Goal: Task Accomplishment & Management: Use online tool/utility

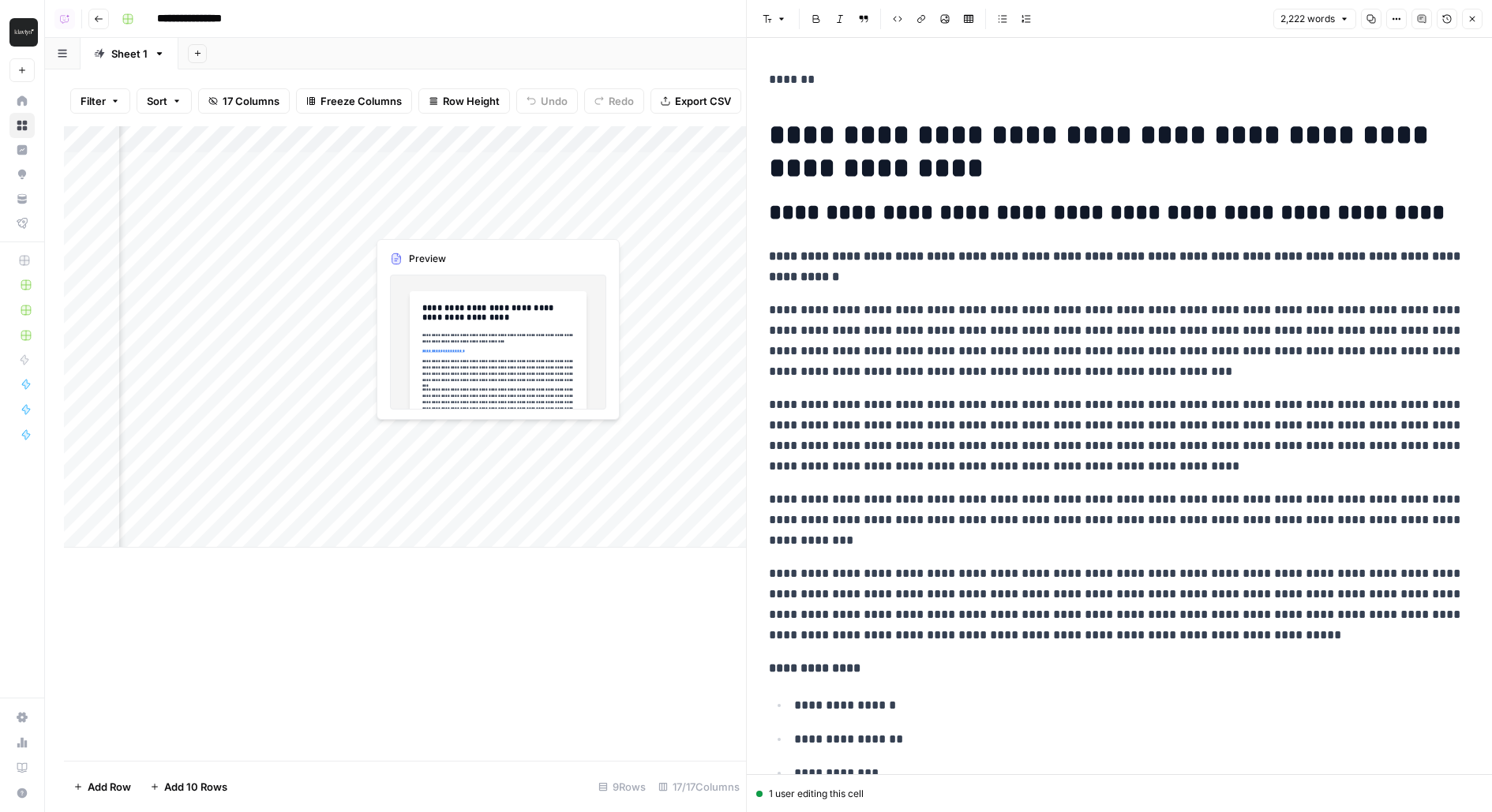
scroll to position [3338, 0]
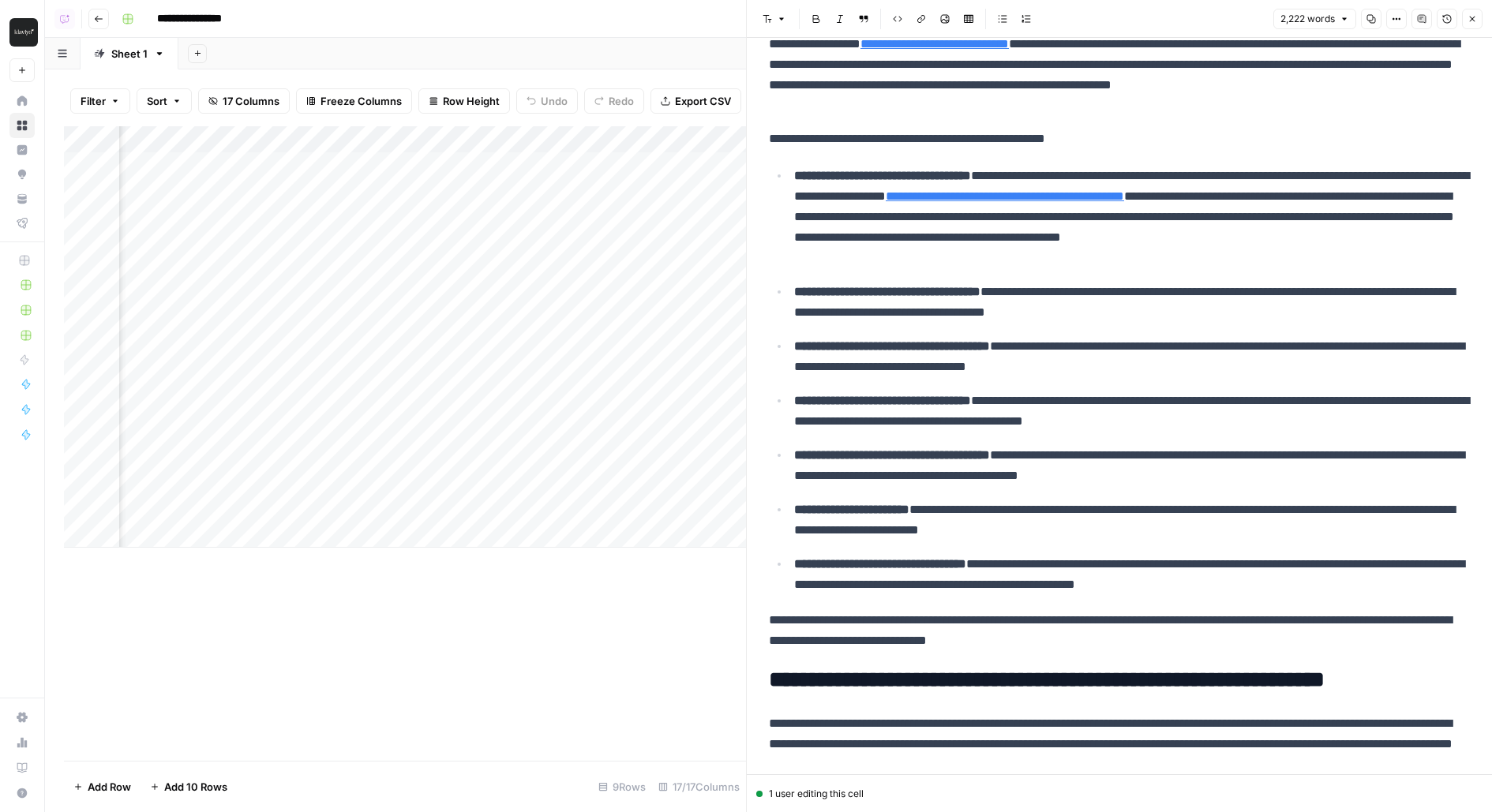
click at [221, 167] on div "Add Column" at bounding box center [405, 336] width 682 height 421
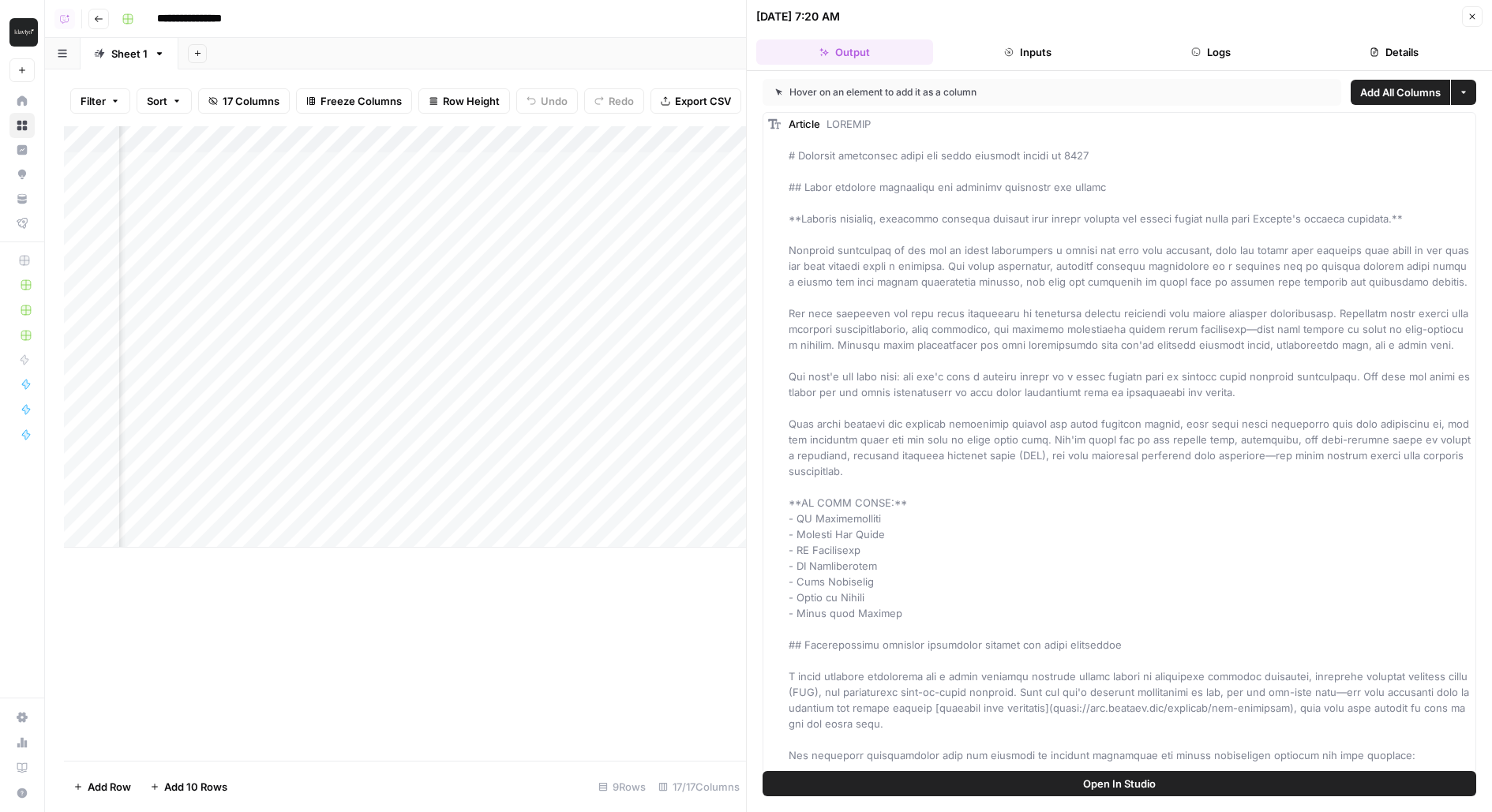
click at [1066, 786] on button "Open In Studio" at bounding box center [1119, 783] width 714 height 25
click at [1140, 782] on span "Open In Studio" at bounding box center [1119, 783] width 73 height 16
click at [1201, 46] on button "Logs" at bounding box center [1211, 52] width 176 height 25
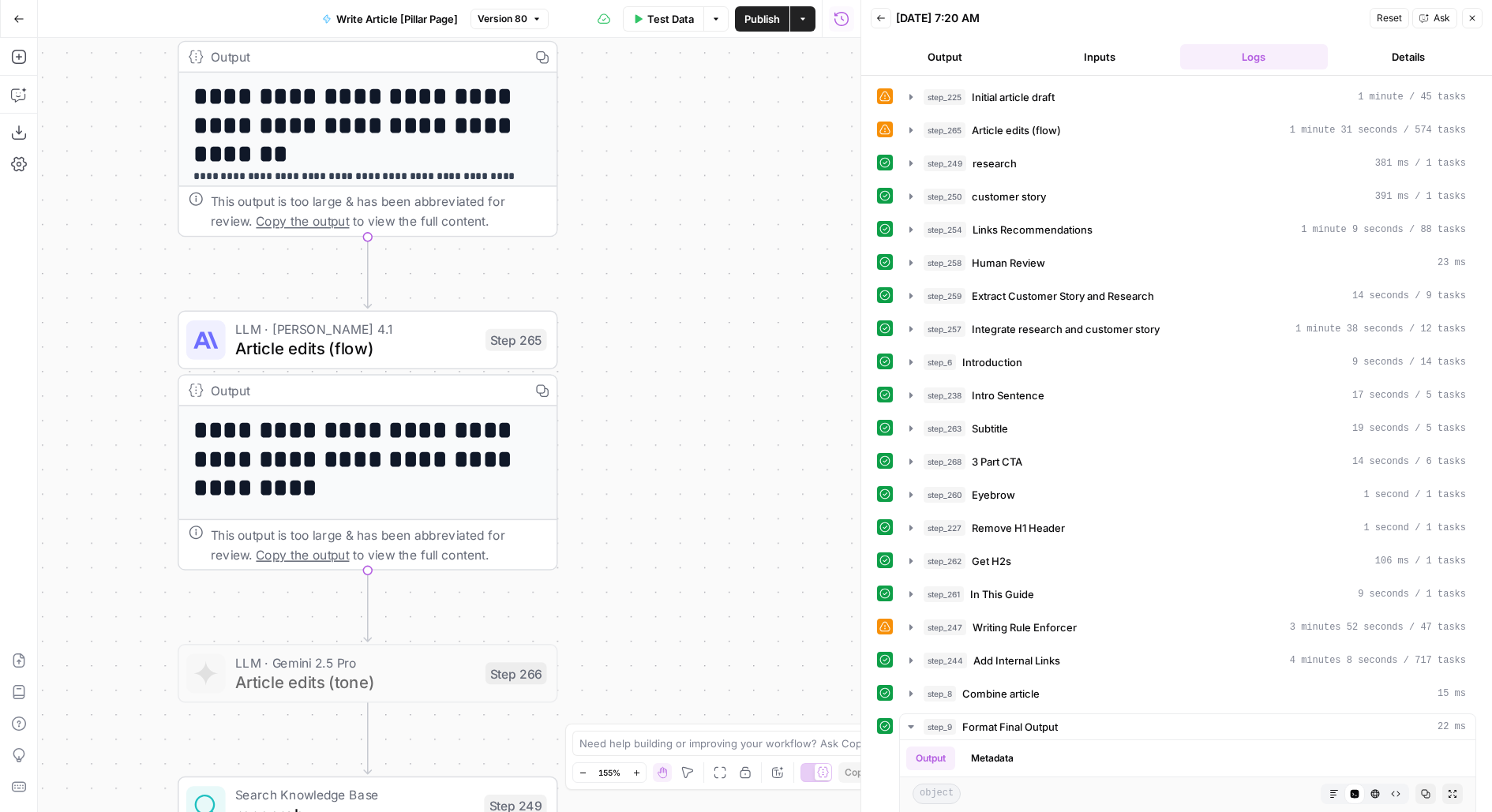
drag, startPoint x: 884, startPoint y: 340, endPoint x: 619, endPoint y: 195, distance: 302.1
click at [619, 195] on div "**********" at bounding box center [449, 425] width 823 height 774
click at [417, 336] on span "Article edits (flow)" at bounding box center [355, 348] width 240 height 24
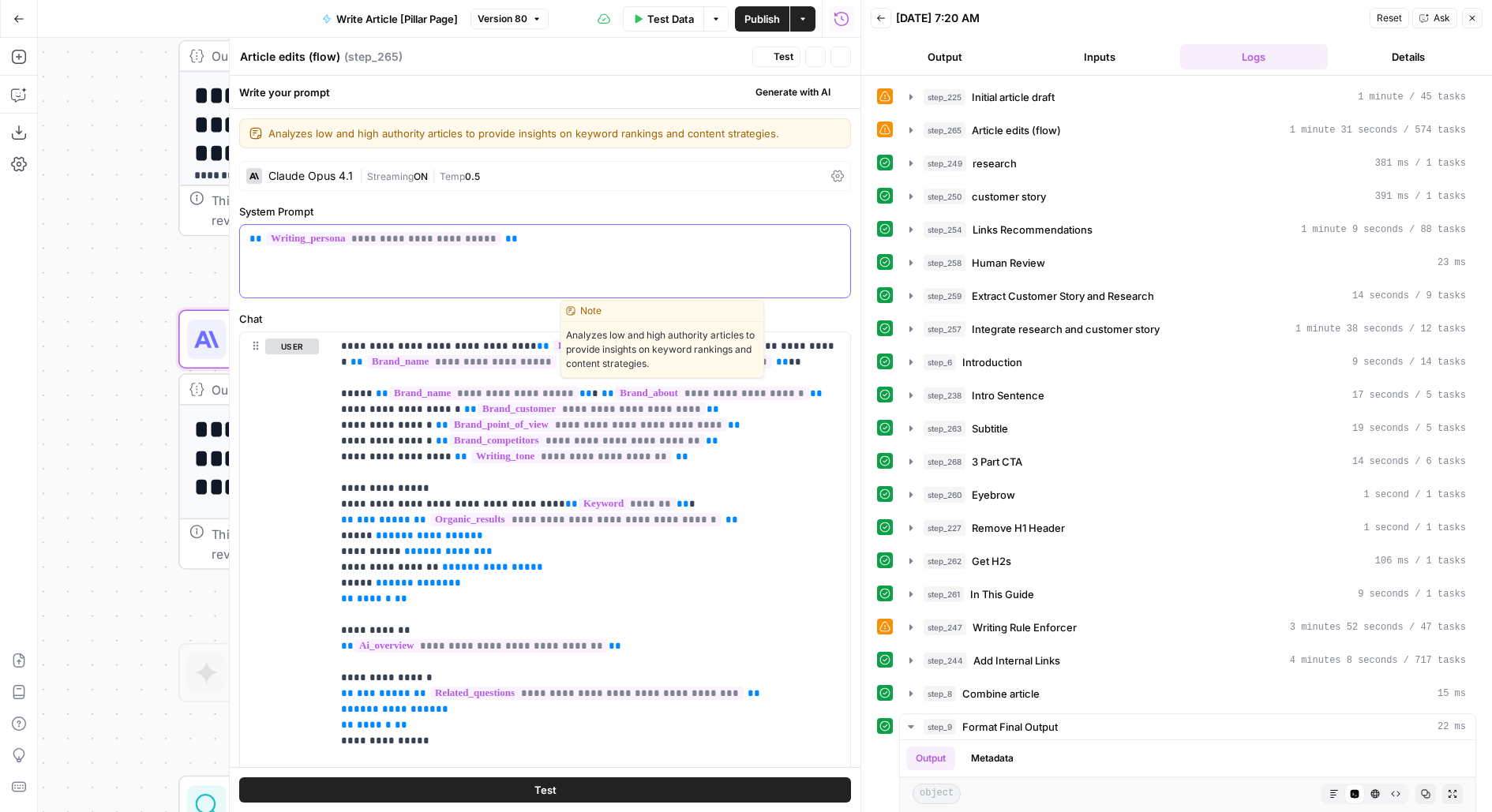
click at [512, 294] on div "**********" at bounding box center [544, 261] width 610 height 73
click at [835, 63] on button "Close" at bounding box center [841, 57] width 21 height 21
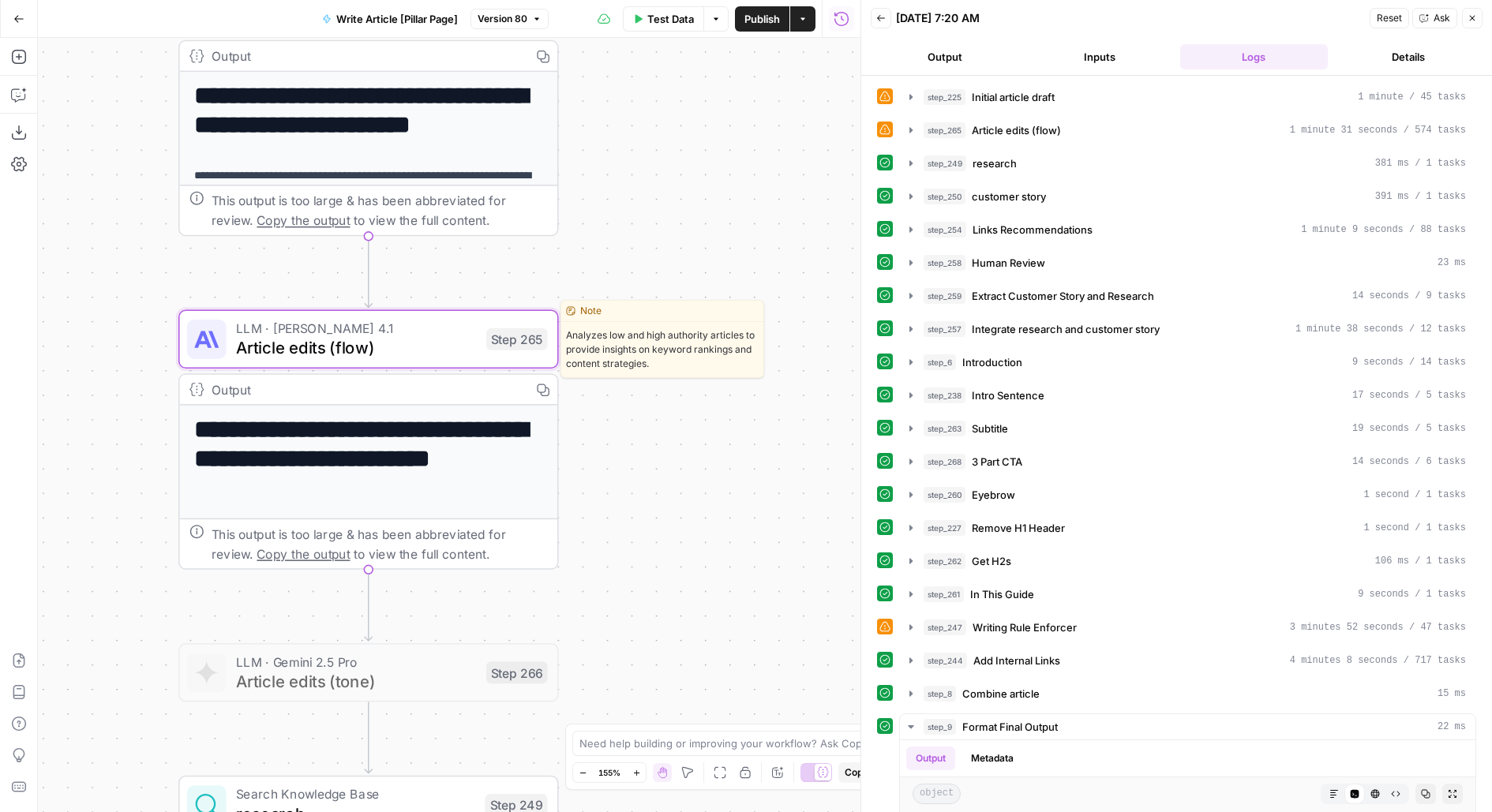
click at [515, 297] on span "Test" at bounding box center [522, 294] width 29 height 22
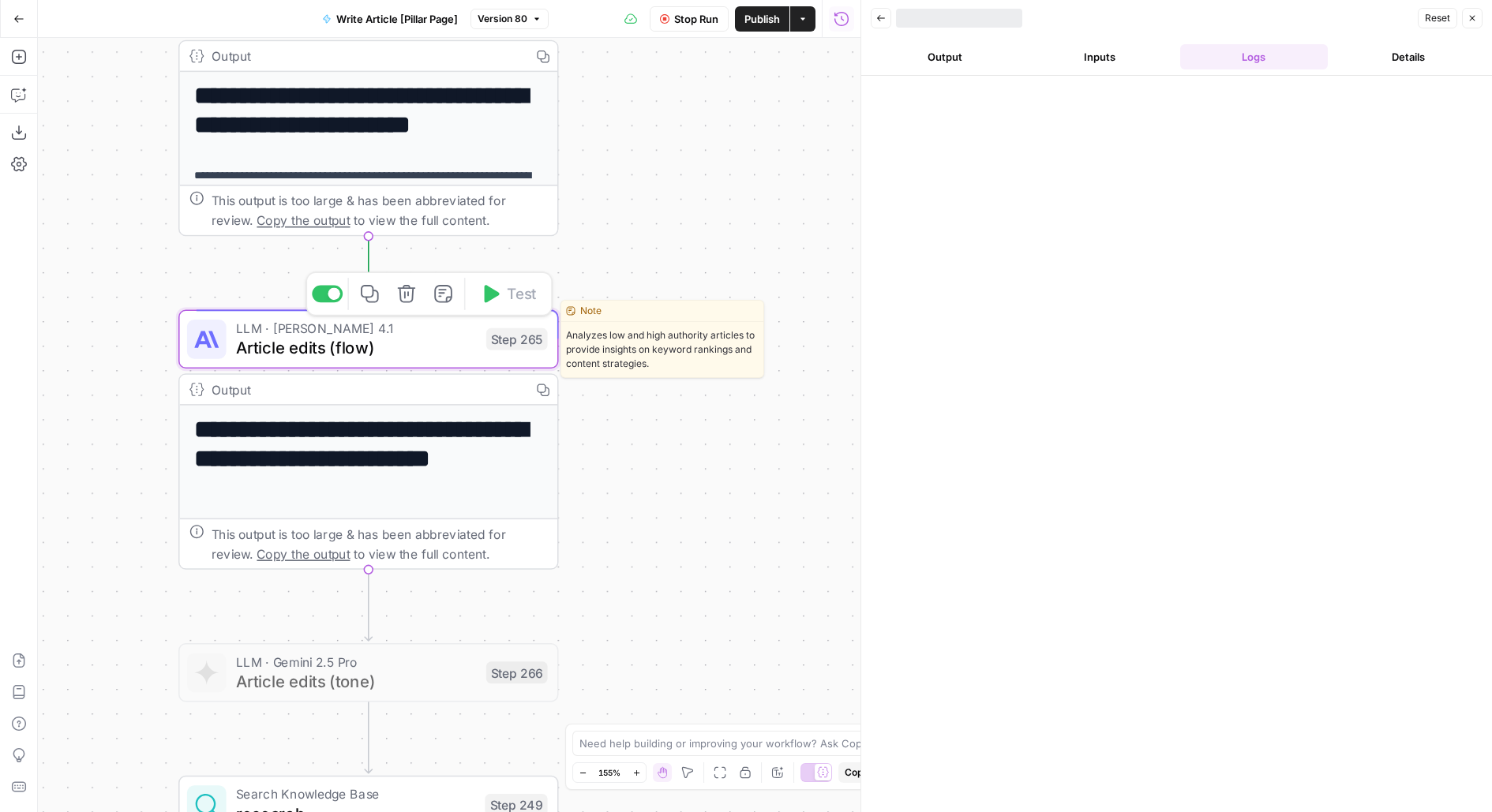
click at [244, 364] on div "LLM · Claude Opus 4.1 Article edits (flow) Step 265 Copy step Delete step Edit …" at bounding box center [368, 340] width 381 height 59
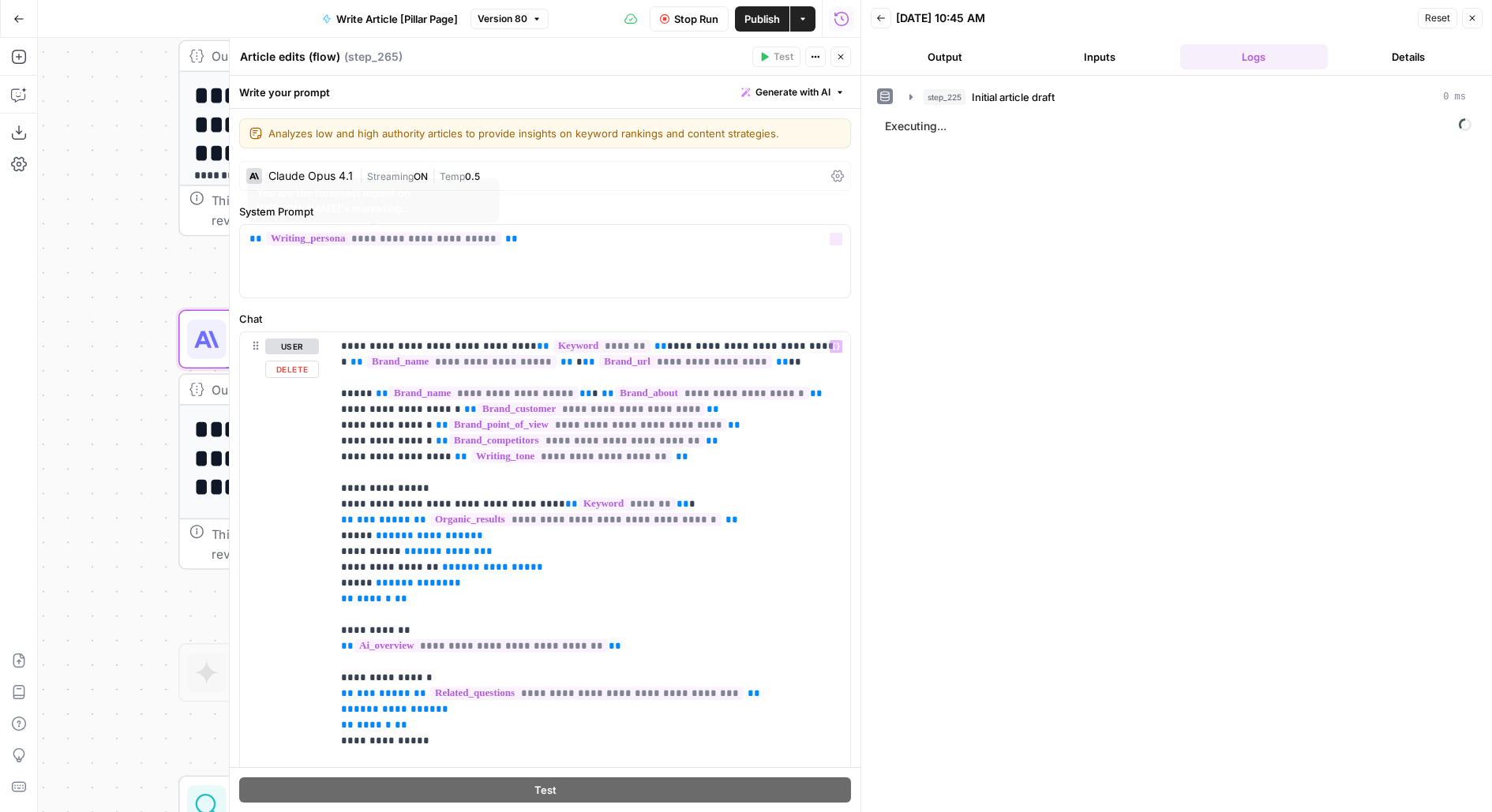
click at [305, 163] on div "Claude Opus 4.1 | Streaming ON | Temp 0.5" at bounding box center [545, 176] width 612 height 30
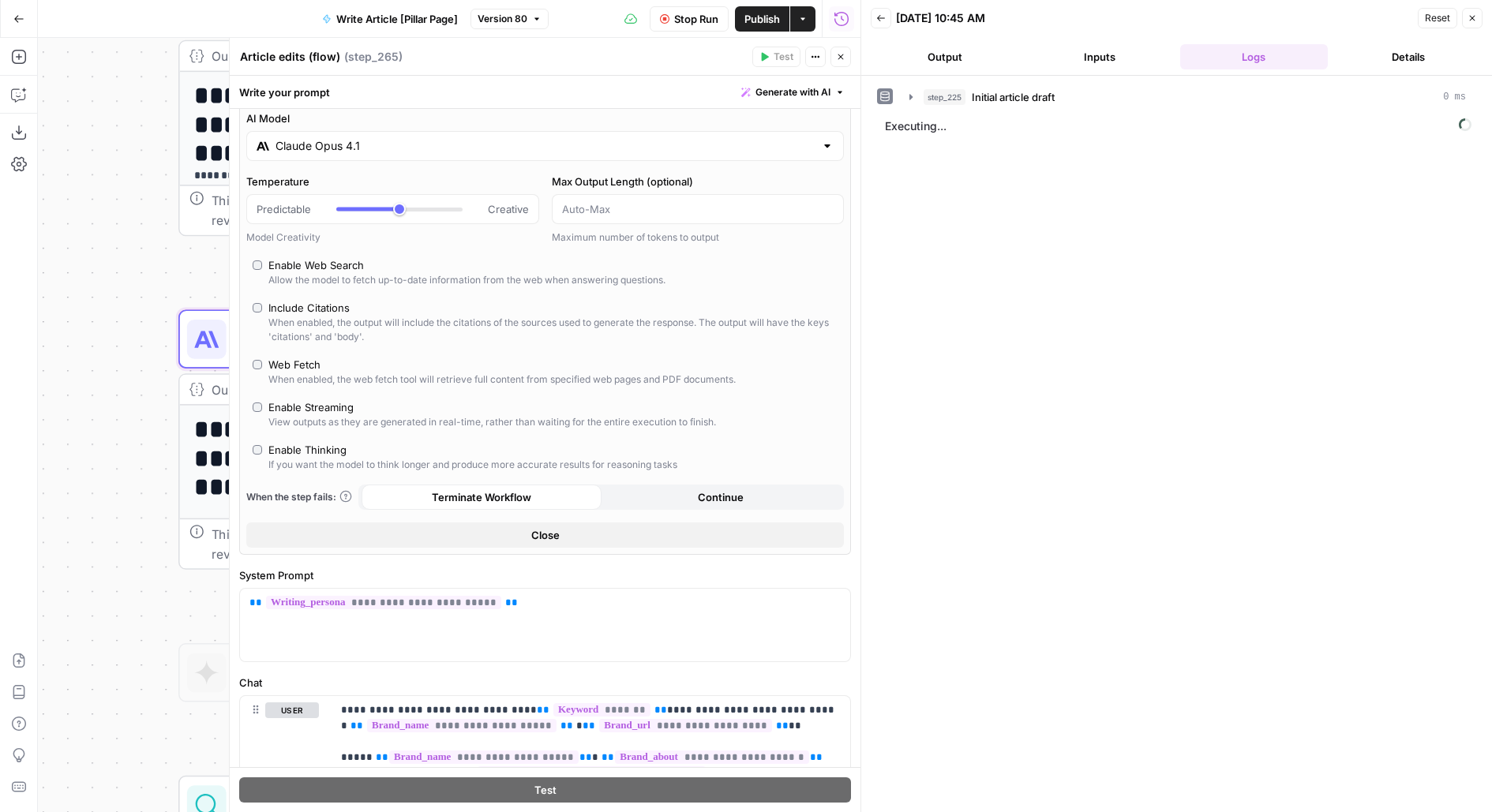
scroll to position [77, 0]
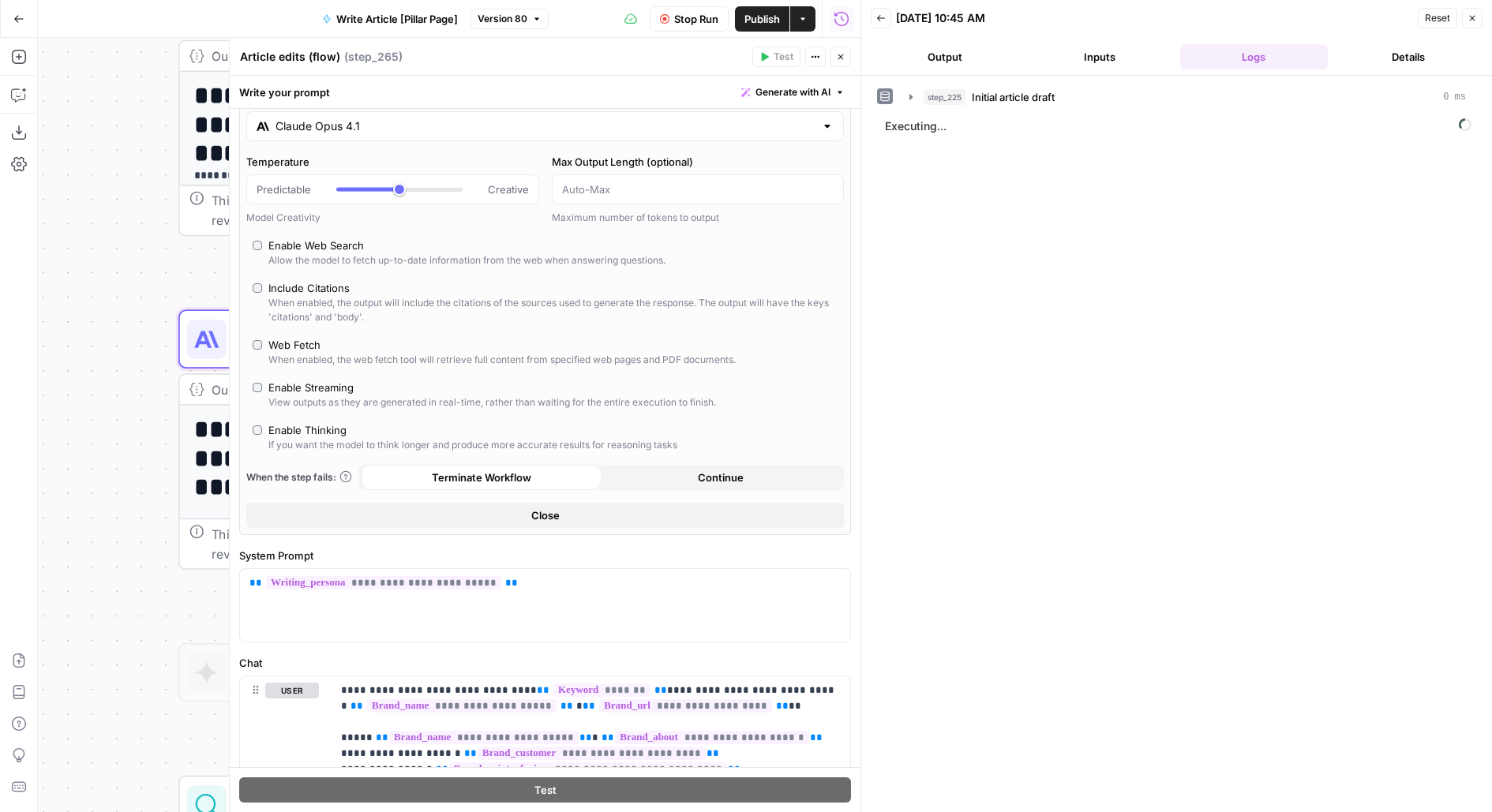
click at [926, 48] on button "Output" at bounding box center [945, 56] width 149 height 25
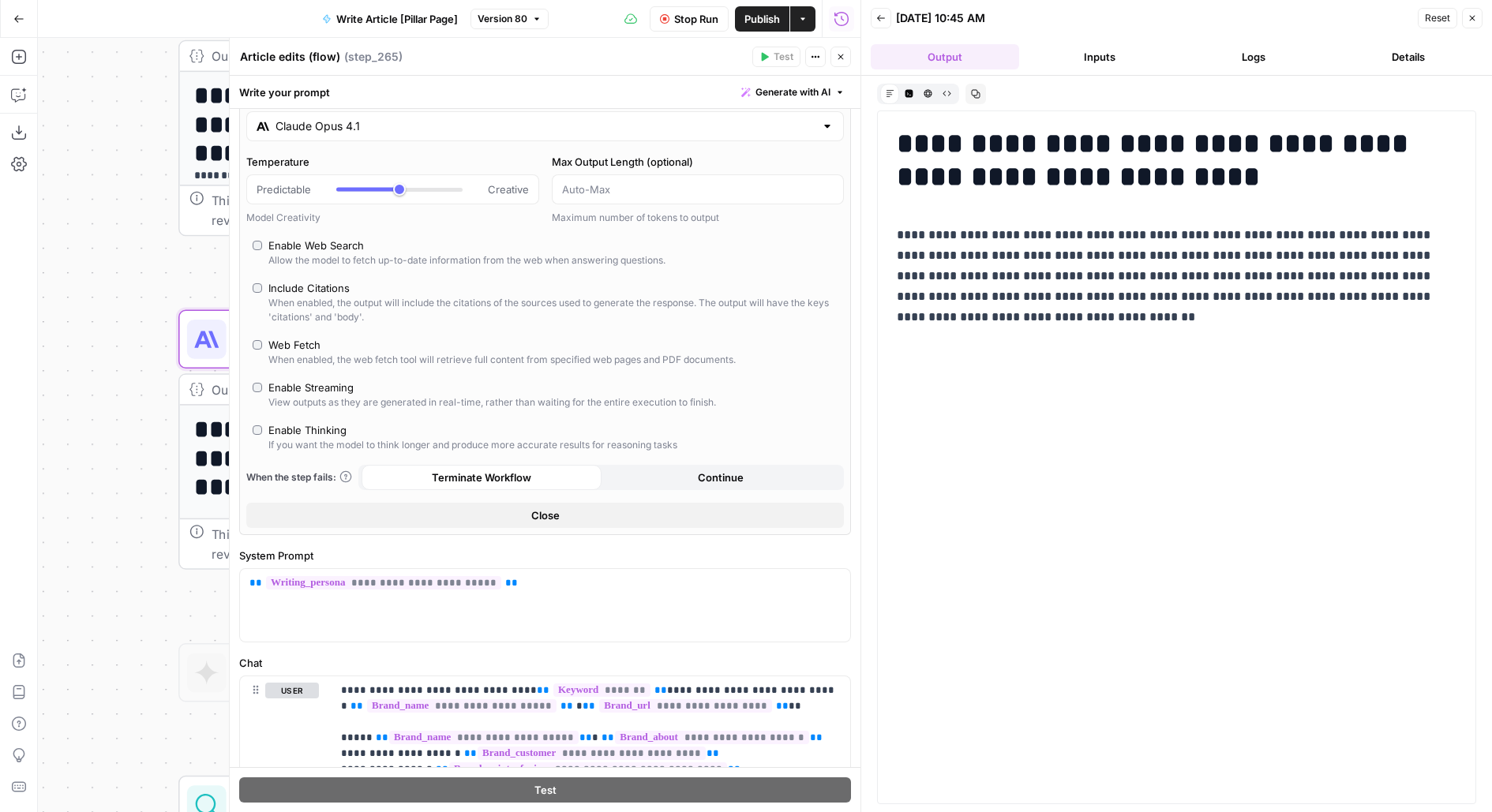
drag, startPoint x: 892, startPoint y: 233, endPoint x: 1198, endPoint y: 450, distance: 375.1
click at [1198, 451] on div "**********" at bounding box center [1176, 457] width 579 height 674
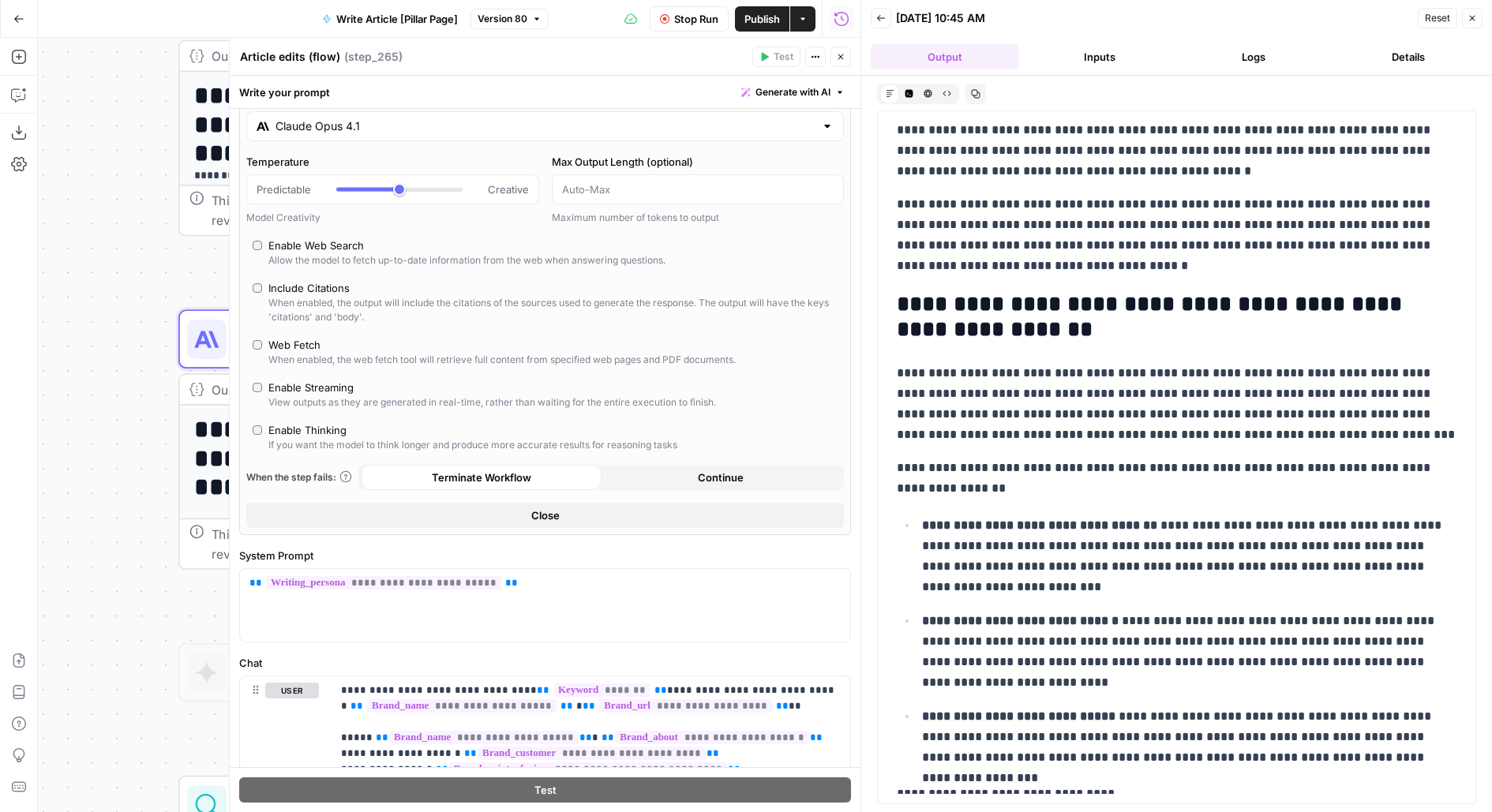
scroll to position [159, 0]
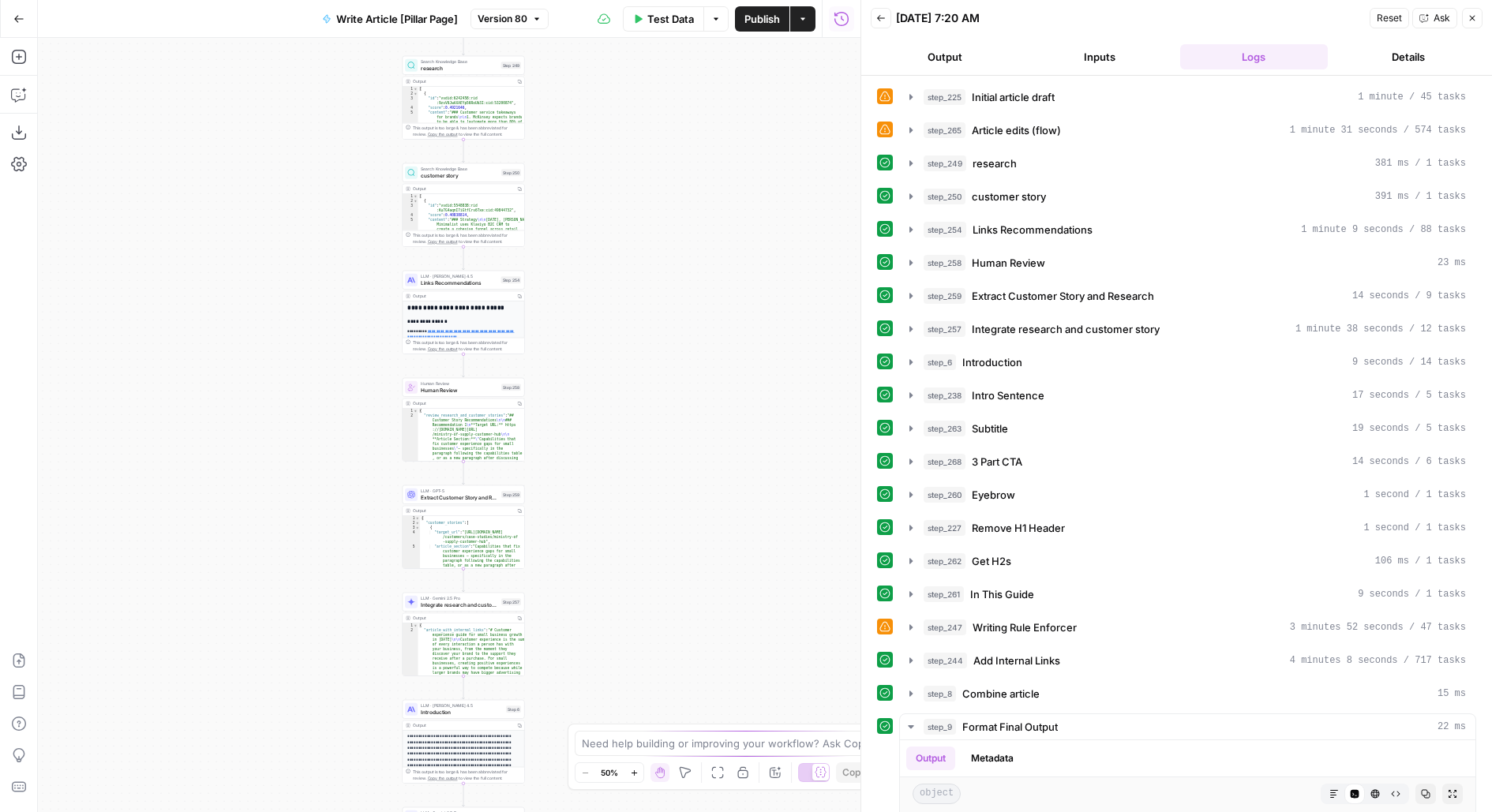
drag, startPoint x: 581, startPoint y: 67, endPoint x: 592, endPoint y: 521, distance: 454.1
click at [592, 521] on div "**********" at bounding box center [449, 425] width 823 height 774
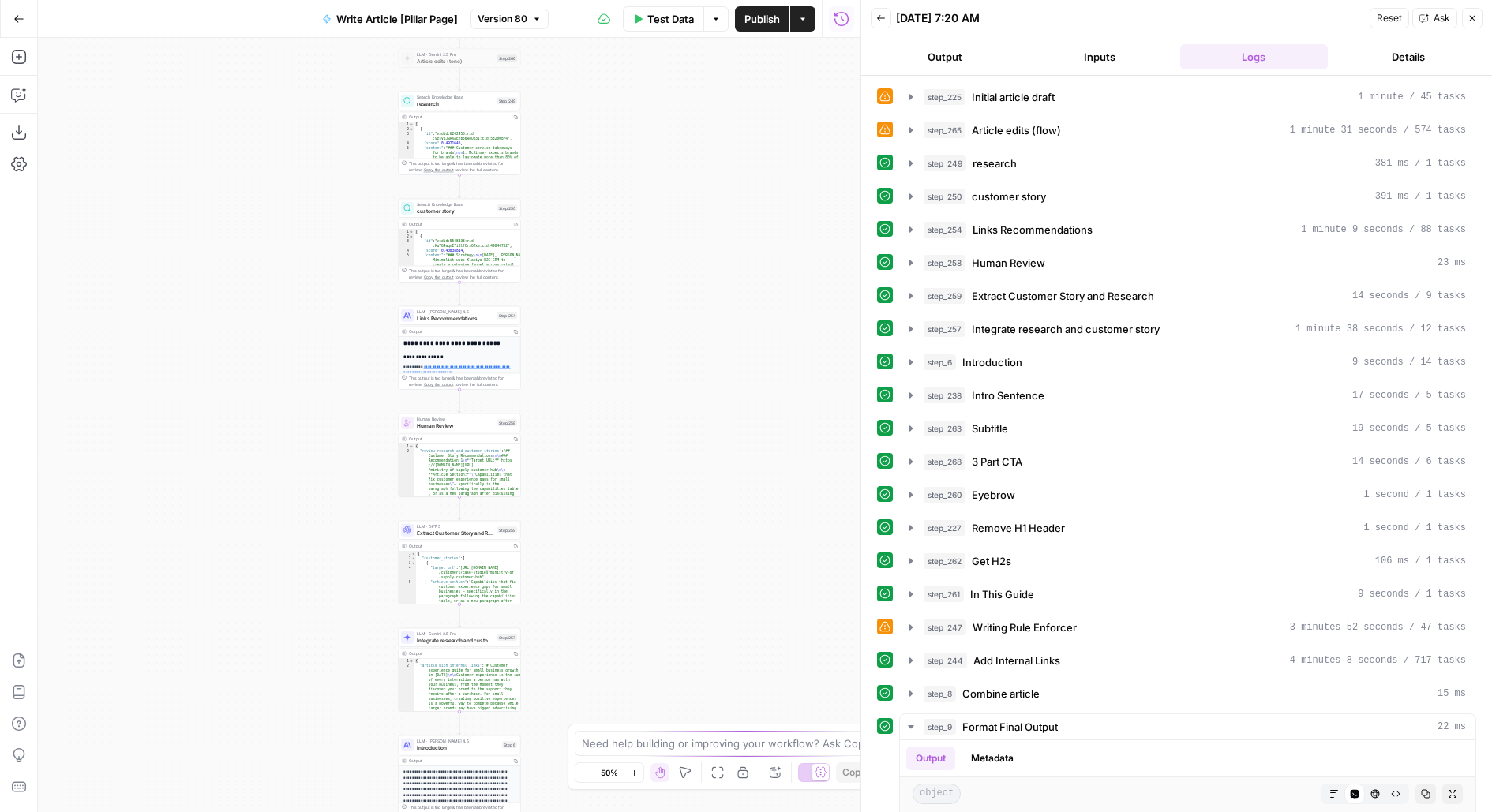
drag, startPoint x: 573, startPoint y: 142, endPoint x: 573, endPoint y: 550, distance: 408.0
click at [573, 550] on div "**********" at bounding box center [449, 425] width 823 height 774
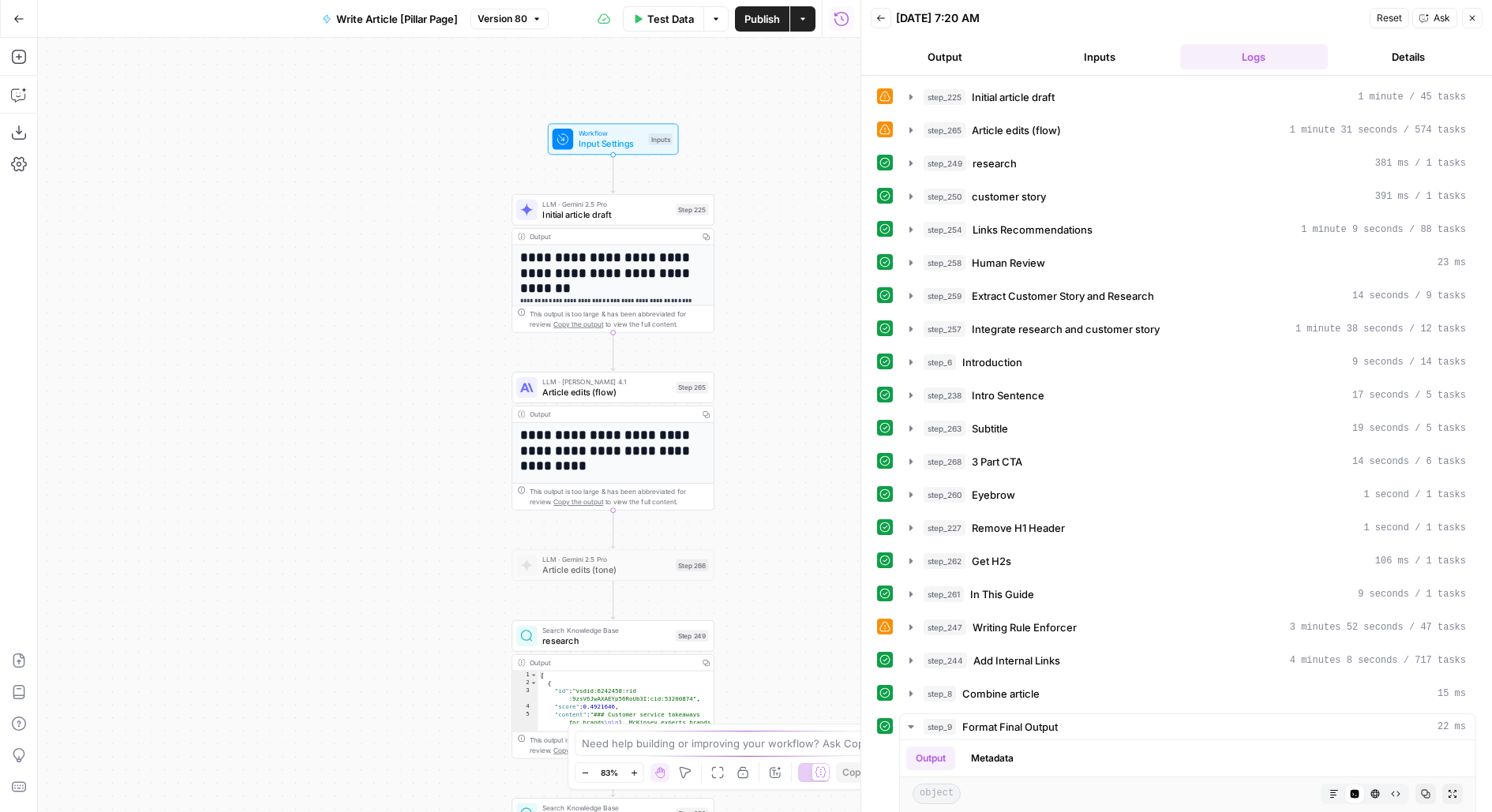
drag, startPoint x: 496, startPoint y: 415, endPoint x: 761, endPoint y: 398, distance: 265.5
click at [761, 400] on div "**********" at bounding box center [449, 425] width 823 height 774
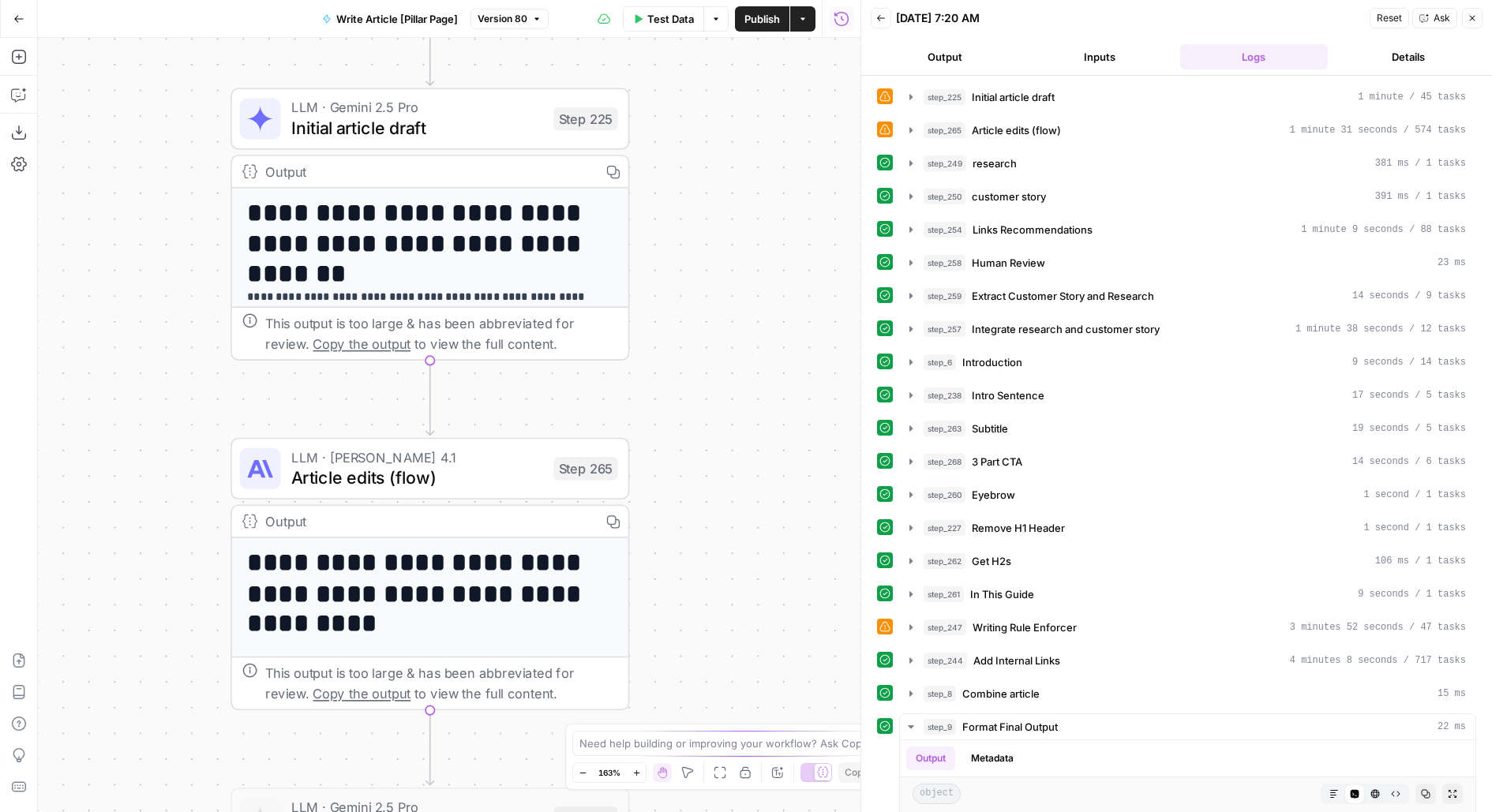
drag, startPoint x: 748, startPoint y: 329, endPoint x: 770, endPoint y: 433, distance: 106.3
click at [770, 434] on div "**********" at bounding box center [449, 425] width 823 height 774
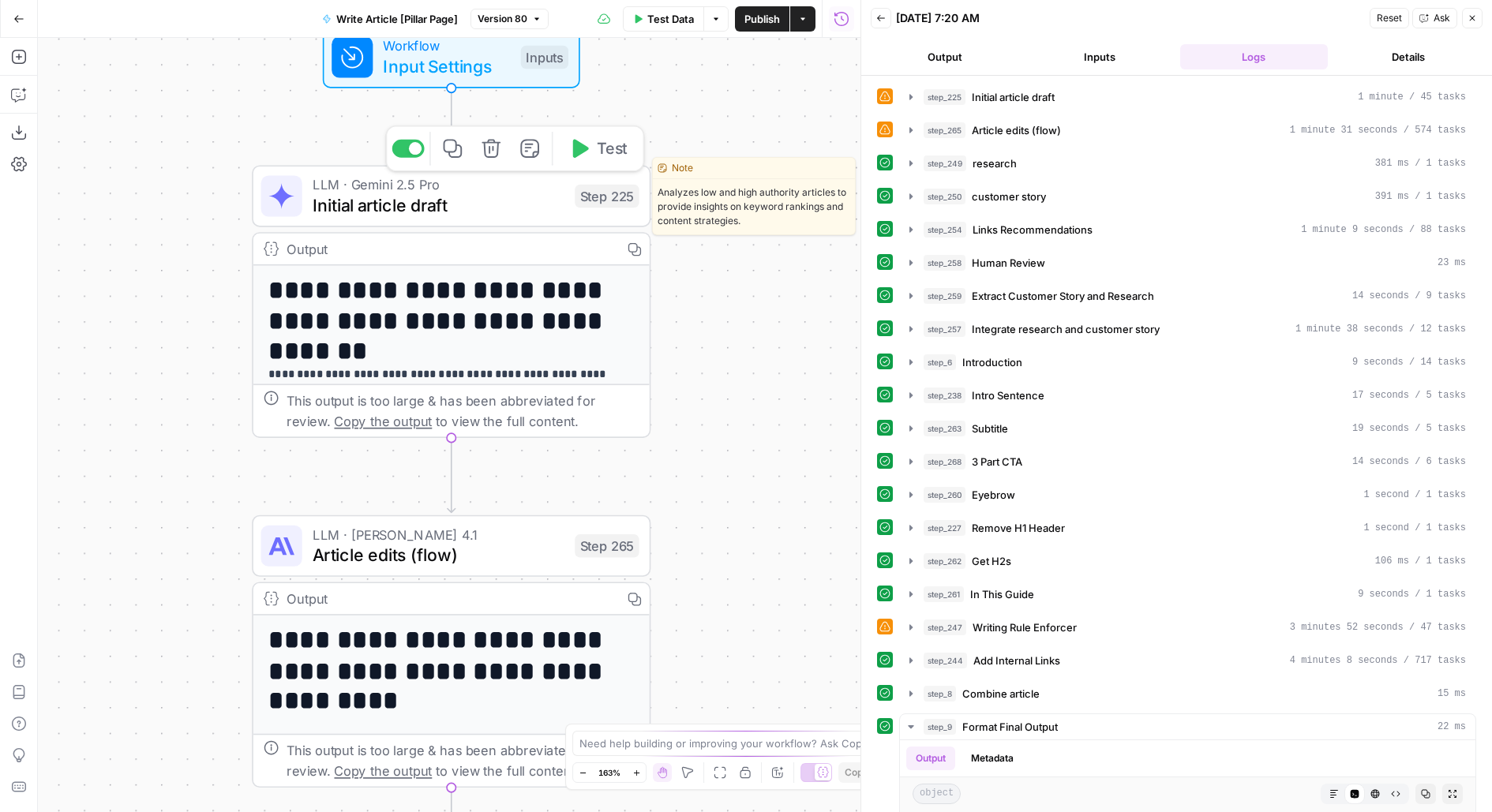
click at [550, 200] on span "Initial article draft" at bounding box center [438, 206] width 252 height 26
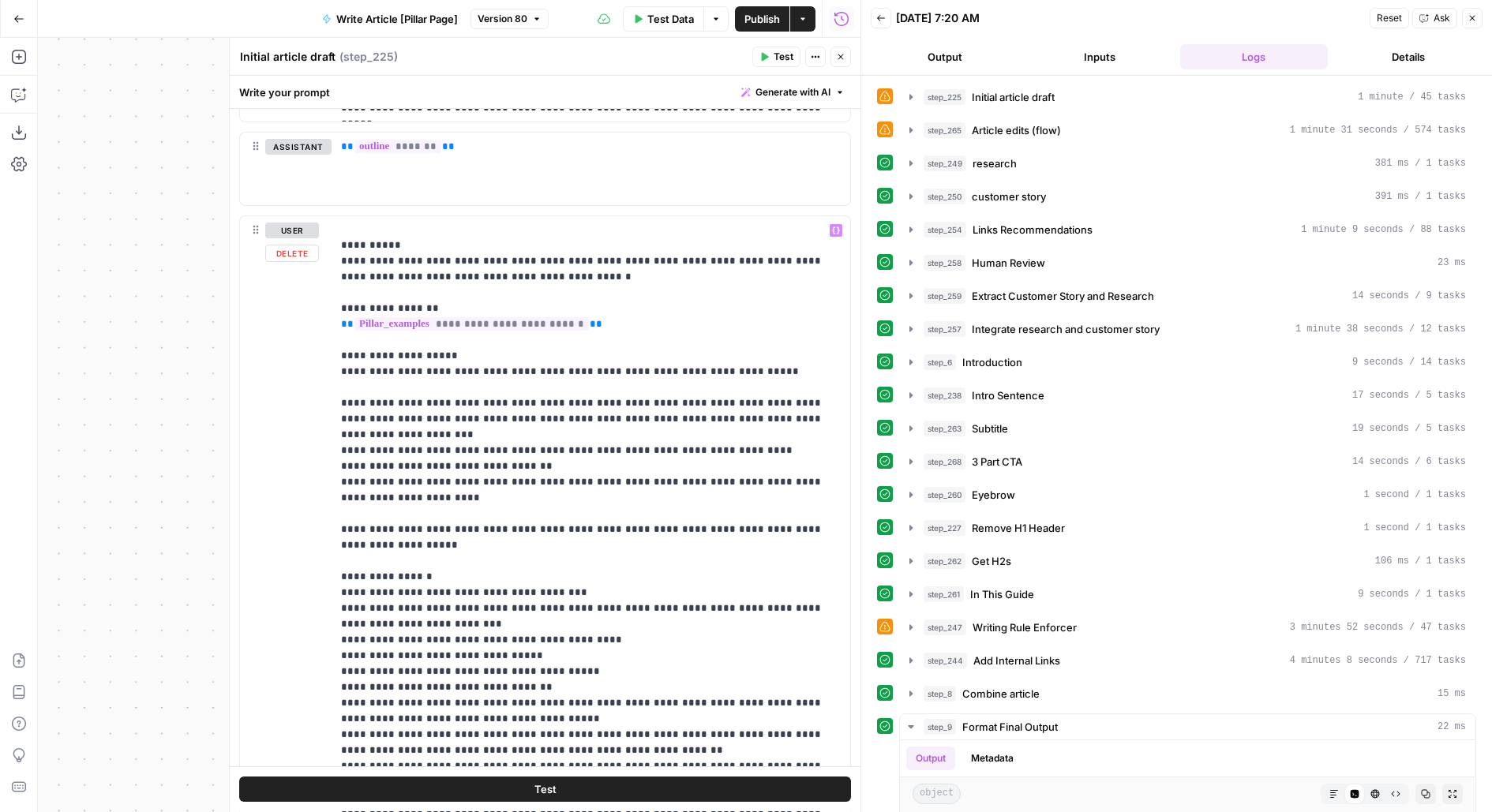
scroll to position [989, 0]
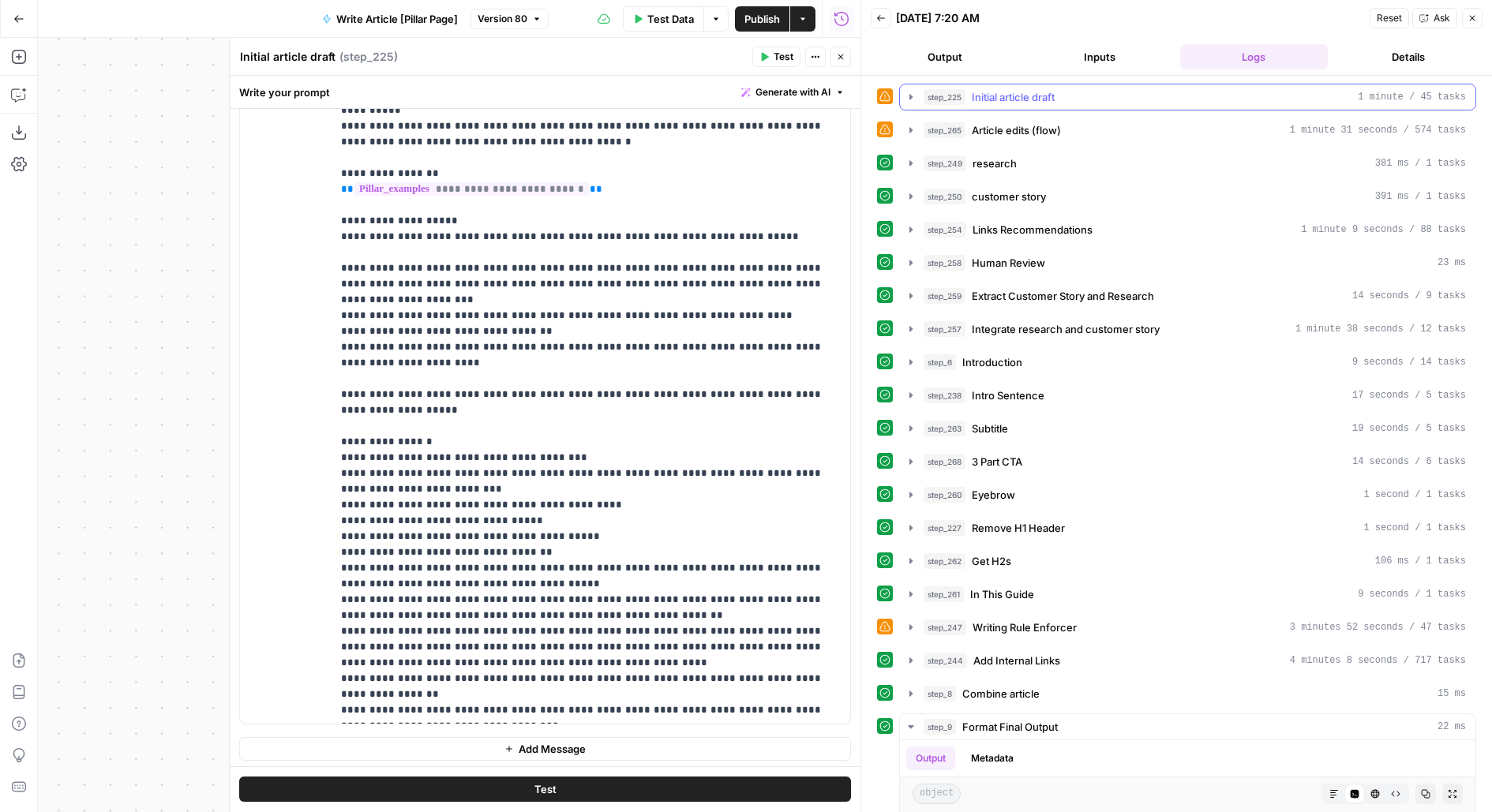
click at [1036, 98] on span "Initial article draft" at bounding box center [1014, 97] width 83 height 16
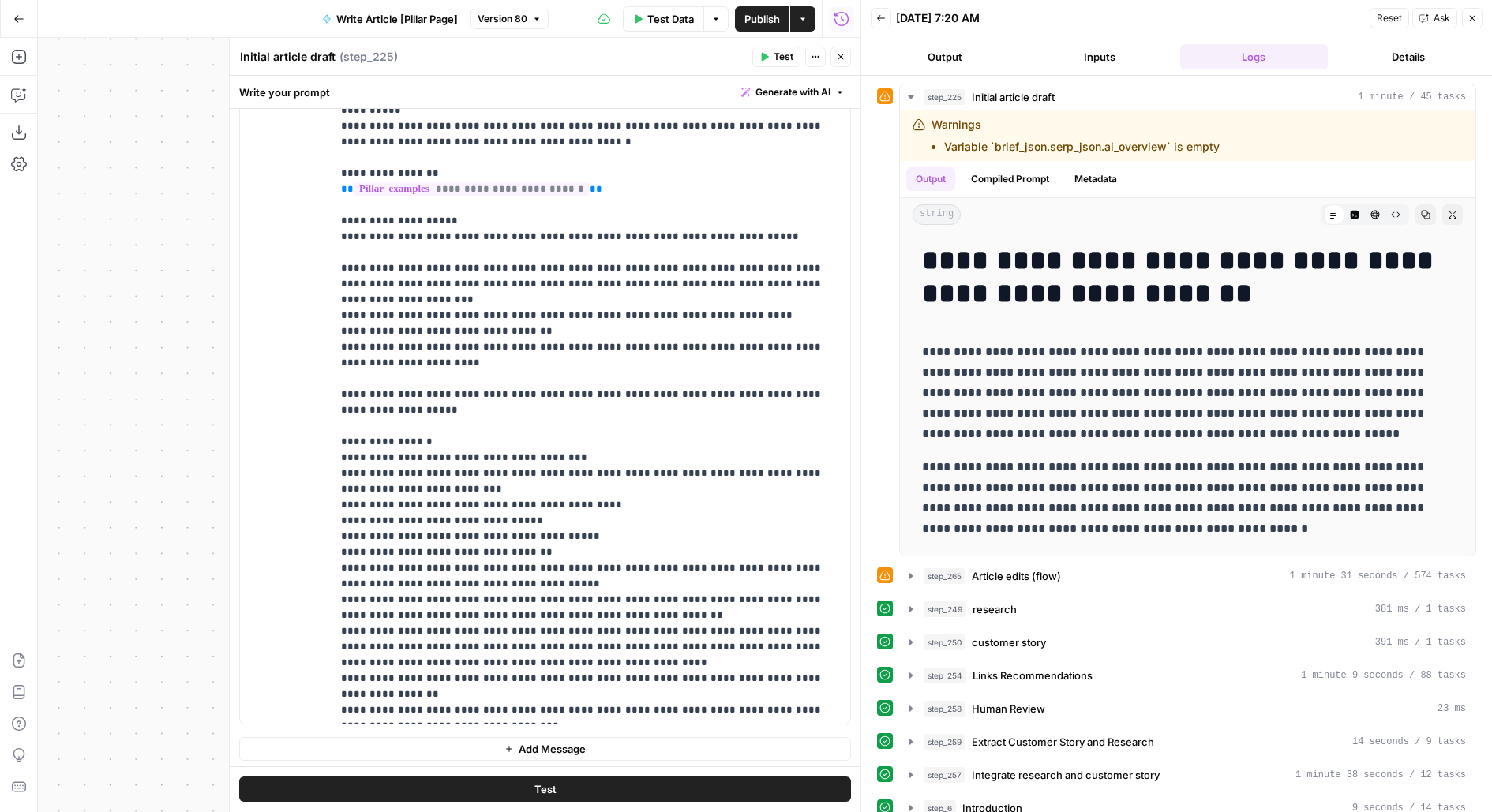
click at [842, 59] on icon "button" at bounding box center [841, 56] width 10 height 10
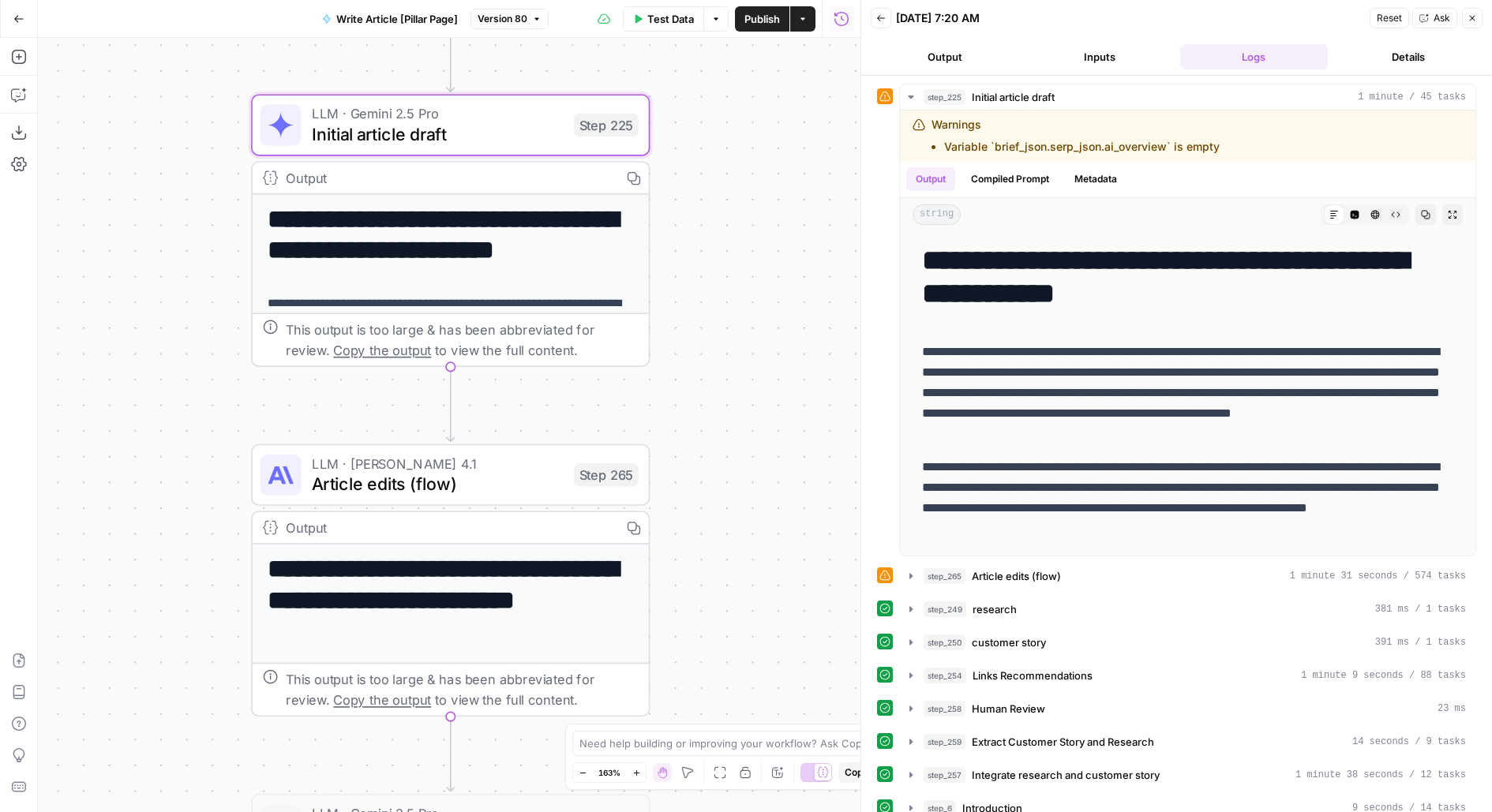
drag, startPoint x: 733, startPoint y: 419, endPoint x: 750, endPoint y: 169, distance: 250.6
click at [750, 170] on div "**********" at bounding box center [449, 425] width 823 height 774
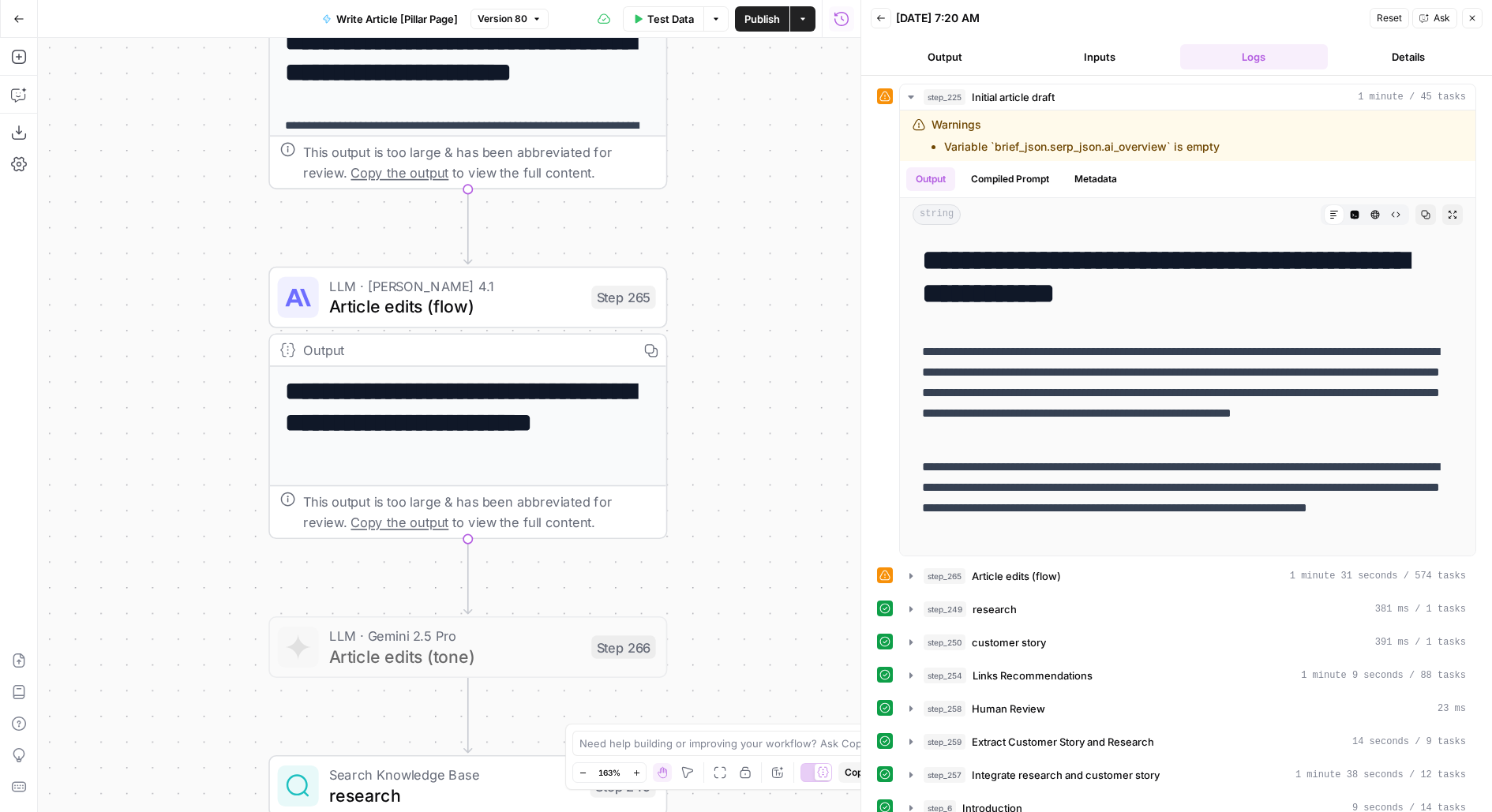
click at [298, 328] on div "**********" at bounding box center [467, 402] width 399 height 272
click at [374, 311] on span "Article edits (flow)" at bounding box center [455, 307] width 252 height 26
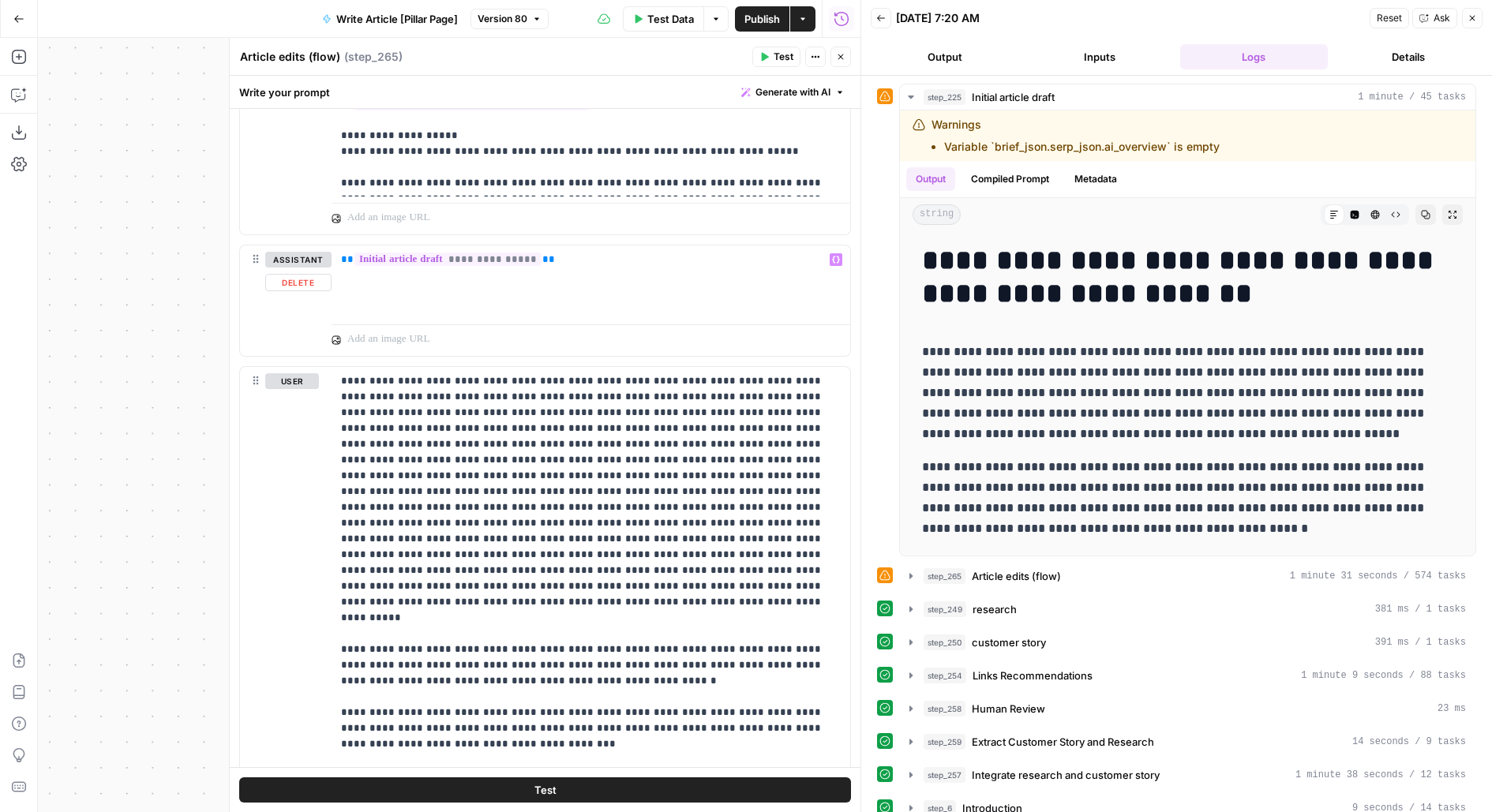
scroll to position [1620, 0]
click at [345, 370] on p "**********" at bounding box center [591, 788] width 501 height 836
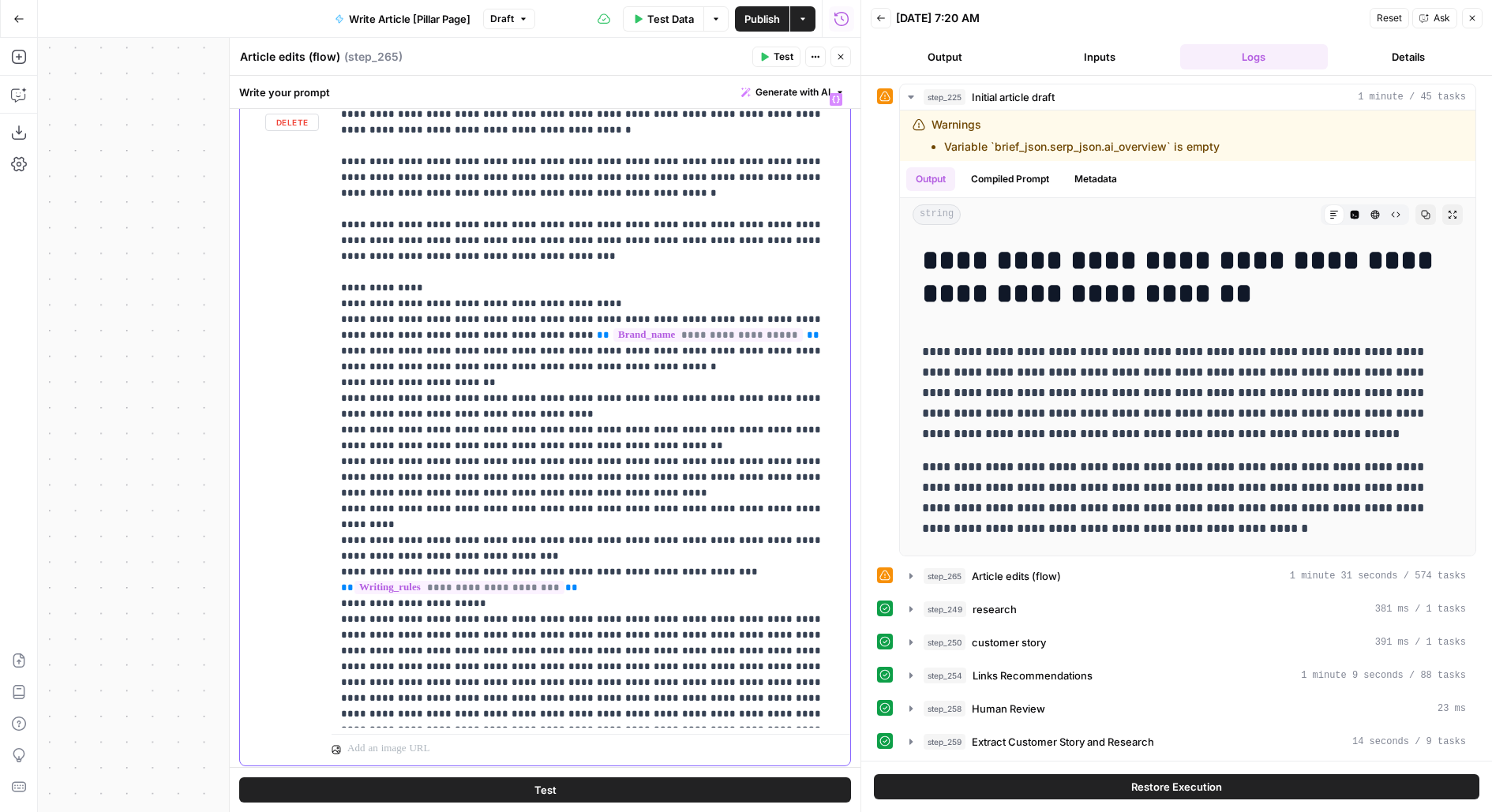
scroll to position [1936, 0]
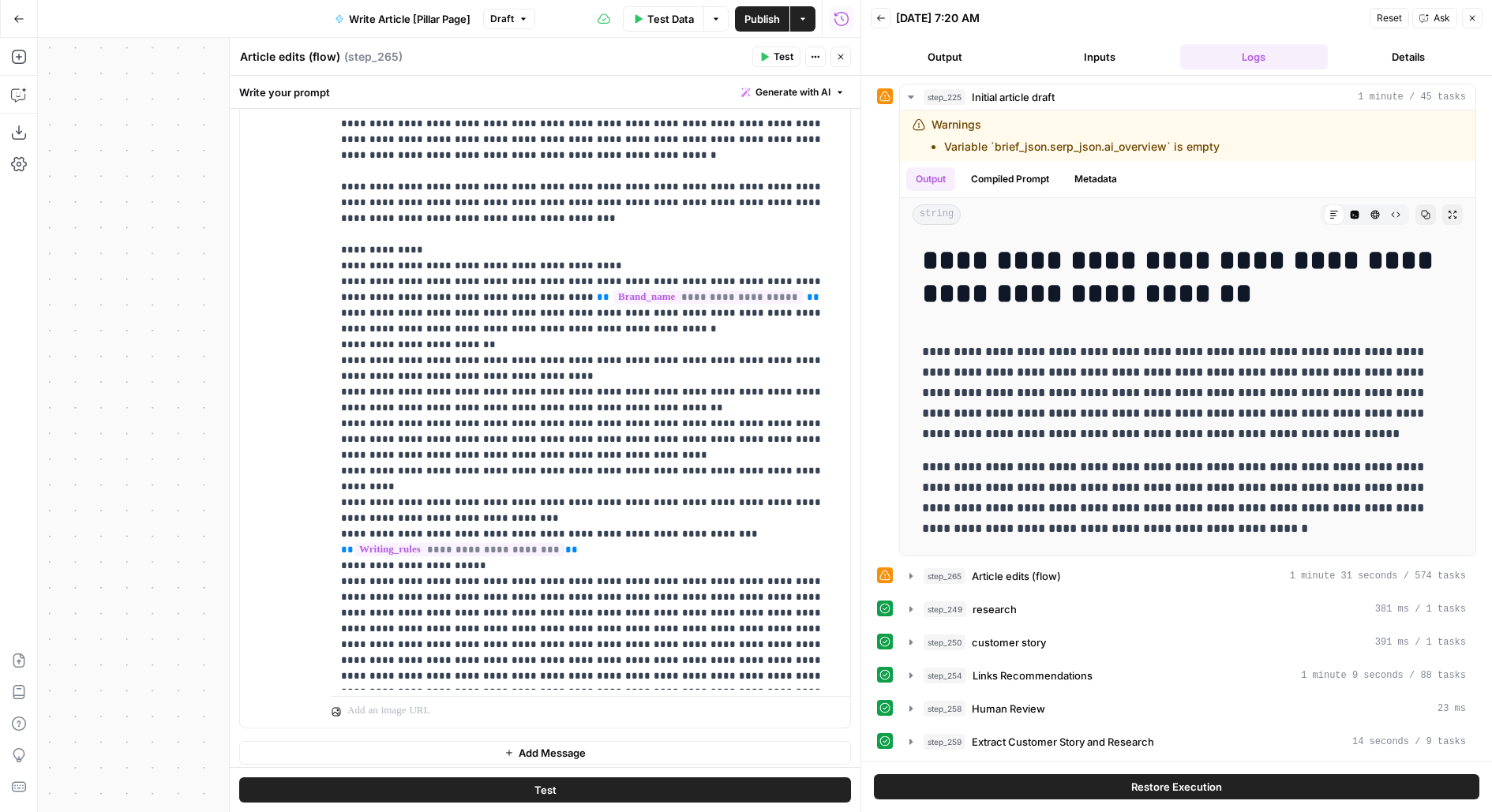
click at [765, 26] on span "Publish" at bounding box center [762, 19] width 35 height 16
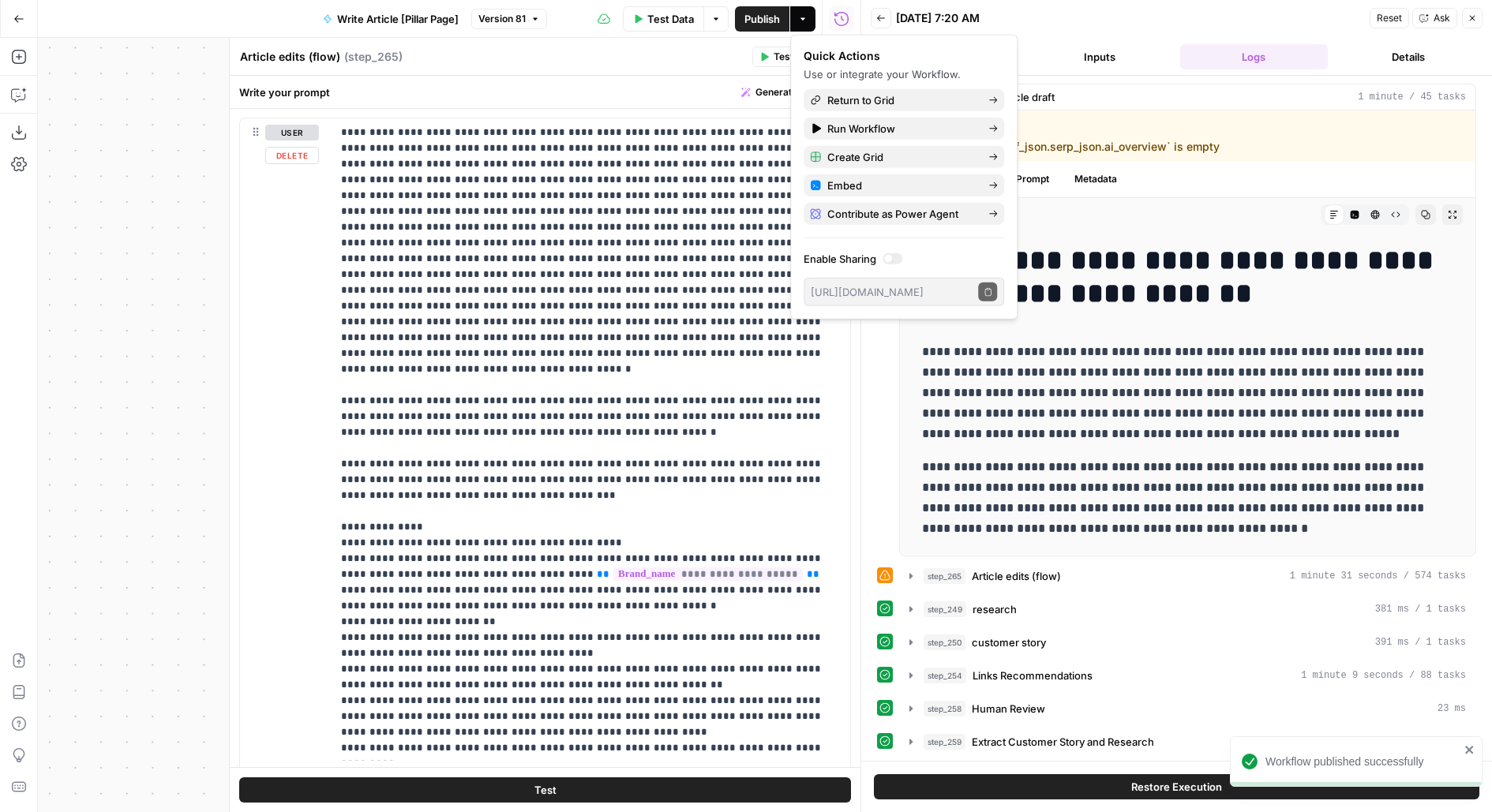
scroll to position [1852, 0]
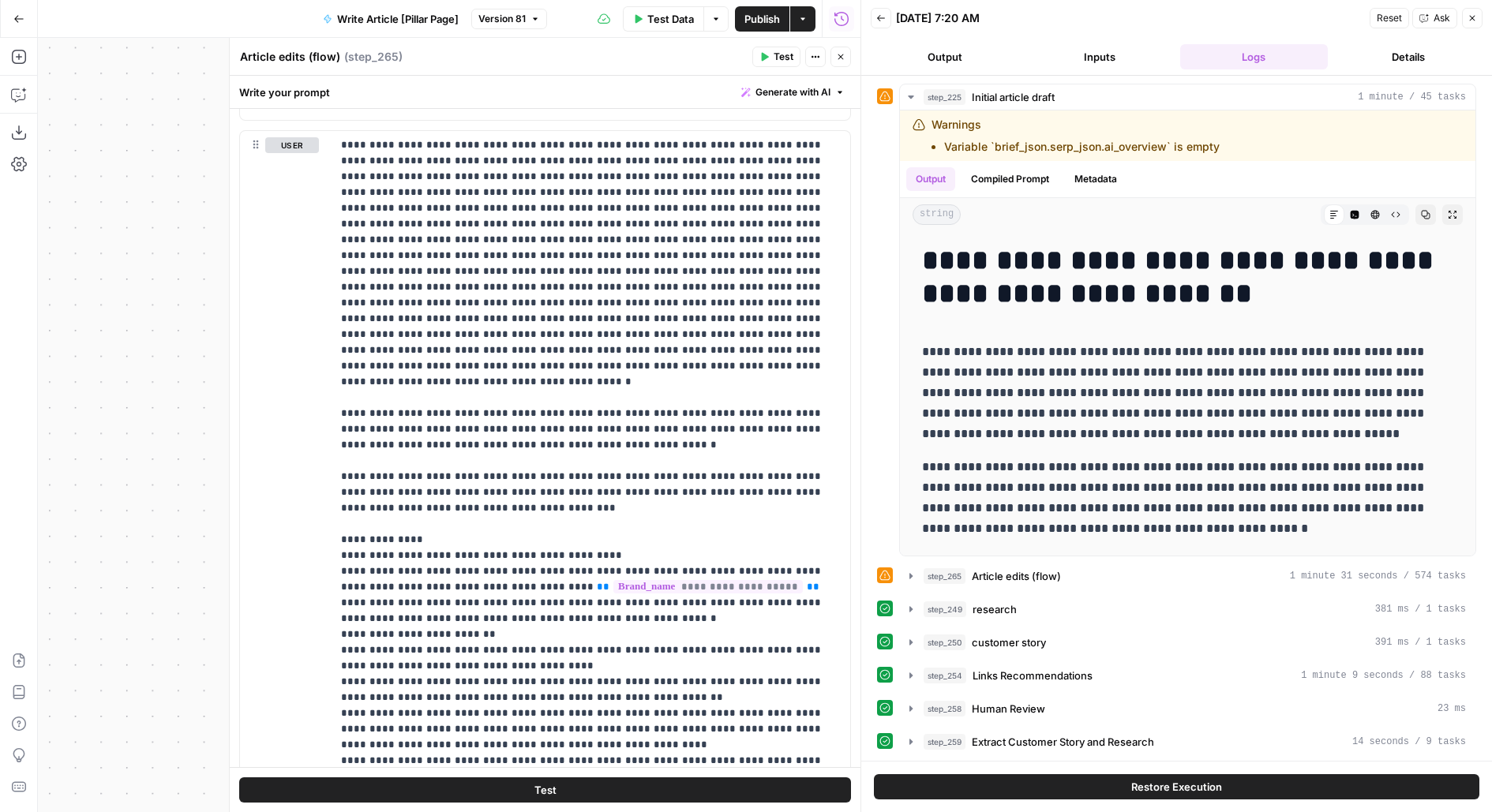
click at [847, 52] on button "Close" at bounding box center [841, 57] width 21 height 21
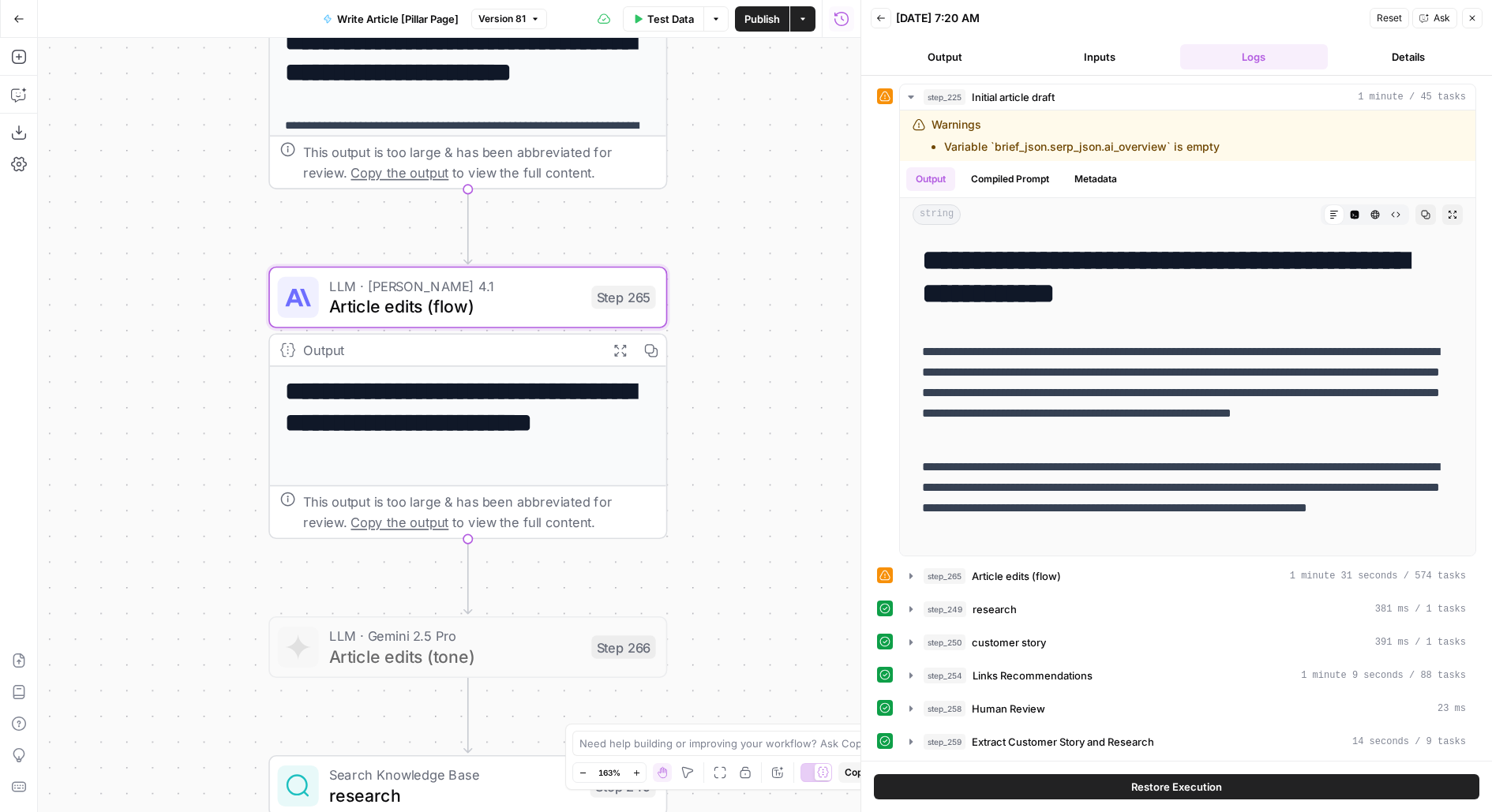
click at [762, 20] on span "Publish" at bounding box center [762, 19] width 35 height 16
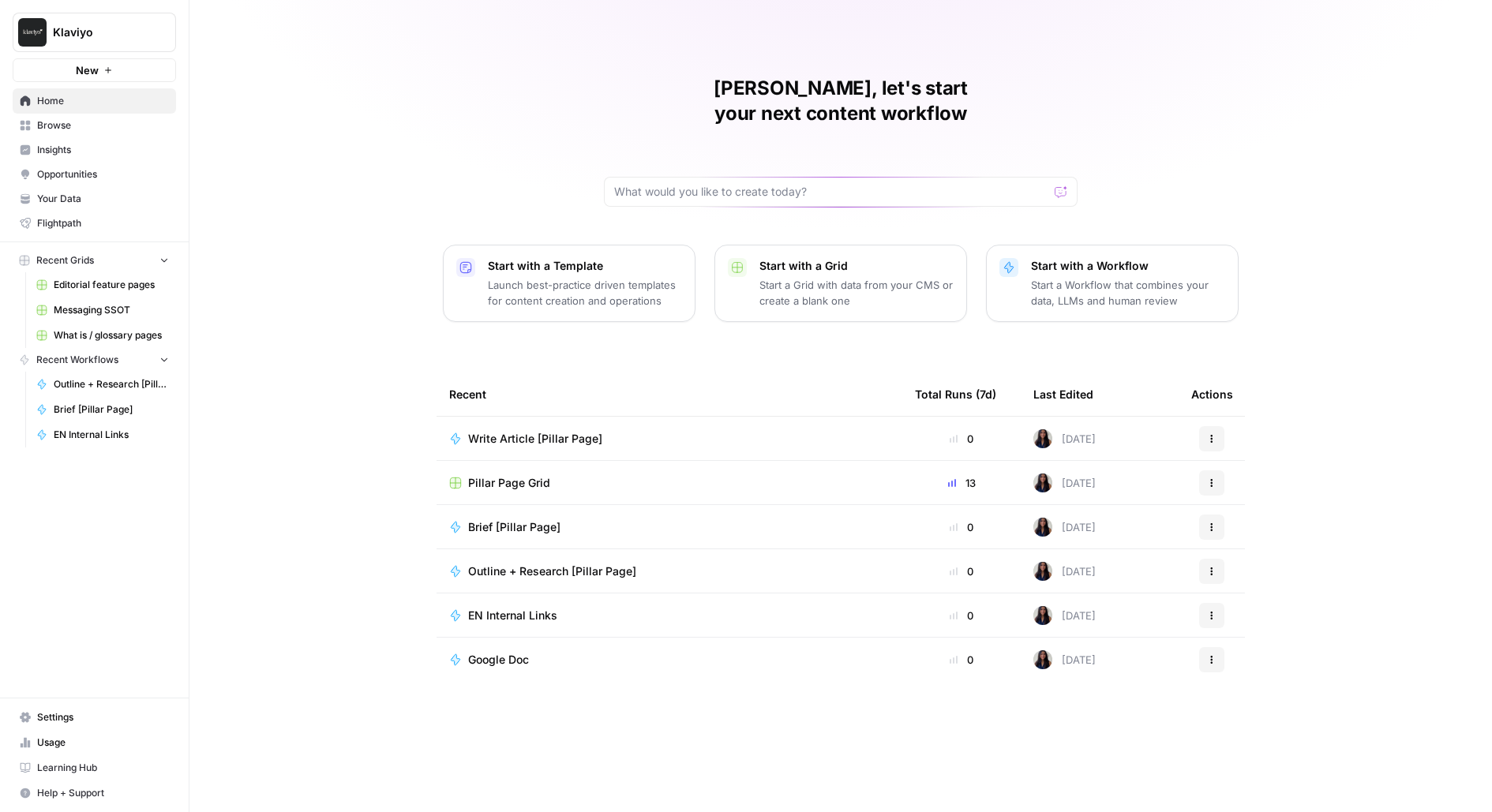
click at [66, 31] on span "Klaviyo" at bounding box center [100, 32] width 95 height 16
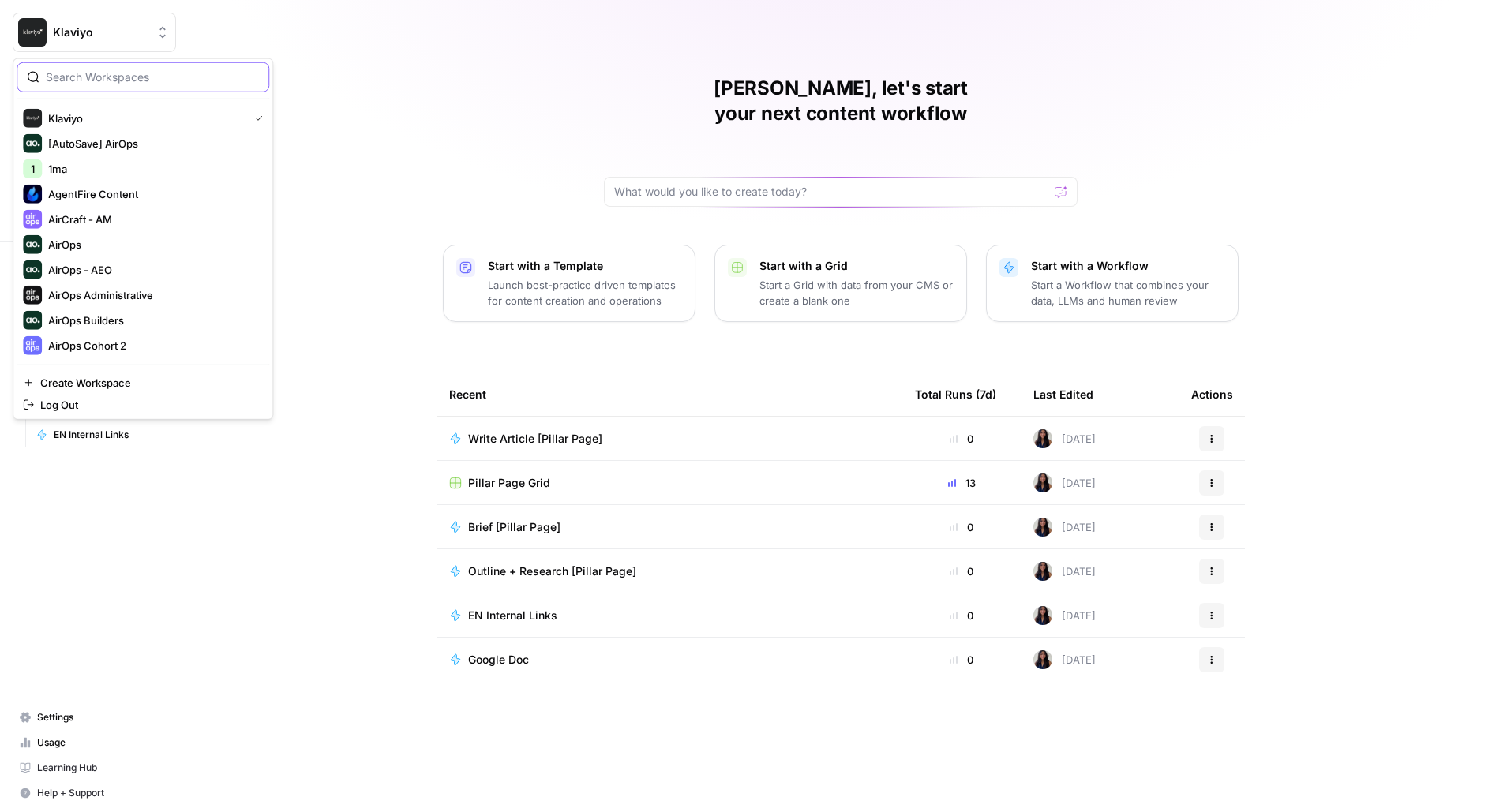
click at [119, 80] on input "search" at bounding box center [152, 77] width 213 height 16
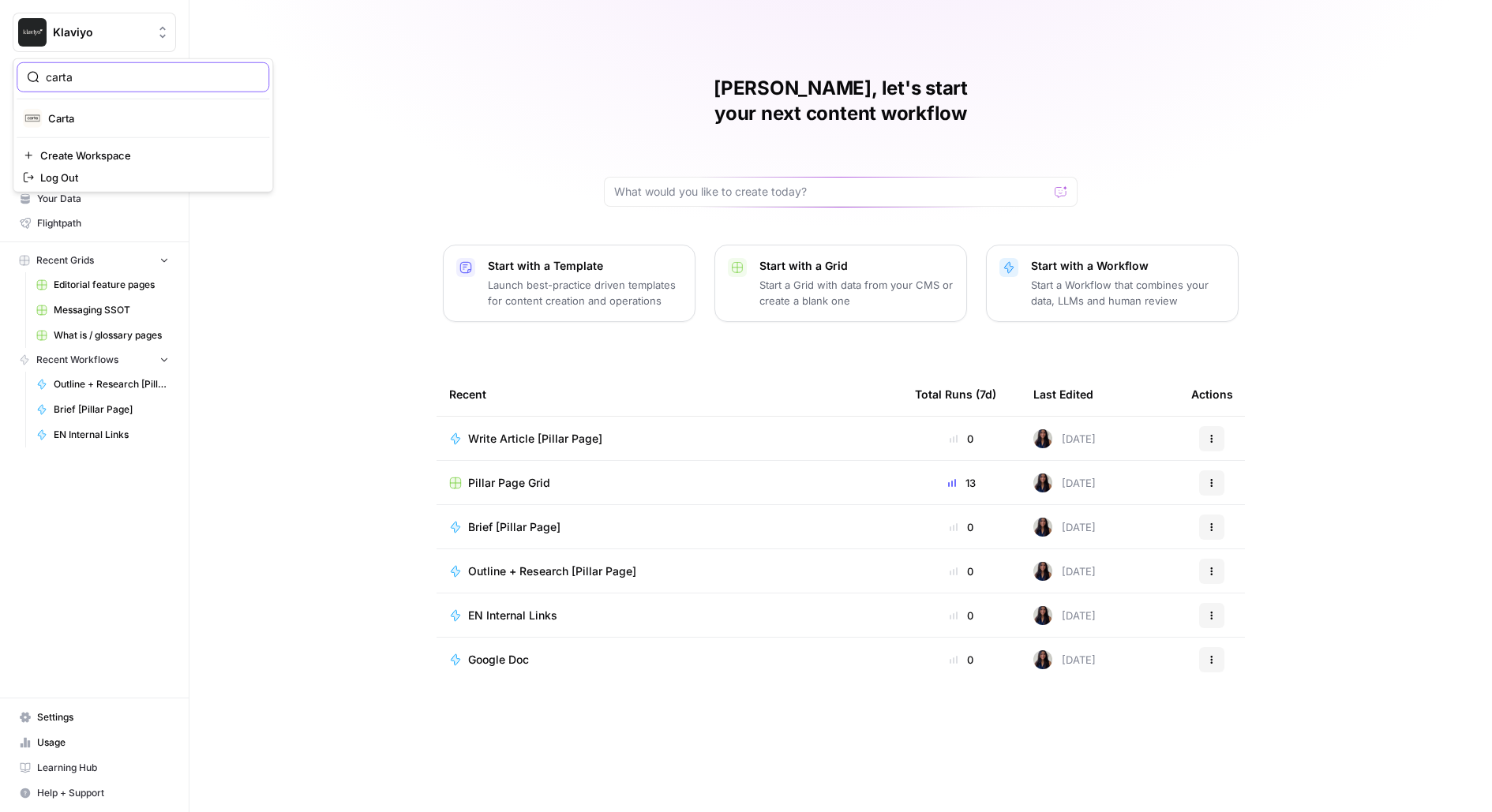
type input "carta"
click button "Carta" at bounding box center [143, 118] width 253 height 25
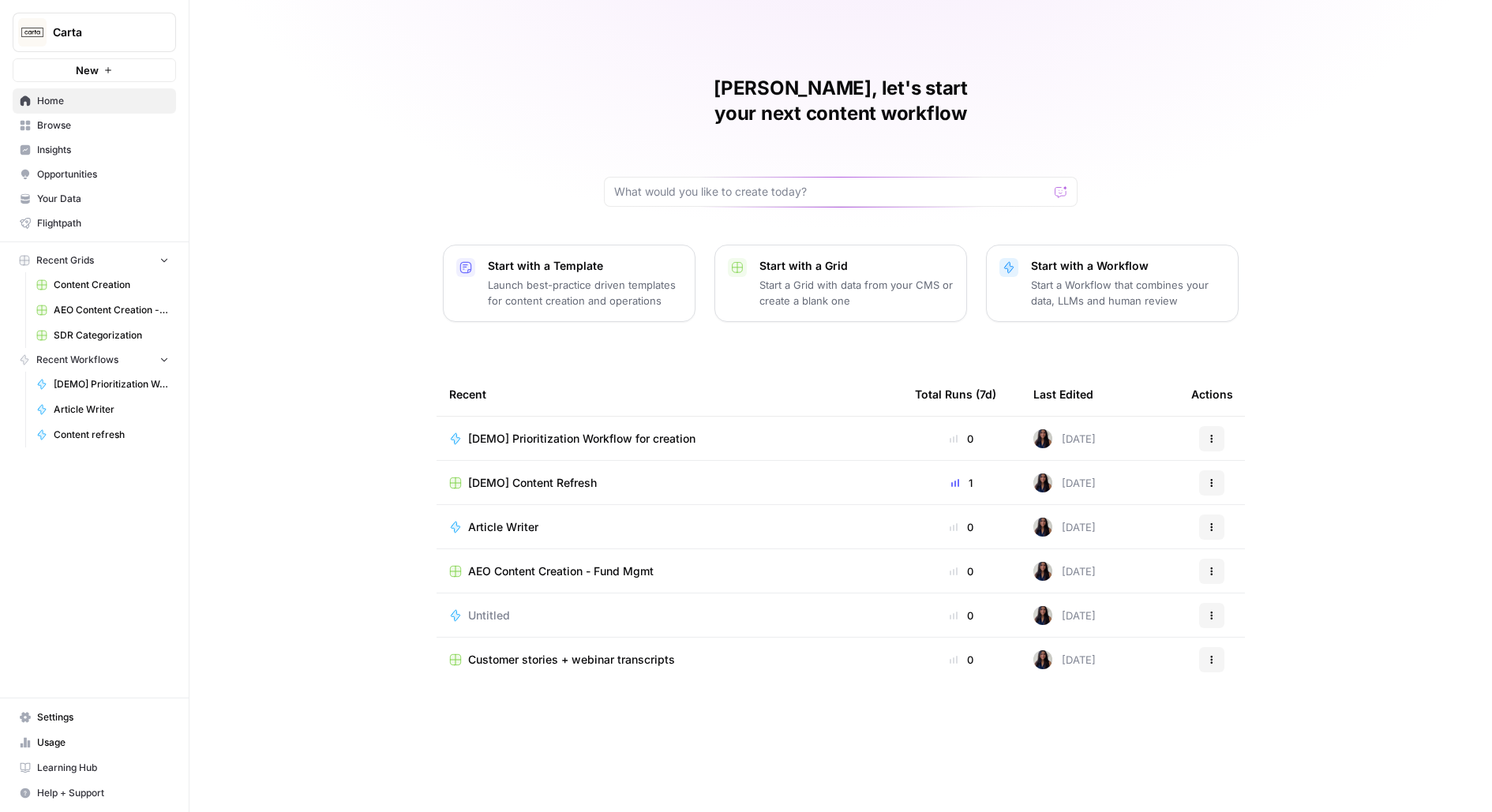
click at [81, 151] on span "Insights" at bounding box center [103, 150] width 131 height 14
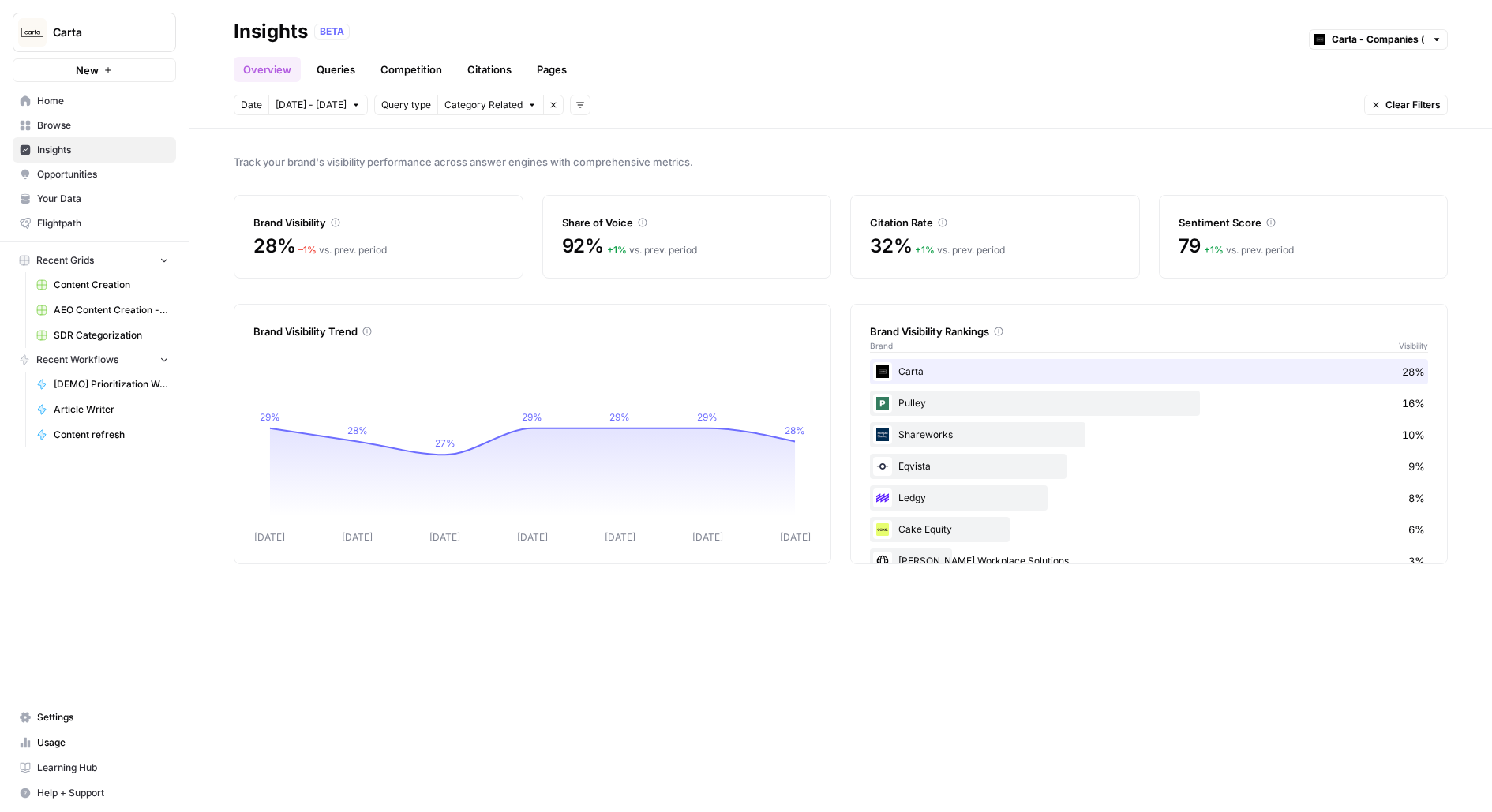
click at [339, 72] on link "Queries" at bounding box center [336, 69] width 58 height 25
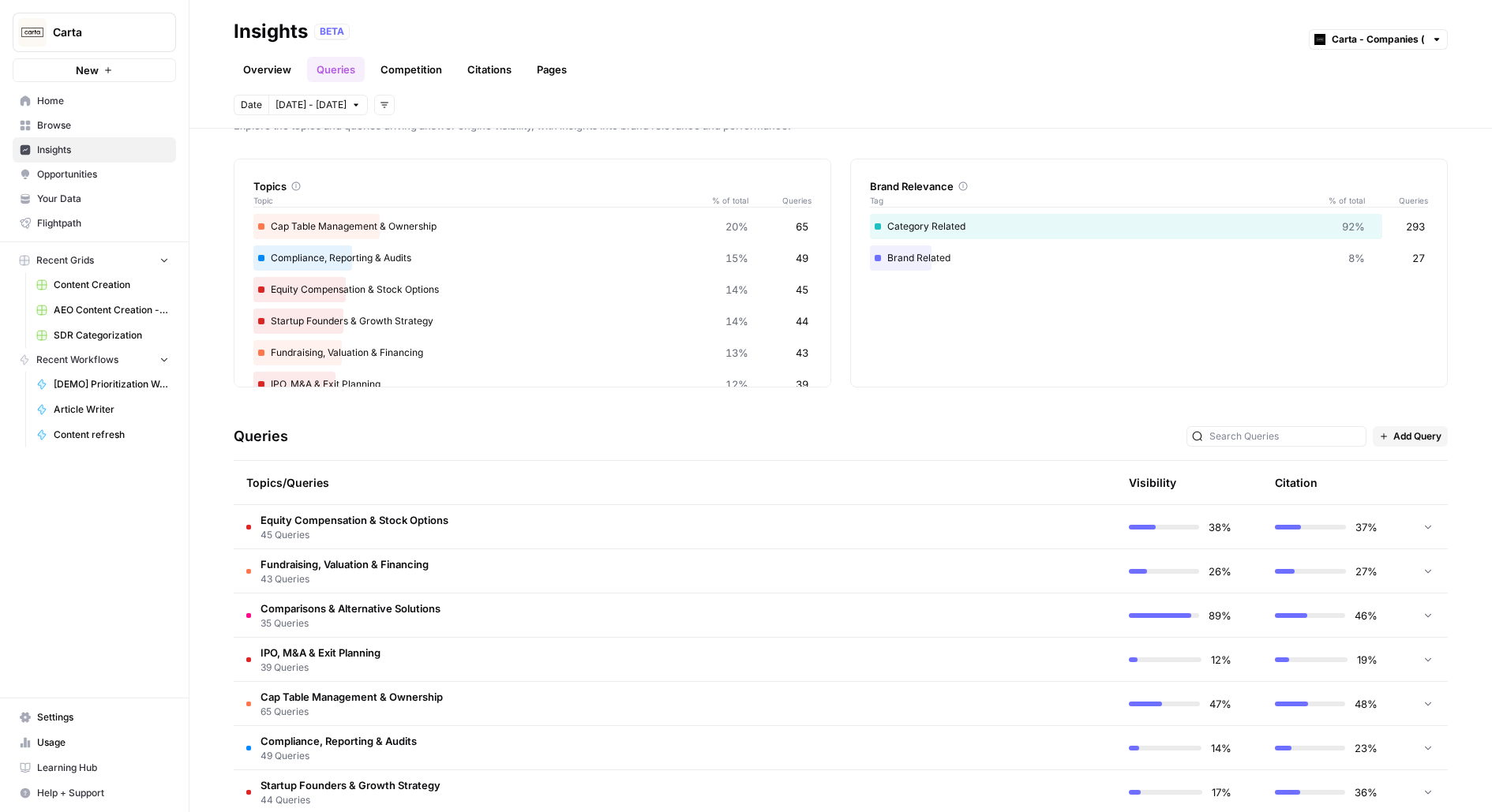
scroll to position [62, 0]
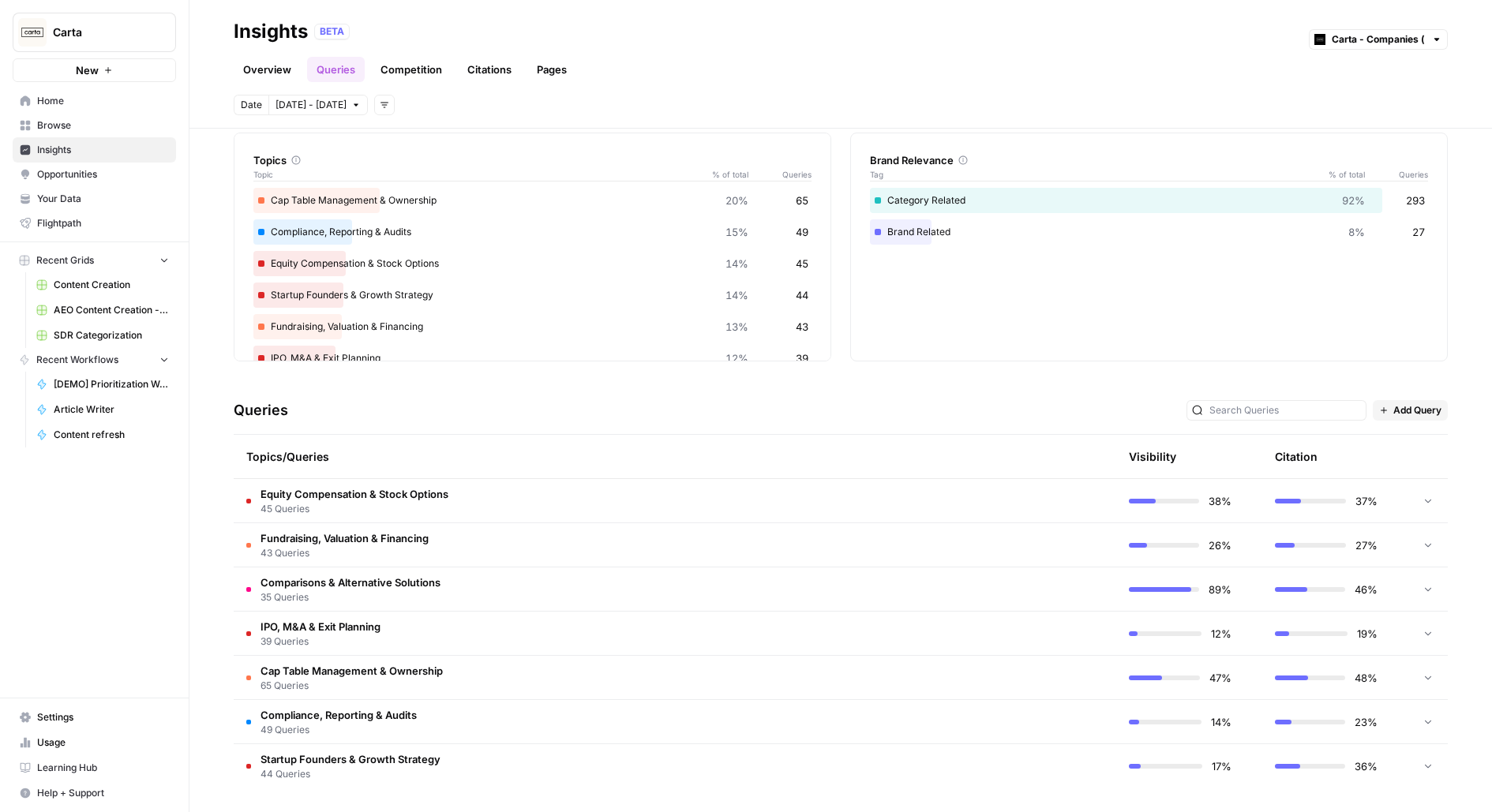
click at [390, 503] on span "45 Queries" at bounding box center [354, 508] width 188 height 14
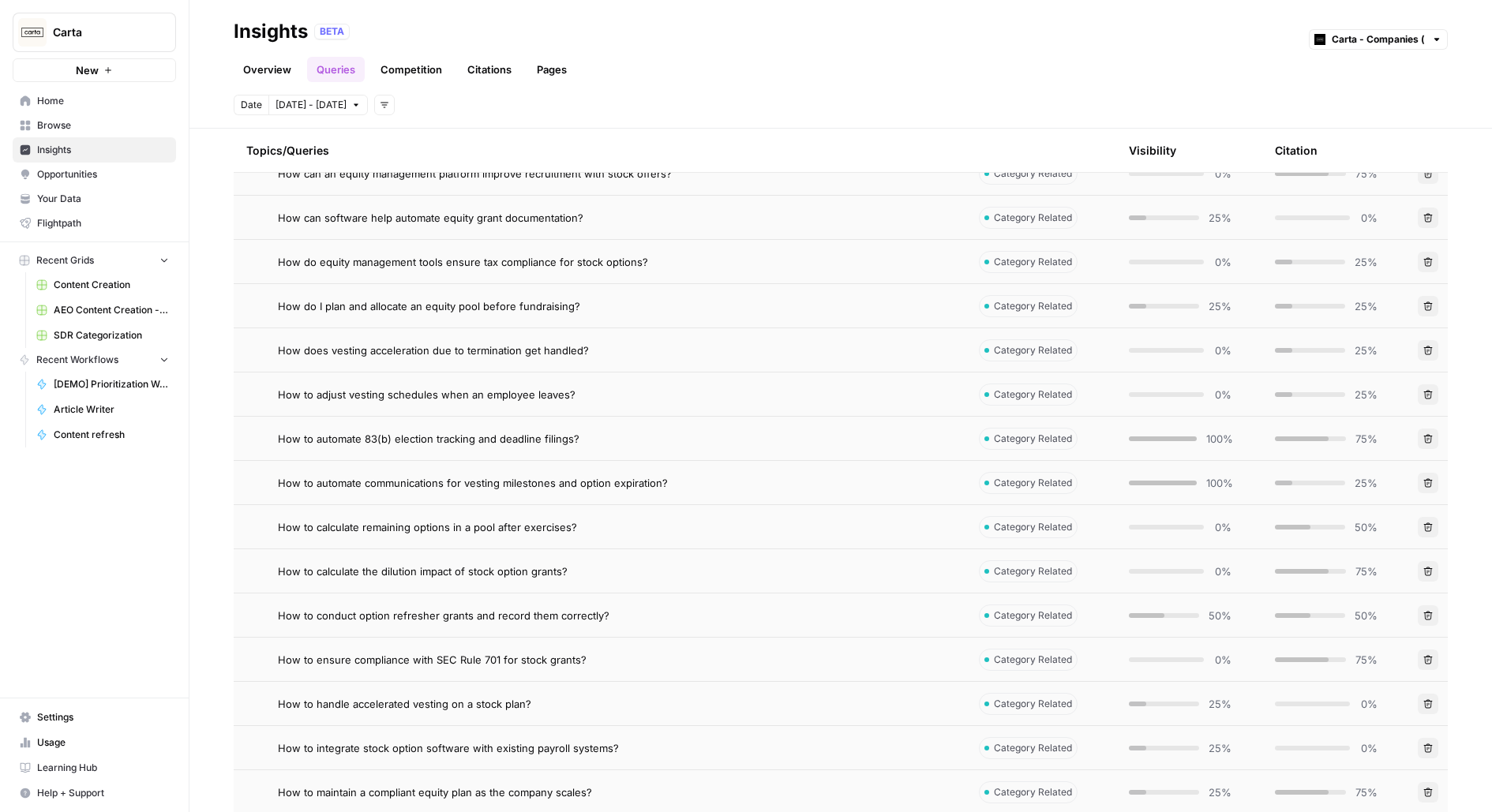
scroll to position [245, 0]
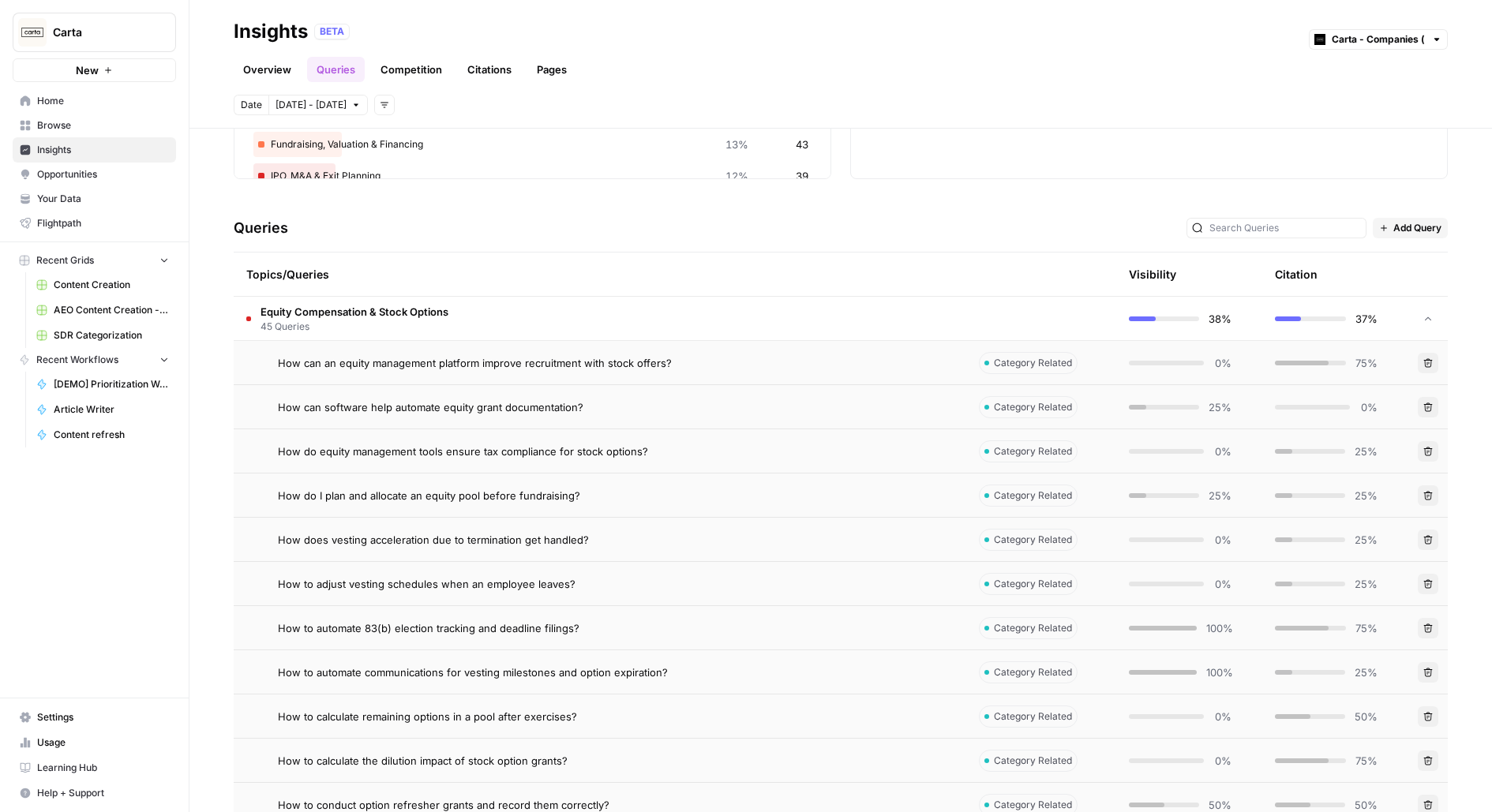
click at [642, 360] on span "How can an equity management platform improve recruitment with stock offers?" at bounding box center [474, 363] width 394 height 16
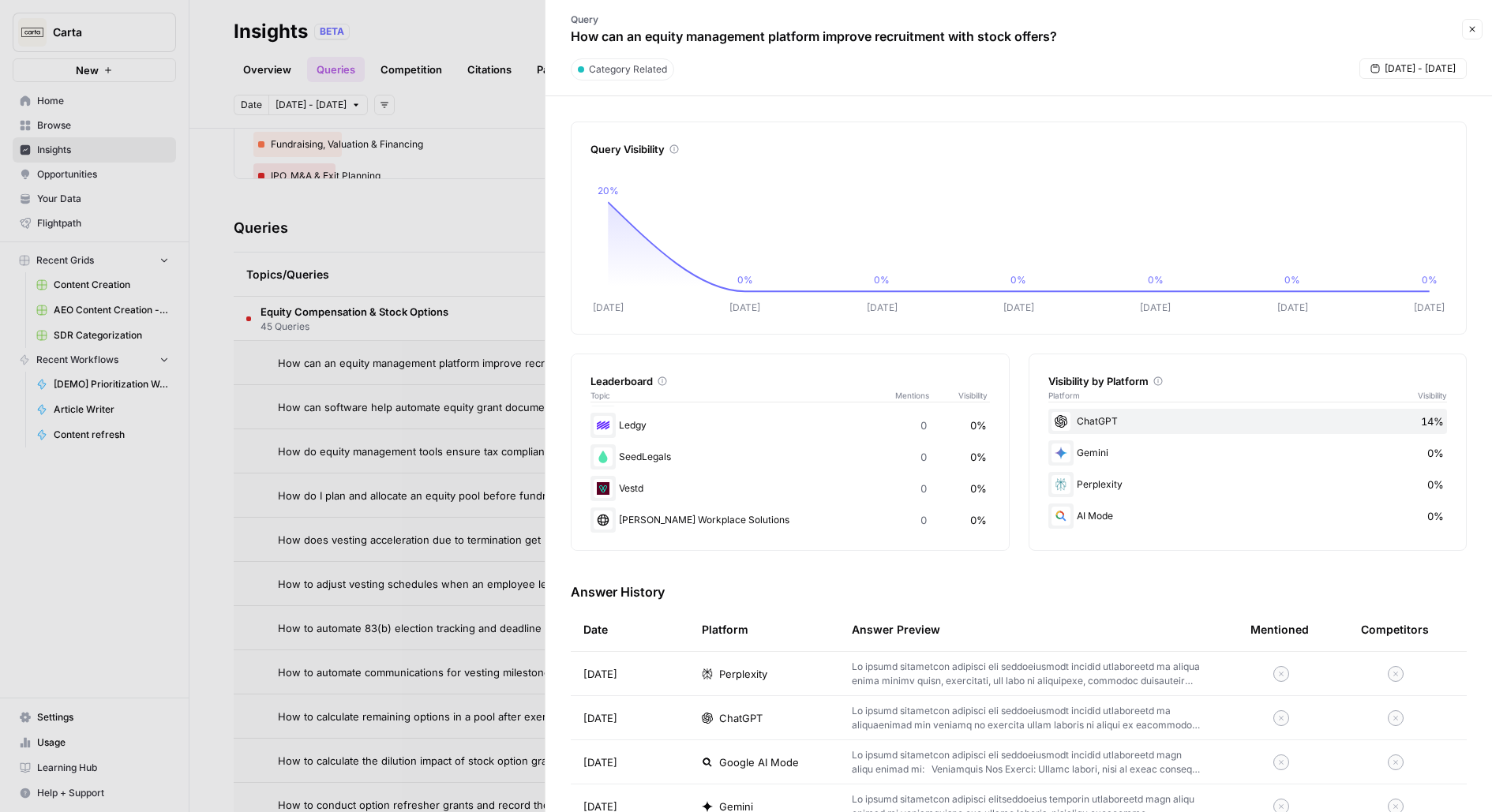
click at [1465, 31] on button "Close" at bounding box center [1472, 29] width 21 height 21
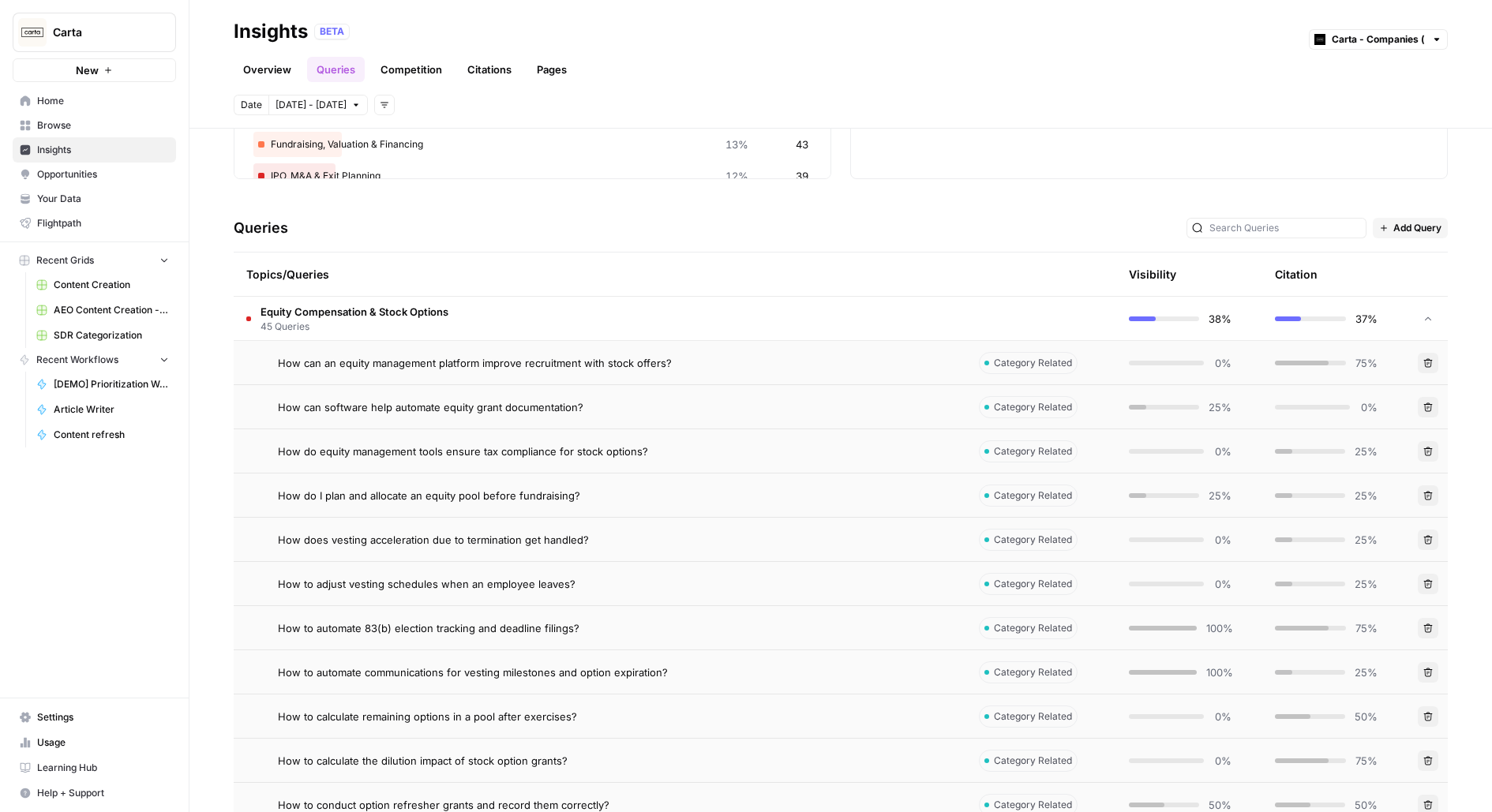
click at [546, 77] on link "Pages" at bounding box center [552, 69] width 49 height 25
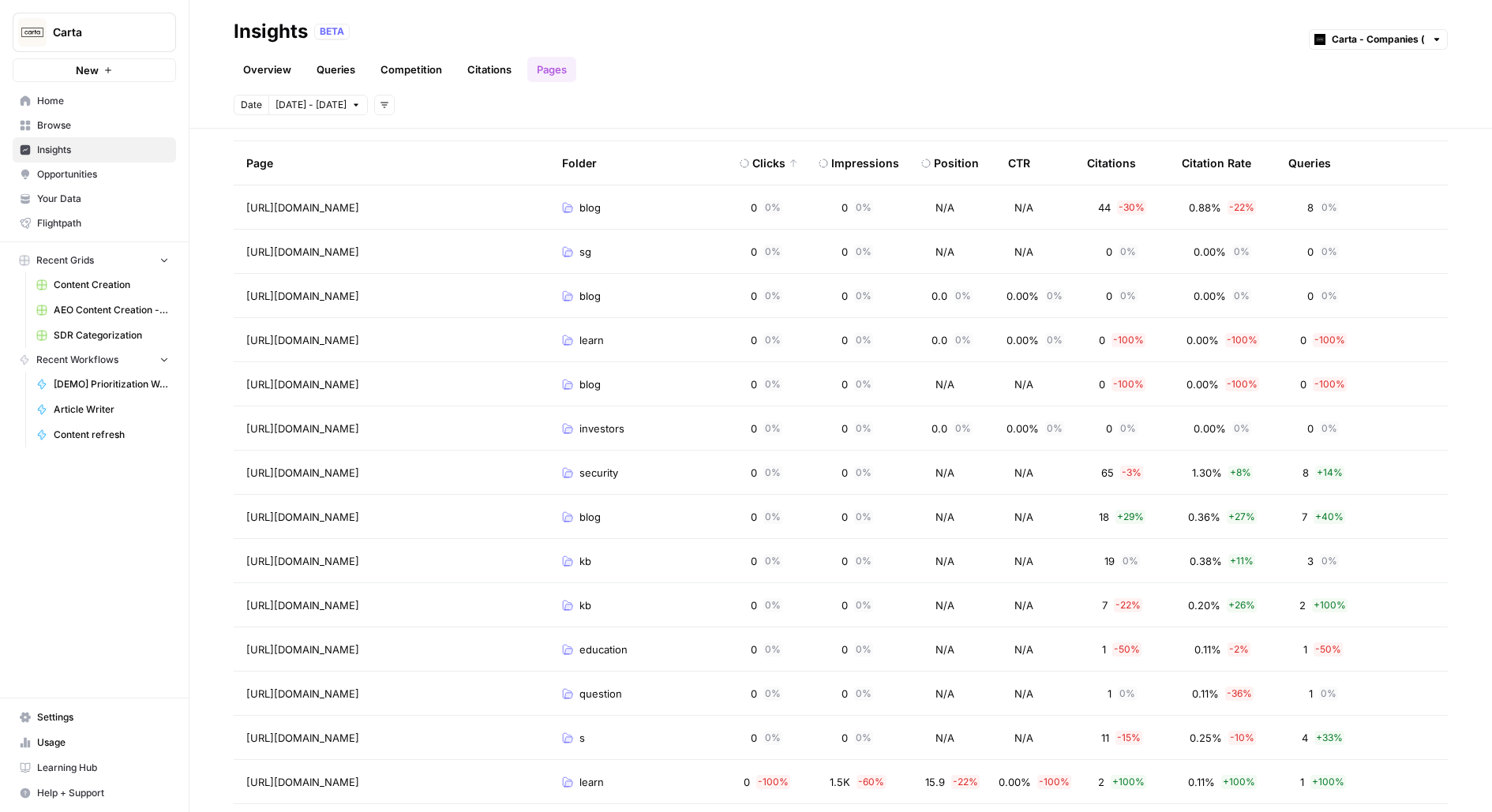
scroll to position [105, 0]
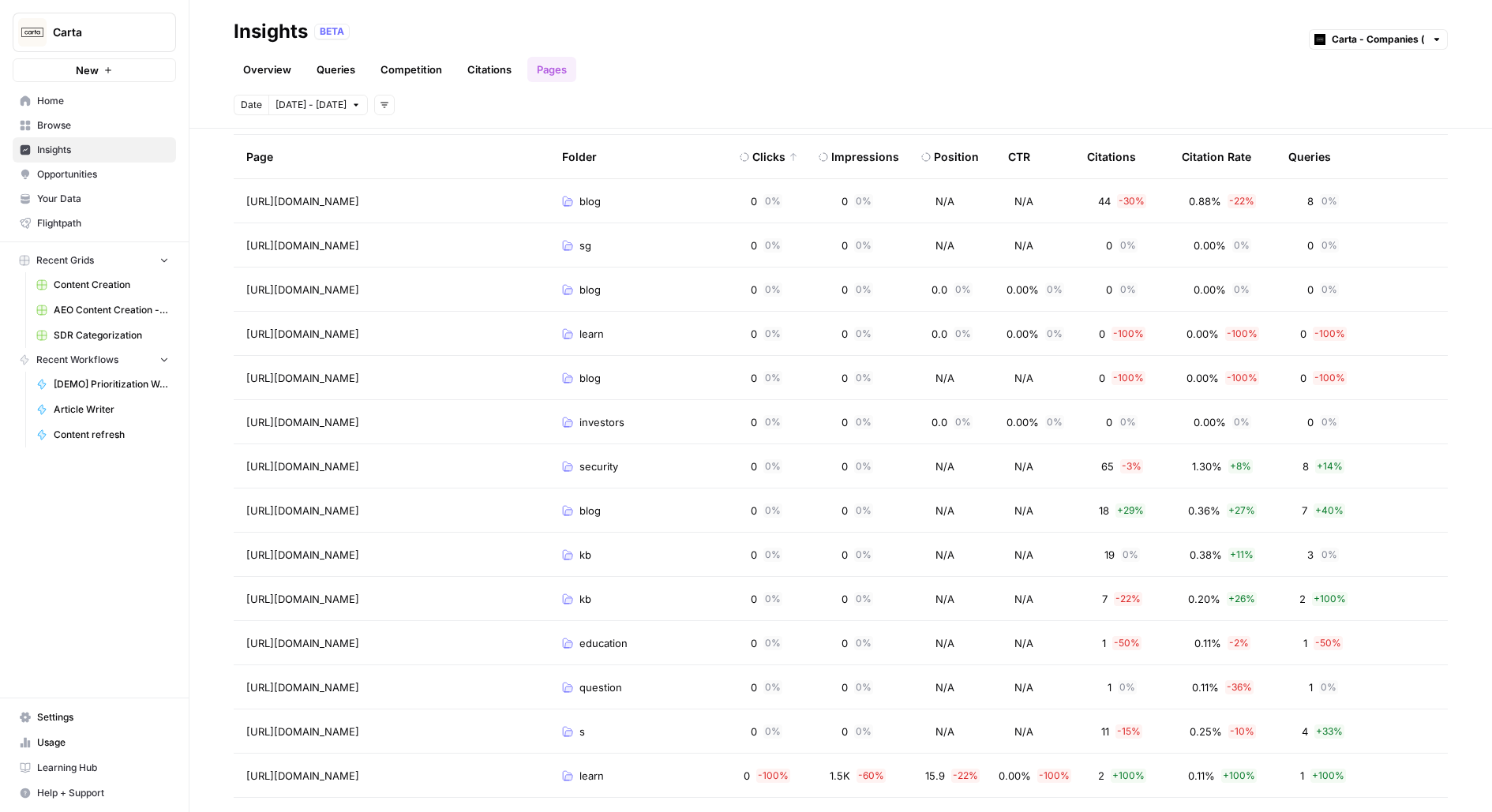
drag, startPoint x: 32, startPoint y: 48, endPoint x: 158, endPoint y: 48, distance: 126.0
click at [32, 48] on button "Carta" at bounding box center [94, 33] width 163 height 40
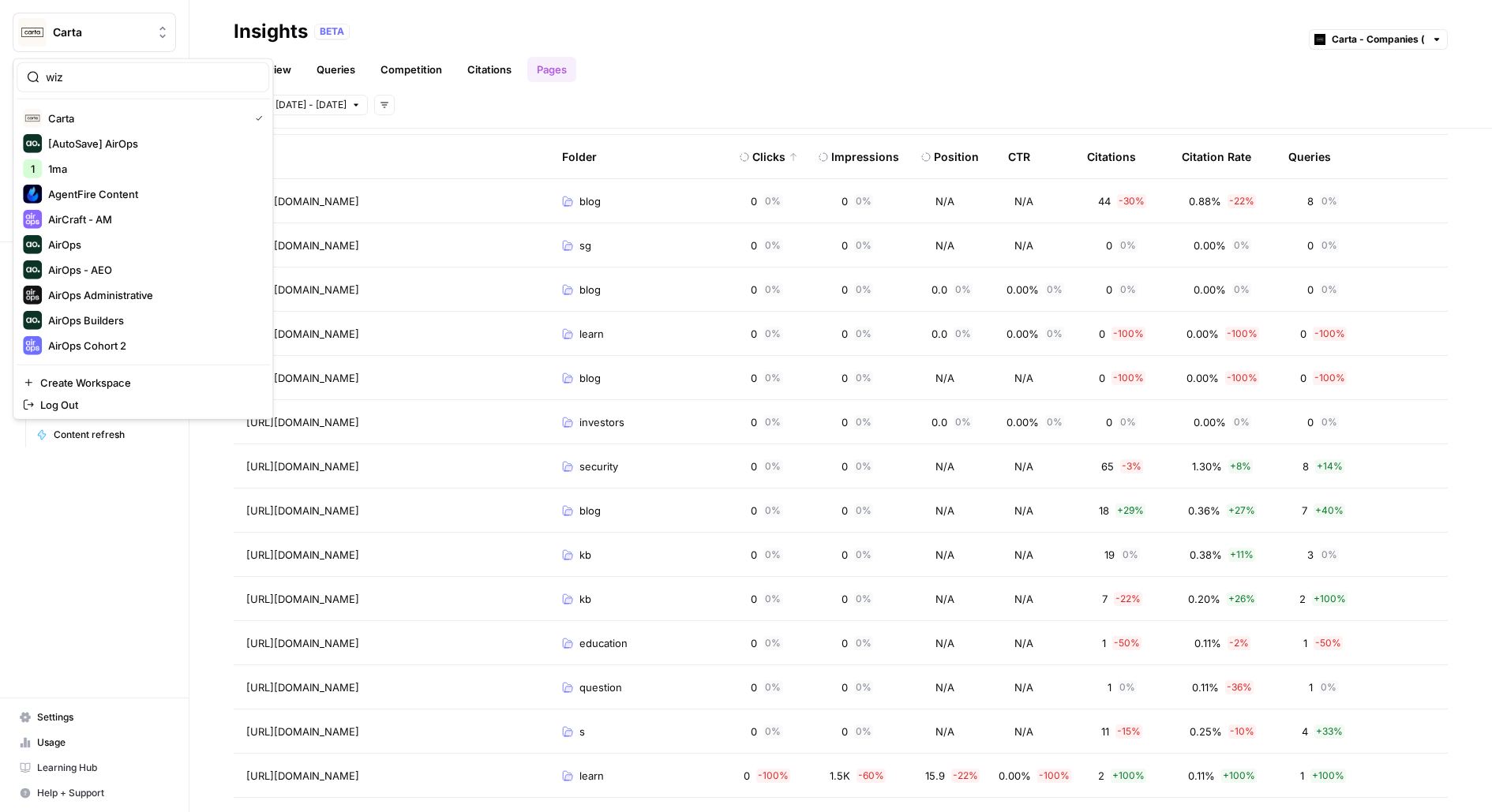
type input "wiz"
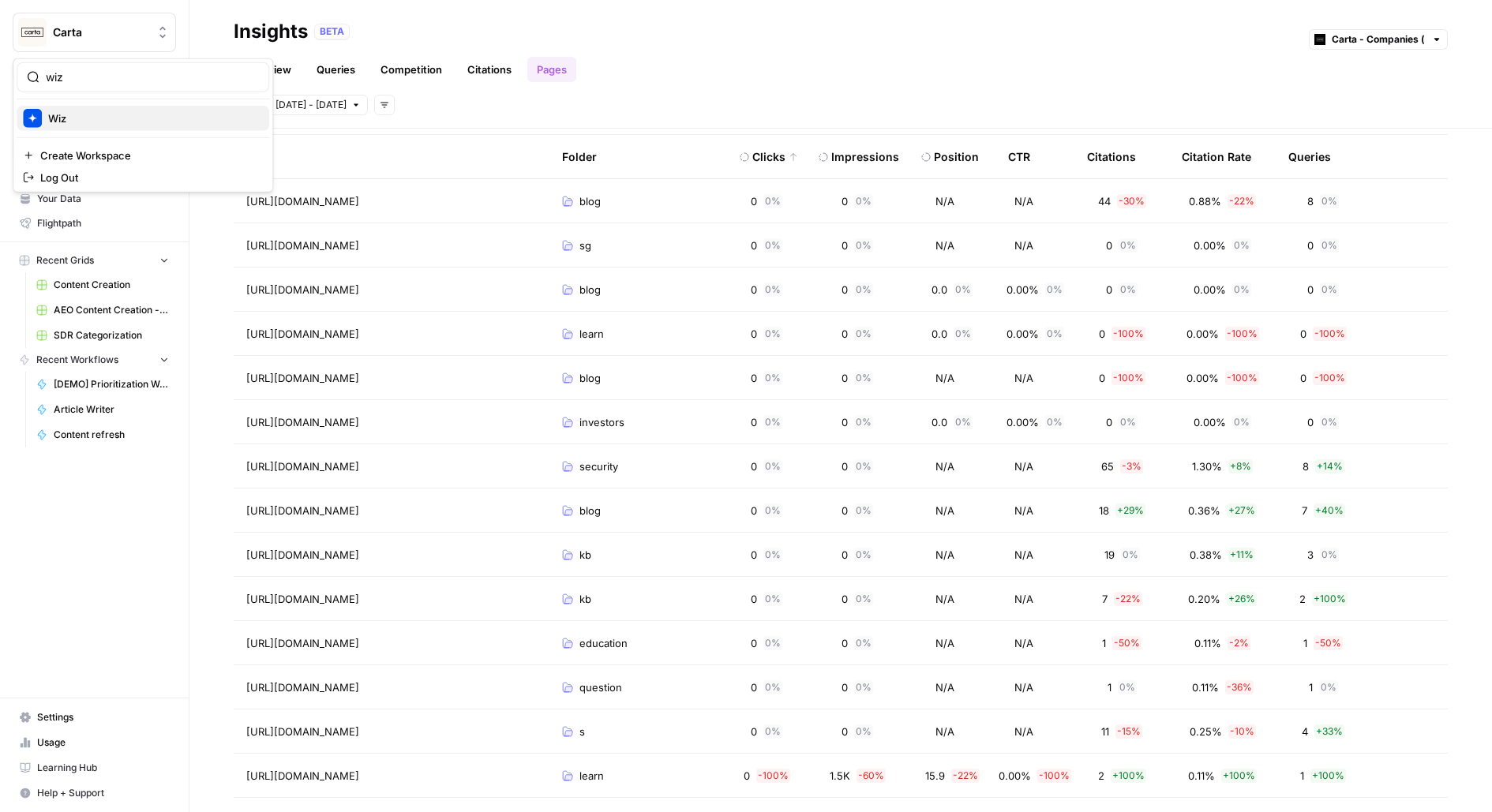
click button "Wiz" at bounding box center [143, 118] width 253 height 25
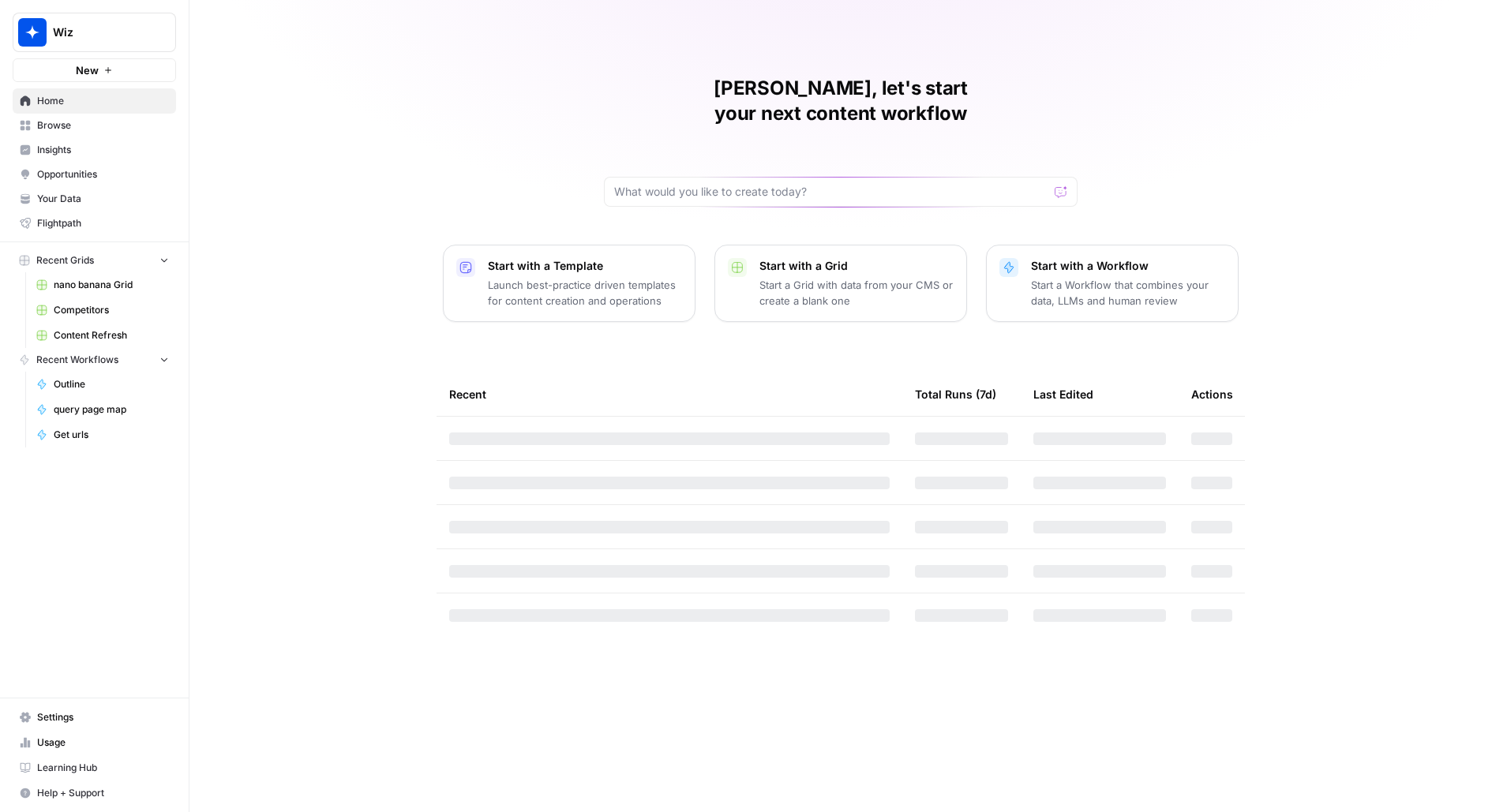
click at [101, 171] on span "Opportunities" at bounding box center [103, 174] width 131 height 14
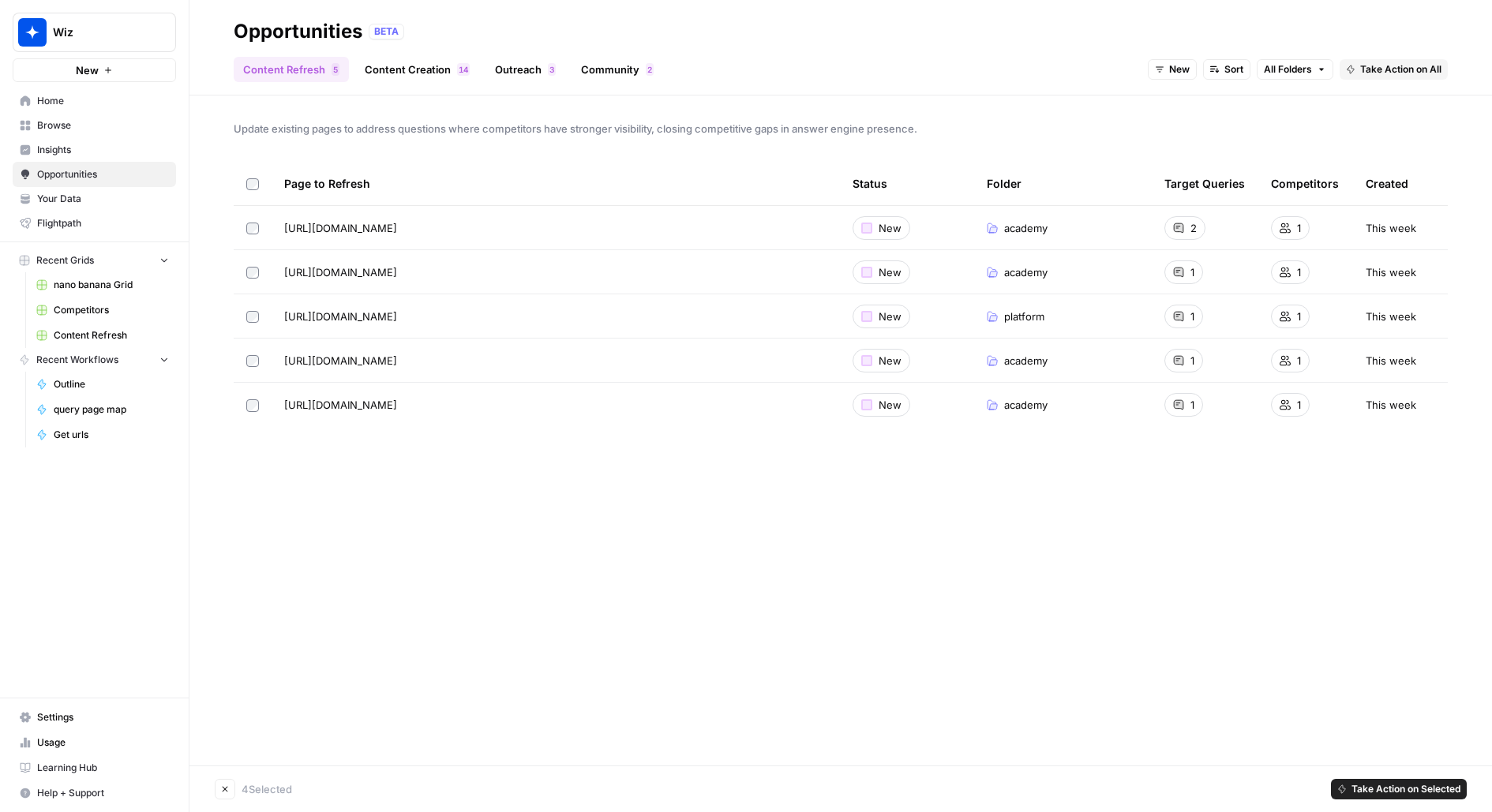
click at [248, 193] on div at bounding box center [253, 183] width 13 height 43
click at [114, 35] on span "Wiz" at bounding box center [100, 32] width 95 height 16
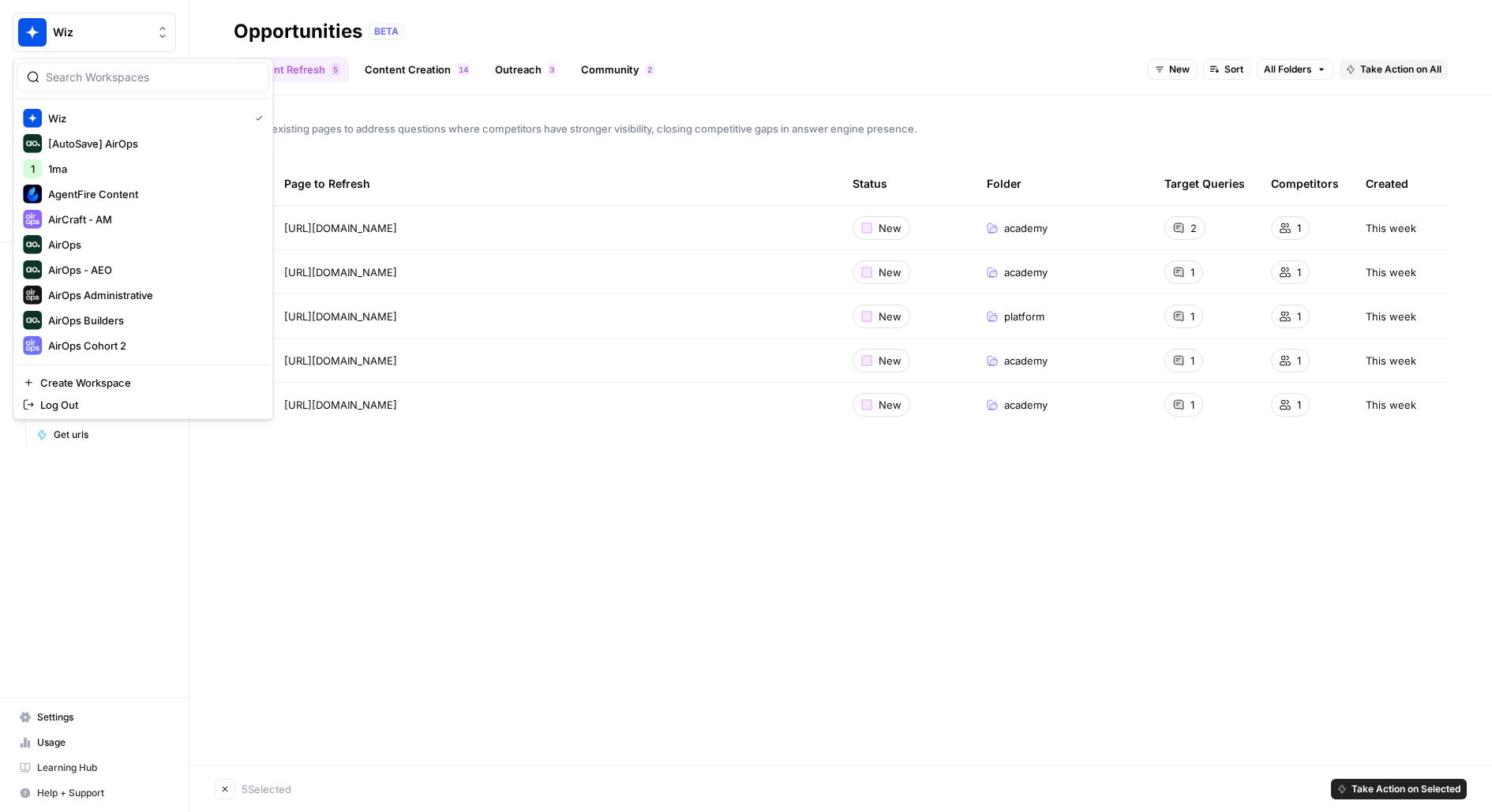
click at [833, 48] on div "Content Refresh 5 Content Creation 4 1 Outreach 3 Community 2 New Sort All Fold…" at bounding box center [841, 63] width 1214 height 38
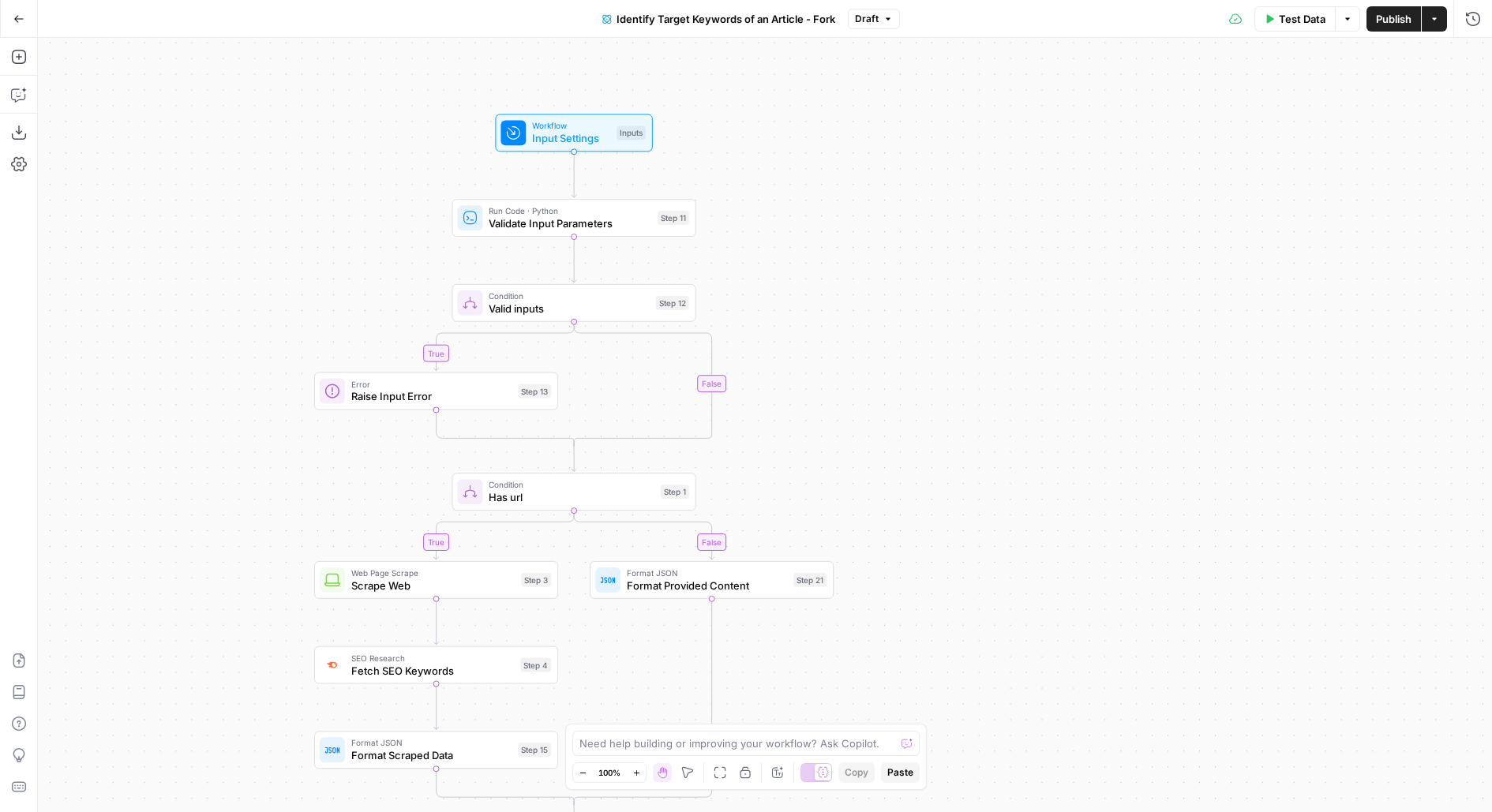
drag, startPoint x: 756, startPoint y: 112, endPoint x: 768, endPoint y: 216, distance: 104.7
click at [768, 216] on div "true false true false Workflow Input Settings Inputs Run Code · Python Validate…" at bounding box center [765, 425] width 1454 height 774
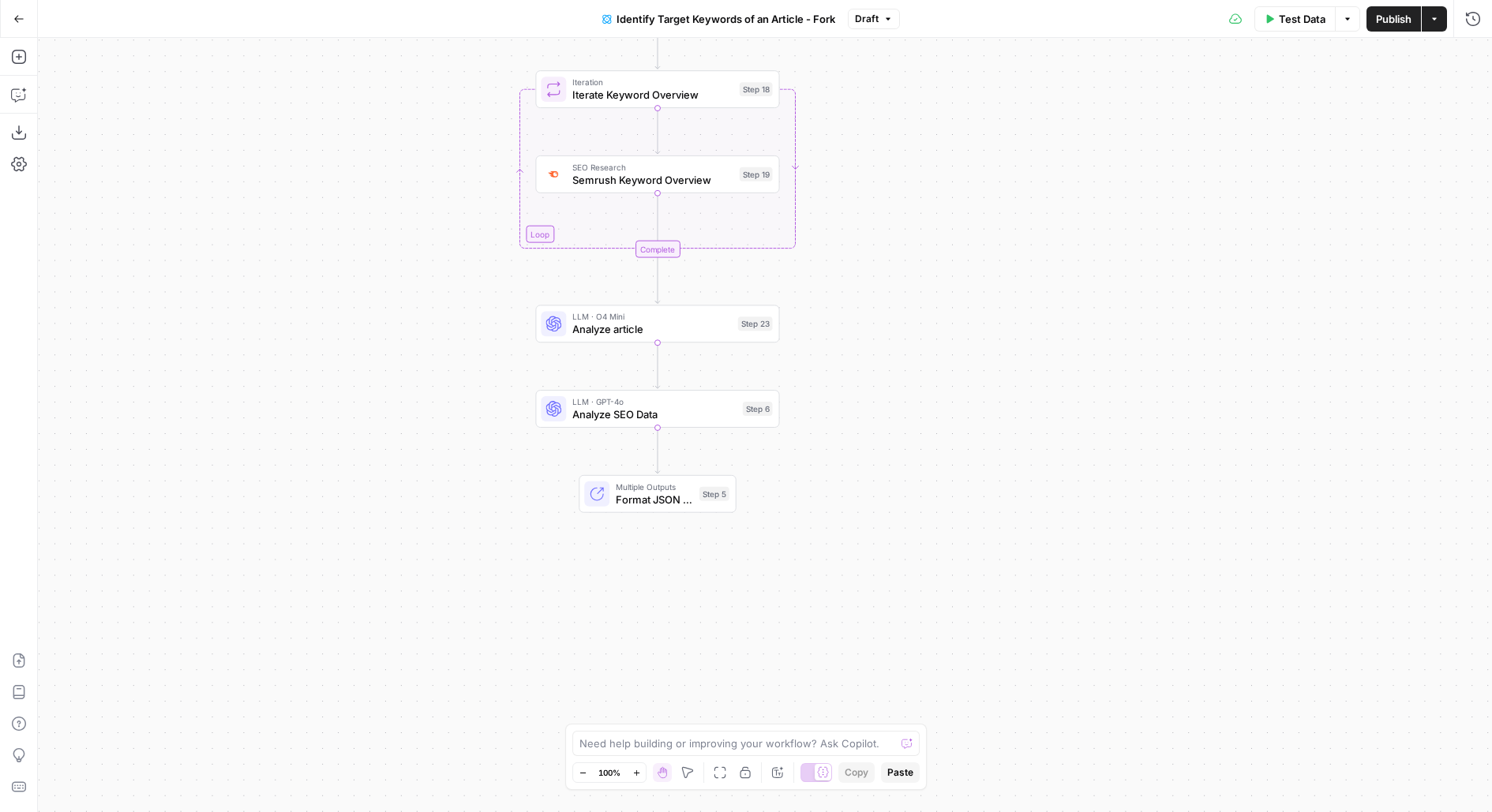
drag, startPoint x: 938, startPoint y: 506, endPoint x: 936, endPoint y: 247, distance: 259.0
click at [936, 247] on div "true false true false Workflow Input Settings Inputs Run Code · Python Validate…" at bounding box center [765, 425] width 1454 height 774
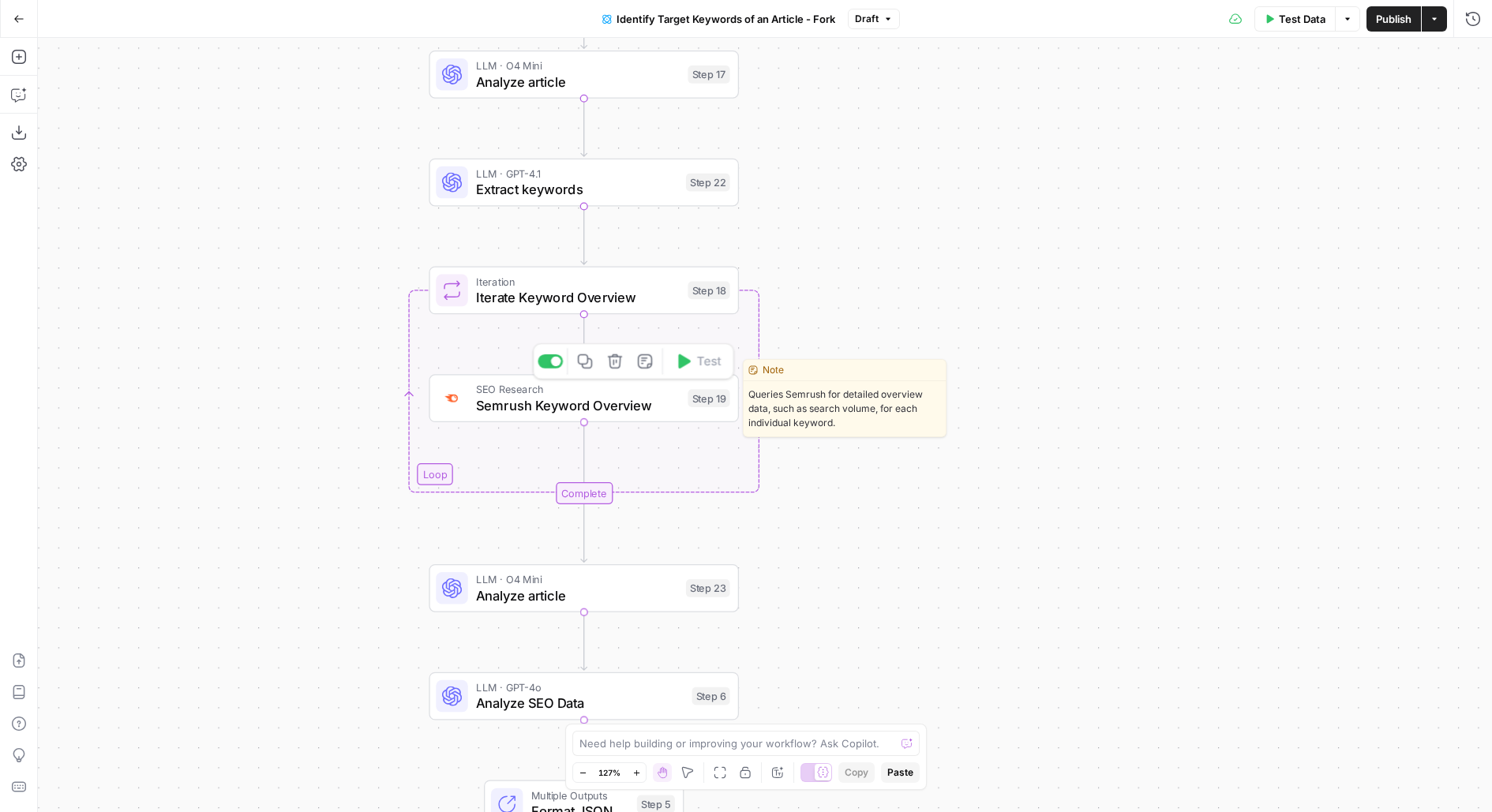
click at [554, 382] on span "SEO Research" at bounding box center [577, 389] width 203 height 16
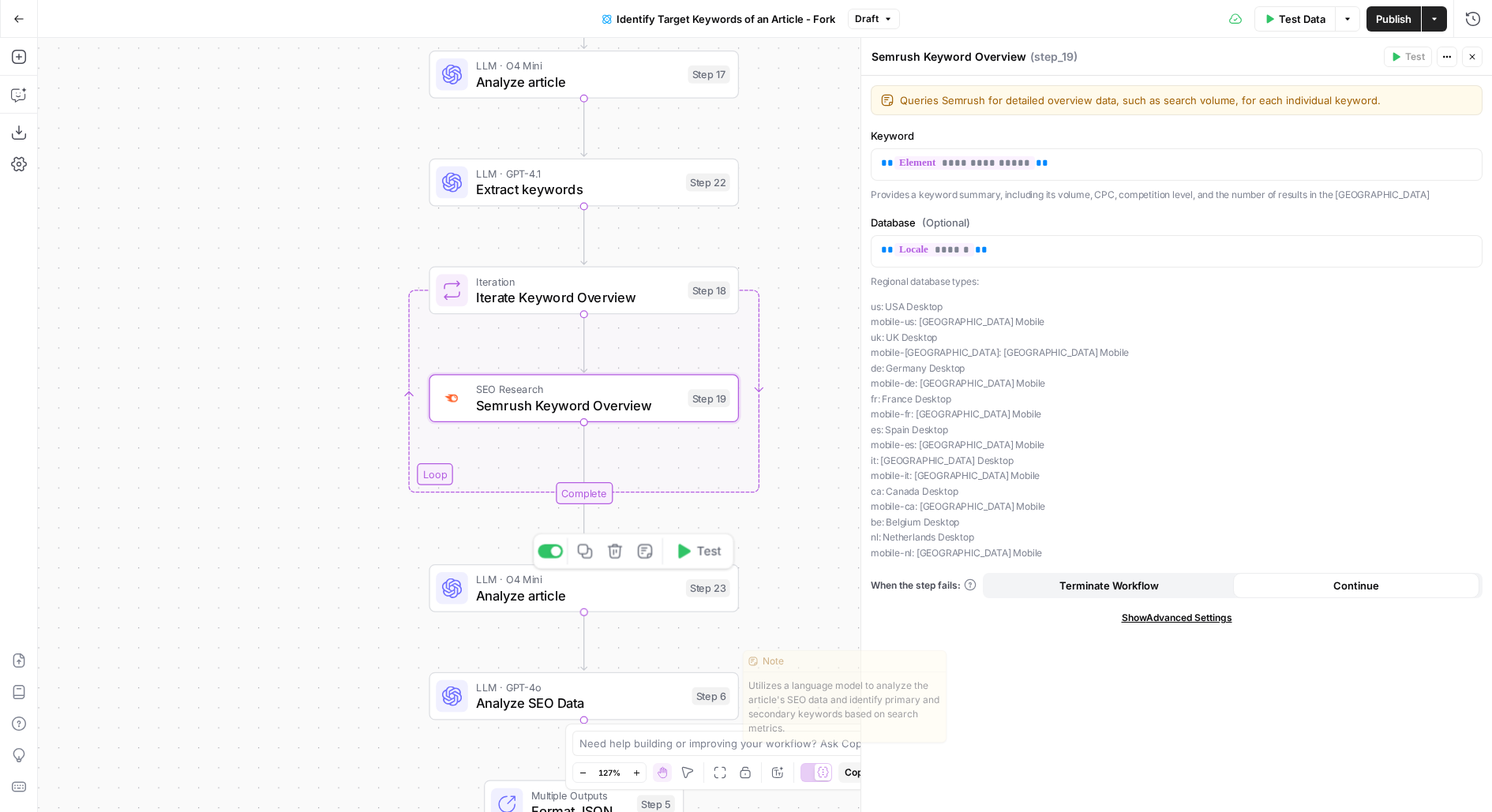
click at [679, 597] on div "LLM · O4 Mini Analyze article Step 23 Copy step Delete step Edit Note Test" at bounding box center [583, 588] width 294 height 34
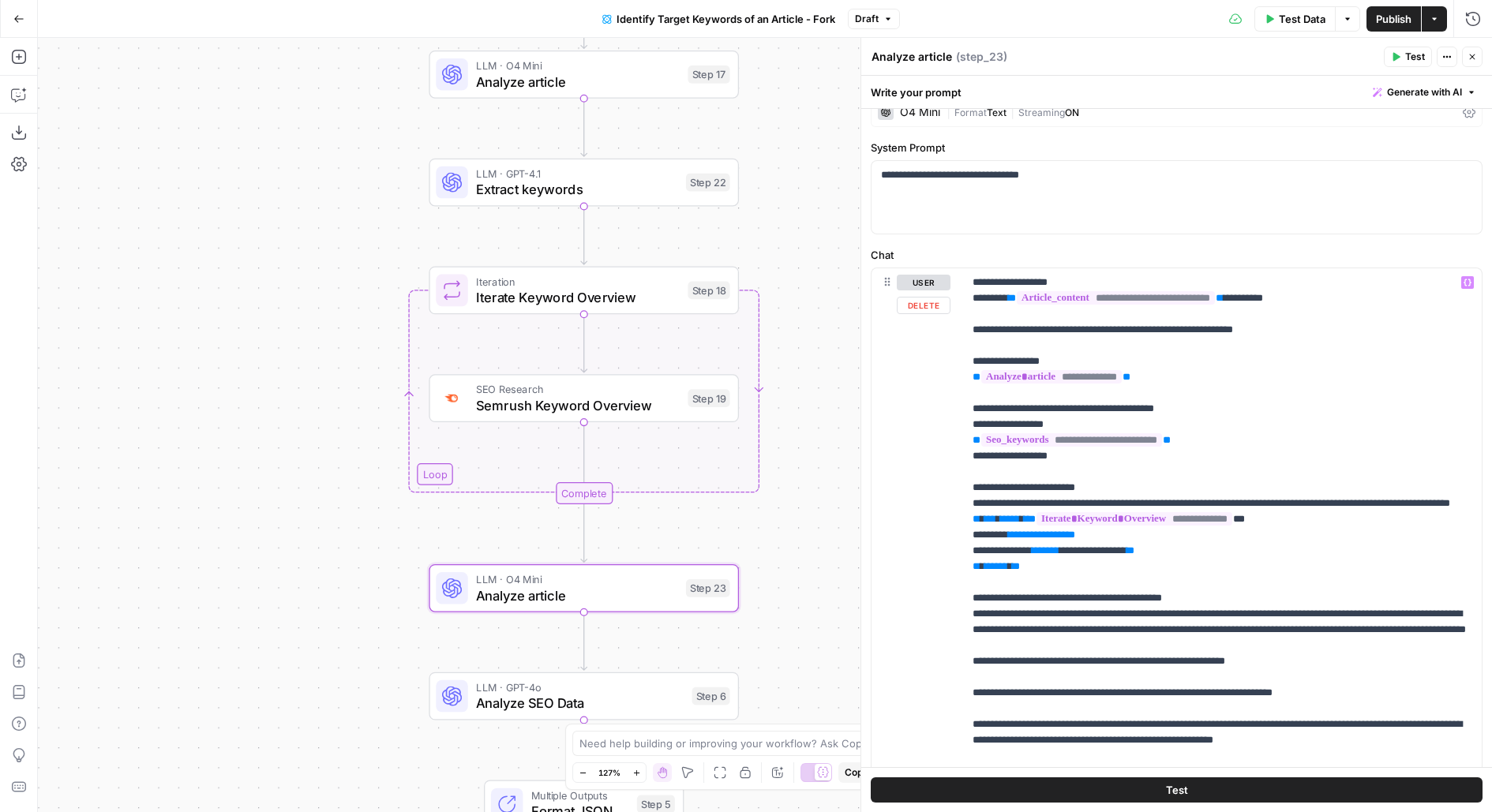
scroll to position [180, 0]
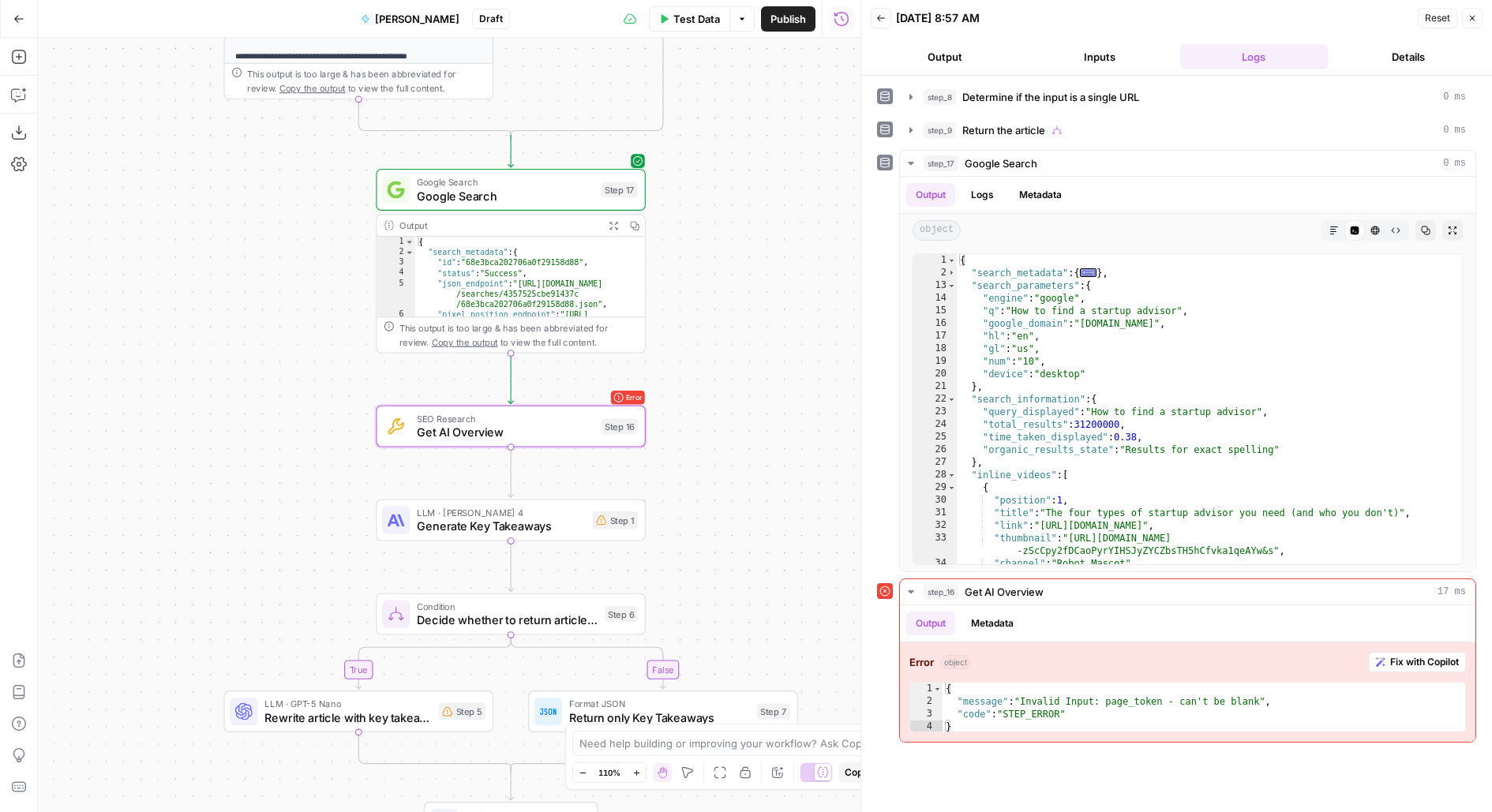
drag, startPoint x: 736, startPoint y: 438, endPoint x: 746, endPoint y: 342, distance: 96.5
click at [746, 342] on div "**********" at bounding box center [449, 425] width 823 height 774
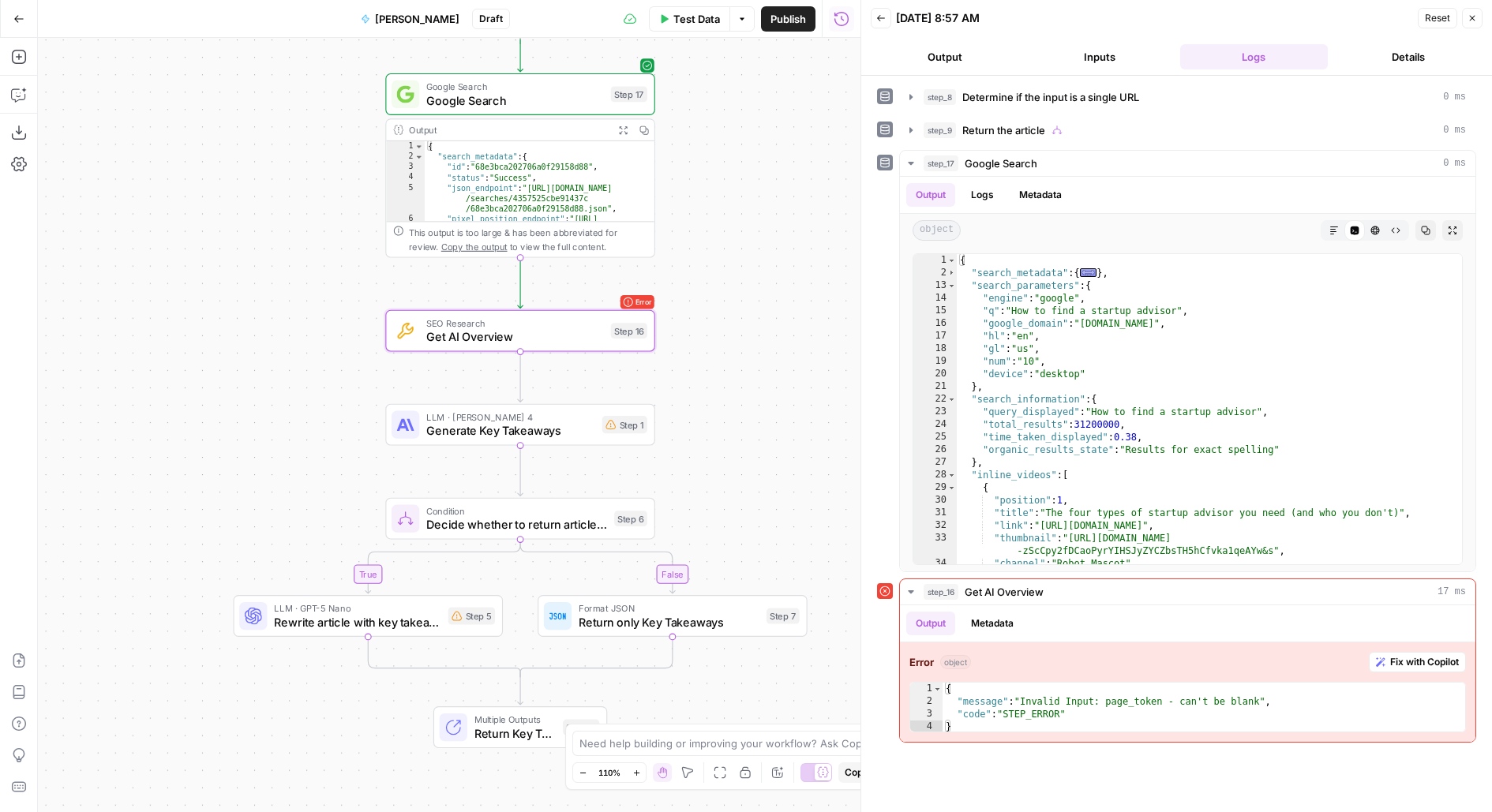
drag, startPoint x: 772, startPoint y: 290, endPoint x: 669, endPoint y: 290, distance: 103.0
click at [669, 290] on div "**********" at bounding box center [449, 425] width 823 height 774
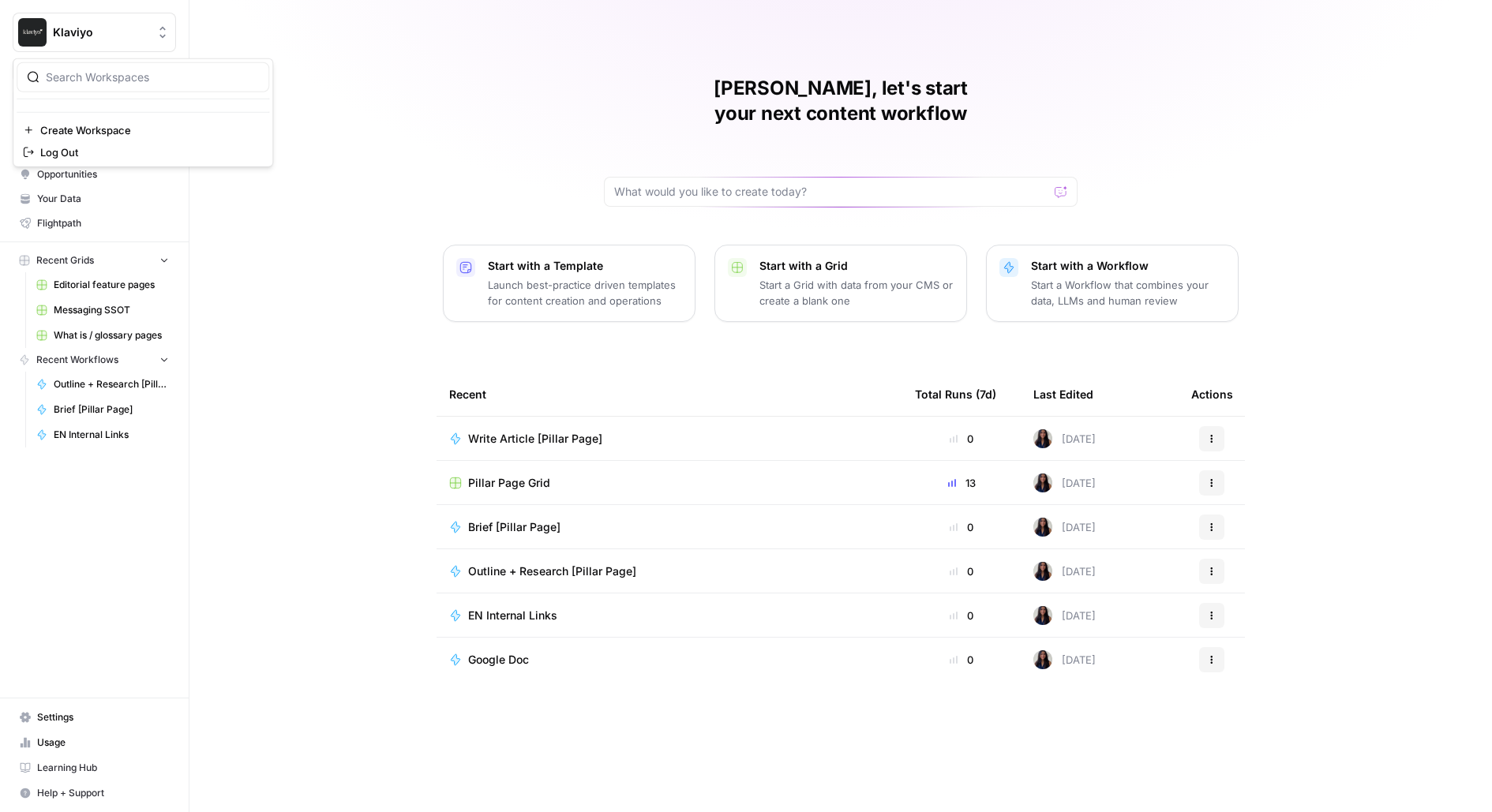
click at [67, 41] on button "Klaviyo" at bounding box center [94, 33] width 163 height 40
type input "carta"
click button "Carta" at bounding box center [143, 118] width 253 height 25
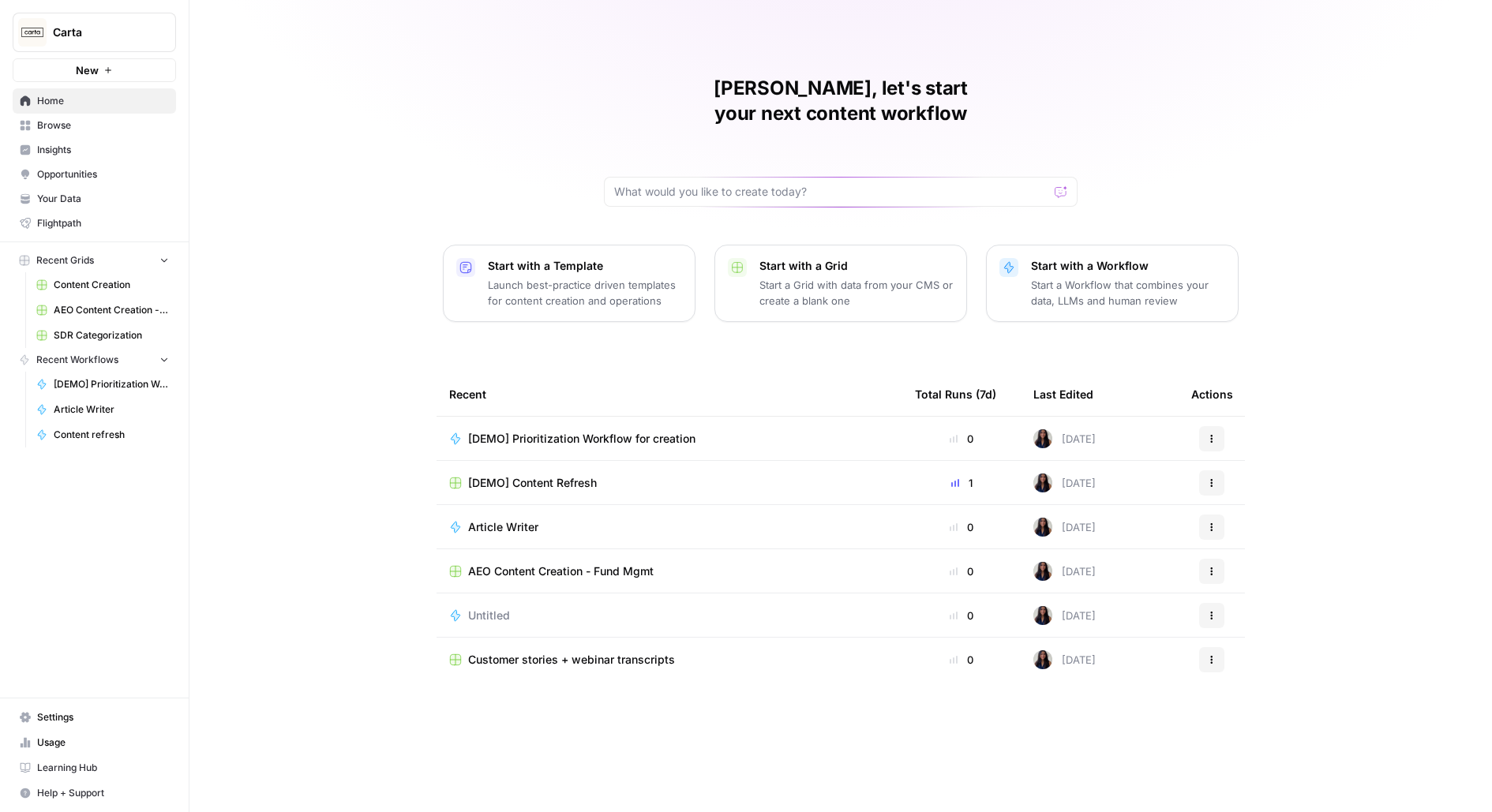
click at [527, 475] on span "[DEMO] Content Refresh" at bounding box center [532, 483] width 129 height 16
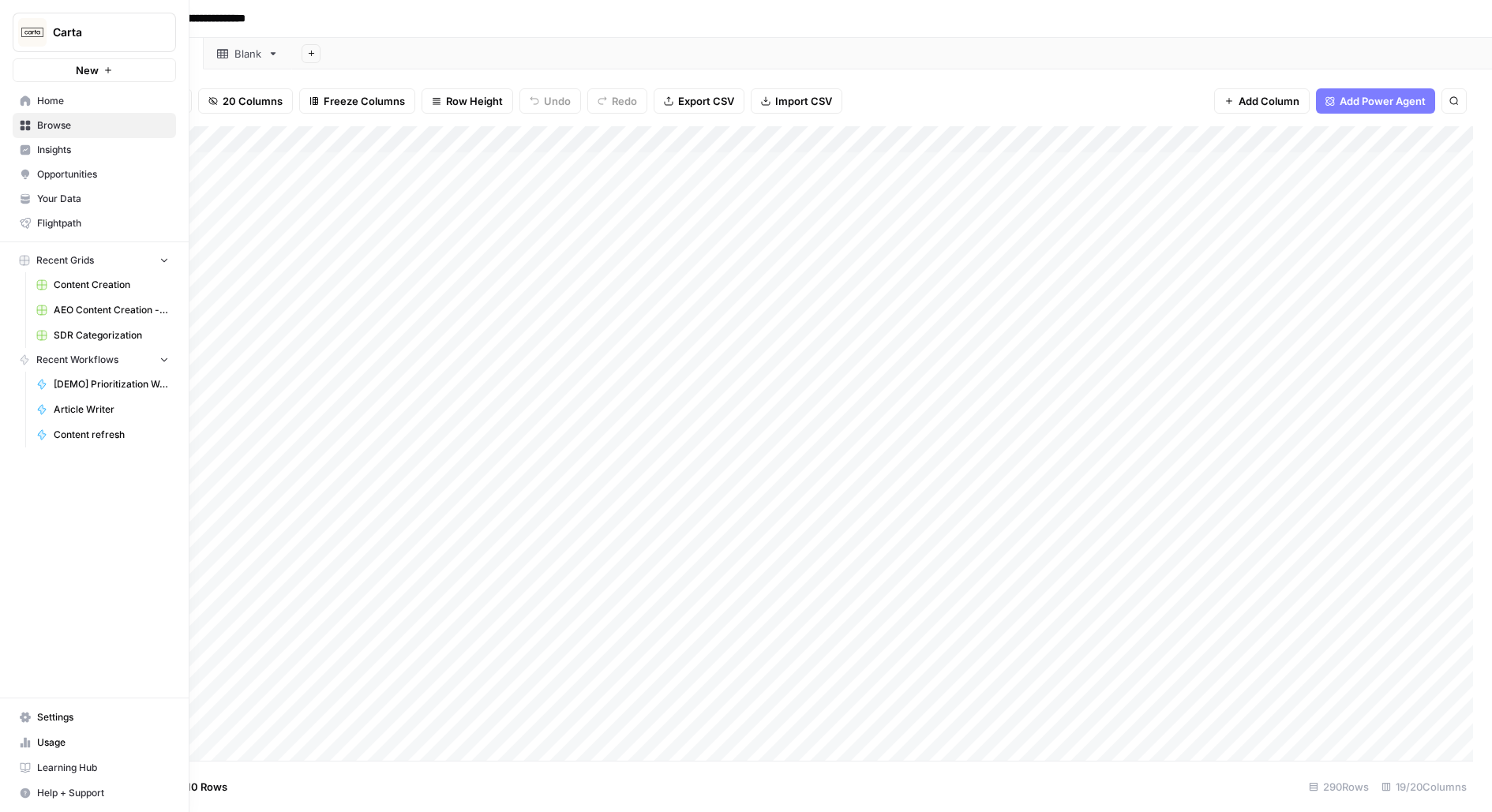
click at [79, 177] on span "Opportunities" at bounding box center [103, 174] width 131 height 14
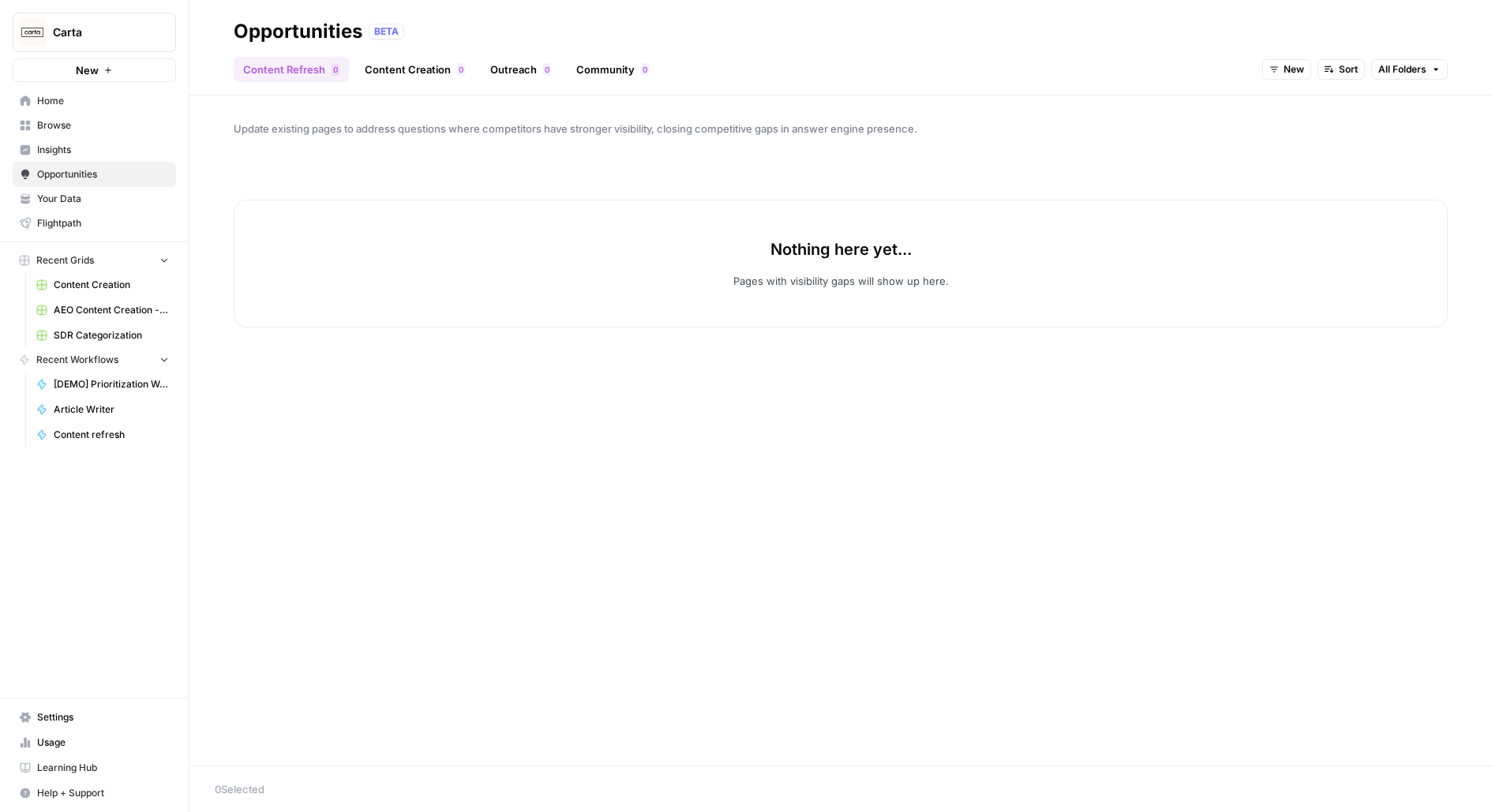
click at [54, 162] on link "Opportunities" at bounding box center [94, 174] width 163 height 25
click at [50, 156] on span "Insights" at bounding box center [103, 150] width 131 height 14
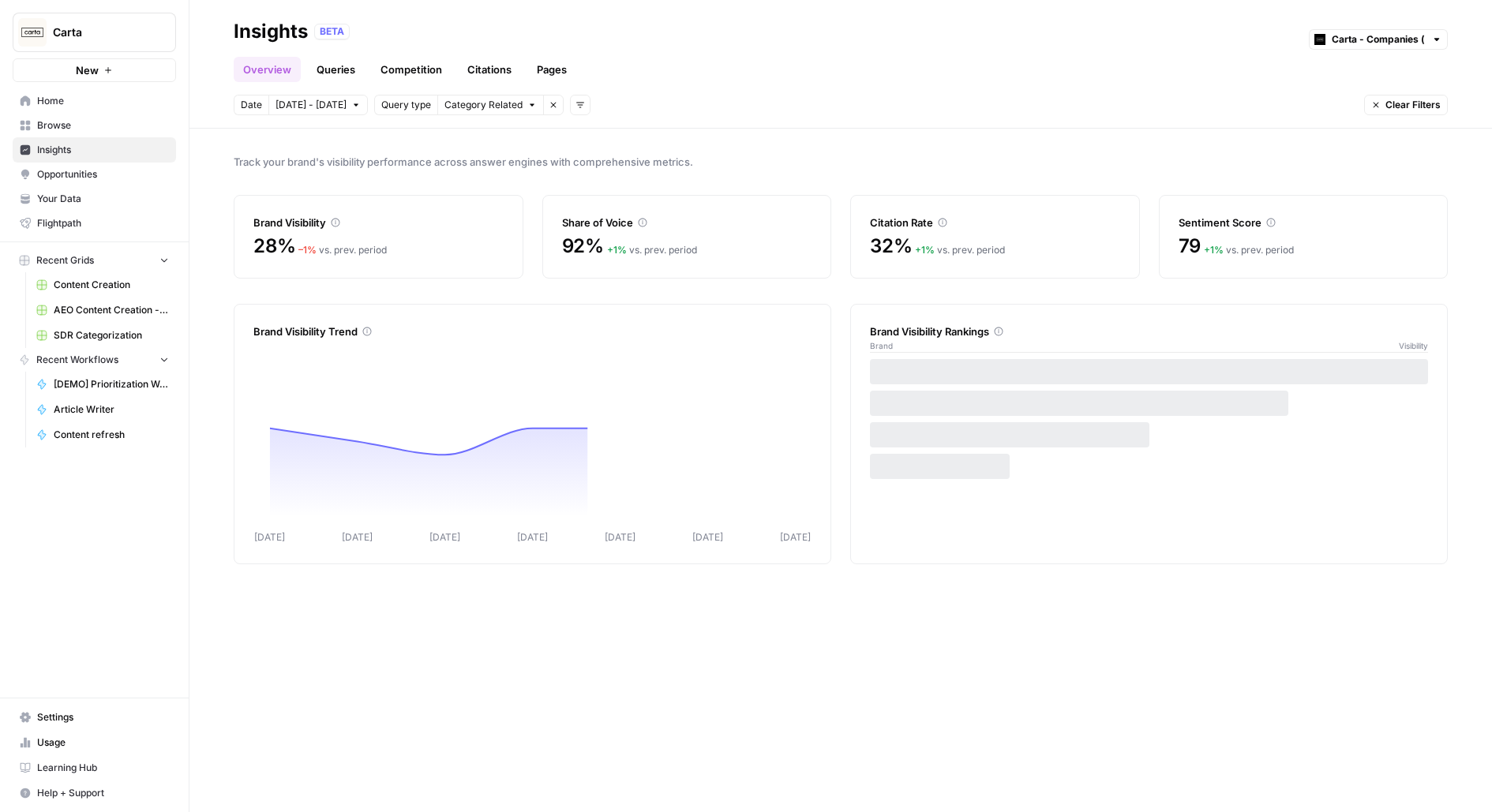
click at [326, 61] on link "Queries" at bounding box center [336, 69] width 58 height 25
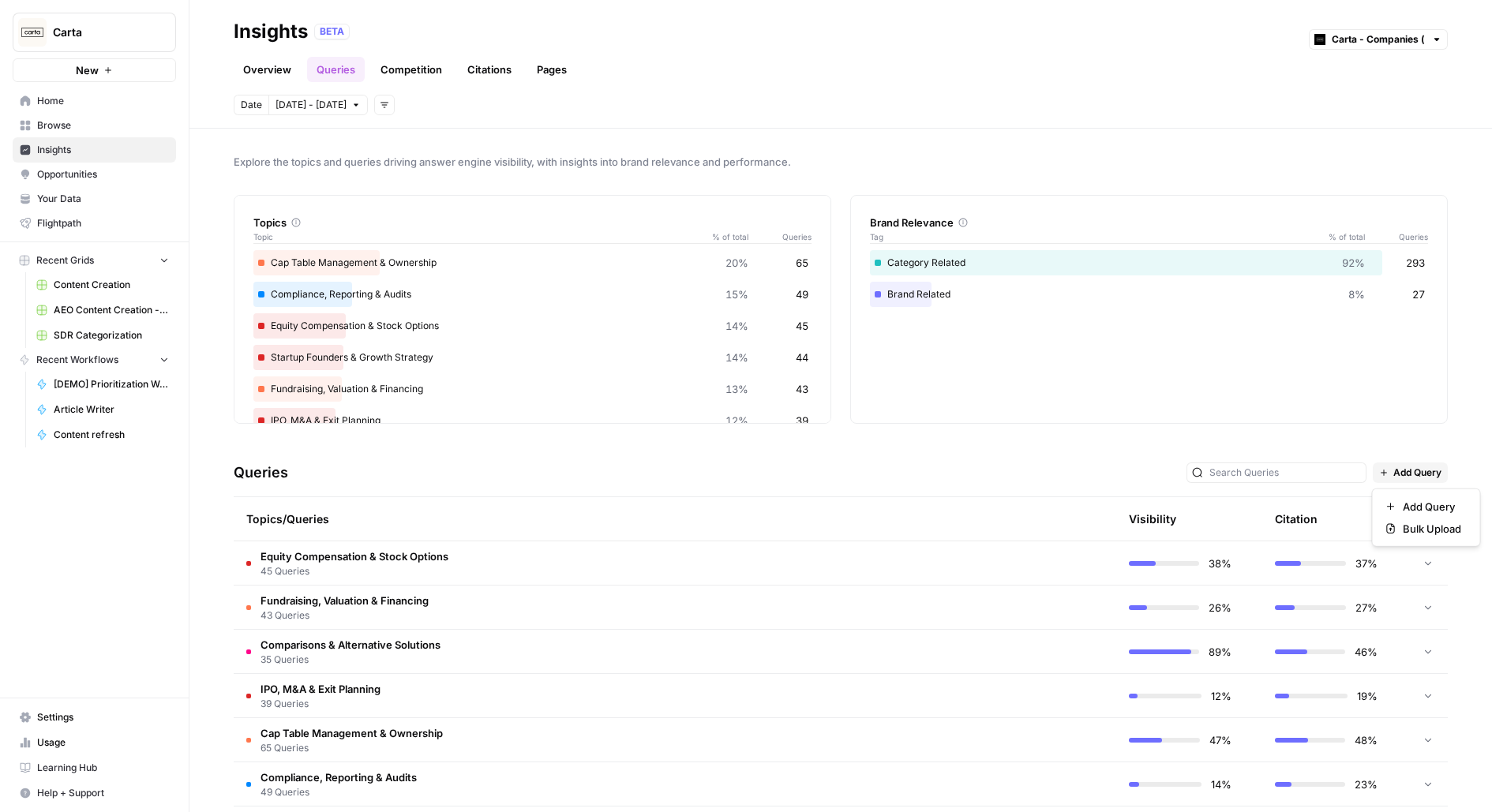
click at [1406, 479] on button "Add Query" at bounding box center [1410, 473] width 75 height 21
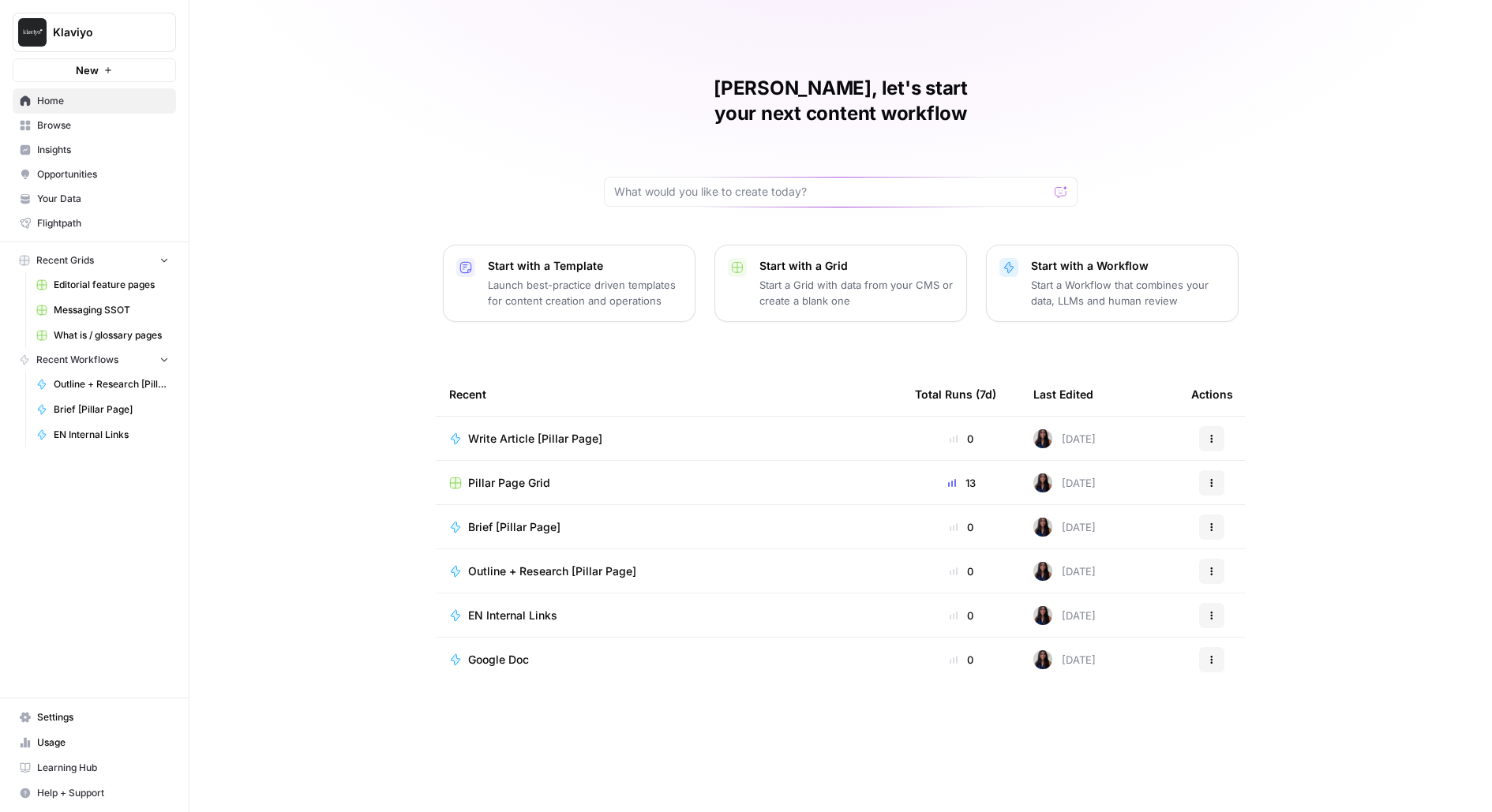
click at [208, 27] on div "[PERSON_NAME], let's start your next content workflow Start with a Template Lau…" at bounding box center [841, 406] width 1303 height 812
click at [156, 26] on icon "Workspace: Klaviyo" at bounding box center [163, 32] width 16 height 16
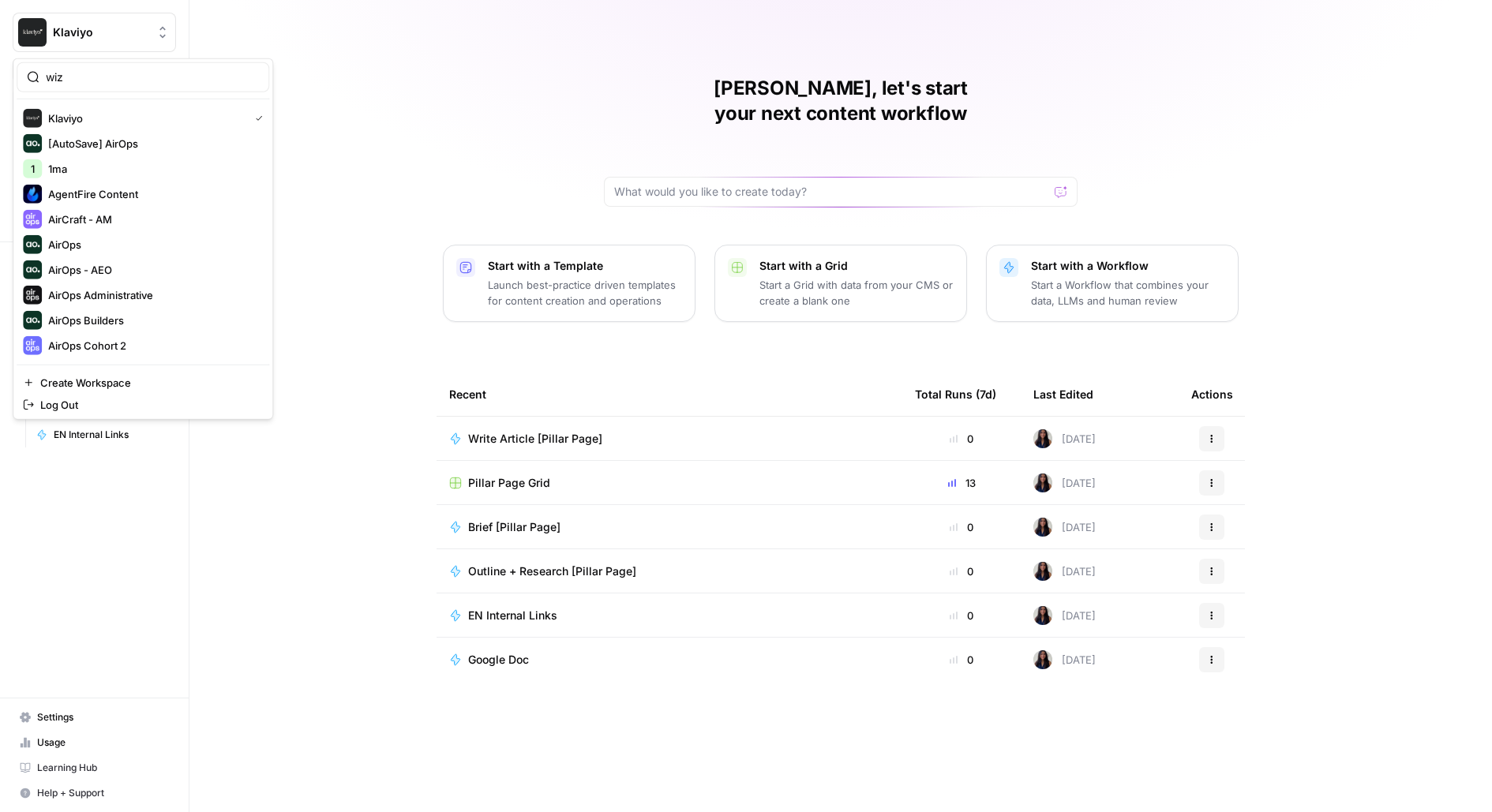
type input "wiz"
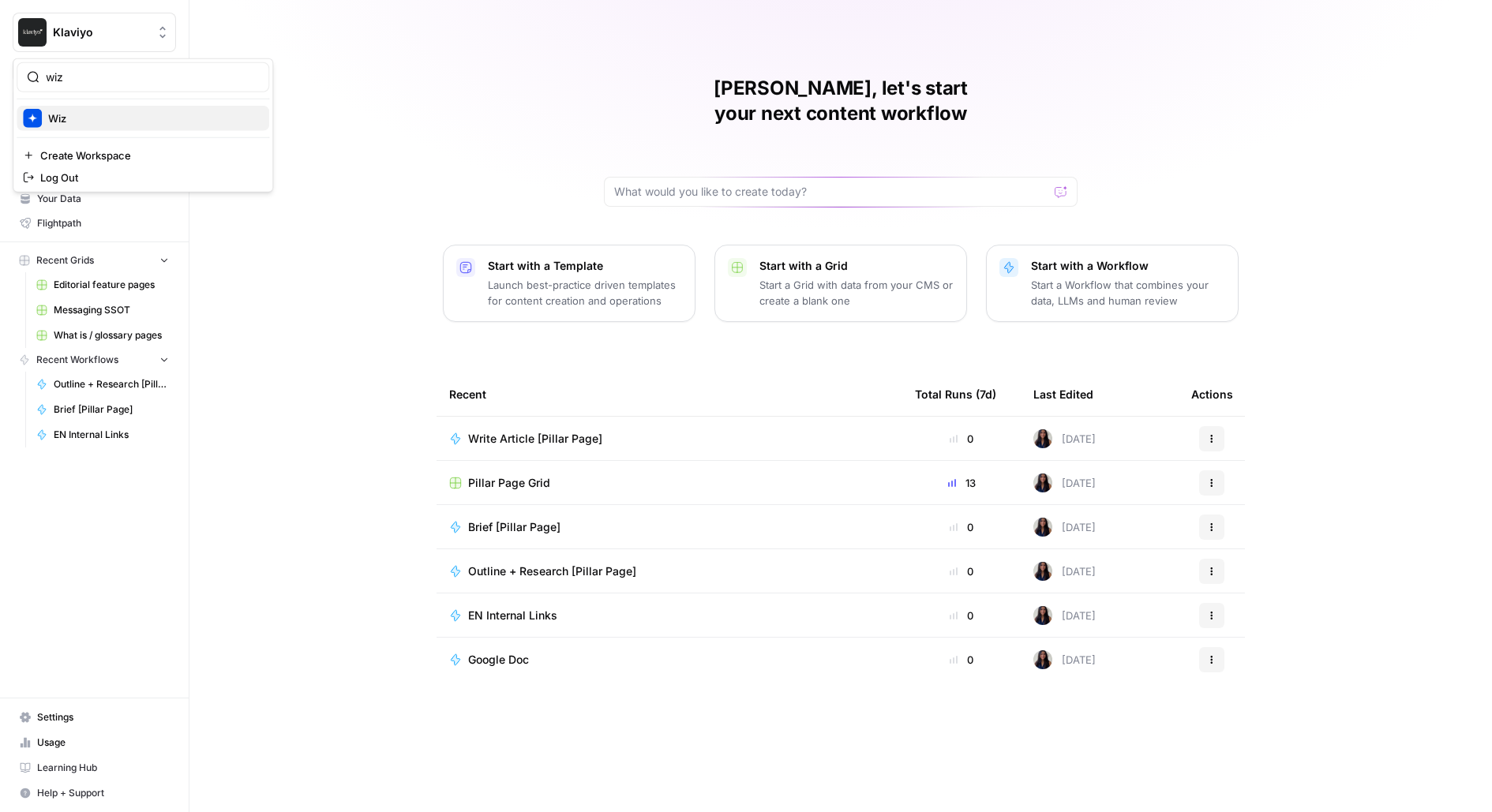
click at [67, 122] on span "Wiz" at bounding box center [152, 118] width 208 height 16
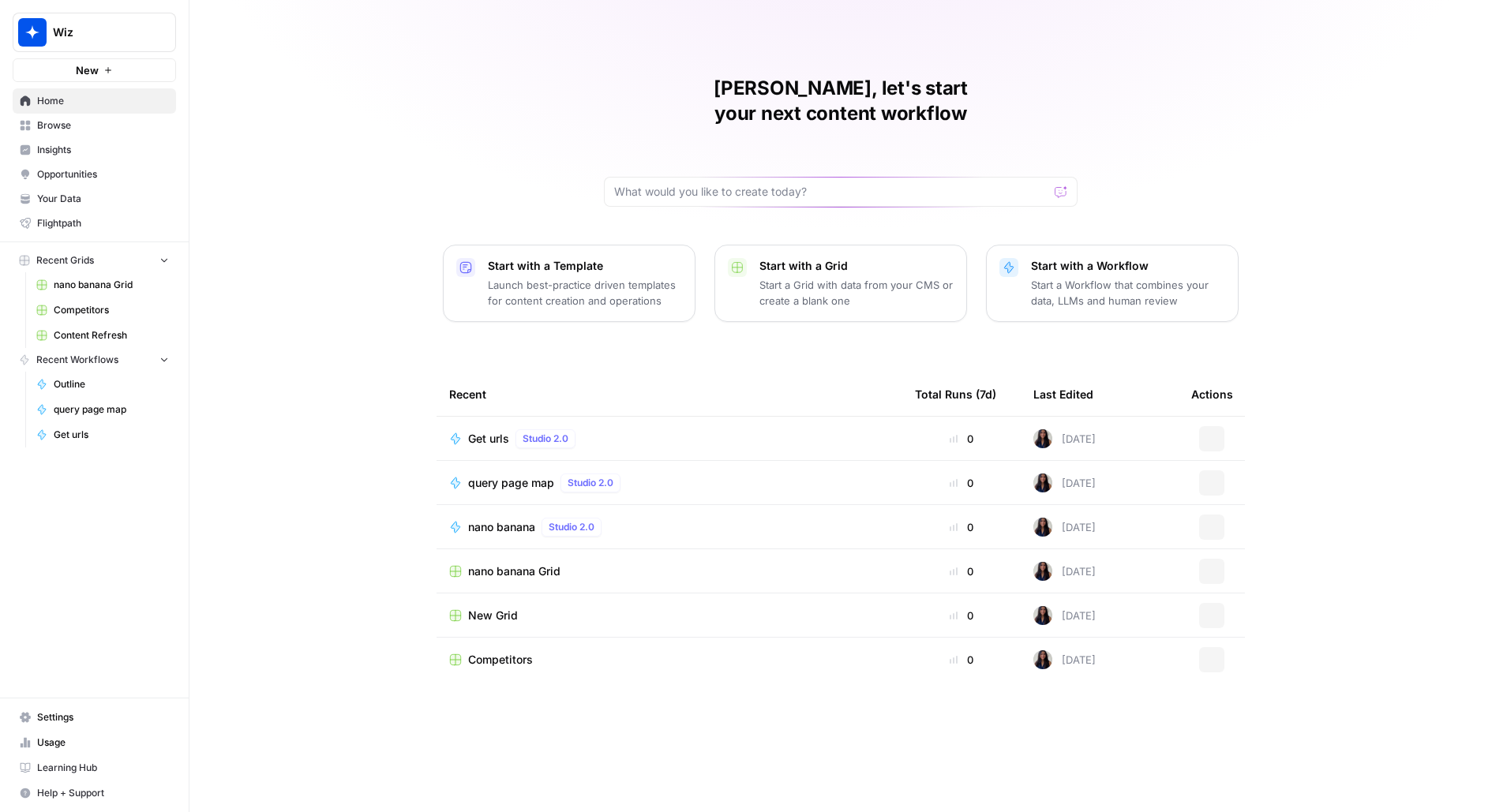
click at [100, 336] on span "Content Refresh" at bounding box center [111, 336] width 115 height 14
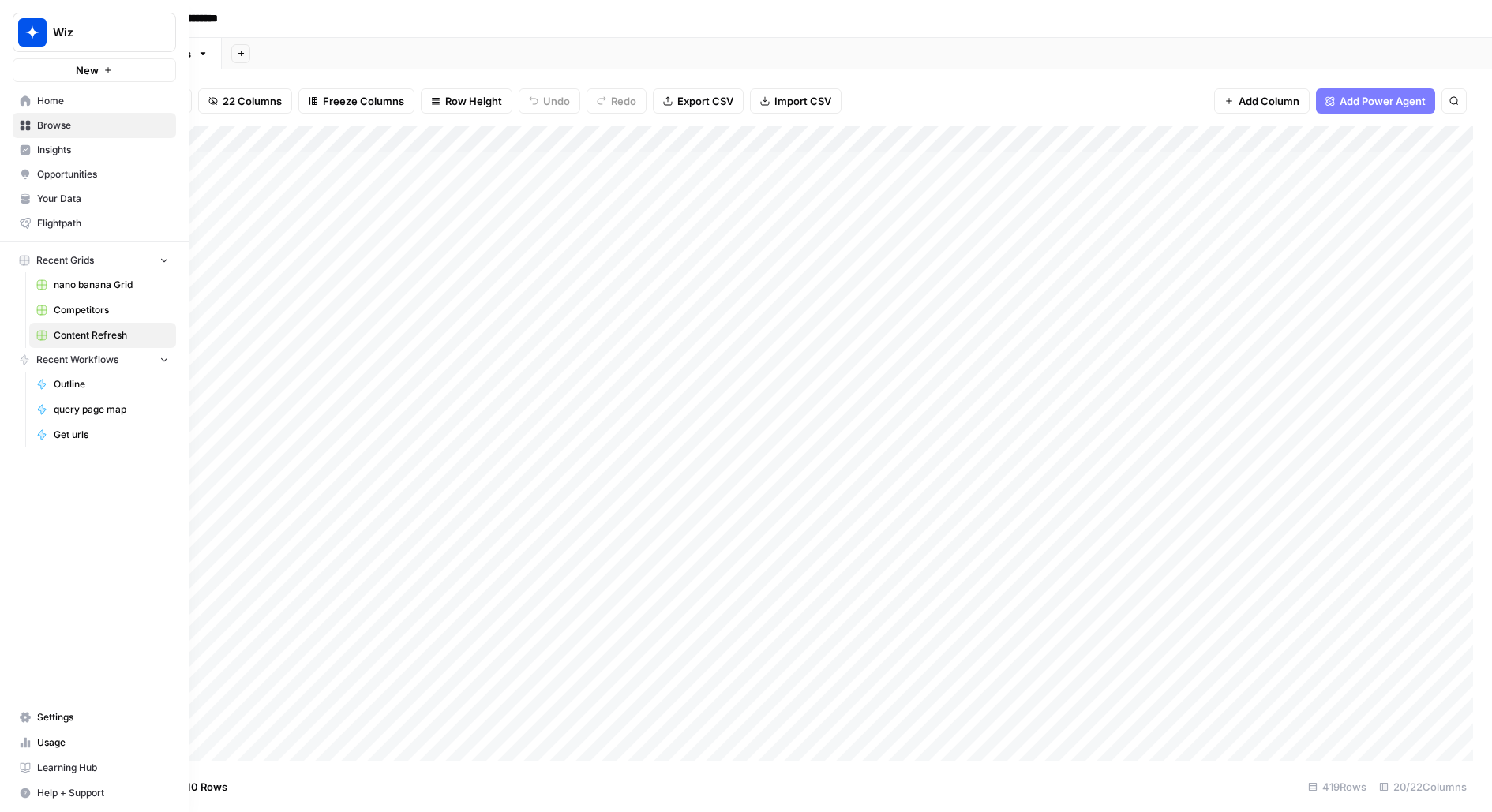
click at [76, 124] on span "Browse" at bounding box center [103, 125] width 131 height 14
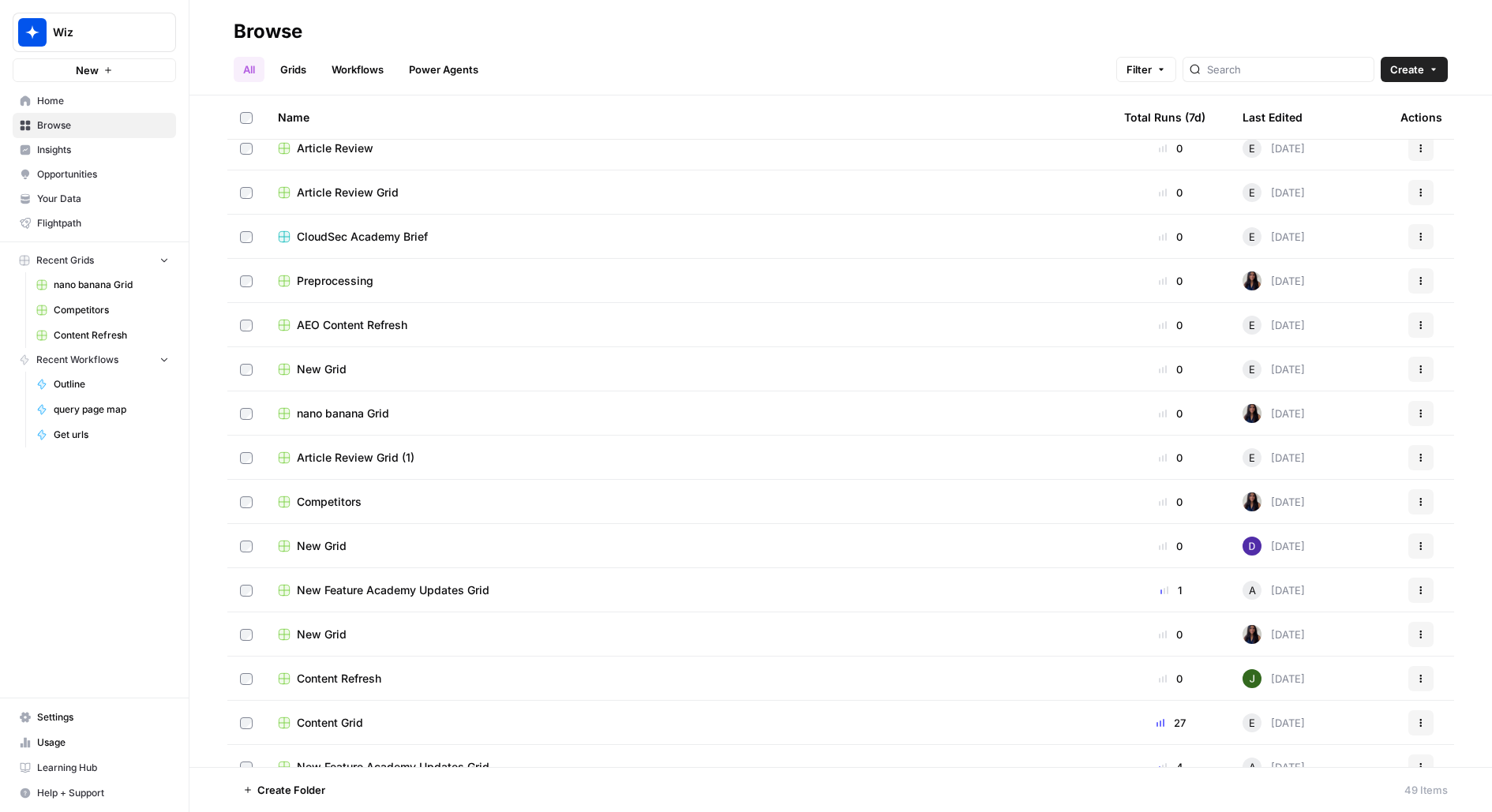
scroll to position [282, 0]
click at [344, 726] on span "Content Grid" at bounding box center [330, 719] width 67 height 16
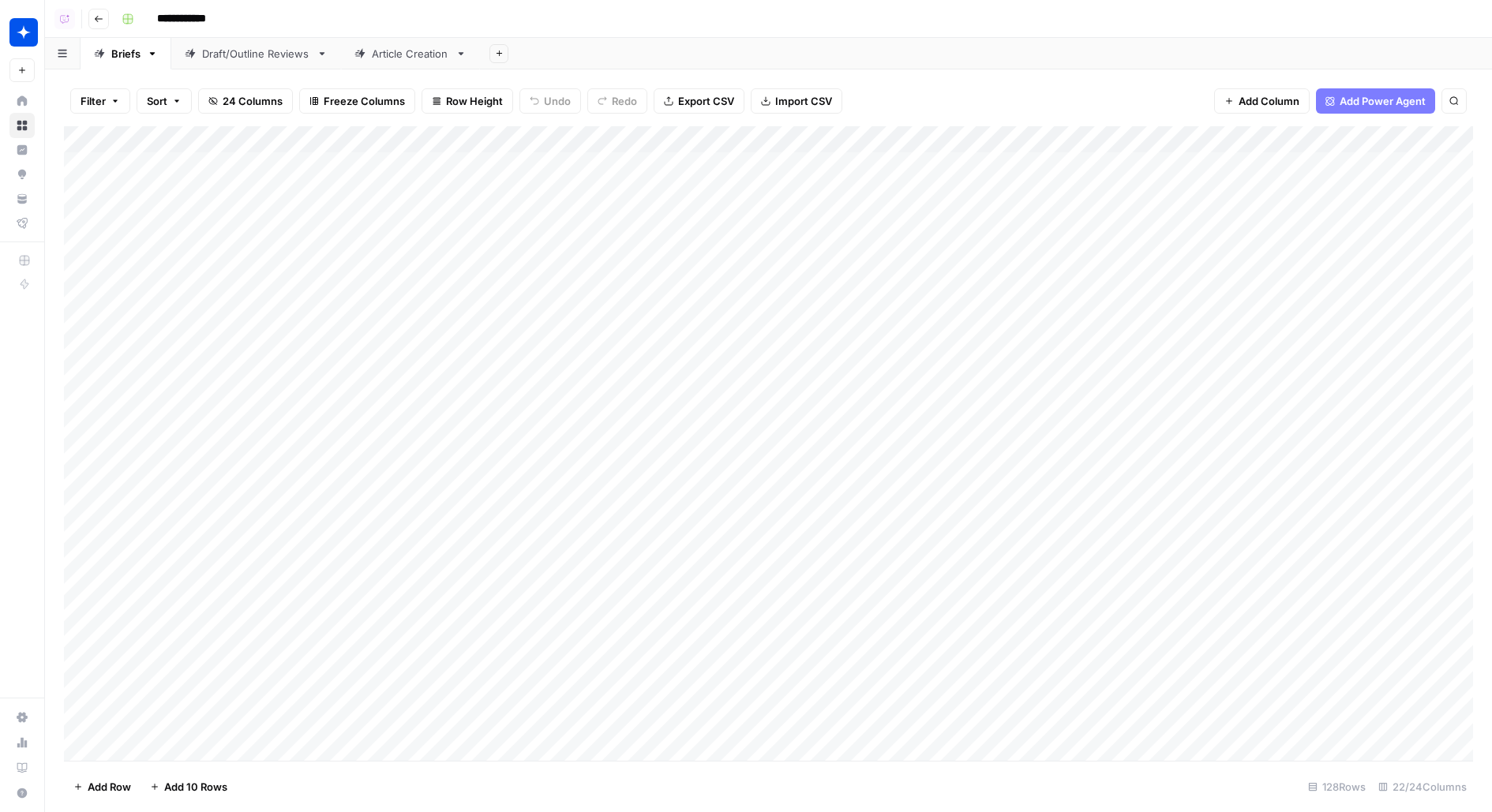
click at [396, 63] on link "Article Creation" at bounding box center [410, 54] width 139 height 32
click at [544, 144] on div "Add Column" at bounding box center [768, 444] width 1409 height 635
click at [507, 296] on span "Edit Workflow" at bounding box center [544, 294] width 138 height 16
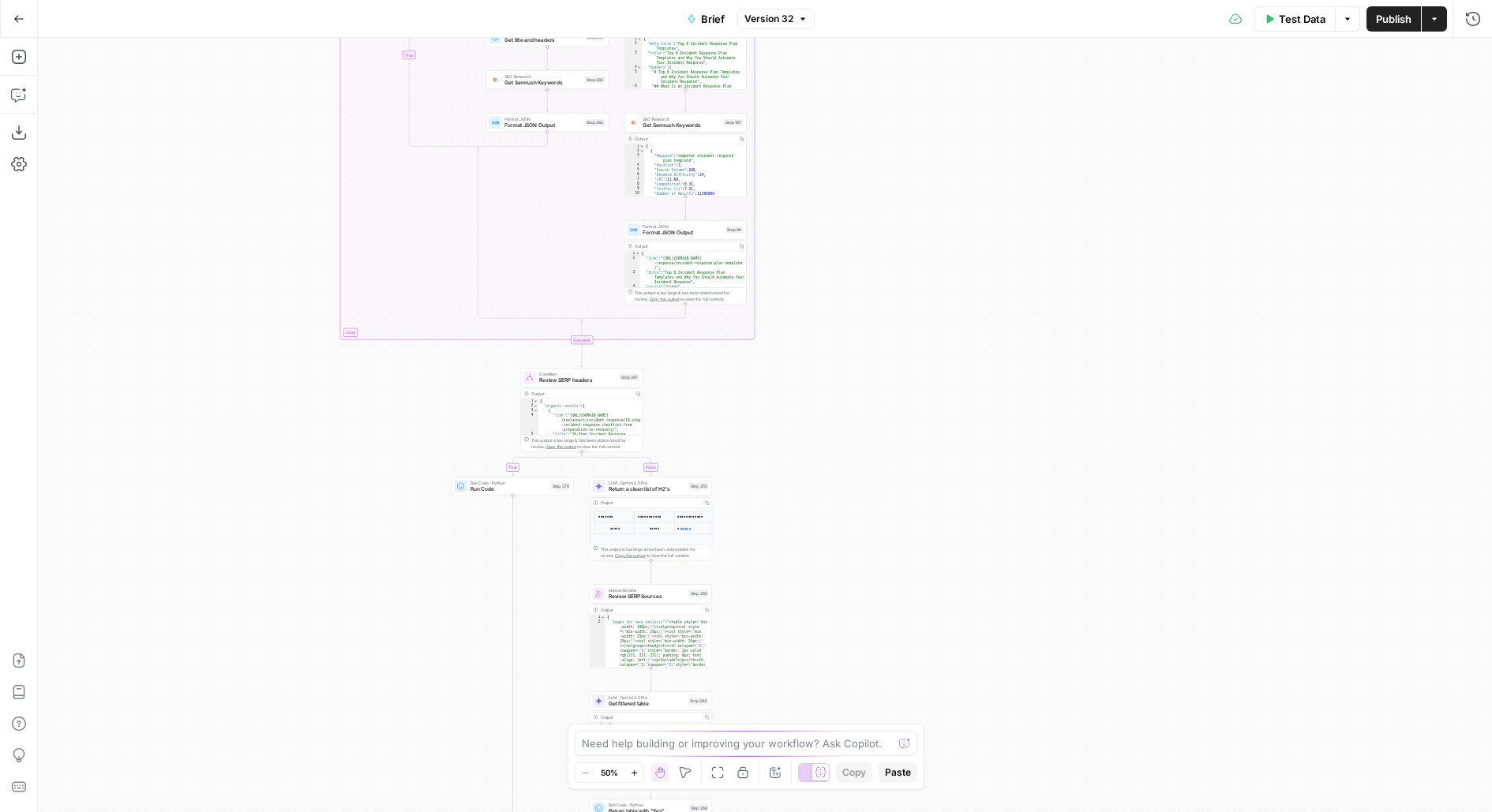
drag, startPoint x: 1072, startPoint y: 409, endPoint x: 889, endPoint y: 790, distance: 422.7
click at [889, 803] on div "true false true false true false true false true false true false Workflow Inpu…" at bounding box center [765, 425] width 1454 height 774
drag, startPoint x: 887, startPoint y: 261, endPoint x: 905, endPoint y: 599, distance: 338.5
click at [905, 592] on div "true false true false true false true false true false true false Workflow Inpu…" at bounding box center [765, 425] width 1454 height 774
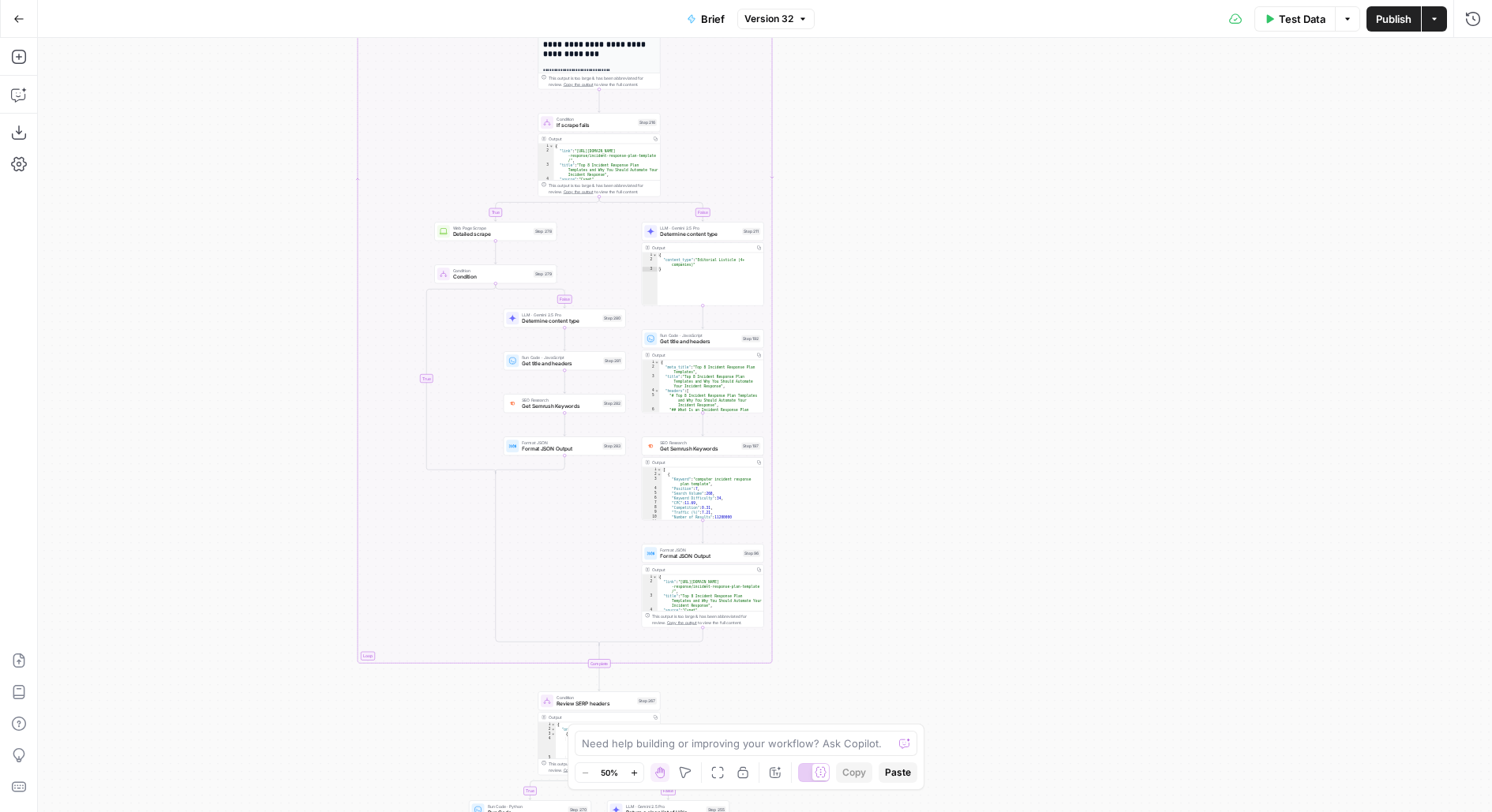
click at [20, 25] on button "Go Back" at bounding box center [18, 18] width 29 height 29
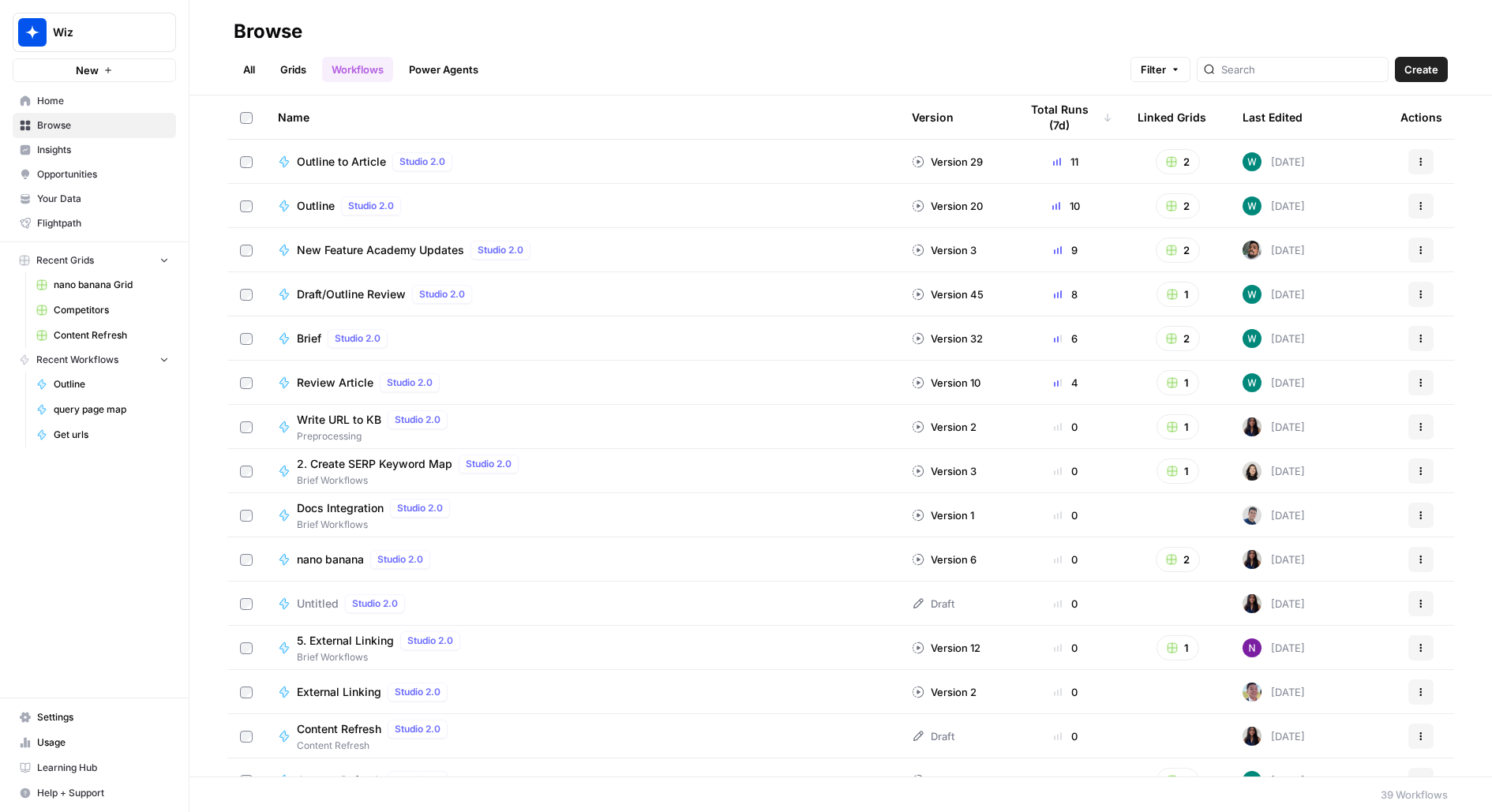
click at [69, 125] on span "Browse" at bounding box center [103, 125] width 131 height 14
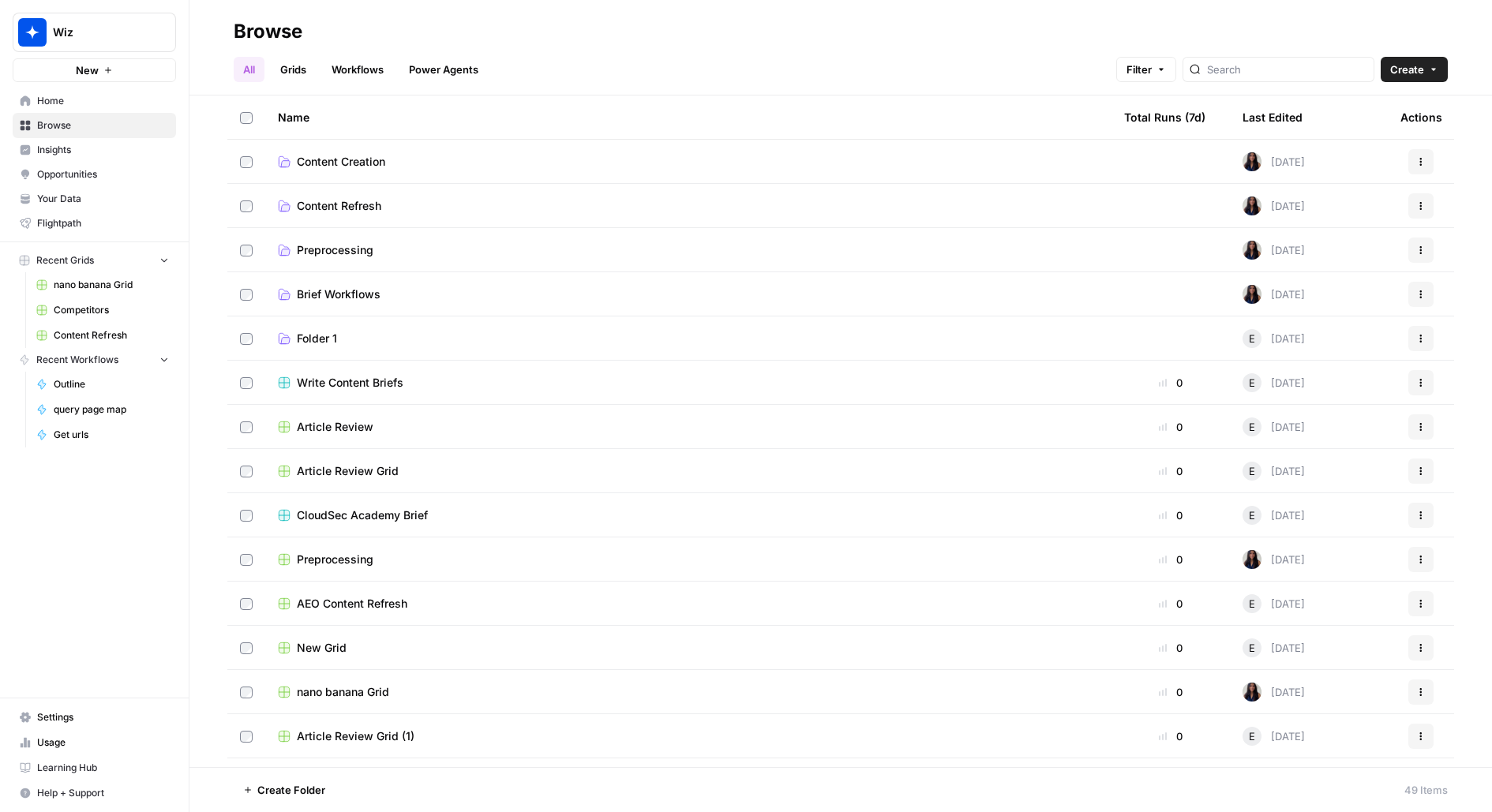
click at [299, 66] on link "Grids" at bounding box center [293, 69] width 45 height 25
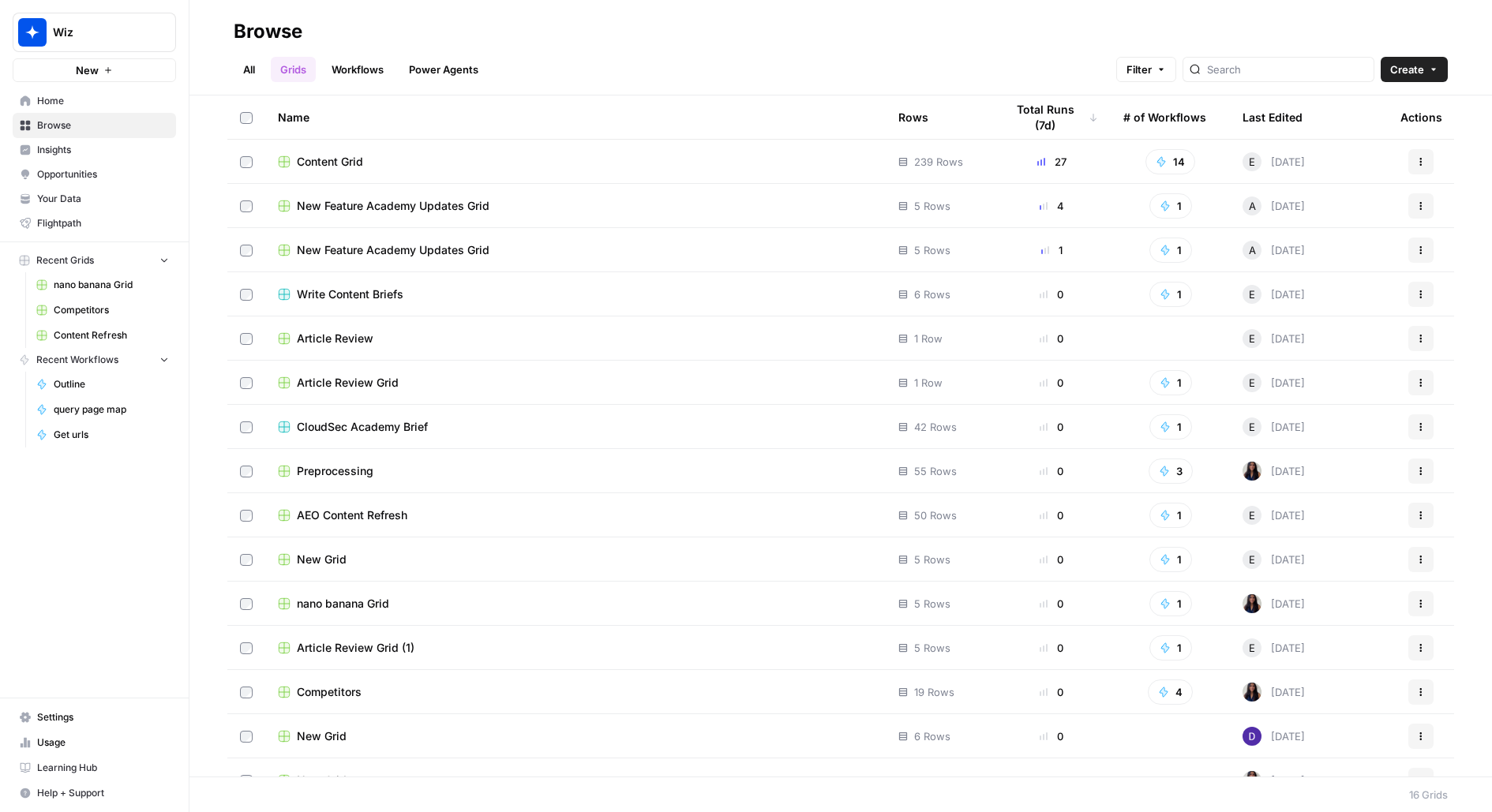
click at [348, 165] on span "Content Grid" at bounding box center [330, 162] width 67 height 16
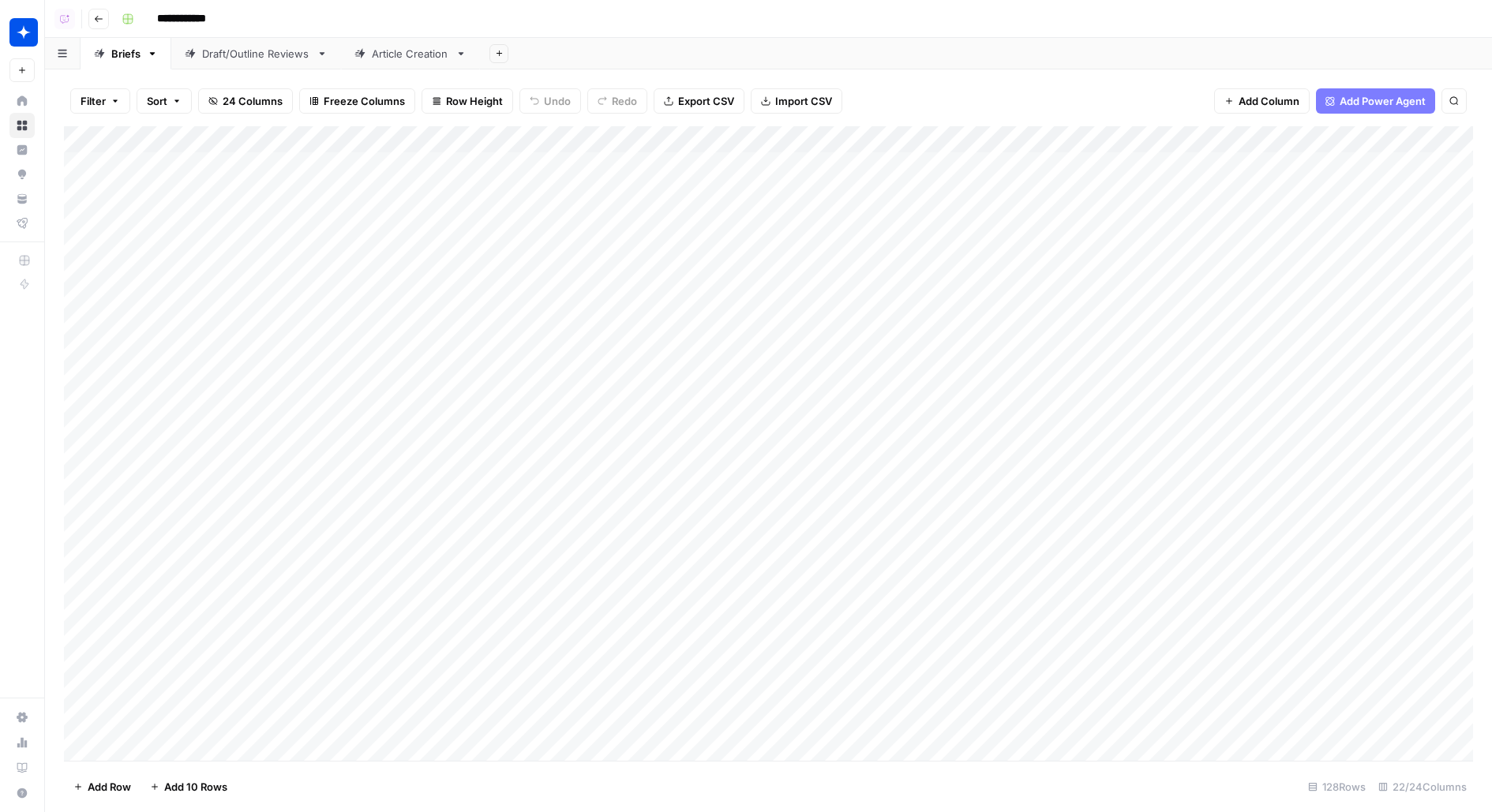
click at [381, 49] on div "Article Creation" at bounding box center [410, 54] width 77 height 16
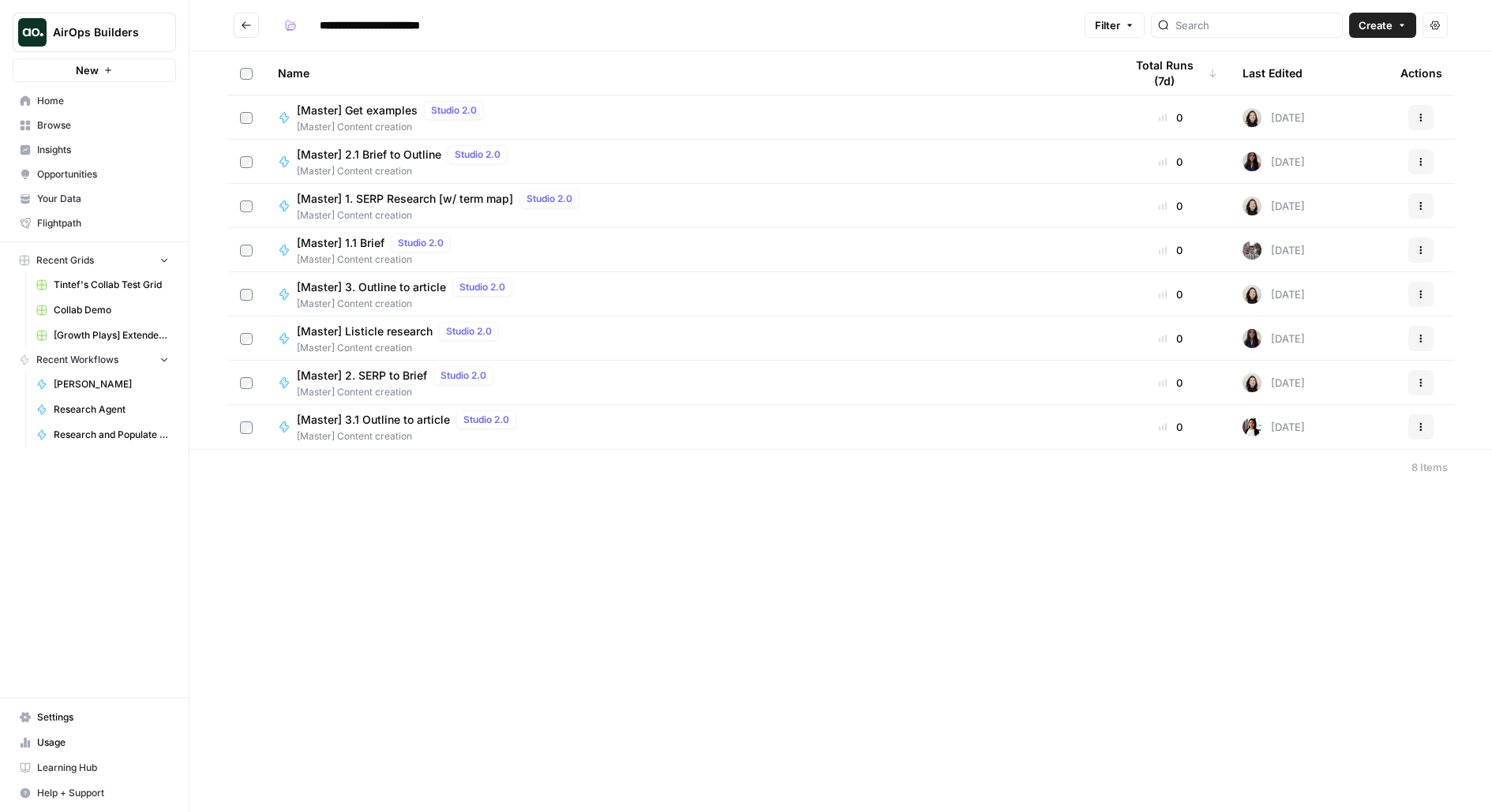
click at [375, 432] on span "[Master] Content creation" at bounding box center [409, 436] width 226 height 14
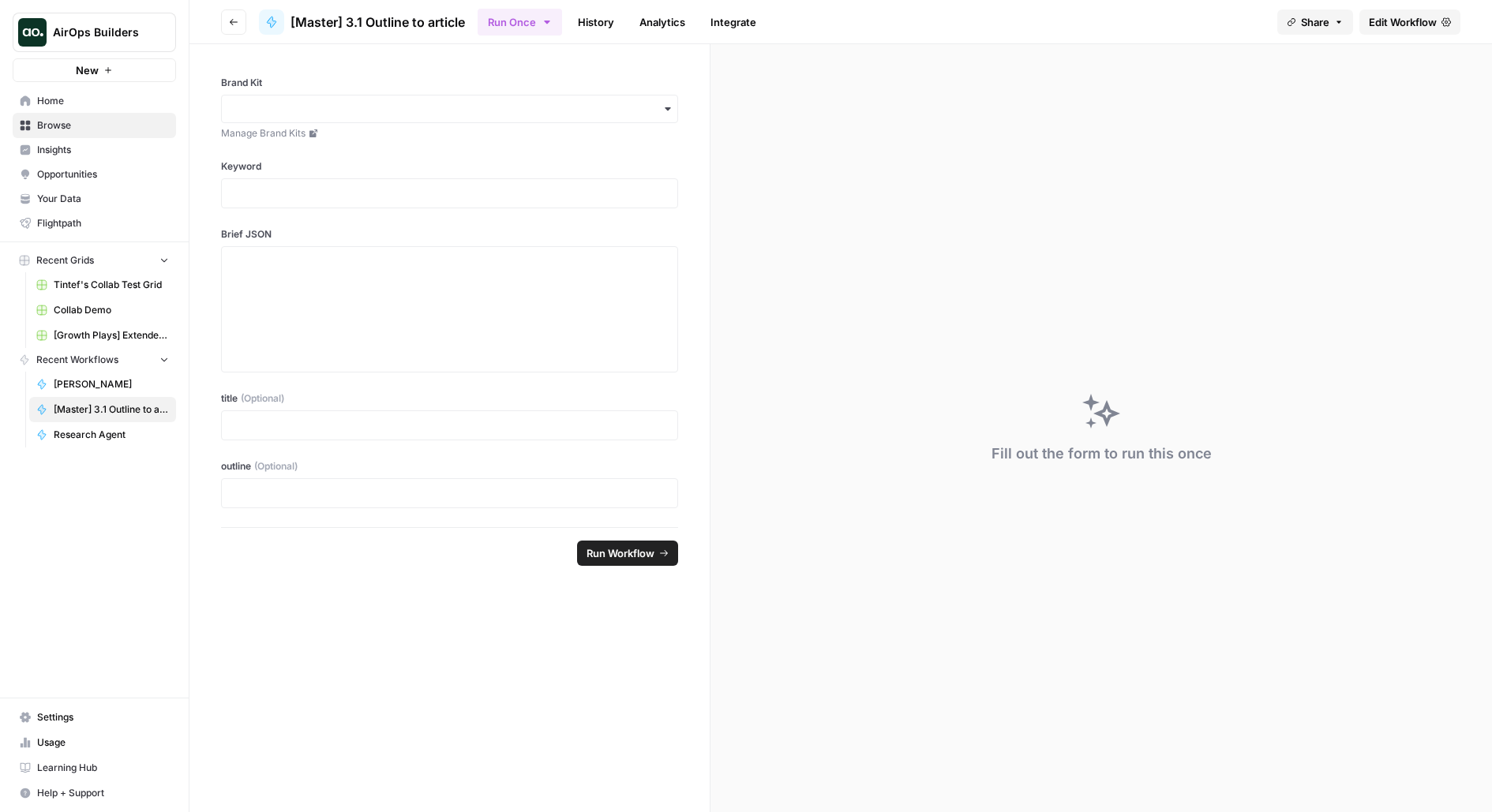
click at [1395, 23] on span "Edit Workflow" at bounding box center [1403, 22] width 67 height 16
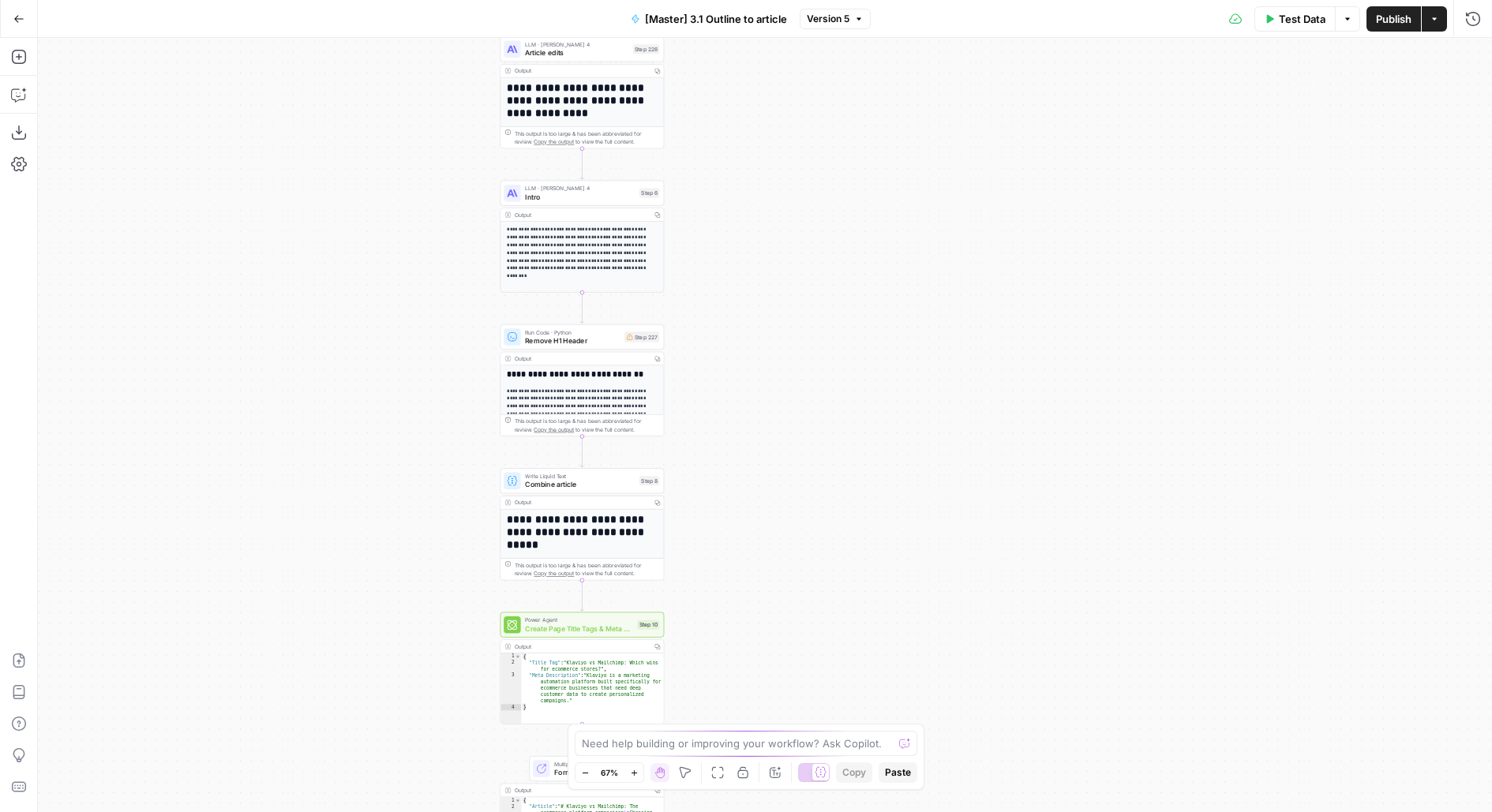
drag, startPoint x: 899, startPoint y: 238, endPoint x: 720, endPoint y: 38, distance: 268.4
click at [722, 38] on div "**********" at bounding box center [765, 425] width 1454 height 774
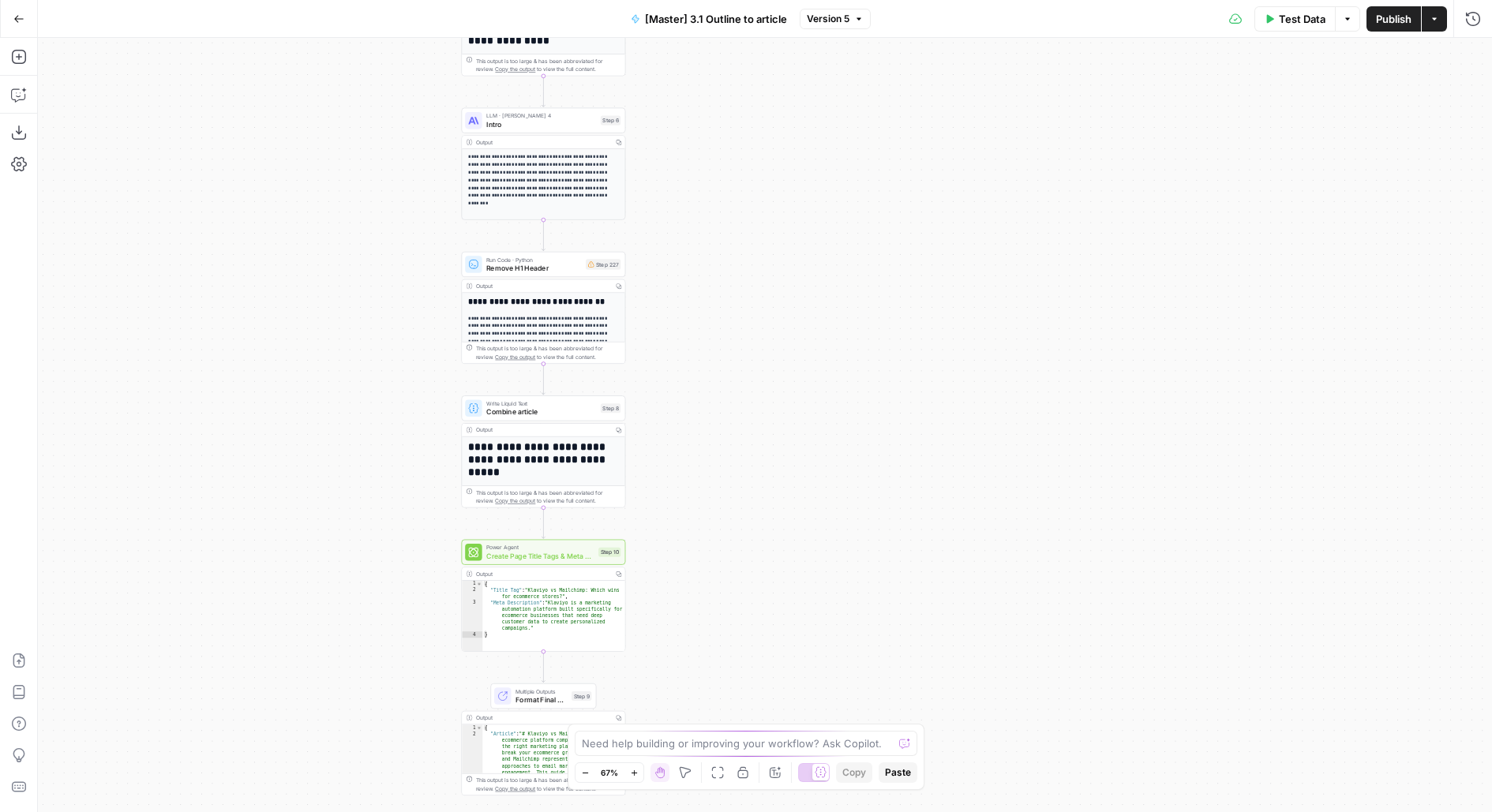
drag, startPoint x: 721, startPoint y: 386, endPoint x: 721, endPoint y: 92, distance: 294.0
click at [721, 101] on div "**********" at bounding box center [765, 425] width 1454 height 774
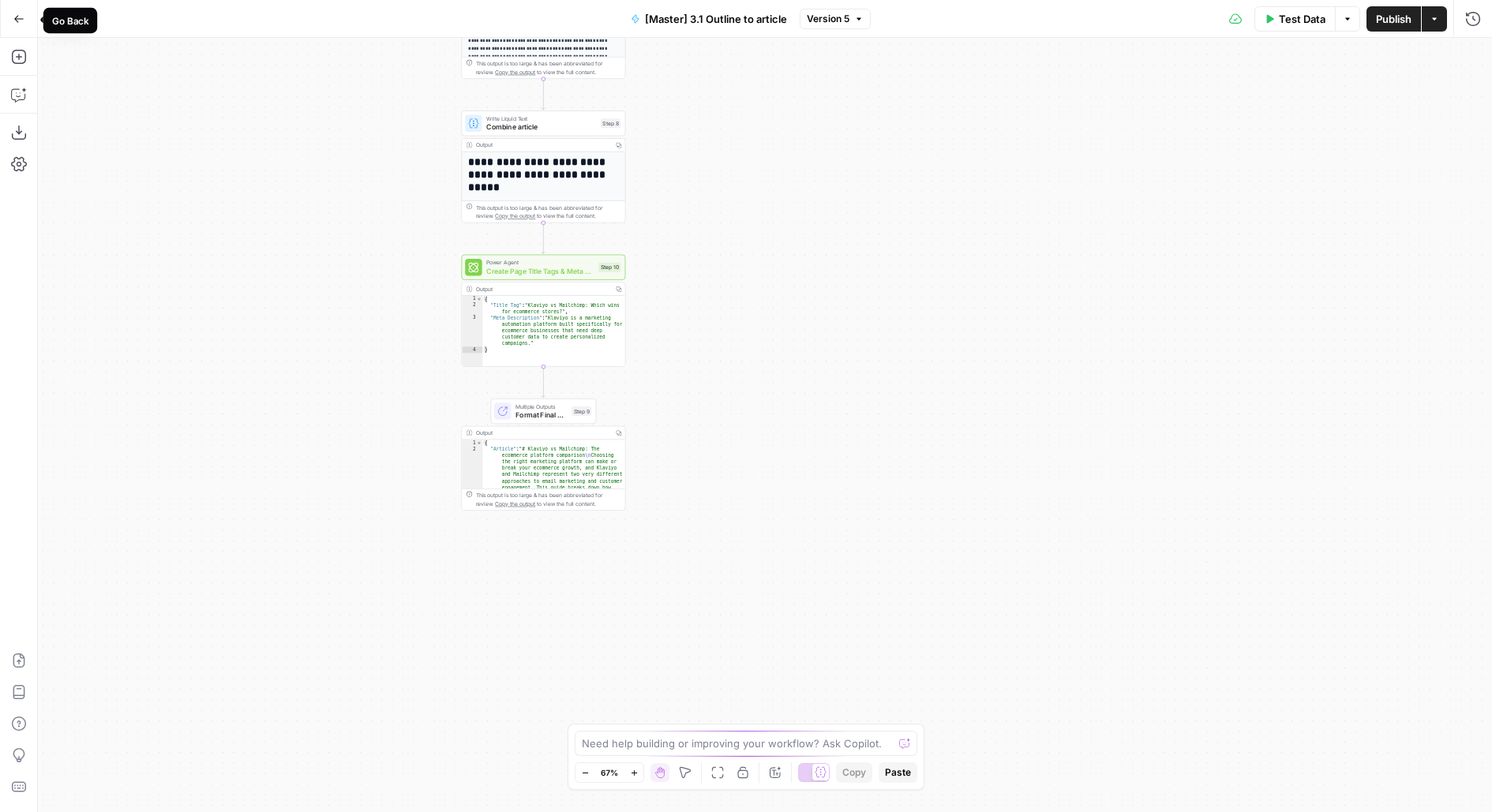
click at [29, 13] on button "Go Back" at bounding box center [18, 18] width 29 height 29
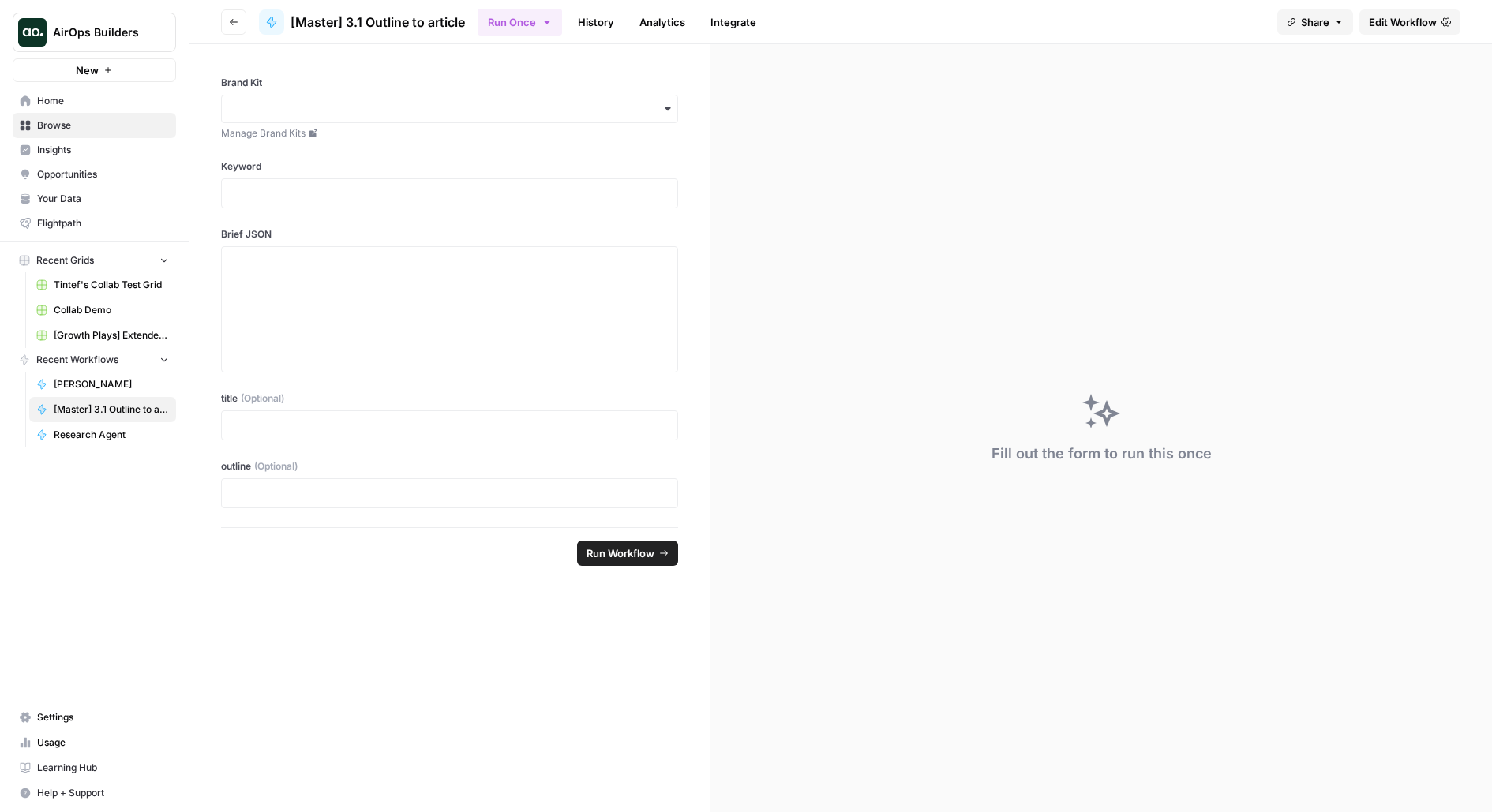
click at [235, 26] on icon "button" at bounding box center [234, 22] width 10 height 10
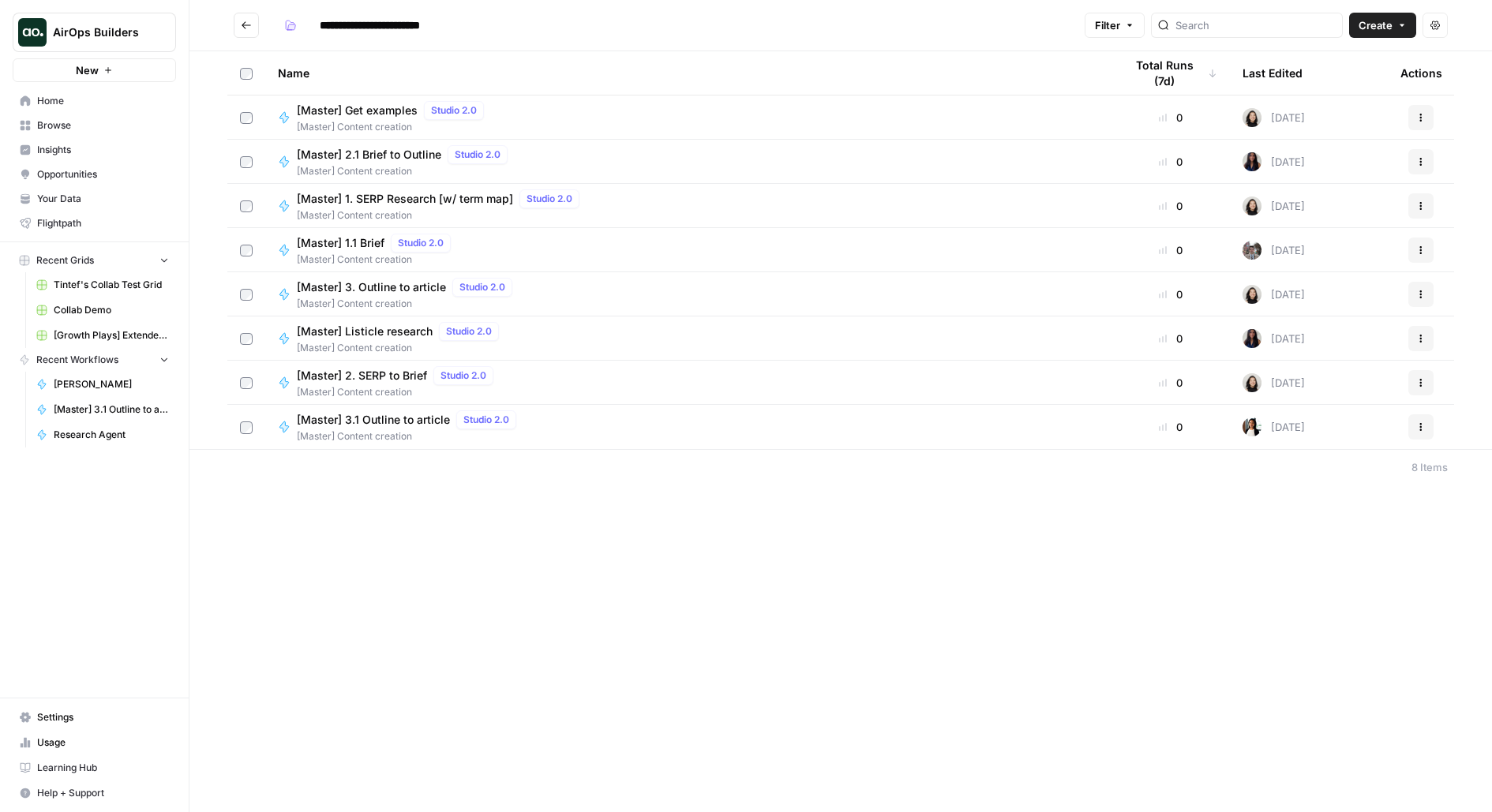
click at [411, 290] on span "[Master] 3. Outline to article" at bounding box center [371, 287] width 149 height 16
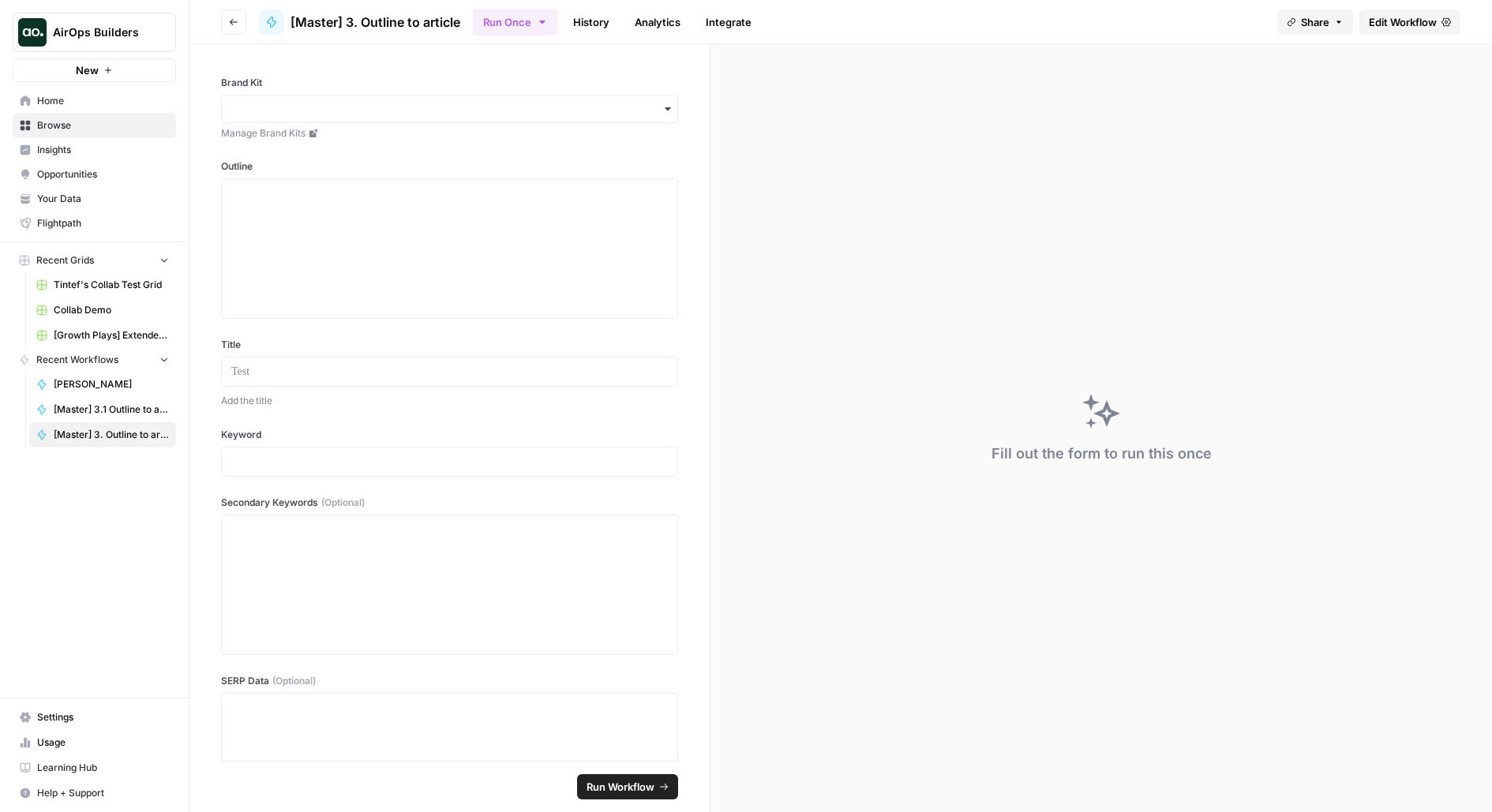
click at [1410, 23] on span "Edit Workflow" at bounding box center [1403, 22] width 67 height 16
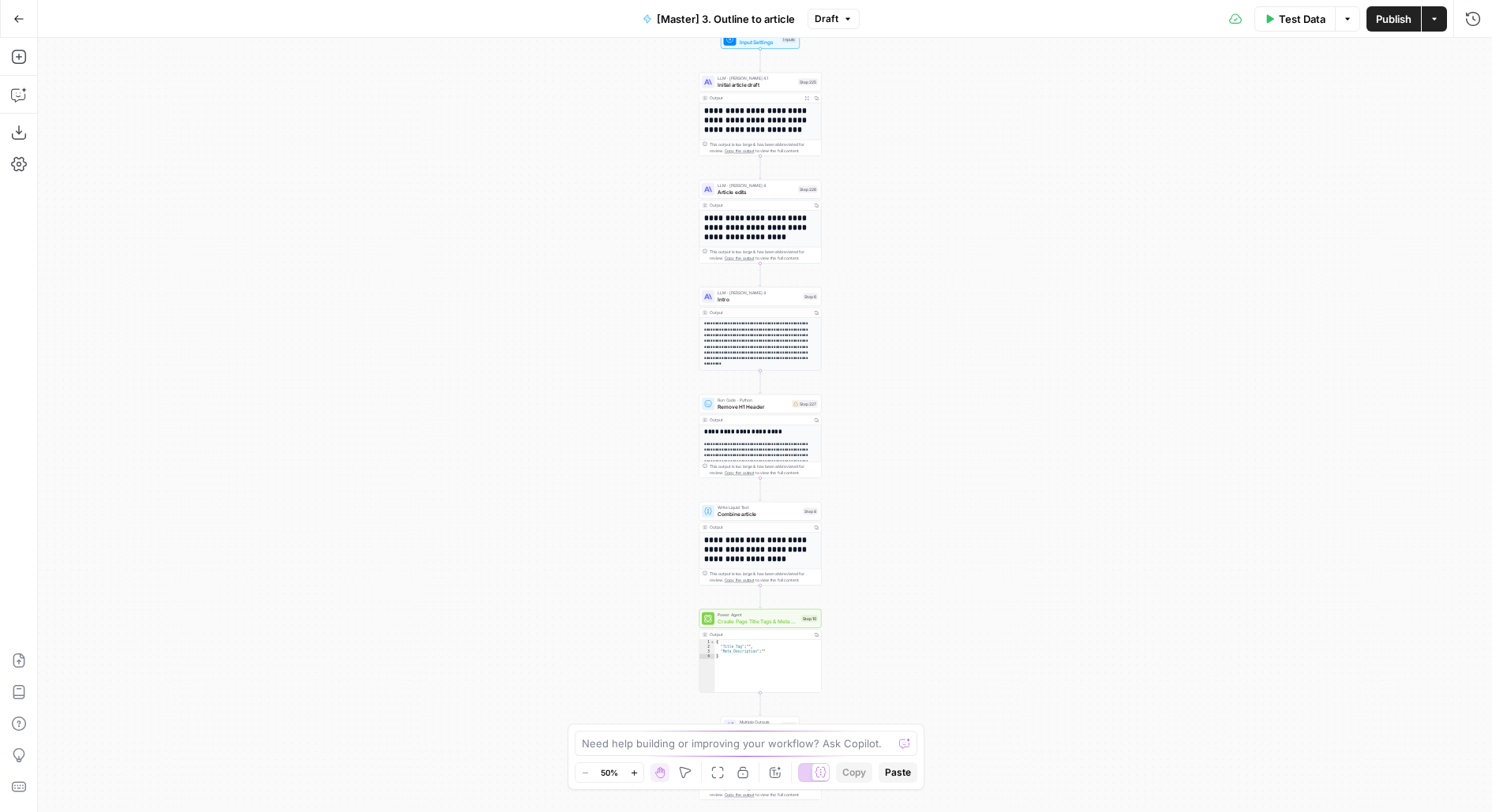
drag, startPoint x: 869, startPoint y: 389, endPoint x: 762, endPoint y: 169, distance: 244.6
click at [762, 169] on div "**********" at bounding box center [765, 425] width 1454 height 774
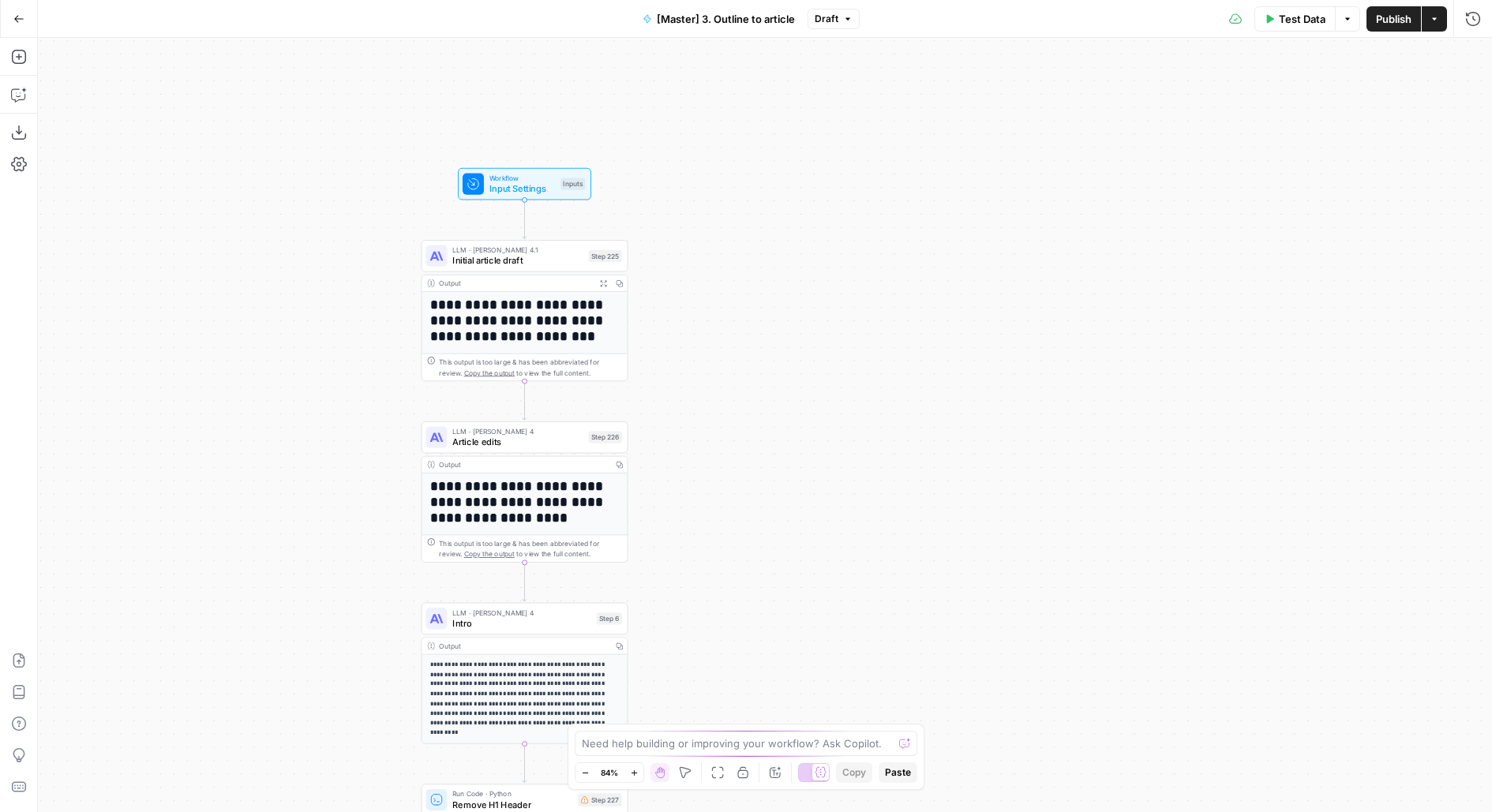
click at [533, 253] on span "LLM · Claude Opus 4.1" at bounding box center [518, 250] width 131 height 11
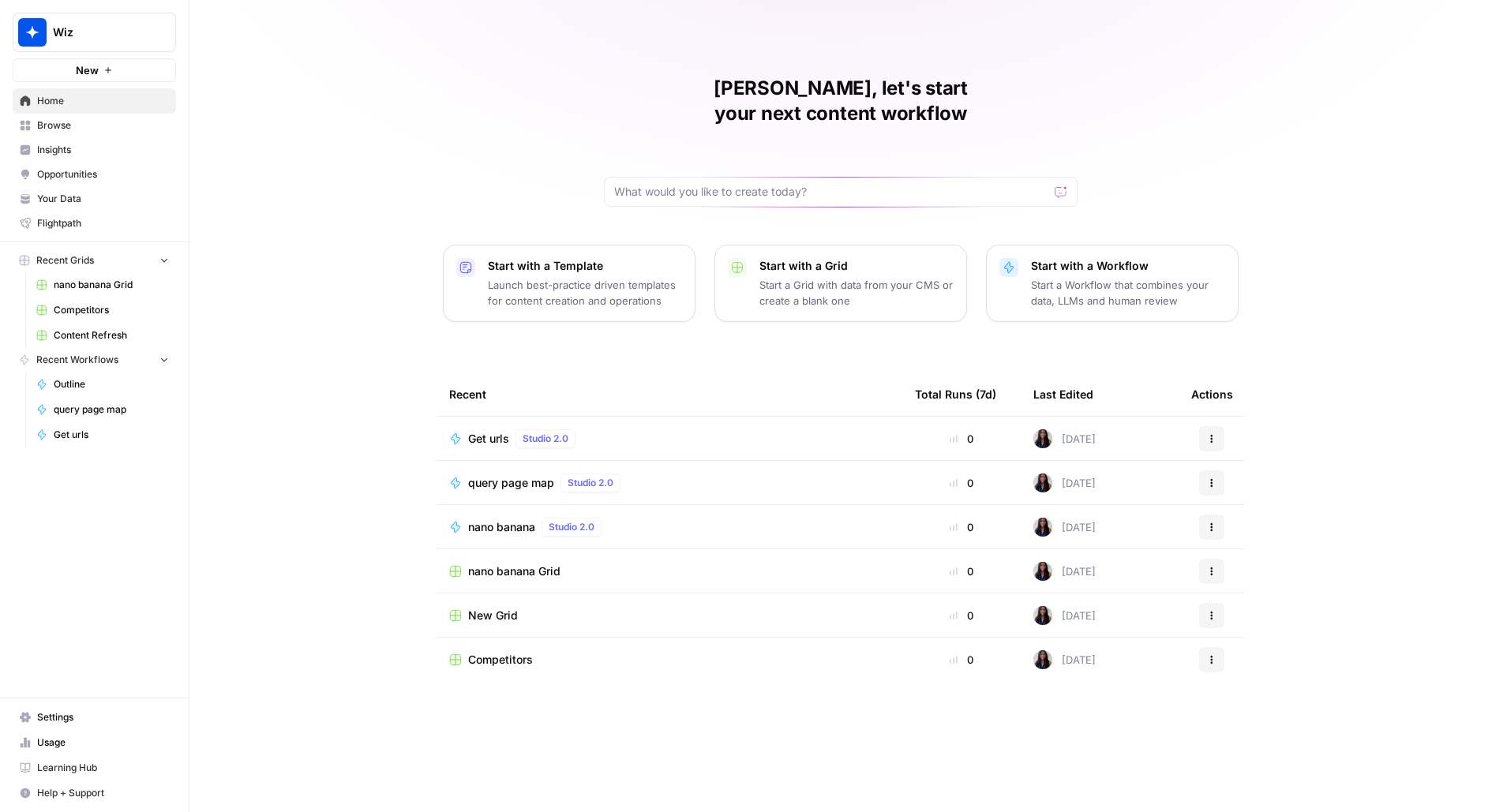
click at [115, 25] on span "Wiz" at bounding box center [100, 32] width 95 height 16
type input "upwor"
click button "Upwork" at bounding box center [143, 118] width 253 height 25
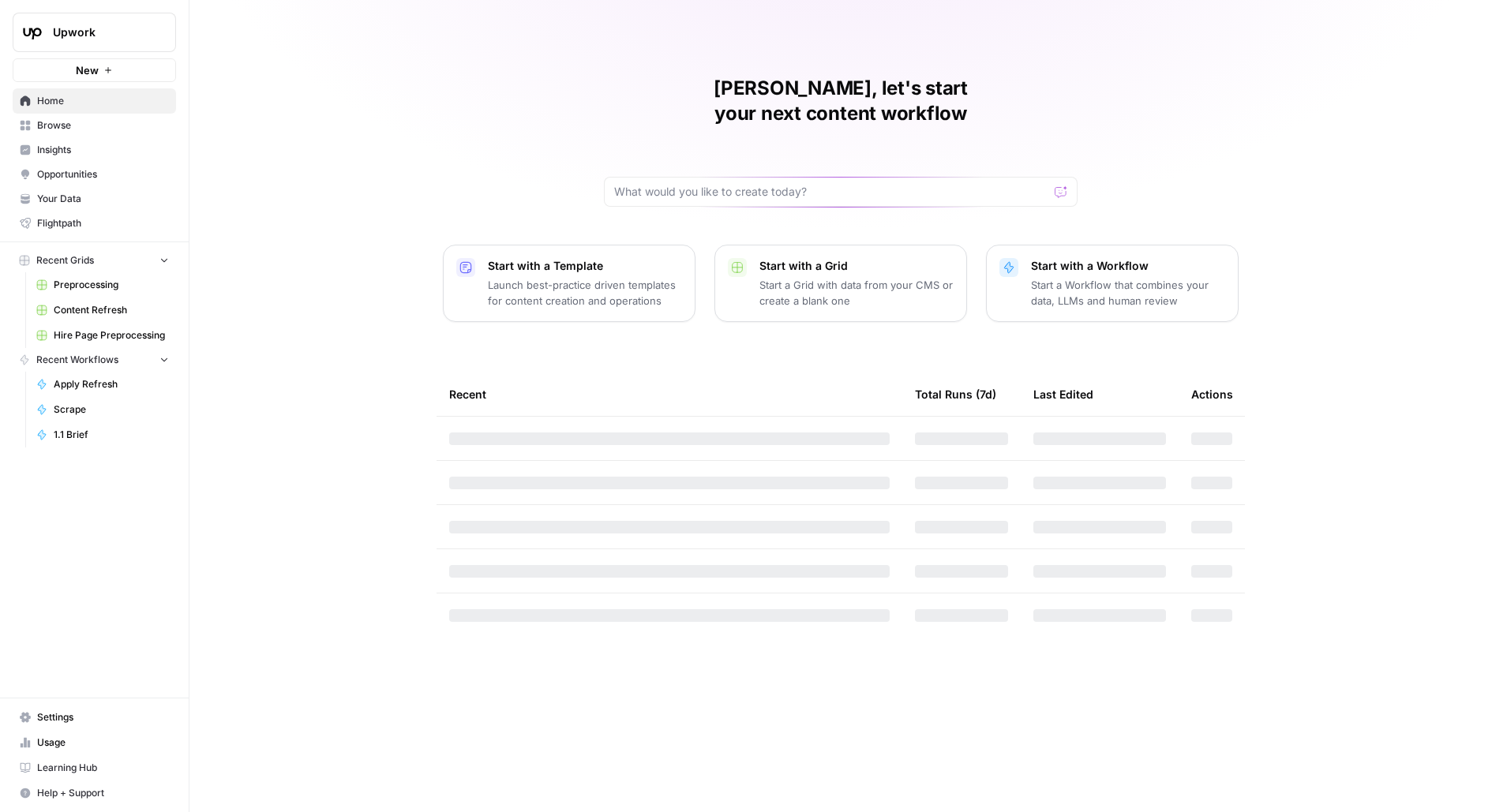
click at [53, 707] on link "Settings" at bounding box center [94, 717] width 163 height 25
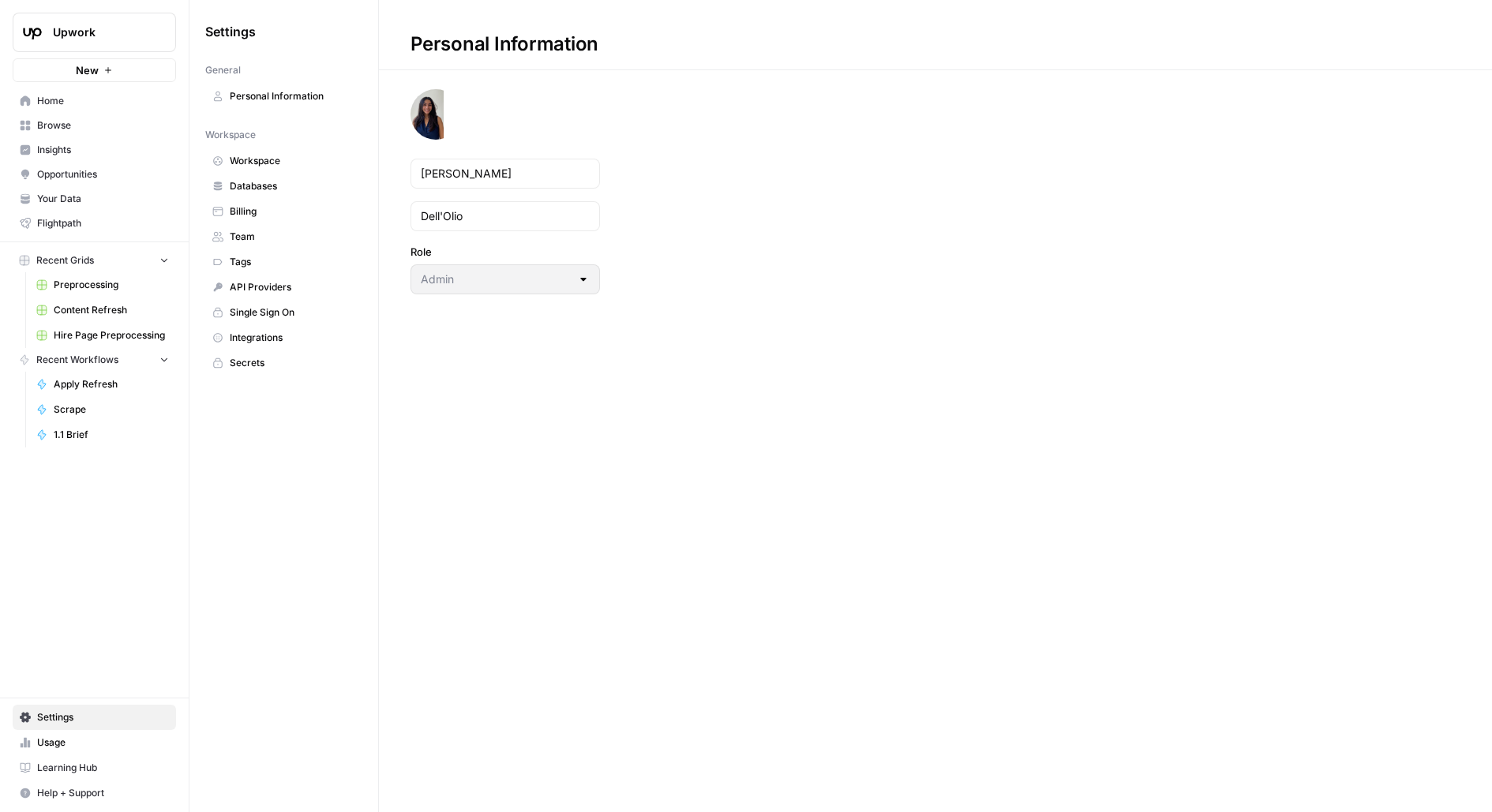
click at [67, 753] on link "Usage" at bounding box center [94, 742] width 163 height 25
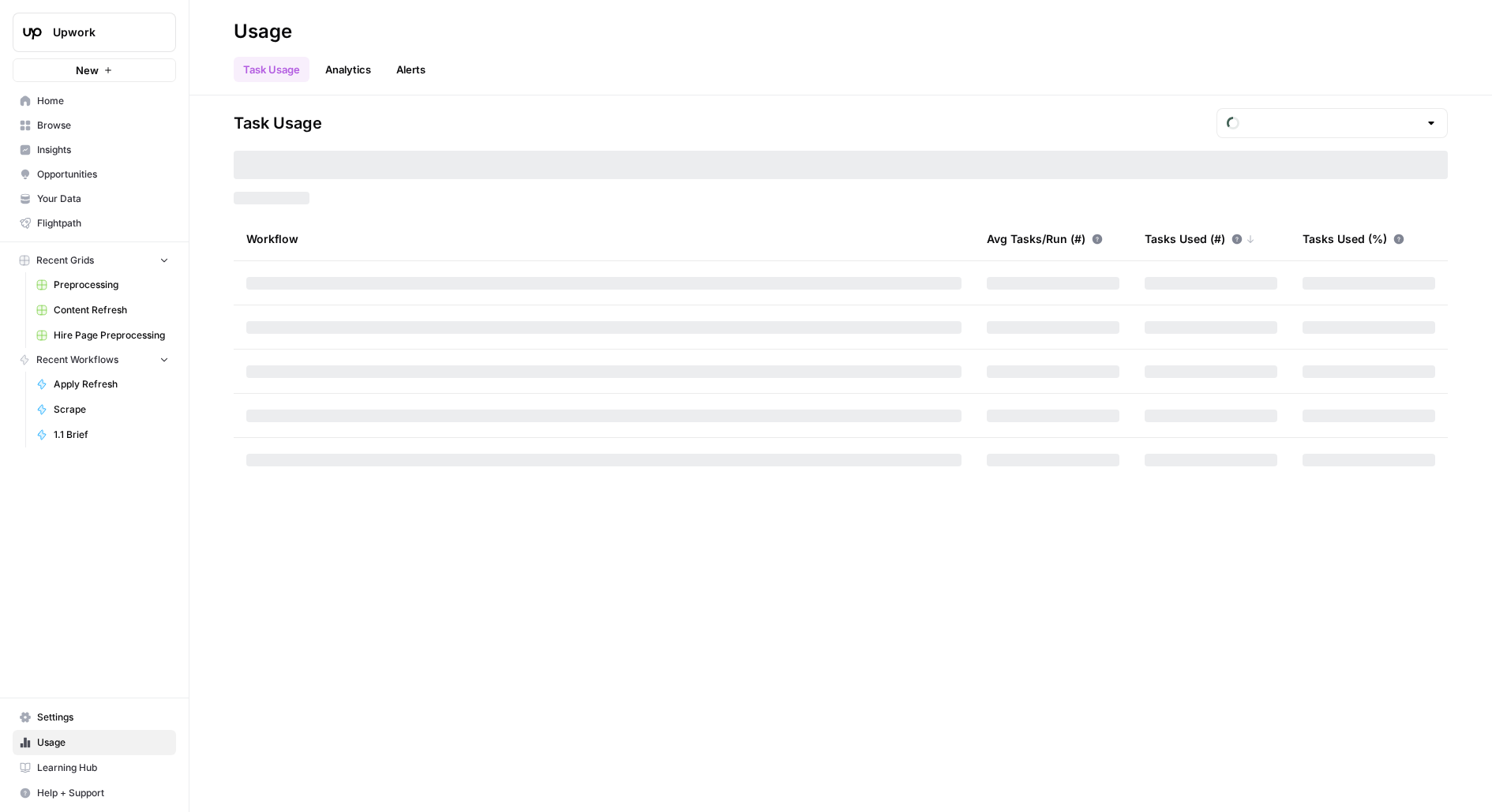
type input "October Tasks"
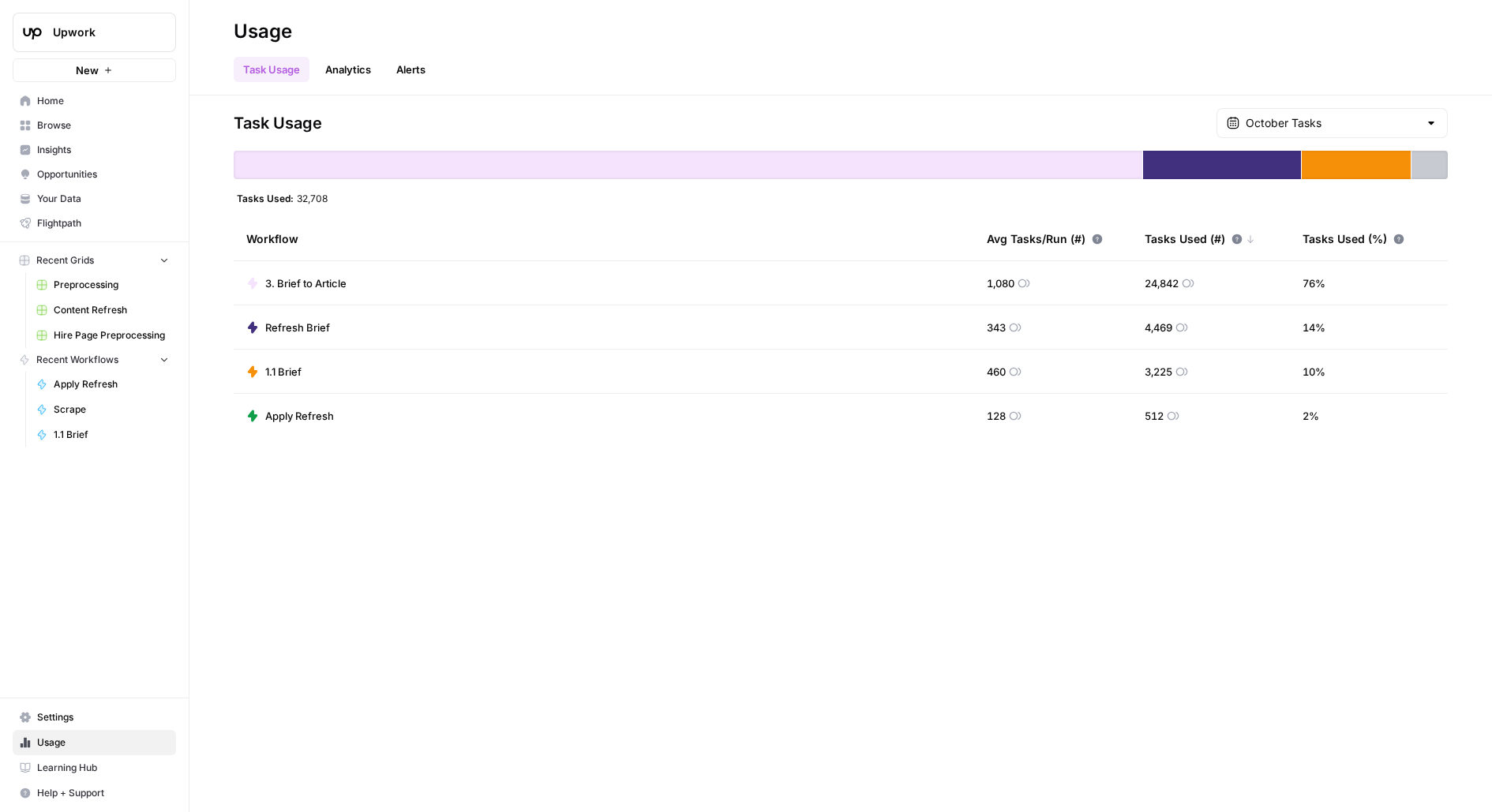
click at [357, 500] on div "Task Usage October Tasks Tasks Used: 32,708 Workflow Avg Tasks/Run (#) Tasks Us…" at bounding box center [841, 453] width 1303 height 717
click at [41, 738] on span "Usage" at bounding box center [103, 743] width 131 height 14
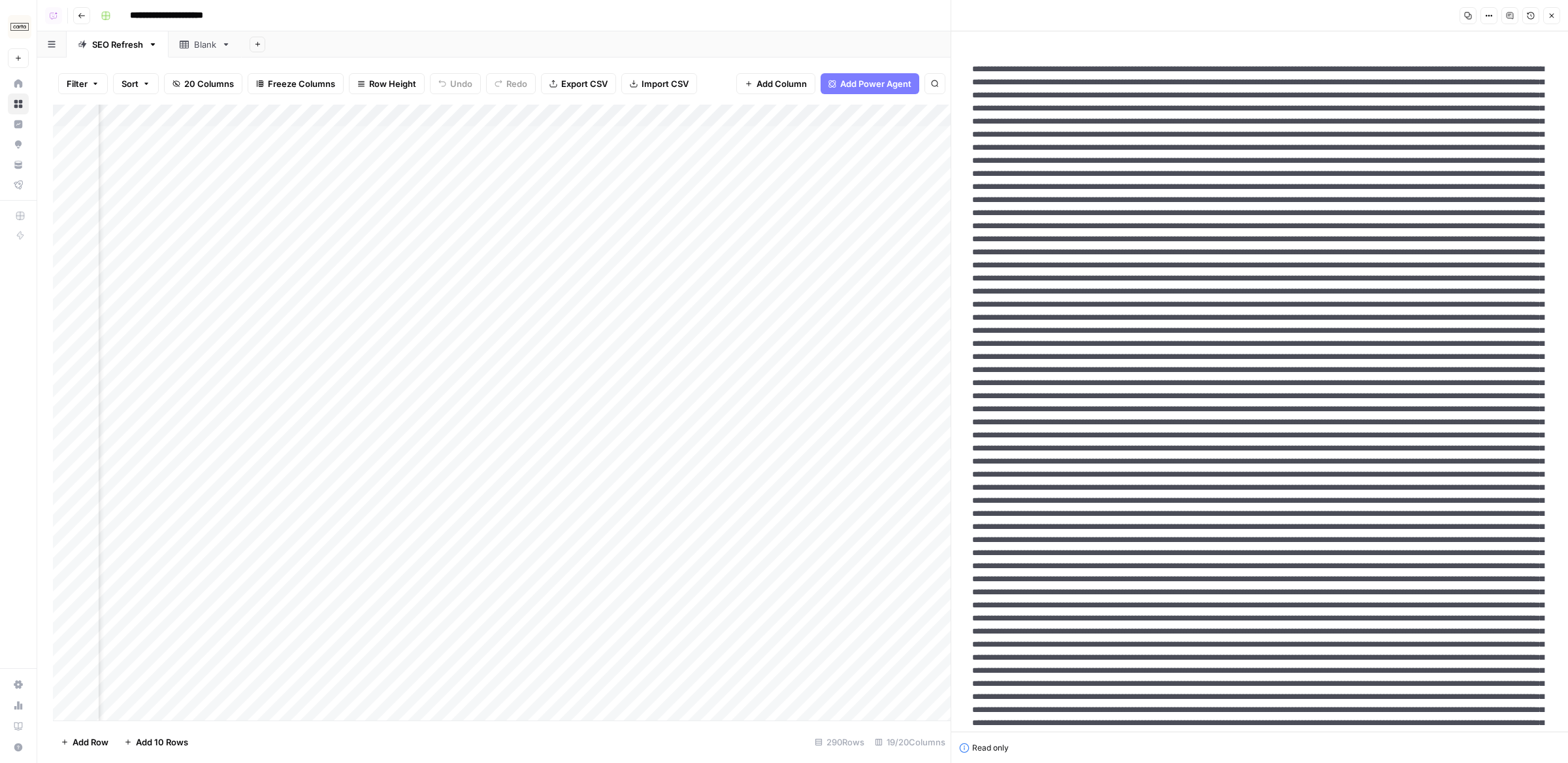
scroll to position [0, 1453]
click at [370, 109] on div "Add Column" at bounding box center [502, 413] width 898 height 617
click at [306, 314] on span "Hide Column" at bounding box center [331, 309] width 115 height 13
click at [318, 112] on div "Add Column" at bounding box center [502, 413] width 898 height 617
click at [290, 229] on span "Hide Column" at bounding box center [331, 226] width 115 height 13
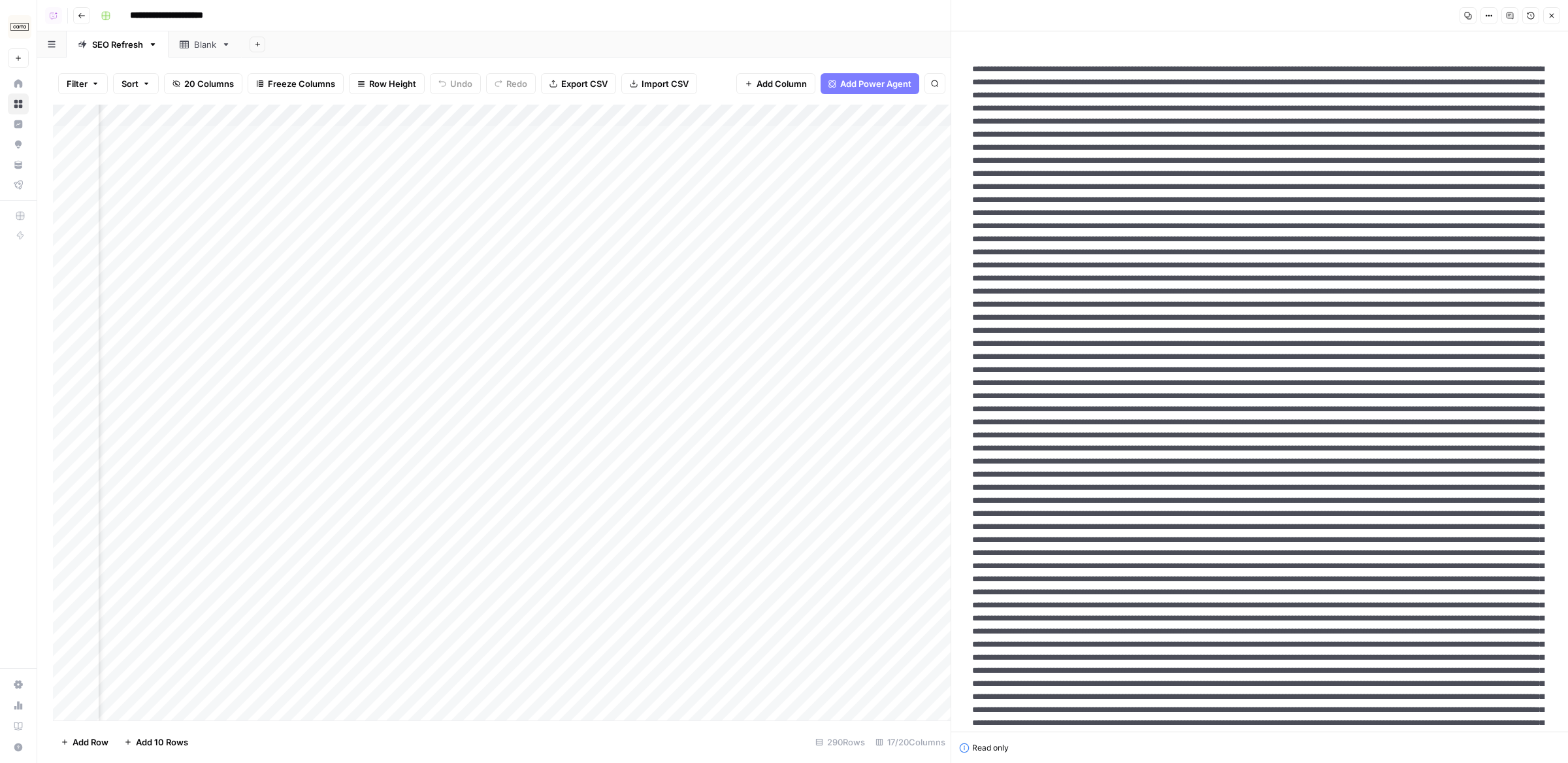
click at [281, 116] on div "Add Column" at bounding box center [502, 413] width 898 height 617
click at [293, 228] on span "Hide Column" at bounding box center [331, 226] width 115 height 13
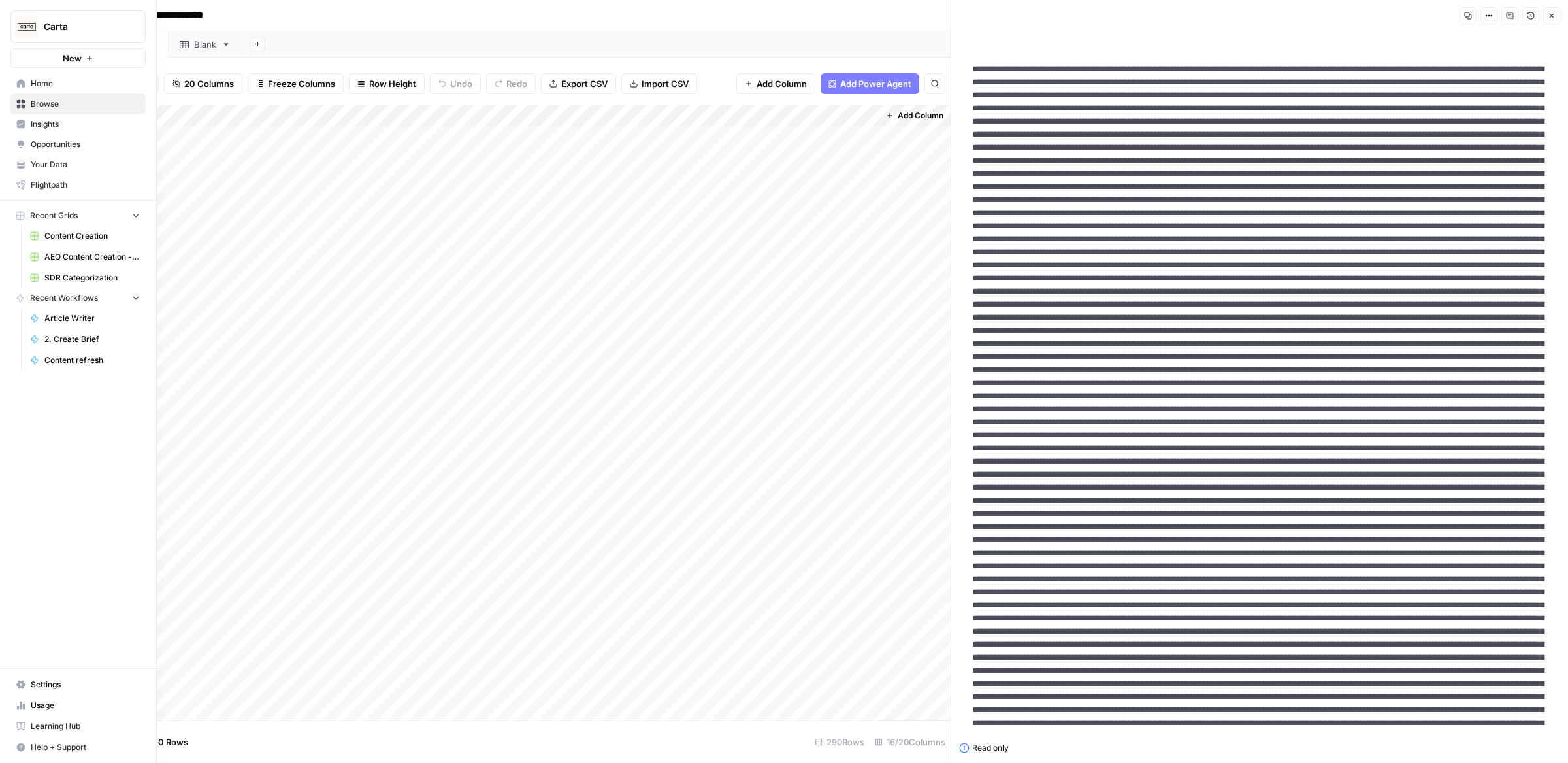
click at [60, 142] on span "Opportunities" at bounding box center [85, 144] width 109 height 11
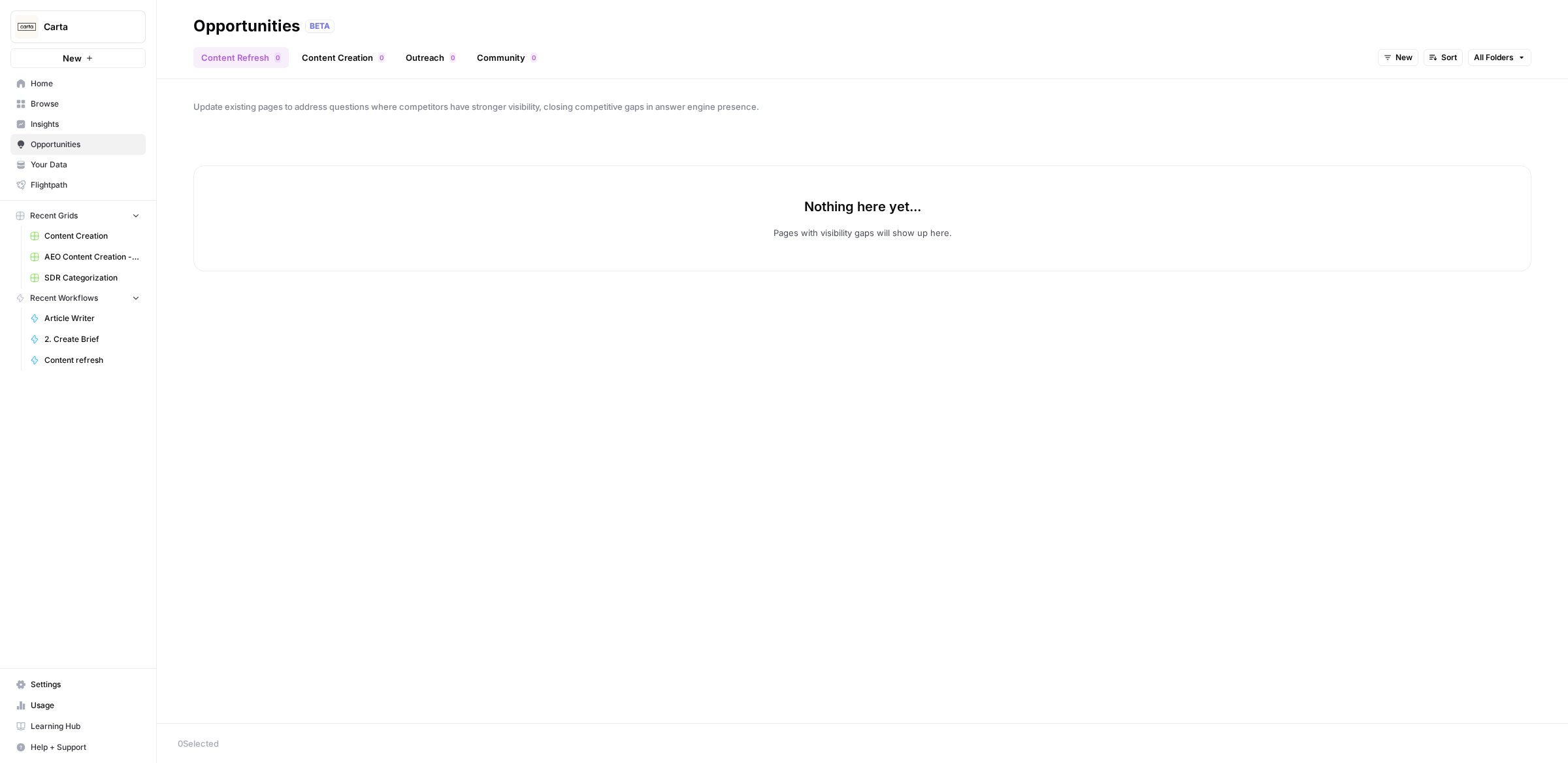
click at [339, 57] on link "Content Creation 0" at bounding box center [344, 57] width 99 height 21
click at [251, 56] on link "Content Refresh 0" at bounding box center [241, 57] width 95 height 21
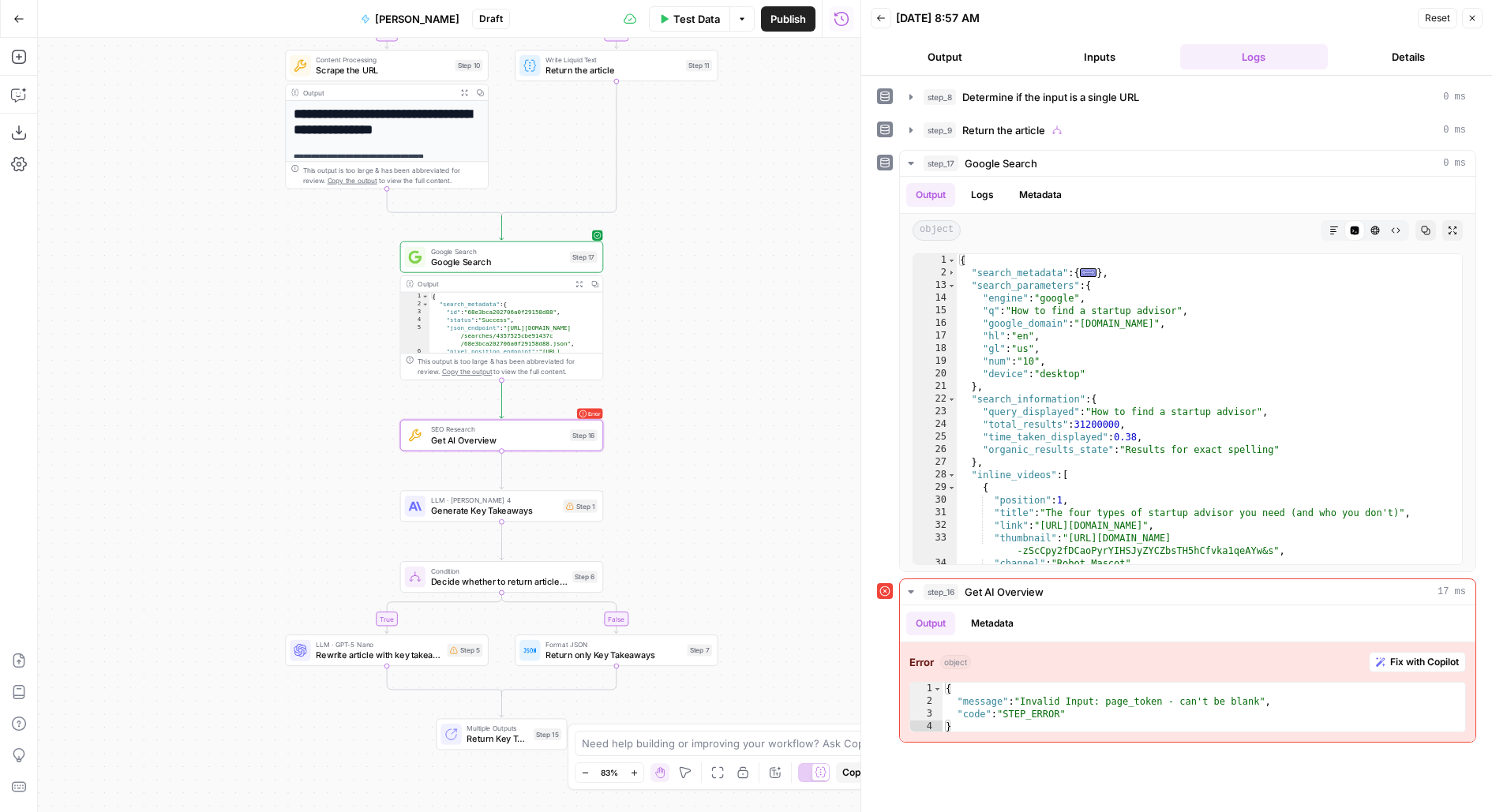
drag, startPoint x: 628, startPoint y: 400, endPoint x: 666, endPoint y: 232, distance: 172.2
click at [667, 232] on div "**********" at bounding box center [449, 425] width 823 height 774
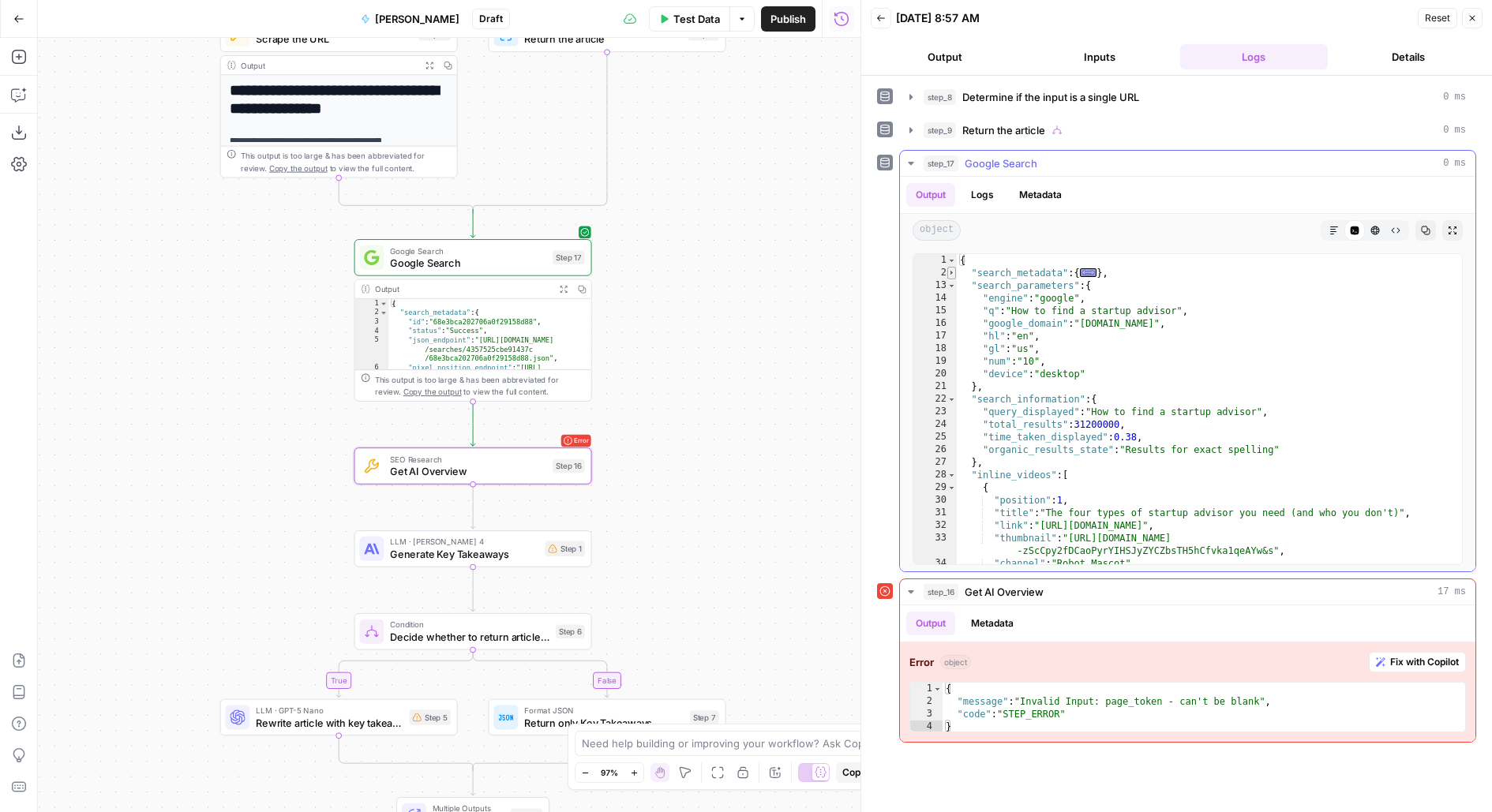
click at [953, 272] on span "Toggle code folding, rows 2 through 12" at bounding box center [951, 272] width 9 height 13
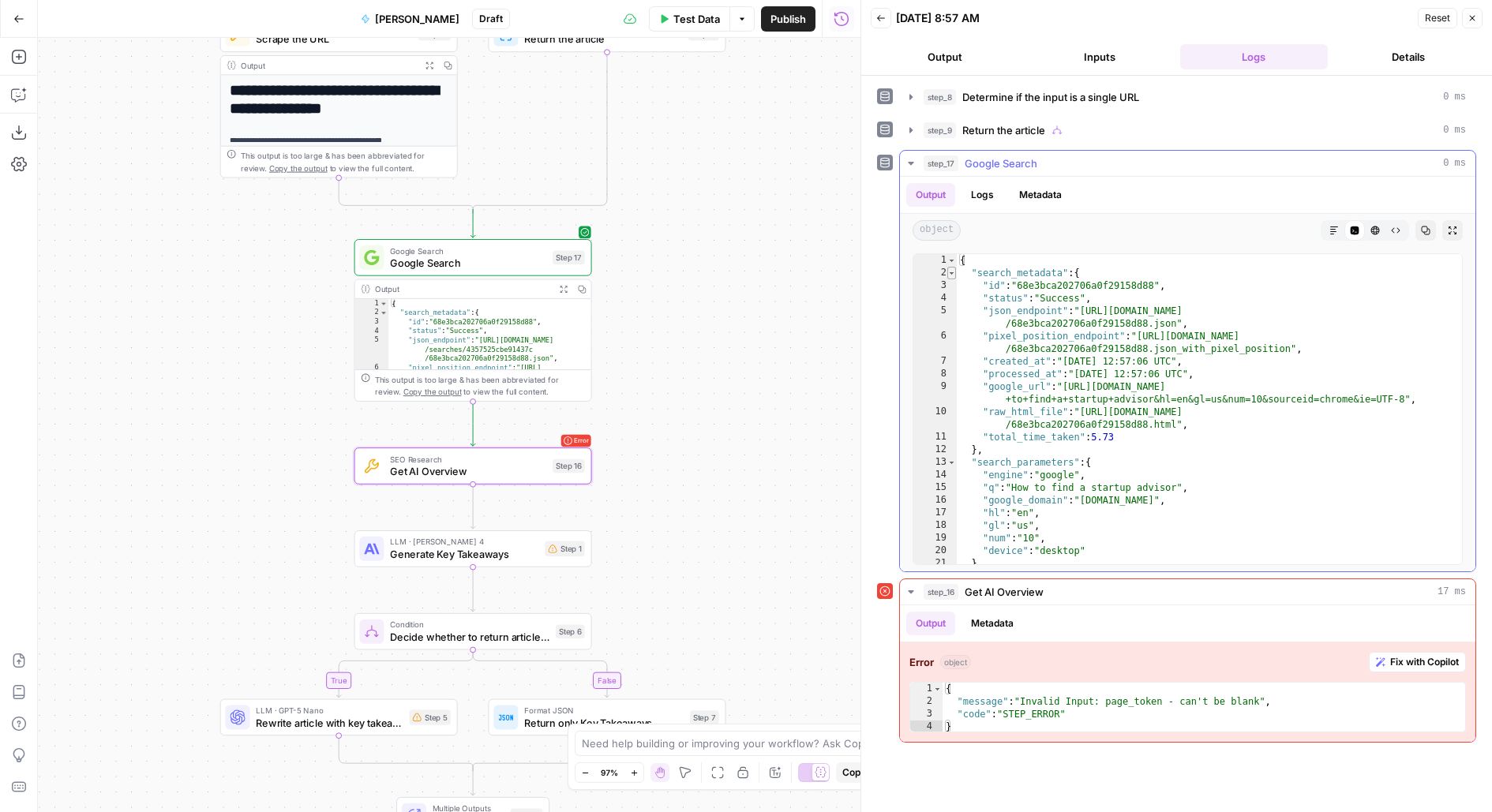
click at [953, 269] on span "Toggle code folding, rows 2 through 12" at bounding box center [951, 272] width 9 height 13
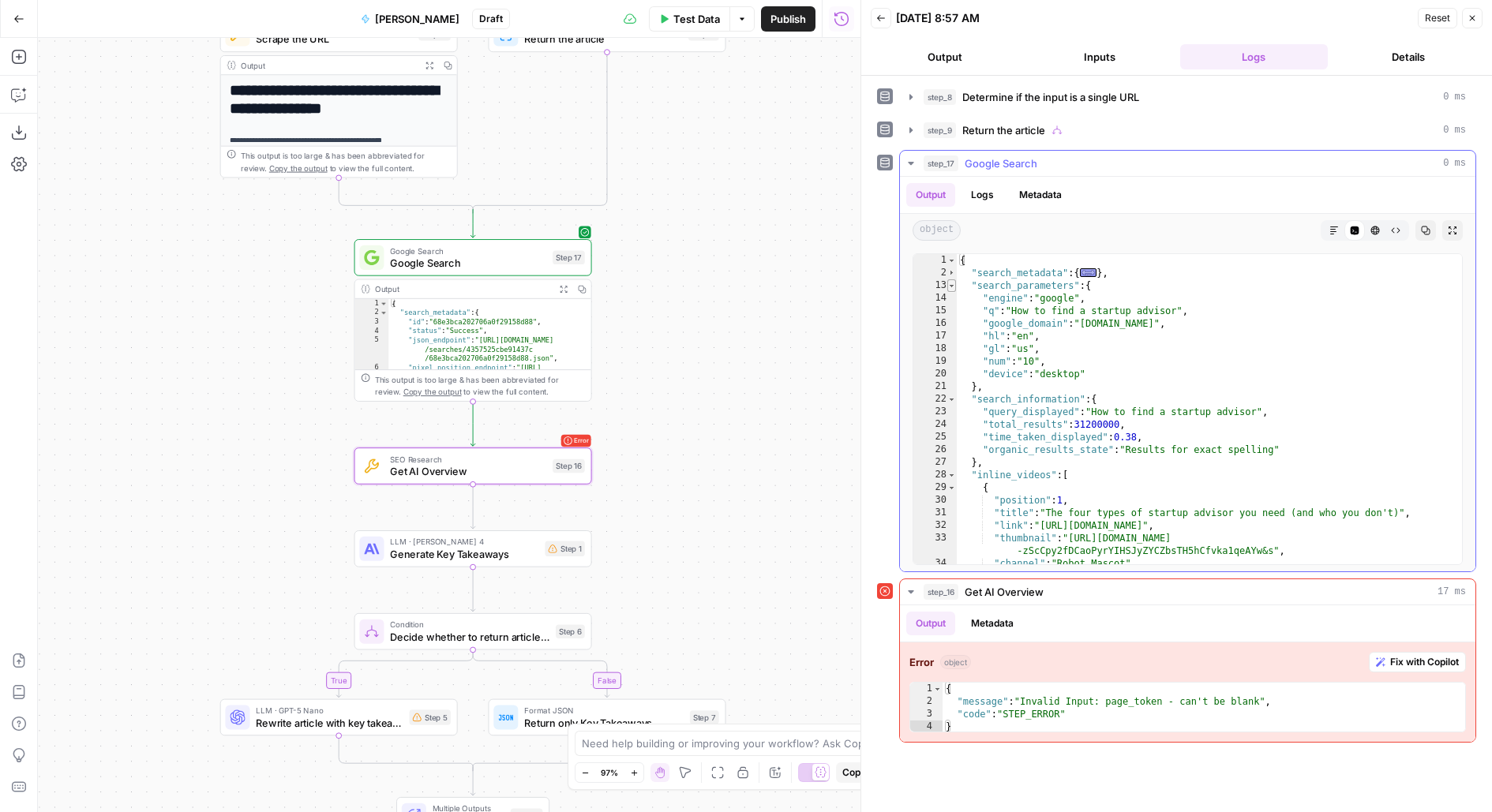
click at [952, 285] on span "Toggle code folding, rows 13 through 21" at bounding box center [951, 285] width 9 height 13
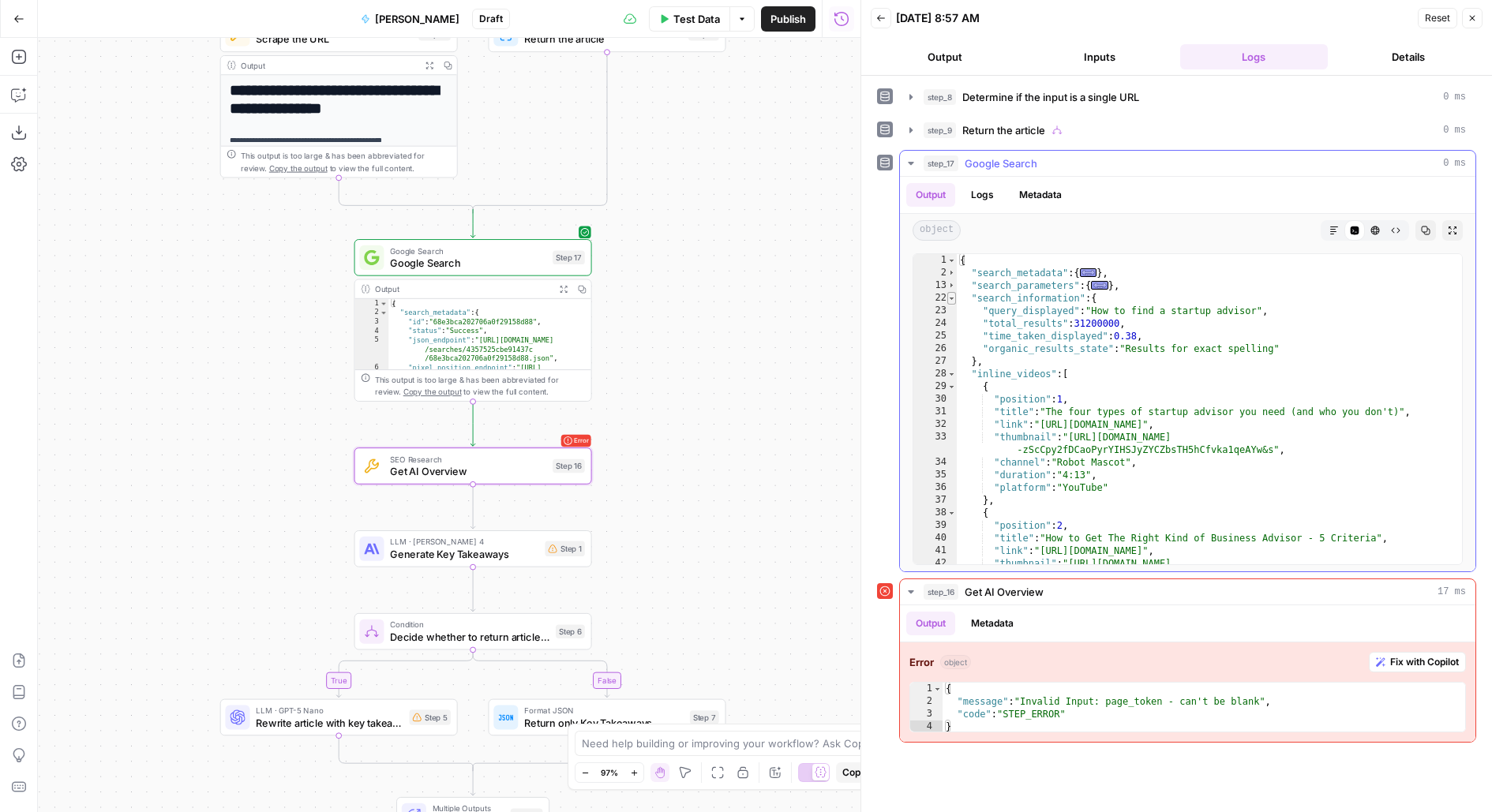
click at [949, 297] on span "Toggle code folding, rows 22 through 27" at bounding box center [951, 298] width 9 height 13
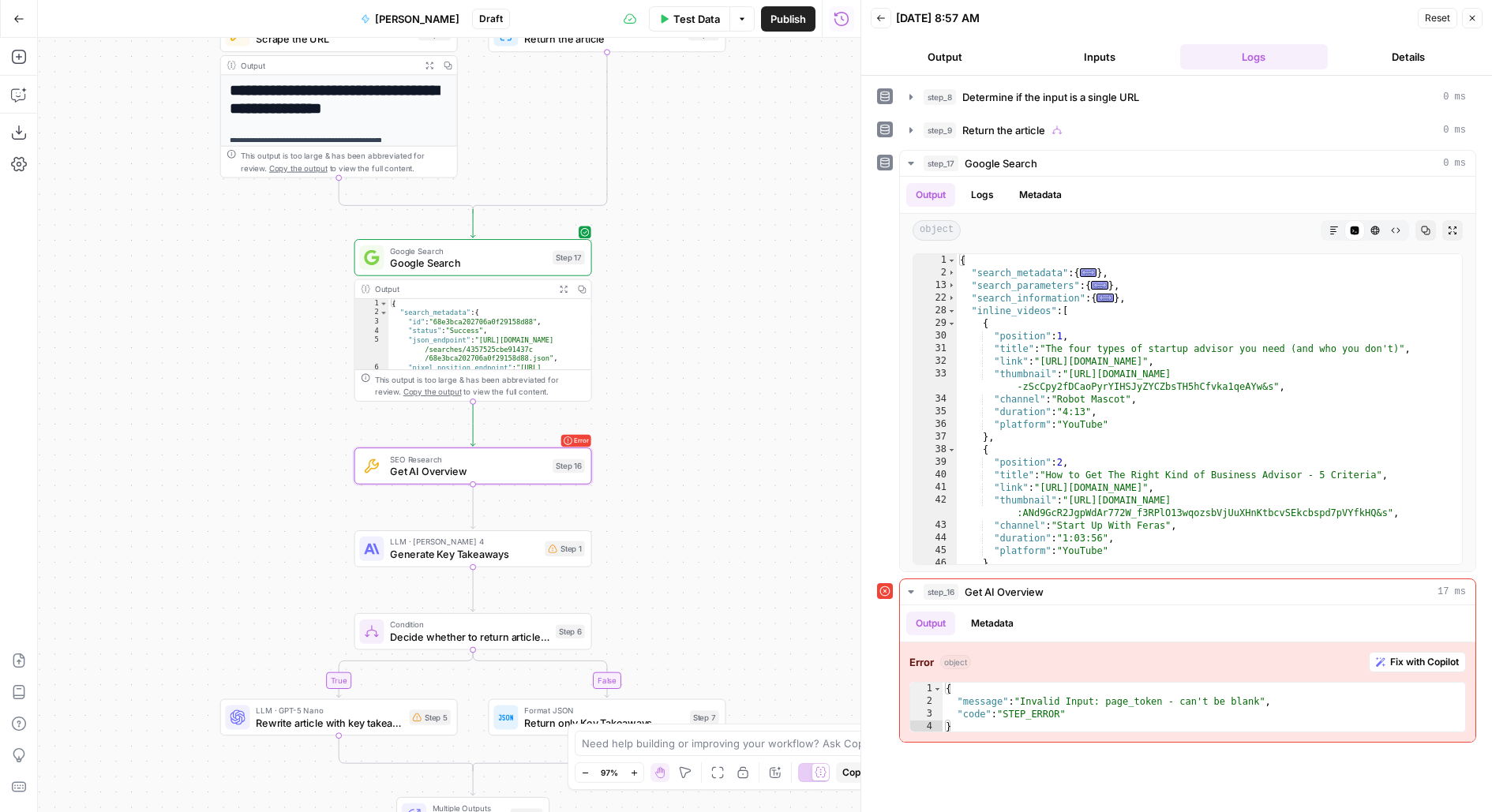
click at [1097, 72] on header "Back 10/06/25 at 8:57 AM Reset Close Output Inputs Logs Details" at bounding box center [1176, 38] width 631 height 76
click at [1098, 58] on button "Inputs" at bounding box center [1100, 56] width 149 height 25
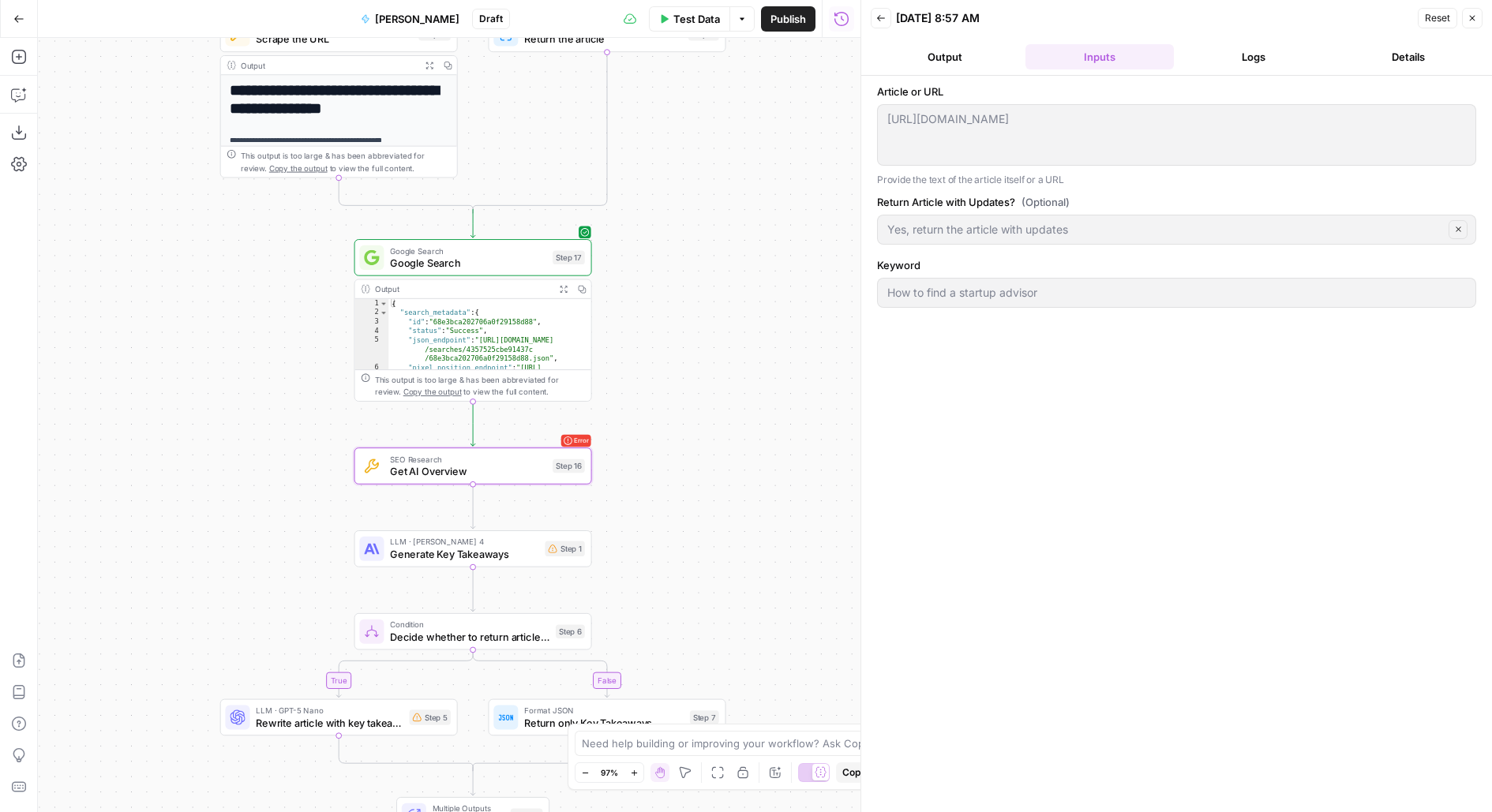
click at [567, 440] on span "Test" at bounding box center [568, 438] width 18 height 14
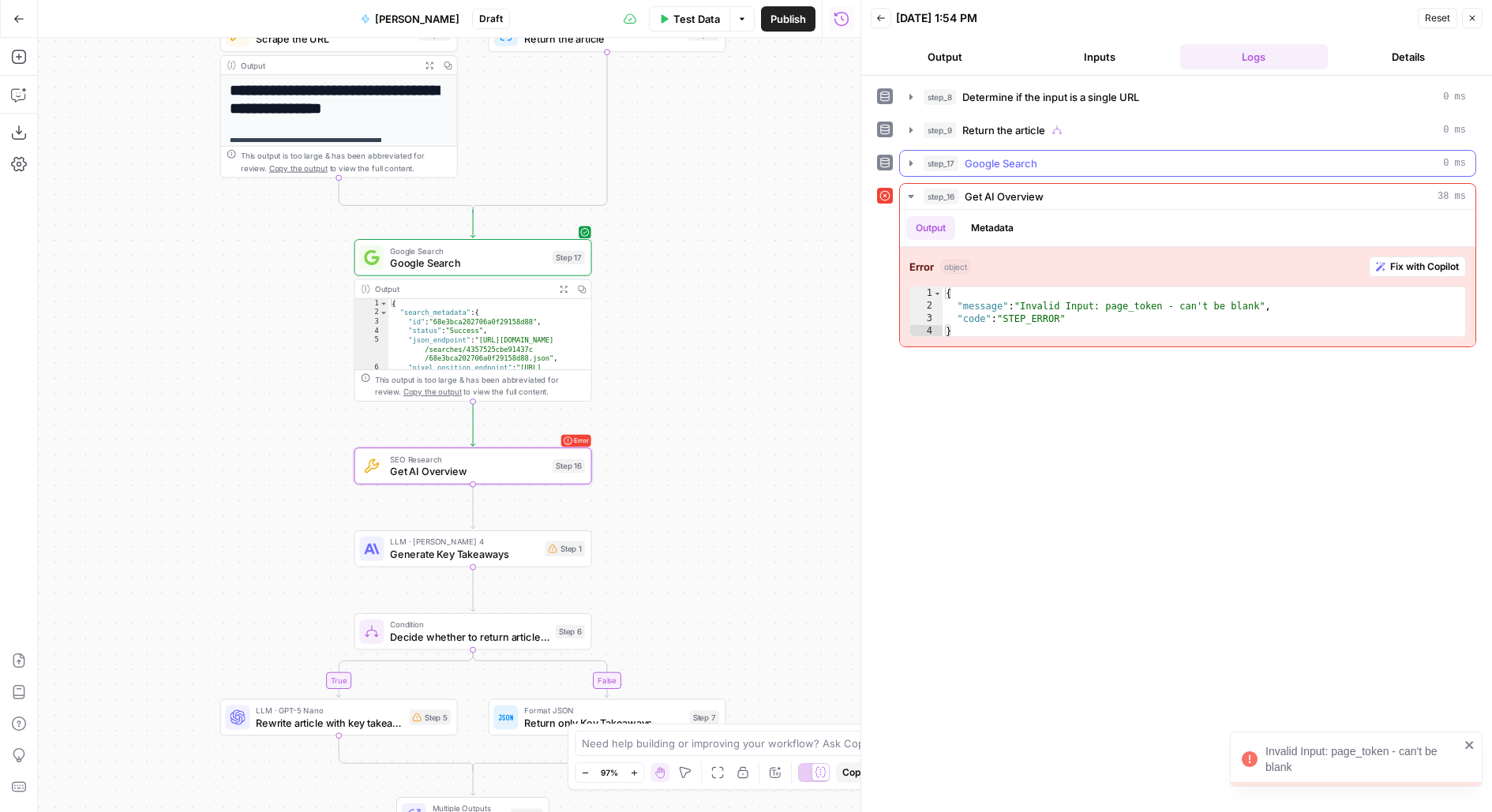
click at [1035, 170] on button "step_17 Google Search 0 ms" at bounding box center [1187, 163] width 575 height 25
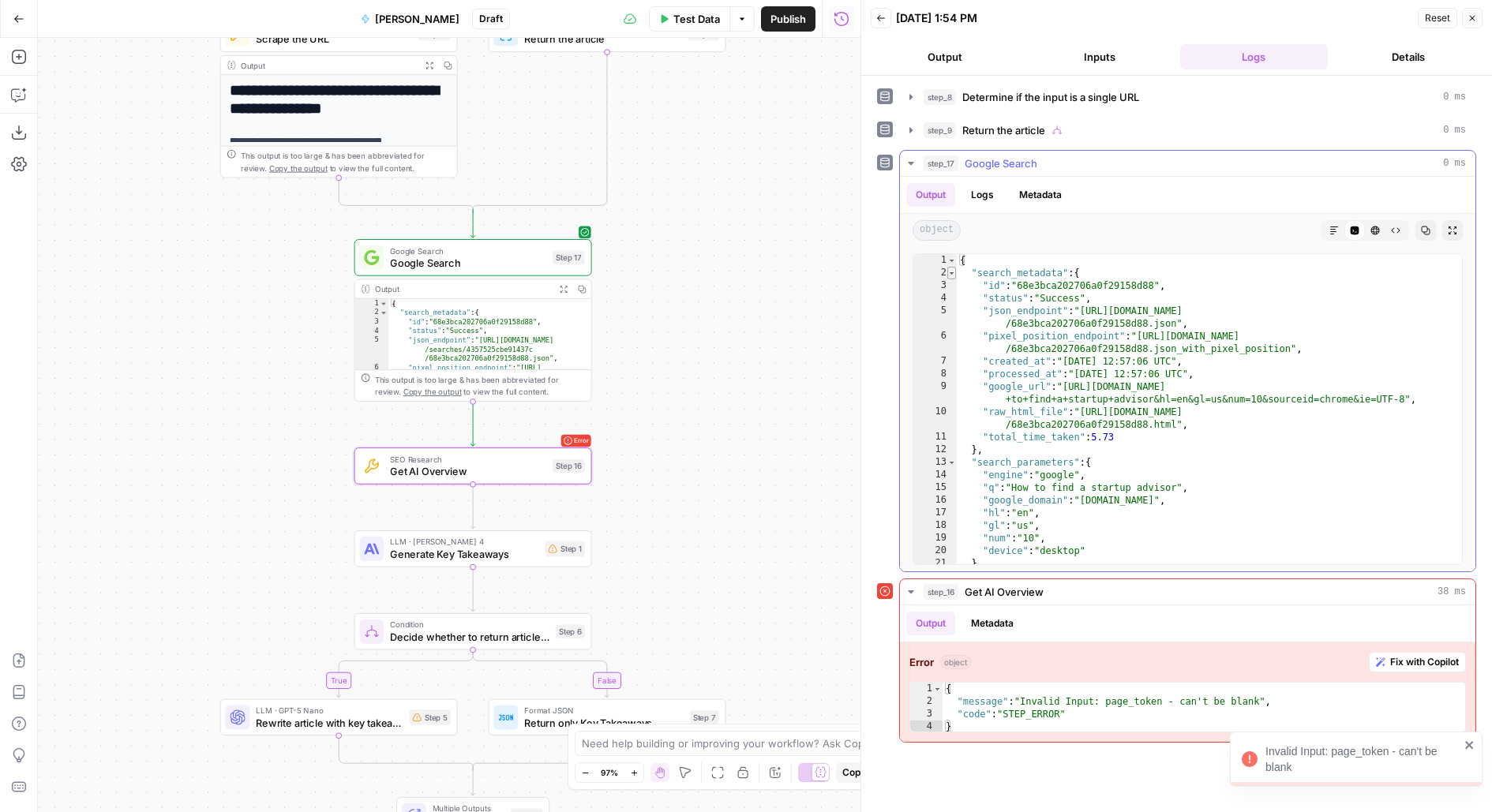
type textarea "*"
click at [951, 272] on span "Toggle code folding, rows 2 through 12" at bounding box center [951, 272] width 9 height 13
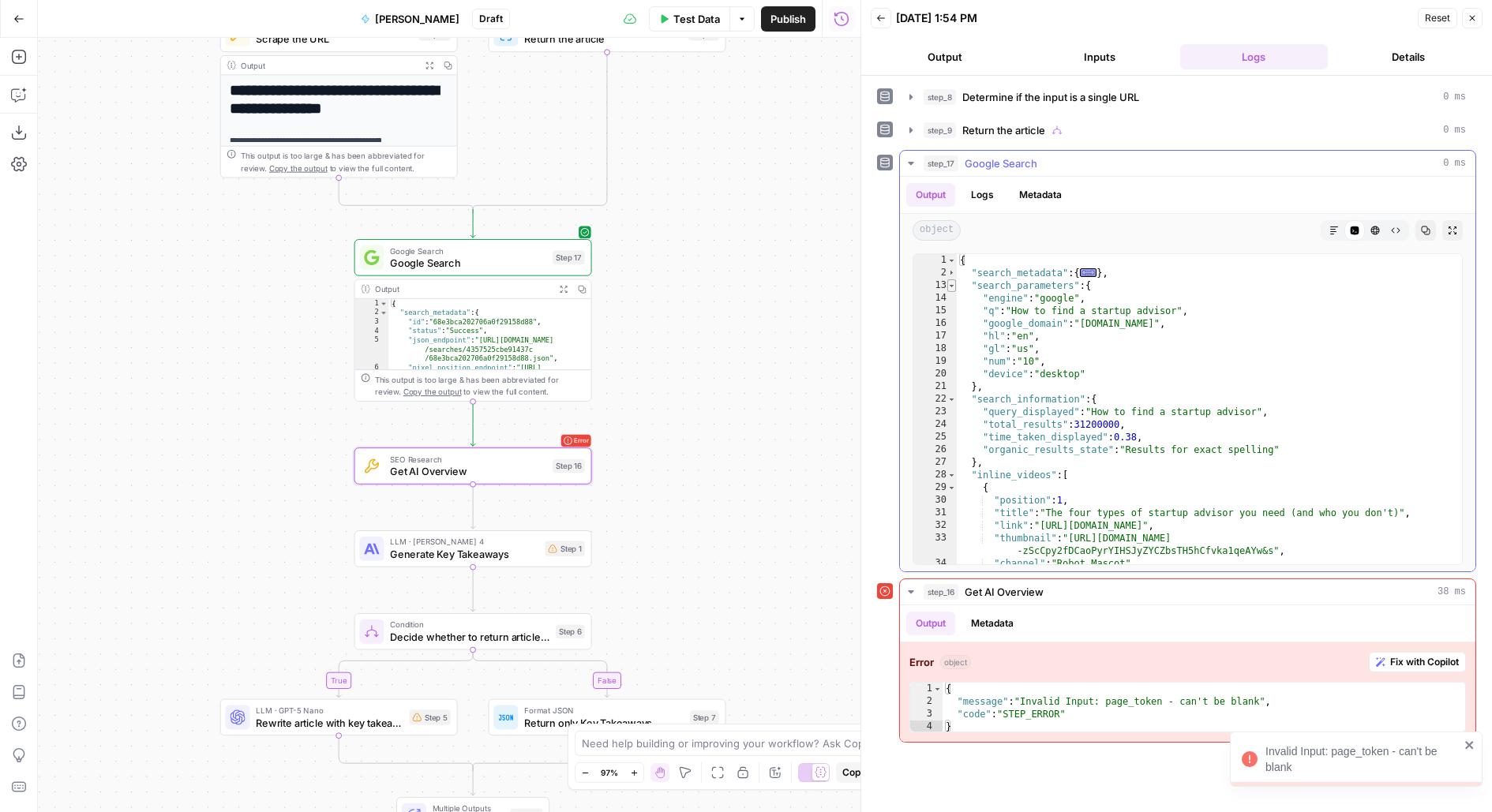
click at [951, 285] on span "Toggle code folding, rows 13 through 21" at bounding box center [951, 285] width 9 height 13
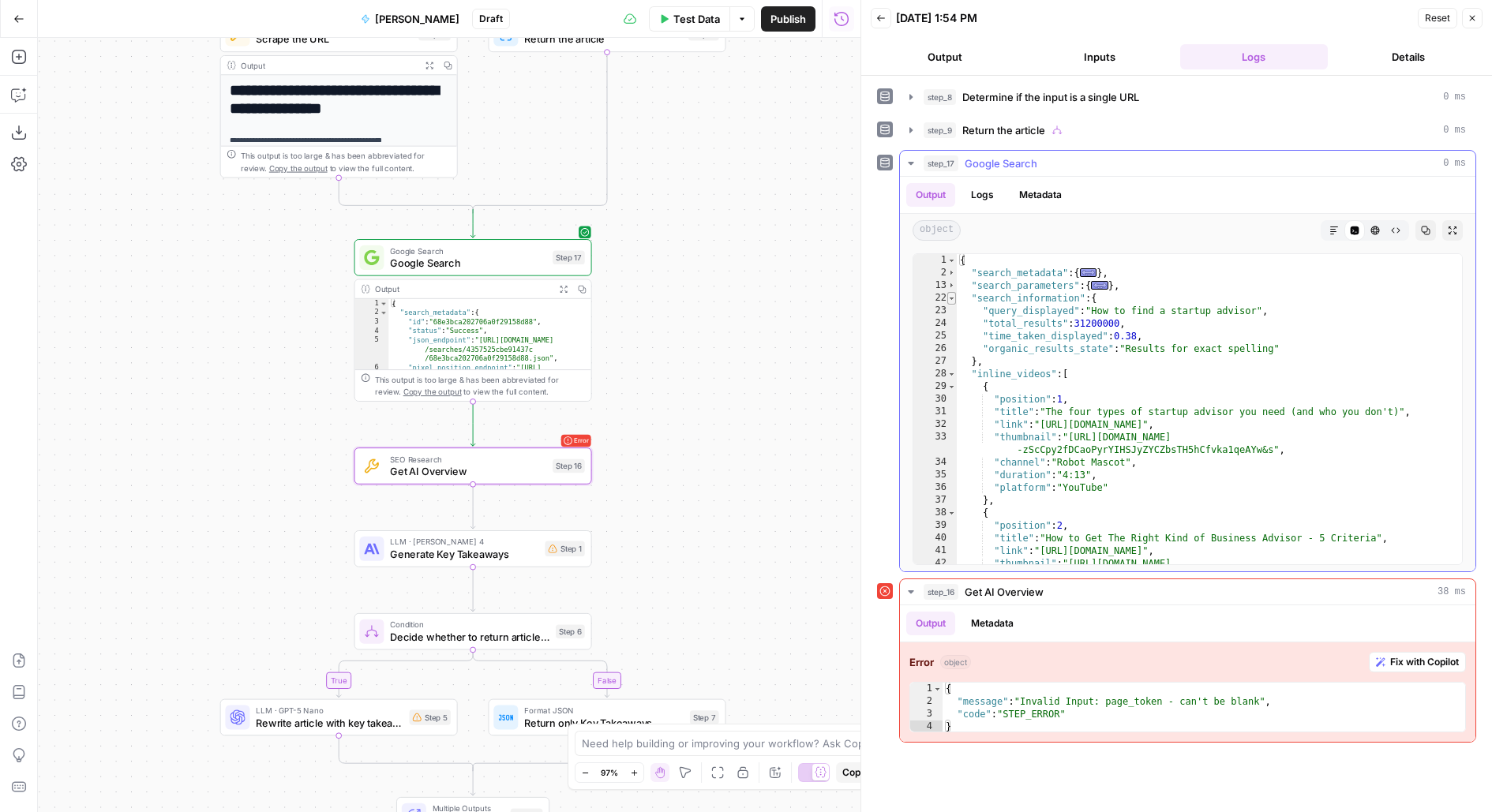
click at [951, 297] on span "Toggle code folding, rows 22 through 27" at bounding box center [951, 298] width 9 height 13
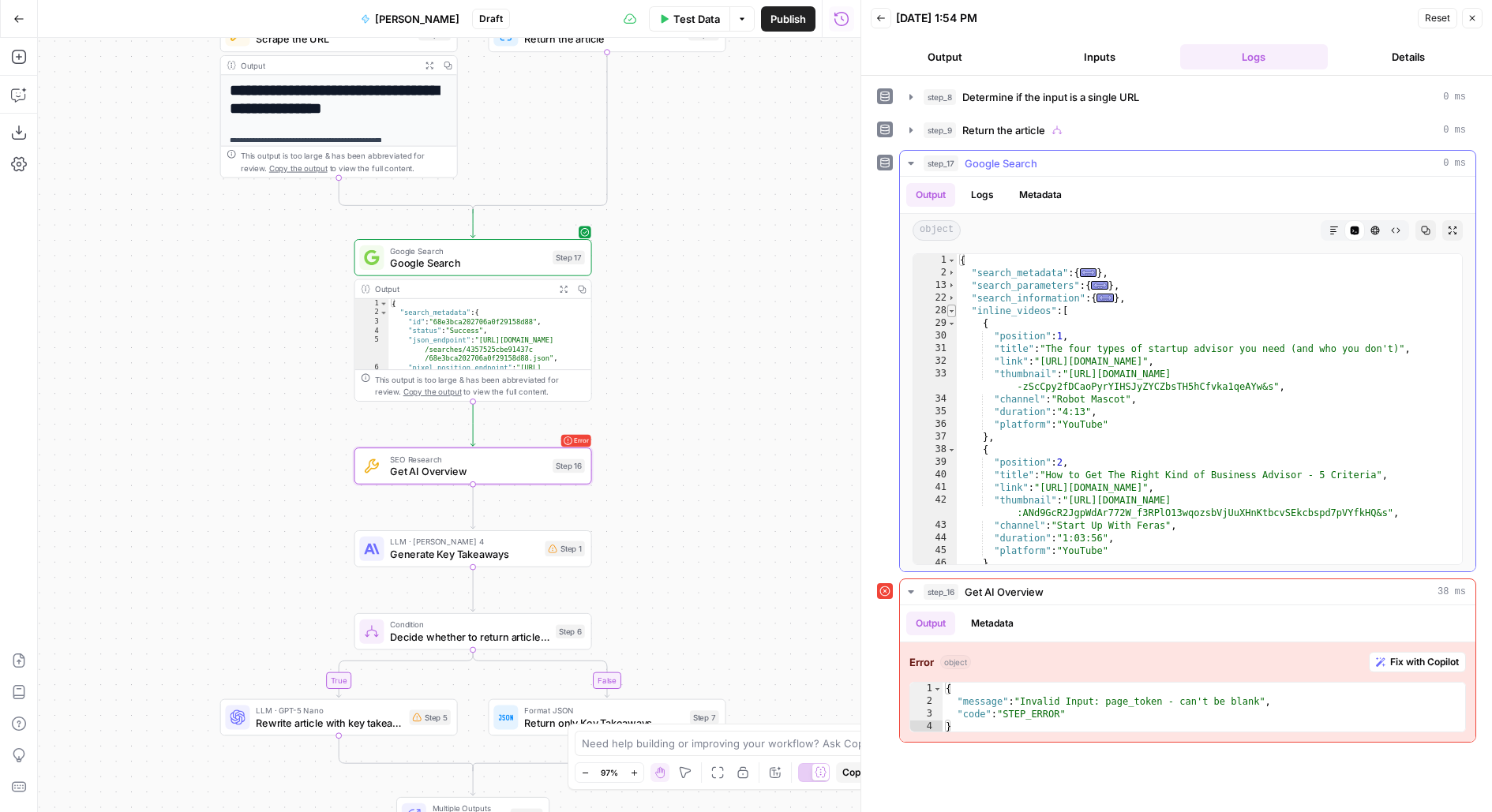
click at [951, 311] on span "Toggle code folding, rows 28 through 56" at bounding box center [951, 310] width 9 height 13
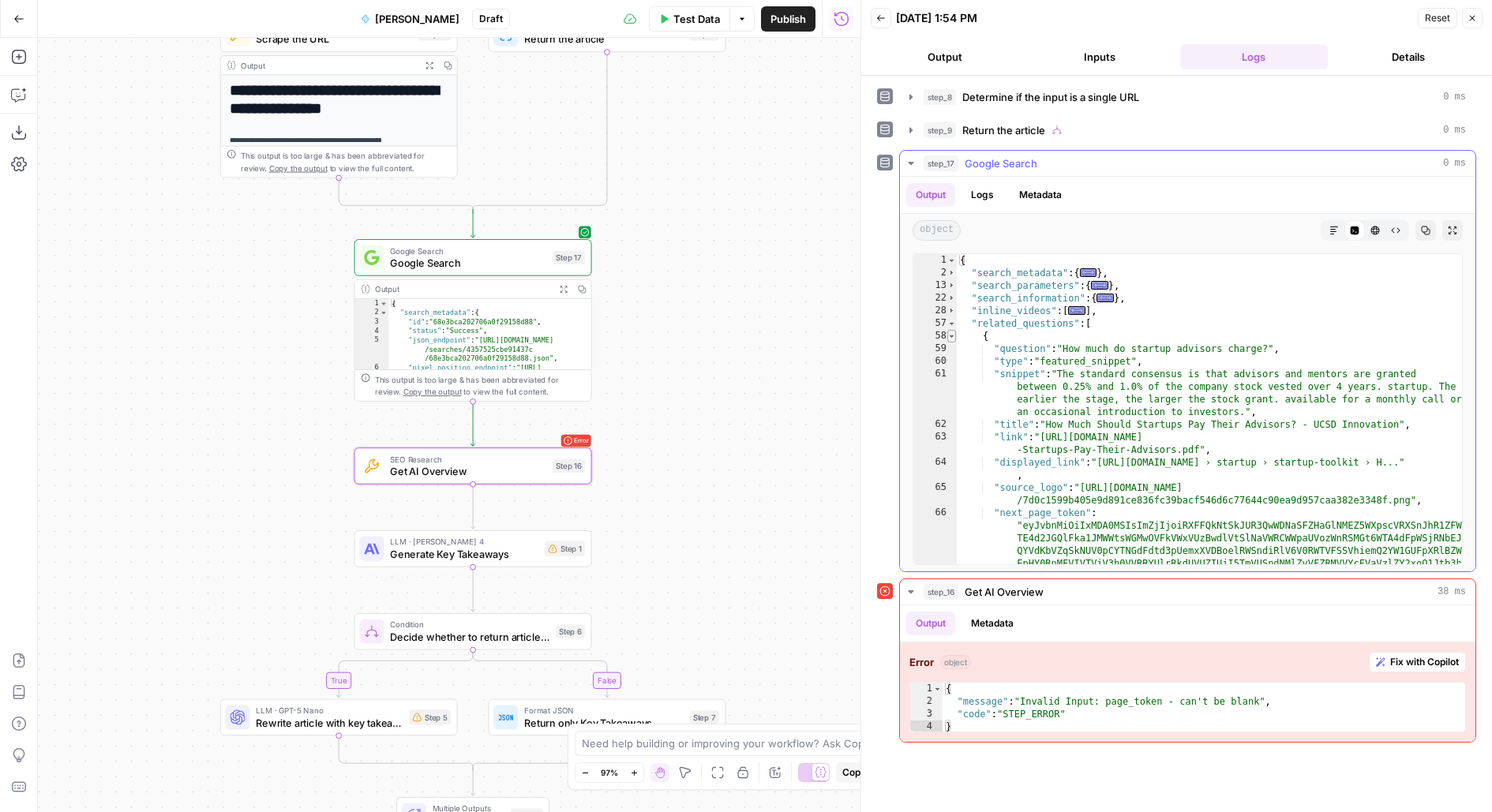
click at [951, 329] on span "Toggle code folding, rows 58 through 68" at bounding box center [951, 336] width 9 height 13
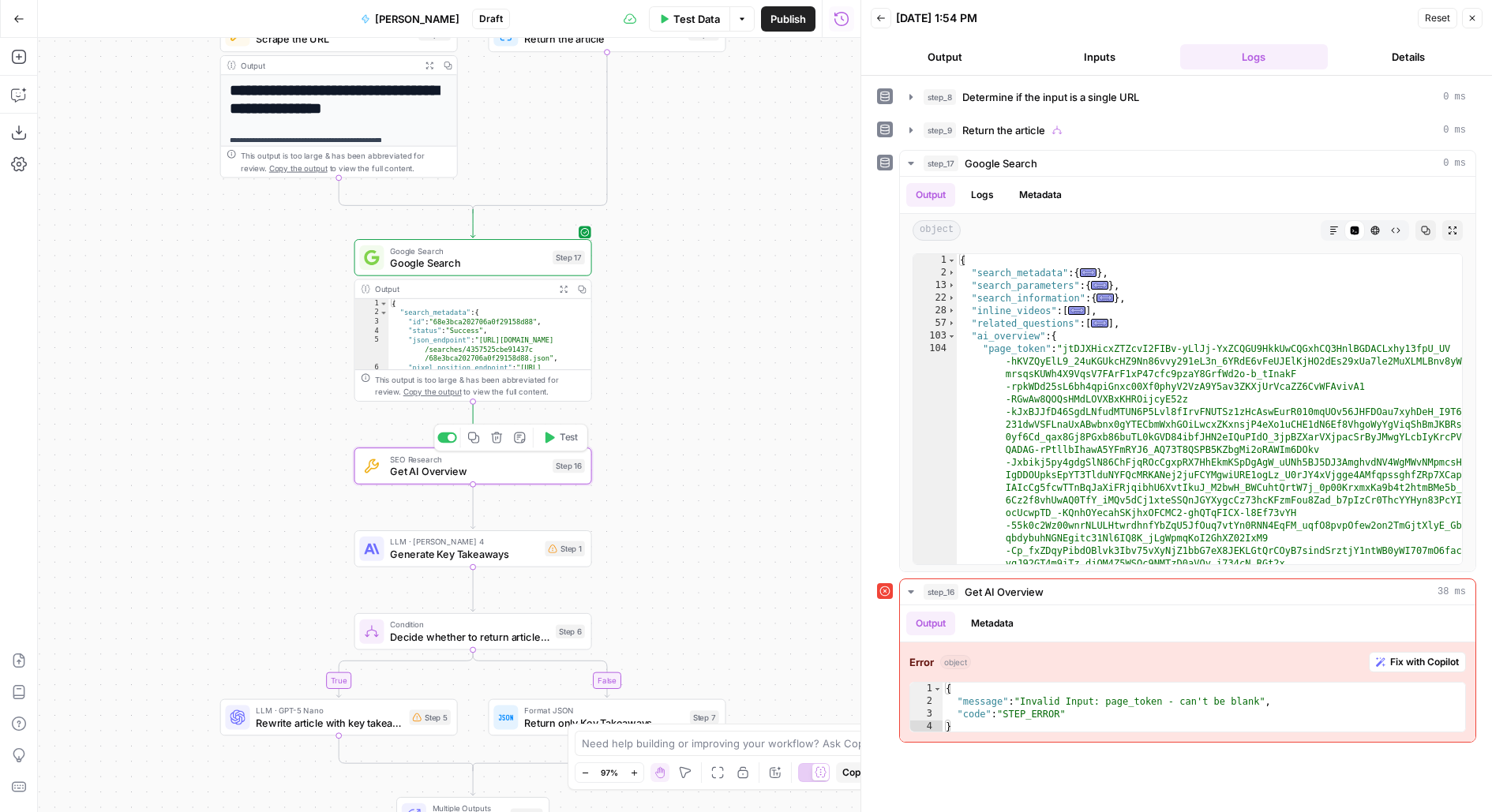
click at [526, 471] on span "Get AI Overview" at bounding box center [468, 471] width 157 height 15
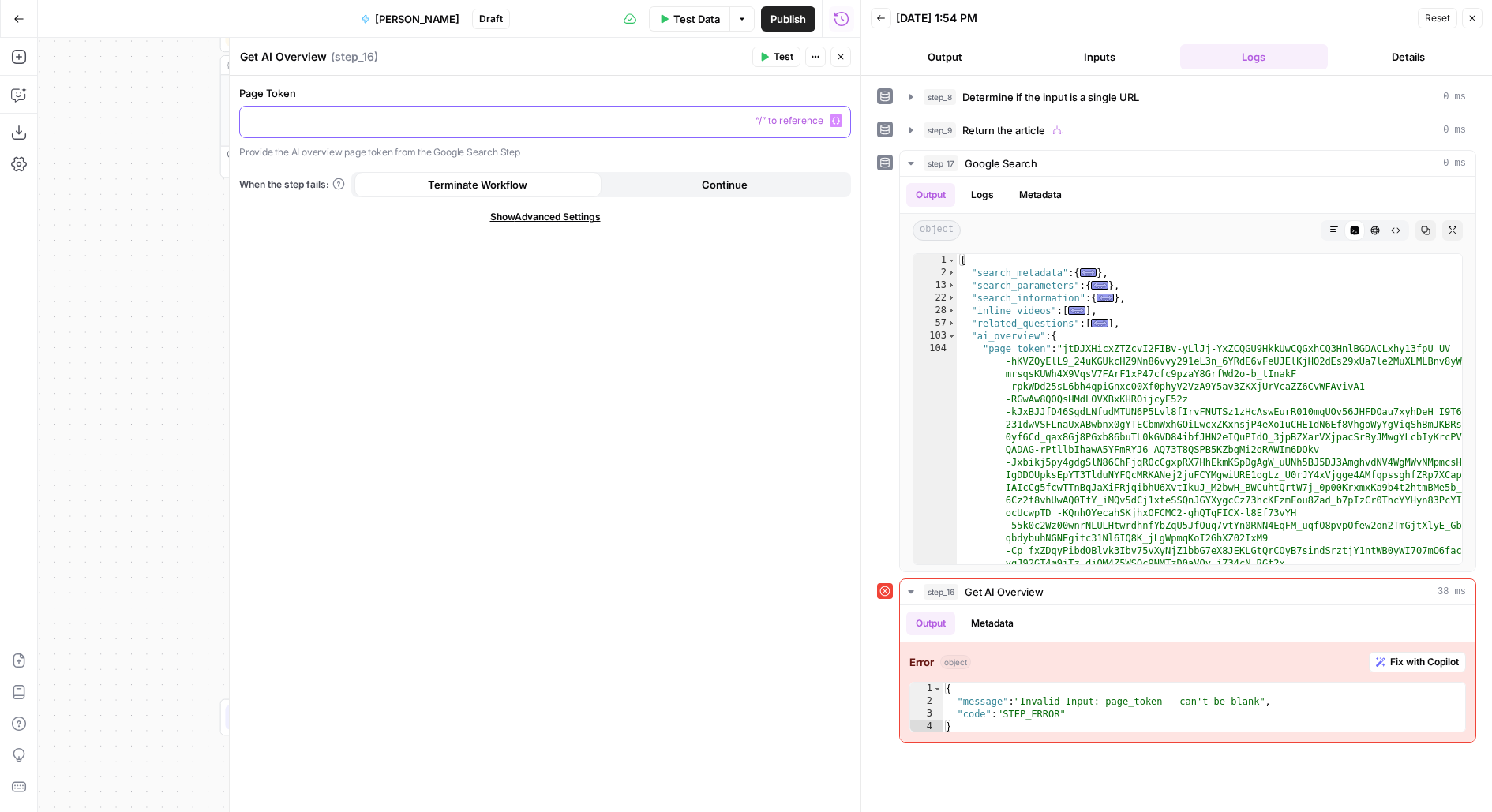
click at [520, 118] on p at bounding box center [545, 121] width 592 height 16
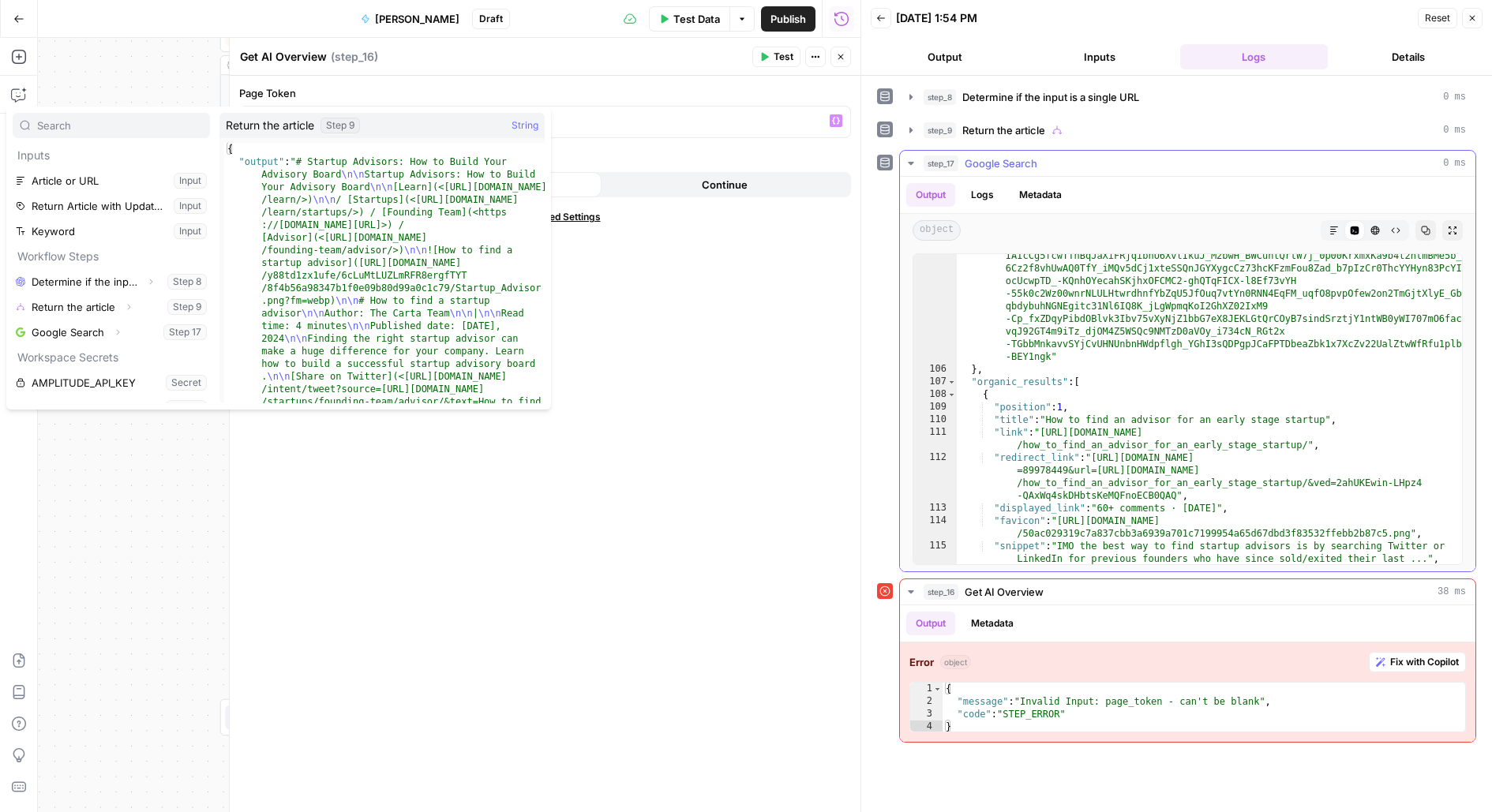
scroll to position [511, 0]
click at [131, 304] on icon "button" at bounding box center [128, 307] width 10 height 10
click at [131, 304] on icon "button" at bounding box center [128, 306] width 10 height 10
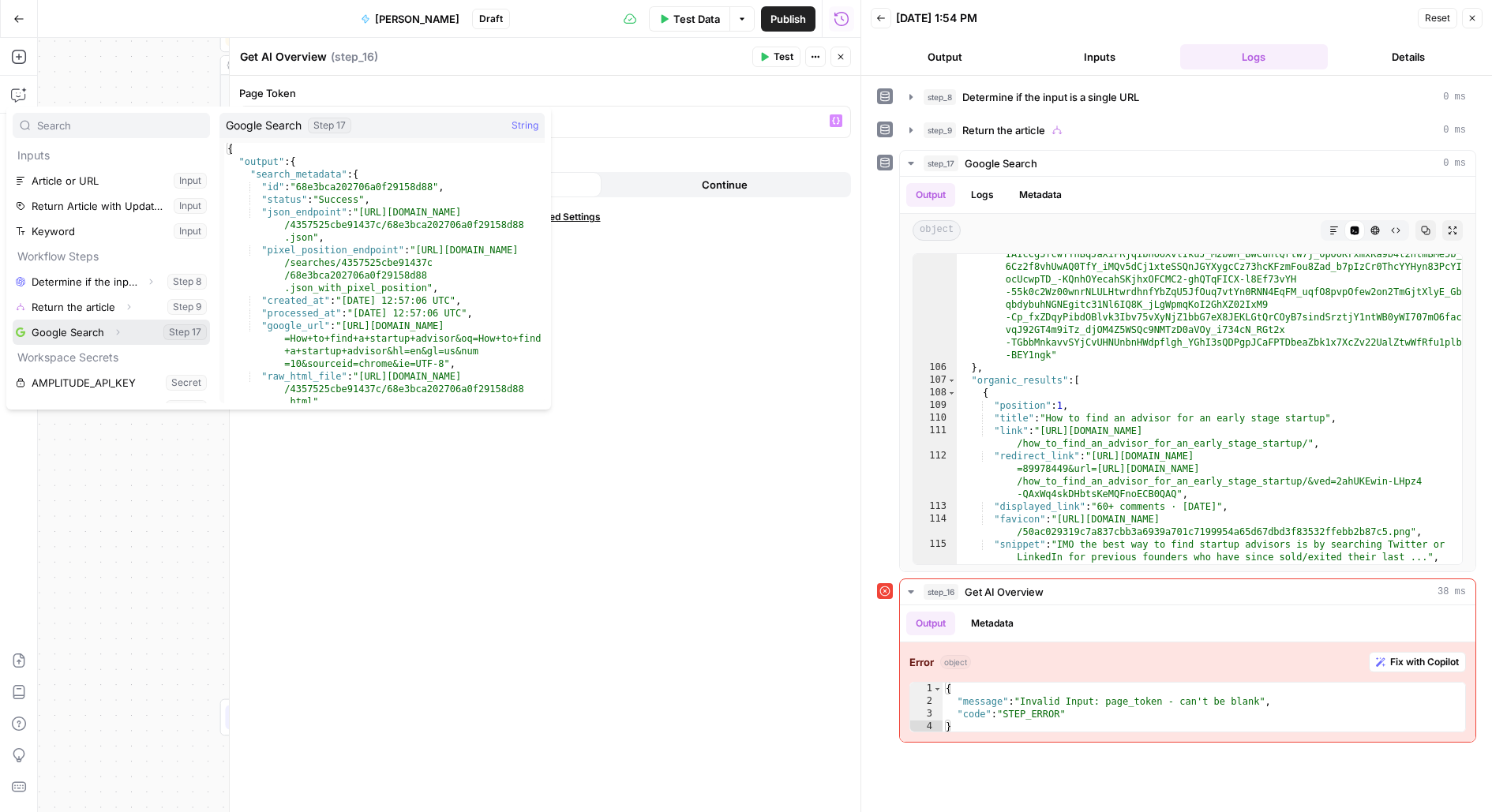
click at [115, 328] on icon "button" at bounding box center [118, 332] width 10 height 10
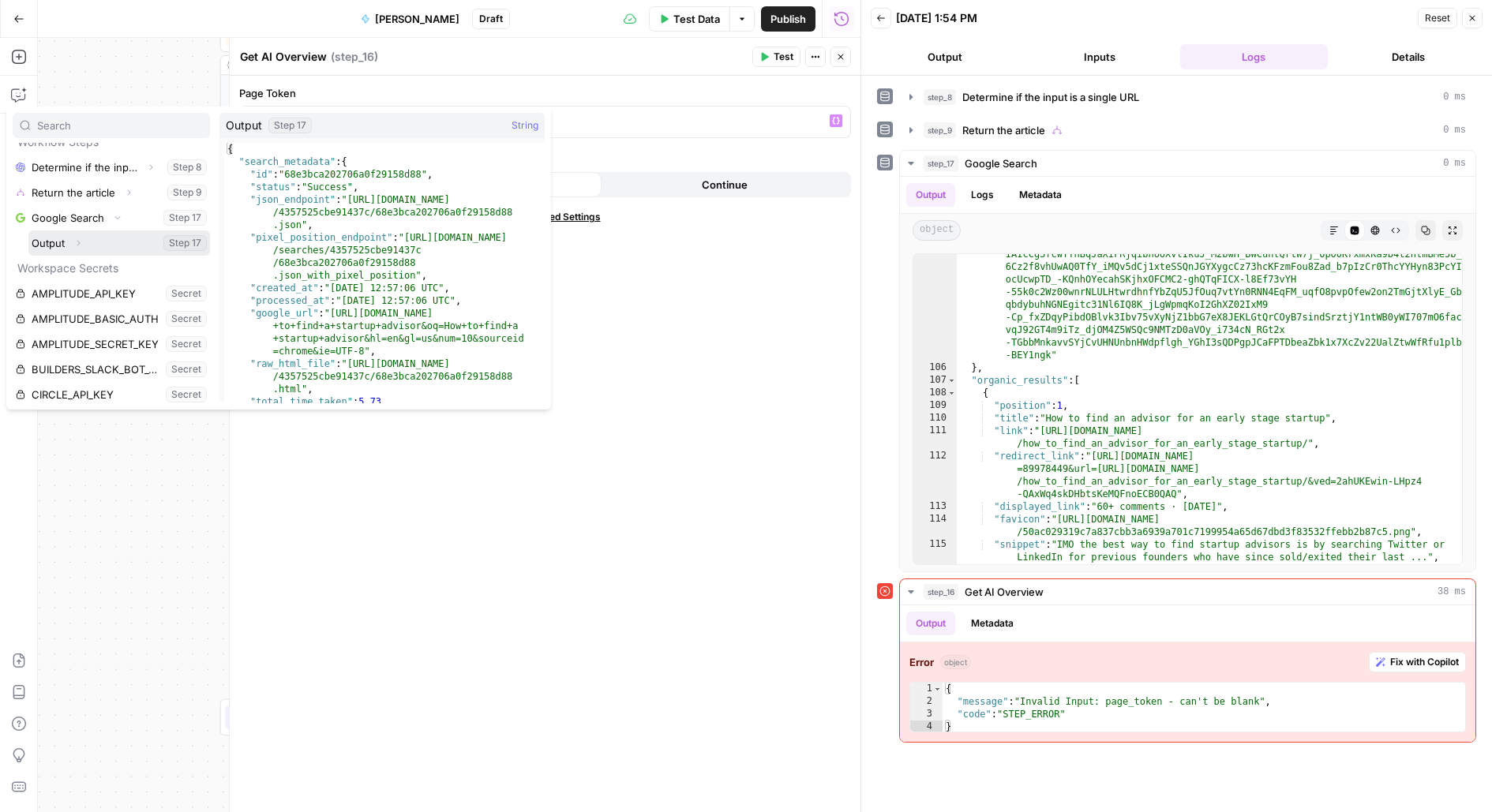
click at [80, 240] on icon "button" at bounding box center [78, 243] width 10 height 10
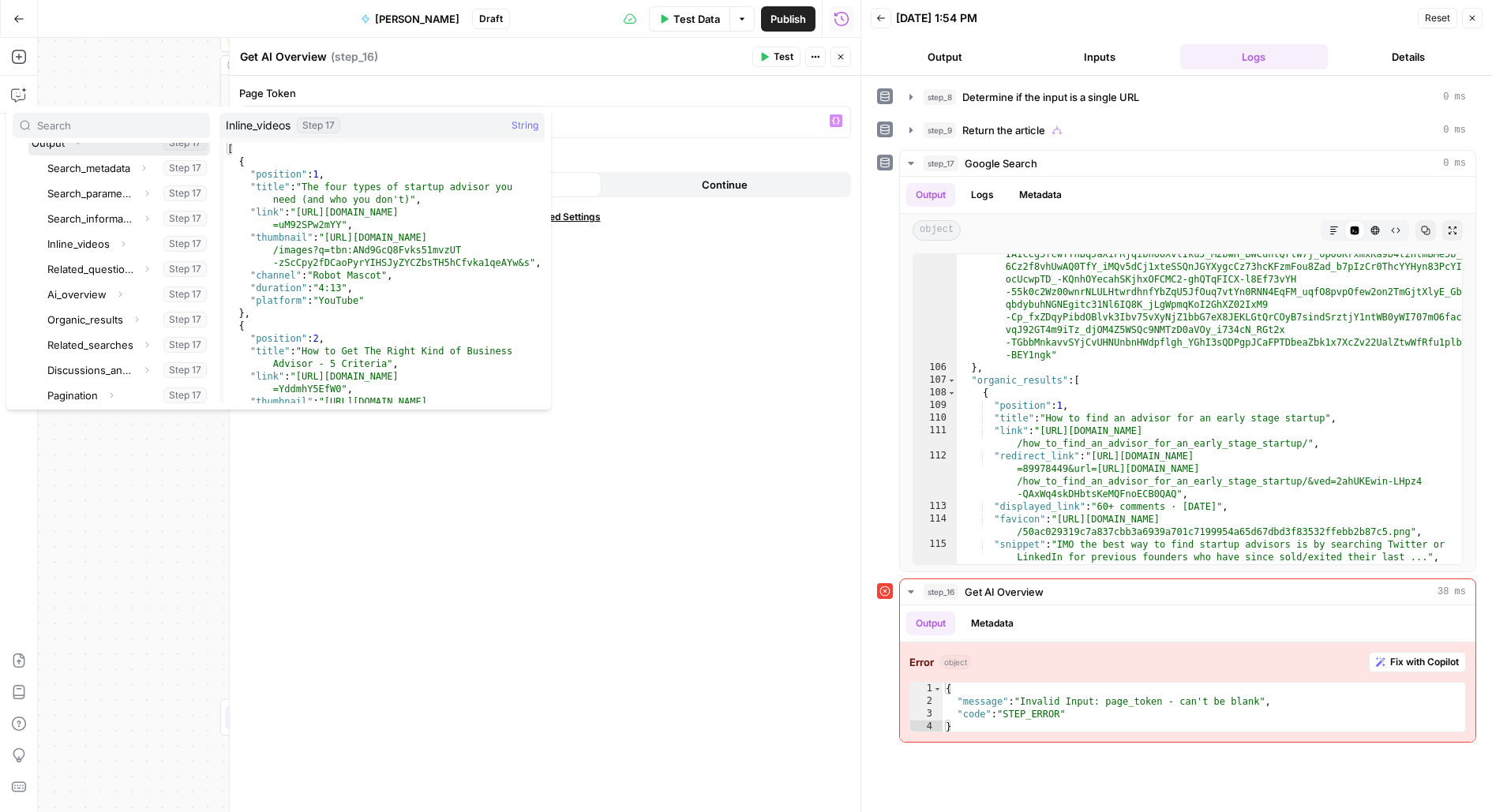
scroll to position [233, 0]
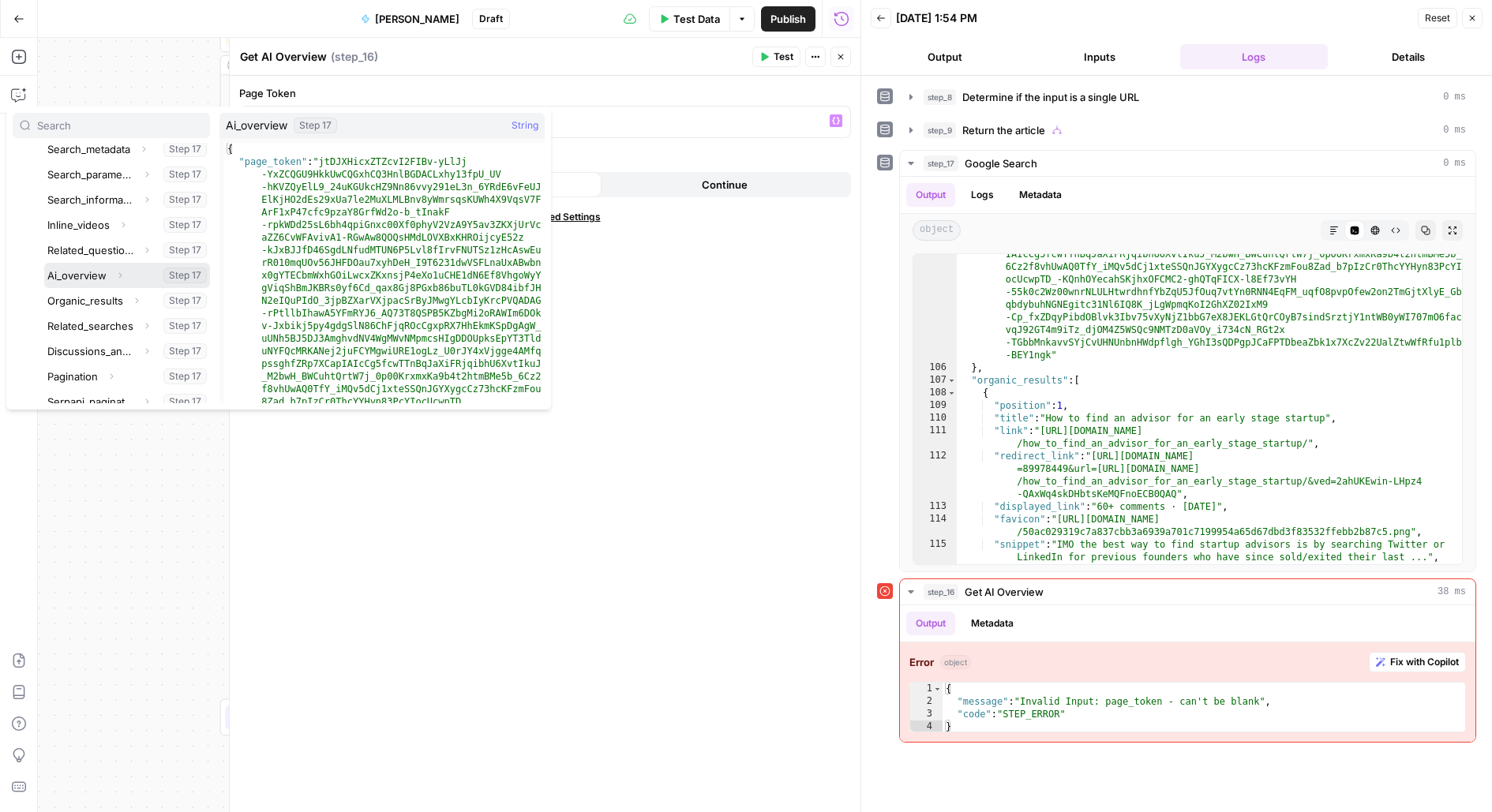
click at [119, 274] on icon "button" at bounding box center [119, 275] width 10 height 10
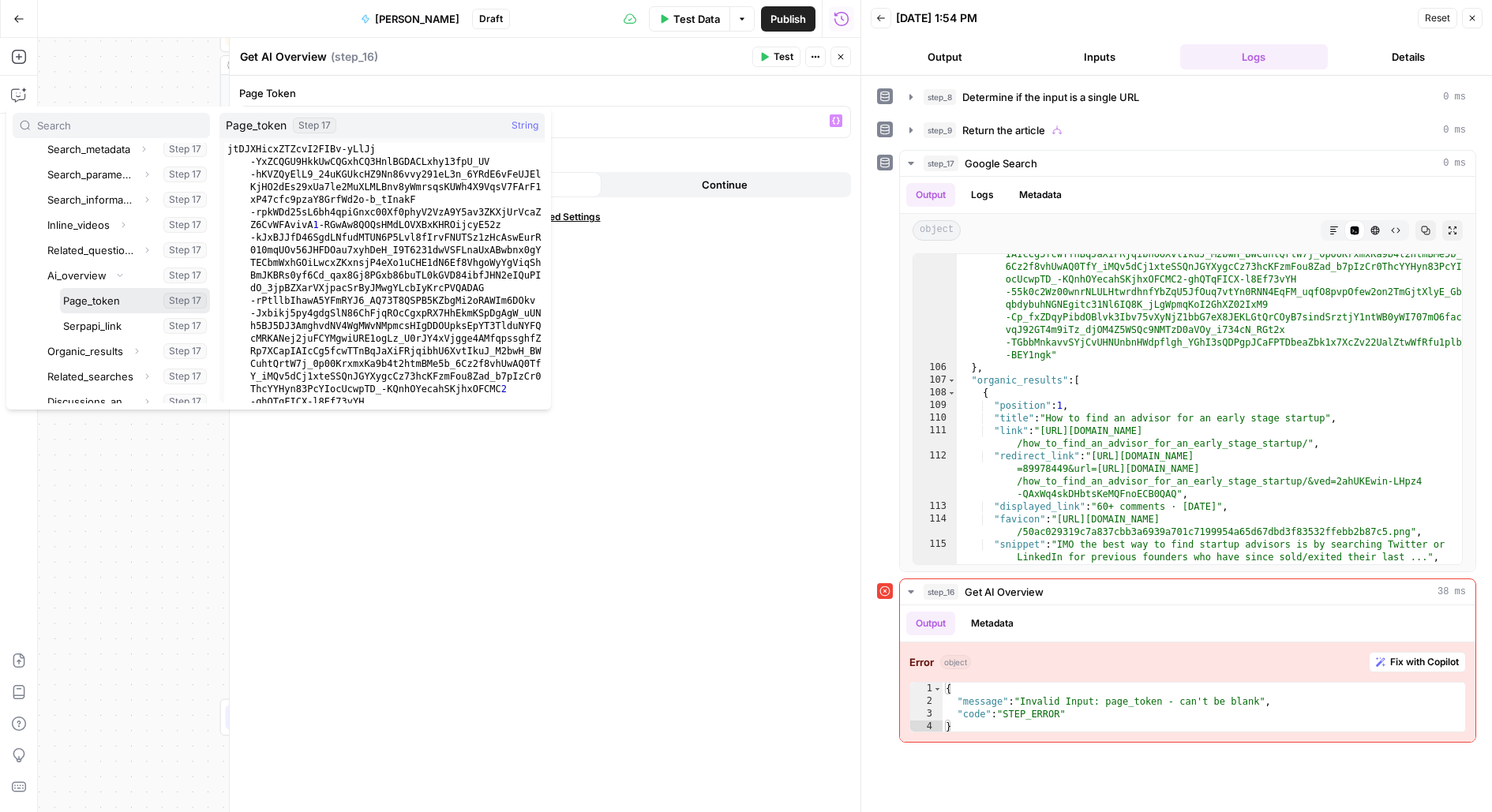
click at [110, 302] on button "Select variable Page_token" at bounding box center [134, 300] width 150 height 25
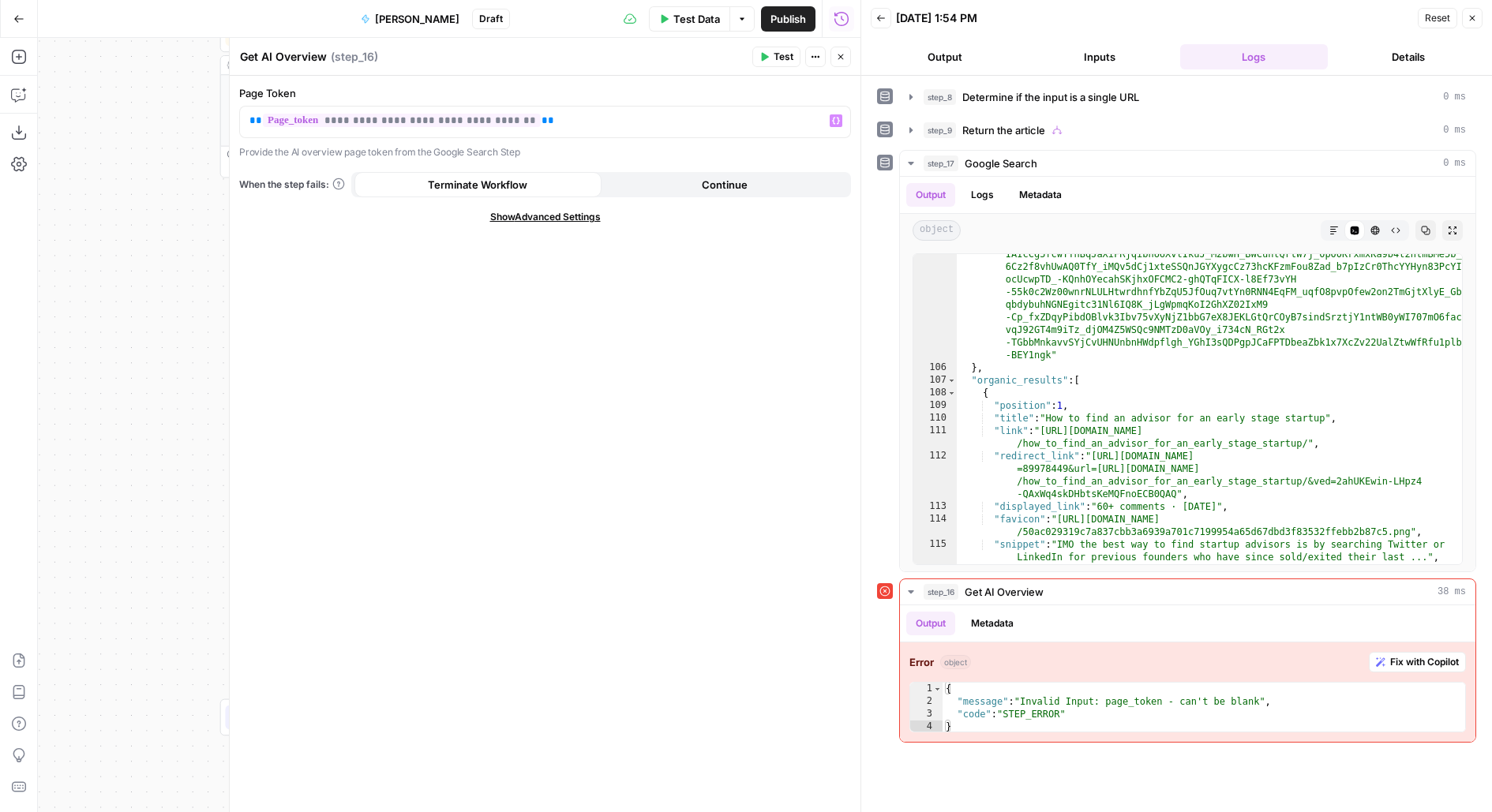
click at [782, 61] on span "Test" at bounding box center [783, 56] width 20 height 14
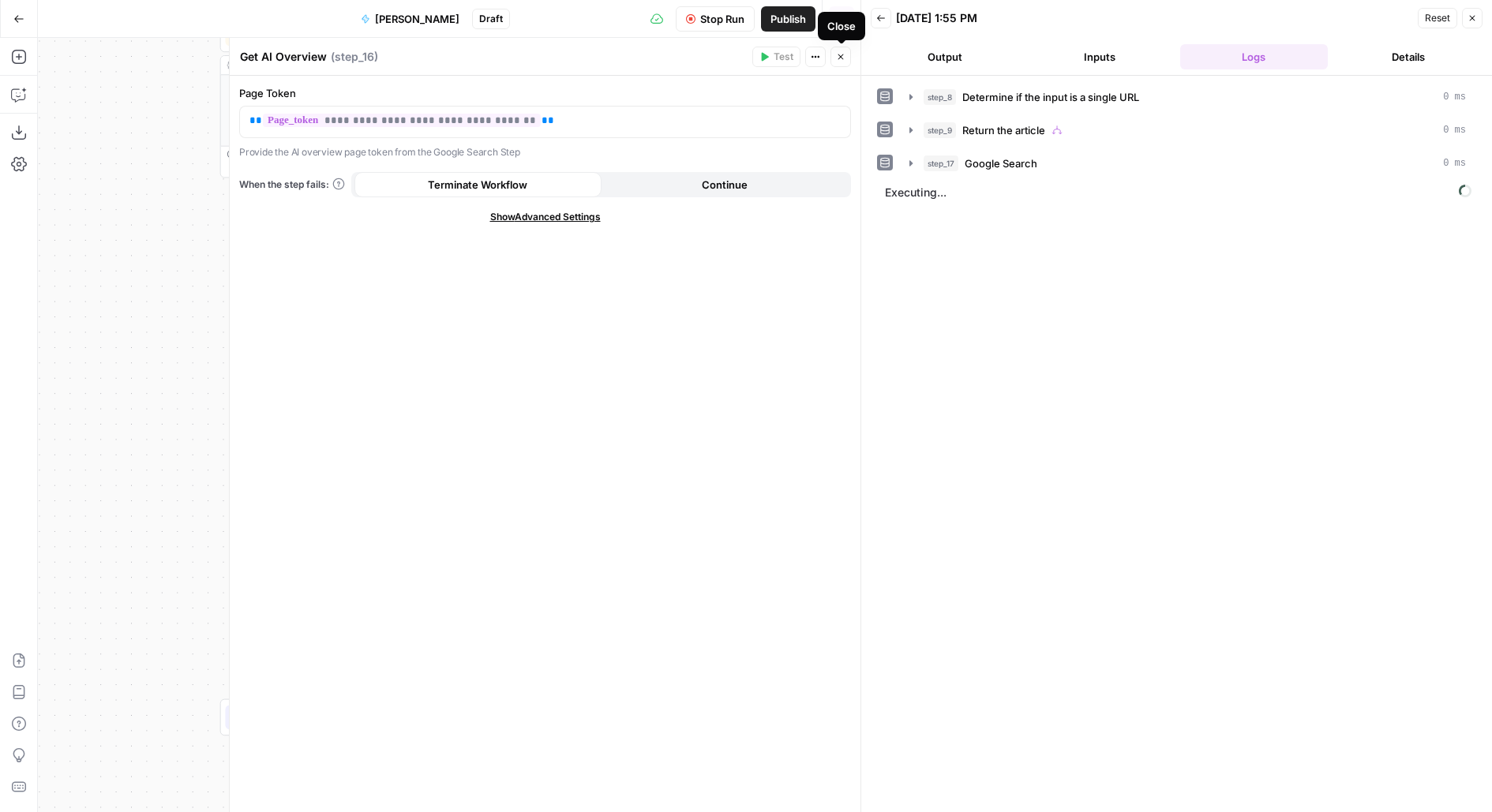
click at [844, 60] on icon "button" at bounding box center [841, 56] width 10 height 10
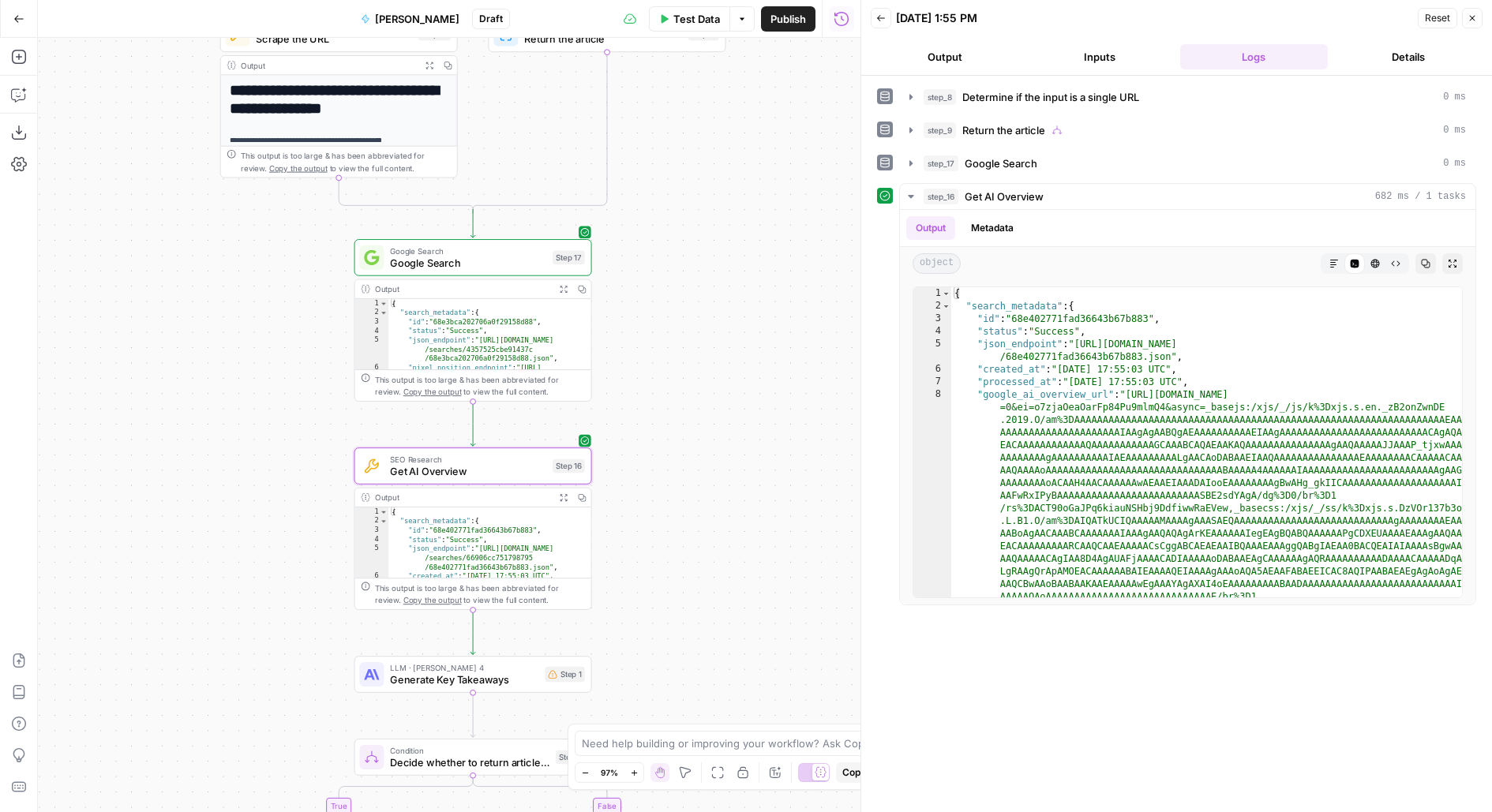
click at [22, 67] on button "Add Steps" at bounding box center [18, 56] width 25 height 25
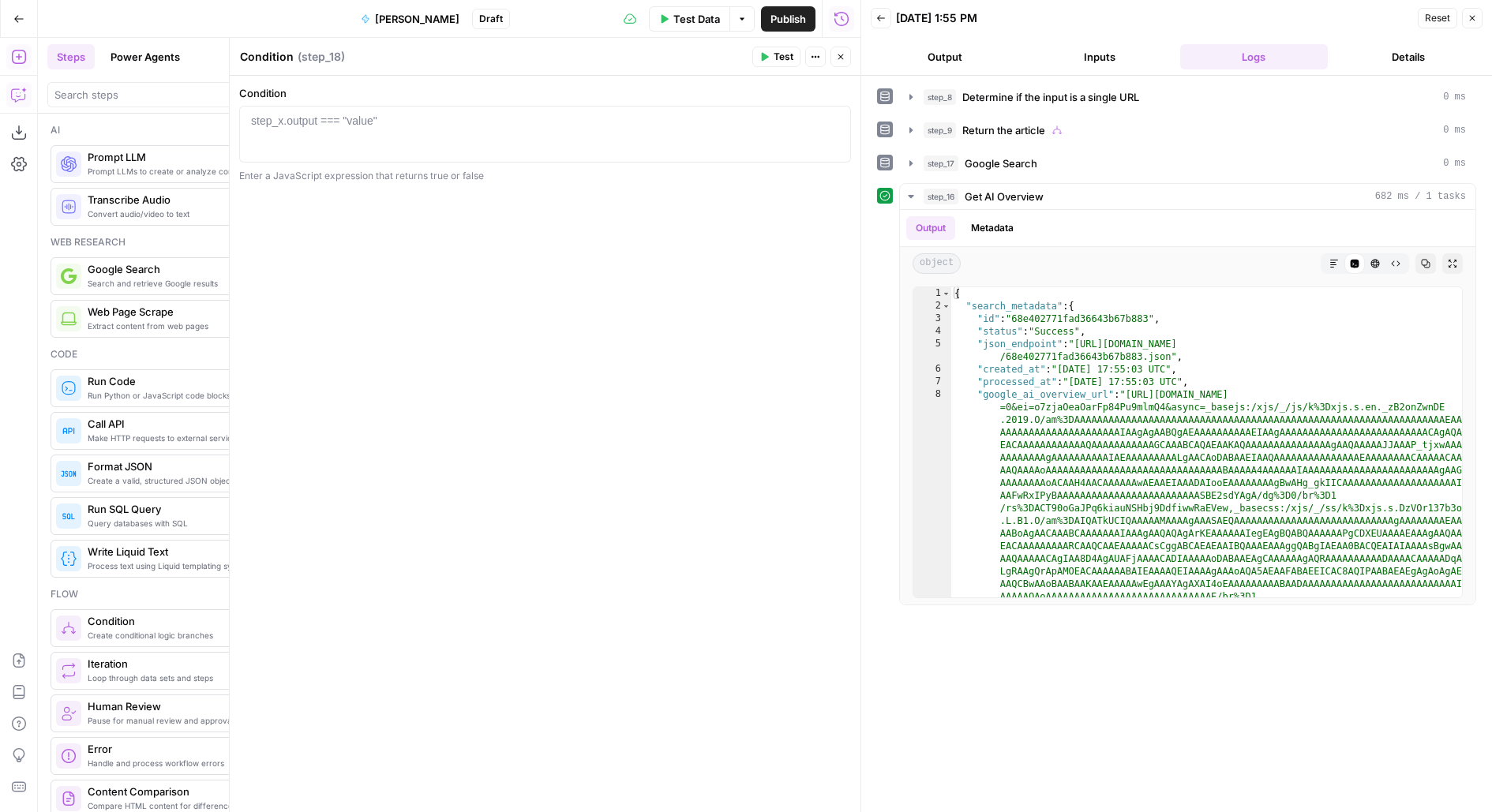
click at [837, 59] on icon "button" at bounding box center [841, 56] width 10 height 10
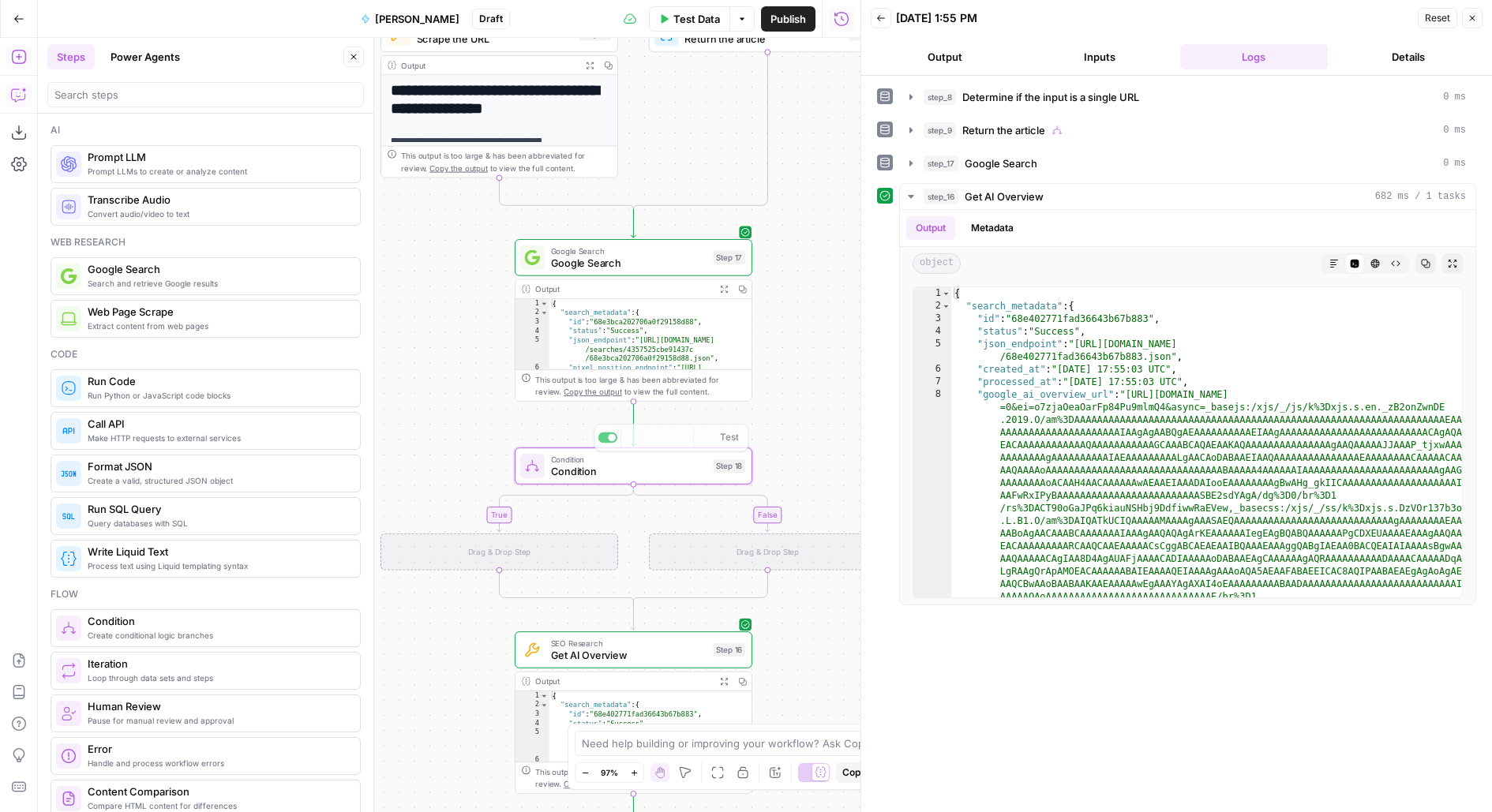
click at [618, 483] on div "**********" at bounding box center [449, 425] width 823 height 774
click at [592, 665] on div "SEO Research Get AI Overview Step 16 Copy step Delete step Add Note Test" at bounding box center [633, 649] width 238 height 37
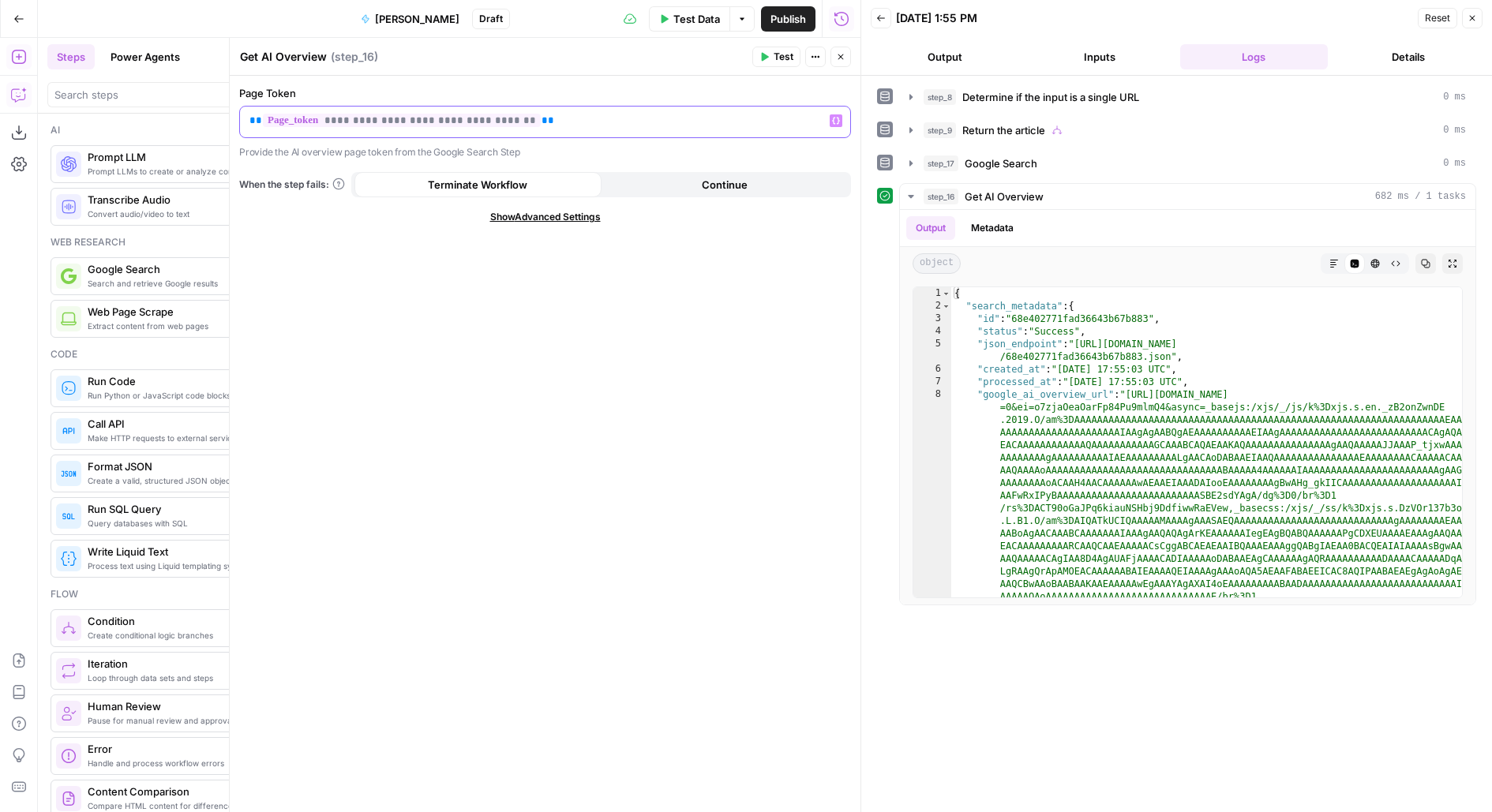
click at [656, 122] on p "**********" at bounding box center [545, 121] width 592 height 16
copy p "**********"
click at [834, 56] on button "Close" at bounding box center [841, 57] width 21 height 21
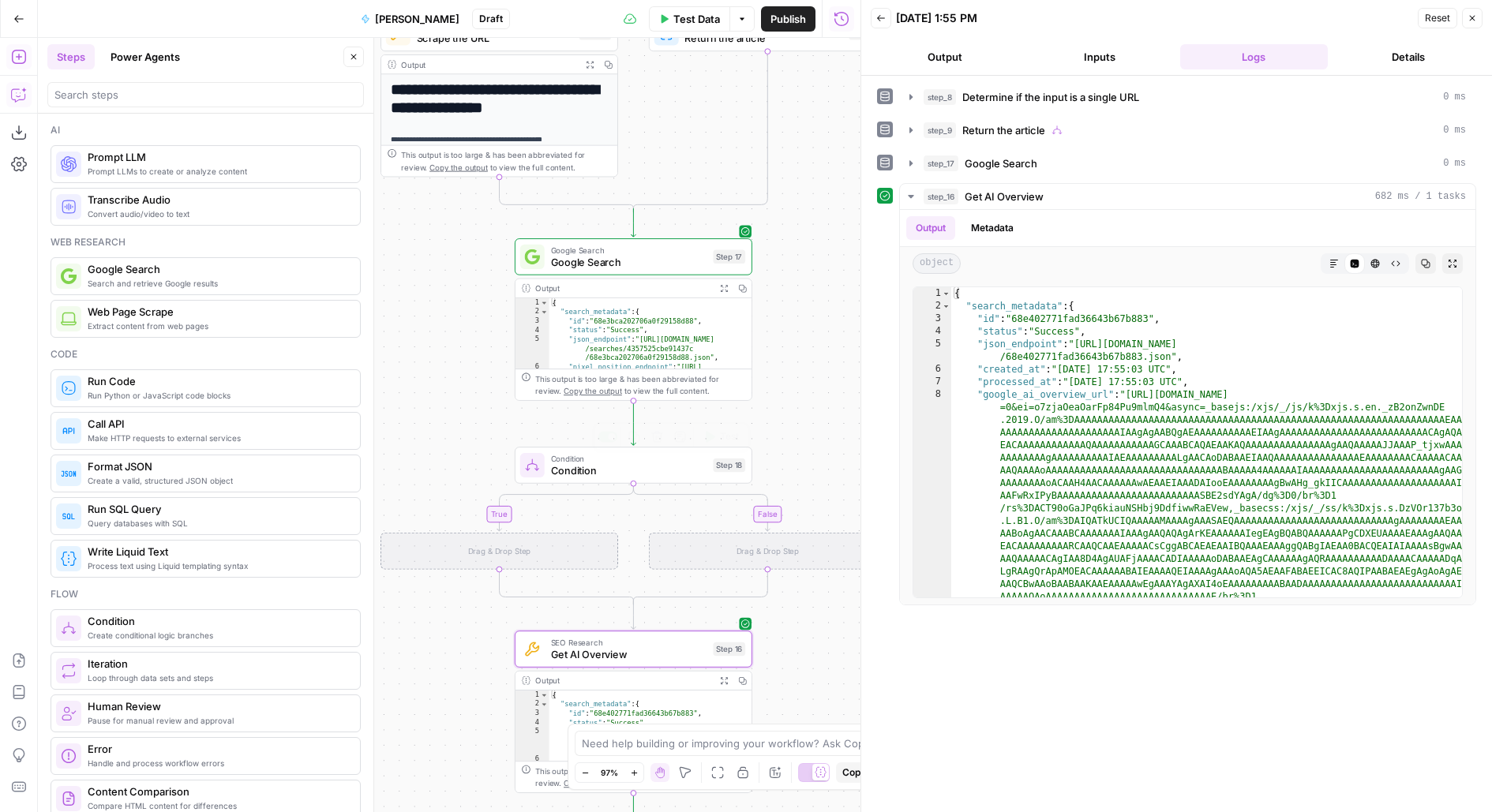
click at [567, 470] on span "Condition" at bounding box center [629, 470] width 157 height 15
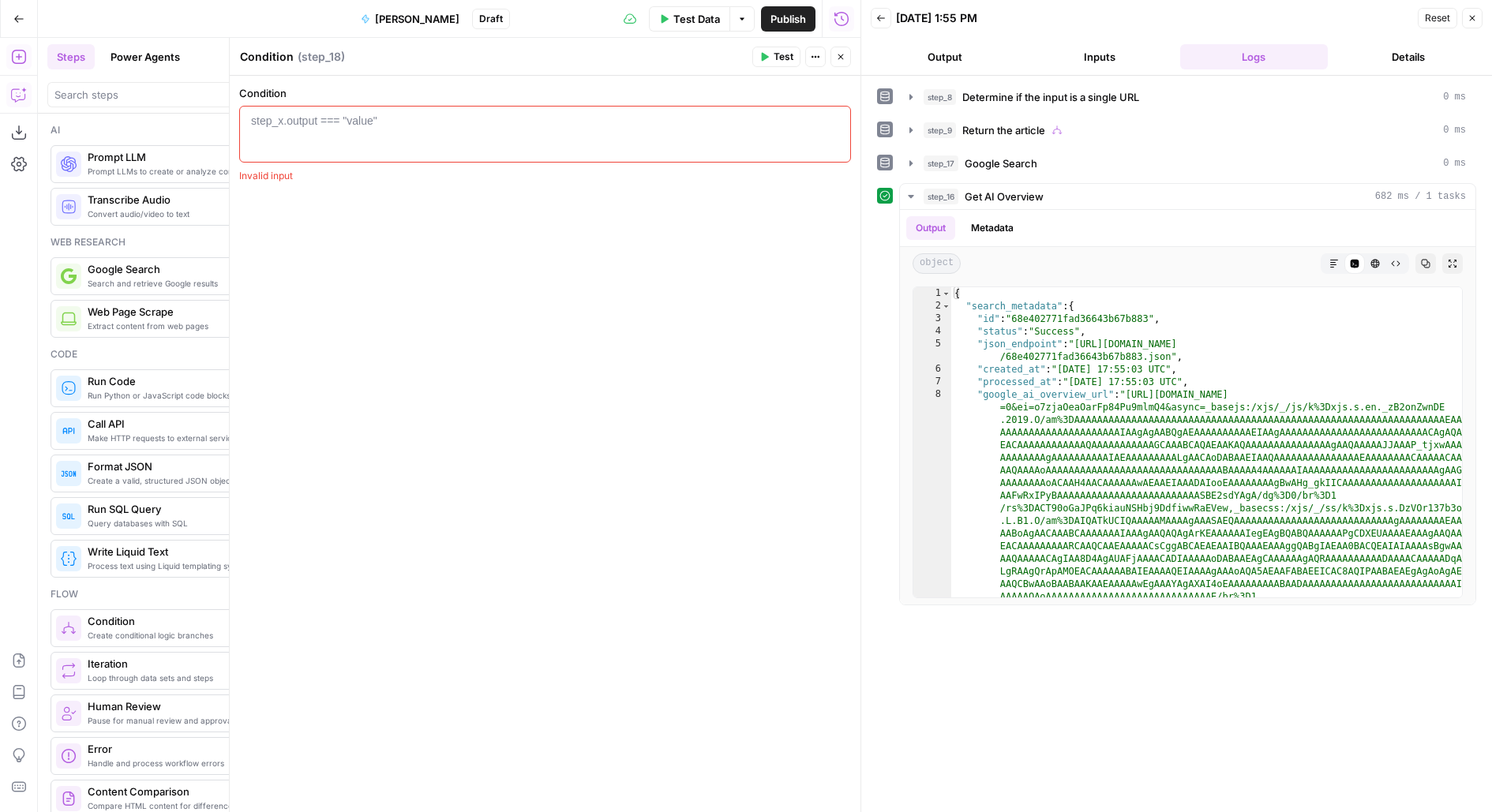
click at [552, 131] on div at bounding box center [546, 149] width 599 height 71
paste textarea "**********"
drag, startPoint x: 260, startPoint y: 122, endPoint x: 213, endPoint y: 113, distance: 47.9
click at [214, 113] on body "**********" at bounding box center [746, 406] width 1492 height 812
type textarea "**********"
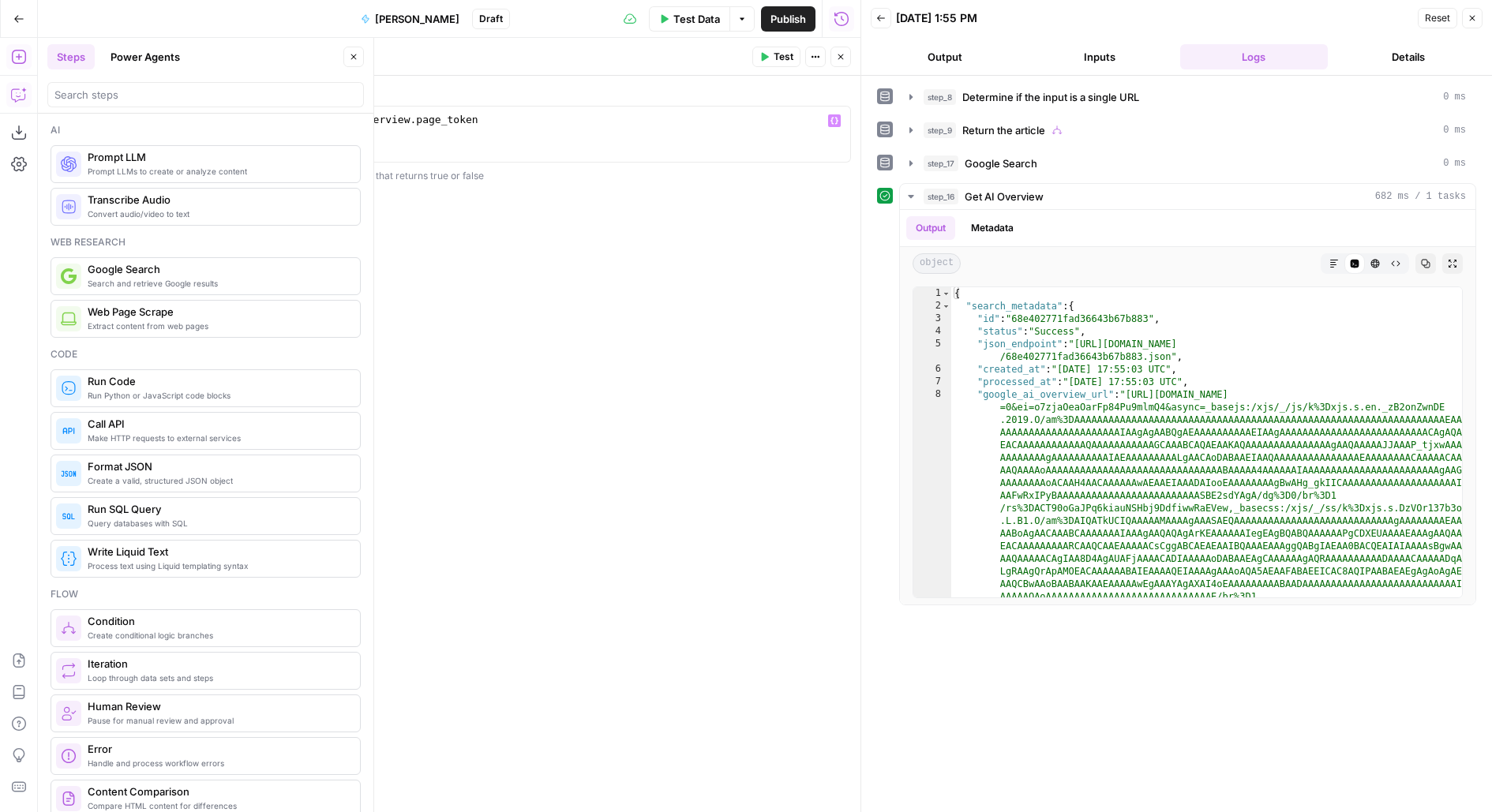
click at [350, 59] on icon "button" at bounding box center [353, 56] width 10 height 10
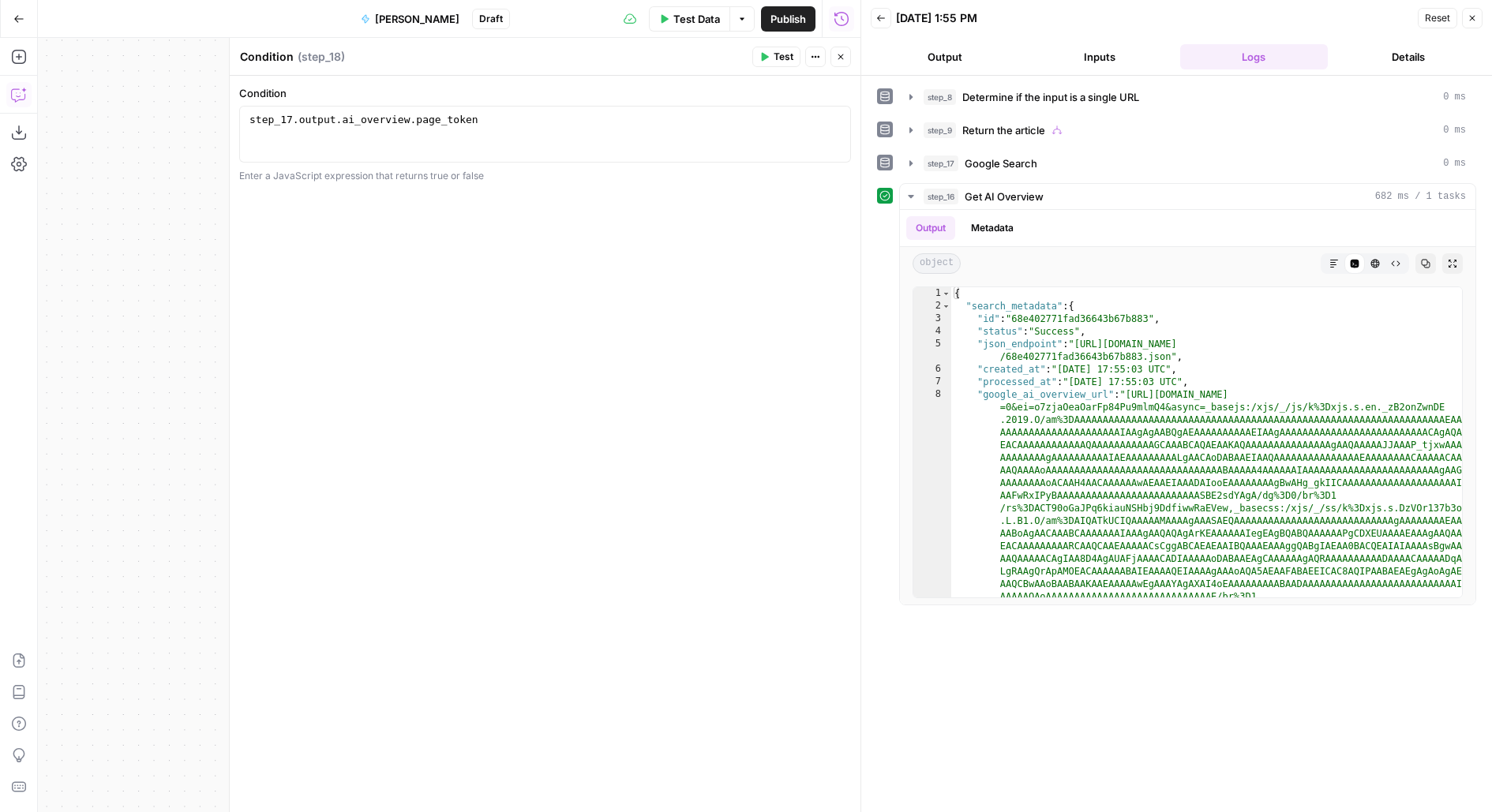
click at [842, 61] on icon "button" at bounding box center [841, 56] width 10 height 10
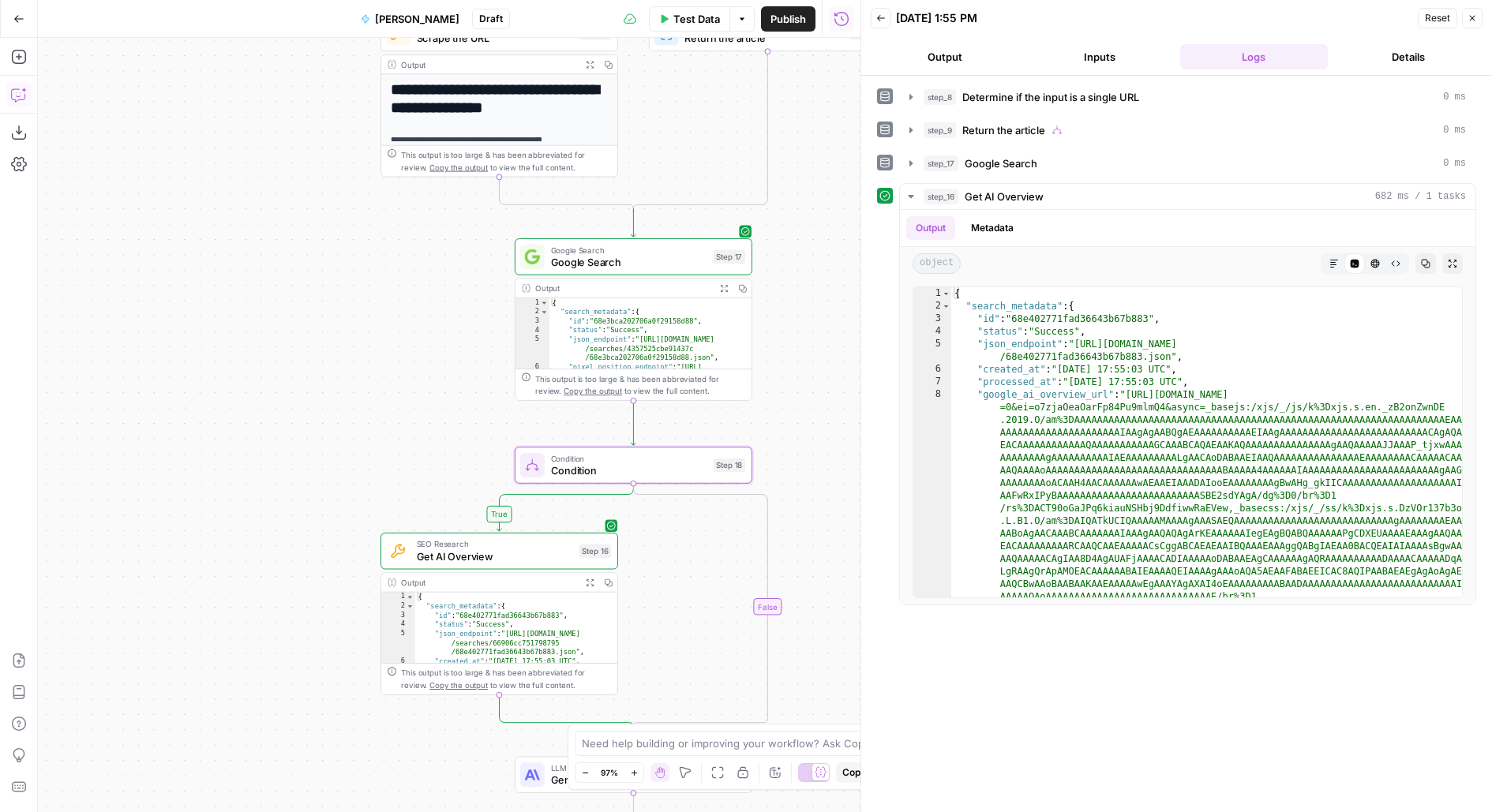
drag, startPoint x: 411, startPoint y: 391, endPoint x: 375, endPoint y: 129, distance: 264.5
click at [378, 139] on div "**********" at bounding box center [449, 425] width 823 height 774
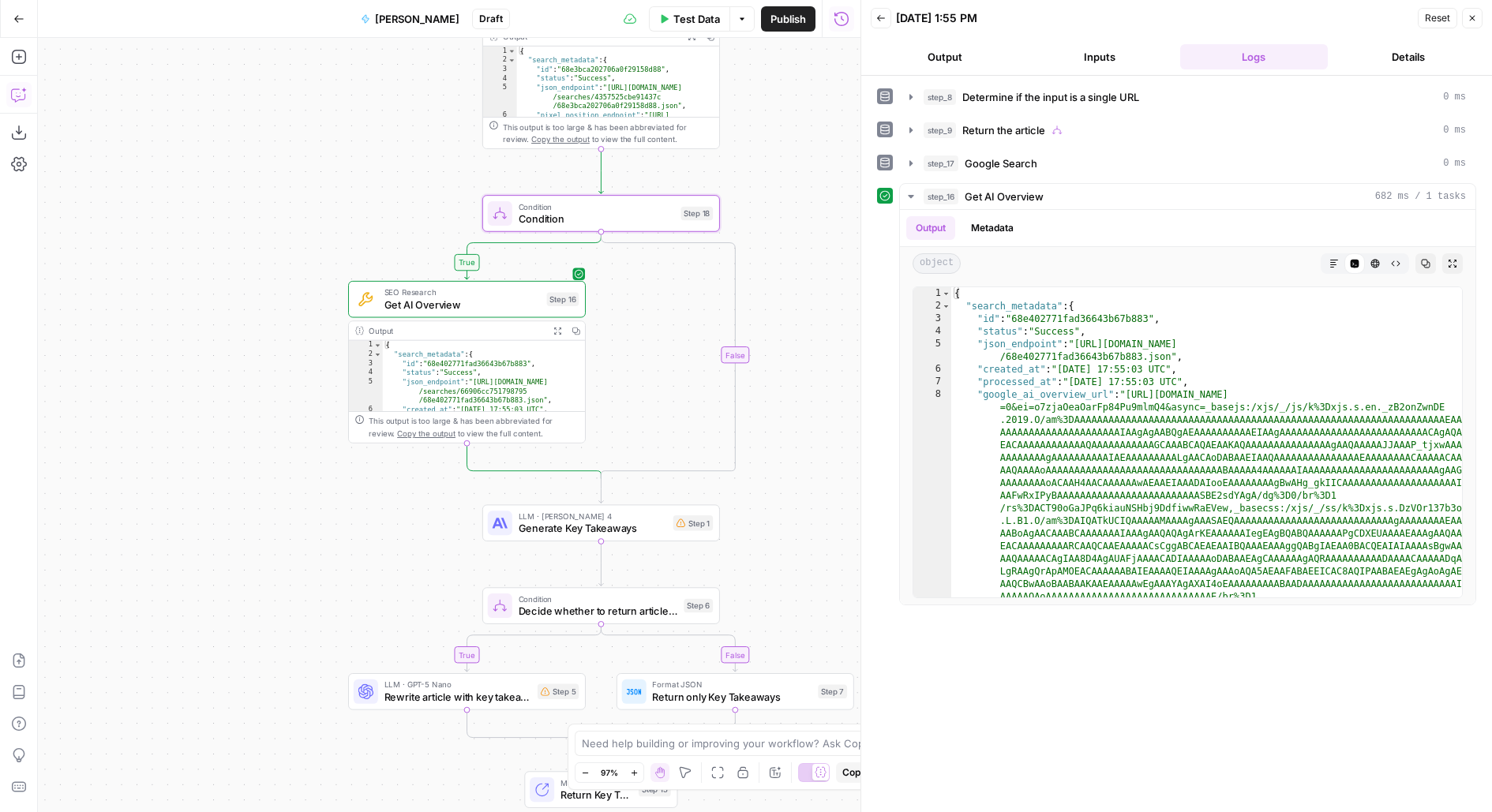
drag, startPoint x: 299, startPoint y: 520, endPoint x: 272, endPoint y: 443, distance: 81.6
click at [290, 484] on div "**********" at bounding box center [449, 425] width 823 height 774
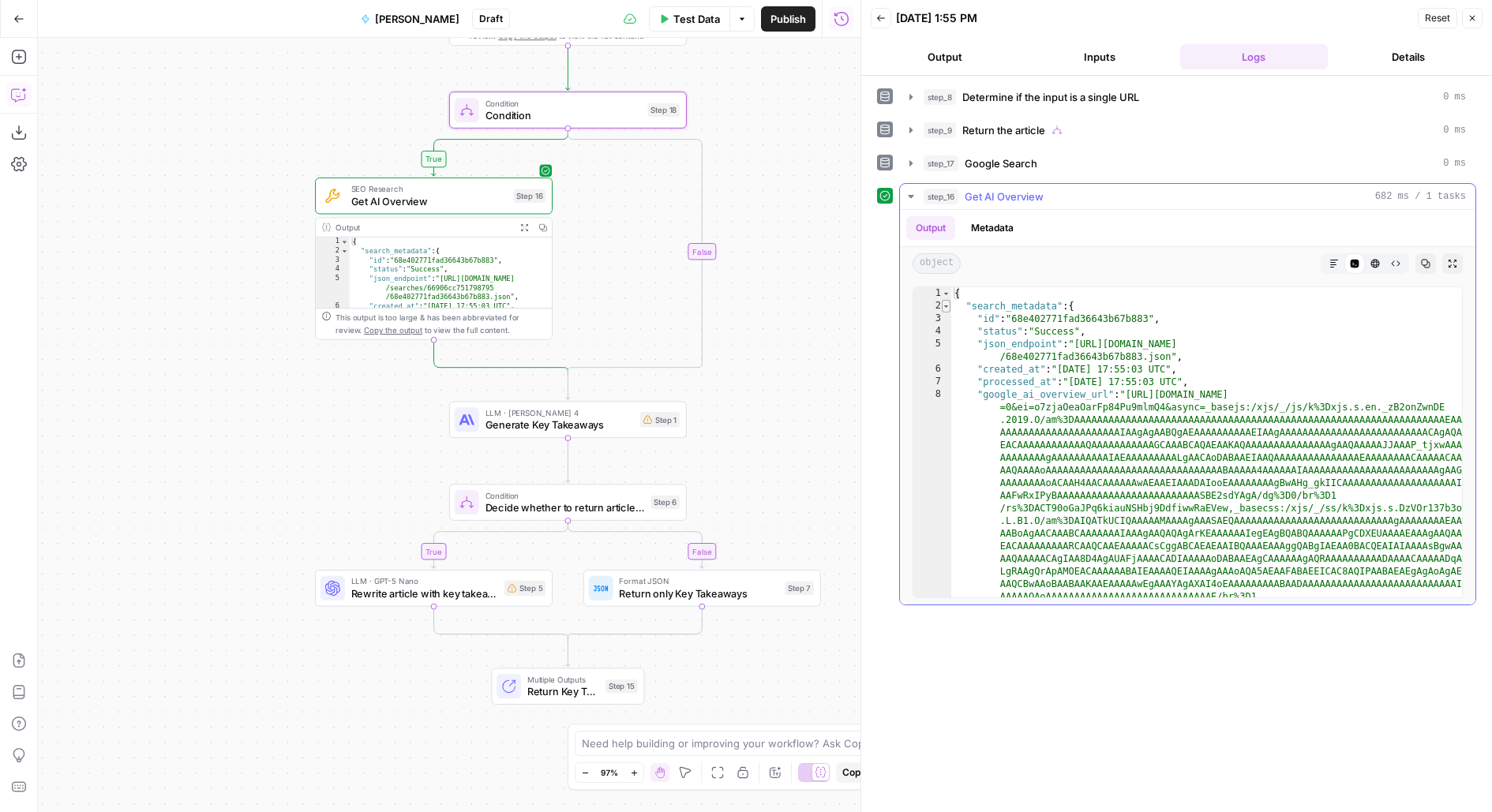
click at [942, 300] on span "Toggle code folding, rows 2 through 11" at bounding box center [946, 306] width 9 height 13
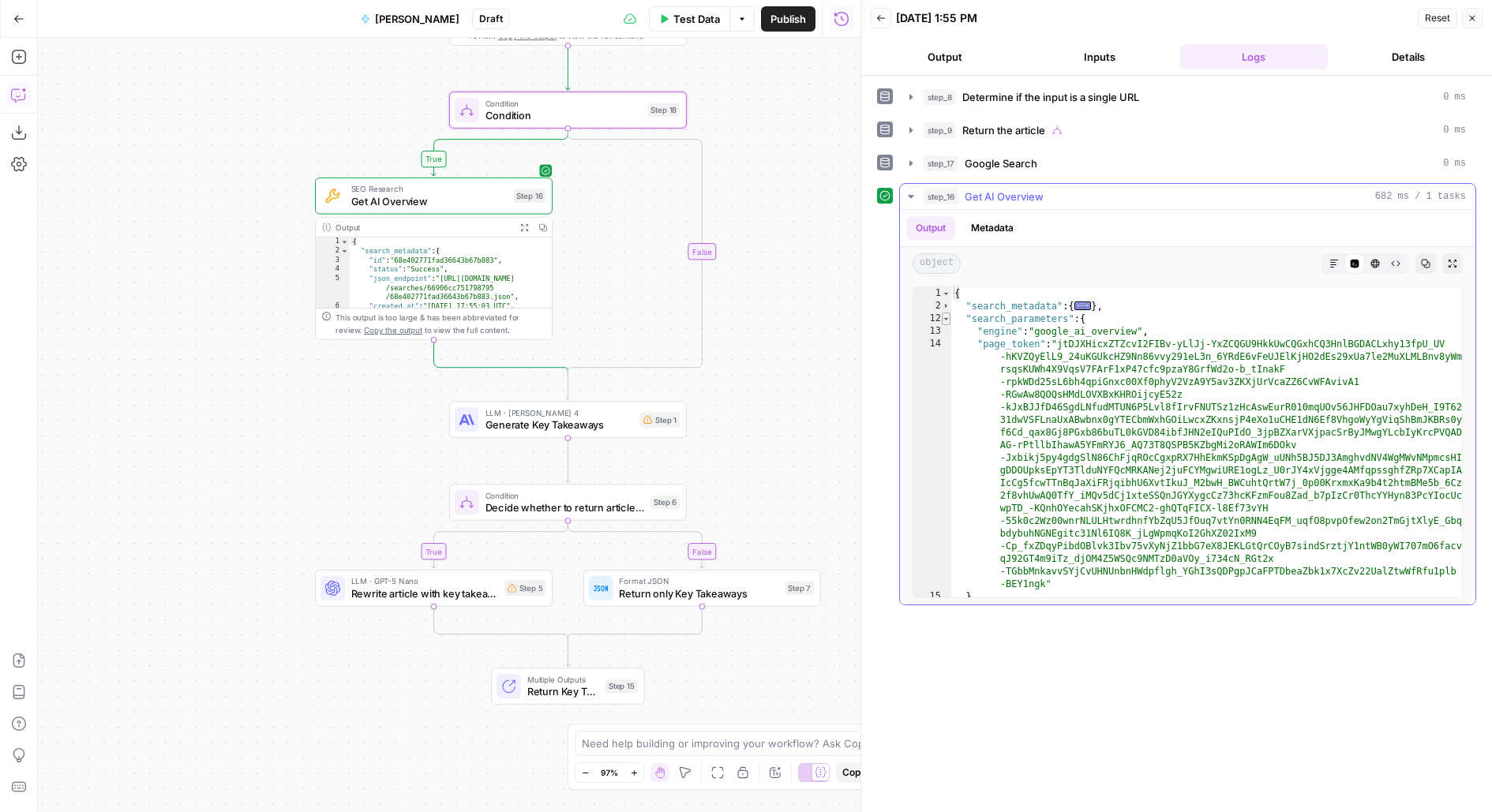
click at [943, 316] on span "Toggle code folding, rows 12 through 15" at bounding box center [946, 318] width 9 height 13
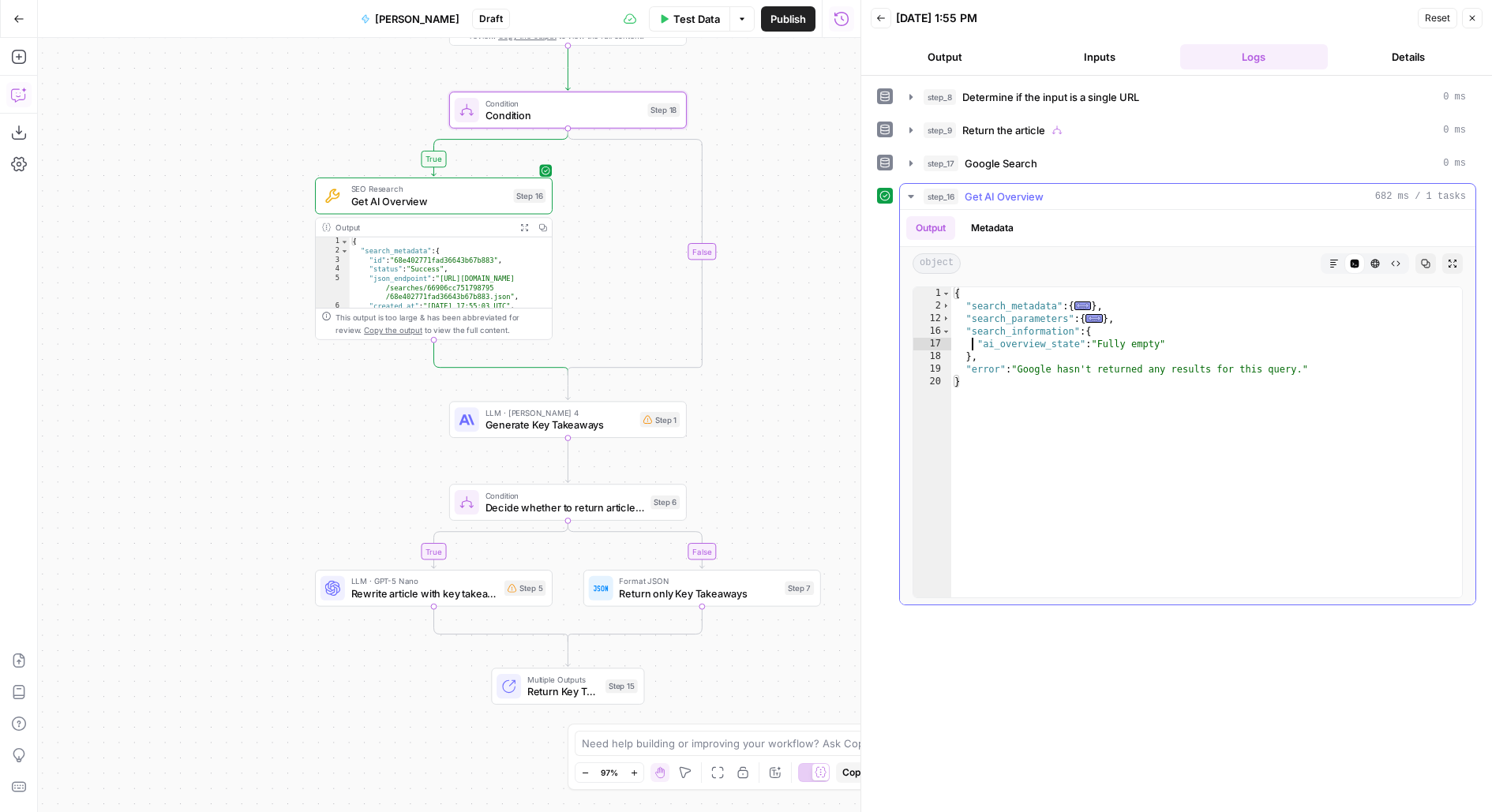
drag, startPoint x: 972, startPoint y: 342, endPoint x: 1180, endPoint y: 342, distance: 208.0
click at [1180, 342] on div "{ "search_metadata" : { ... } , "search_parameters" : { ... } , "search_informa…" at bounding box center [1207, 455] width 512 height 336
click at [1081, 404] on div "{ "search_metadata" : { ... } , "search_parameters" : { ... } , "search_informa…" at bounding box center [1207, 455] width 512 height 336
click at [1053, 376] on div "{ "search_metadata" : { ... } , "search_parameters" : { ... } , "search_informa…" at bounding box center [1207, 455] width 512 height 336
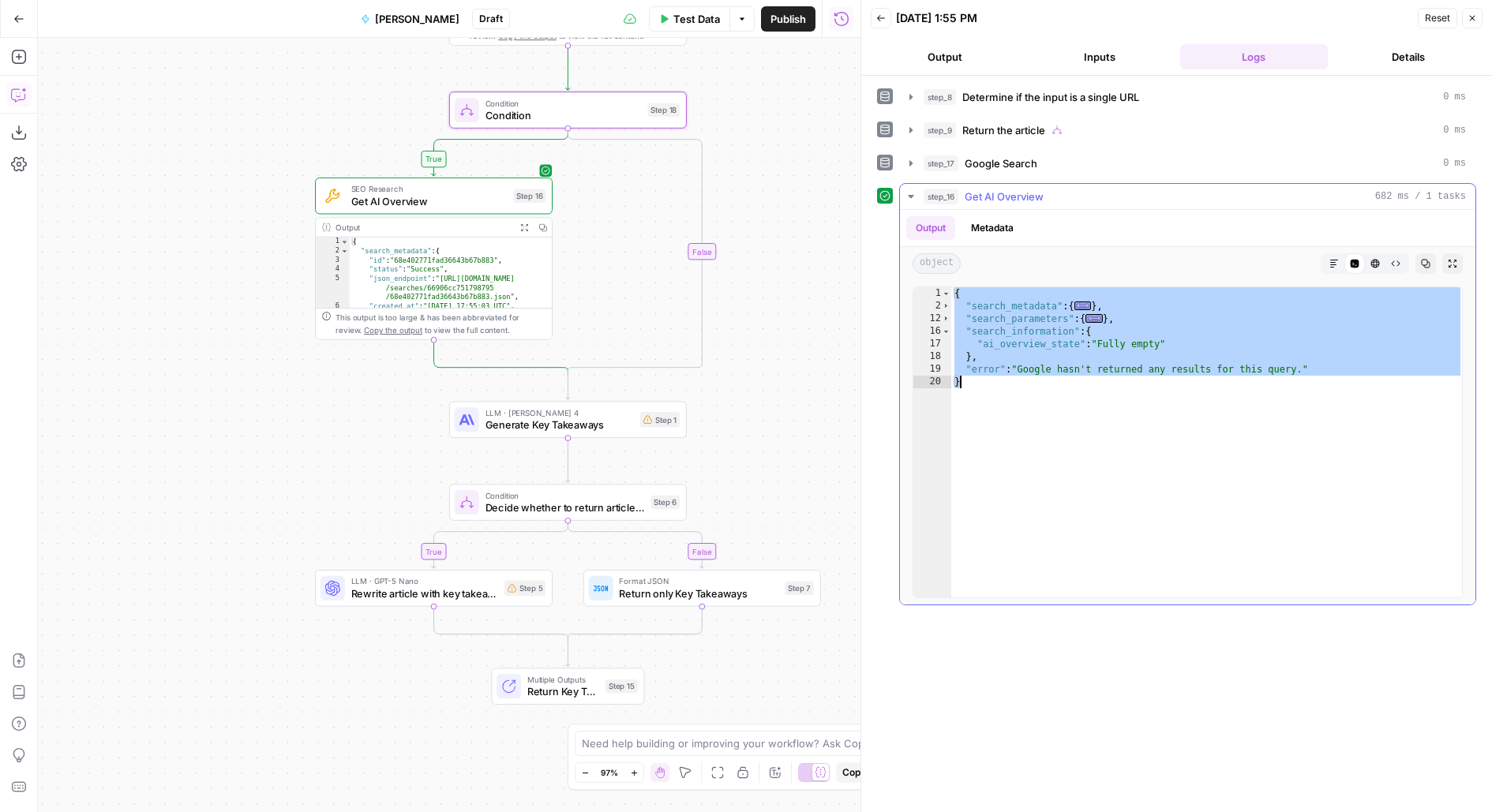
click at [1053, 376] on div "{ "search_metadata" : { ... } , "search_parameters" : { ... } , "search_informa…" at bounding box center [1207, 455] width 512 height 336
type textarea "*"
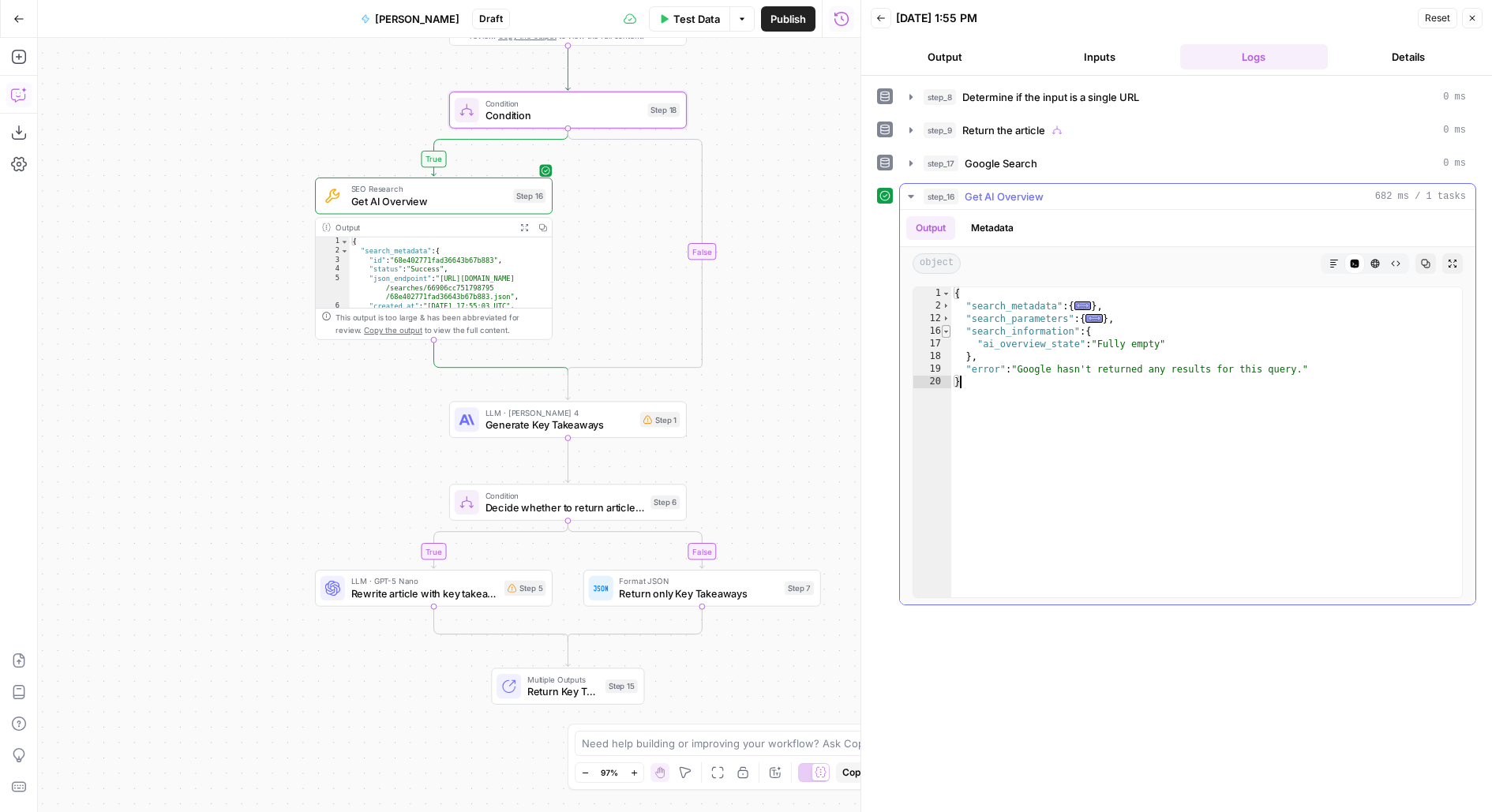
click at [945, 328] on span "Toggle code folding, rows 16 through 18" at bounding box center [946, 331] width 9 height 13
click at [945, 327] on span "Toggle code folding, rows 16 through 18" at bounding box center [946, 331] width 9 height 13
click at [945, 312] on span "Toggle code folding, rows 12 through 15" at bounding box center [946, 318] width 9 height 13
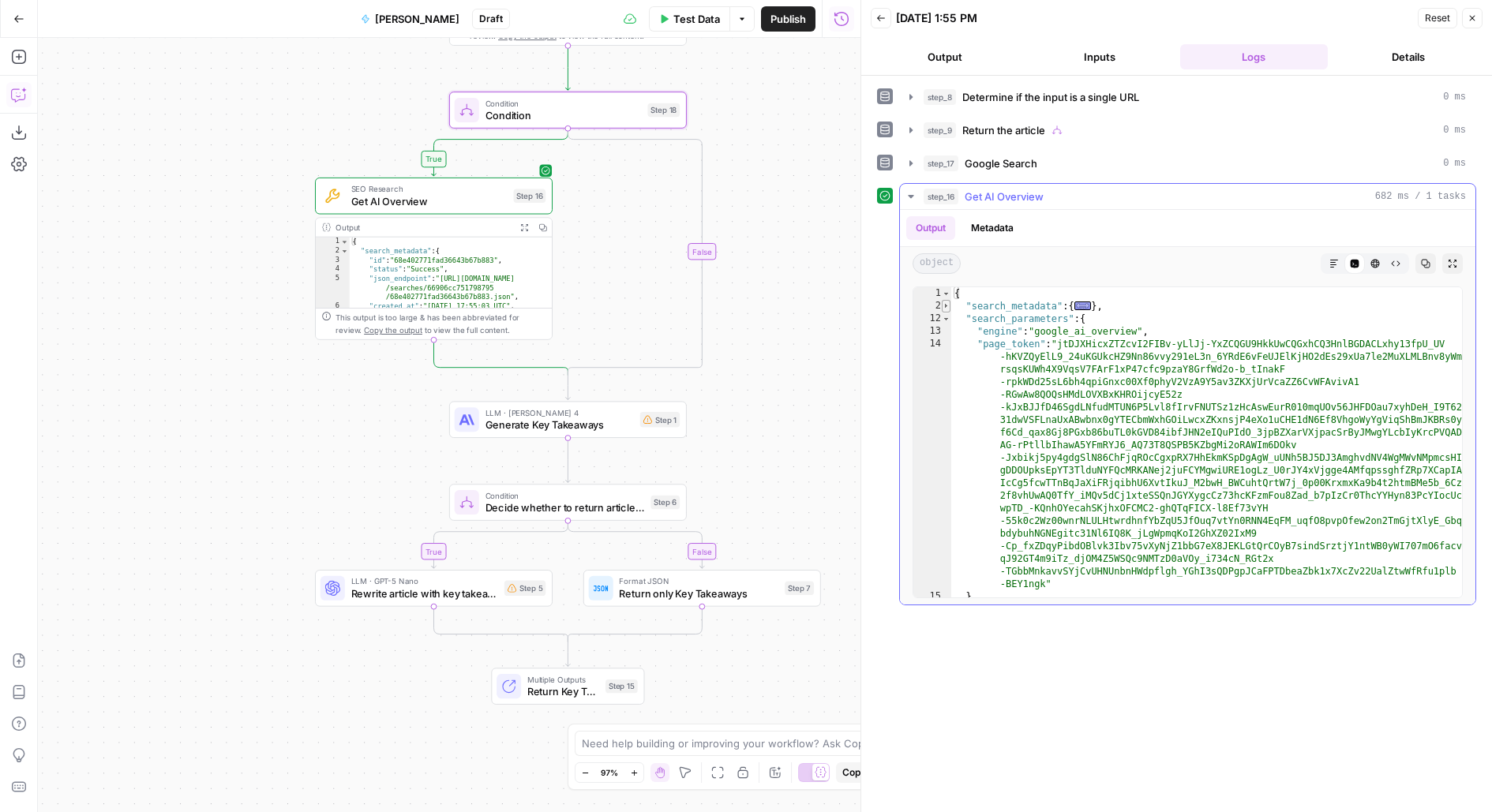
click at [945, 300] on span "Toggle code folding, rows 2 through 11" at bounding box center [946, 306] width 9 height 13
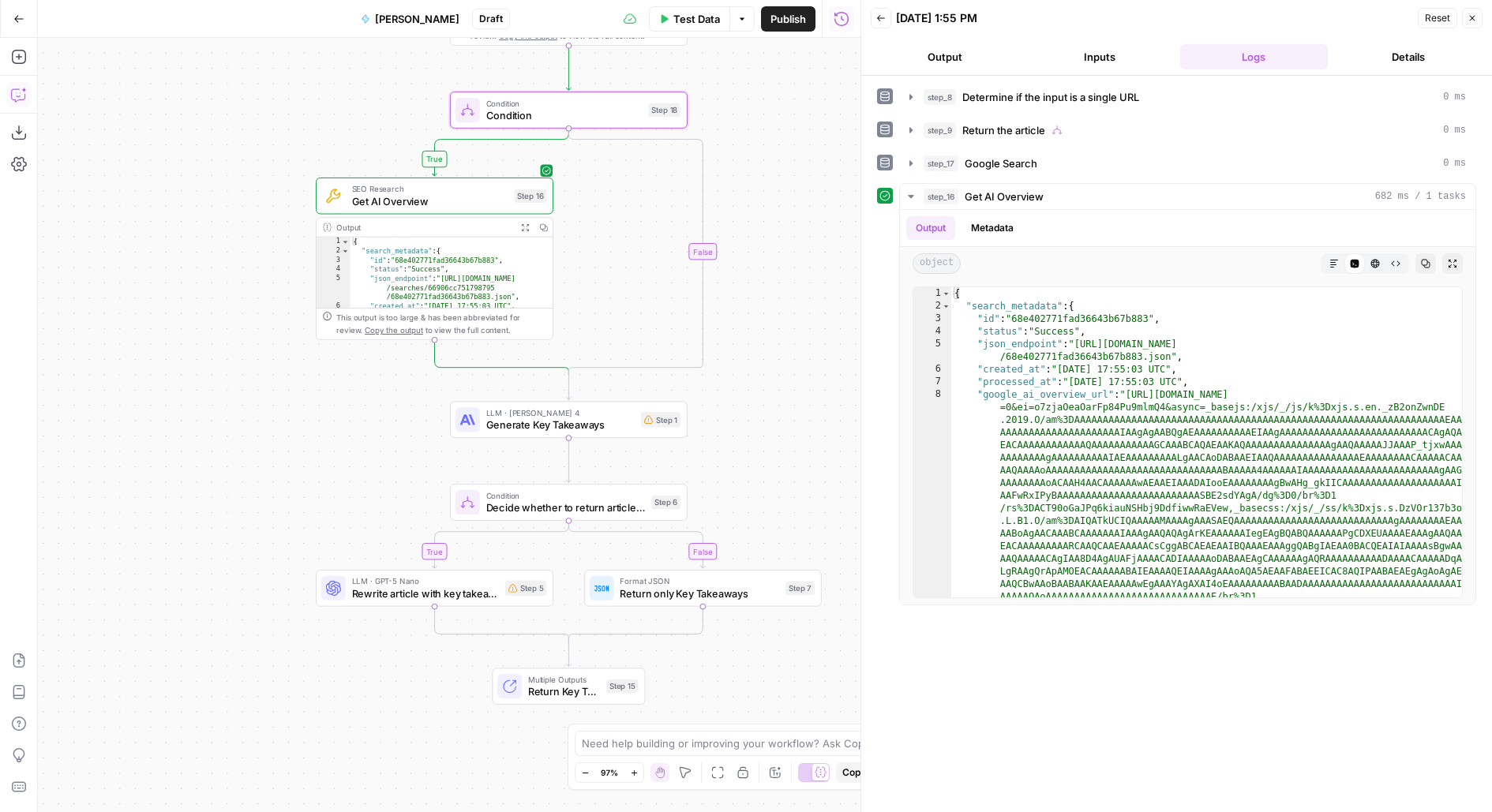
drag, startPoint x: 766, startPoint y: 134, endPoint x: 766, endPoint y: 333, distance: 199.0
click at [766, 333] on div "**********" at bounding box center [449, 425] width 823 height 774
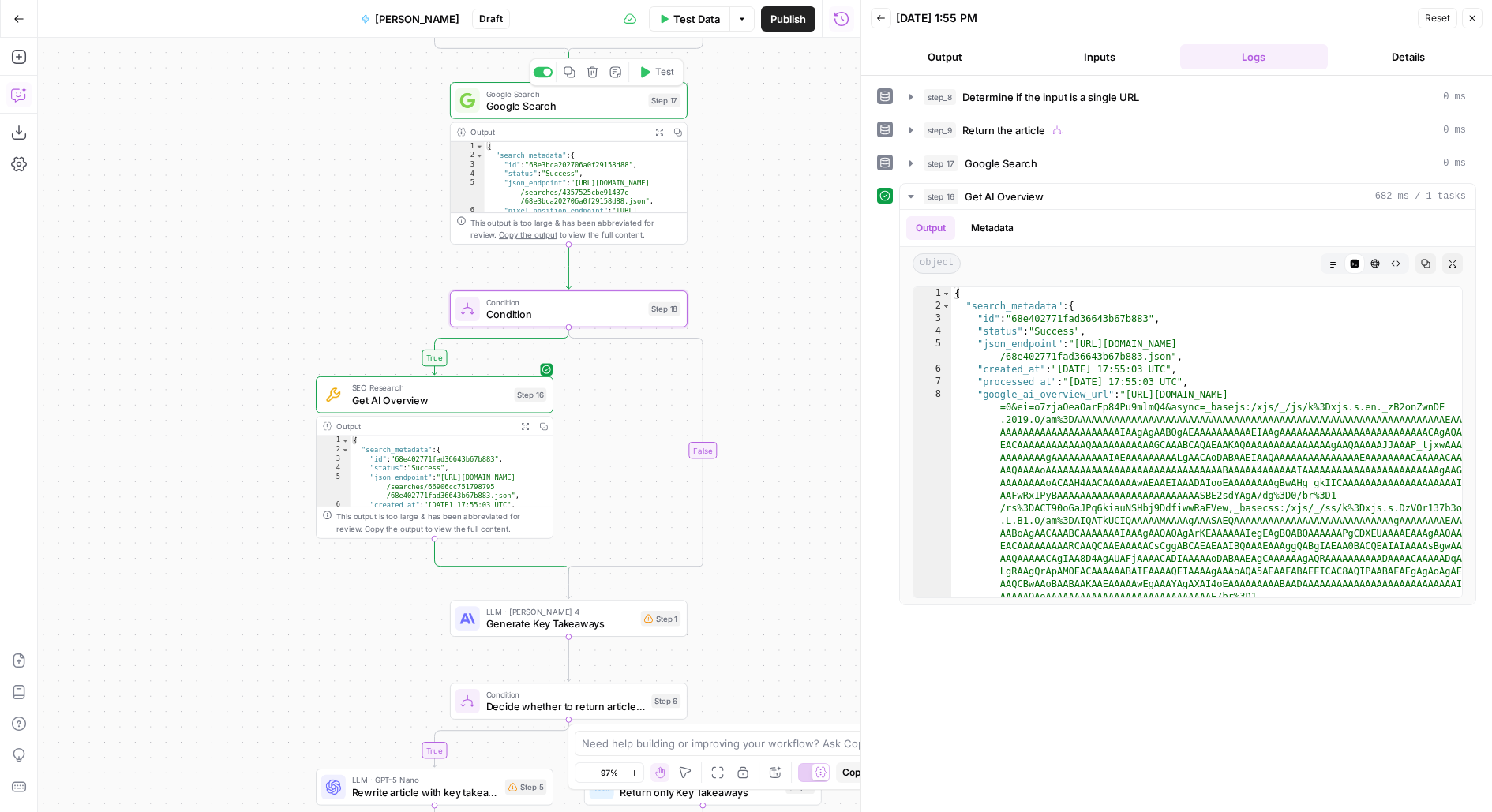
click at [647, 106] on div "Google Search Google Search Step 17 Copy step Delete step Add Note Test" at bounding box center [568, 100] width 225 height 26
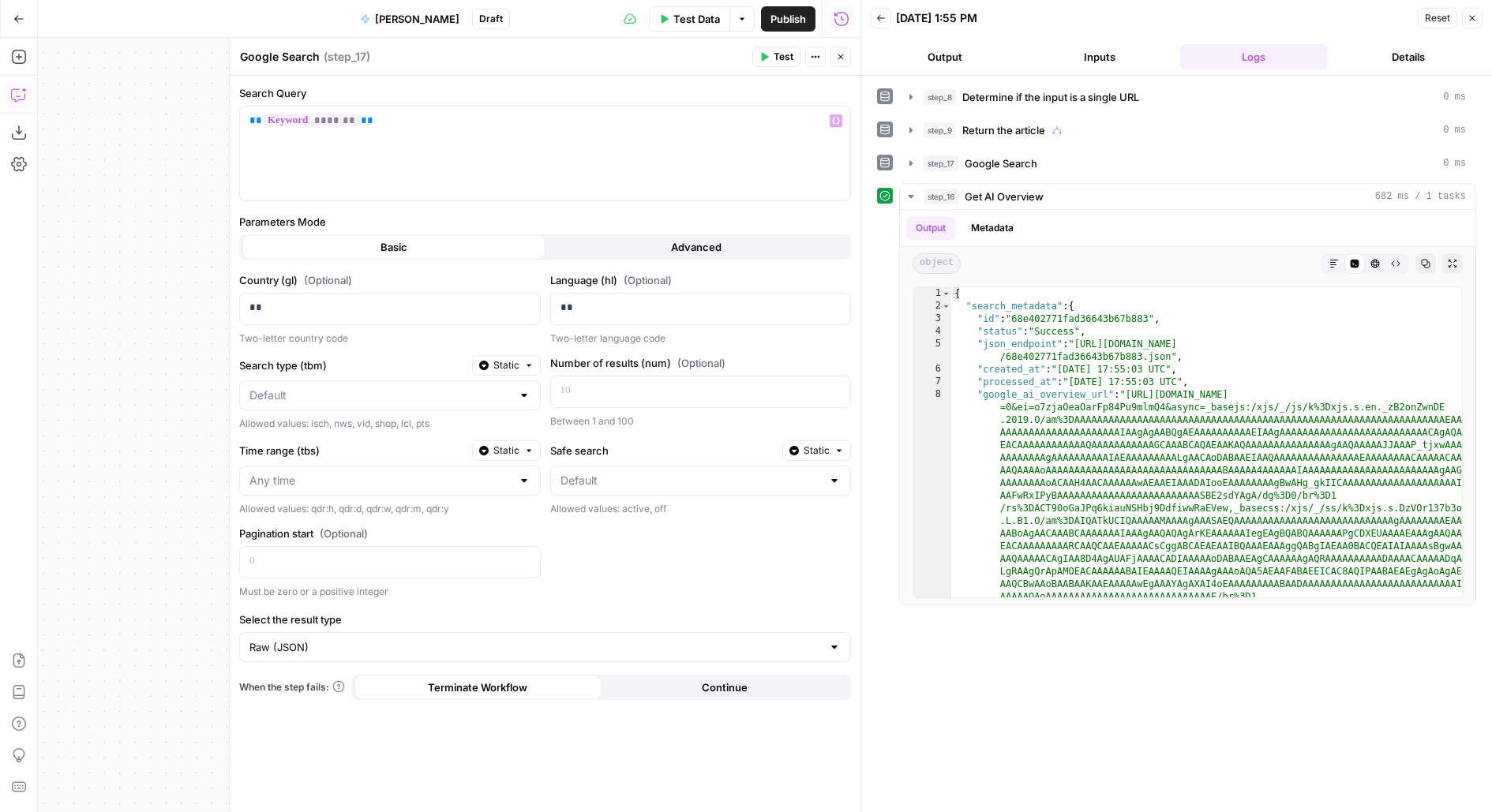
click at [688, 19] on span "Test Data" at bounding box center [697, 19] width 47 height 16
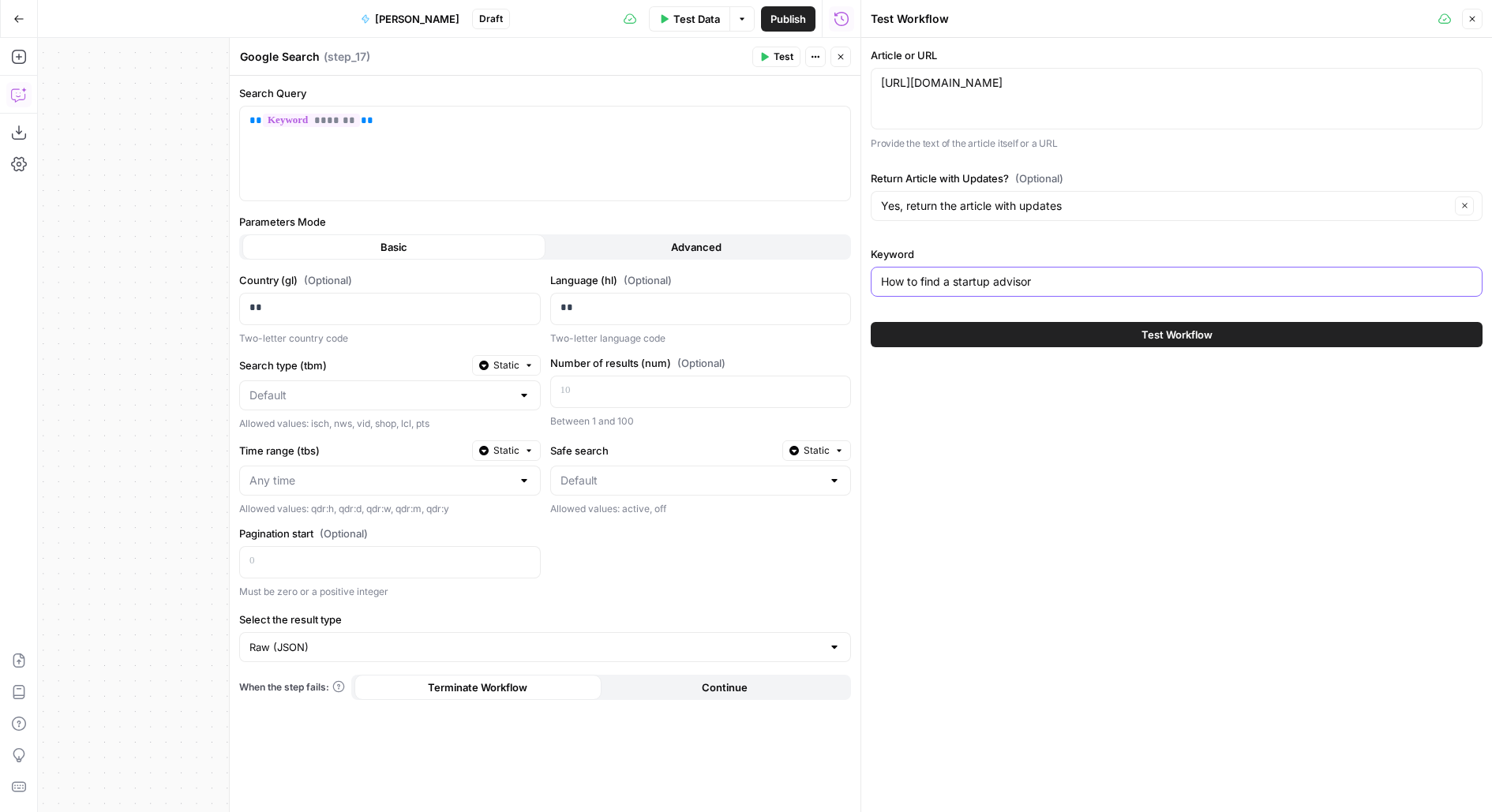
drag, startPoint x: 954, startPoint y: 283, endPoint x: 829, endPoint y: 276, distance: 125.2
click at [829, 277] on body "**********" at bounding box center [746, 406] width 1492 height 812
type input "startup advisor"
click at [846, 57] on div "Run History E" at bounding box center [842, 53] width 67 height 14
click at [852, 49] on header "Google Search Google Search ( step_17 ) Test Actions Close" at bounding box center [545, 57] width 631 height 38
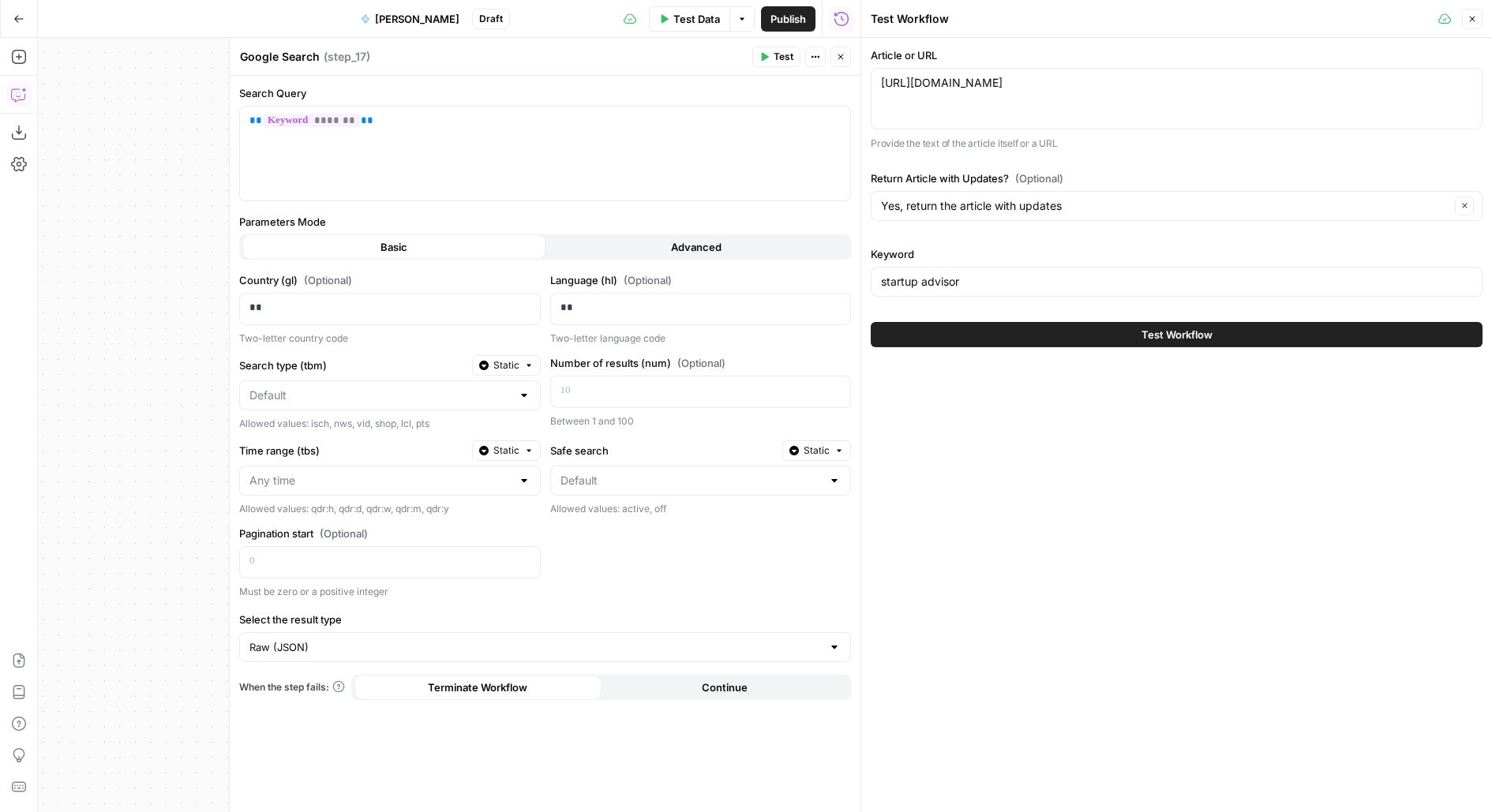
click at [851, 52] on header "Google Search Google Search ( step_17 ) Test Actions Close" at bounding box center [545, 57] width 631 height 38
click at [849, 53] on button "Close" at bounding box center [841, 57] width 21 height 21
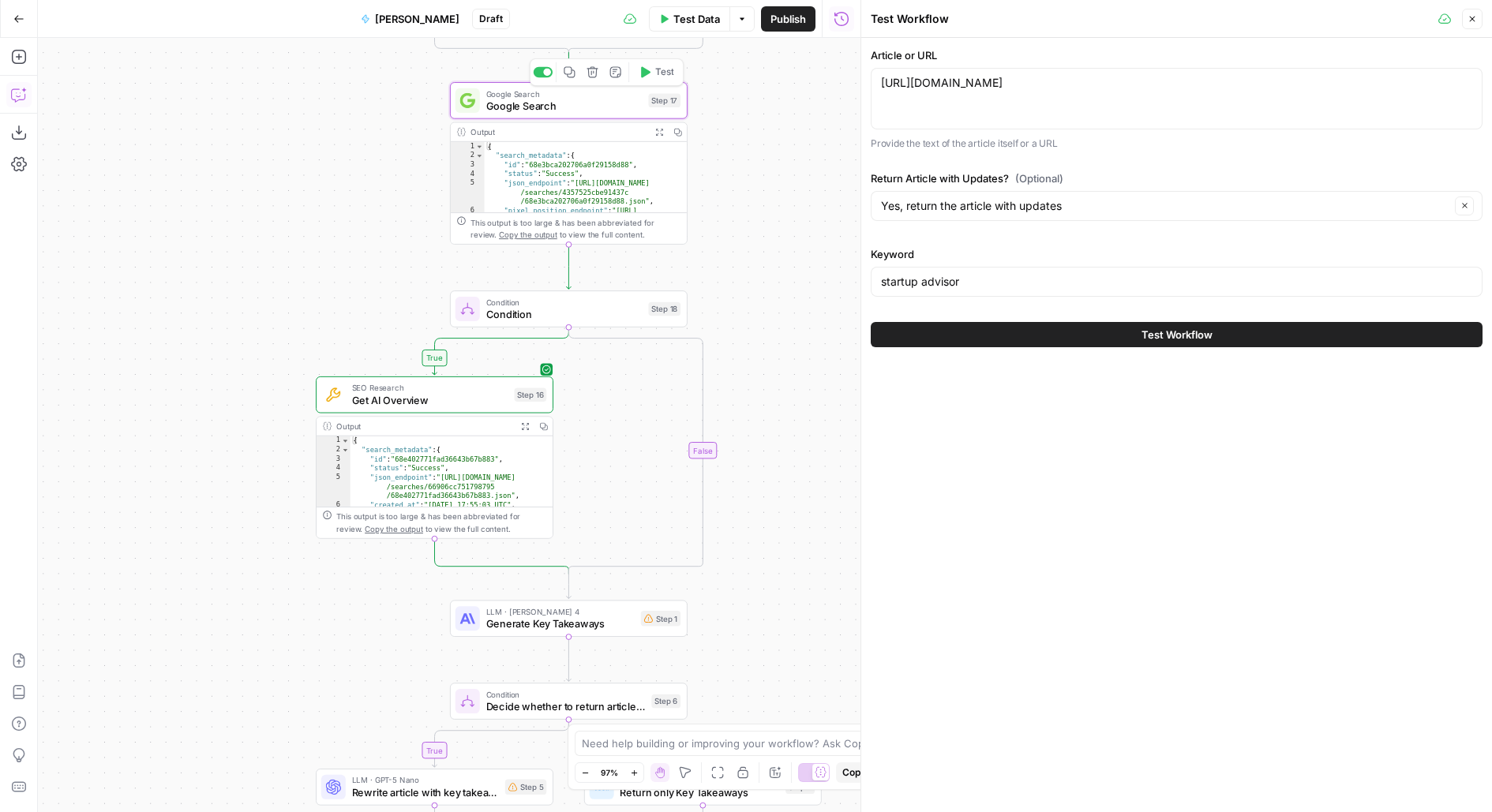
click at [659, 70] on span "Test" at bounding box center [664, 73] width 18 height 14
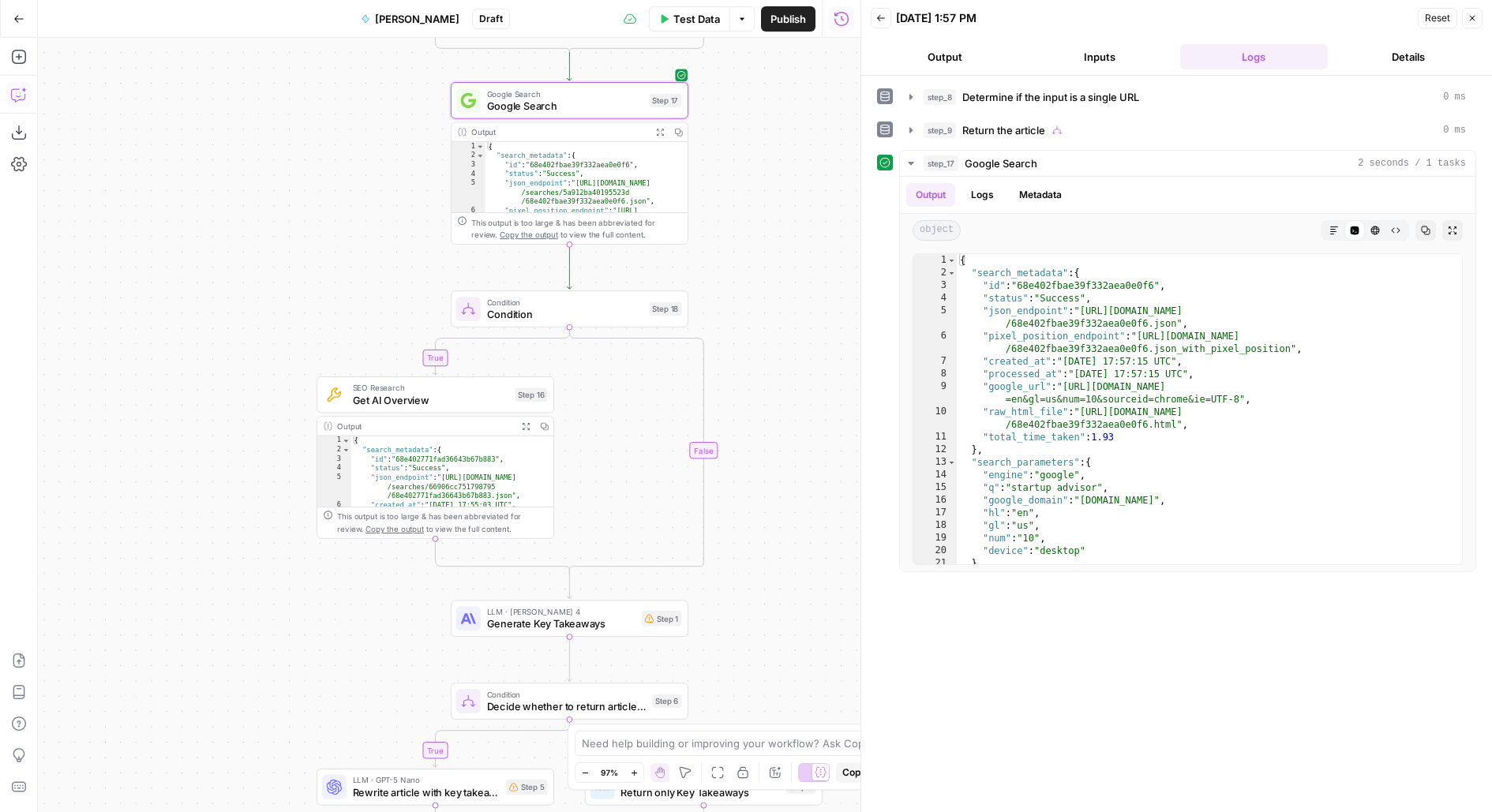
drag, startPoint x: 809, startPoint y: 255, endPoint x: 755, endPoint y: 185, distance: 88.4
click at [755, 186] on div "**********" at bounding box center [449, 425] width 823 height 774
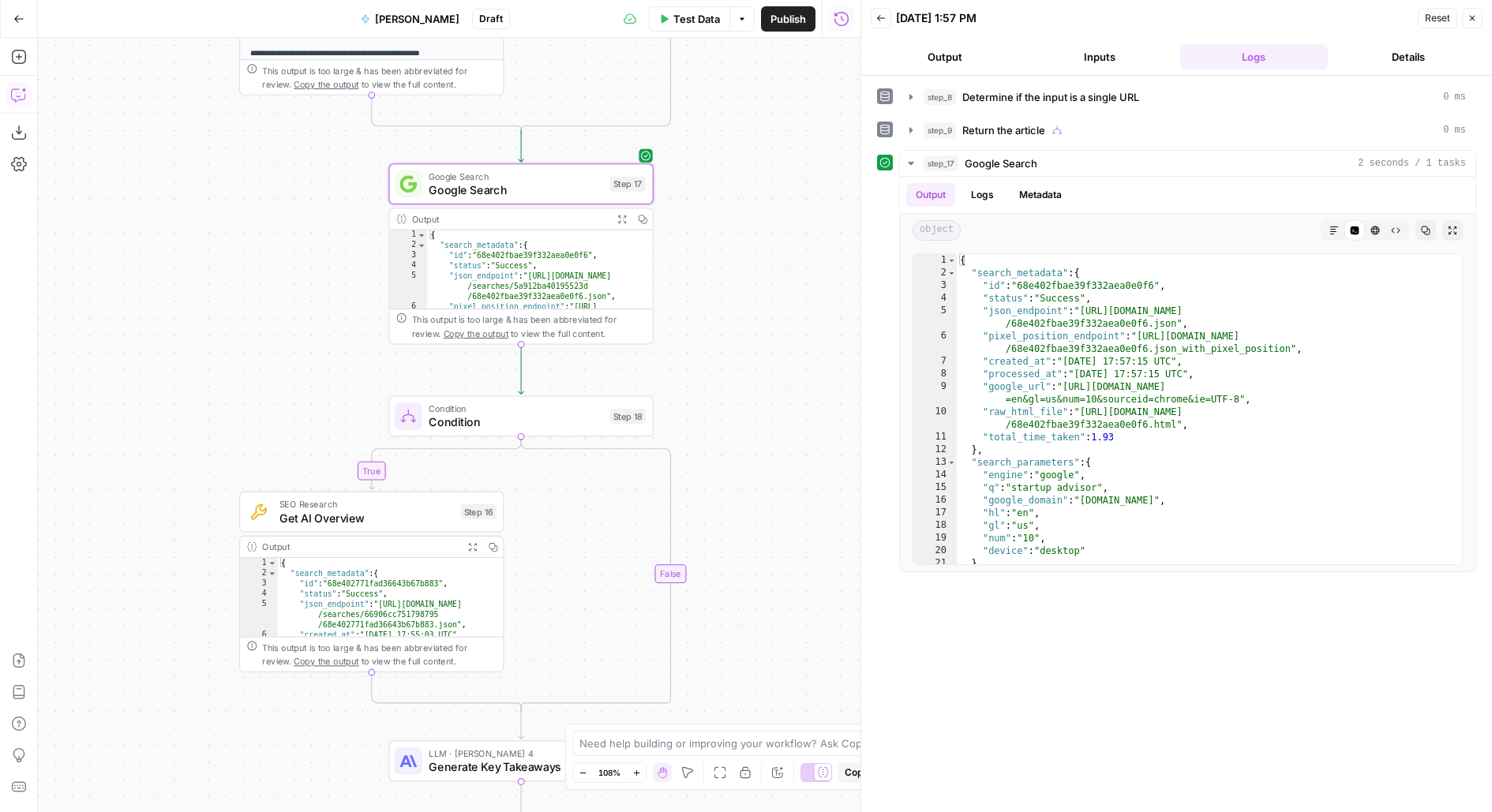
click at [760, 92] on div "**********" at bounding box center [449, 425] width 823 height 774
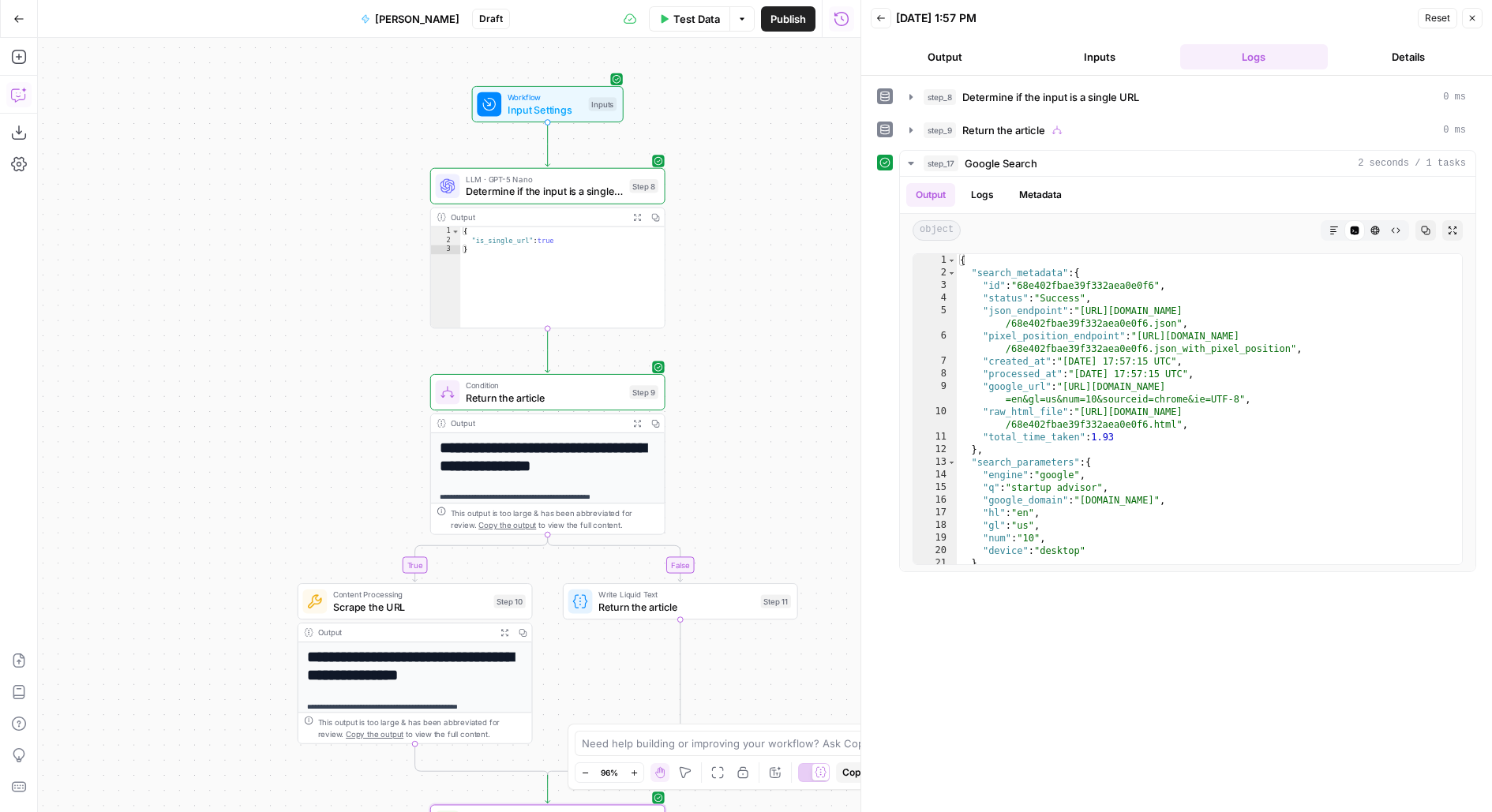
drag, startPoint x: 785, startPoint y: 406, endPoint x: 755, endPoint y: 343, distance: 69.8
click at [755, 343] on div "**********" at bounding box center [449, 425] width 823 height 774
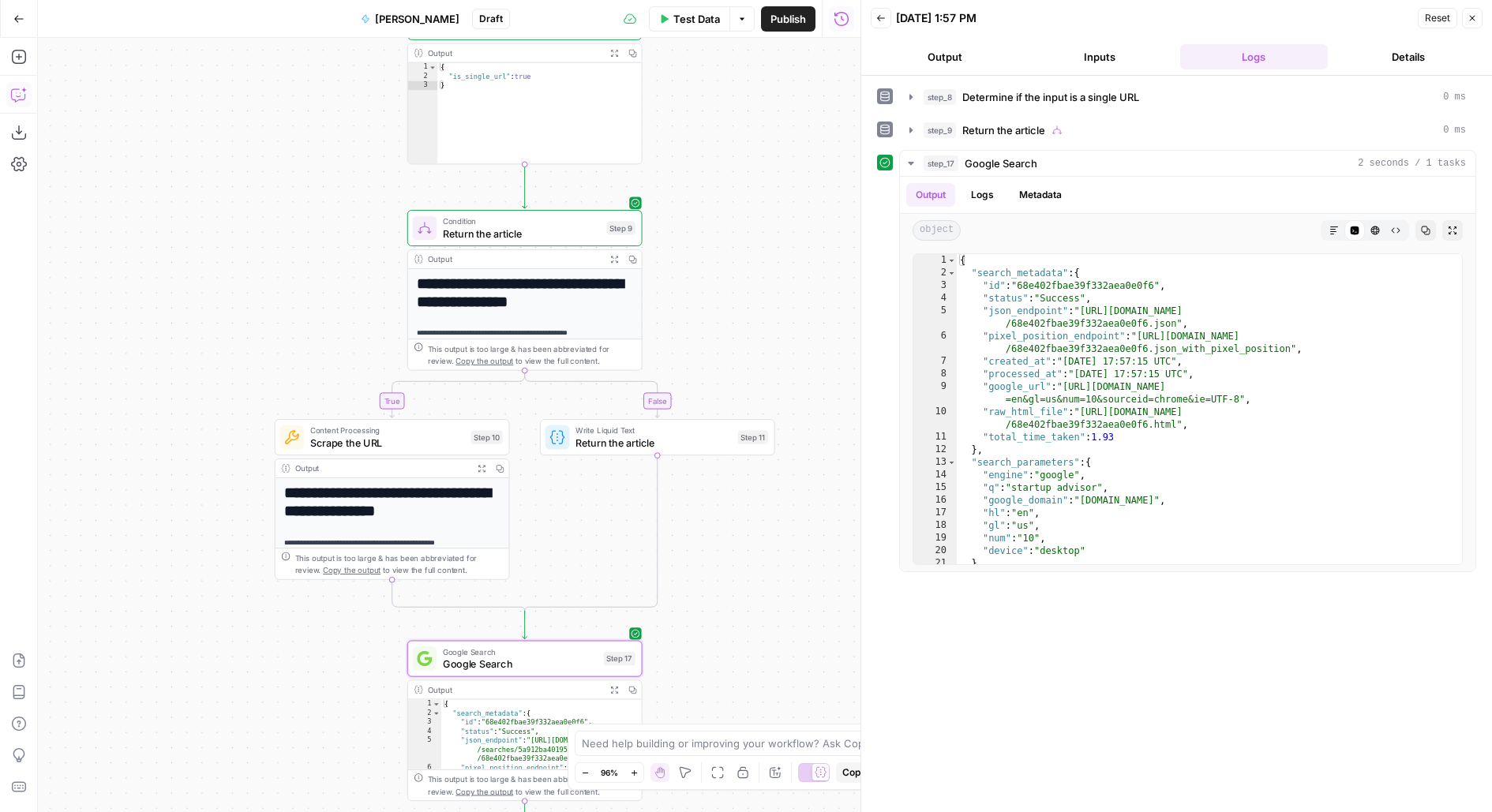
drag, startPoint x: 770, startPoint y: 399, endPoint x: 742, endPoint y: 141, distance: 259.5
click at [742, 149] on div "**********" at bounding box center [449, 425] width 823 height 774
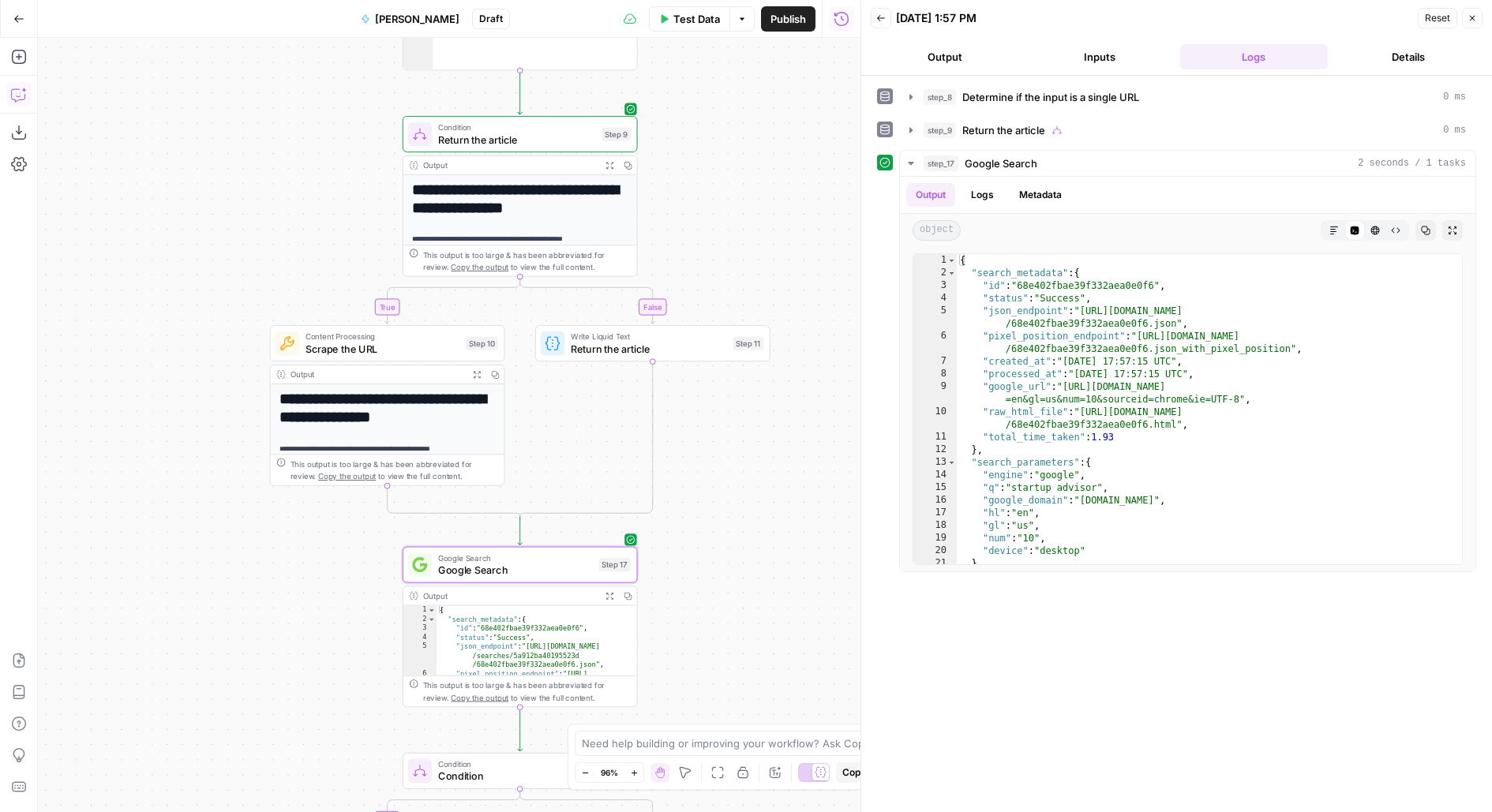
drag, startPoint x: 757, startPoint y: 476, endPoint x: 757, endPoint y: 211, distance: 265.0
click at [757, 221] on div "**********" at bounding box center [449, 425] width 823 height 774
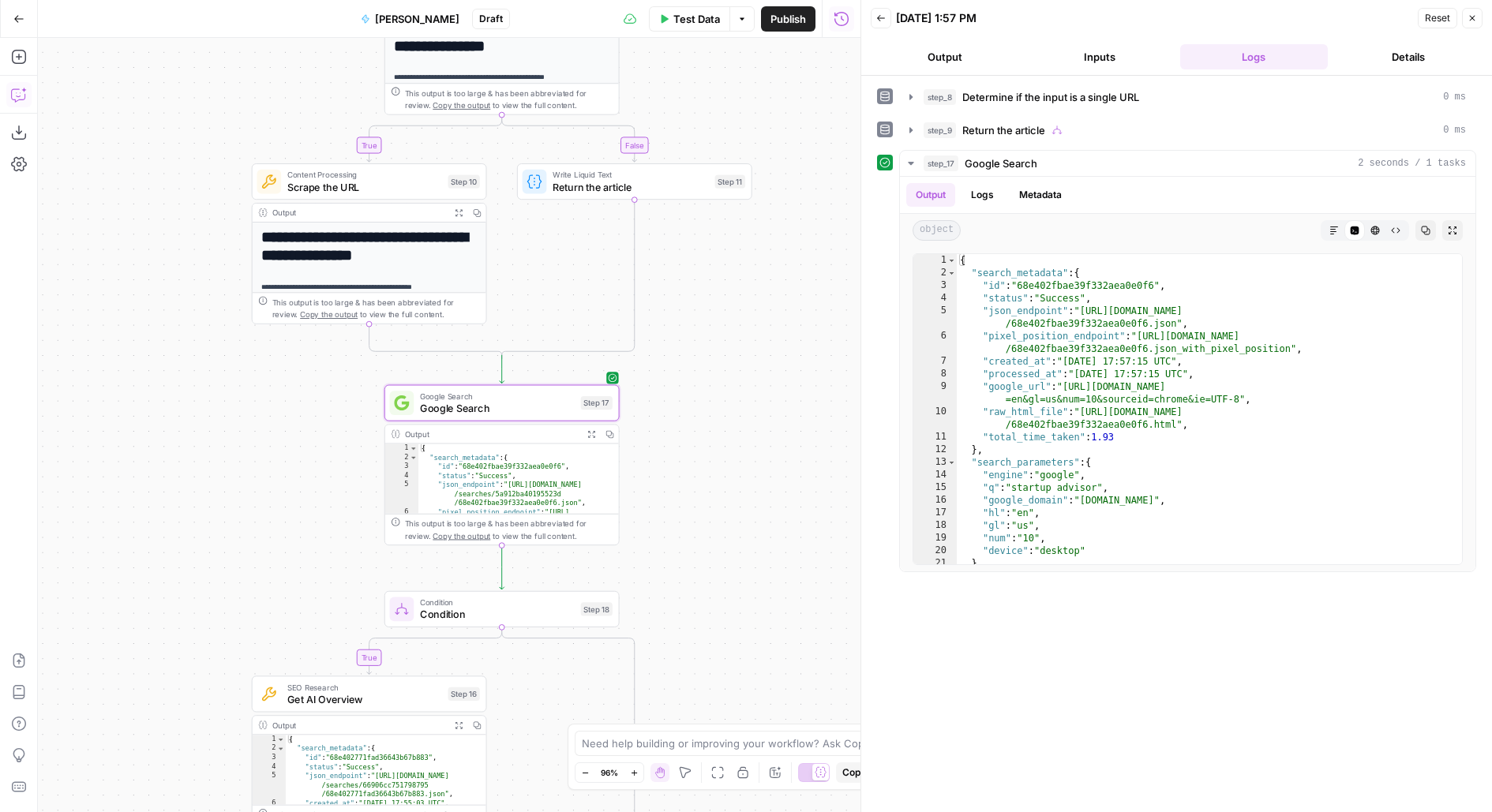
drag, startPoint x: 698, startPoint y: 500, endPoint x: 680, endPoint y: 592, distance: 93.7
click at [680, 592] on div "**********" at bounding box center [449, 425] width 823 height 774
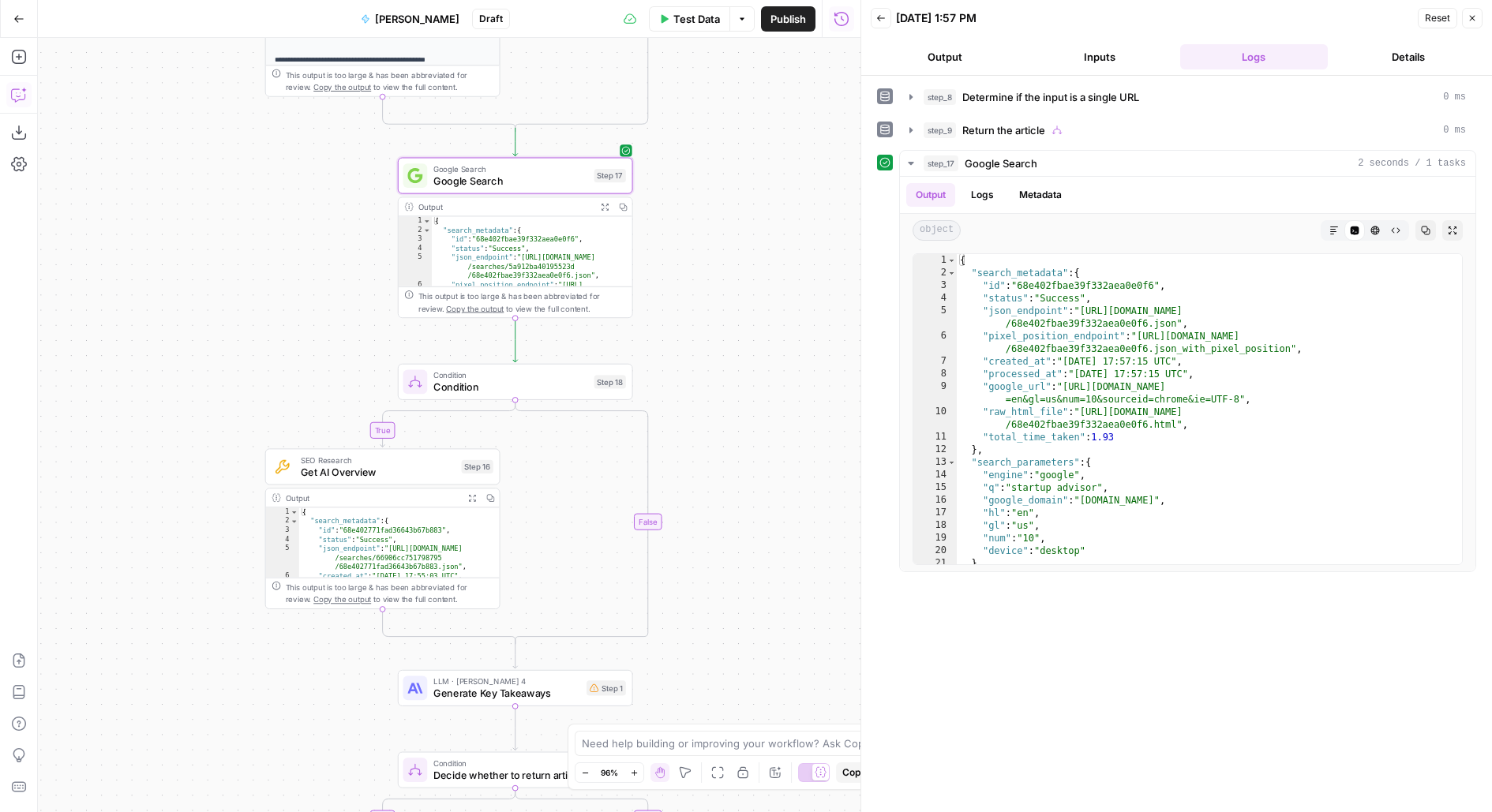
drag, startPoint x: 685, startPoint y: 484, endPoint x: 698, endPoint y: 268, distance: 216.4
click at [698, 269] on div "**********" at bounding box center [449, 425] width 823 height 774
click at [592, 174] on div "Google Search Google Search Step 17 Copy step Delete step Add Note Test" at bounding box center [514, 172] width 222 height 26
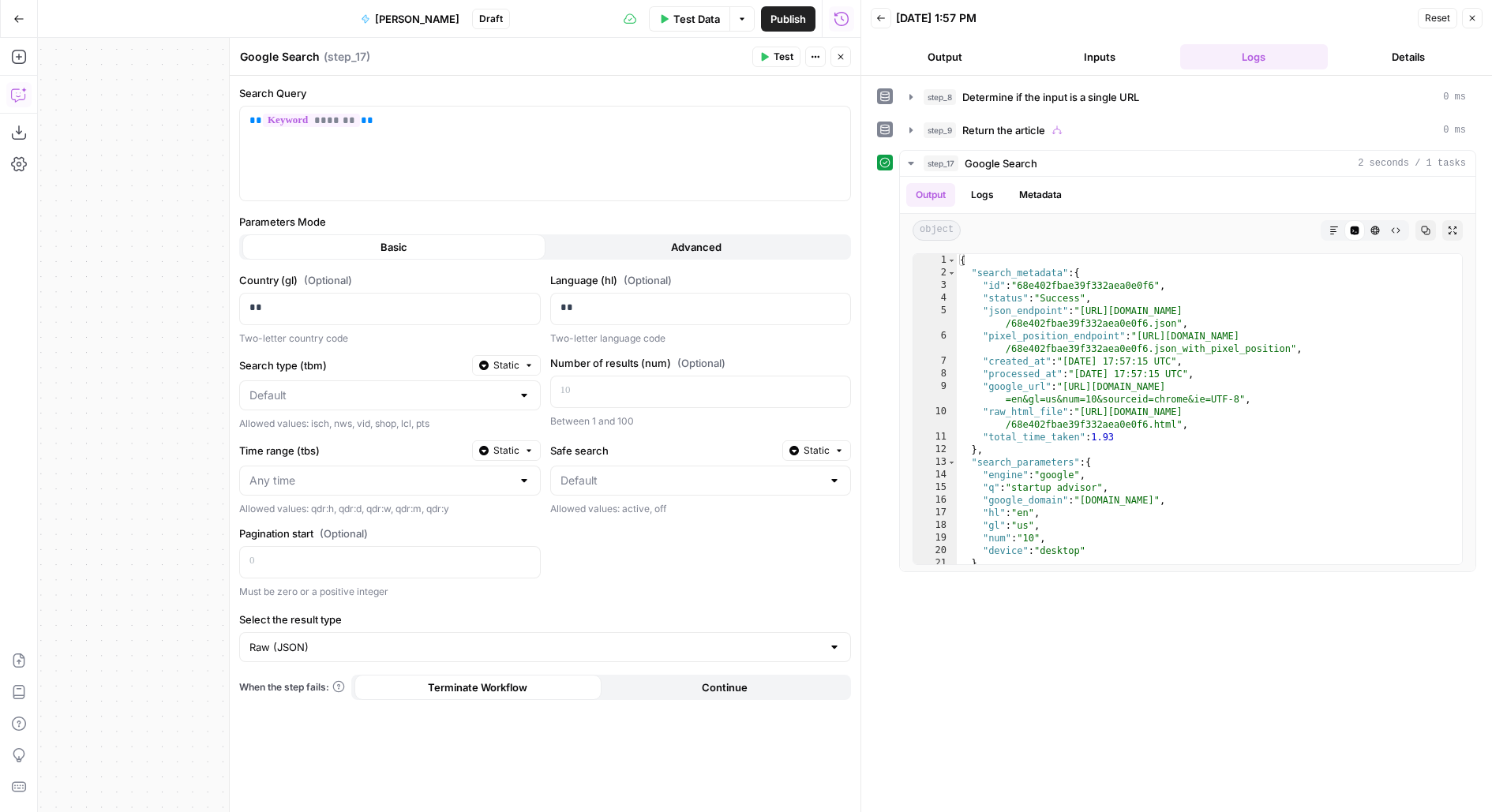
click at [784, 58] on span "Test" at bounding box center [783, 56] width 20 height 14
click at [839, 59] on icon "button" at bounding box center [841, 57] width 5 height 5
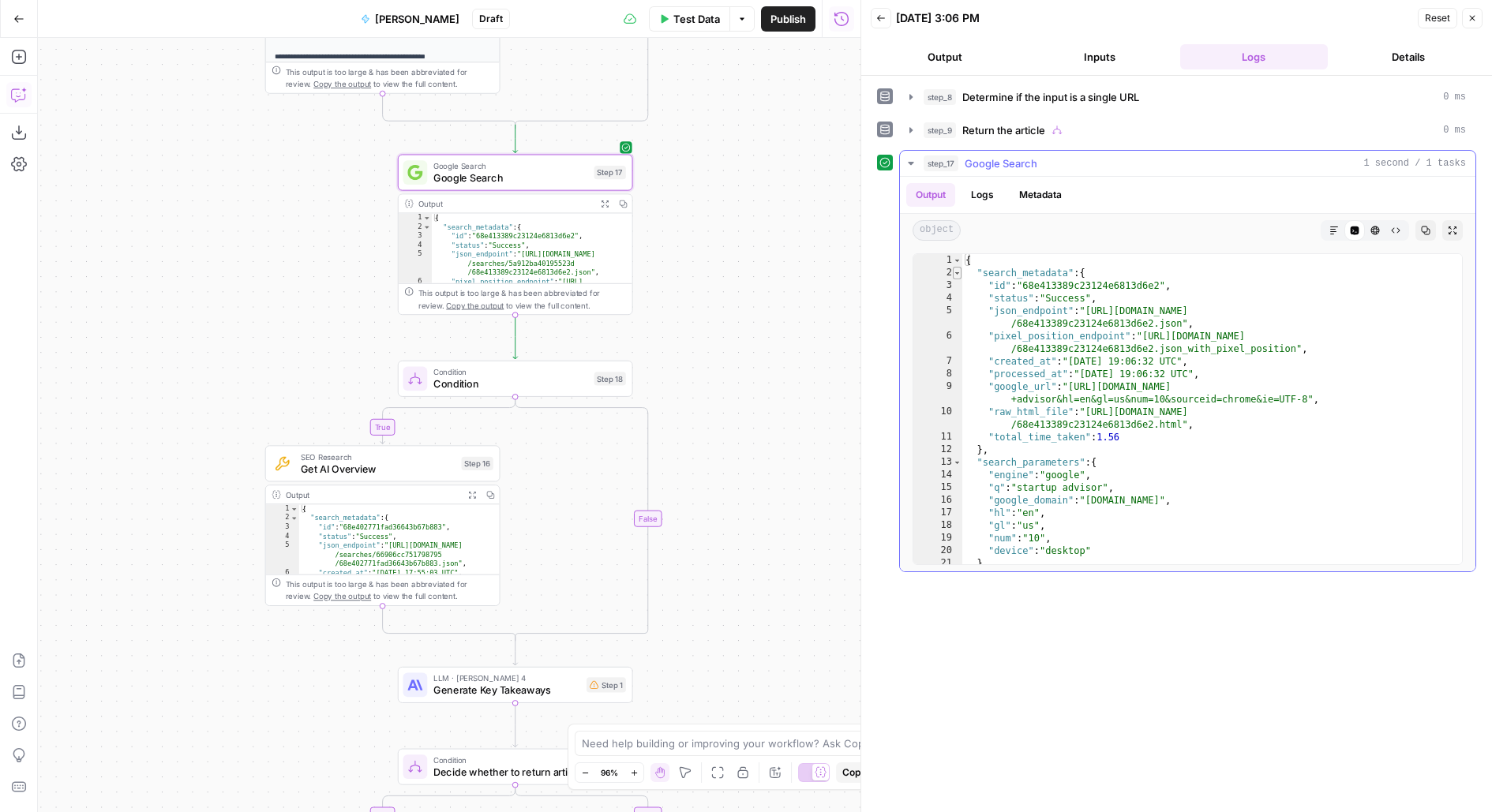
type textarea "*"
click at [957, 271] on span "Toggle code folding, rows 2 through 12" at bounding box center [957, 272] width 9 height 13
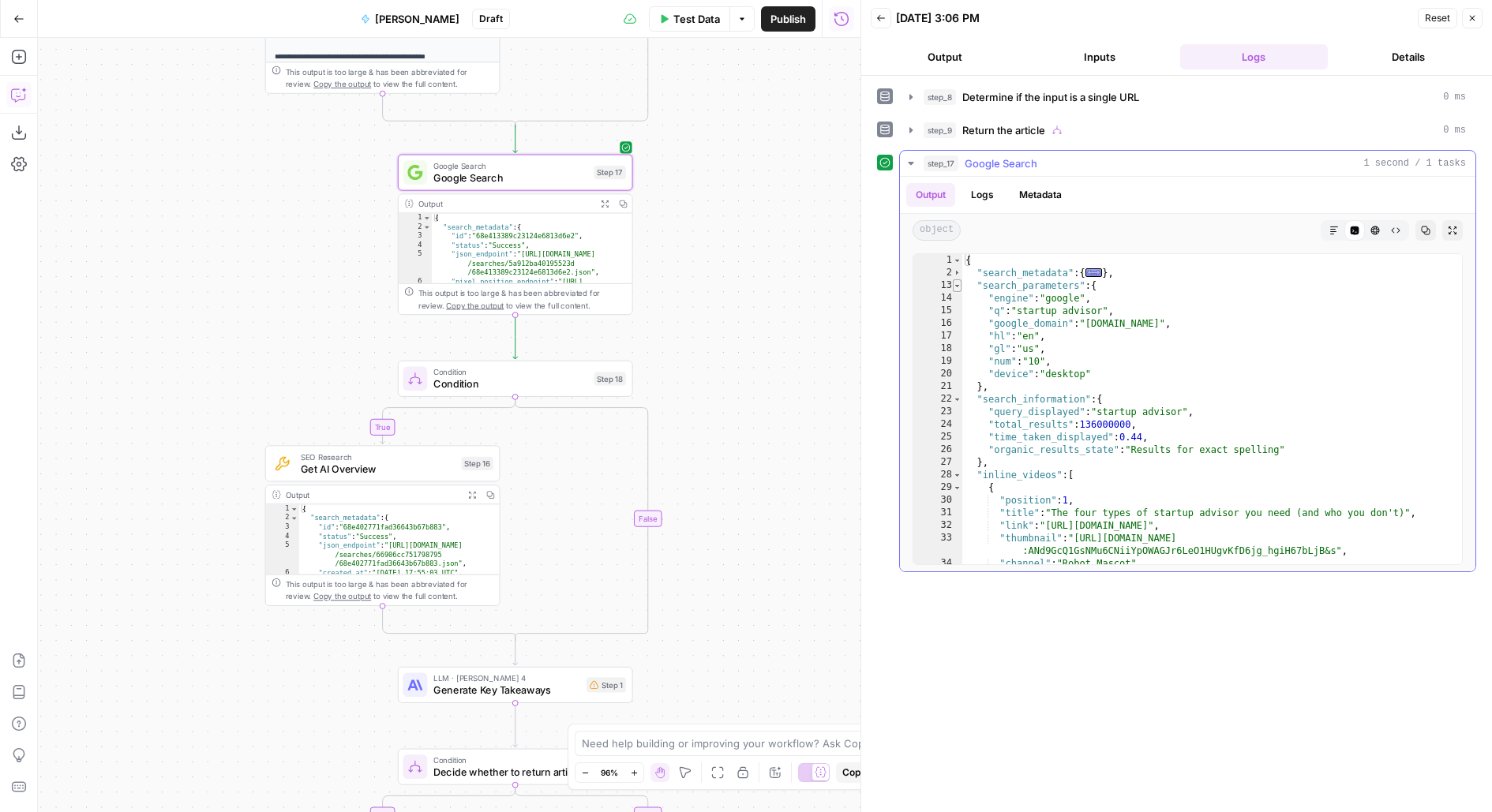
click at [956, 285] on span "Toggle code folding, rows 13 through 21" at bounding box center [957, 285] width 9 height 13
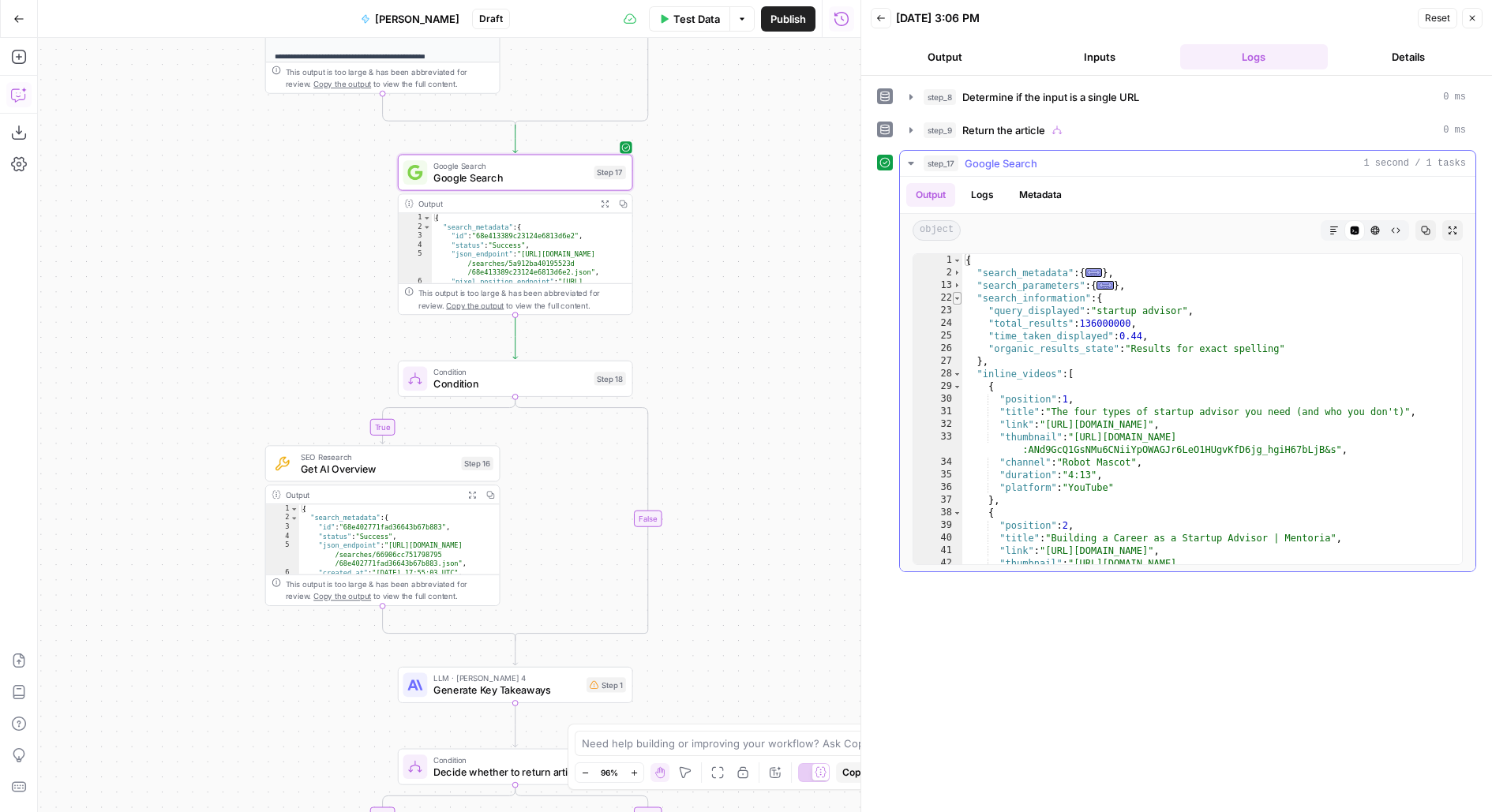
click at [956, 294] on span "Toggle code folding, rows 22 through 27" at bounding box center [957, 298] width 9 height 13
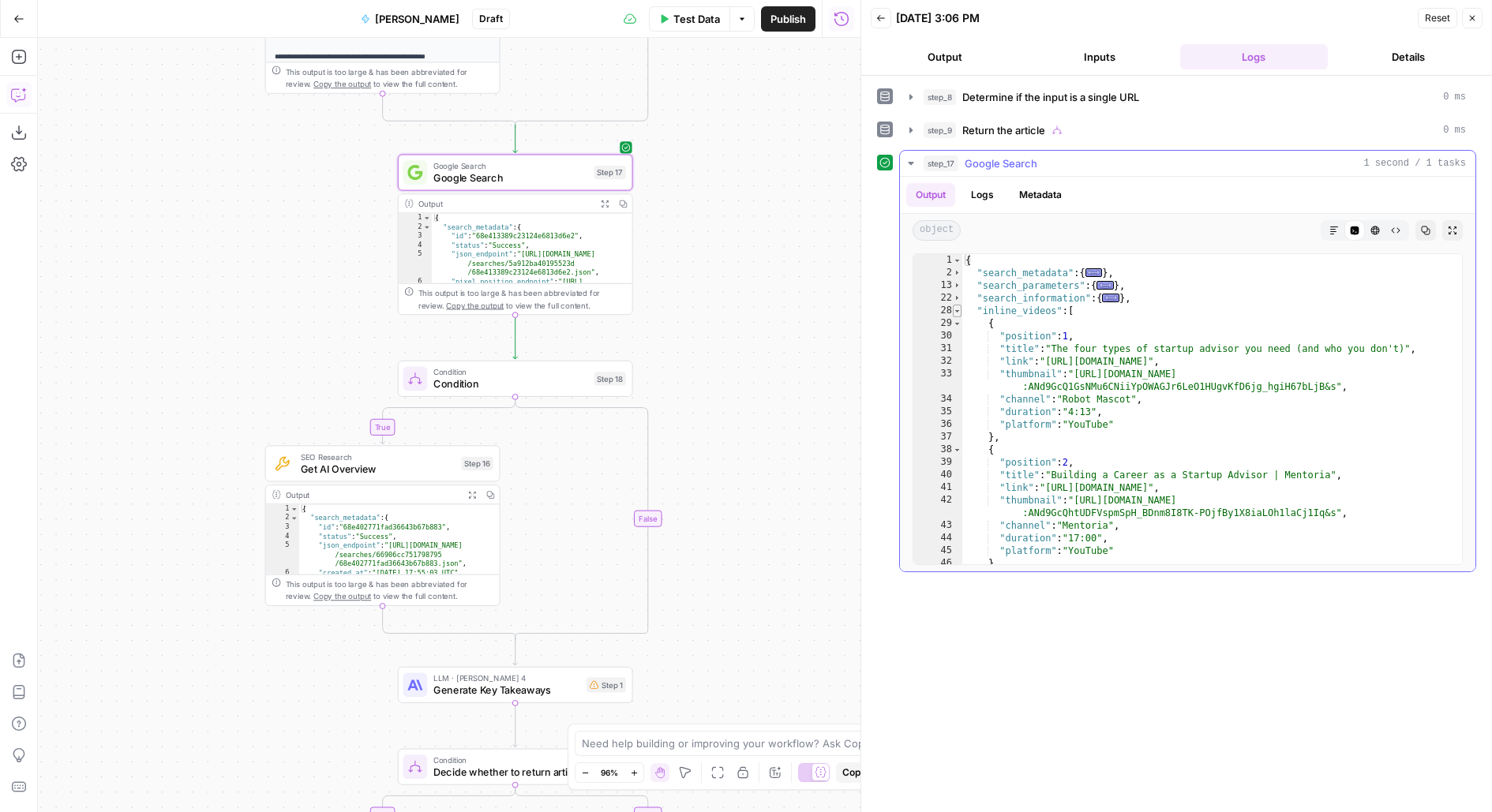
click at [955, 308] on span "Toggle code folding, rows 28 through 56" at bounding box center [957, 310] width 9 height 13
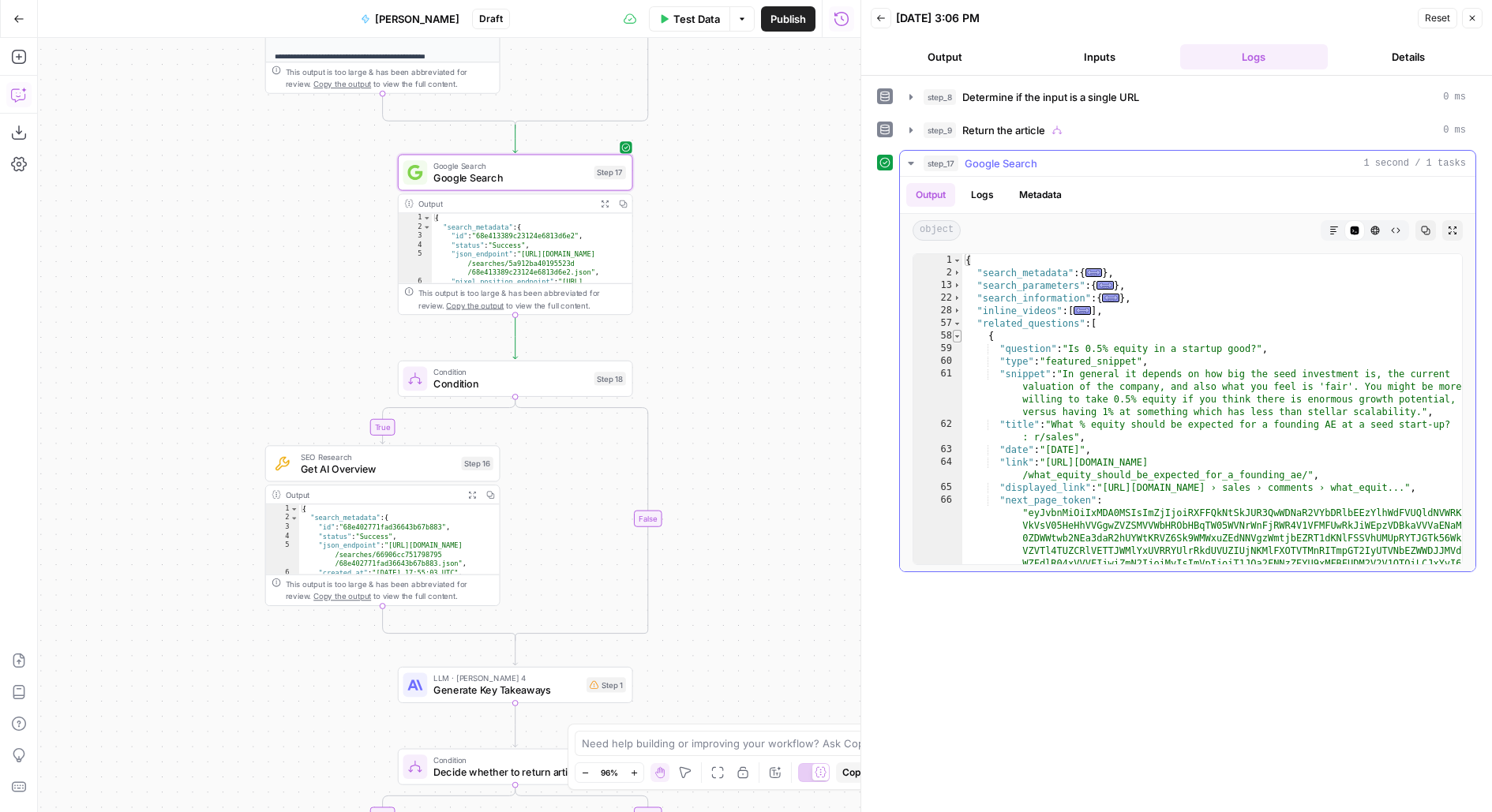
click at [956, 329] on span "Toggle code folding, rows 58 through 68" at bounding box center [957, 336] width 9 height 13
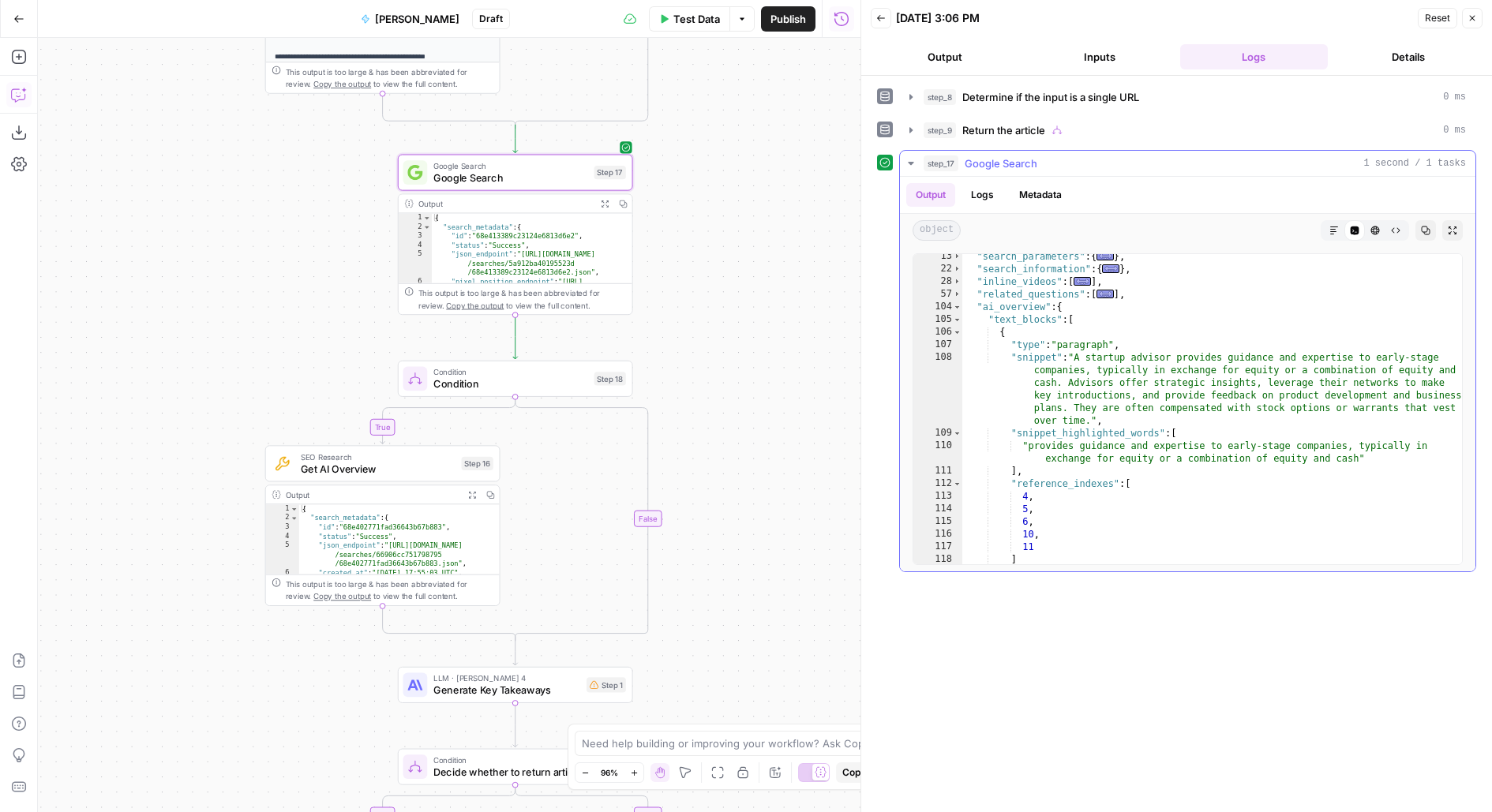
scroll to position [32, 0]
click at [1078, 63] on button "Inputs" at bounding box center [1100, 56] width 149 height 25
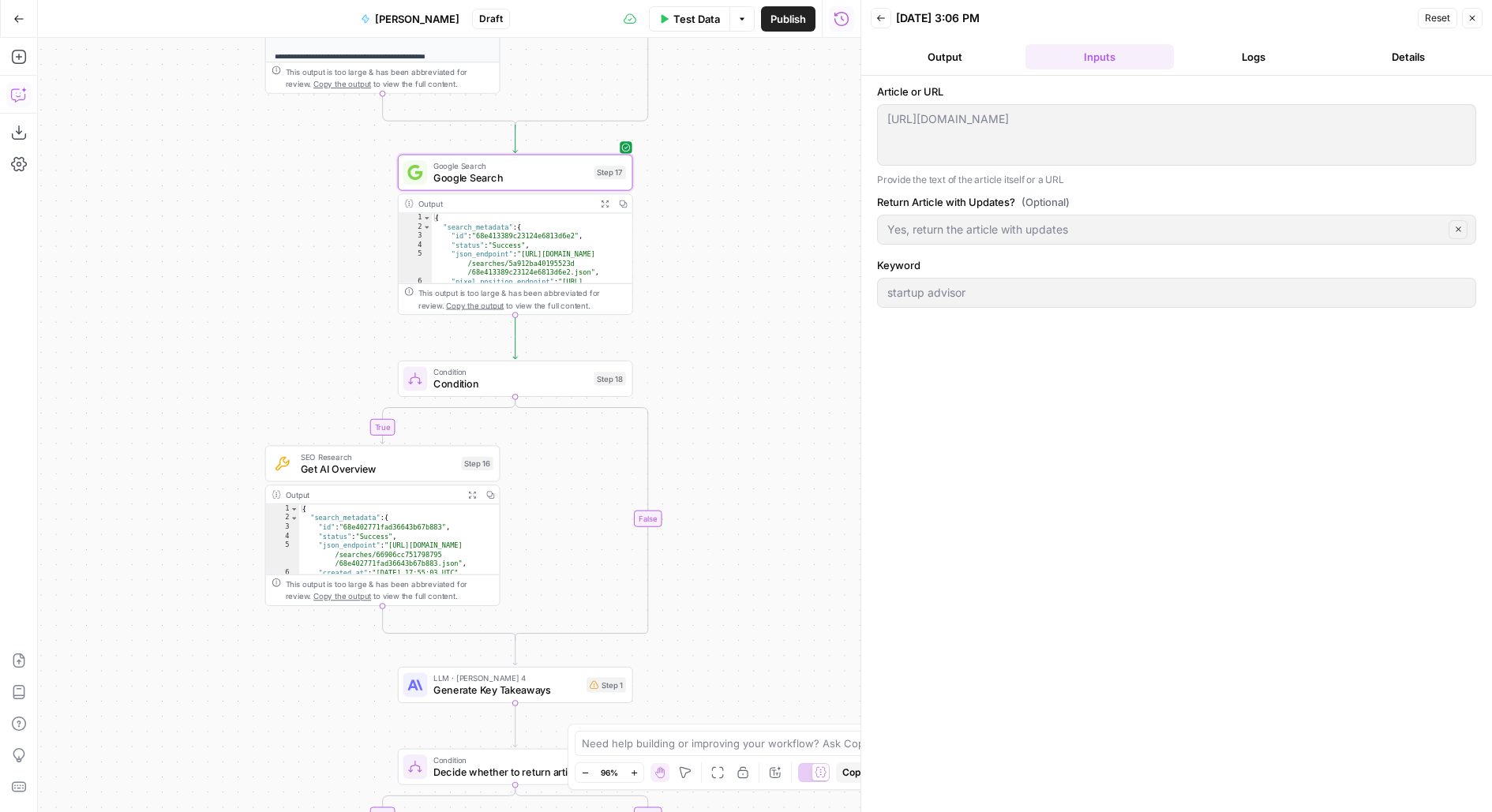
click at [1252, 53] on button "Logs" at bounding box center [1254, 56] width 149 height 25
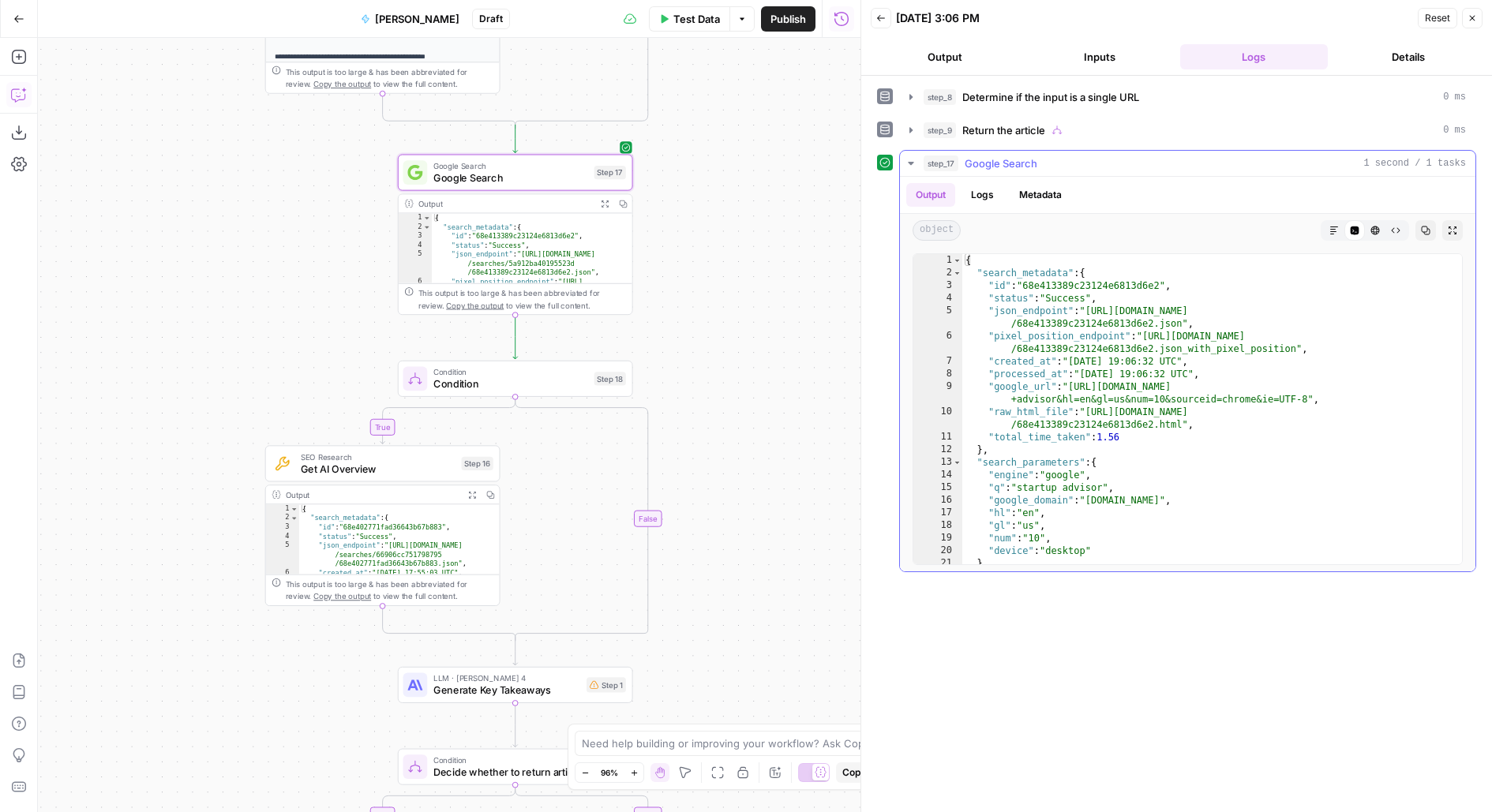
type textarea "*"
click at [957, 279] on div "3" at bounding box center [938, 285] width 49 height 13
click at [957, 272] on span "Toggle code folding, rows 2 through 12" at bounding box center [957, 272] width 9 height 13
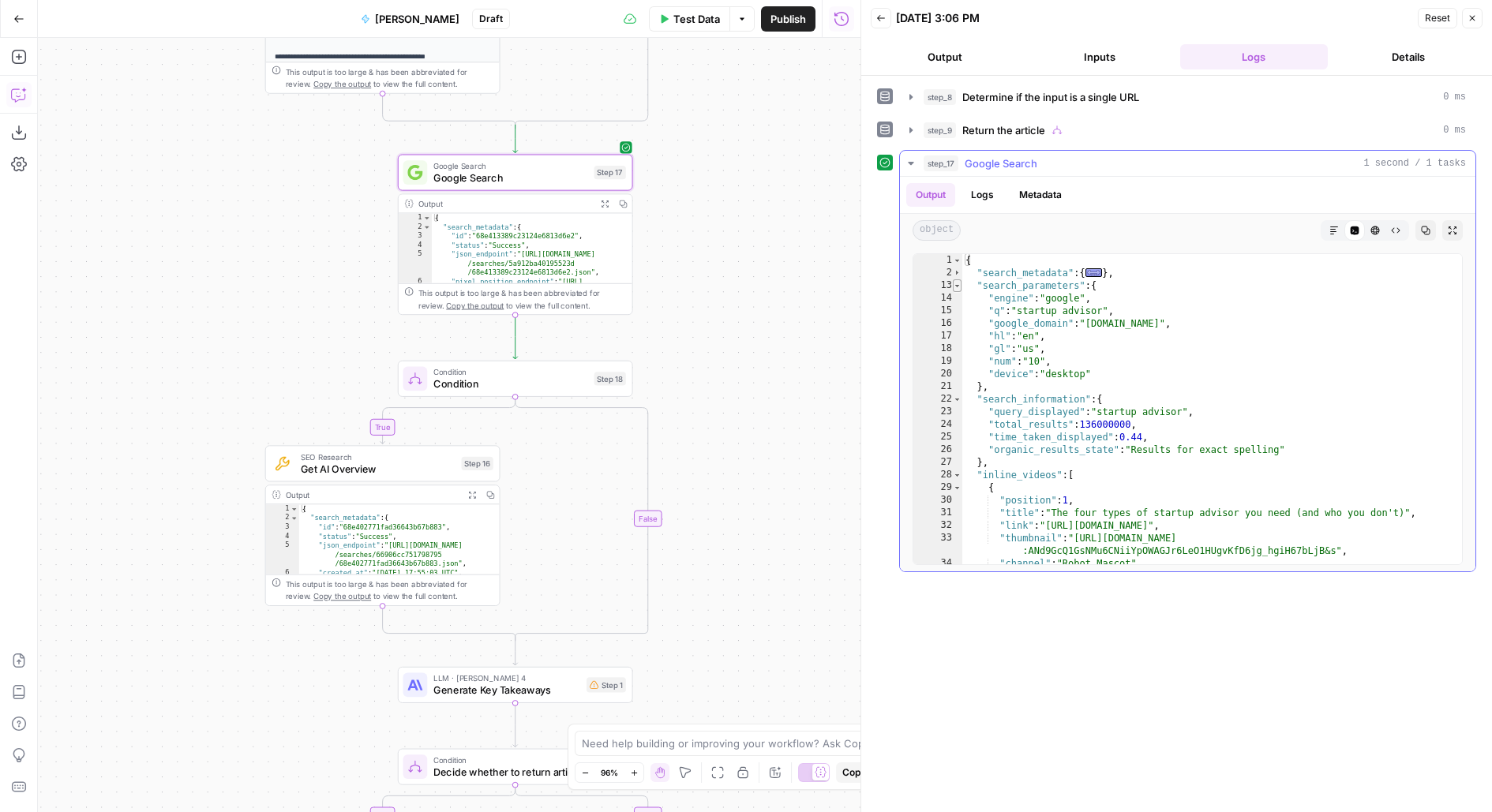
click at [957, 279] on span "Toggle code folding, rows 13 through 21" at bounding box center [957, 285] width 9 height 13
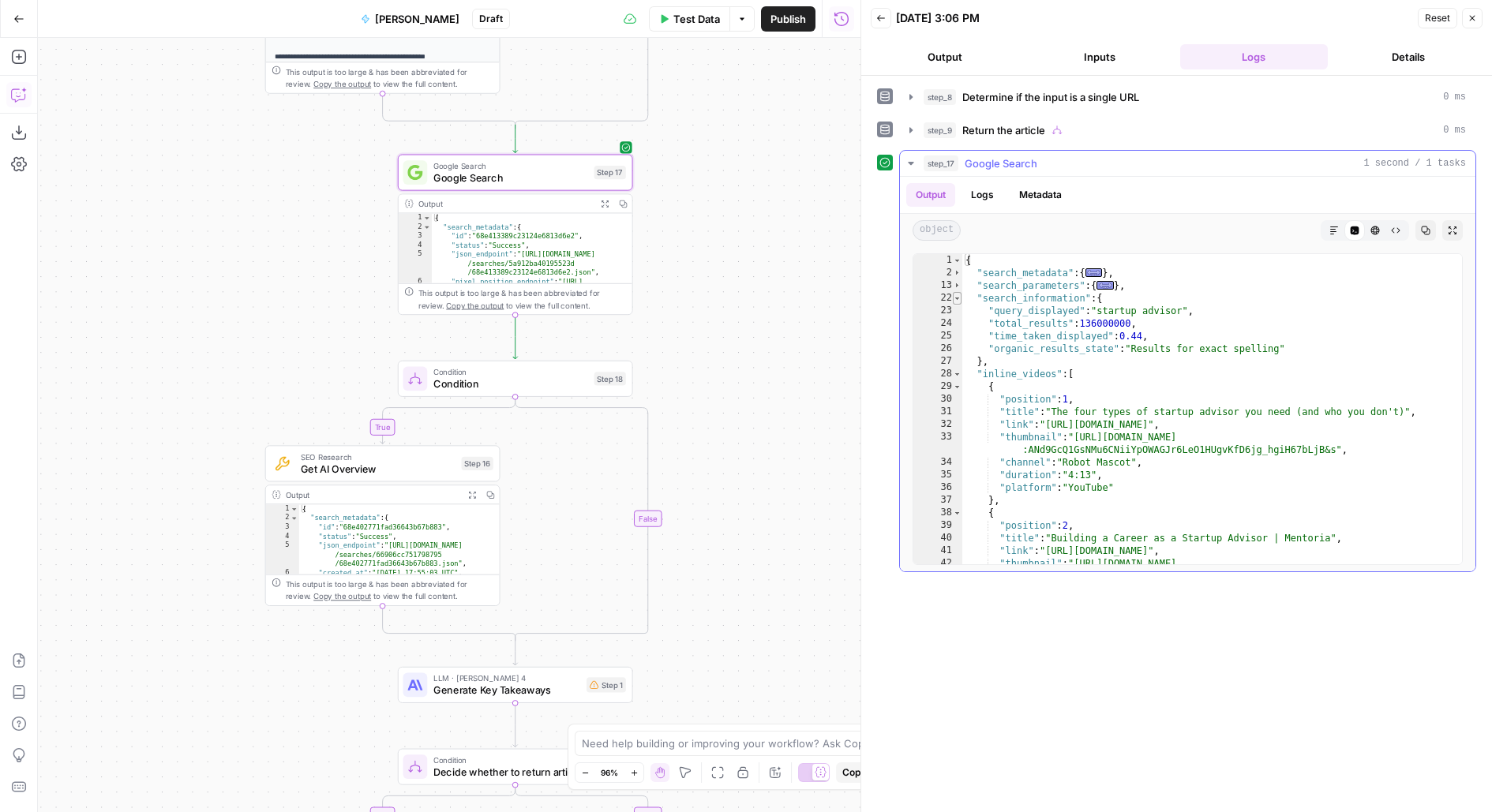
click at [958, 293] on span "Toggle code folding, rows 22 through 27" at bounding box center [957, 298] width 9 height 13
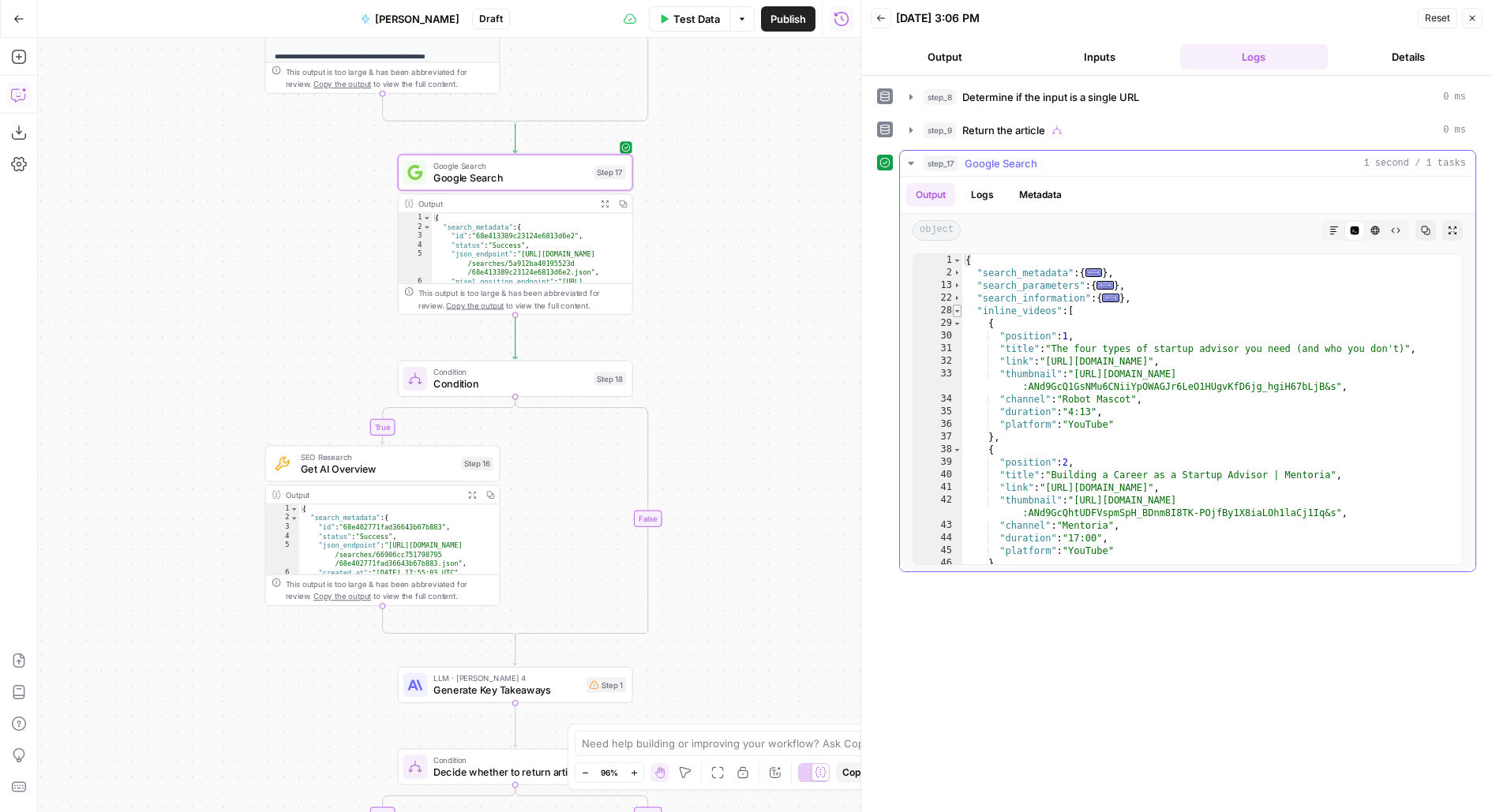
click at [959, 309] on span "Toggle code folding, rows 28 through 56" at bounding box center [957, 310] width 9 height 13
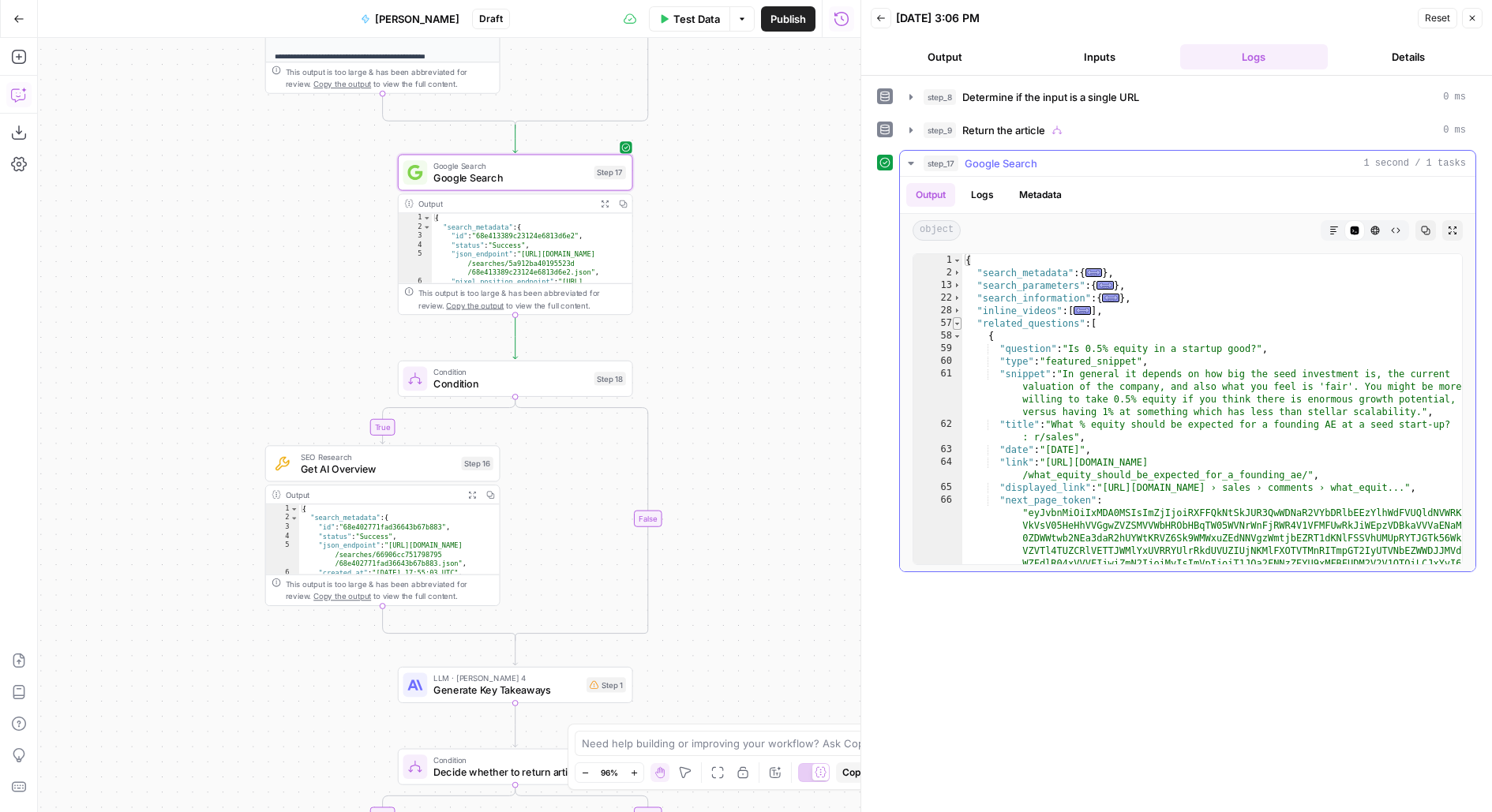
click at [957, 323] on span "Toggle code folding, rows 57 through 103" at bounding box center [957, 323] width 9 height 13
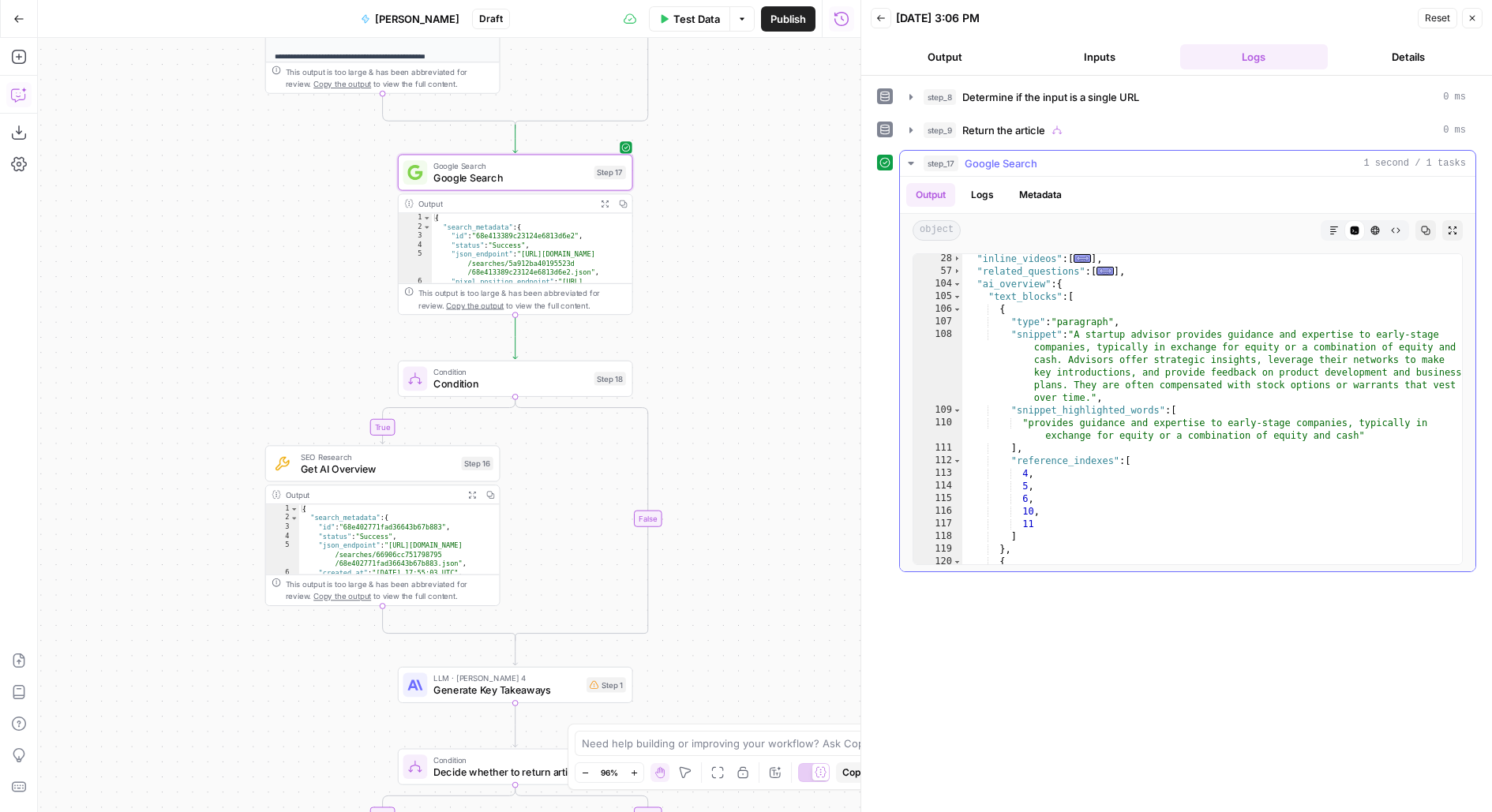
scroll to position [48, 0]
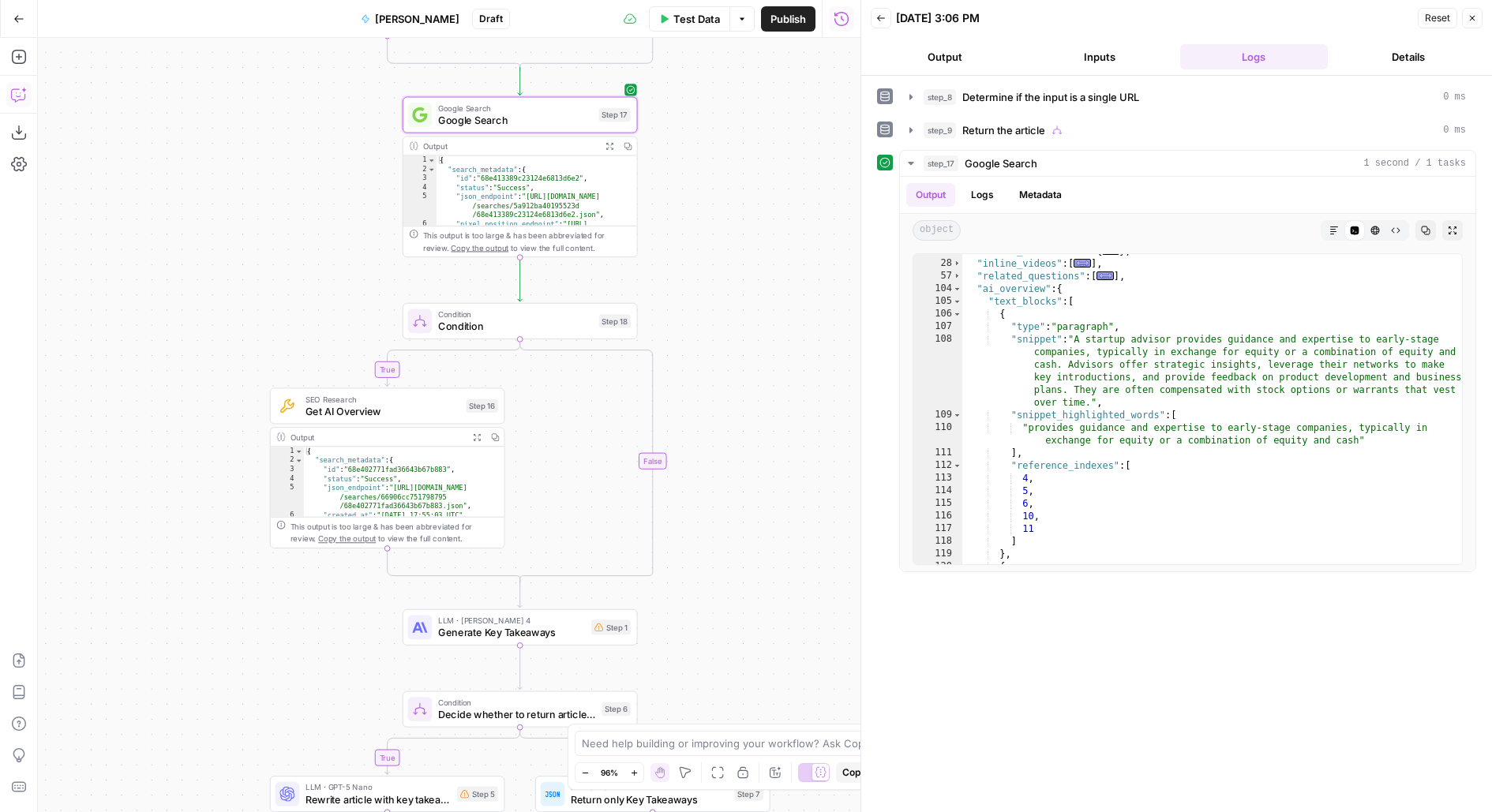
drag, startPoint x: 764, startPoint y: 429, endPoint x: 796, endPoint y: 287, distance: 145.6
click at [796, 287] on div "**********" at bounding box center [449, 425] width 823 height 774
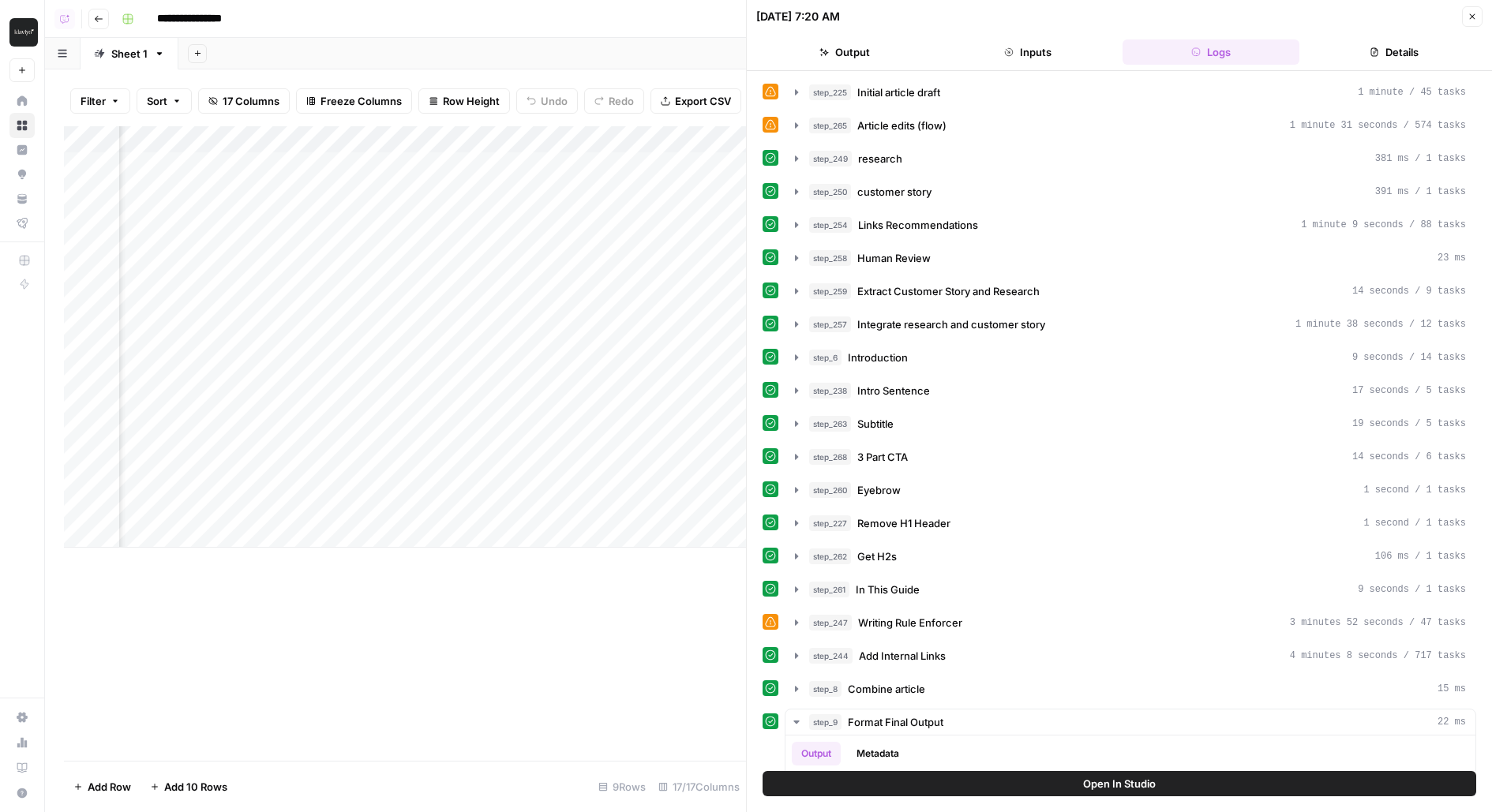
scroll to position [0, 1818]
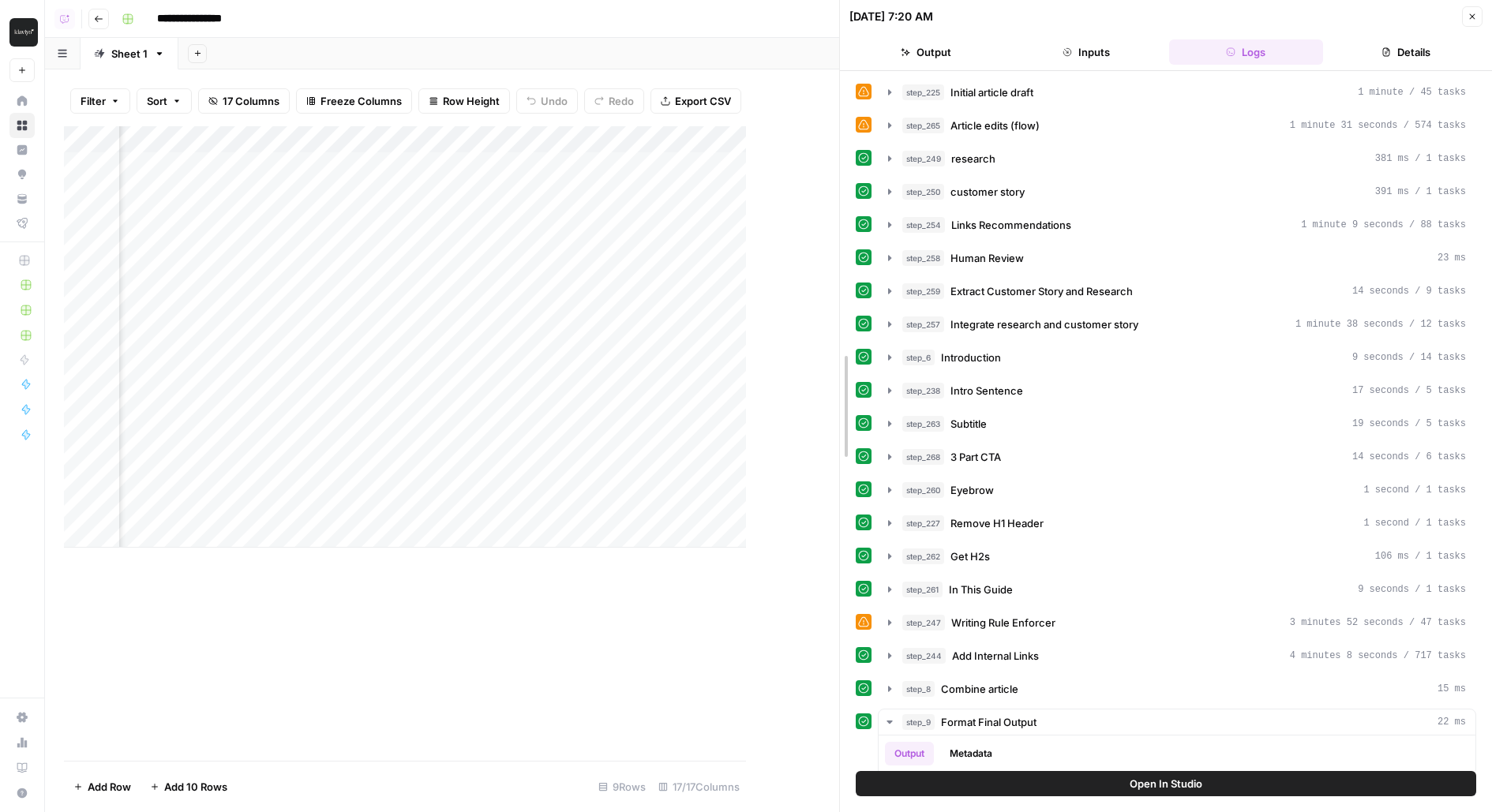
drag, startPoint x: 741, startPoint y: 76, endPoint x: 831, endPoint y: 71, distance: 90.1
click at [832, 71] on div at bounding box center [840, 406] width 16 height 812
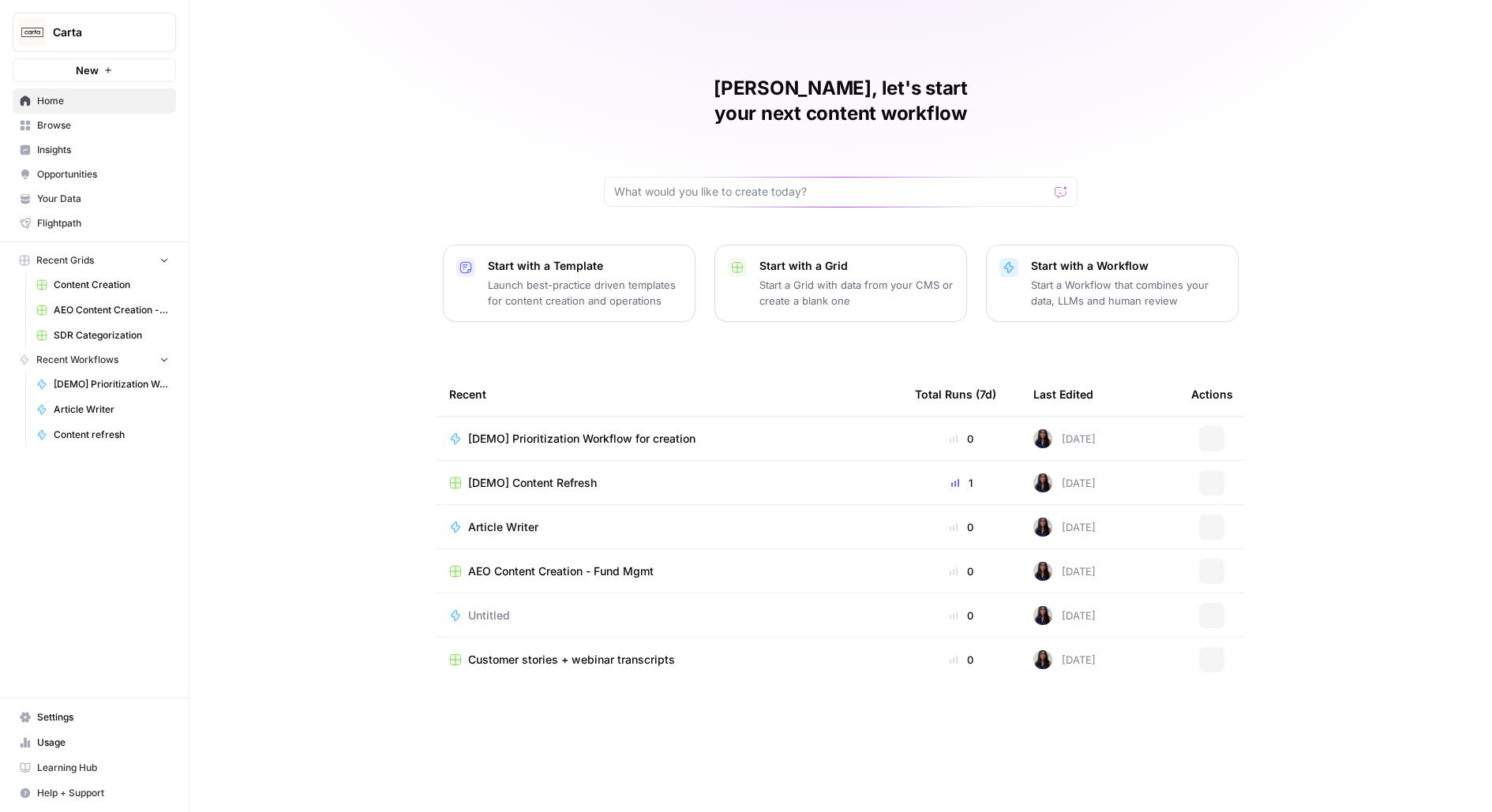
click at [70, 34] on span "Carta" at bounding box center [100, 32] width 95 height 16
click at [451, 176] on div "Melanie, let's start your next content workflow Start with a Template Launch be…" at bounding box center [841, 406] width 1303 height 812
click at [63, 720] on span "Settings" at bounding box center [103, 717] width 131 height 14
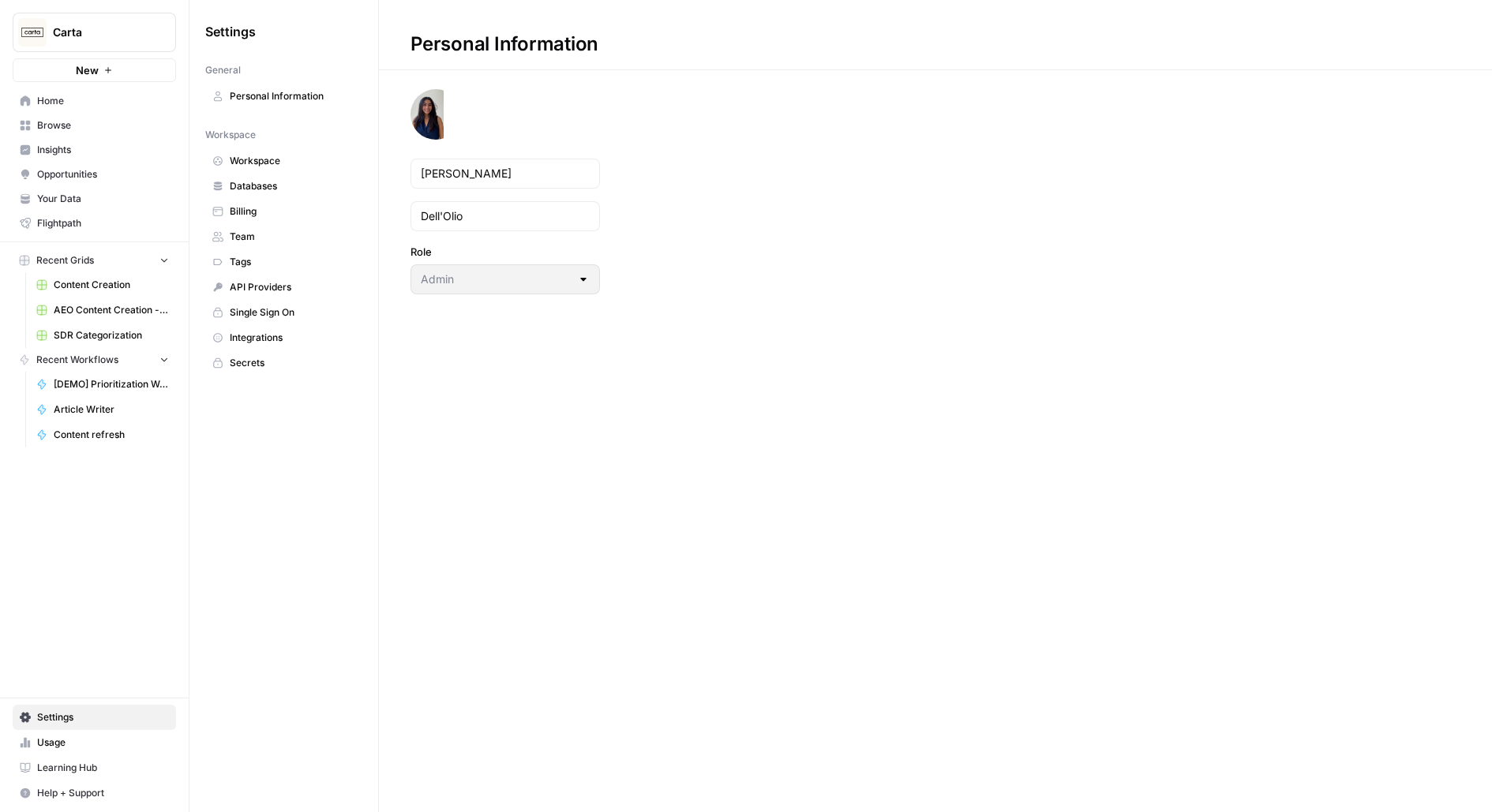
click at [235, 389] on div "Settings General Personal Information Workspace Workspace Databases Billing Tea…" at bounding box center [284, 406] width 189 height 812
click at [285, 163] on span "Workspace" at bounding box center [292, 161] width 125 height 14
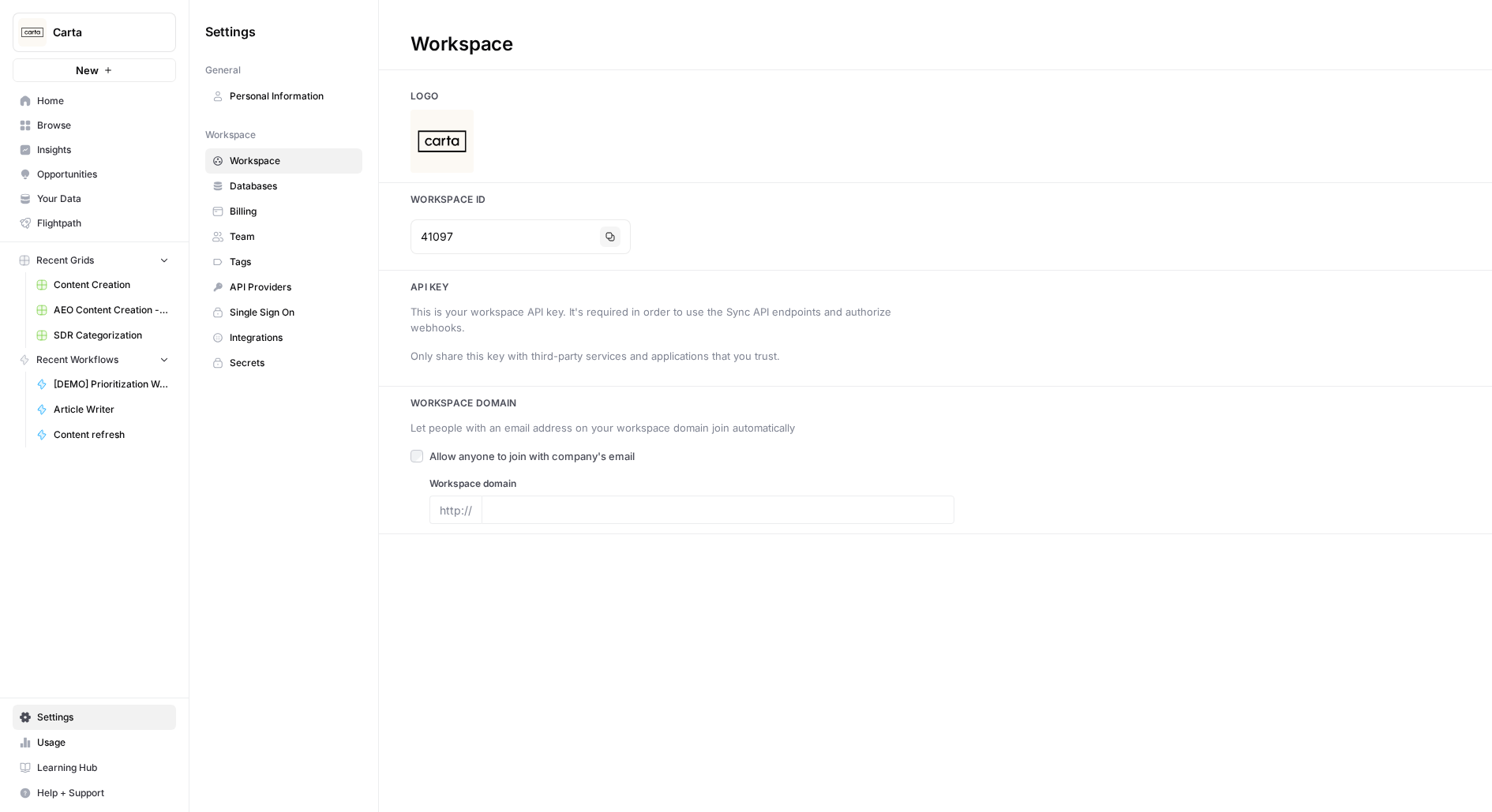
type input "carta.com"
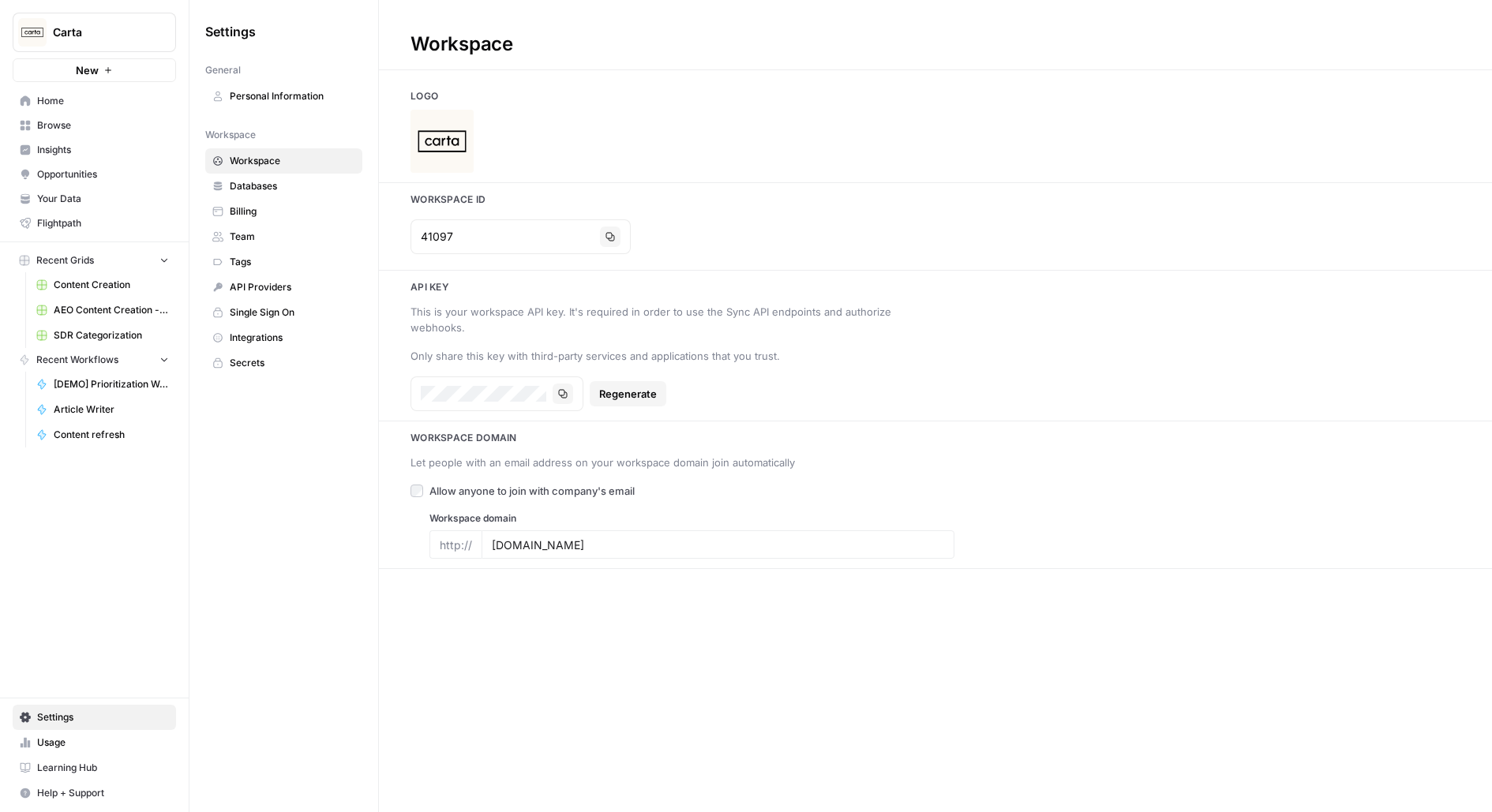
click at [269, 241] on link "Team" at bounding box center [284, 236] width 157 height 25
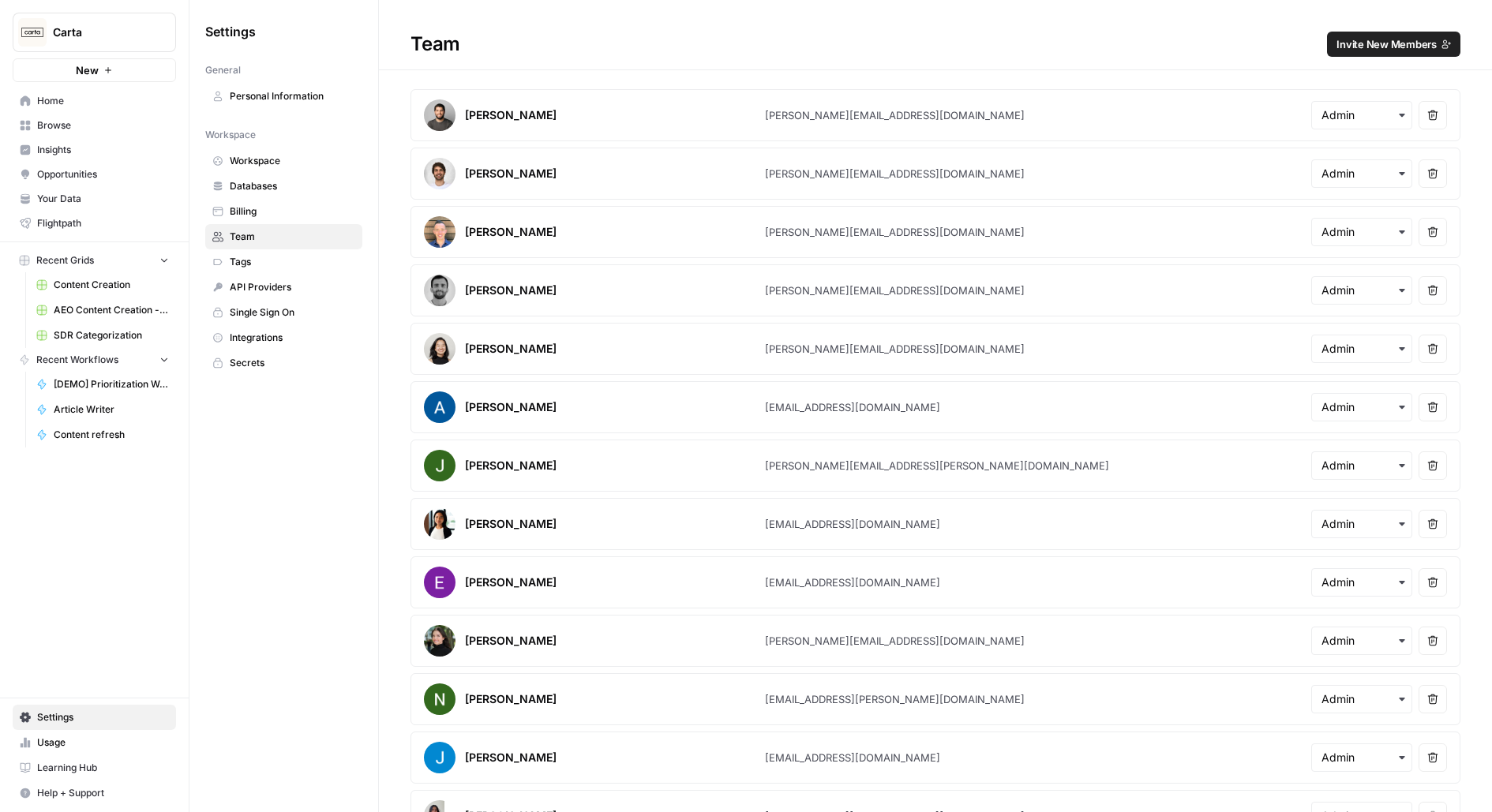
click at [273, 150] on link "Workspace" at bounding box center [284, 161] width 157 height 25
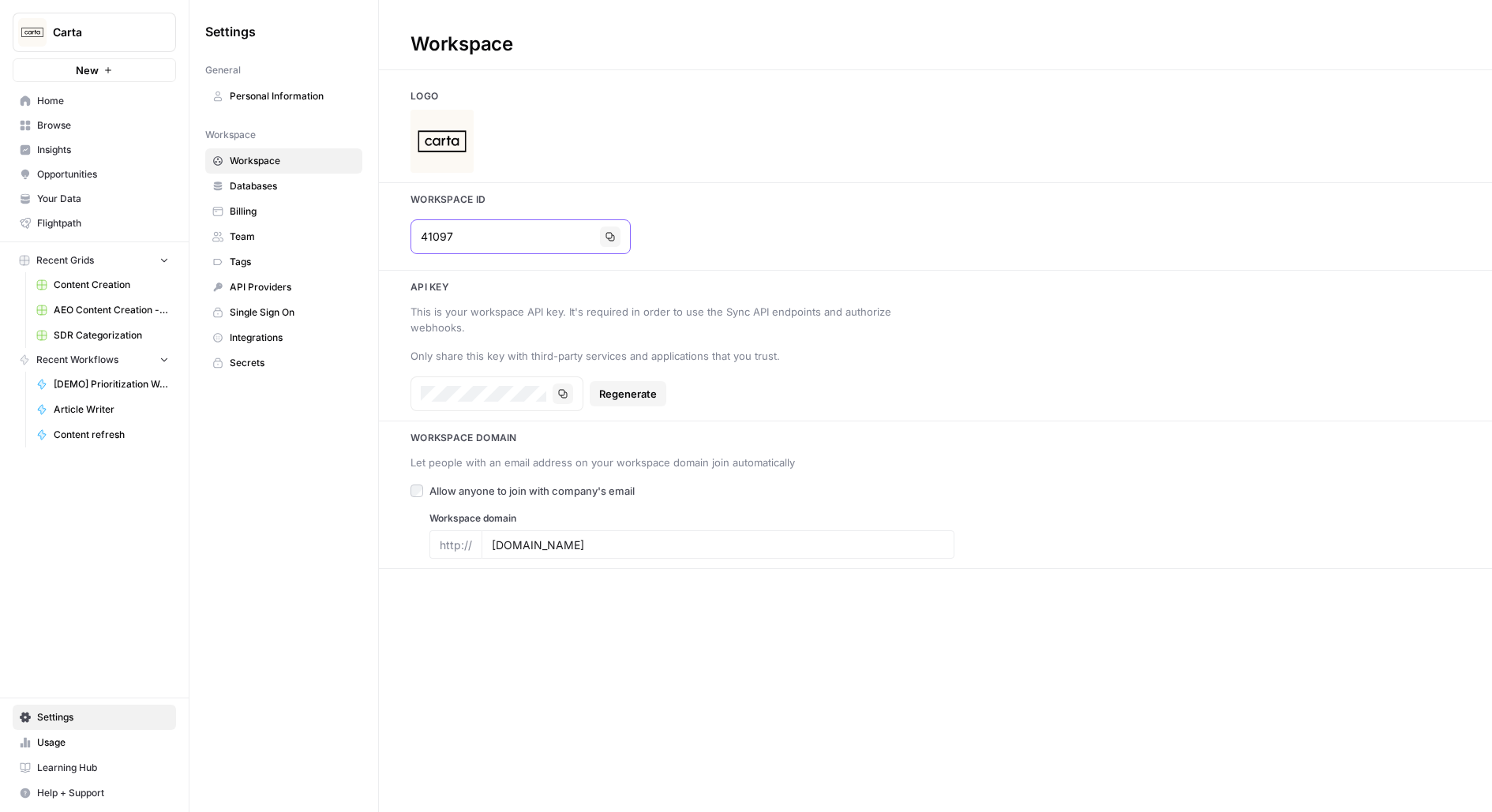
click at [600, 239] on button "Copy" at bounding box center [611, 237] width 21 height 21
click at [89, 127] on span "Browse" at bounding box center [103, 125] width 131 height 14
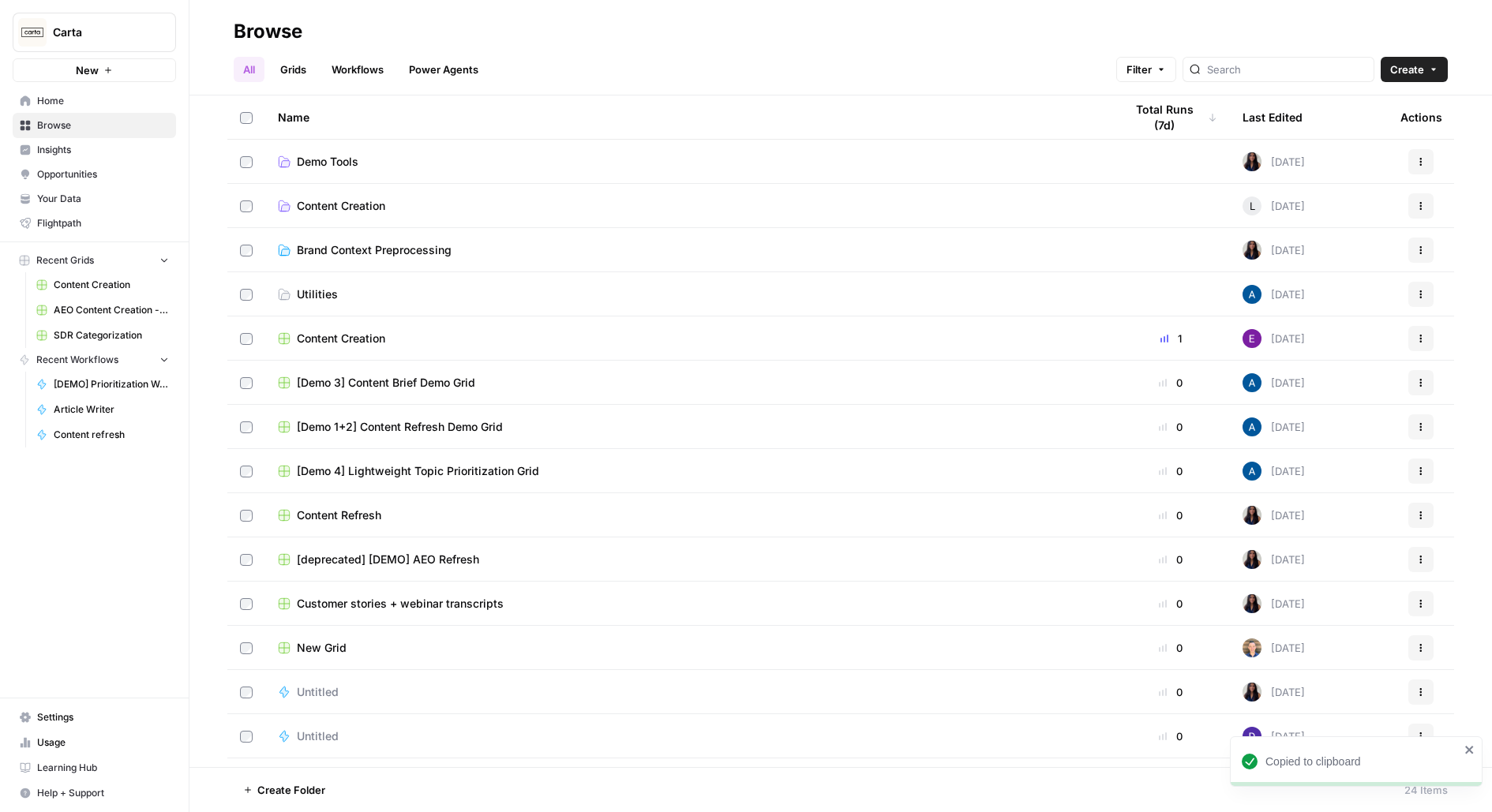
click at [102, 150] on span "Insights" at bounding box center [103, 150] width 131 height 14
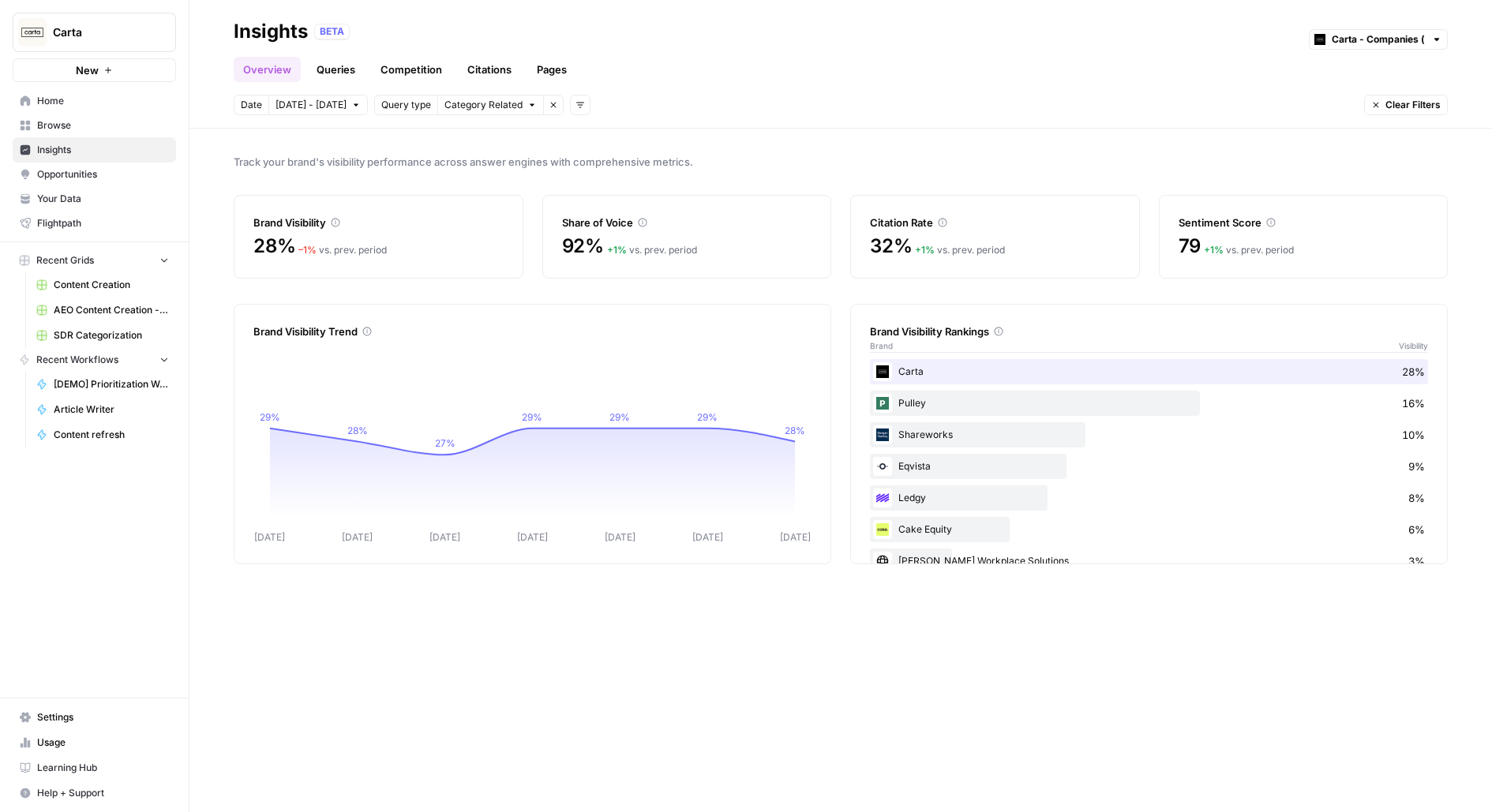
click at [90, 117] on link "Browse" at bounding box center [94, 125] width 163 height 25
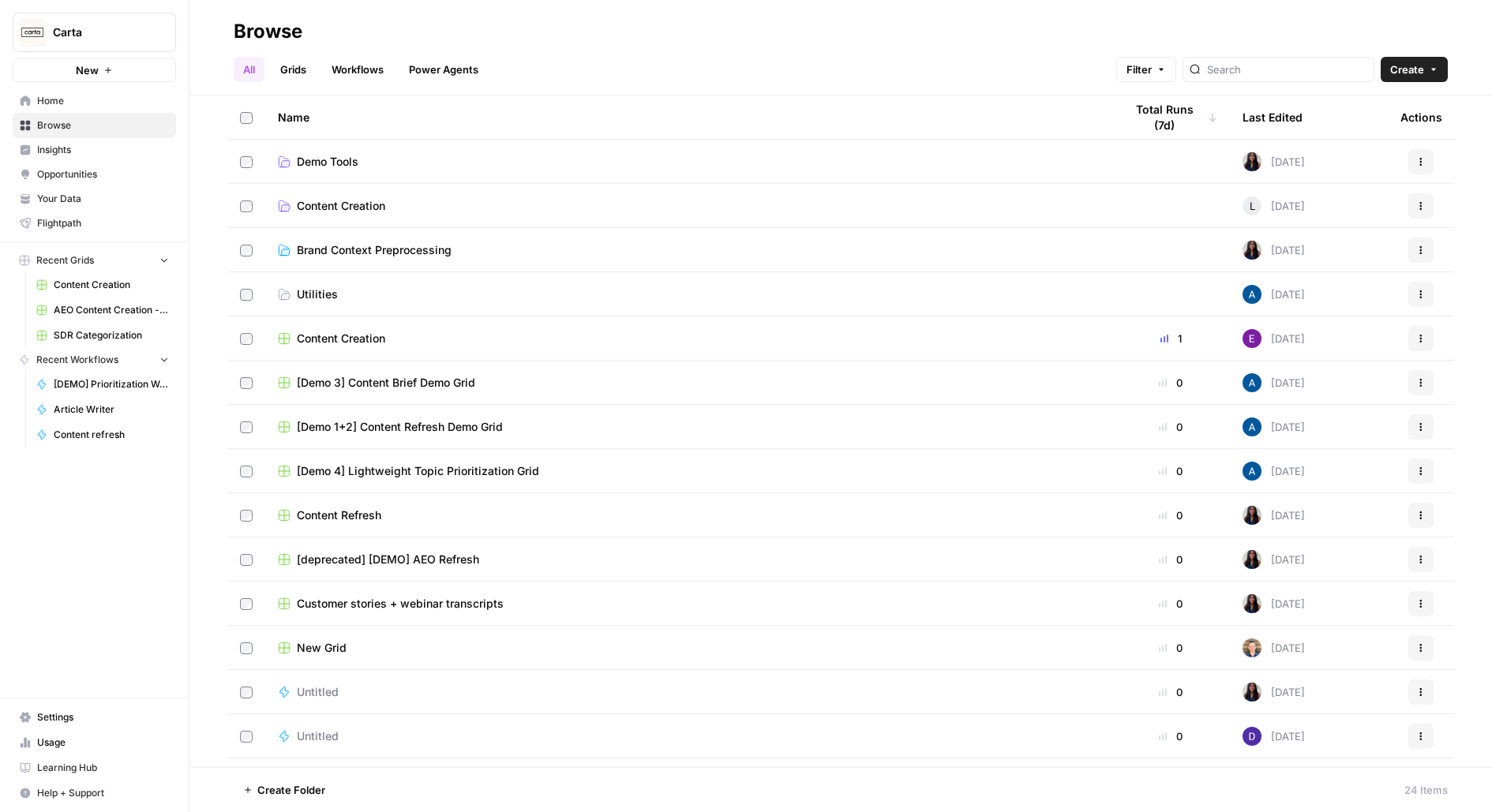
click at [111, 201] on span "Your Data" at bounding box center [103, 199] width 131 height 14
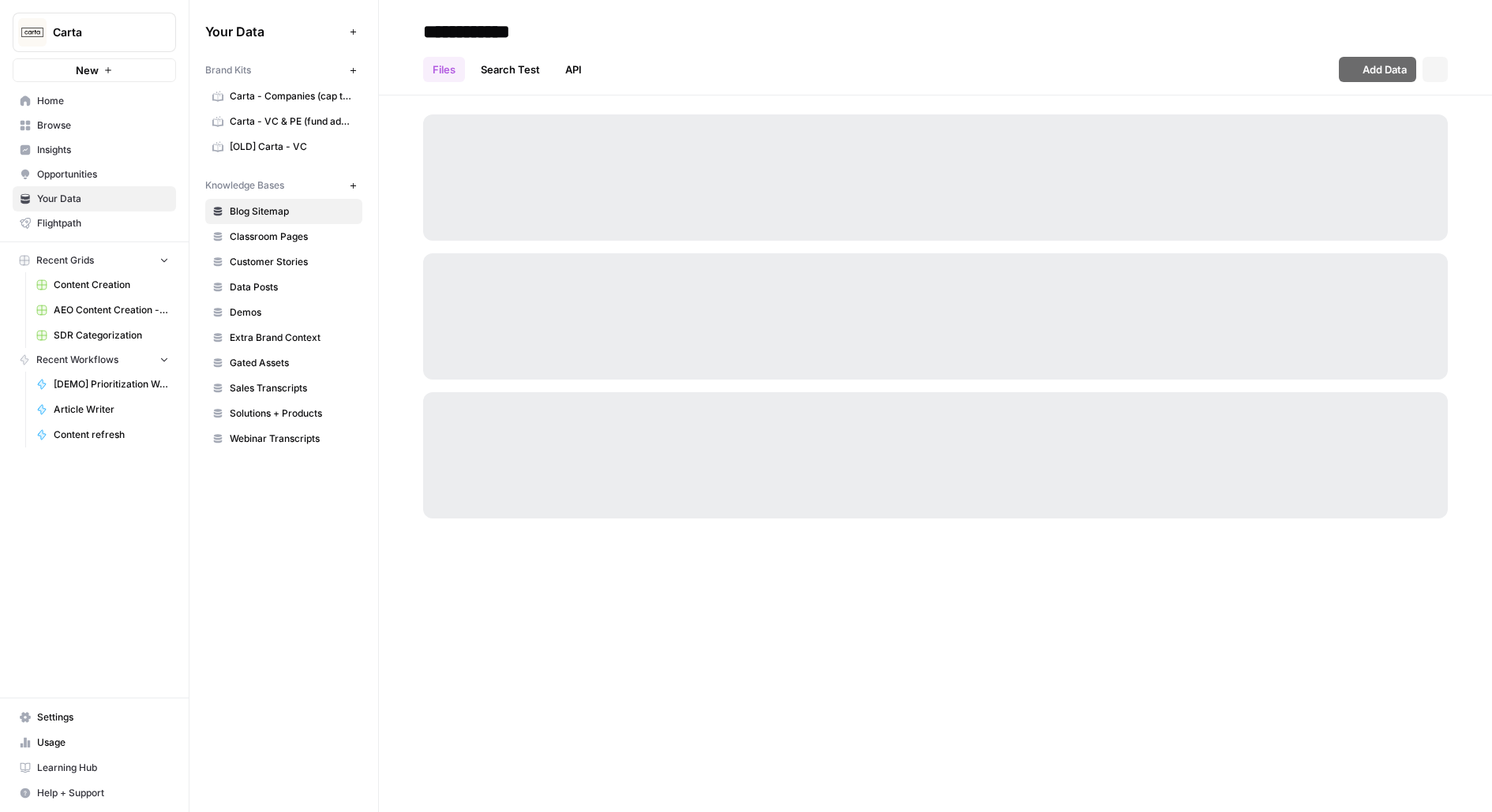
click at [279, 95] on span "Carta - Companies (cap table)" at bounding box center [292, 96] width 125 height 14
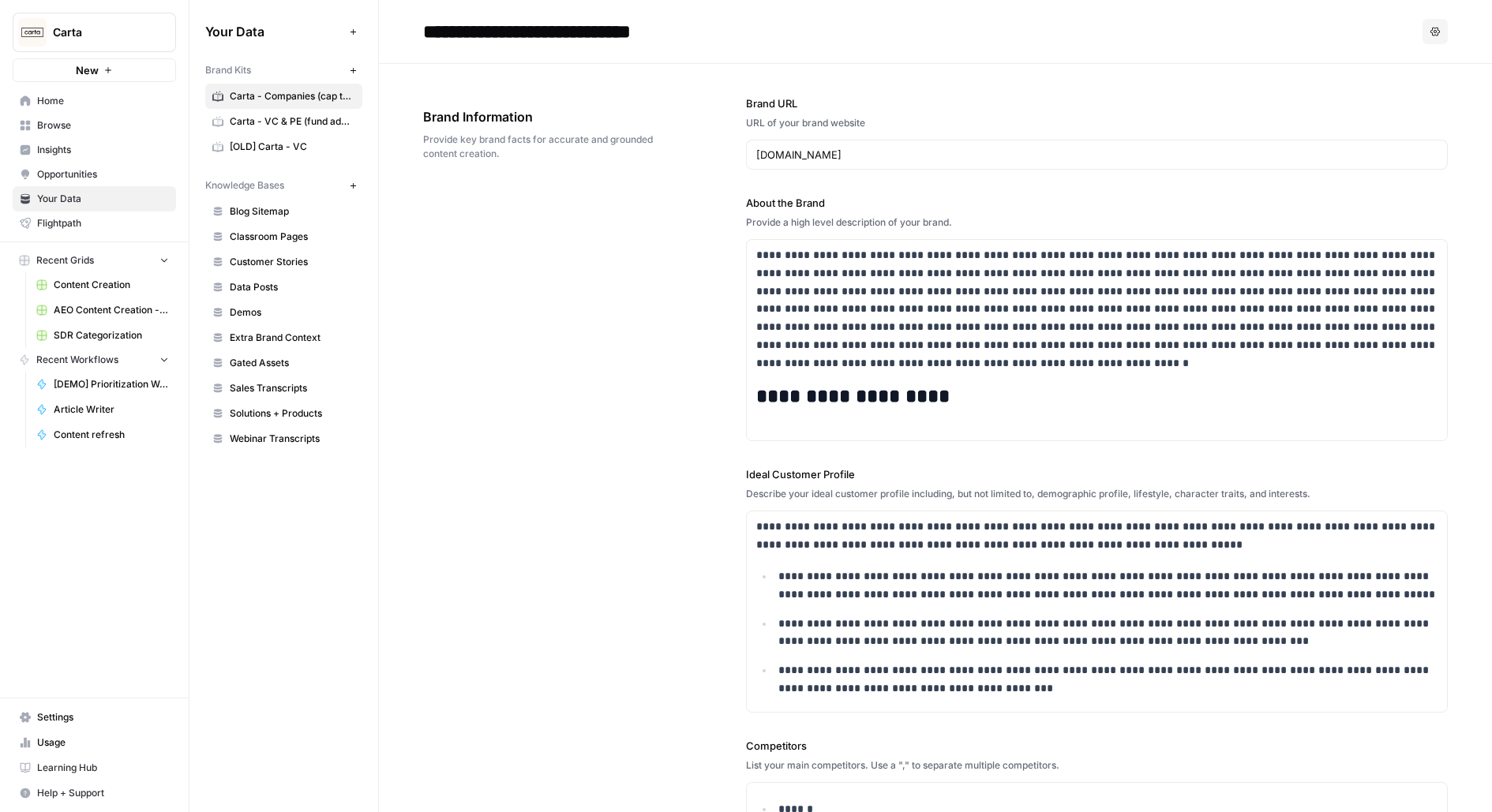
click at [330, 122] on span "Carta - VC & PE (fund admin)" at bounding box center [292, 121] width 125 height 14
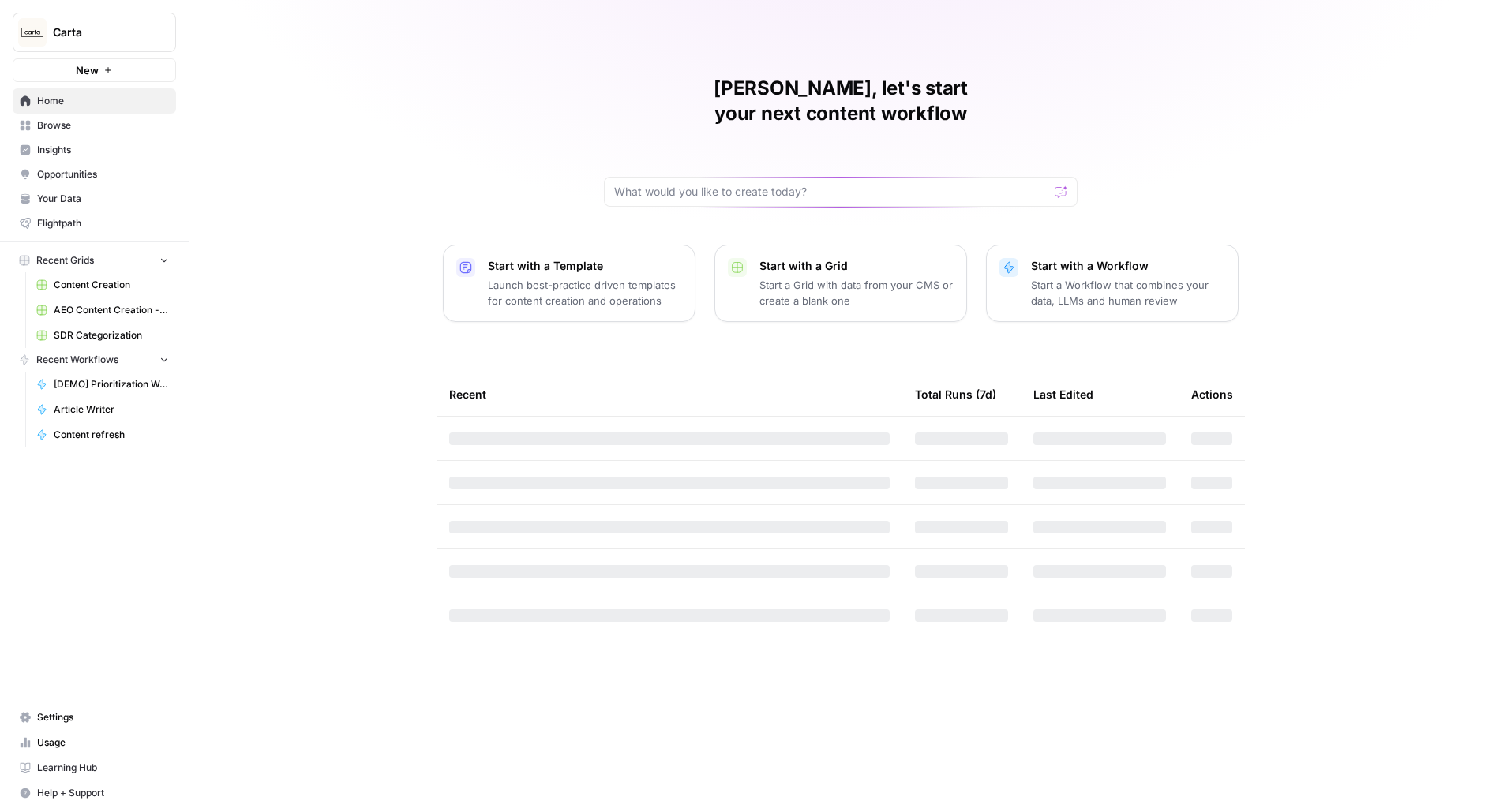
click at [129, 37] on span "Carta" at bounding box center [100, 32] width 95 height 16
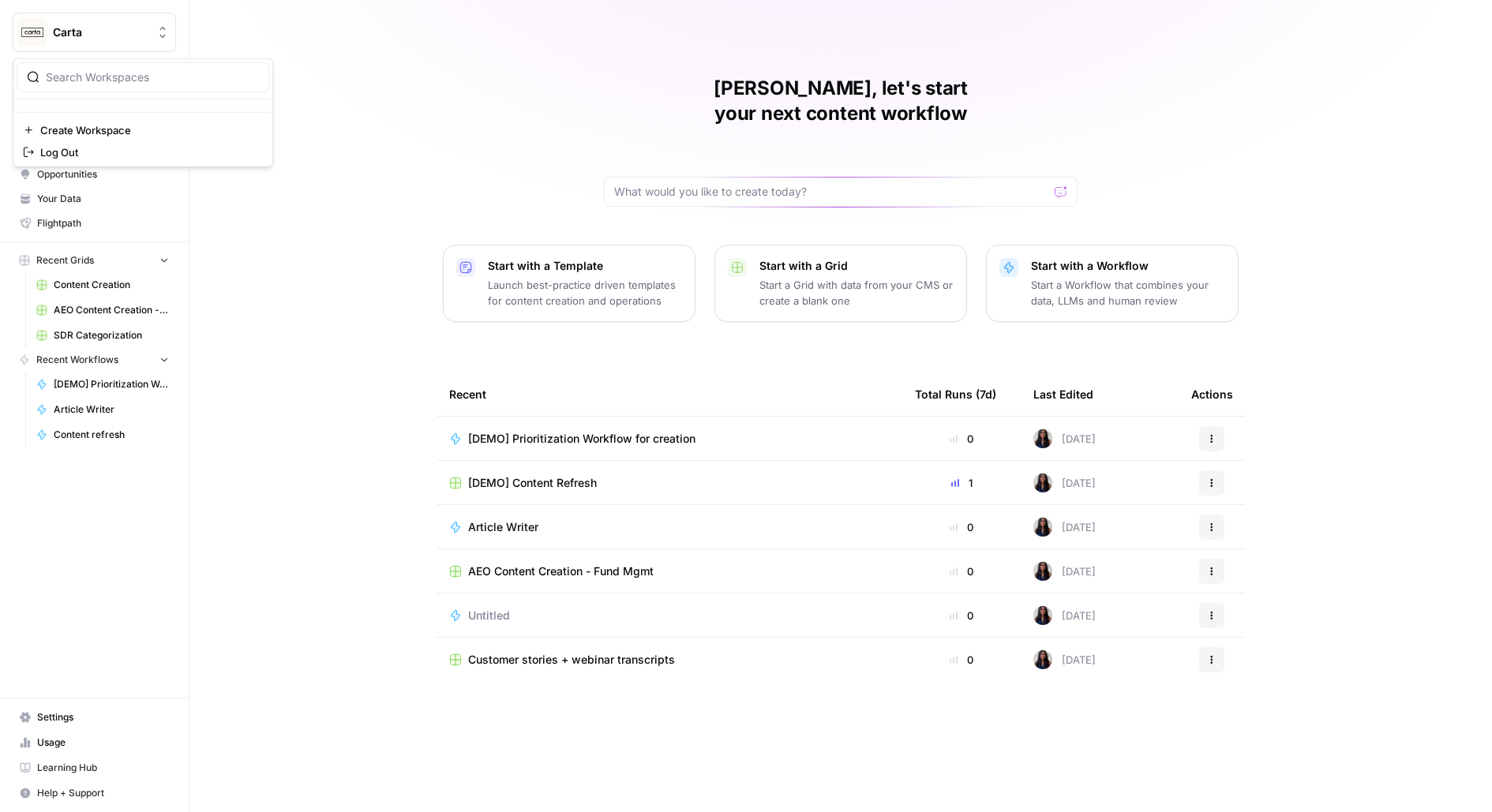
click at [428, 56] on div "Melanie, let's start your next content workflow Start with a Template Launch be…" at bounding box center [841, 406] width 1303 height 812
click at [49, 283] on link "Content Creation" at bounding box center [103, 285] width 147 height 25
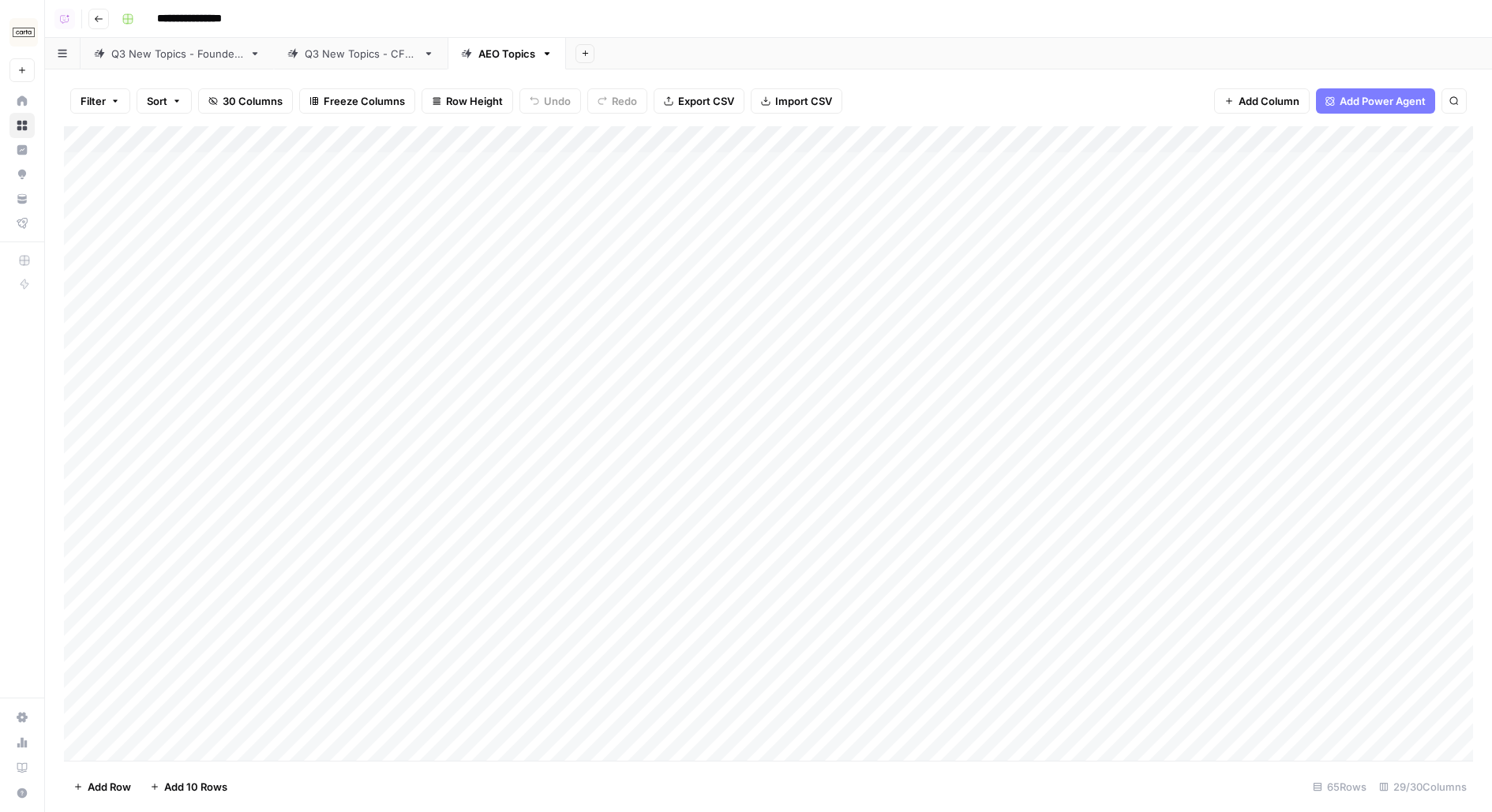
click at [192, 58] on div "Q3 New Topics - Founders" at bounding box center [177, 54] width 131 height 16
drag, startPoint x: 301, startPoint y: 164, endPoint x: 285, endPoint y: 387, distance: 223.6
click at [285, 389] on div "Add Column" at bounding box center [768, 296] width 1409 height 339
click at [445, 147] on div "Add Column" at bounding box center [768, 296] width 1409 height 339
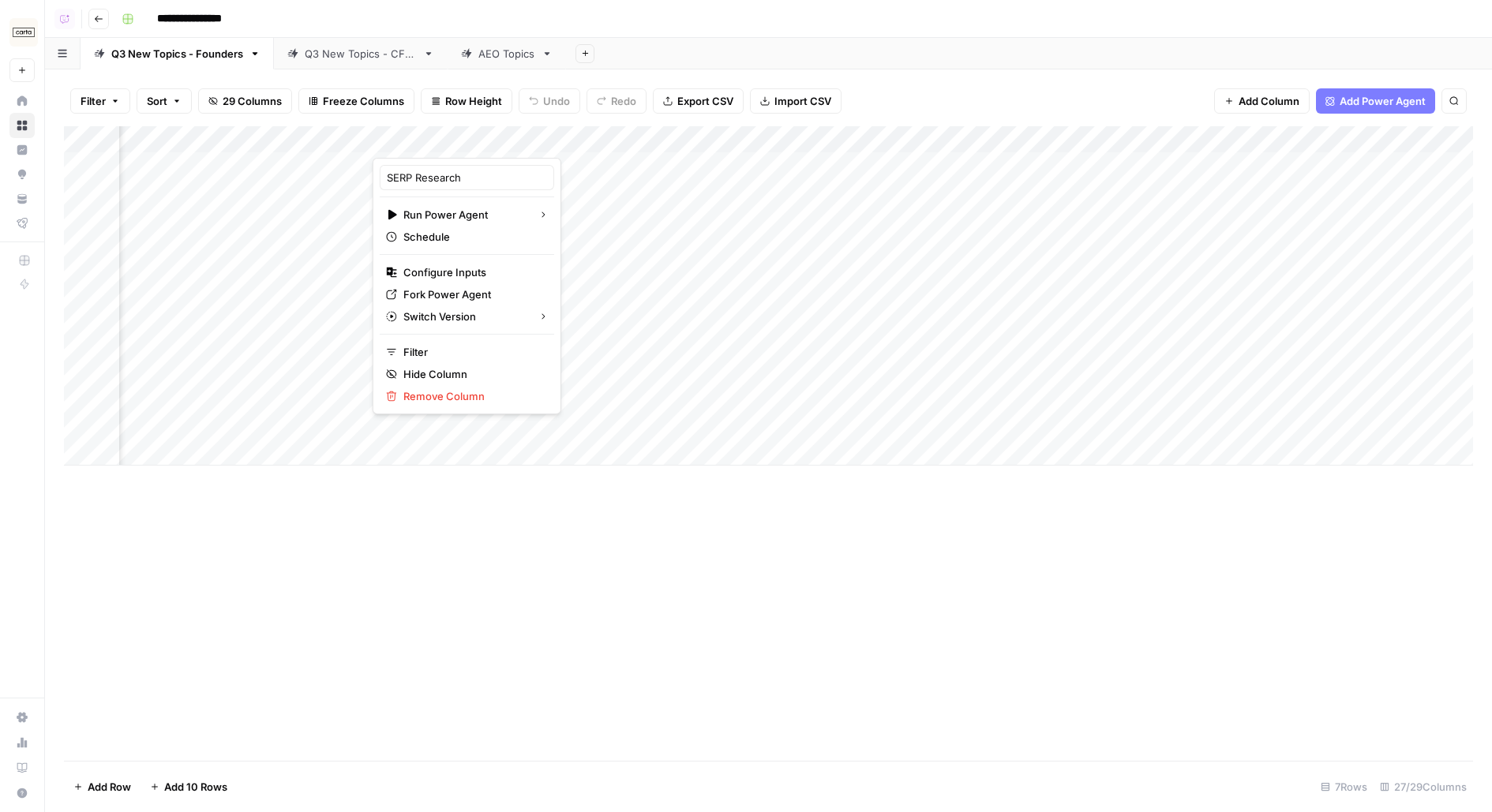
click at [907, 143] on div "Add Column" at bounding box center [768, 296] width 1409 height 339
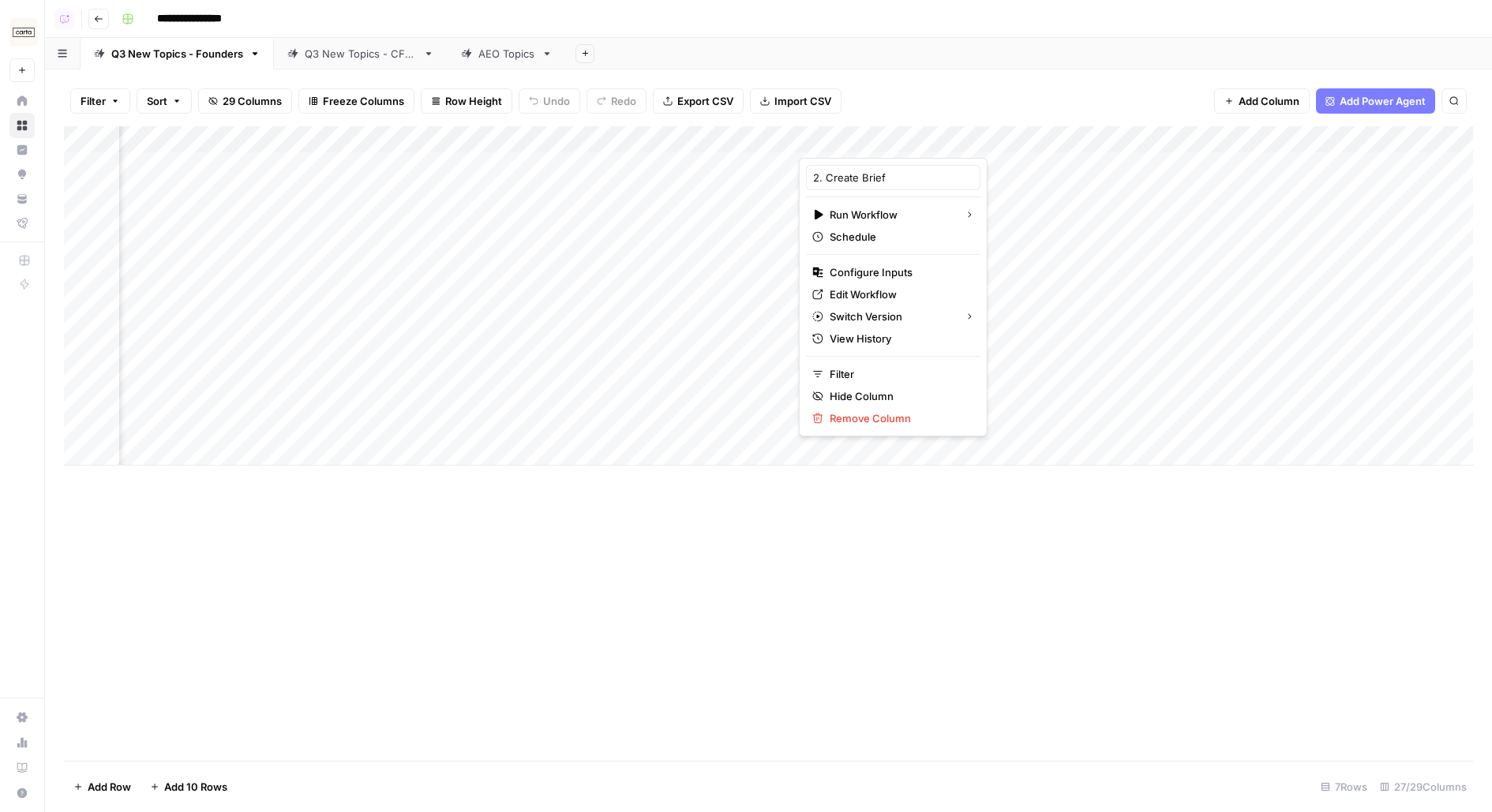
click at [964, 63] on div "Add Sheet" at bounding box center [1028, 54] width 926 height 32
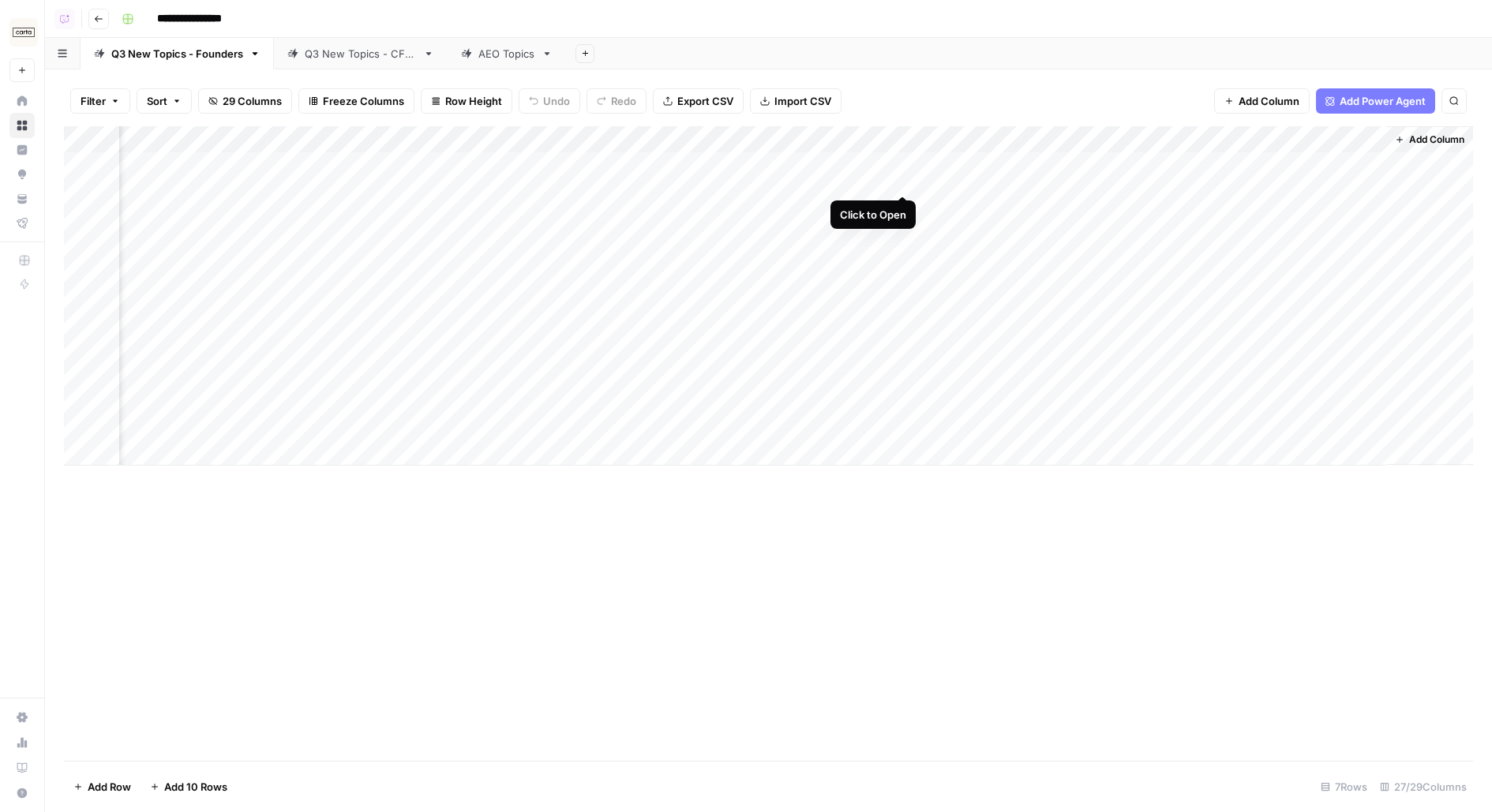
click at [901, 170] on div "Add Column" at bounding box center [768, 296] width 1409 height 339
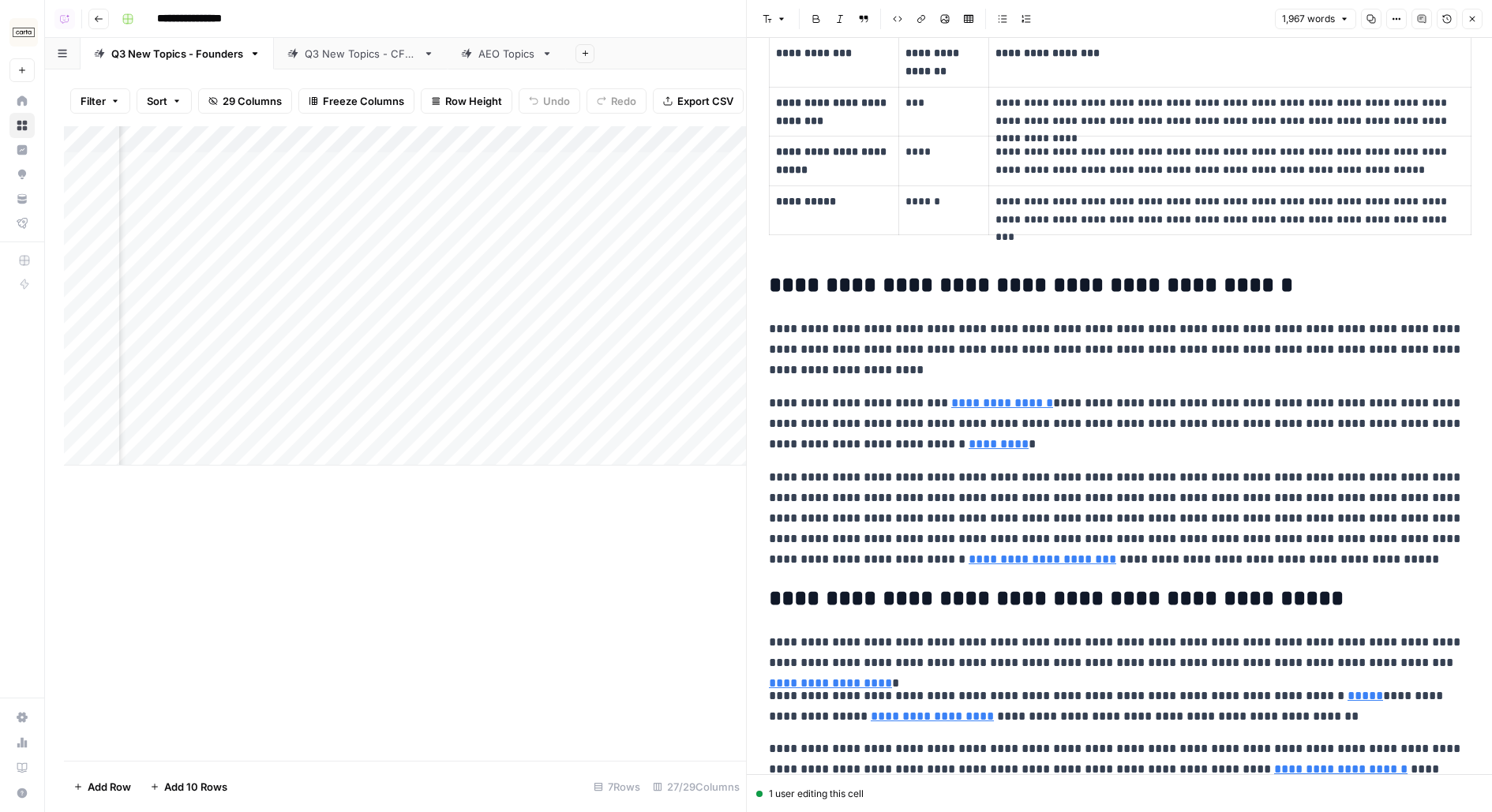
scroll to position [2678, 0]
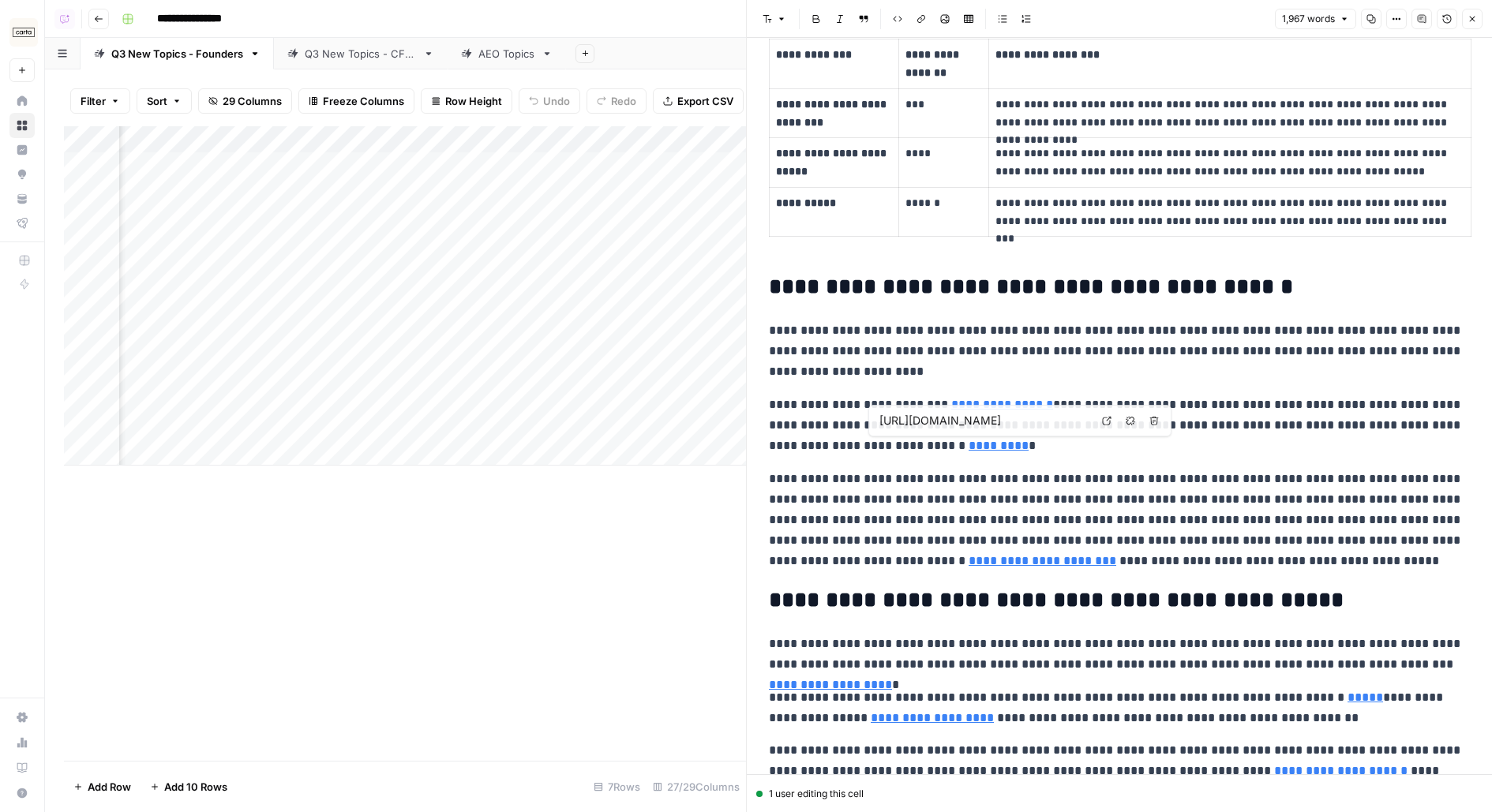
type input "https://carta.com/data/bridge-rounds-rise/"
click at [1473, 19] on icon "button" at bounding box center [1472, 19] width 5 height 5
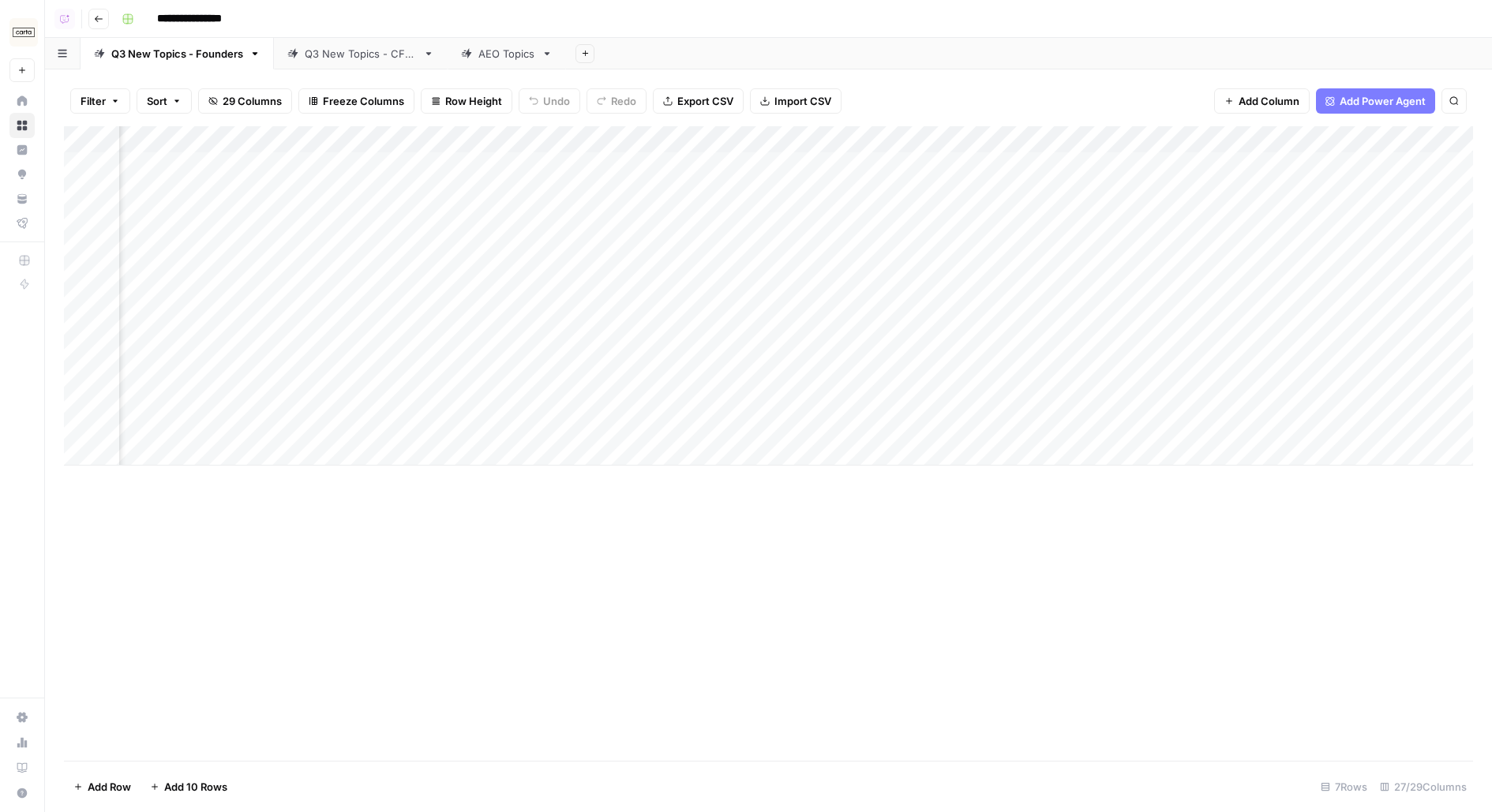
scroll to position [0, 2089]
click at [739, 132] on div "Add Column" at bounding box center [768, 296] width 1409 height 339
click at [751, 293] on span "Edit Workflow" at bounding box center [765, 294] width 138 height 16
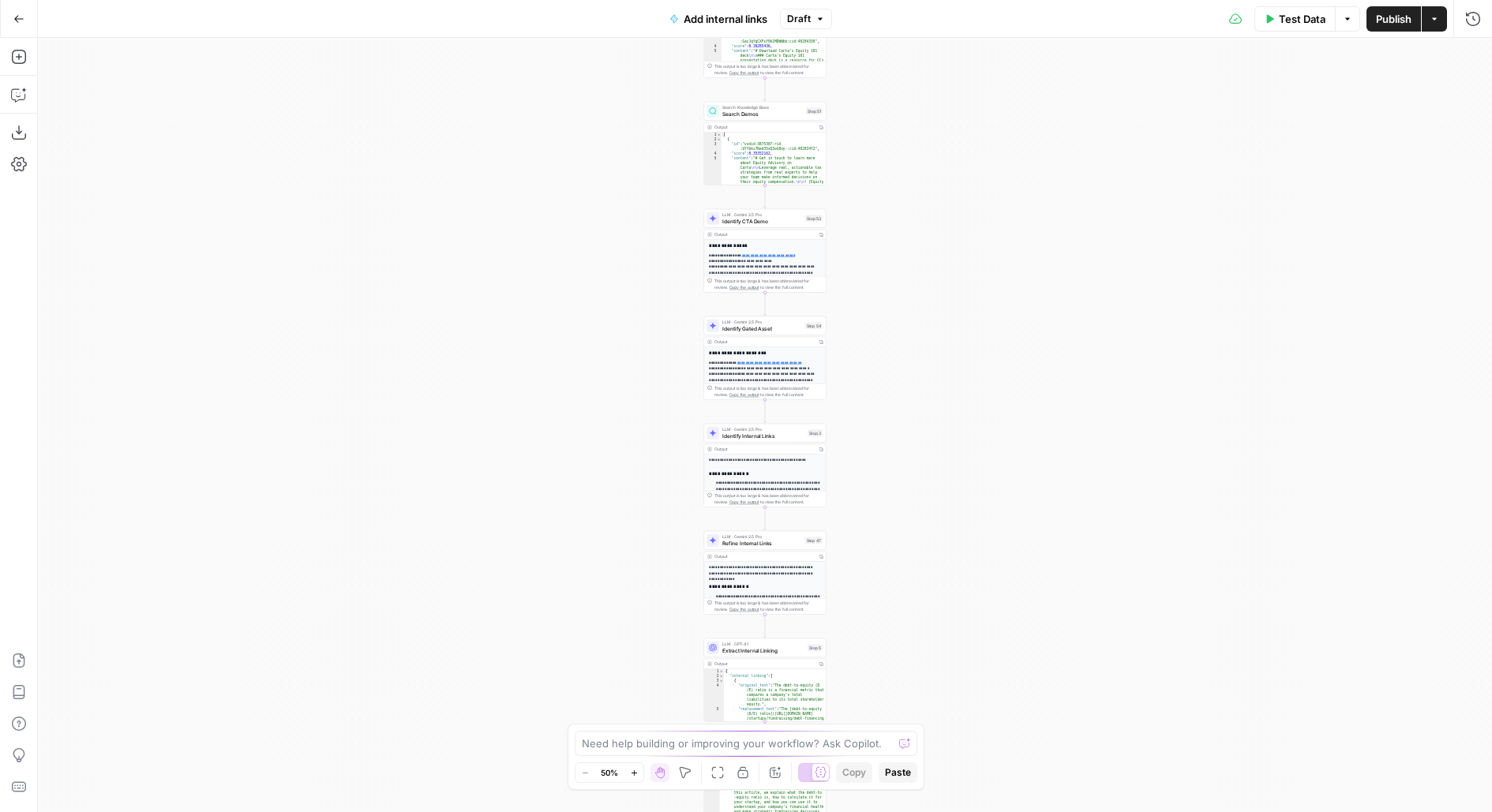
drag, startPoint x: 933, startPoint y: 114, endPoint x: 933, endPoint y: 322, distance: 208.0
click at [933, 323] on div "Workflow Input Settings Inputs Search Knowledge Base Learn KB Search Step 48 Ou…" at bounding box center [765, 425] width 1454 height 774
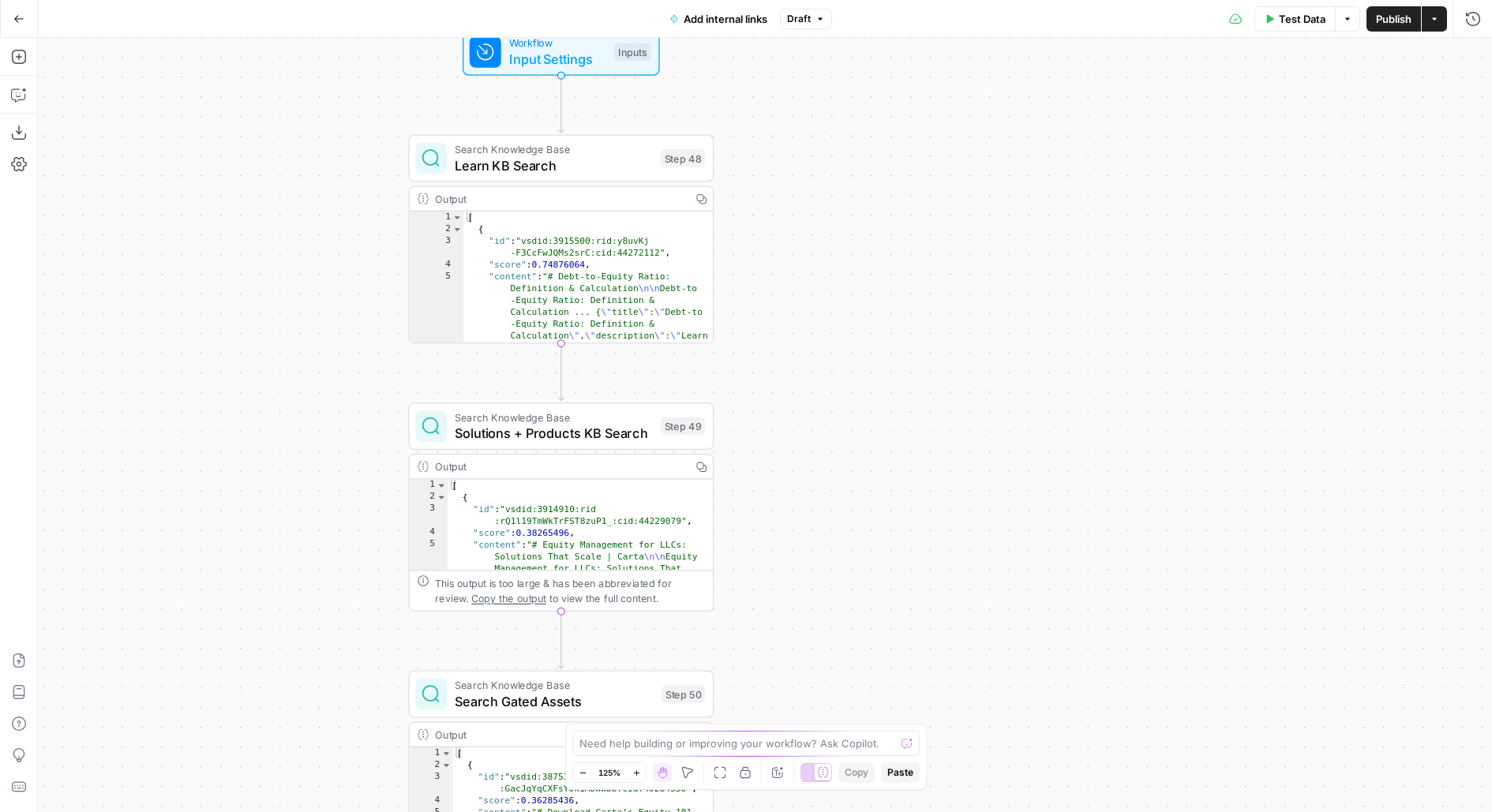
drag, startPoint x: 753, startPoint y: 540, endPoint x: 829, endPoint y: 296, distance: 255.6
click at [829, 296] on div "Workflow Input Settings Inputs Search Knowledge Base Learn KB Search Step 48 Ou…" at bounding box center [765, 425] width 1454 height 774
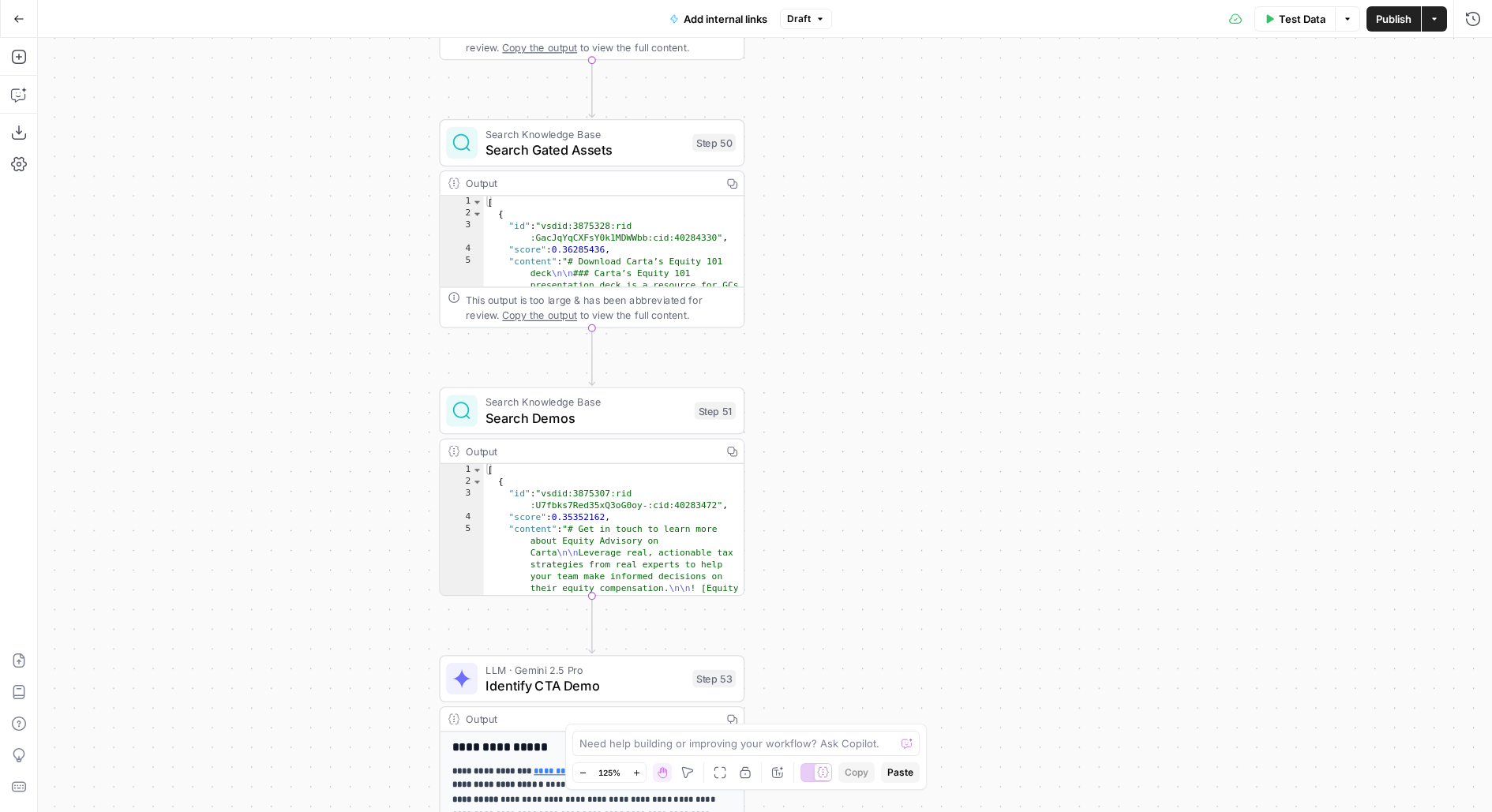
drag, startPoint x: 307, startPoint y: 632, endPoint x: 311, endPoint y: 248, distance: 384.0
click at [311, 248] on div "Workflow Input Settings Inputs Search Knowledge Base Learn KB Search Step 48 Ou…" at bounding box center [765, 425] width 1454 height 774
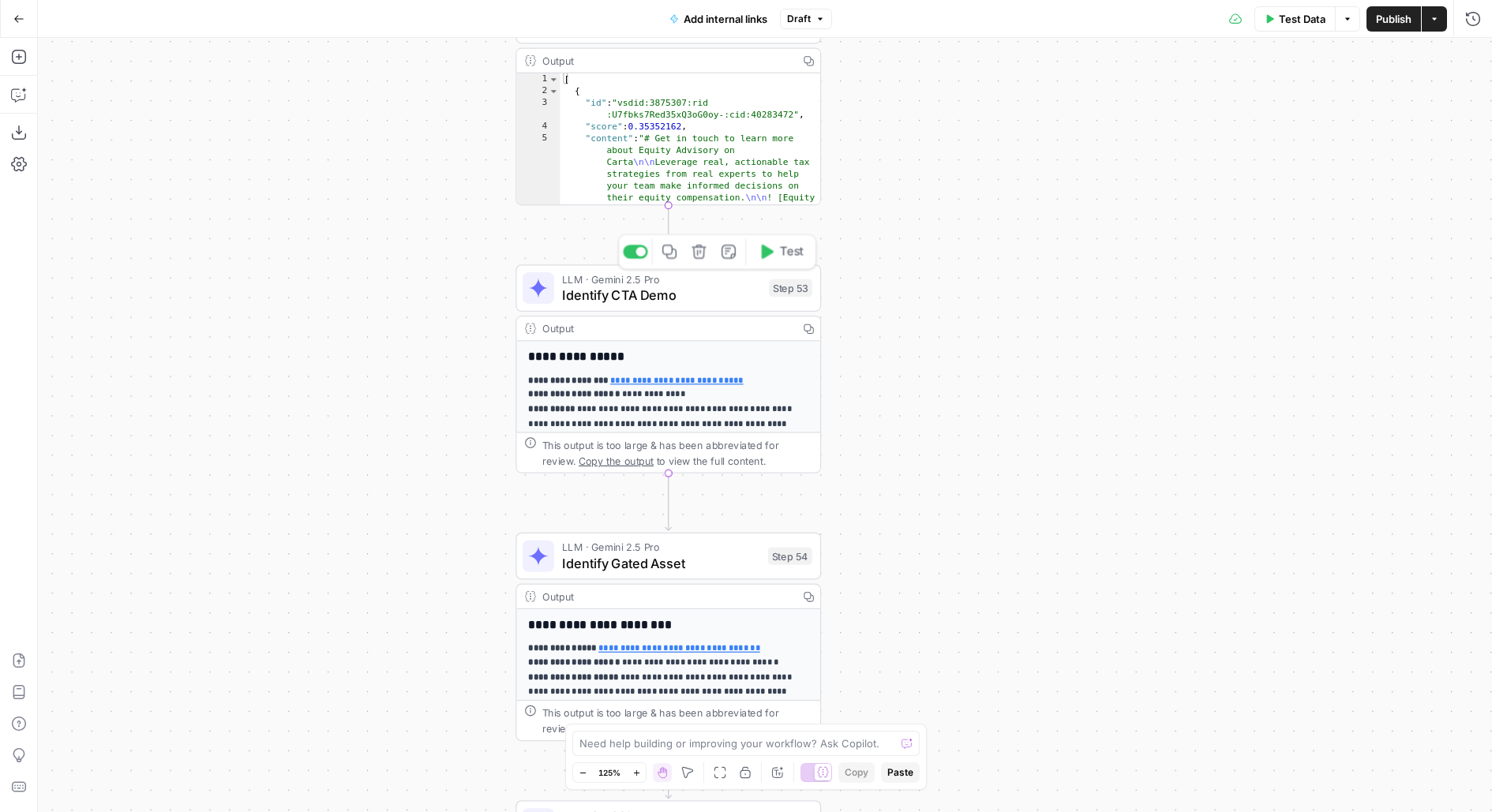
click at [542, 294] on icon at bounding box center [538, 288] width 20 height 20
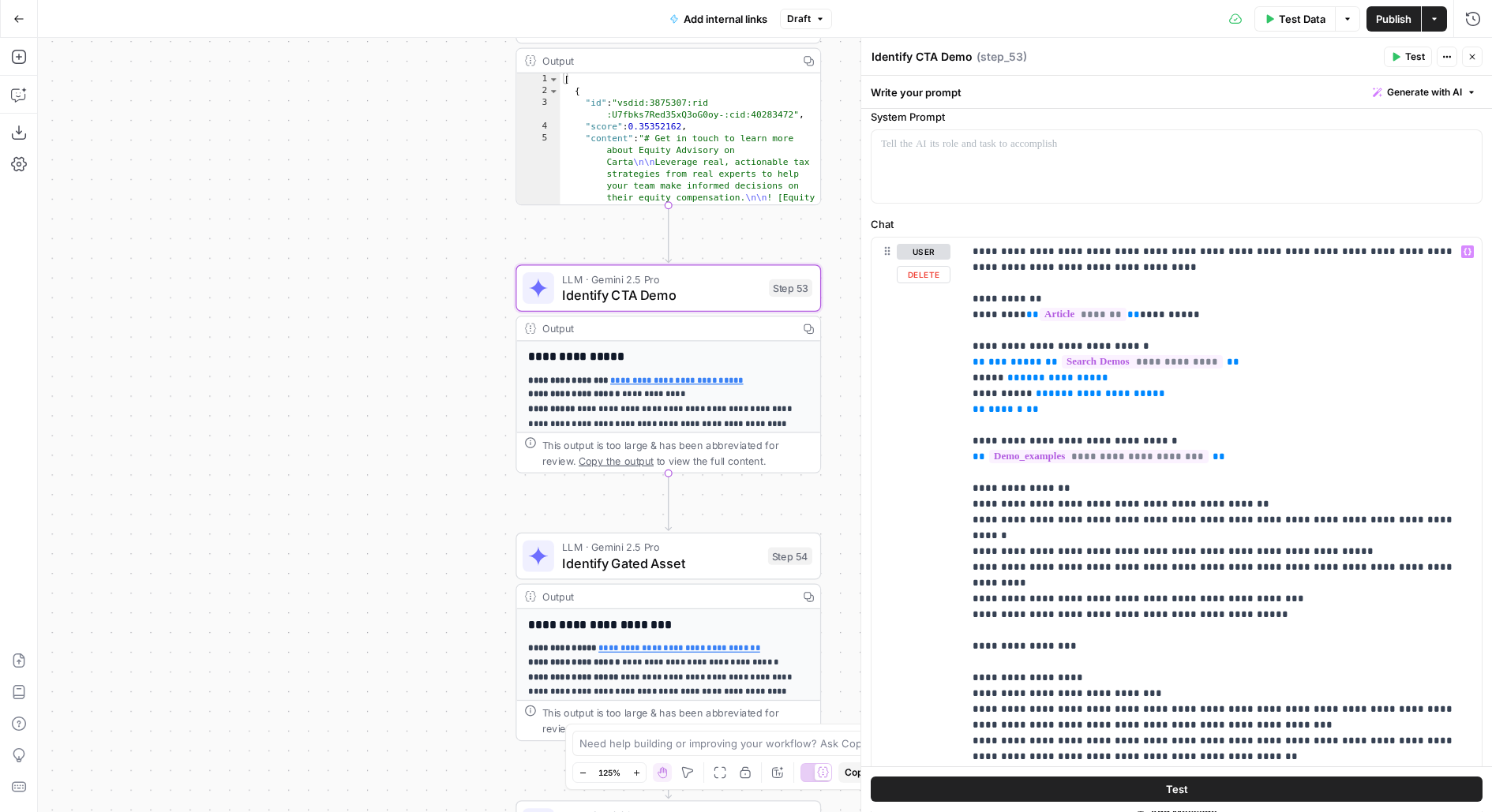
scroll to position [117, 0]
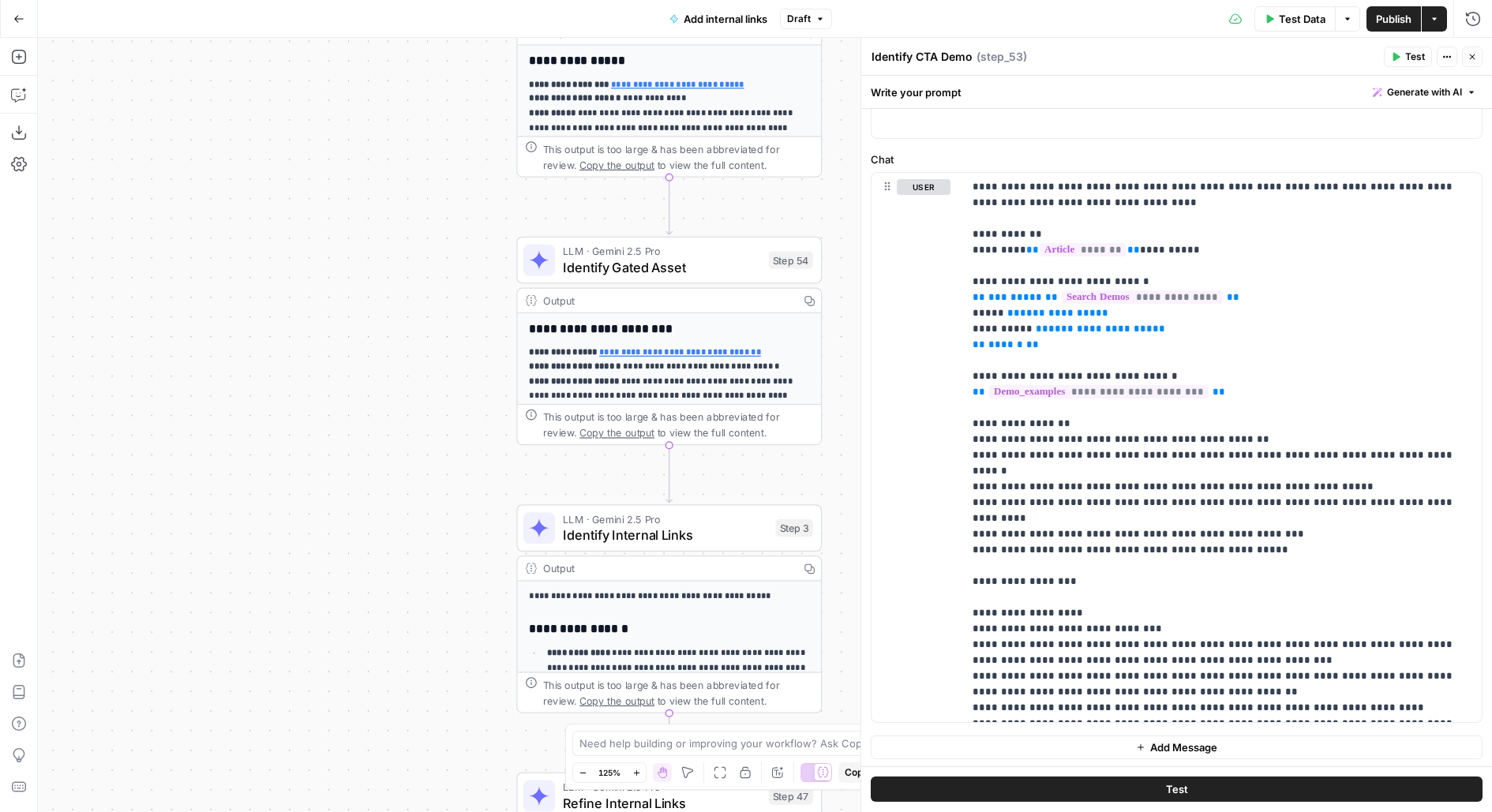
drag, startPoint x: 284, startPoint y: 630, endPoint x: 285, endPoint y: 233, distance: 397.0
click at [285, 234] on div "Workflow Input Settings Inputs Search Knowledge Base Learn KB Search Step 48 Ou…" at bounding box center [765, 425] width 1454 height 774
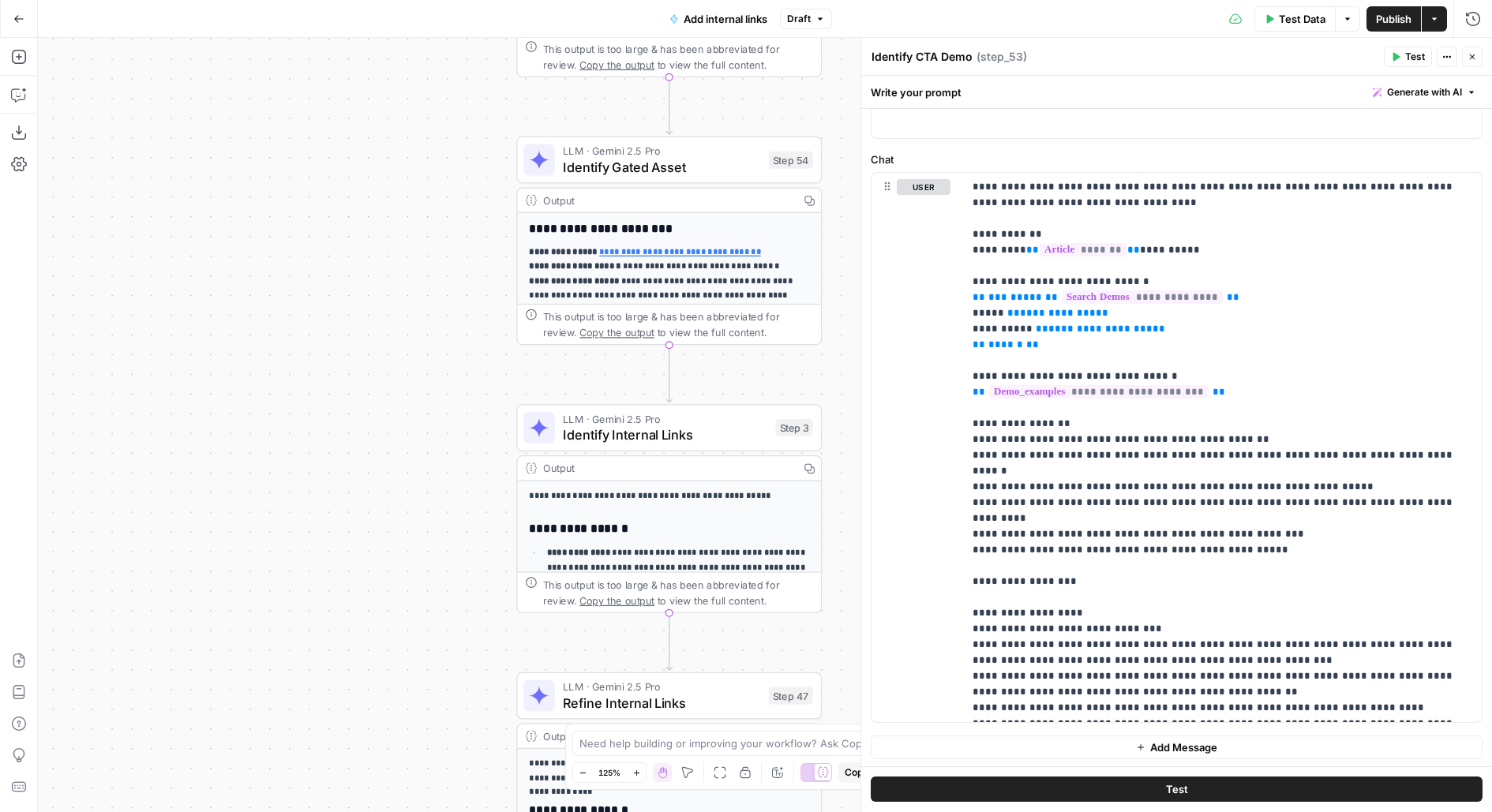
drag, startPoint x: 417, startPoint y: 453, endPoint x: 405, endPoint y: 176, distance: 277.3
click at [407, 176] on div "Workflow Input Settings Inputs Search Knowledge Base Learn KB Search Step 48 Ou…" at bounding box center [765, 425] width 1454 height 774
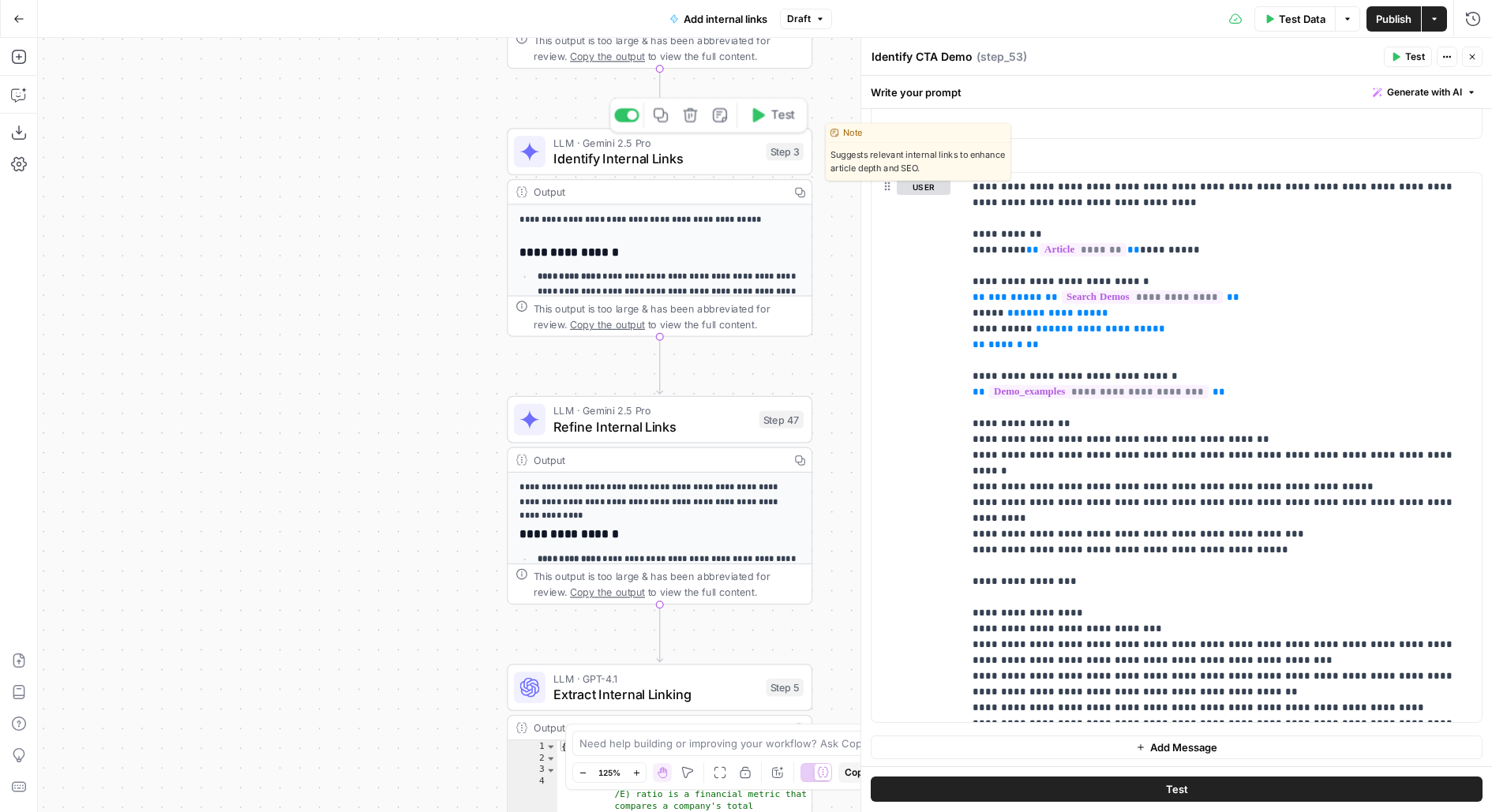
click at [608, 153] on span "Identify Internal Links" at bounding box center [656, 158] width 205 height 20
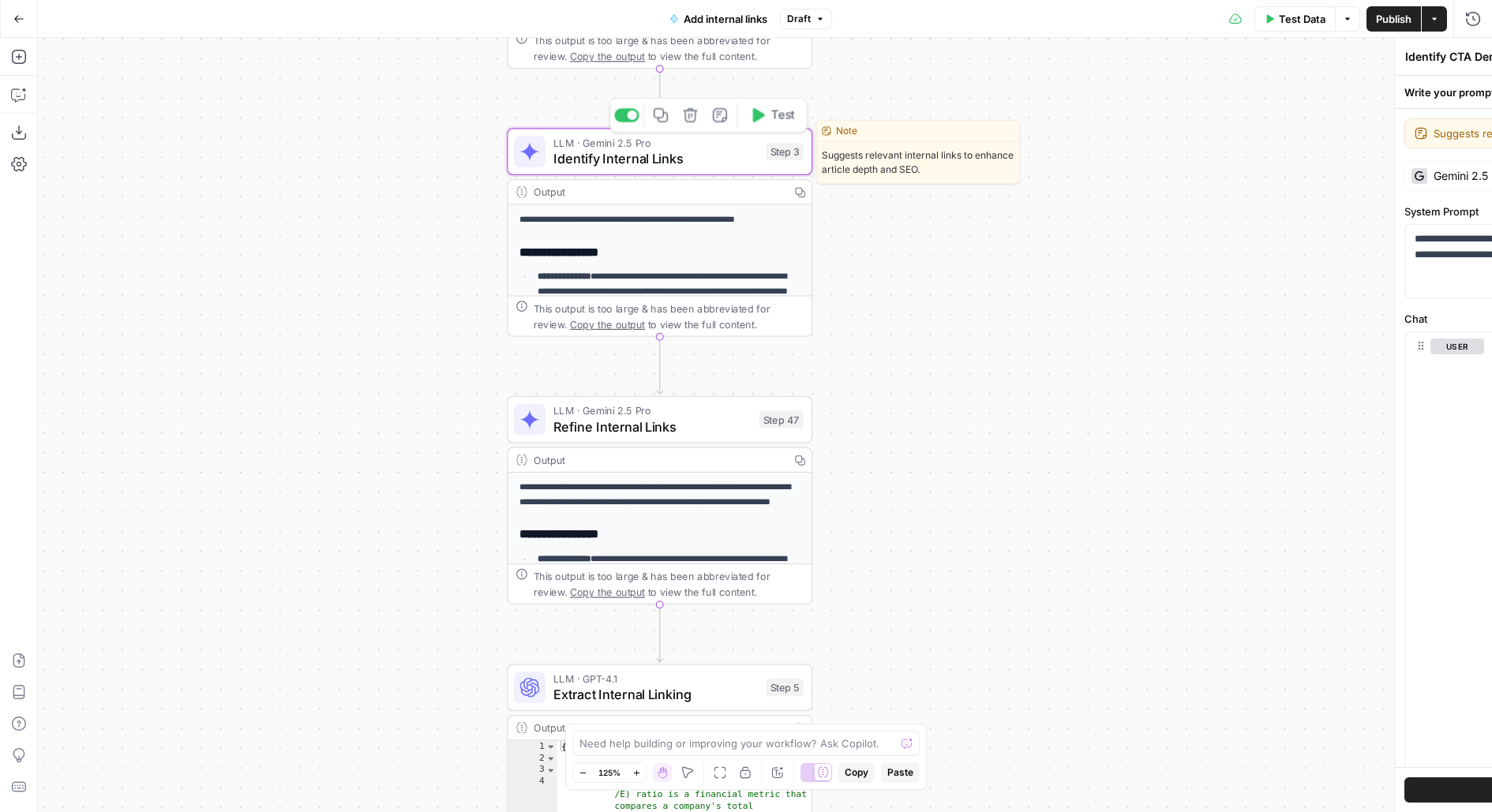
type textarea "Identify Internal Links"
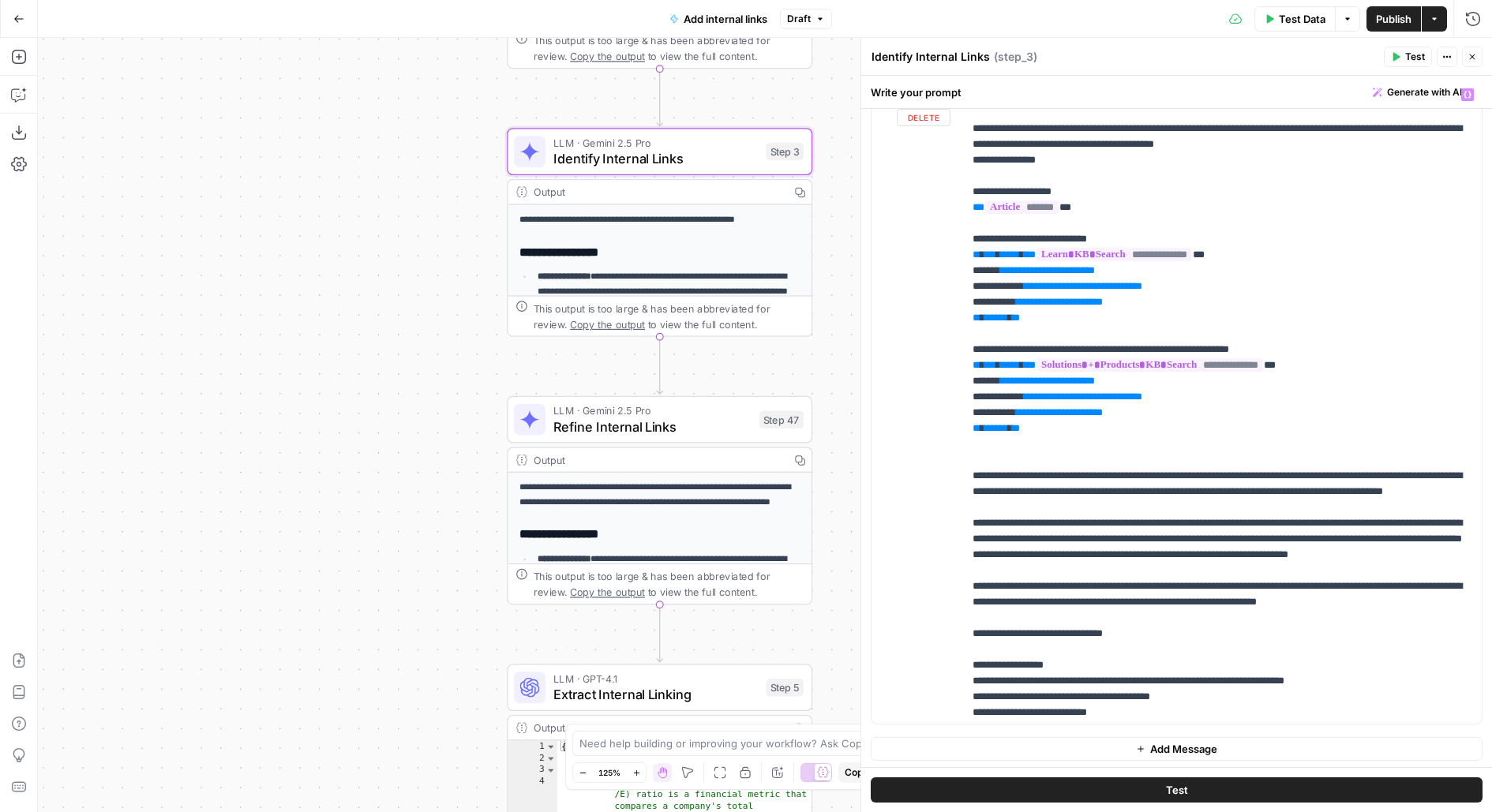
scroll to position [316, 0]
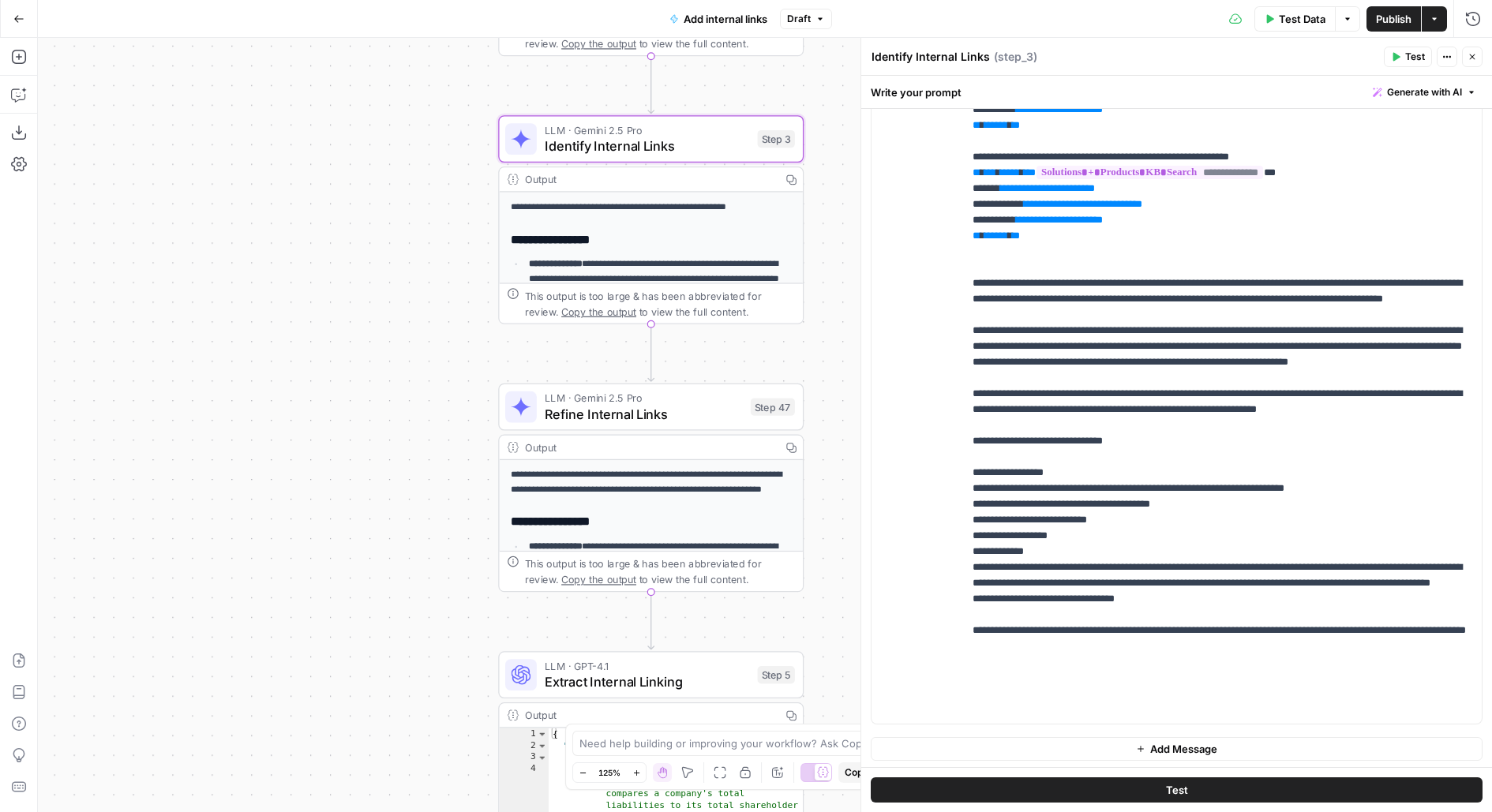
drag, startPoint x: 485, startPoint y: 453, endPoint x: 378, endPoint y: 157, distance: 314.7
click at [381, 157] on div "Workflow Input Settings Inputs Search Knowledge Base Learn KB Search Step 48 Ou…" at bounding box center [765, 425] width 1454 height 774
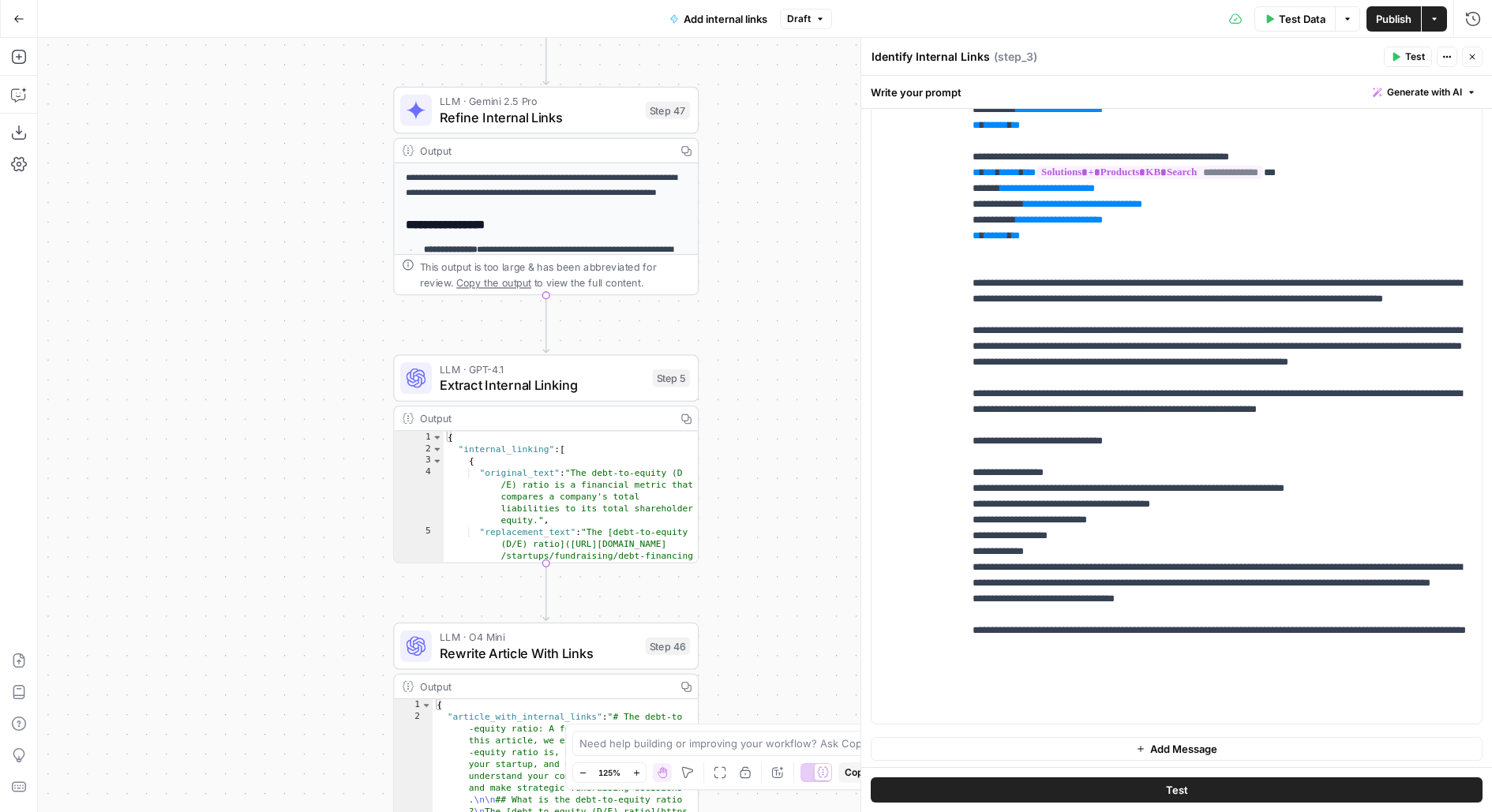
drag, startPoint x: 285, startPoint y: 438, endPoint x: 285, endPoint y: 180, distance: 258.0
click at [285, 180] on div "Workflow Input Settings Inputs Search Knowledge Base Learn KB Search Step 48 Ou…" at bounding box center [765, 425] width 1454 height 774
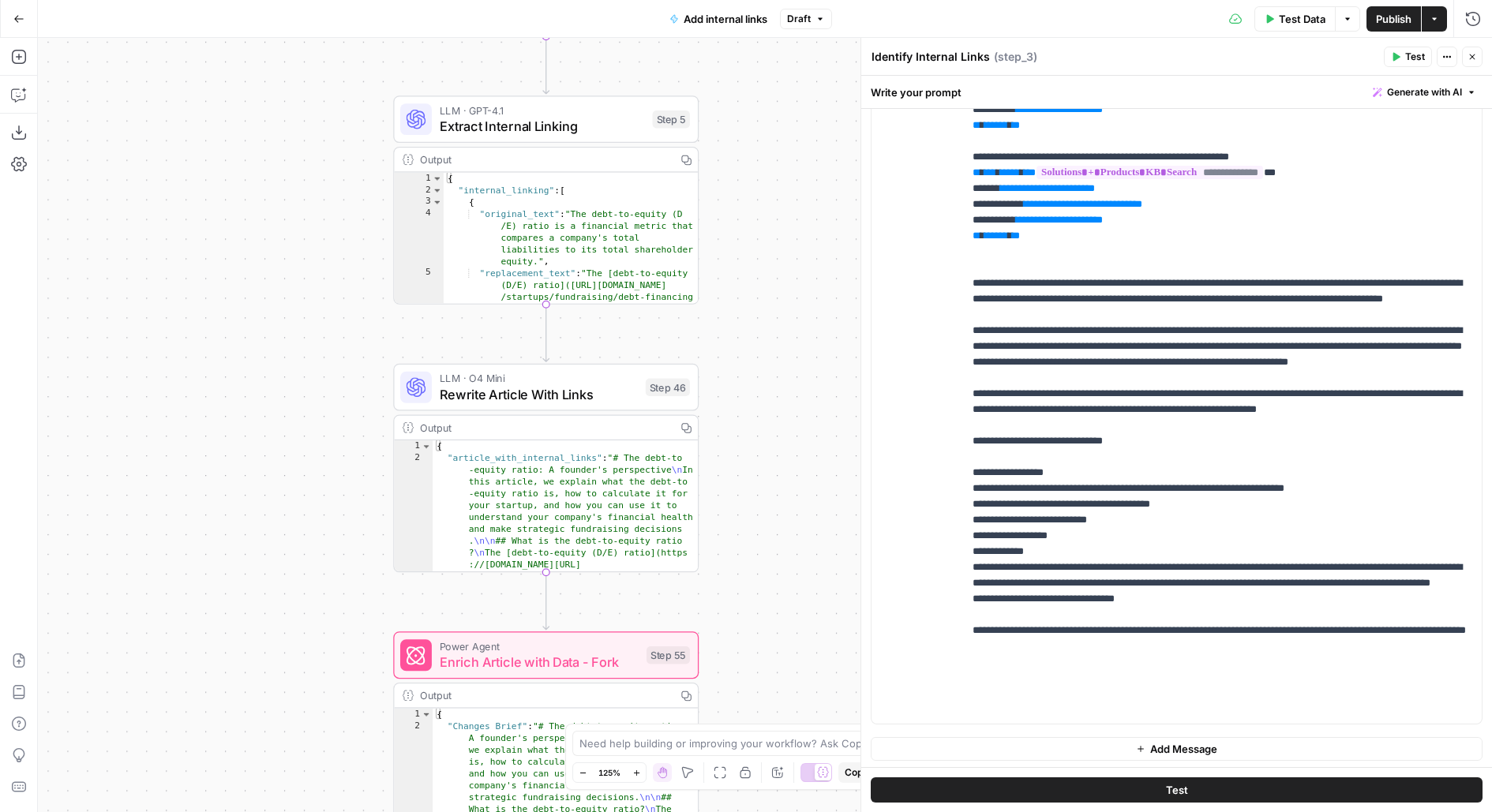
drag, startPoint x: 253, startPoint y: 447, endPoint x: 261, endPoint y: 118, distance: 329.1
click at [261, 118] on div "Workflow Input Settings Inputs Search Knowledge Base Learn KB Search Step 48 Ou…" at bounding box center [765, 425] width 1454 height 774
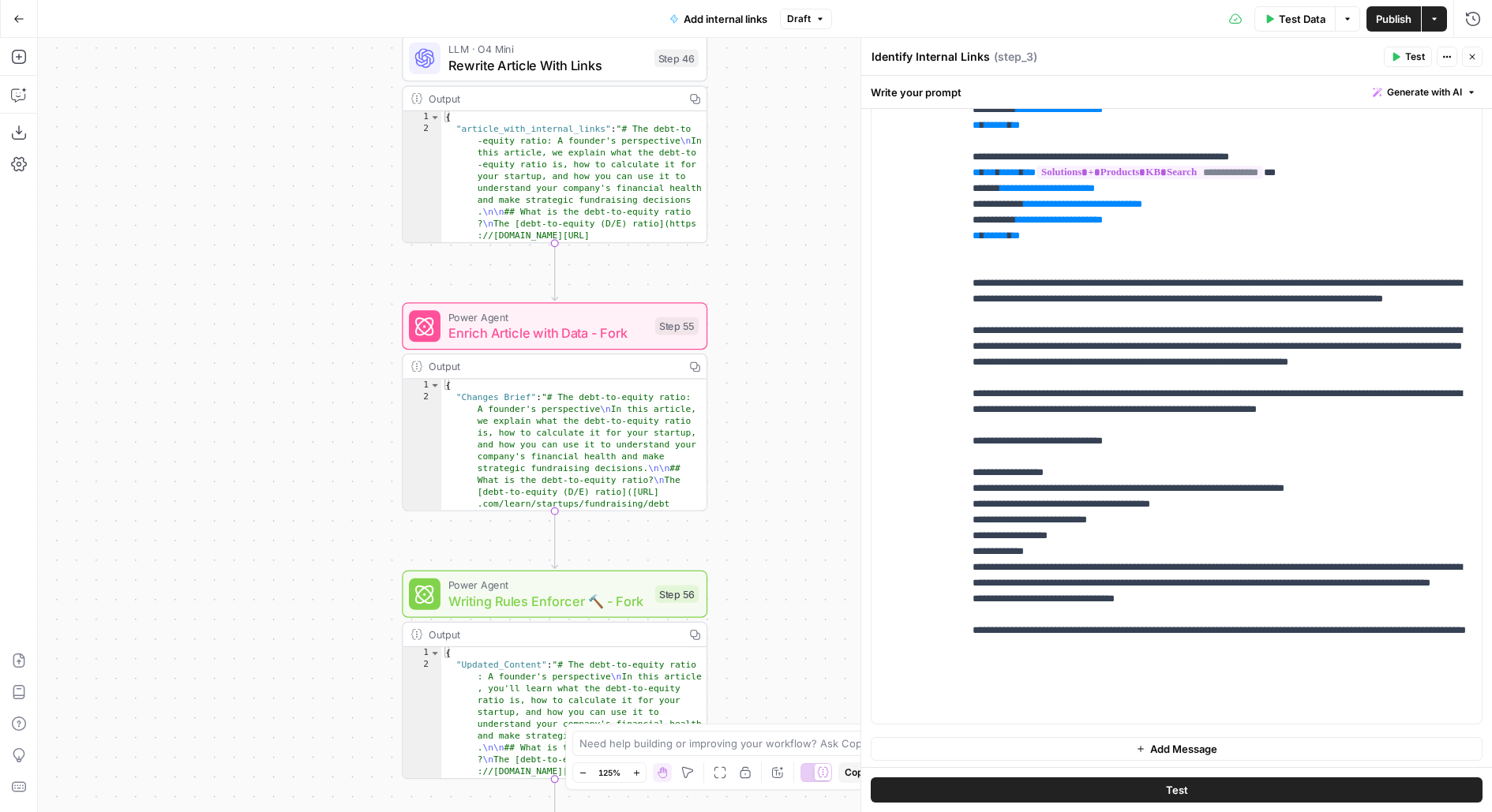
drag, startPoint x: 218, startPoint y: 432, endPoint x: 252, endPoint y: 103, distance: 330.8
click at [252, 112] on div "Workflow Input Settings Inputs Search Knowledge Base Learn KB Search Step 48 Ou…" at bounding box center [765, 425] width 1454 height 774
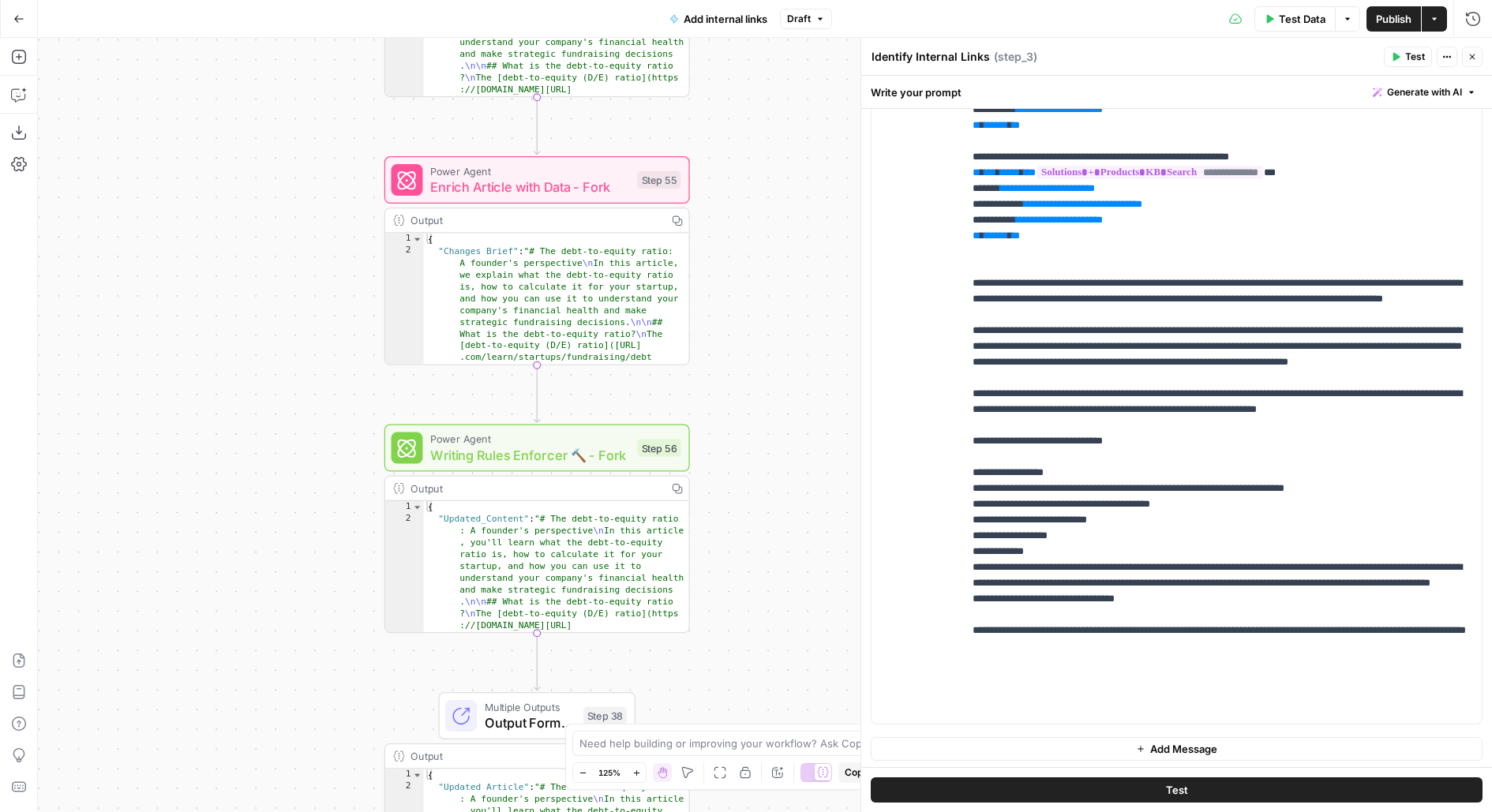
click at [494, 188] on span "Enrich Article with Data - Fork" at bounding box center [529, 186] width 199 height 20
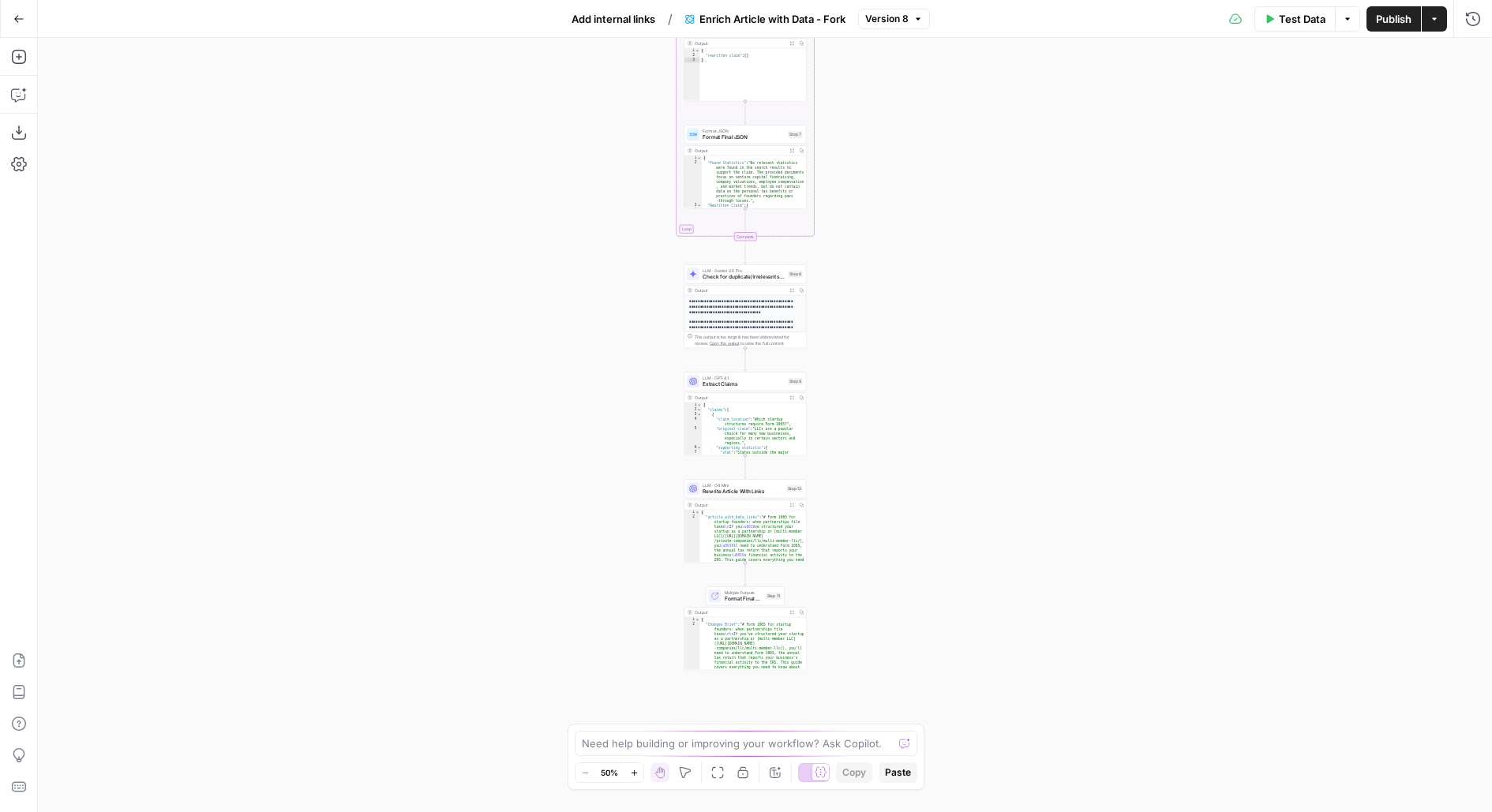
drag, startPoint x: 904, startPoint y: 293, endPoint x: 883, endPoint y: -77, distance: 370.6
click at [883, 0] on html "**********" at bounding box center [746, 406] width 1492 height 812
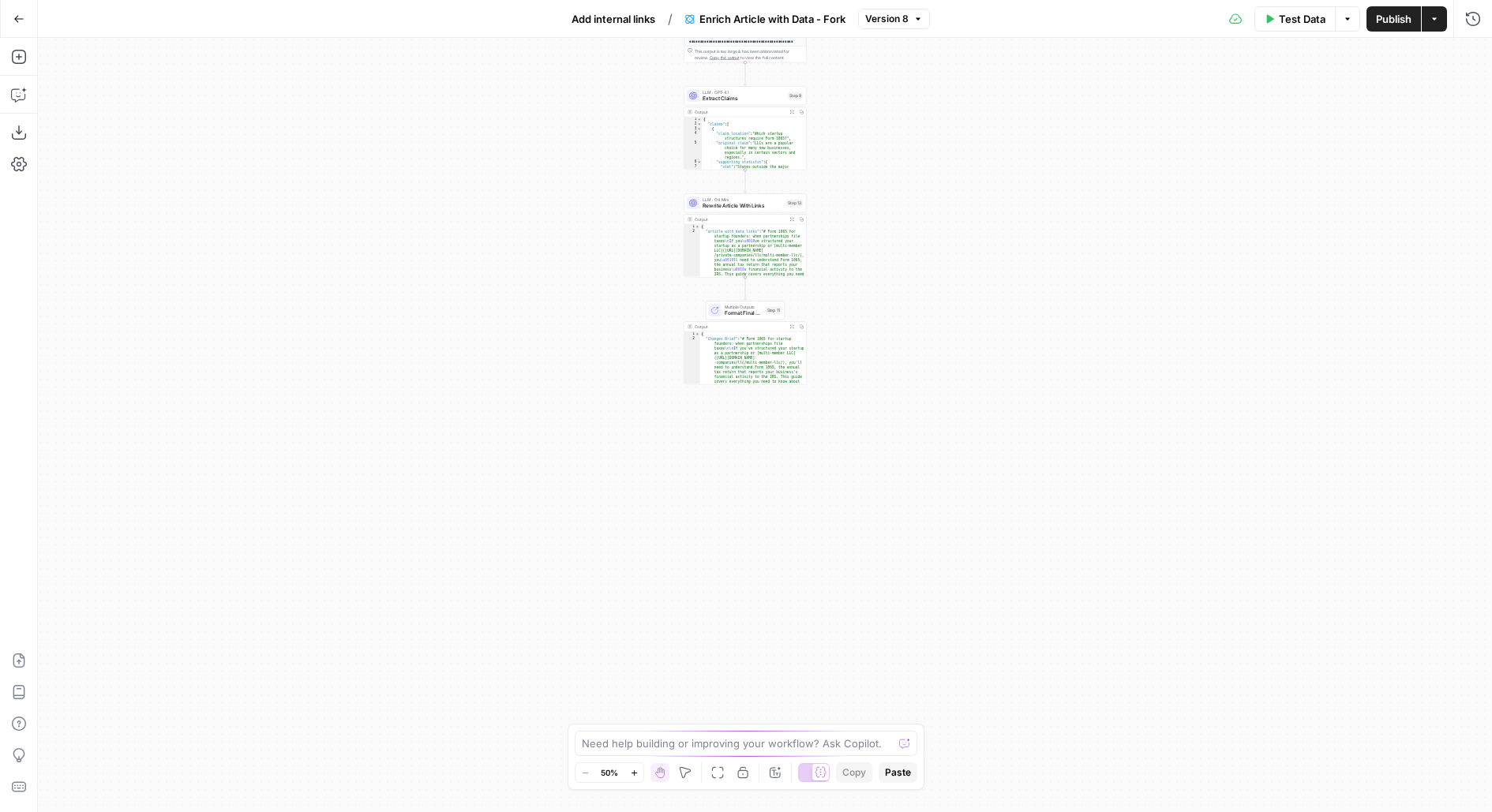
drag, startPoint x: 855, startPoint y: 432, endPoint x: 854, endPoint y: 140, distance: 292.0
click at [854, 140] on div "**********" at bounding box center [765, 425] width 1454 height 774
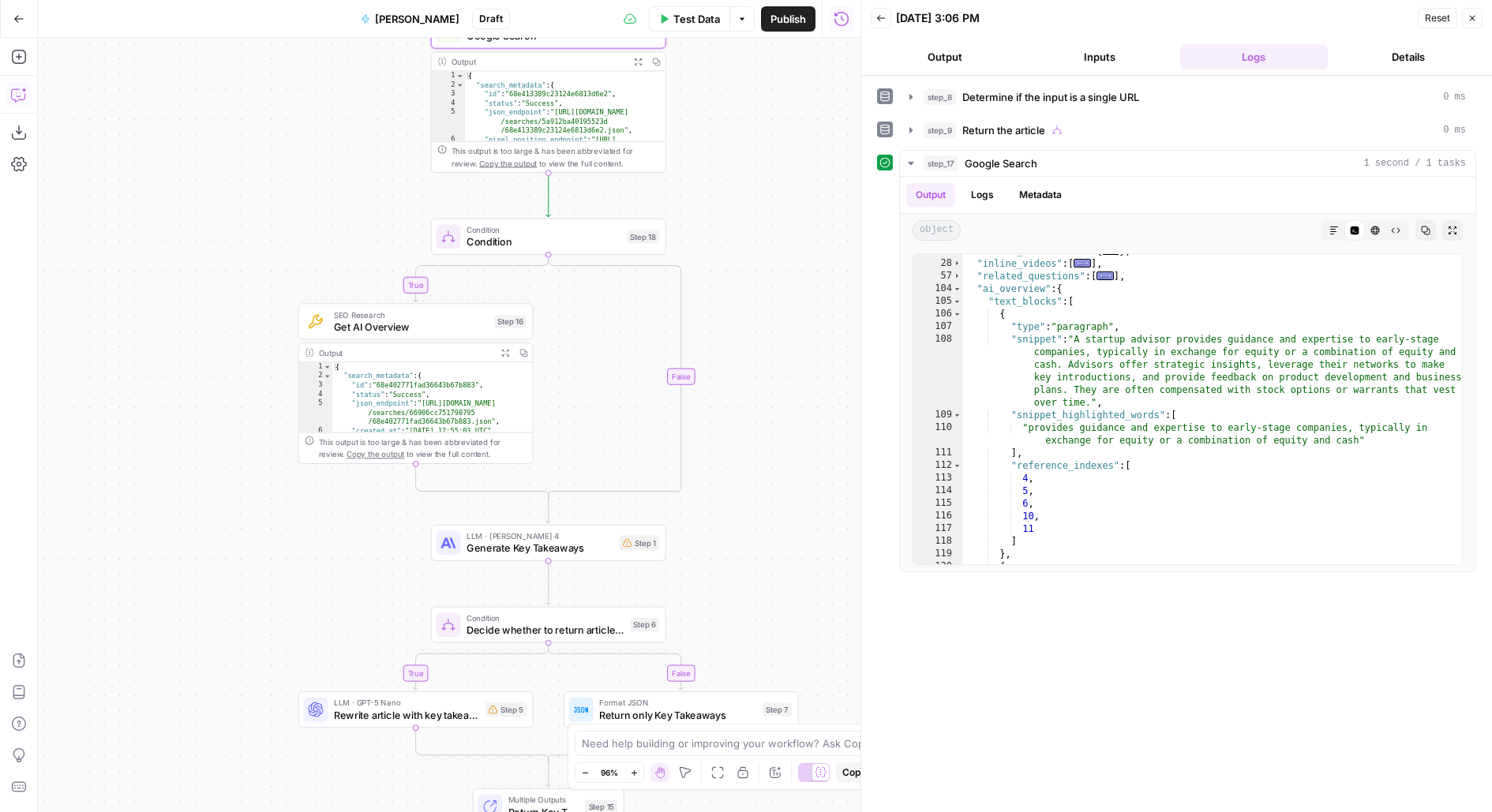
scroll to position [48, 0]
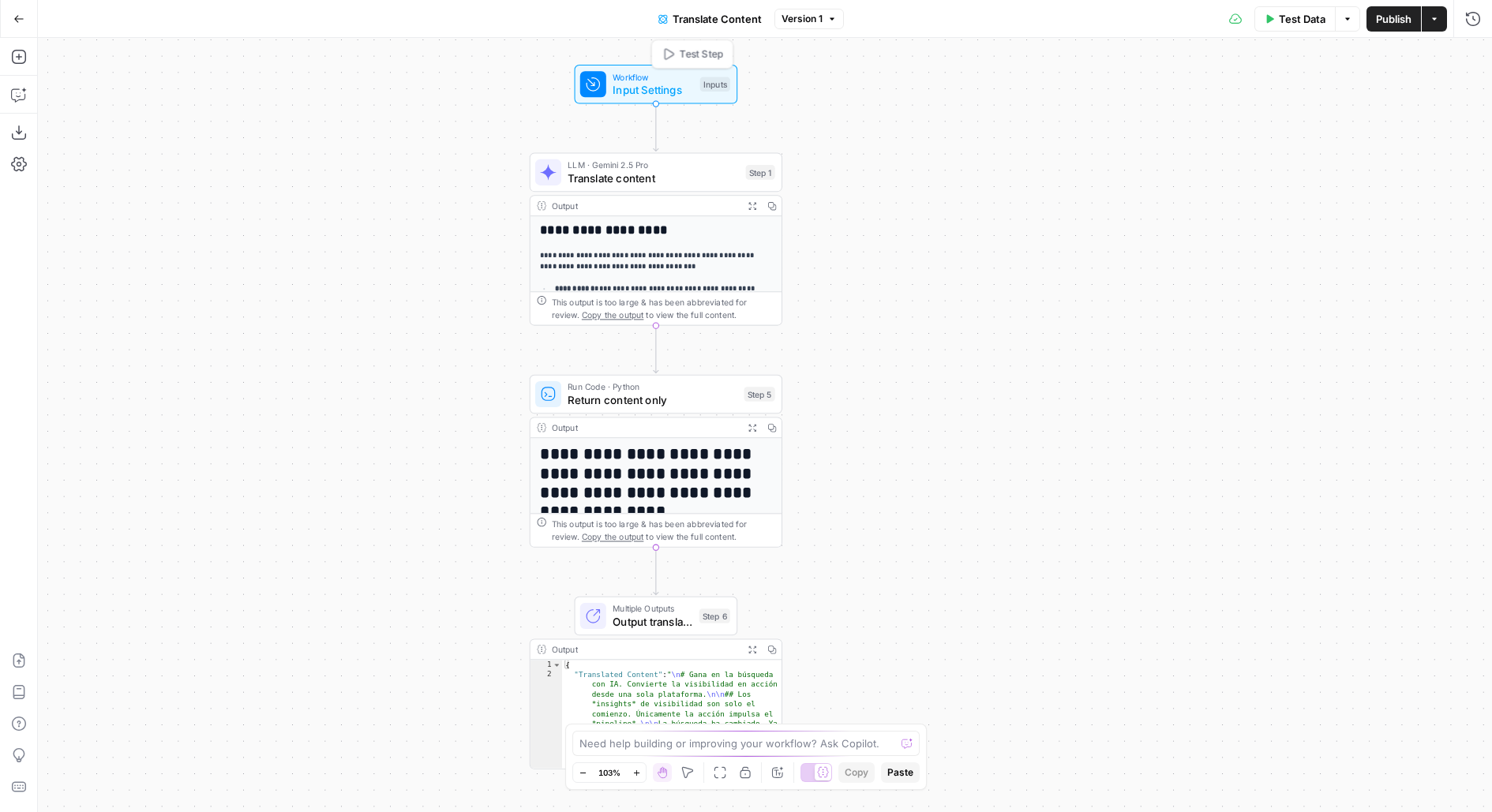
click at [650, 77] on span "Workflow" at bounding box center [652, 77] width 80 height 14
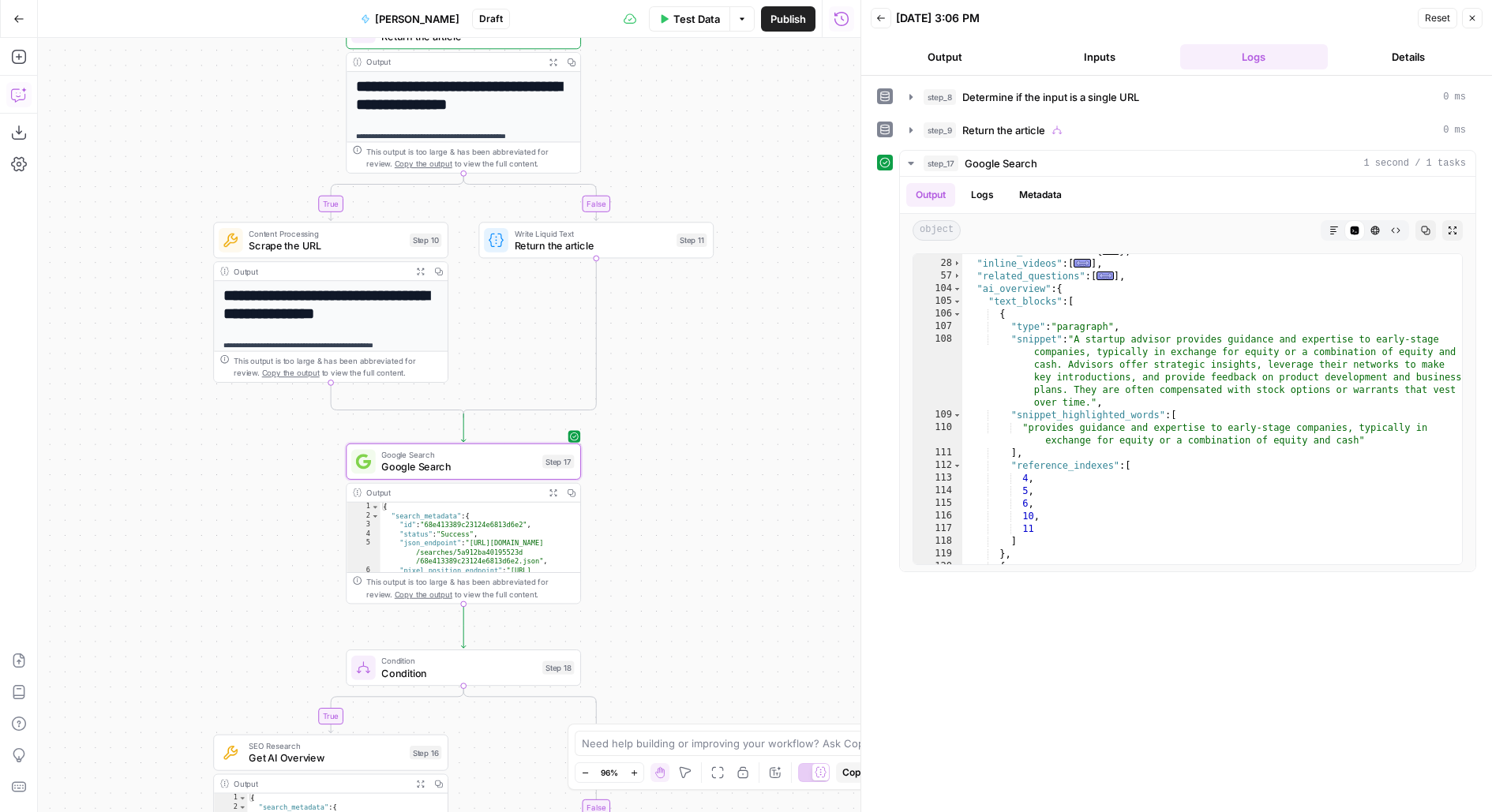
scroll to position [48, 0]
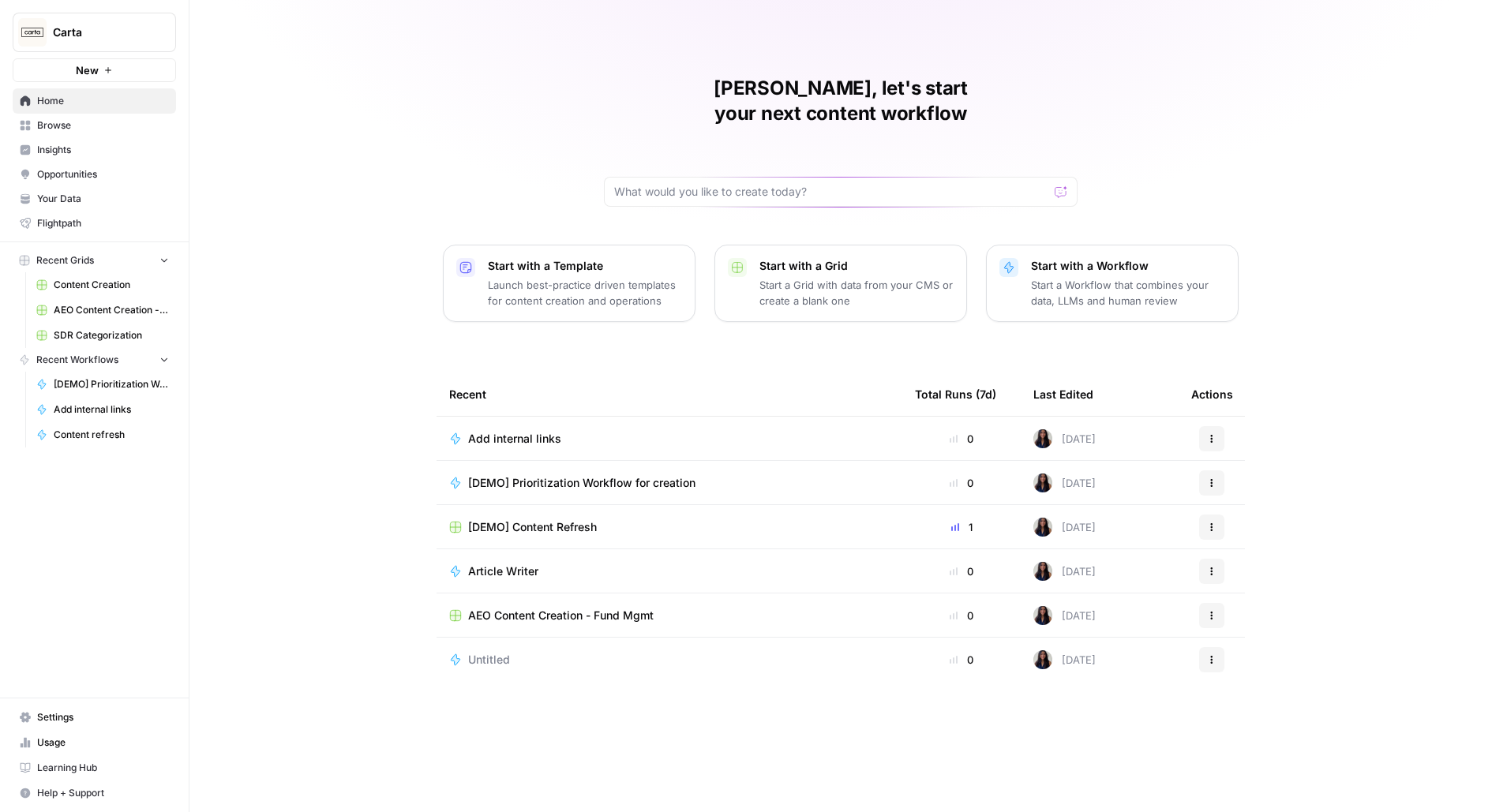
click at [79, 43] on button "Carta" at bounding box center [94, 33] width 163 height 40
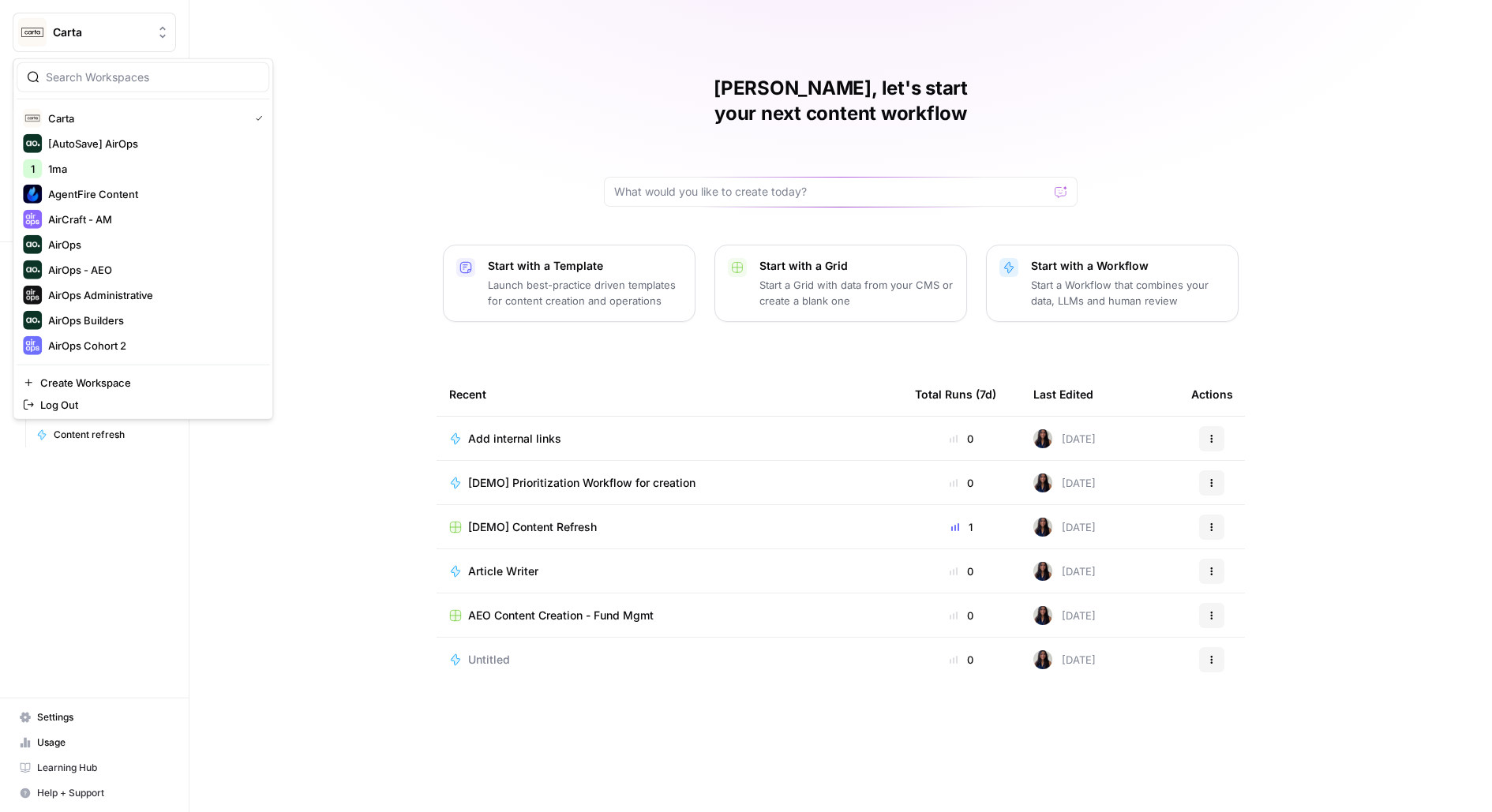
click at [101, 64] on div at bounding box center [143, 77] width 253 height 30
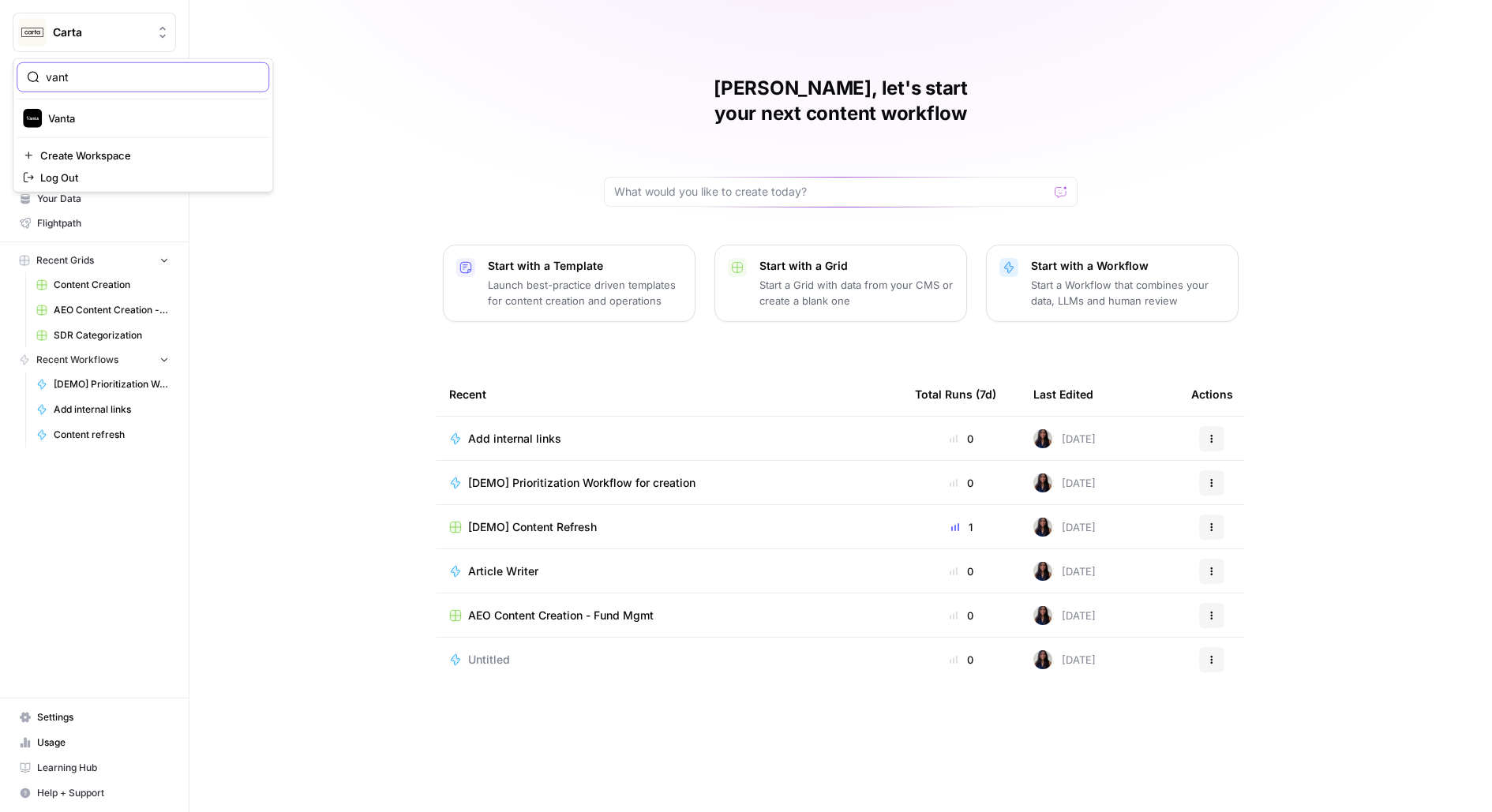
type input "vant"
click button "Vanta" at bounding box center [143, 118] width 253 height 25
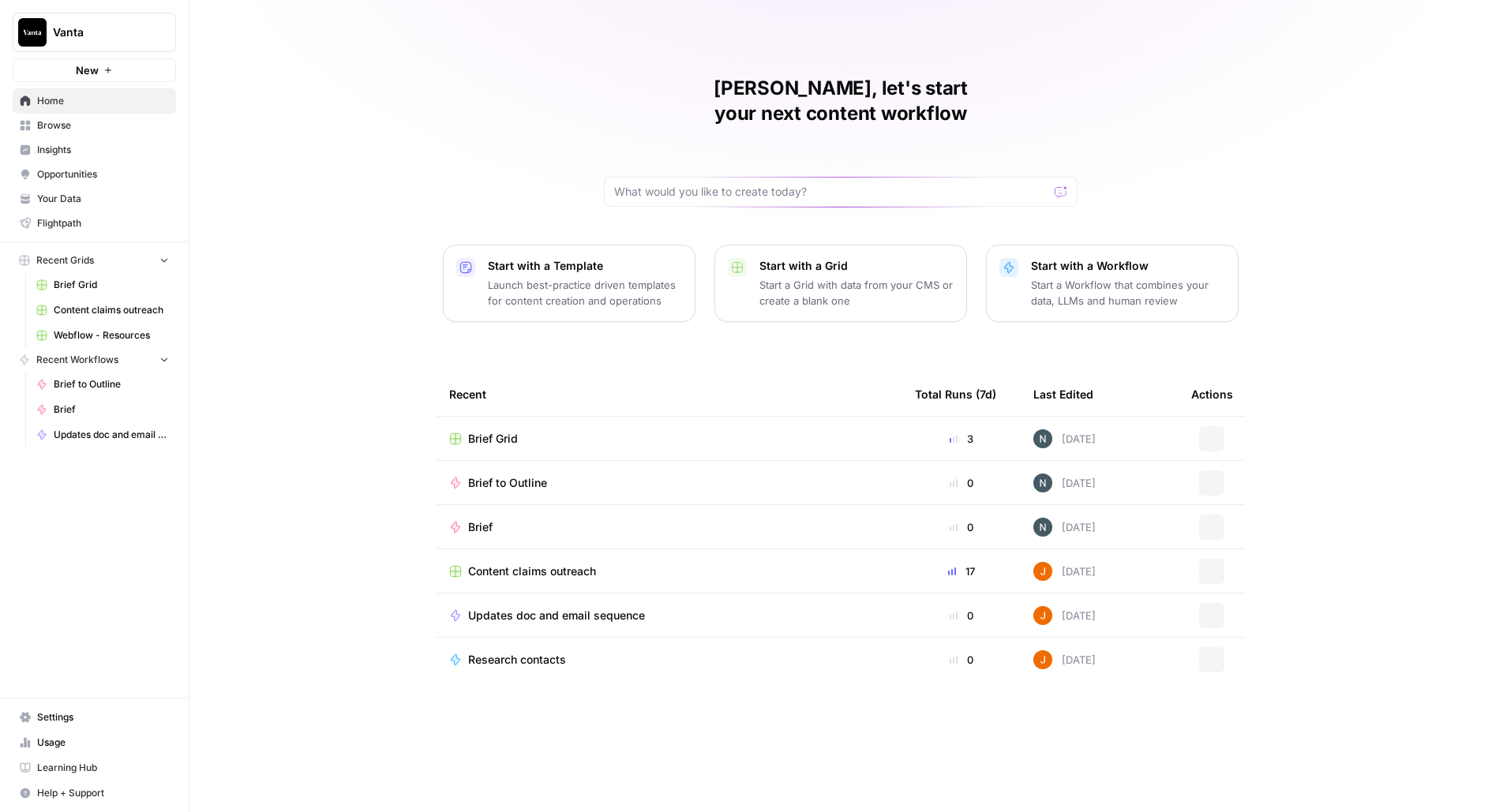
click at [99, 182] on link "Opportunities" at bounding box center [94, 174] width 163 height 25
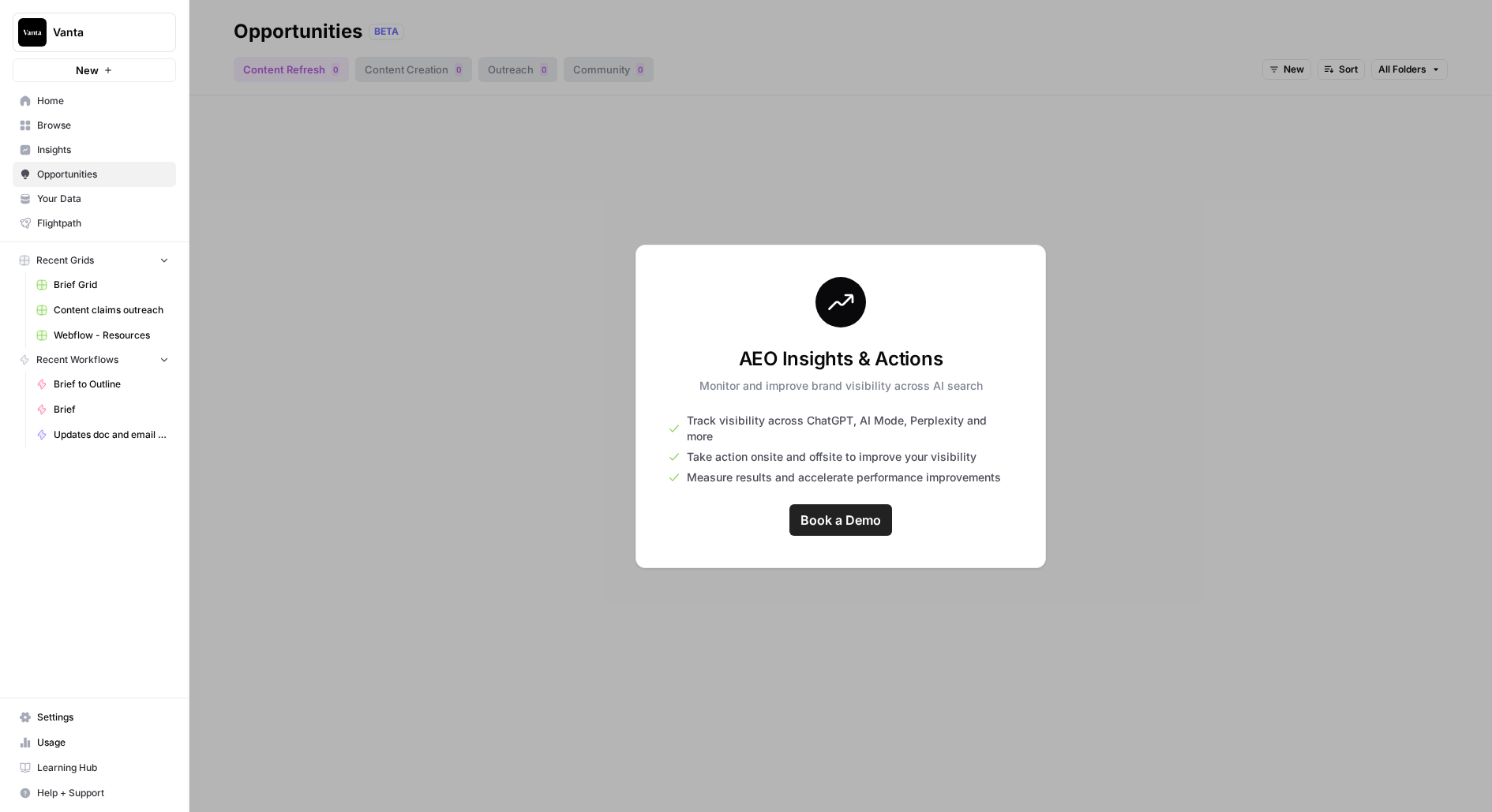
click at [47, 149] on span "Insights" at bounding box center [103, 150] width 131 height 14
click at [353, 300] on div at bounding box center [841, 406] width 1303 height 812
click at [88, 119] on span "Browse" at bounding box center [103, 125] width 131 height 14
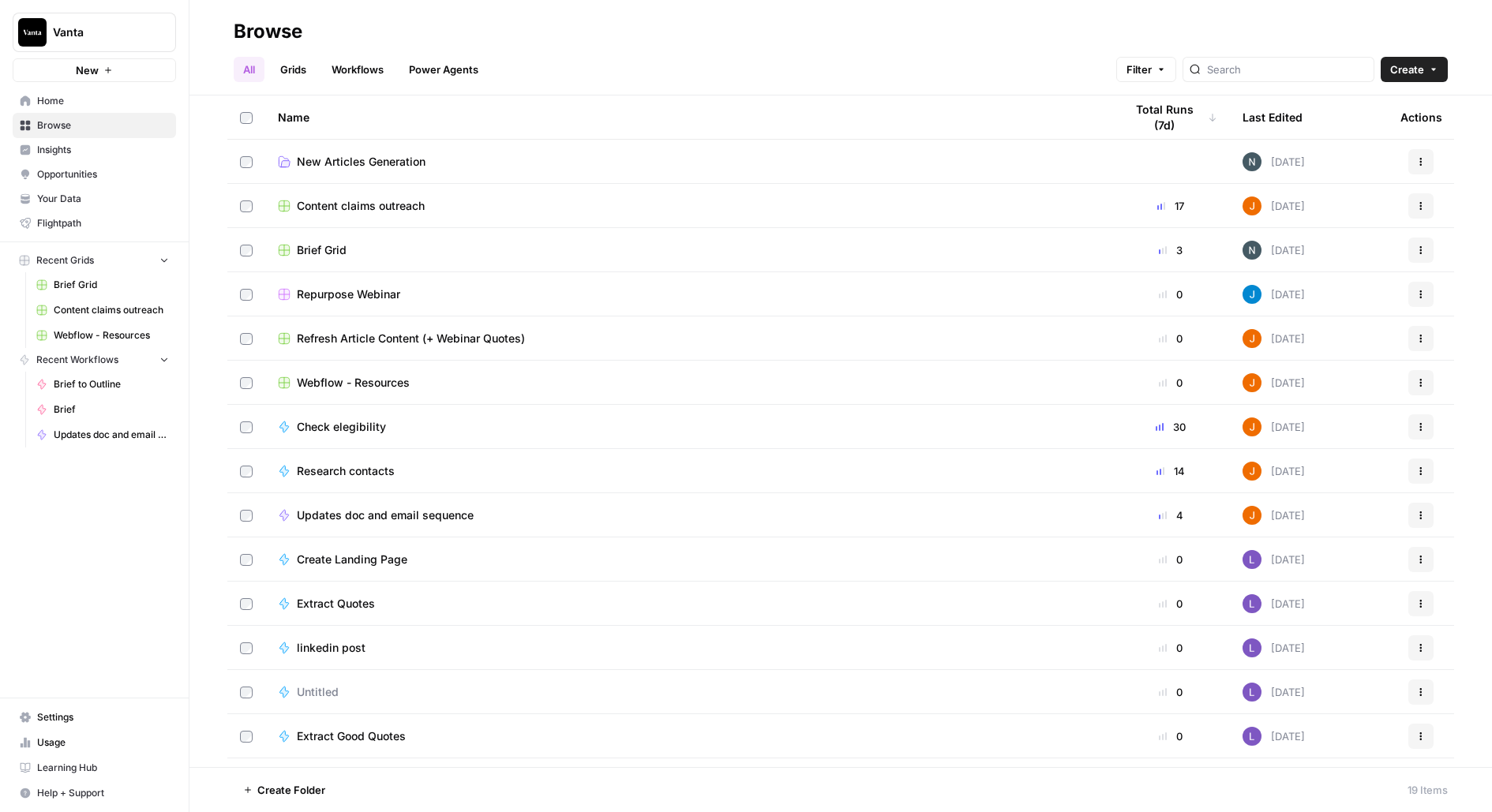
click at [82, 179] on span "Opportunities" at bounding box center [103, 174] width 131 height 14
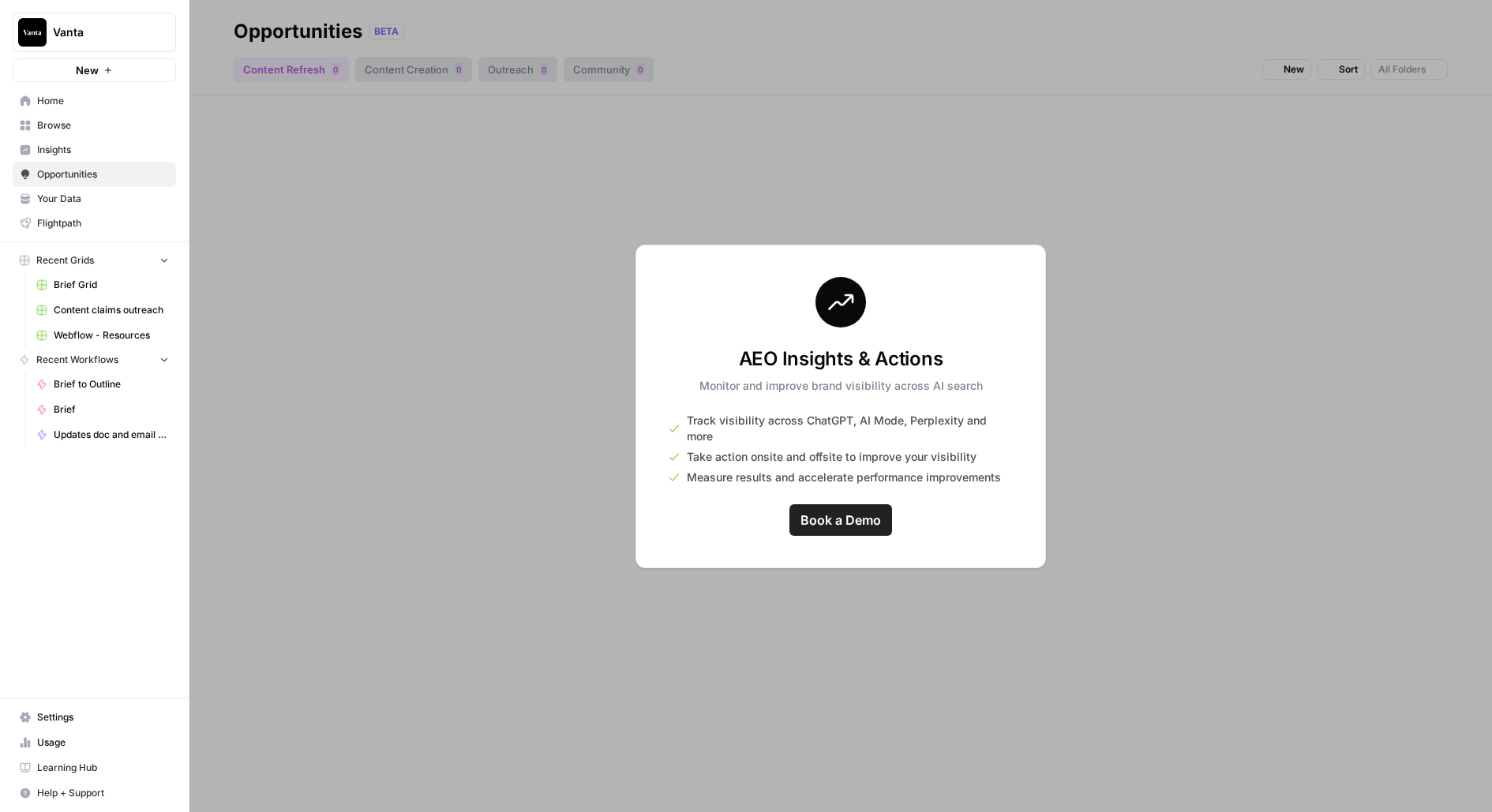
click at [75, 147] on span "Insights" at bounding box center [103, 150] width 131 height 14
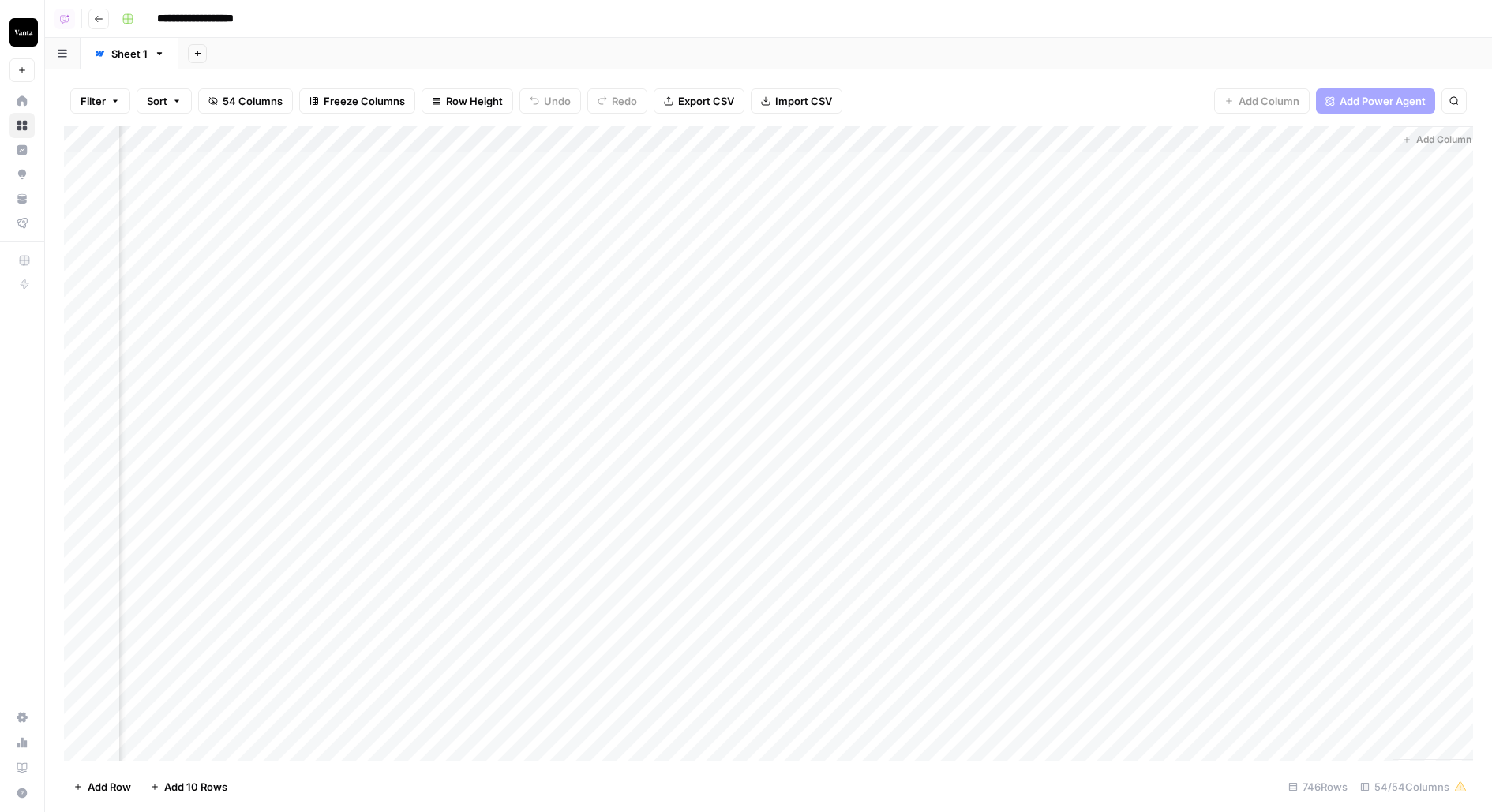
scroll to position [0, 9477]
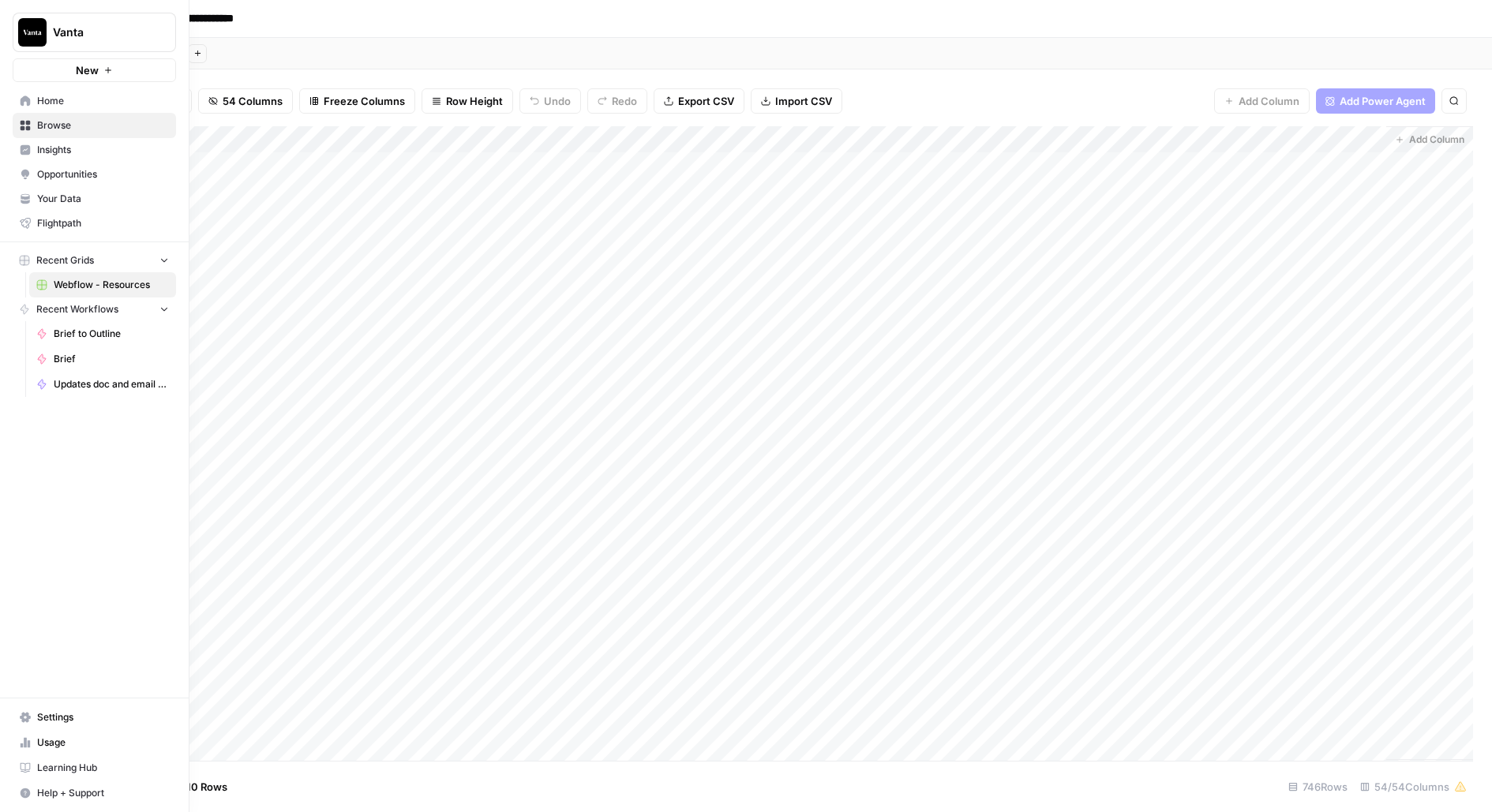
click at [61, 713] on span "Settings" at bounding box center [103, 717] width 131 height 14
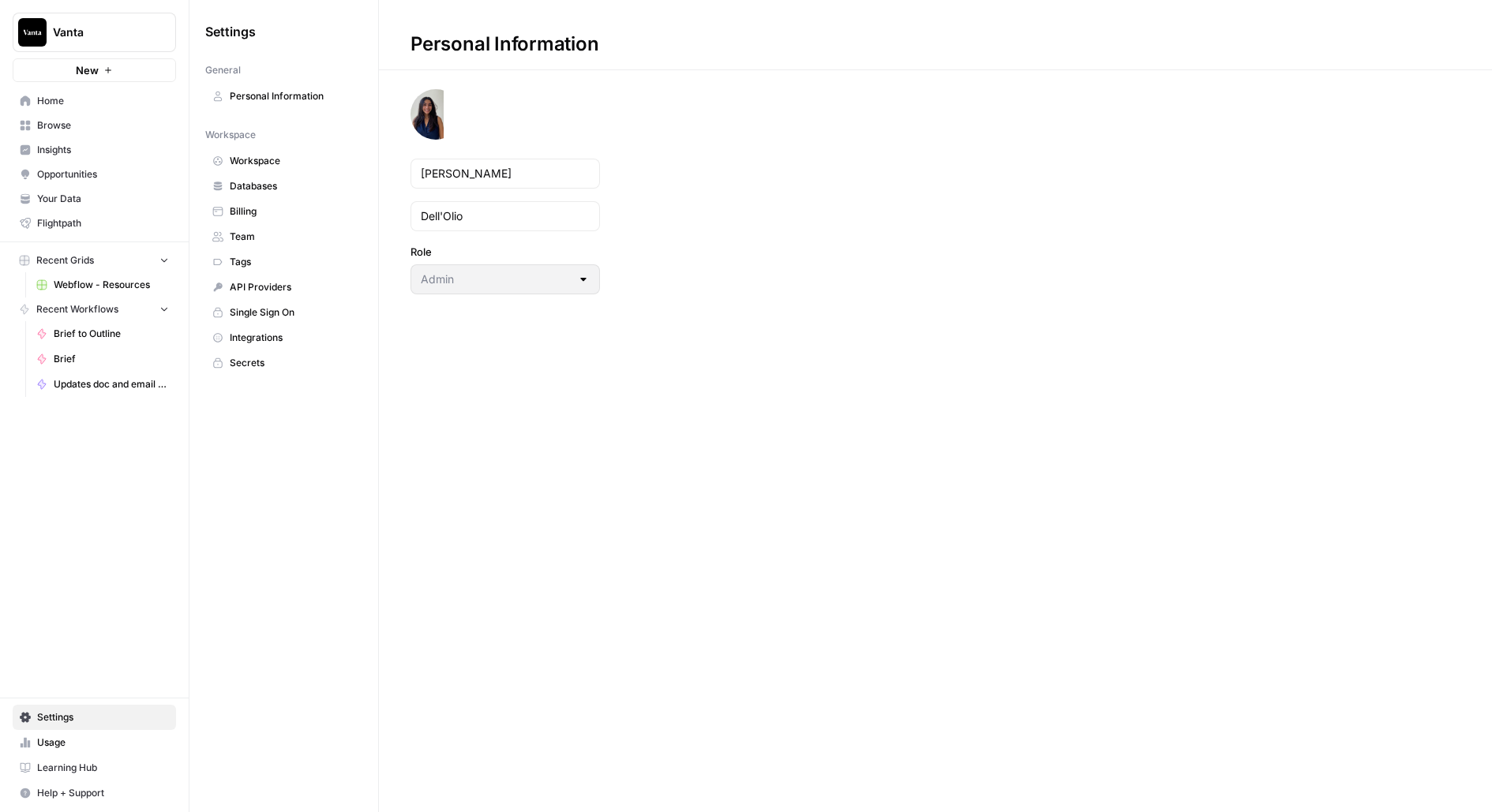
click at [256, 161] on span "Workspace" at bounding box center [292, 161] width 125 height 14
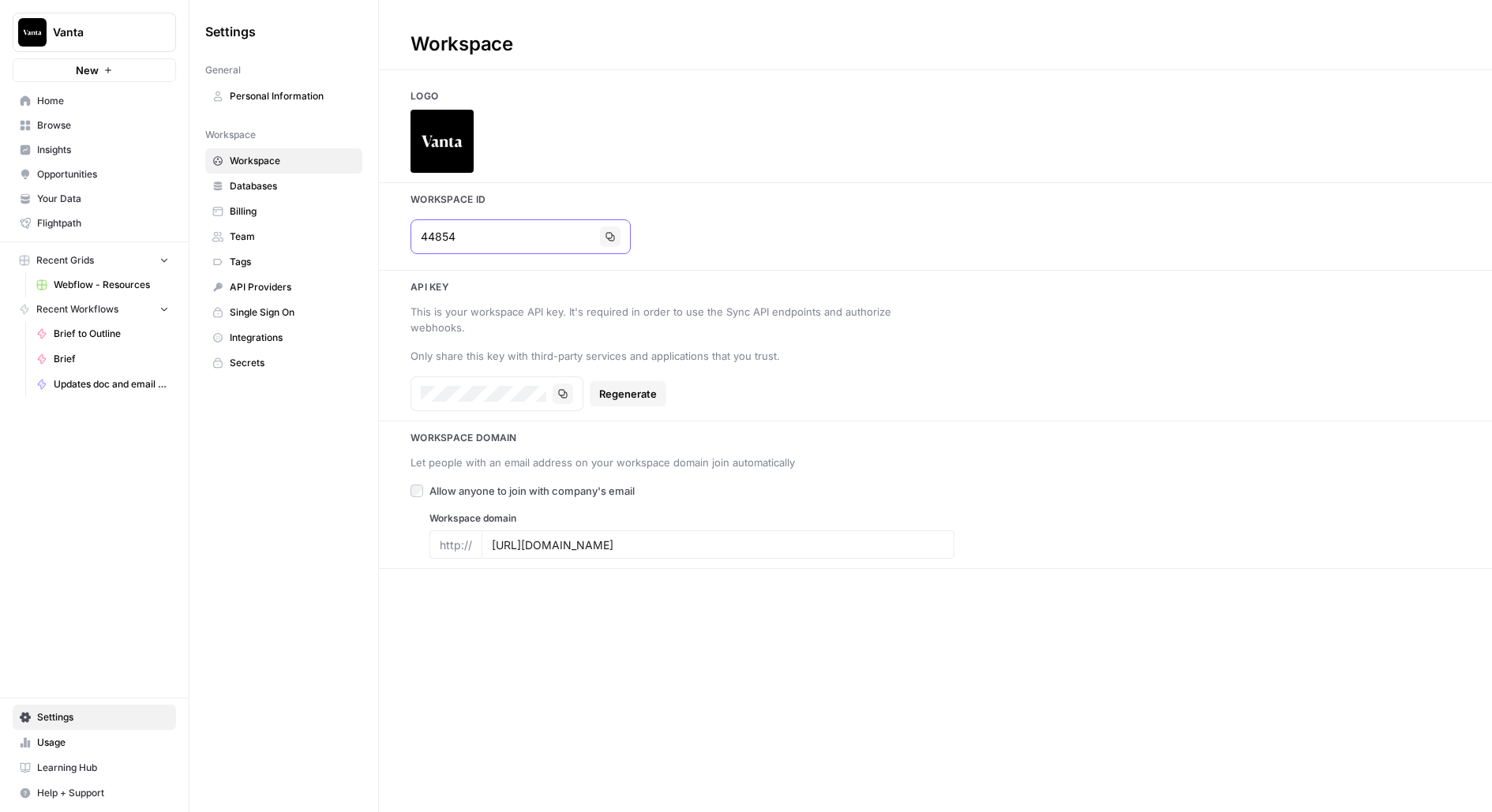
click at [605, 235] on icon "button" at bounding box center [610, 236] width 10 height 10
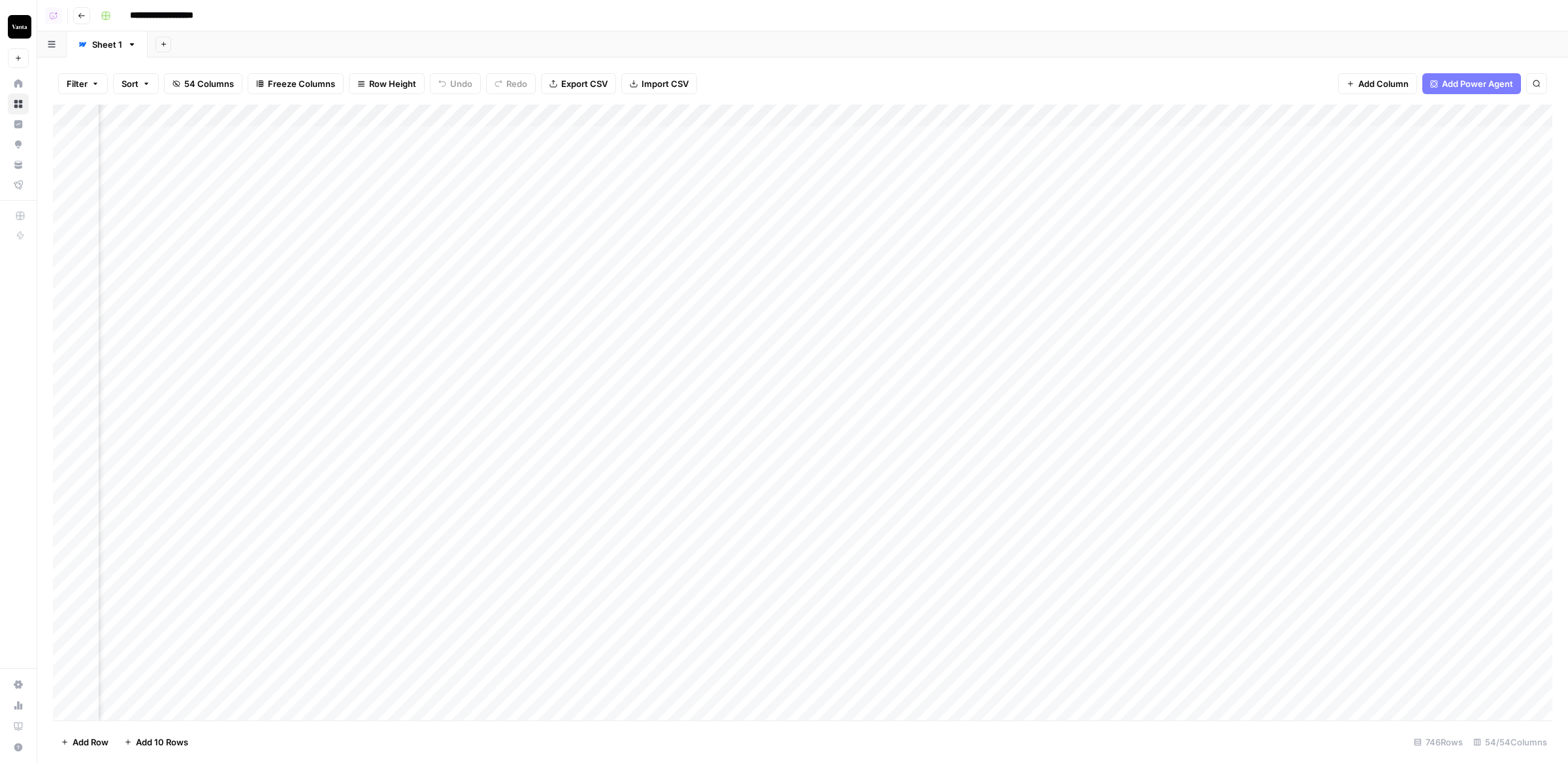
scroll to position [0, 3702]
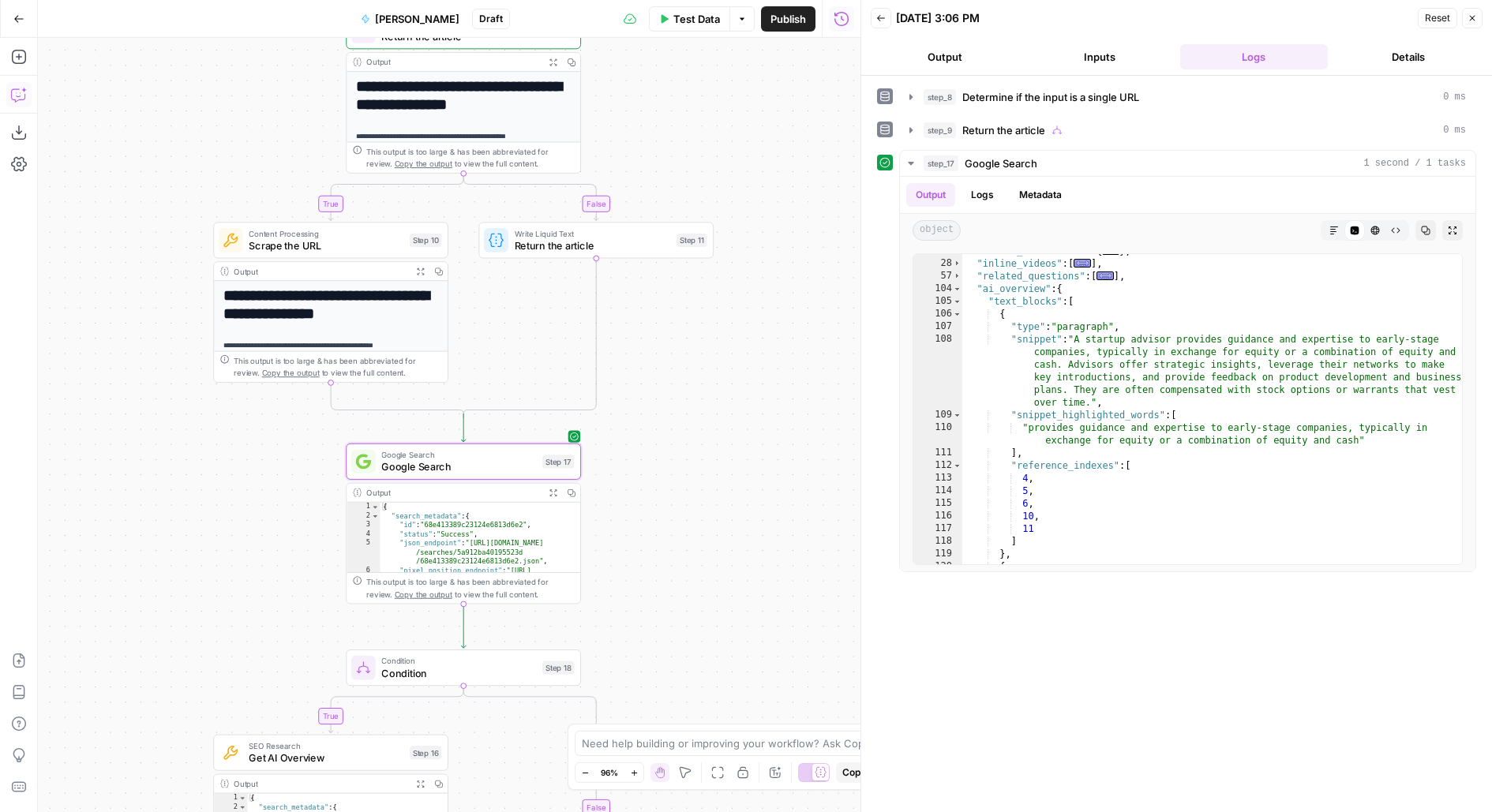
scroll to position [48, 0]
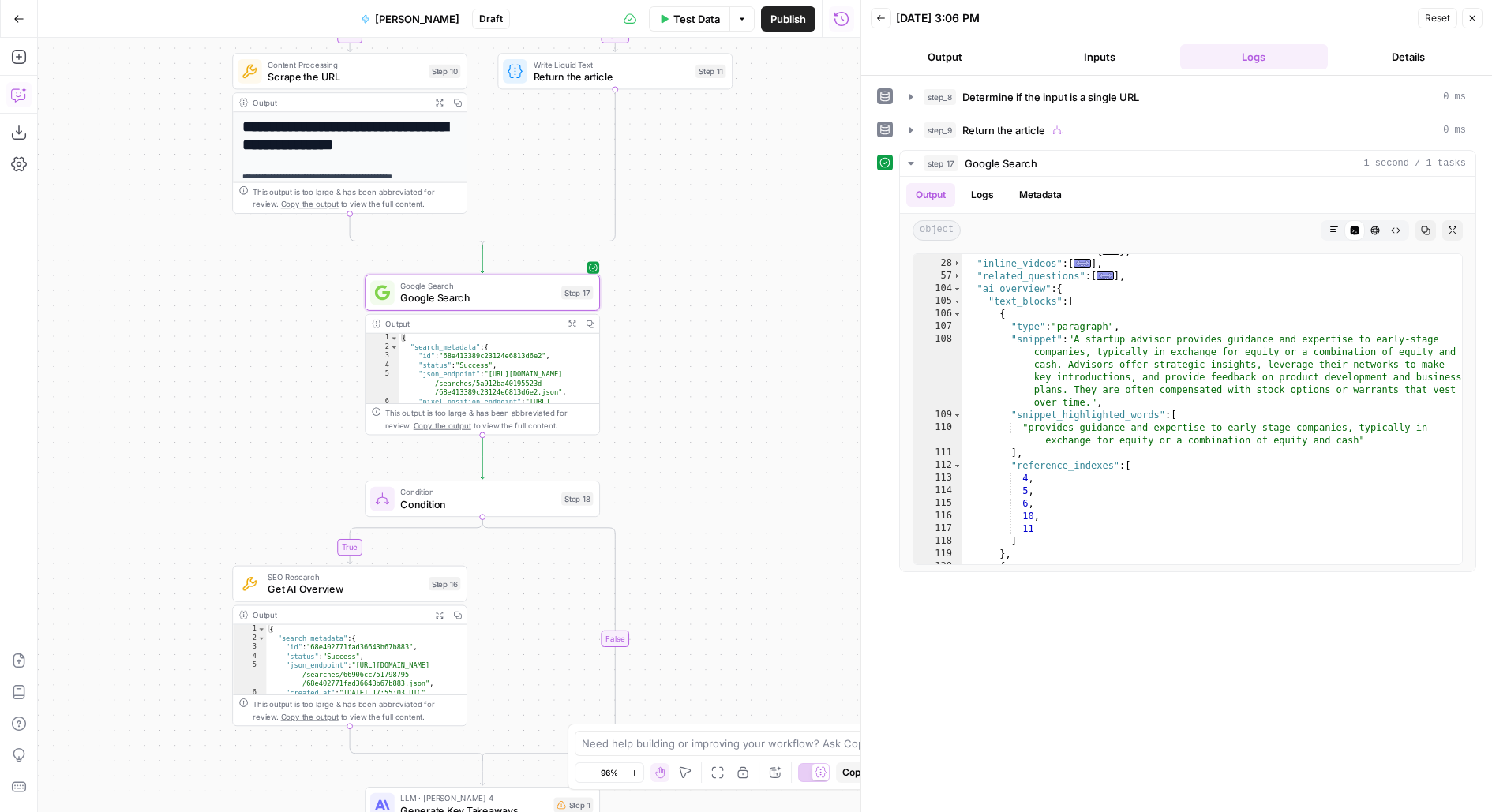
drag, startPoint x: 701, startPoint y: 544, endPoint x: 713, endPoint y: 373, distance: 171.4
click at [717, 373] on div "**********" at bounding box center [449, 425] width 823 height 774
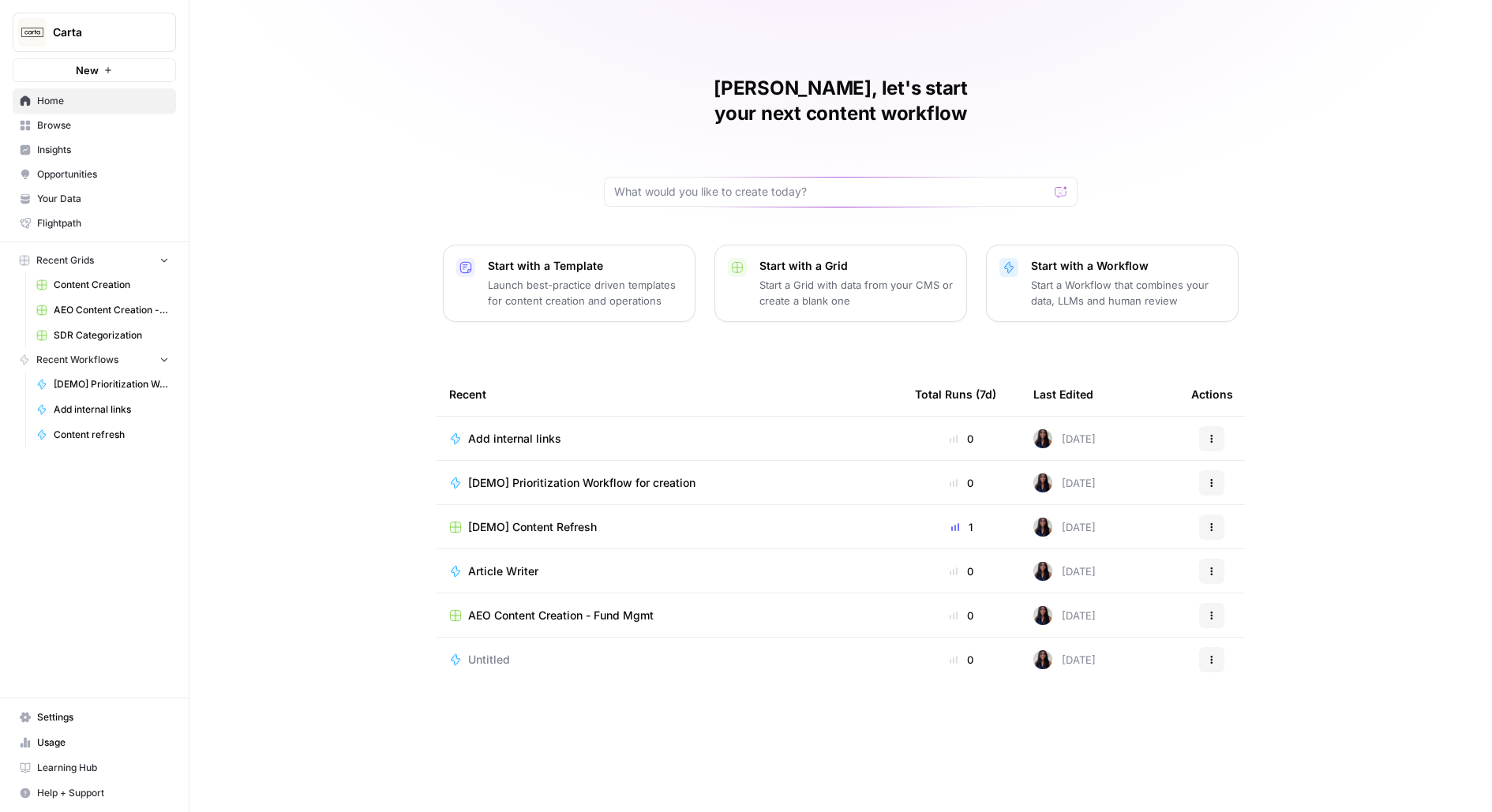
click at [150, 29] on div "Carta" at bounding box center [112, 32] width 118 height 16
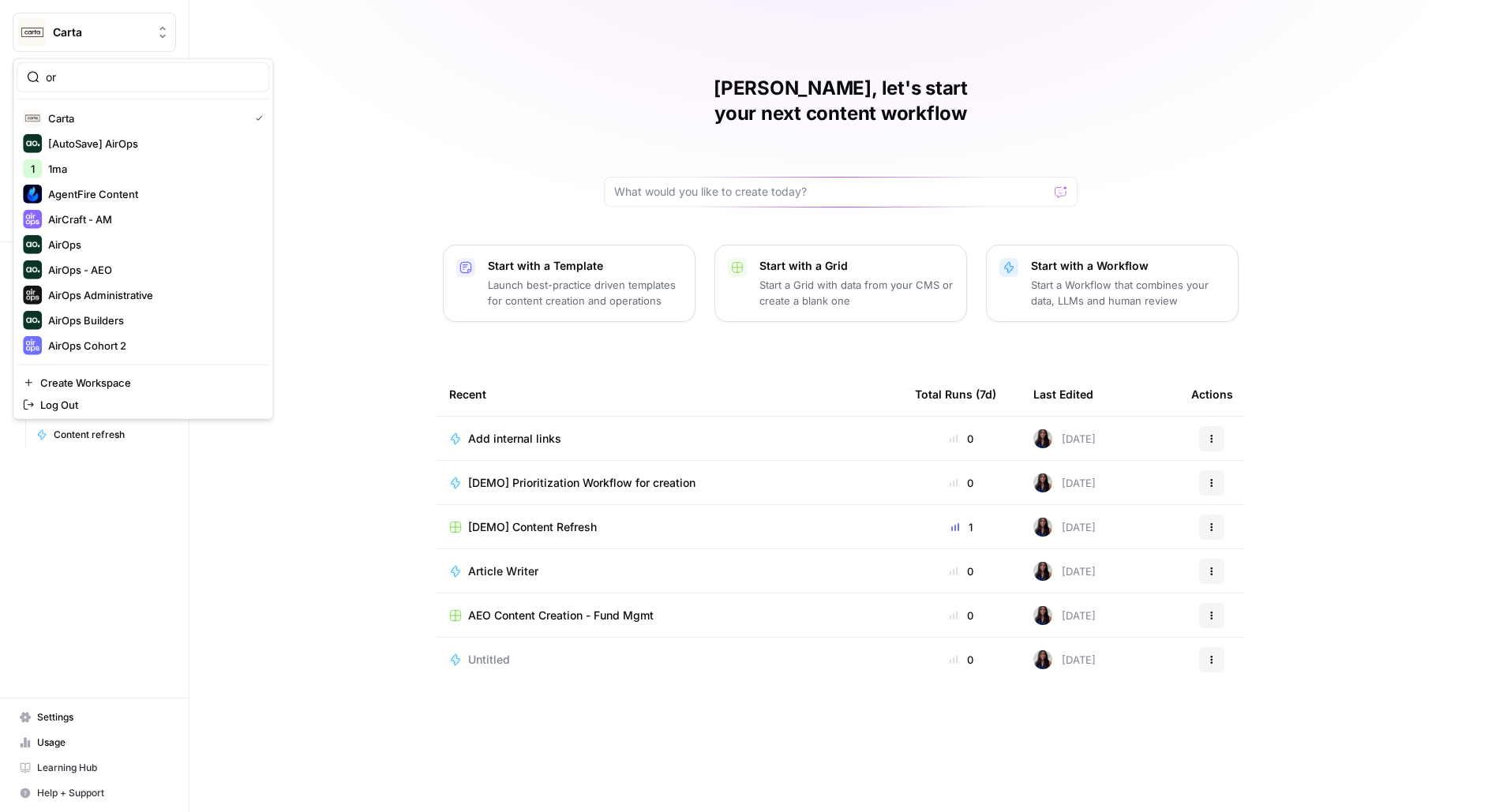
type input "o"
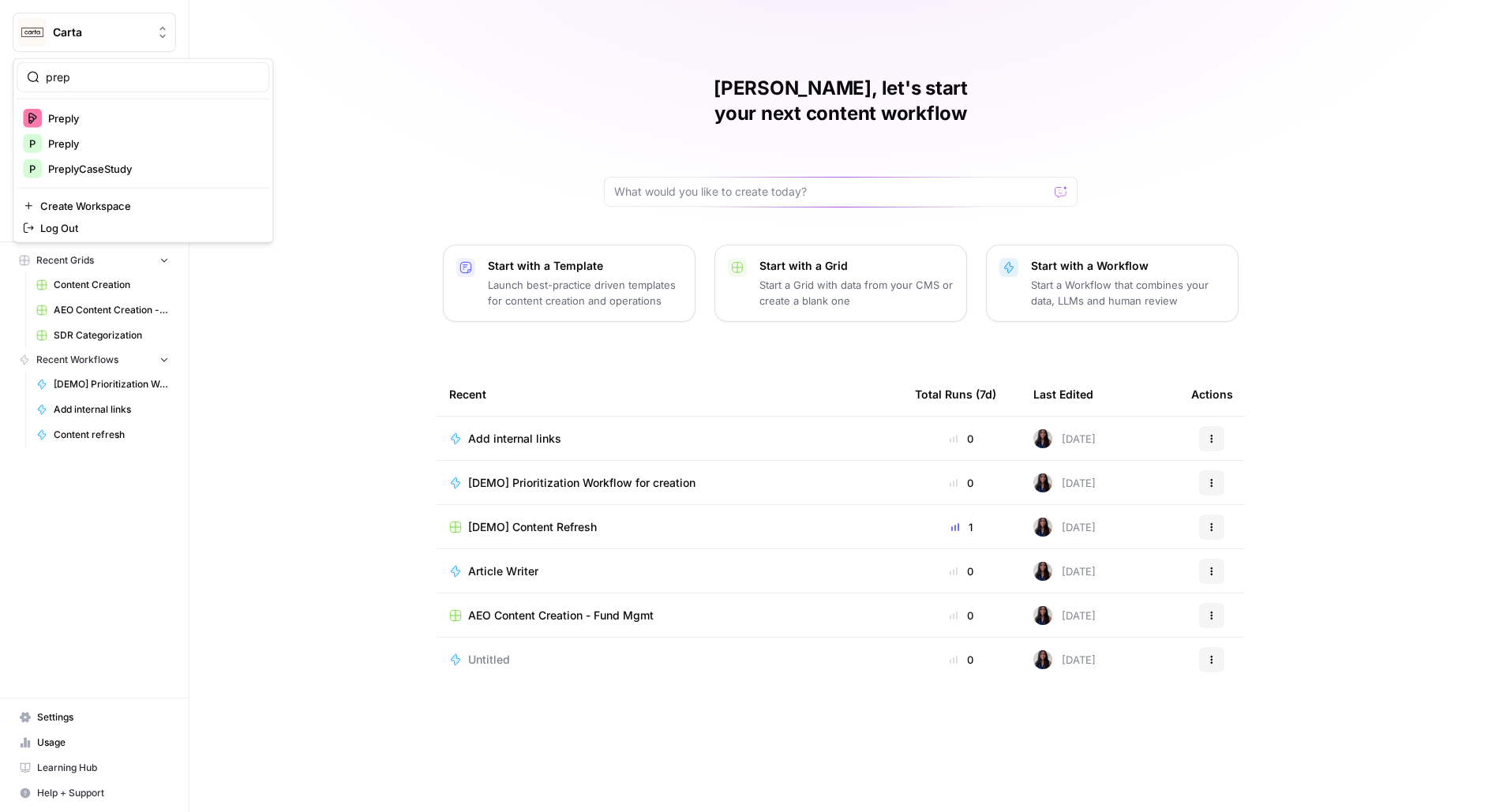
type input "prep"
click button "Preply" at bounding box center [143, 118] width 253 height 25
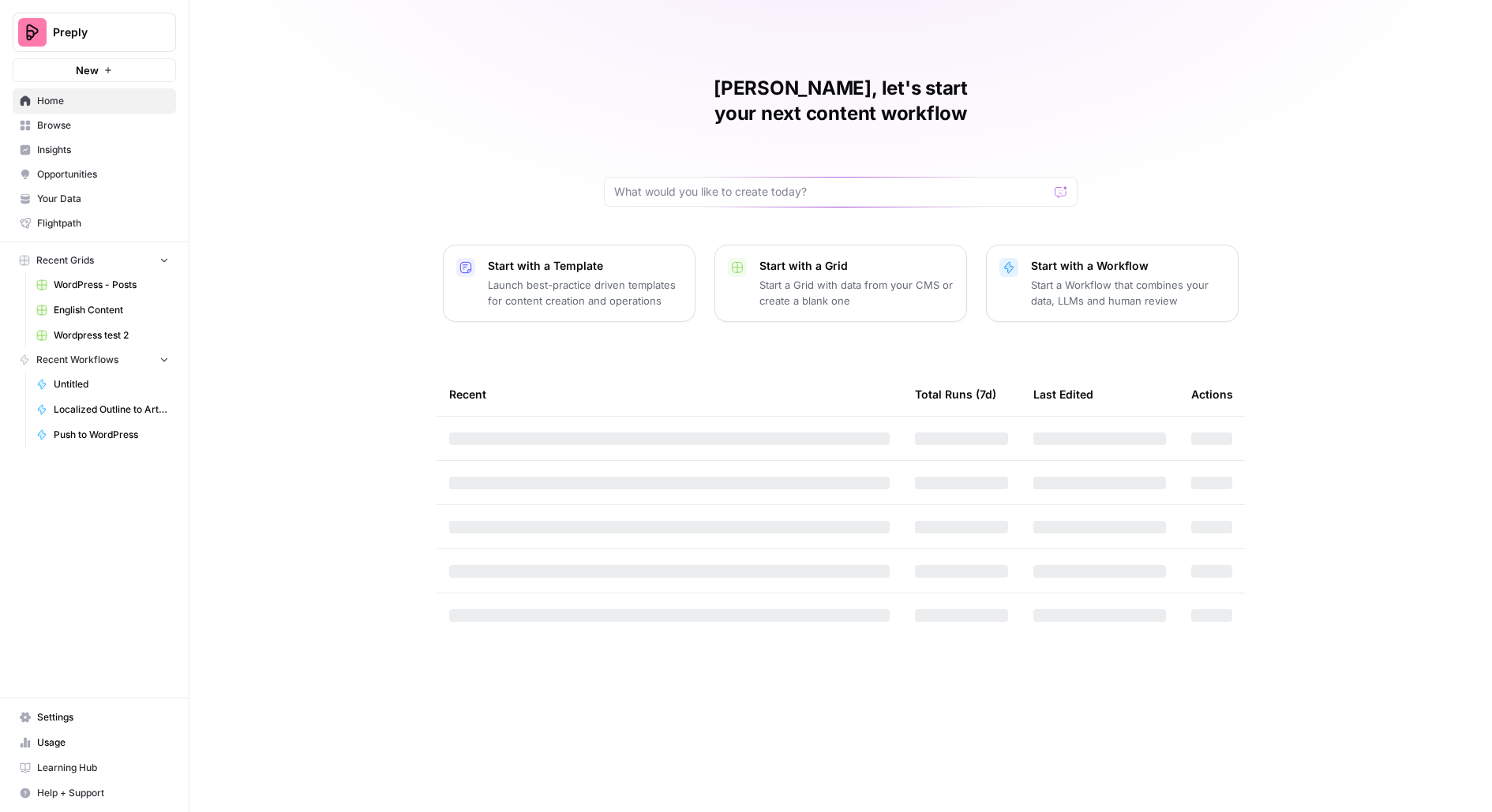
click at [91, 312] on span "English Content" at bounding box center [111, 310] width 115 height 14
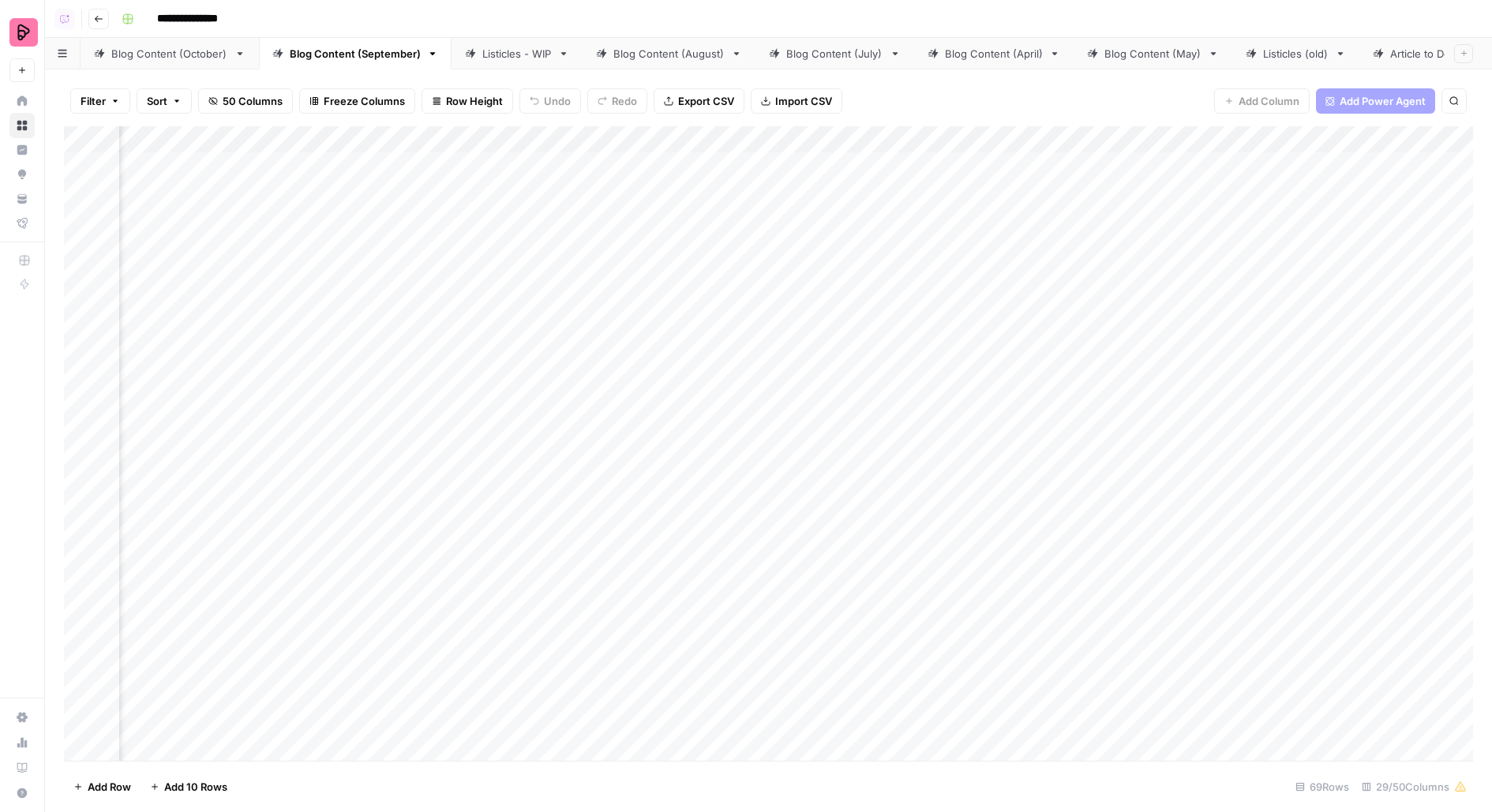
scroll to position [0, 2878]
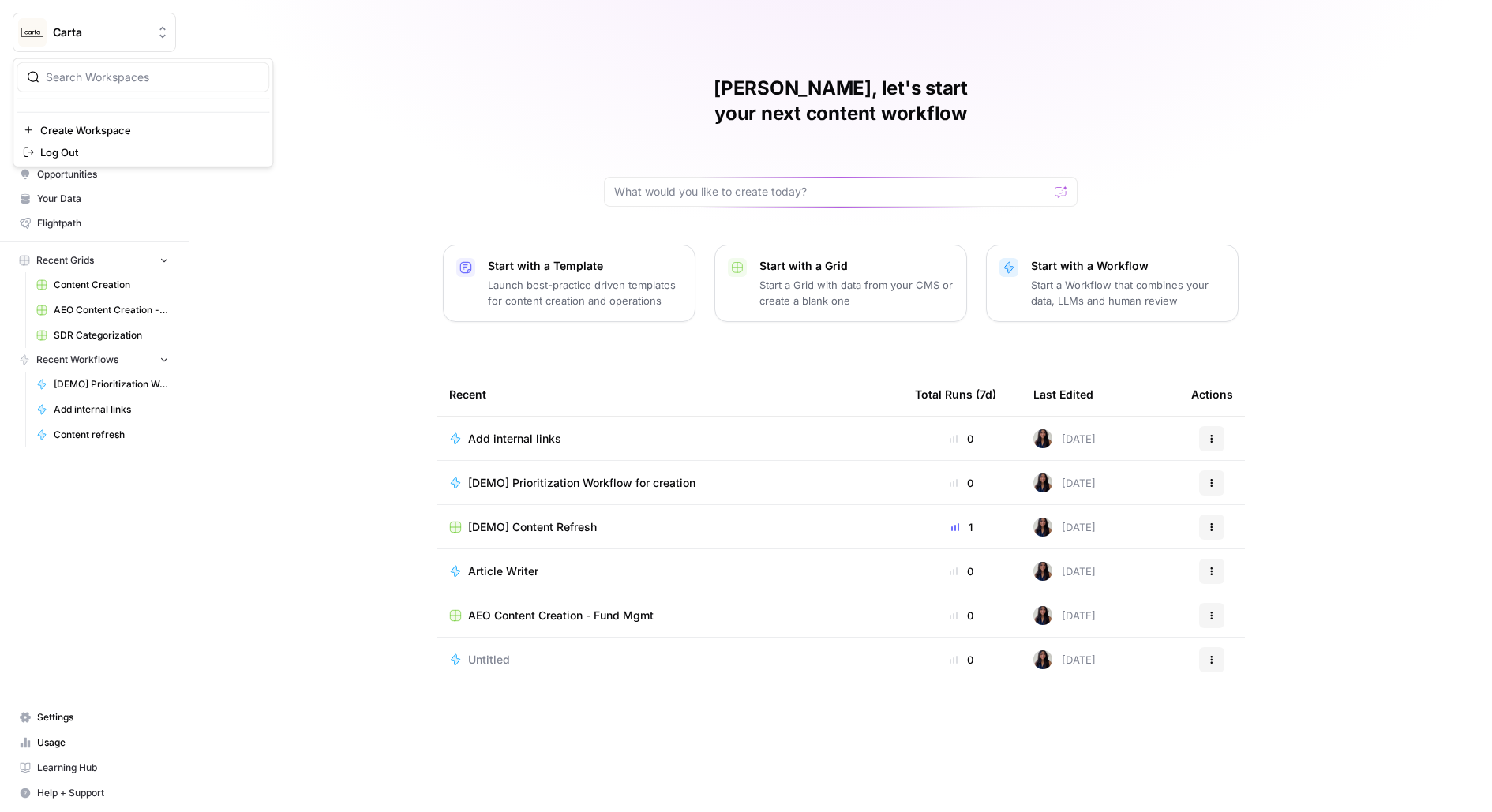
click at [39, 22] on img "Workspace: Carta" at bounding box center [32, 32] width 29 height 29
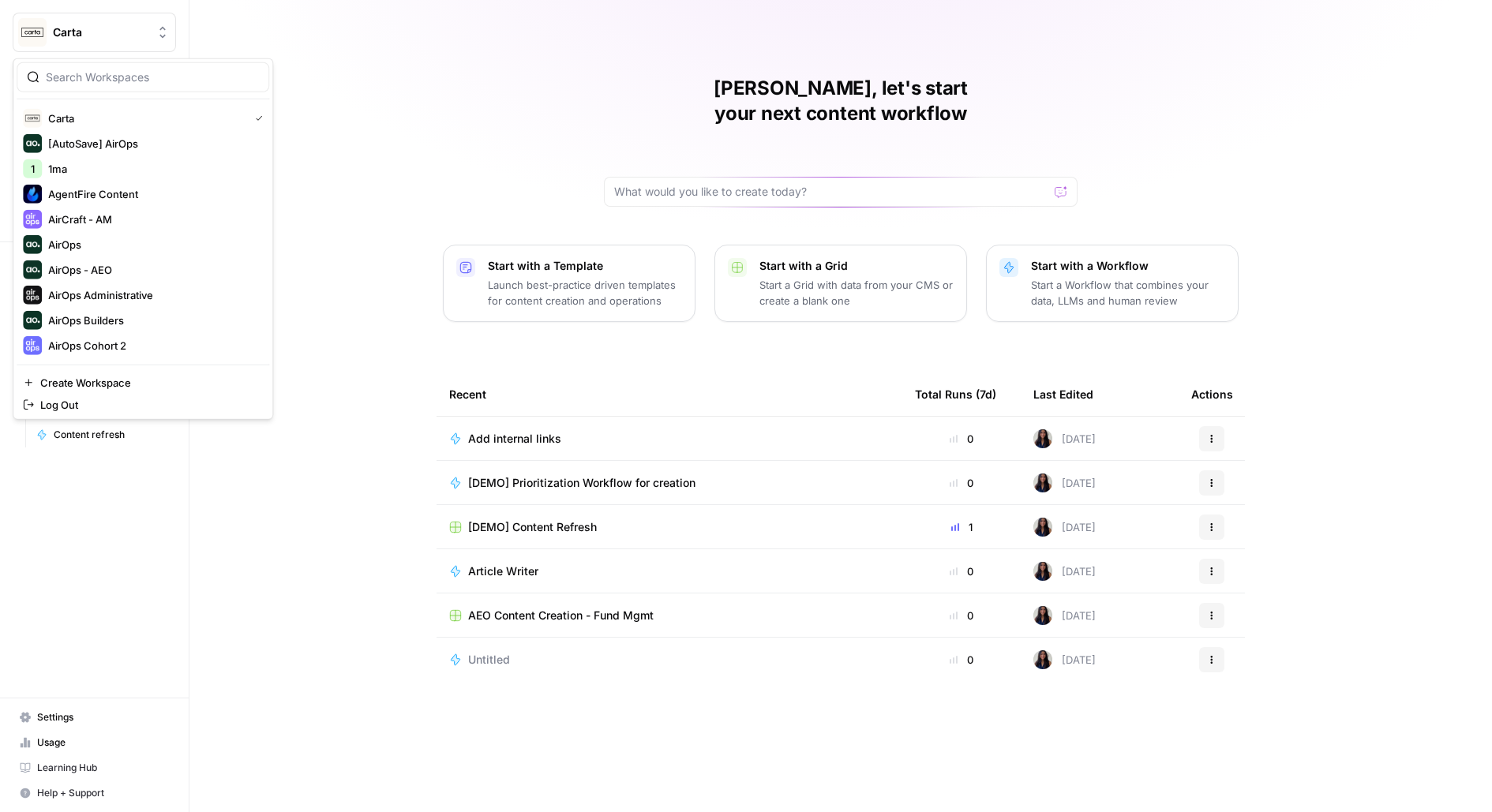
click at [83, 74] on input "search" at bounding box center [152, 77] width 213 height 16
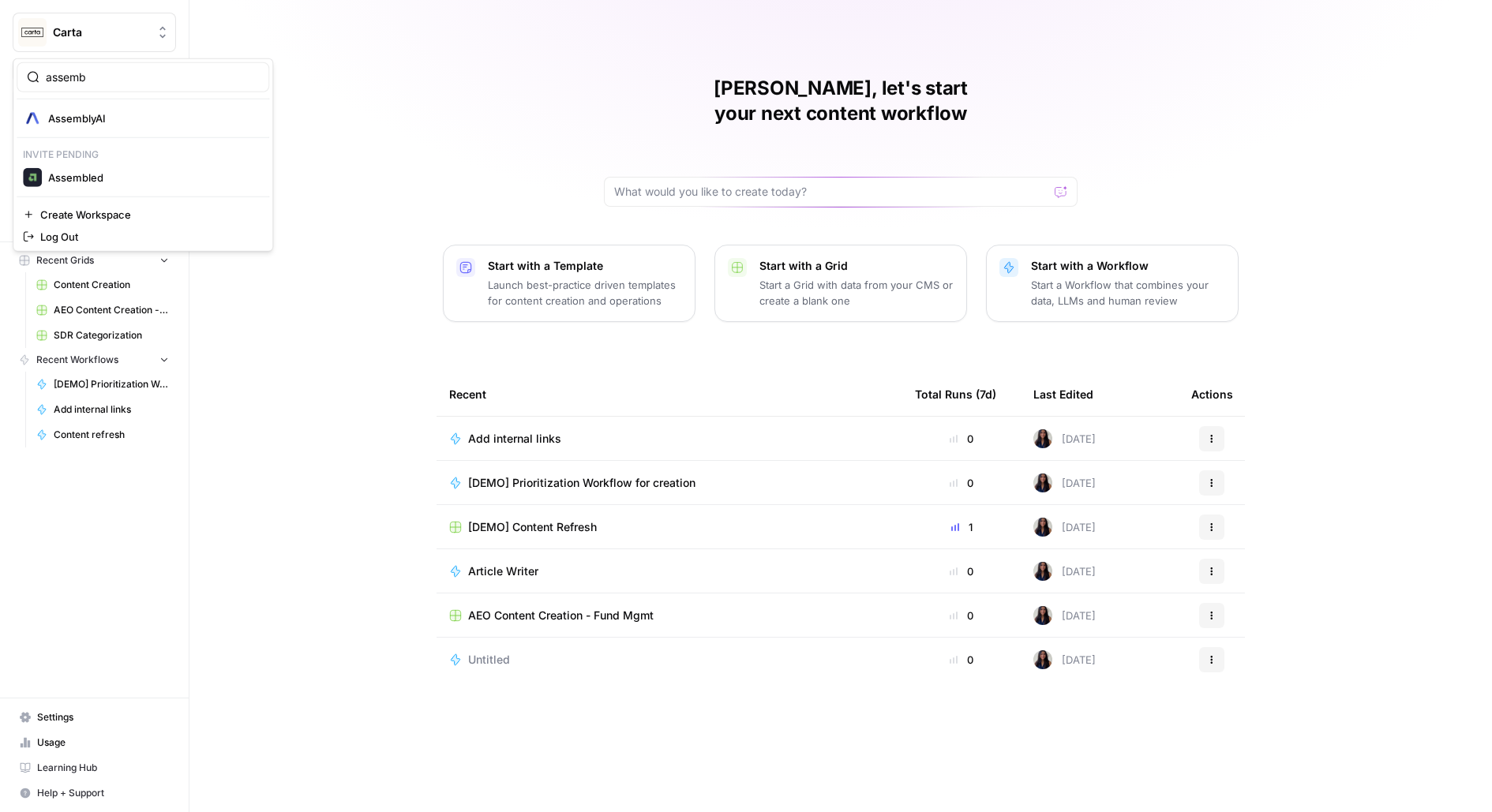
type input "assemb"
click at [80, 169] on span "Assembled" at bounding box center [152, 177] width 208 height 16
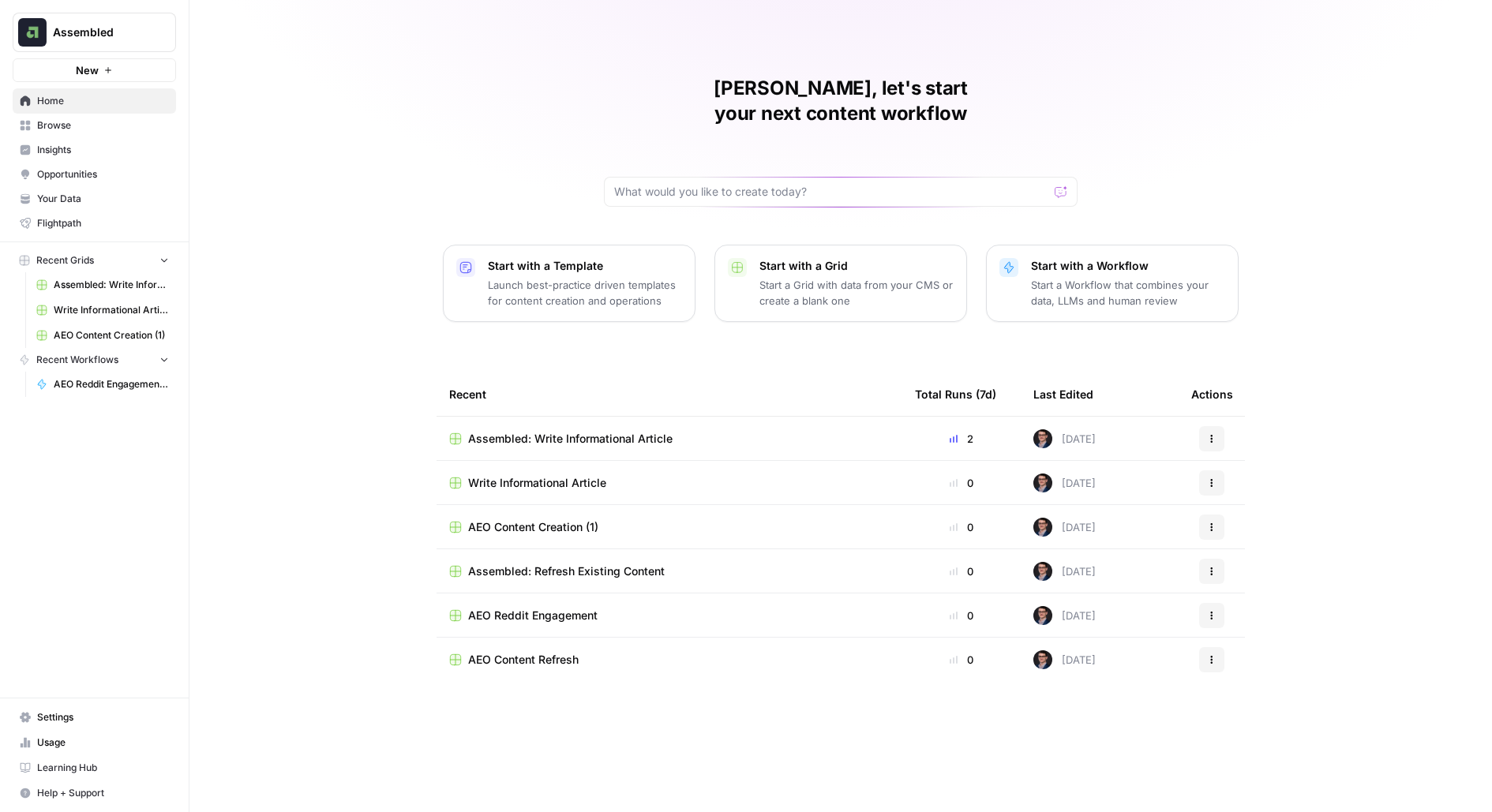
click at [119, 150] on span "Insights" at bounding box center [103, 150] width 131 height 14
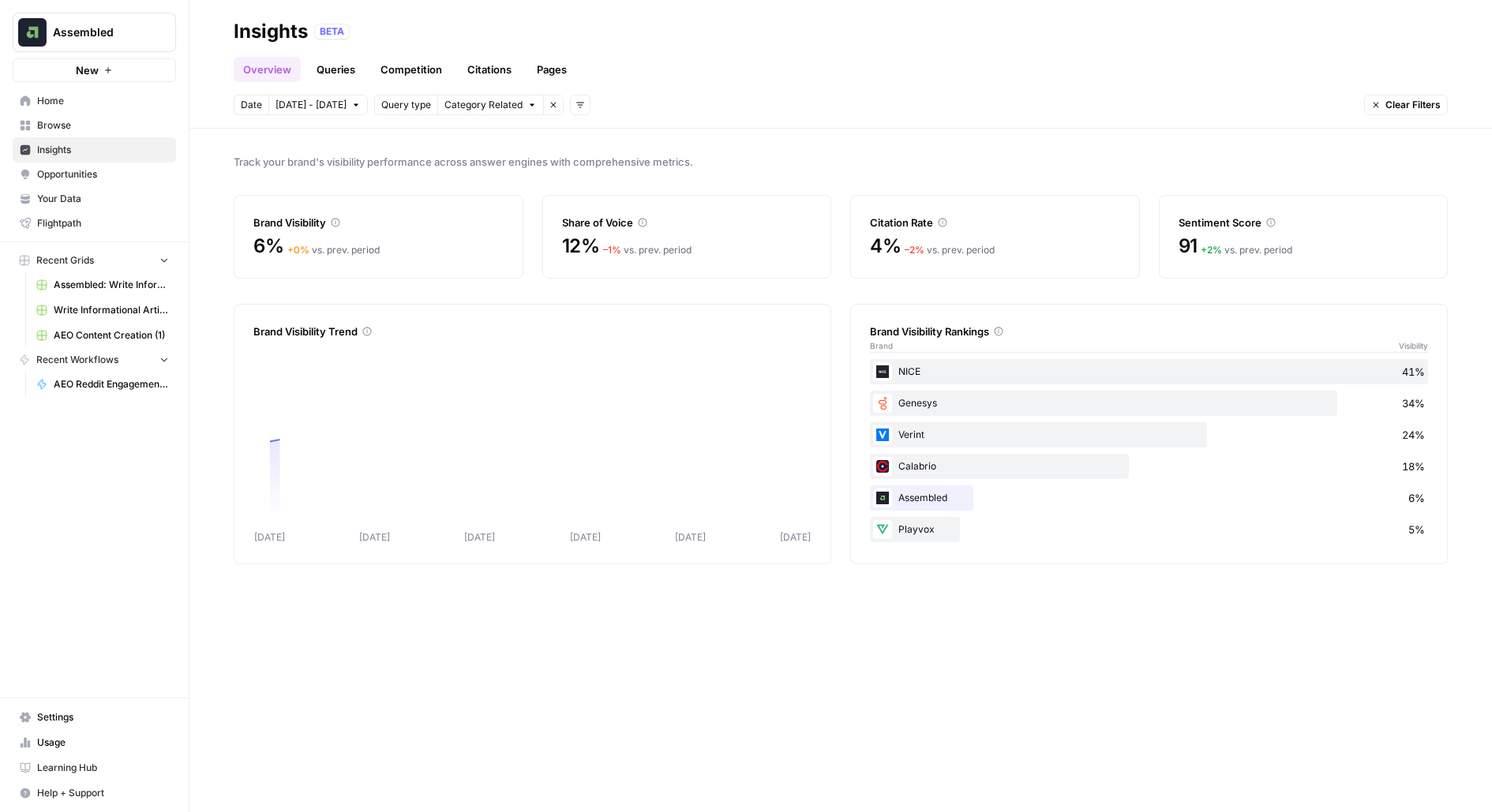
click at [109, 134] on link "Browse" at bounding box center [94, 125] width 163 height 25
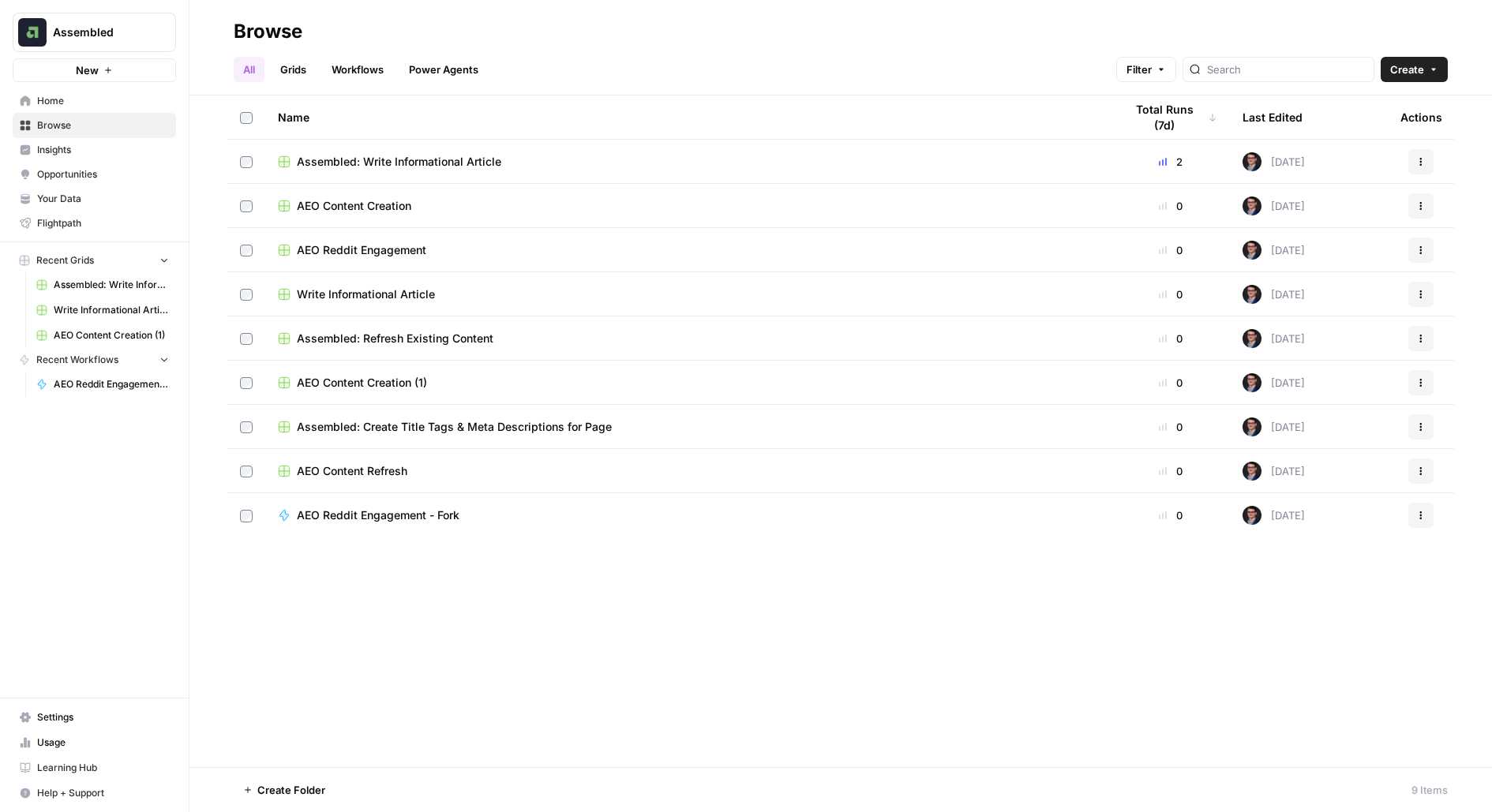
click at [121, 143] on span "Insights" at bounding box center [103, 150] width 131 height 14
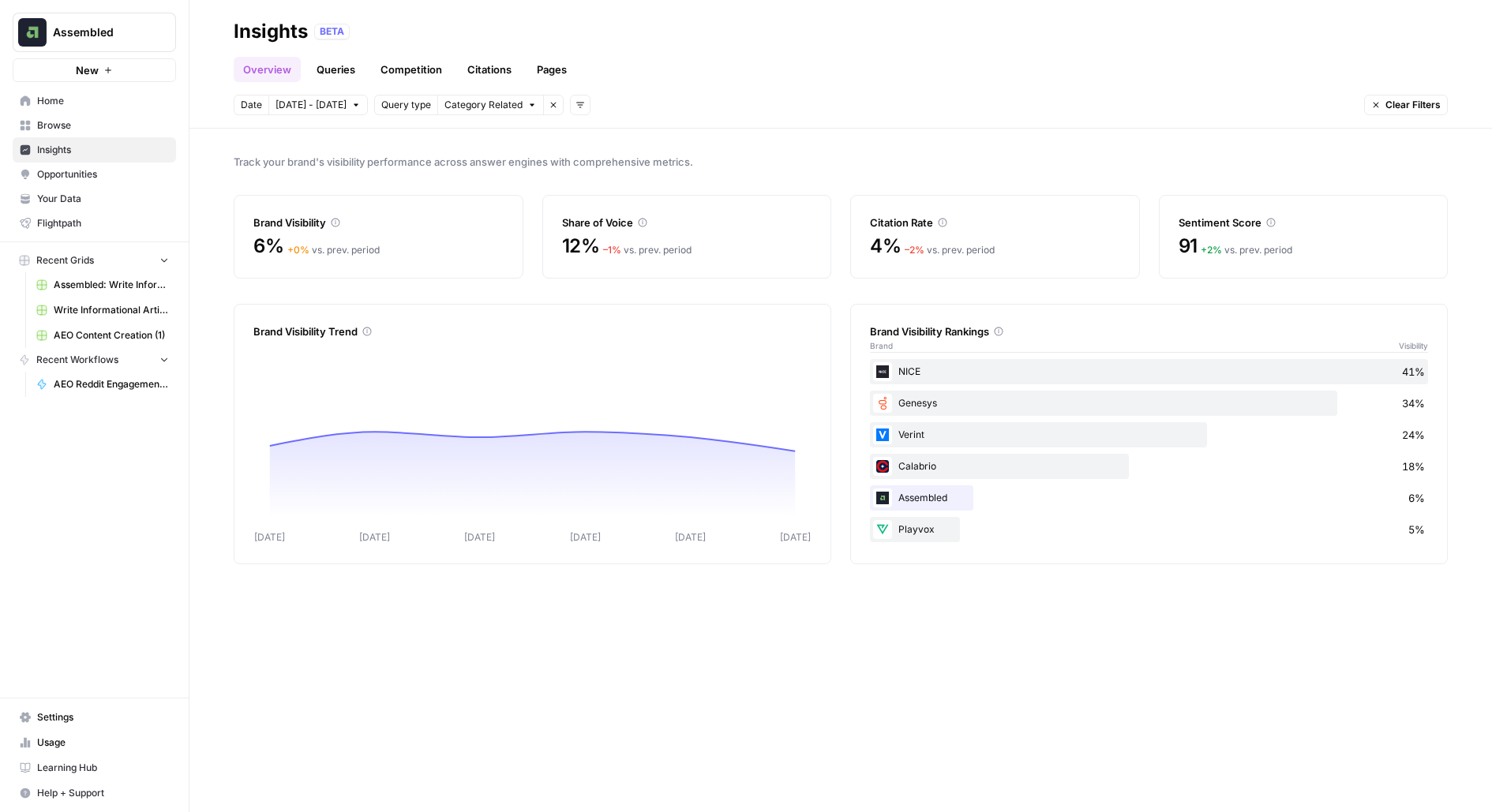
click at [121, 175] on span "Opportunities" at bounding box center [103, 174] width 131 height 14
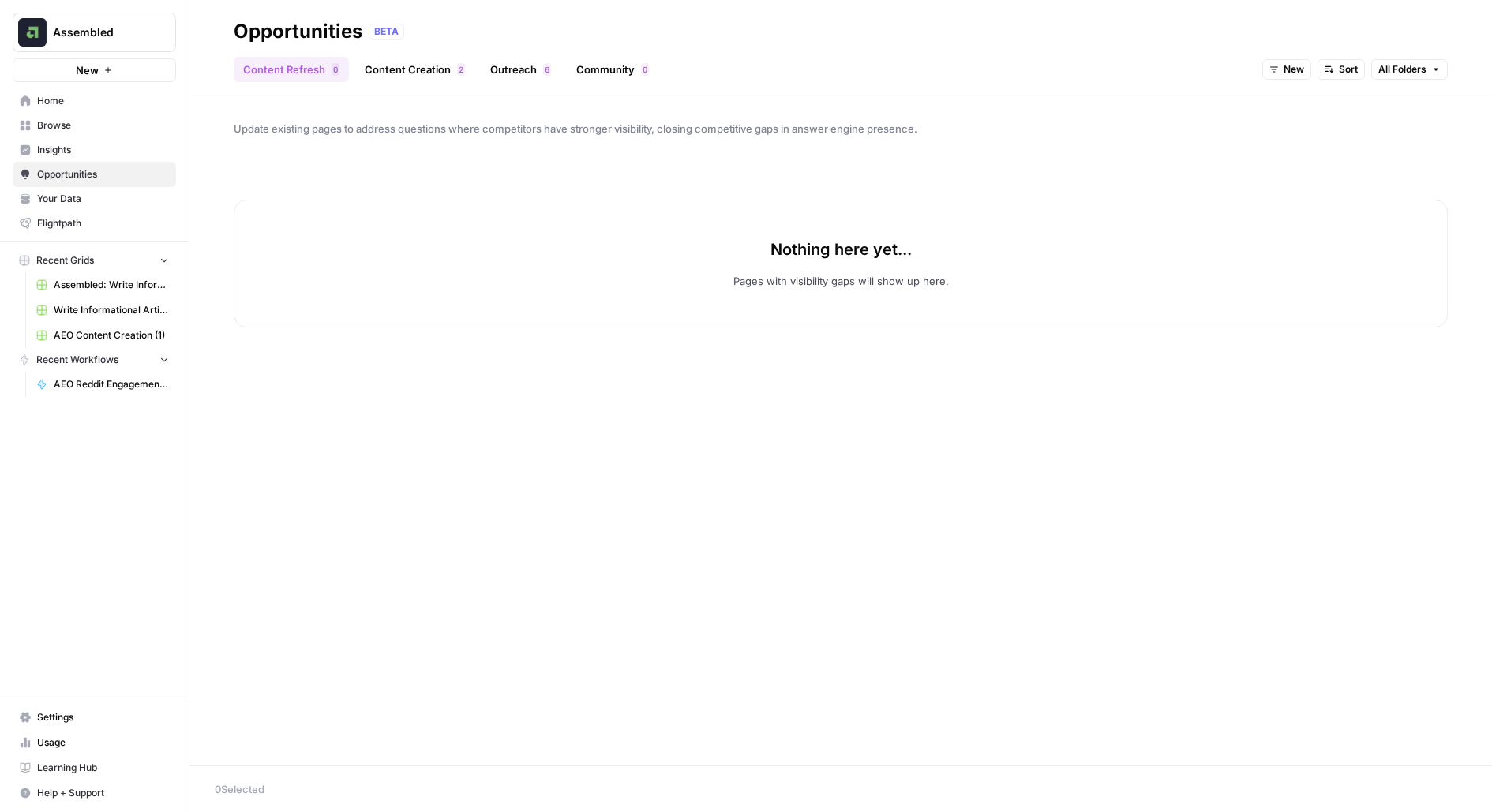
click at [112, 150] on span "Insights" at bounding box center [103, 150] width 131 height 14
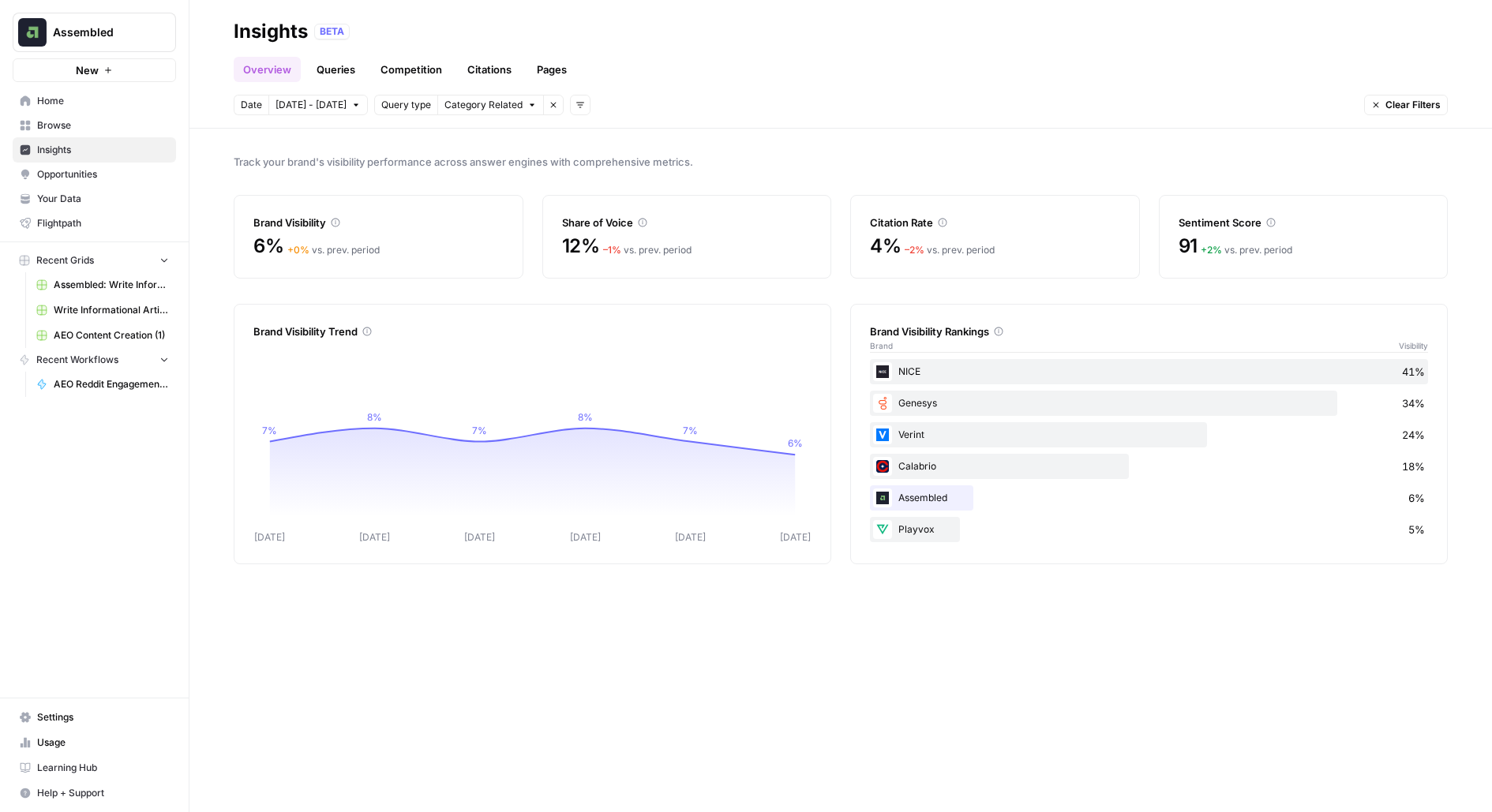
click at [112, 162] on link "Opportunities" at bounding box center [94, 174] width 163 height 25
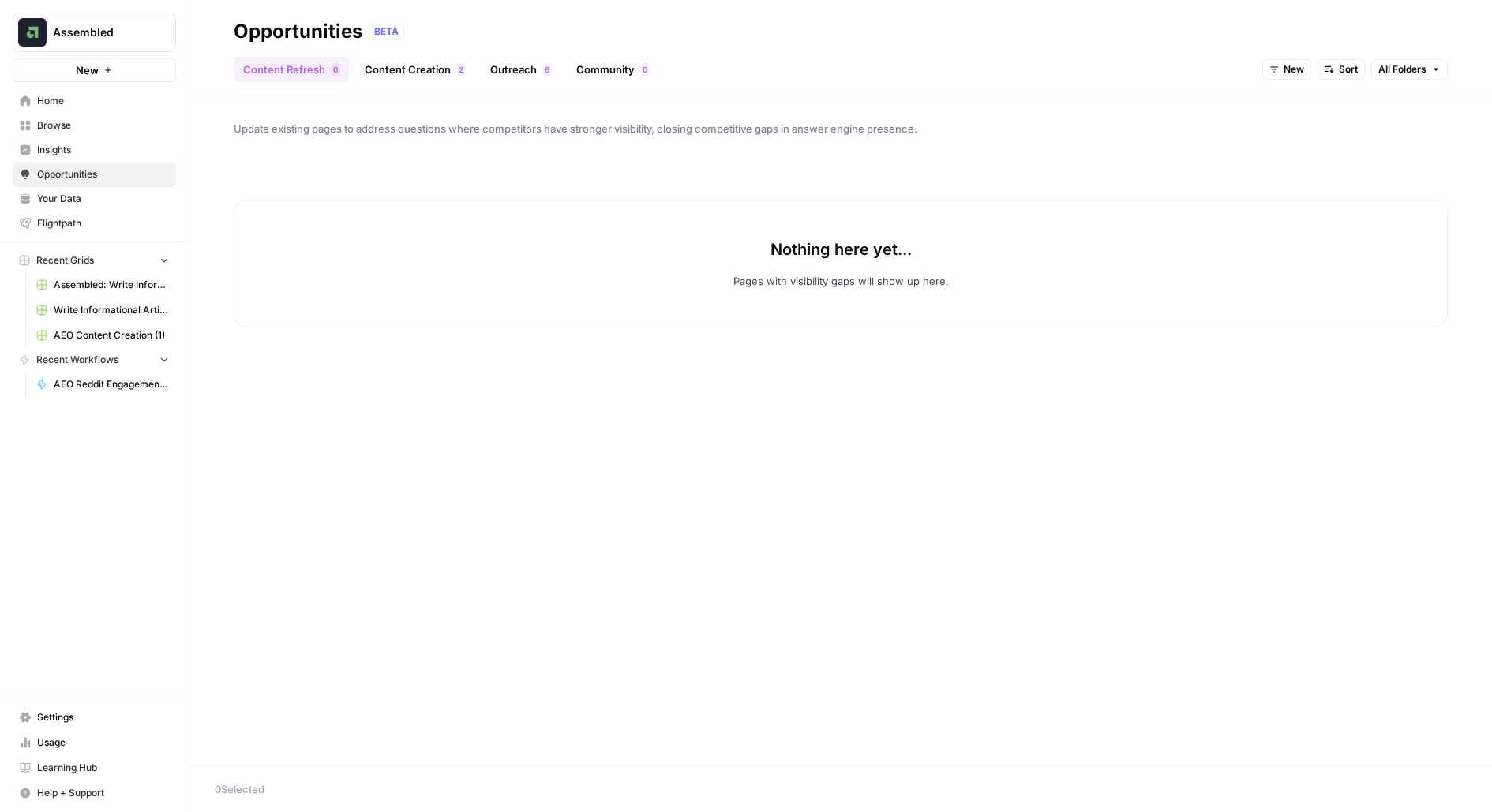
click at [93, 150] on span "Insights" at bounding box center [103, 150] width 131 height 14
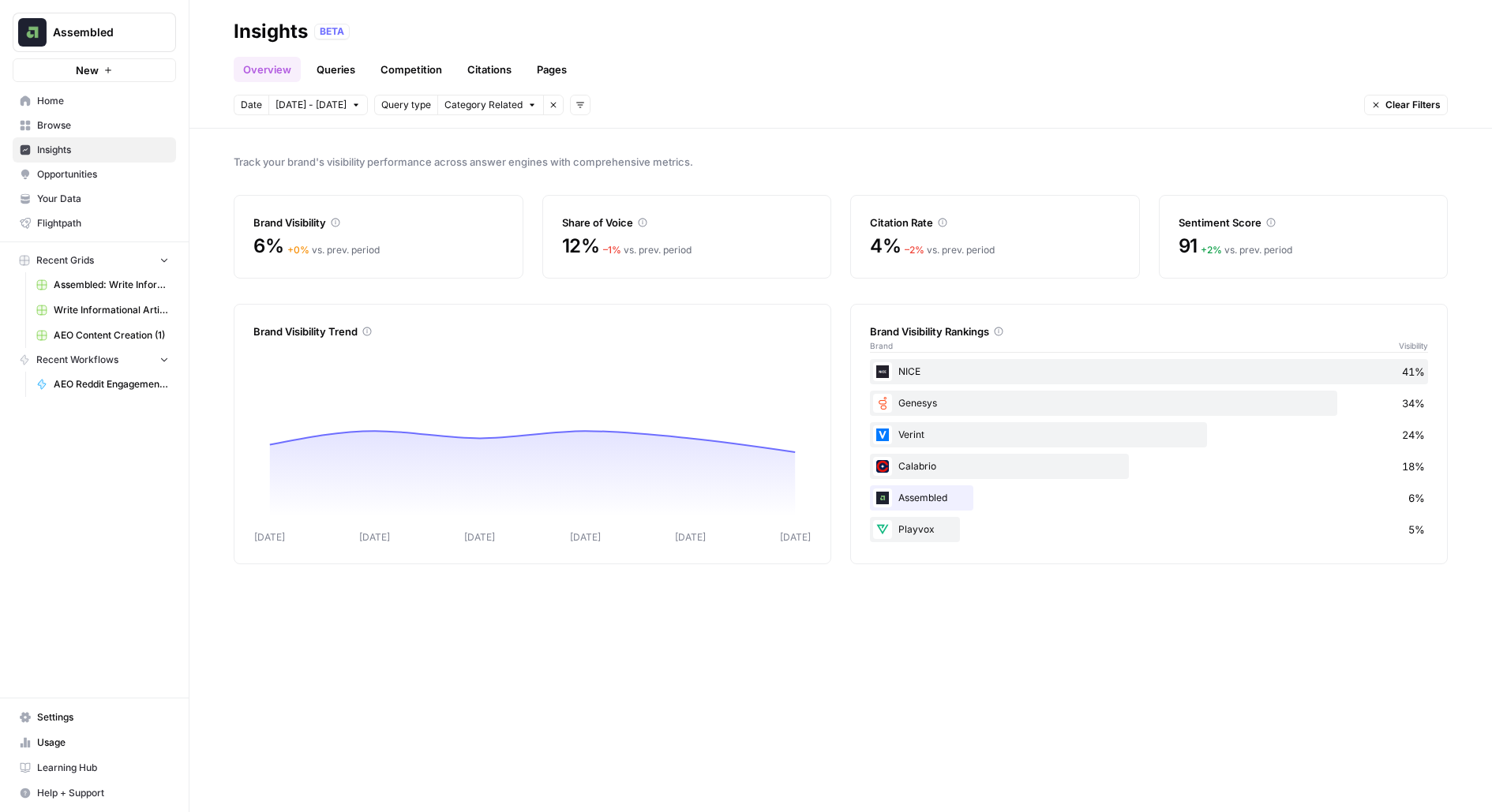
click at [332, 73] on link "Queries" at bounding box center [336, 69] width 58 height 25
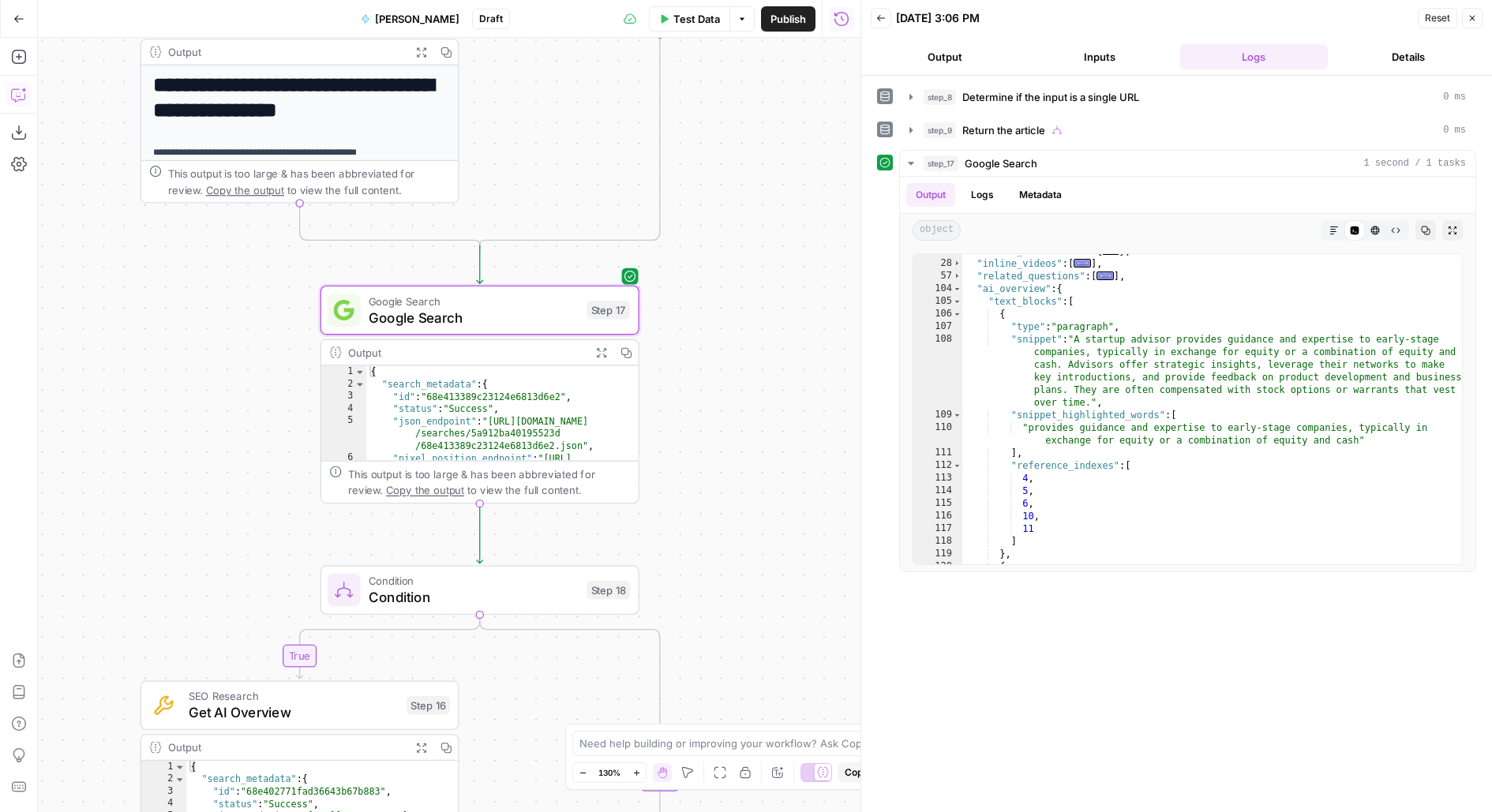
scroll to position [48, 0]
click at [714, 199] on div "**********" at bounding box center [449, 425] width 823 height 774
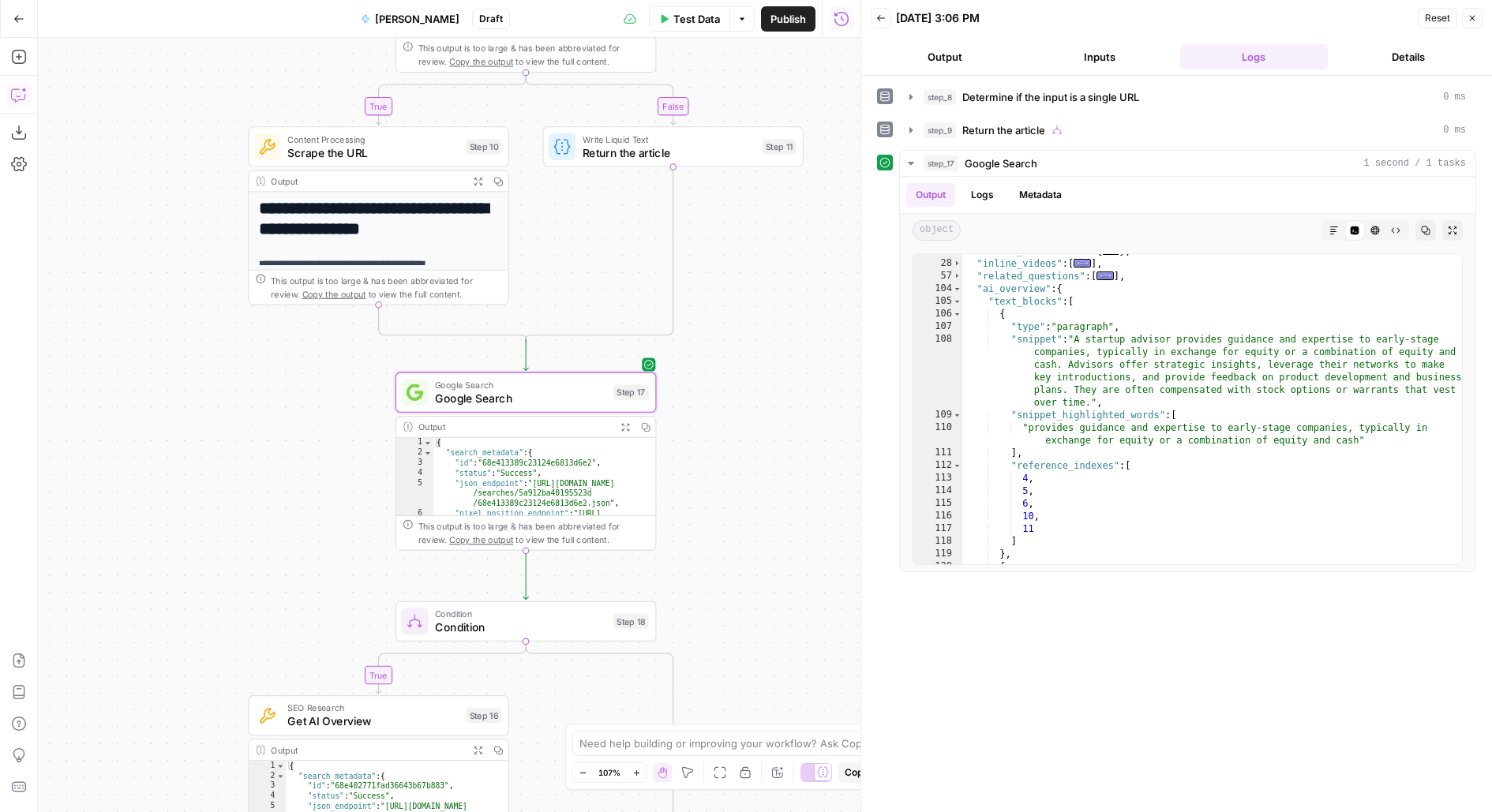
drag, startPoint x: 708, startPoint y: 385, endPoint x: 708, endPoint y: 304, distance: 81.0
click at [708, 325] on div "**********" at bounding box center [449, 425] width 823 height 774
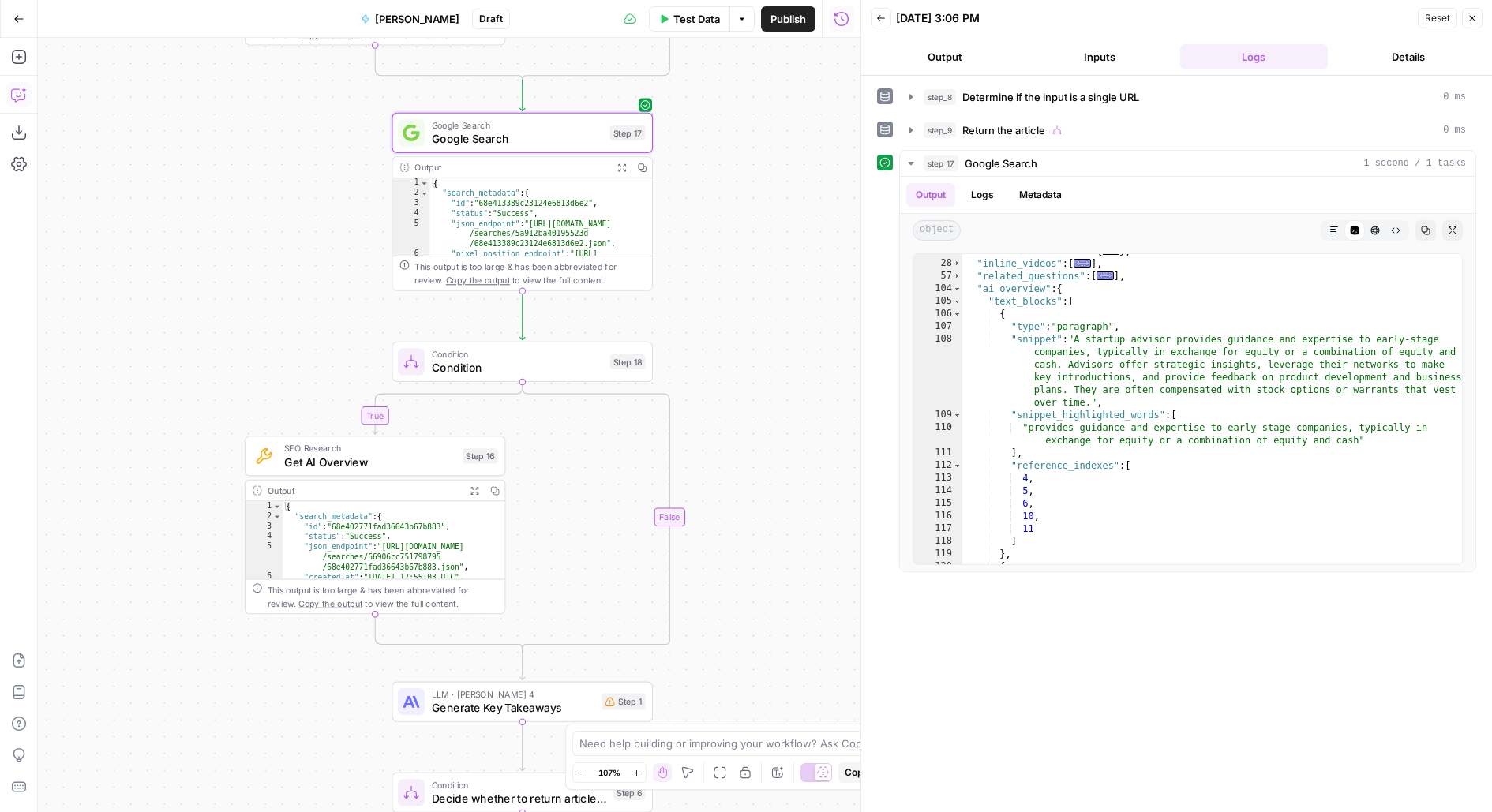
drag, startPoint x: 845, startPoint y: 506, endPoint x: 682, endPoint y: 319, distance: 248.1
click at [682, 319] on div "**********" at bounding box center [449, 425] width 823 height 774
click at [617, 334] on button "Test" at bounding box center [618, 330] width 52 height 22
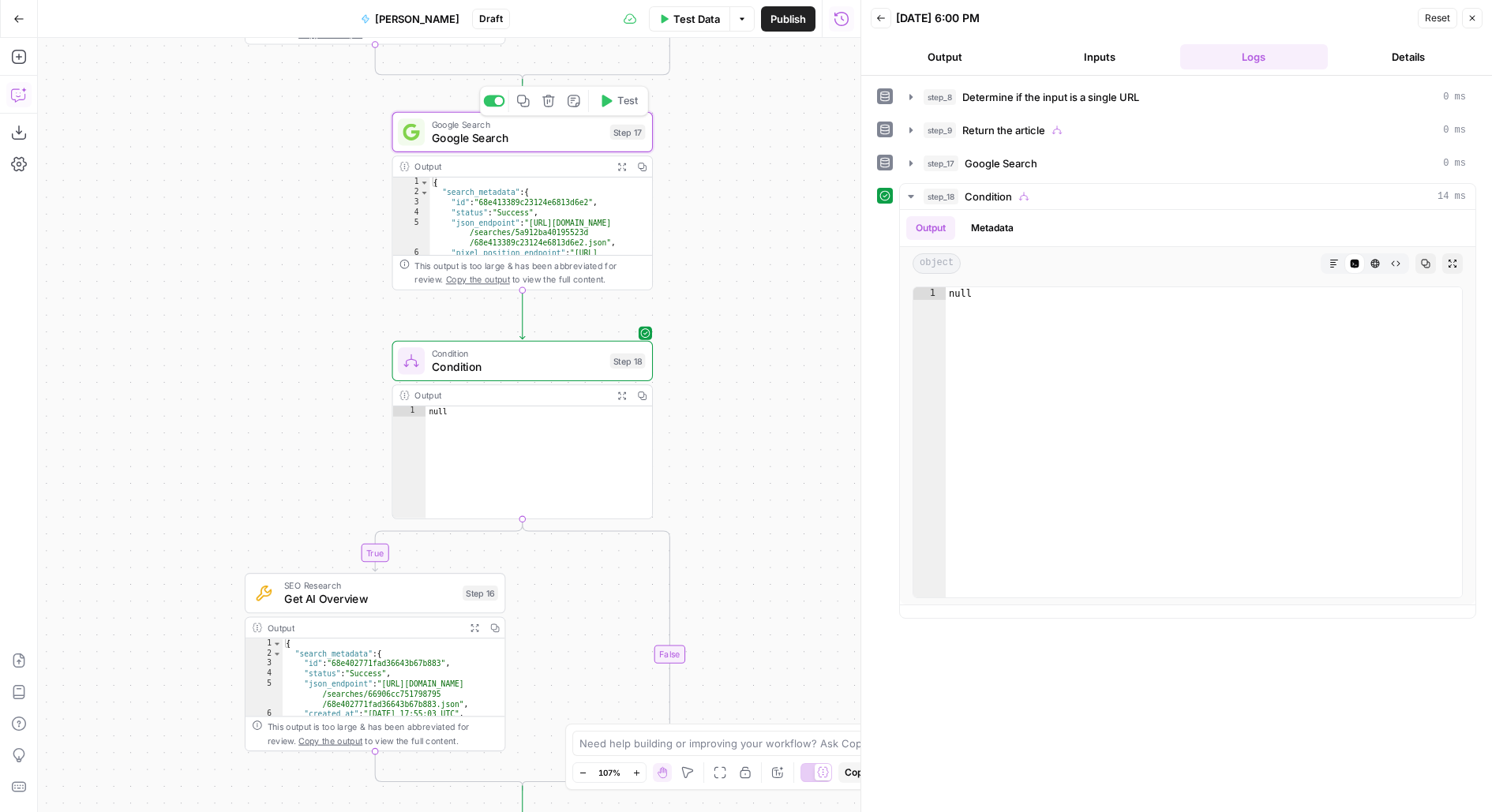
click at [637, 98] on span "Test" at bounding box center [628, 100] width 21 height 15
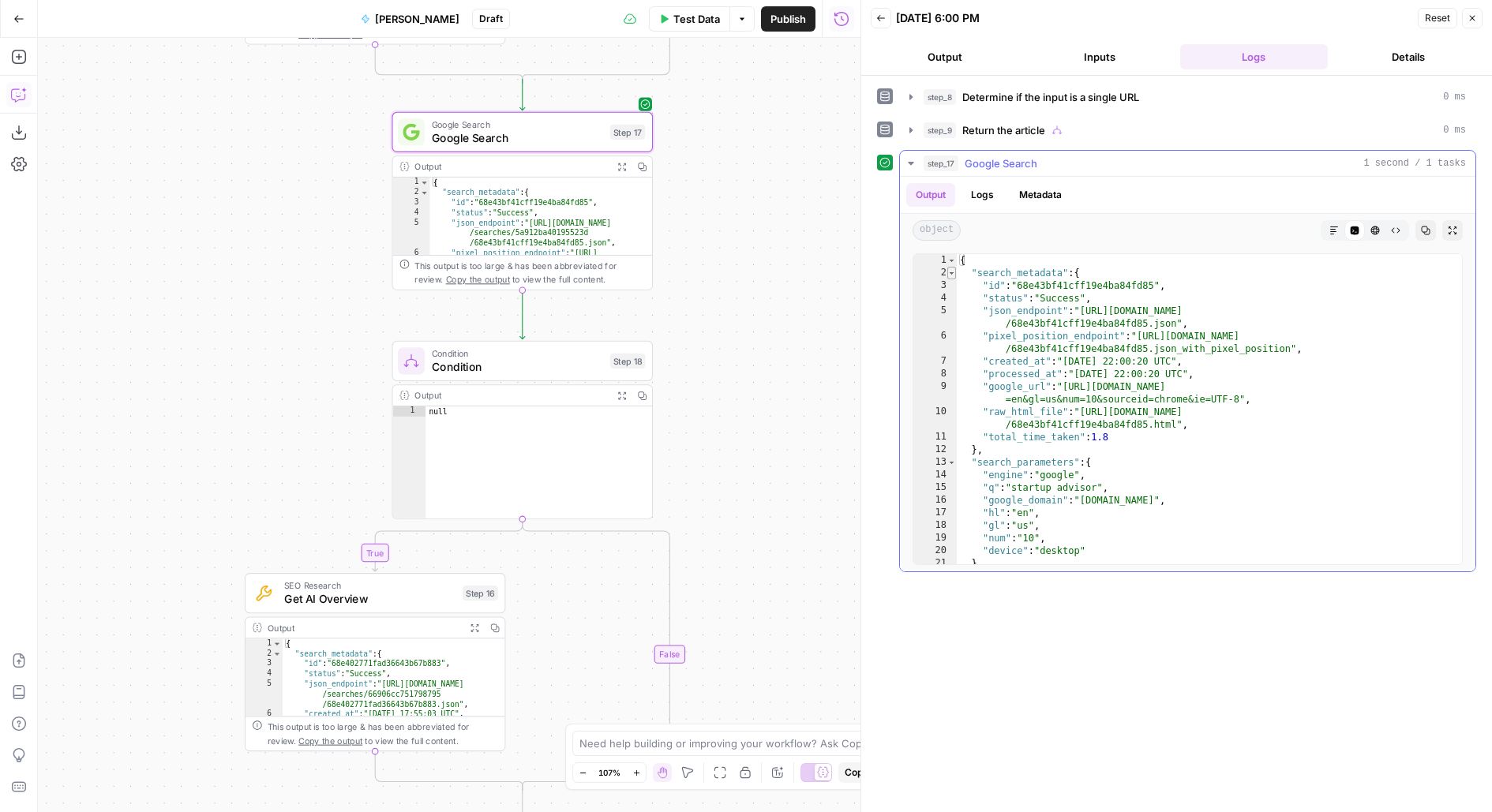
type textarea "*"
click at [951, 273] on span "Toggle code folding, rows 2 through 12" at bounding box center [951, 272] width 9 height 13
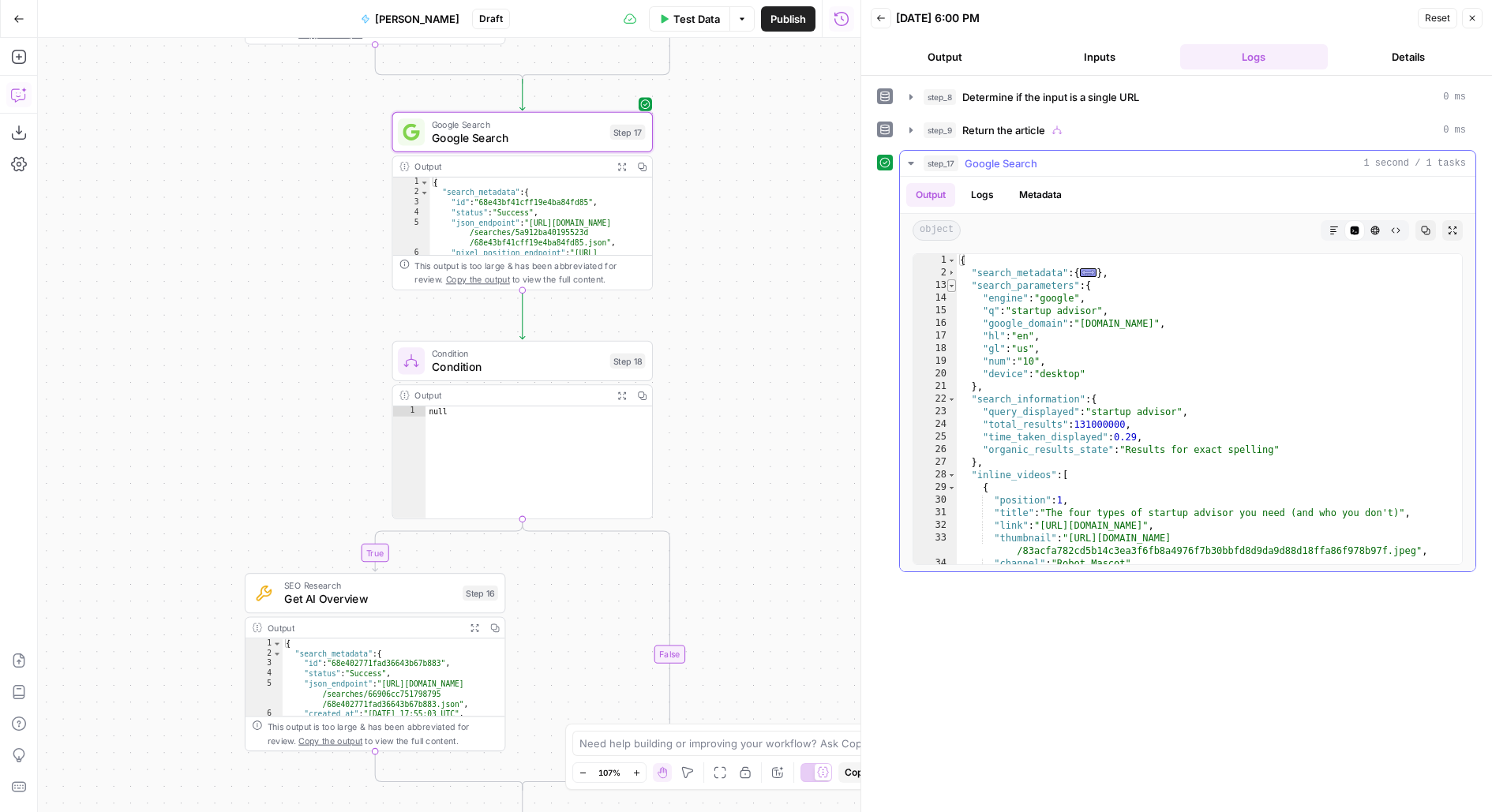
click at [953, 282] on span "Toggle code folding, rows 13 through 21" at bounding box center [951, 285] width 9 height 13
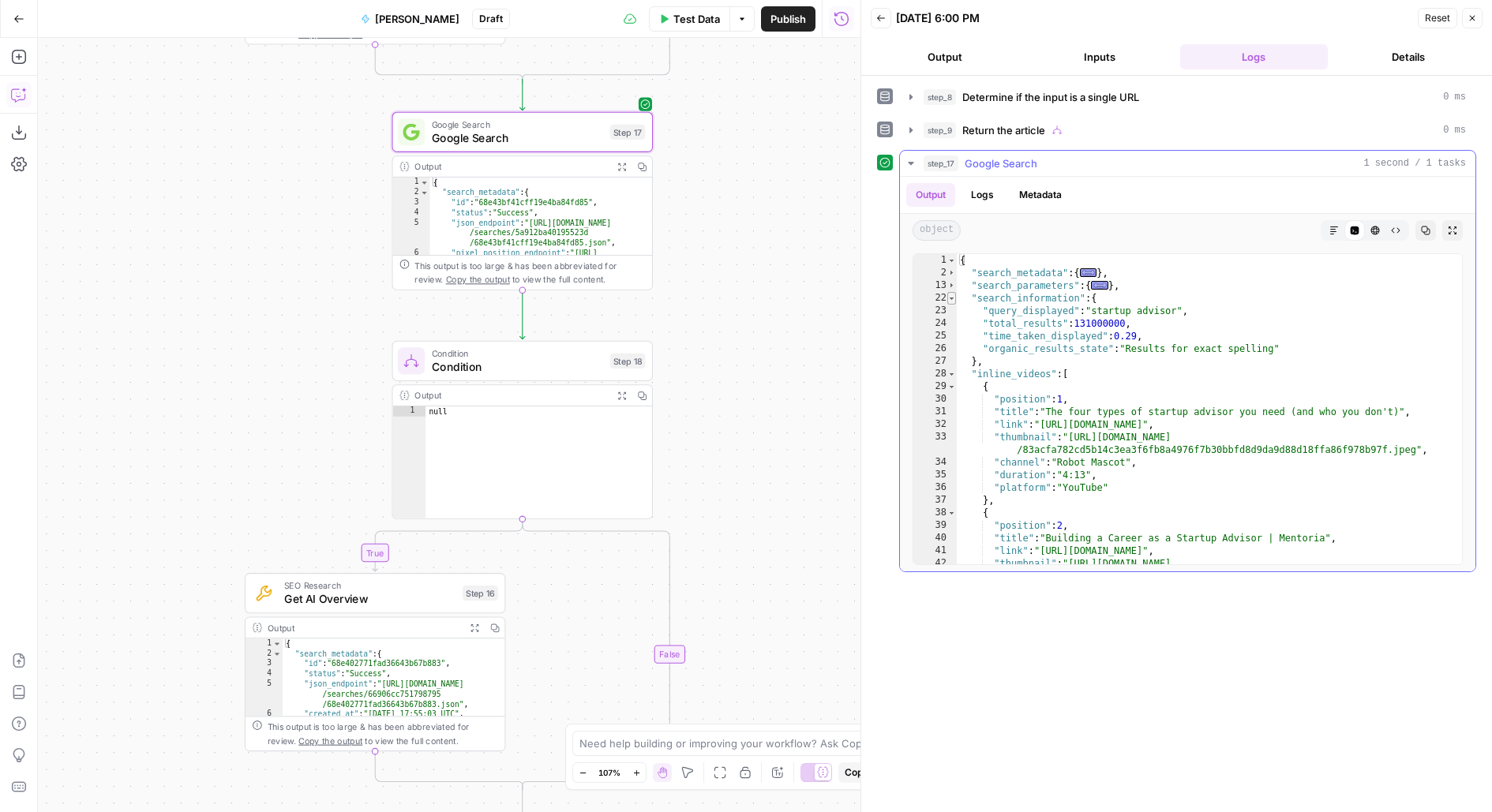
click at [954, 294] on span "Toggle code folding, rows 22 through 27" at bounding box center [951, 298] width 9 height 13
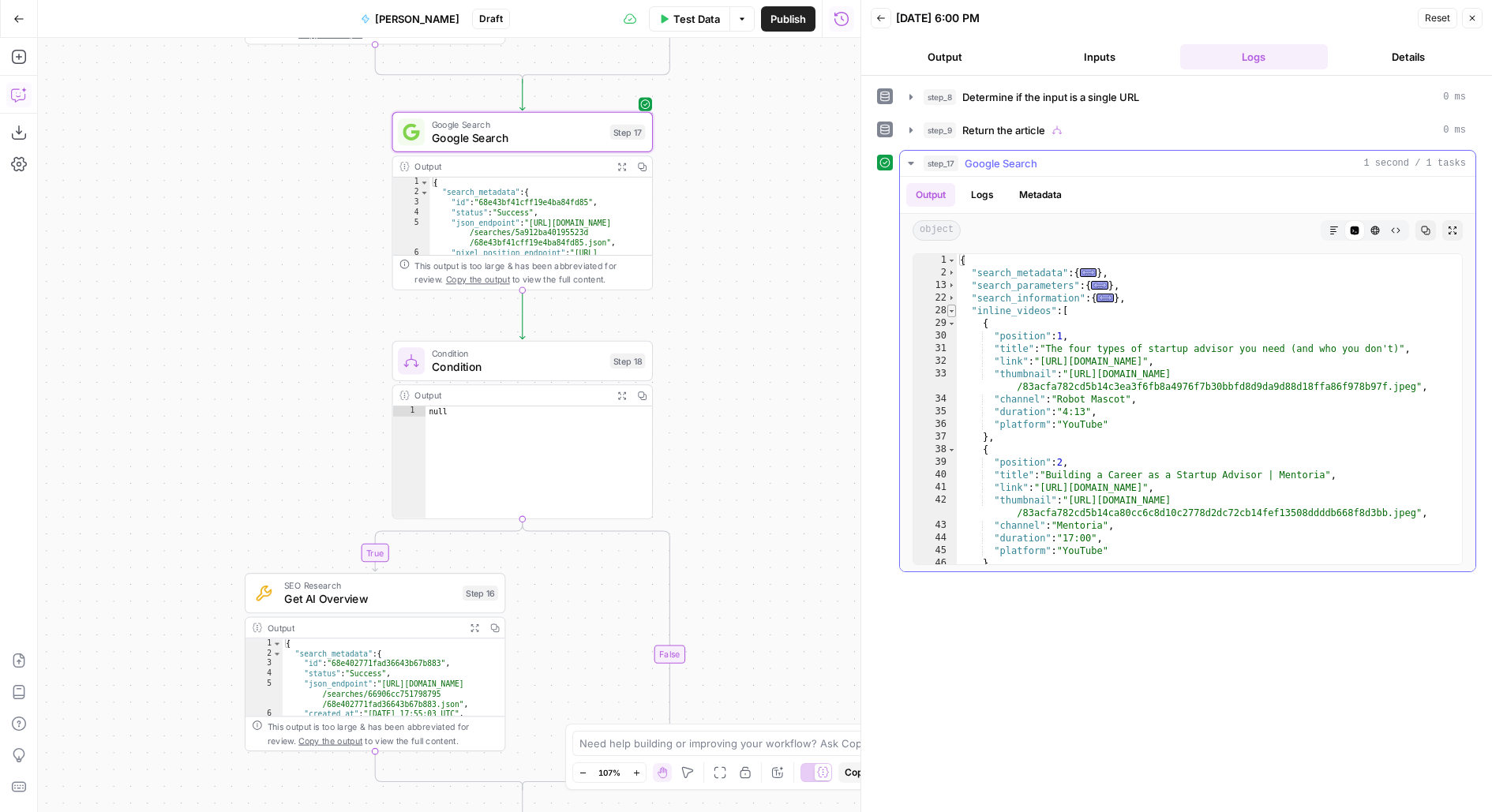
click at [954, 307] on span "Toggle code folding, rows 28 through 56" at bounding box center [951, 310] width 9 height 13
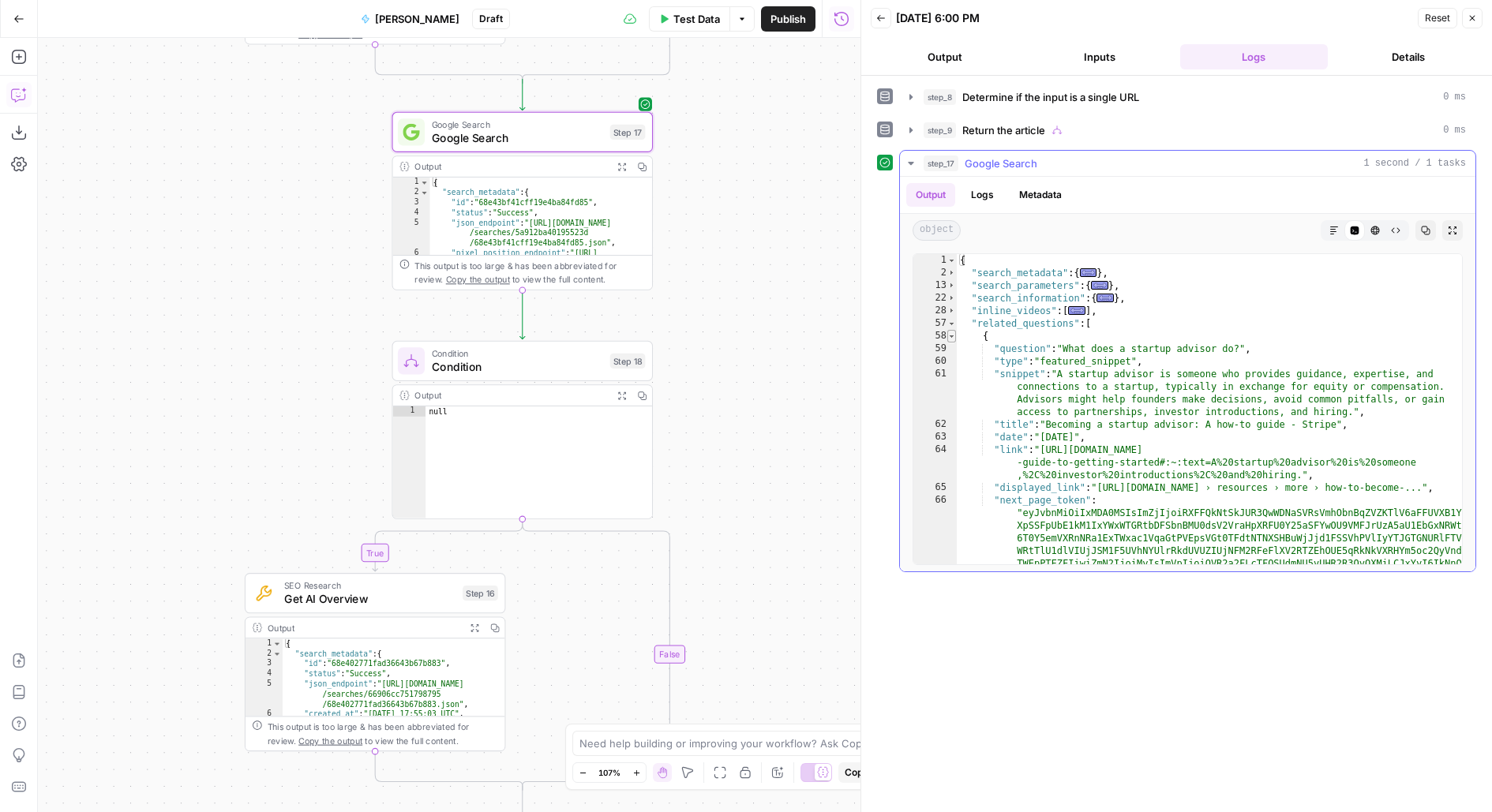
click at [949, 329] on span "Toggle code folding, rows 58 through 68" at bounding box center [951, 336] width 9 height 13
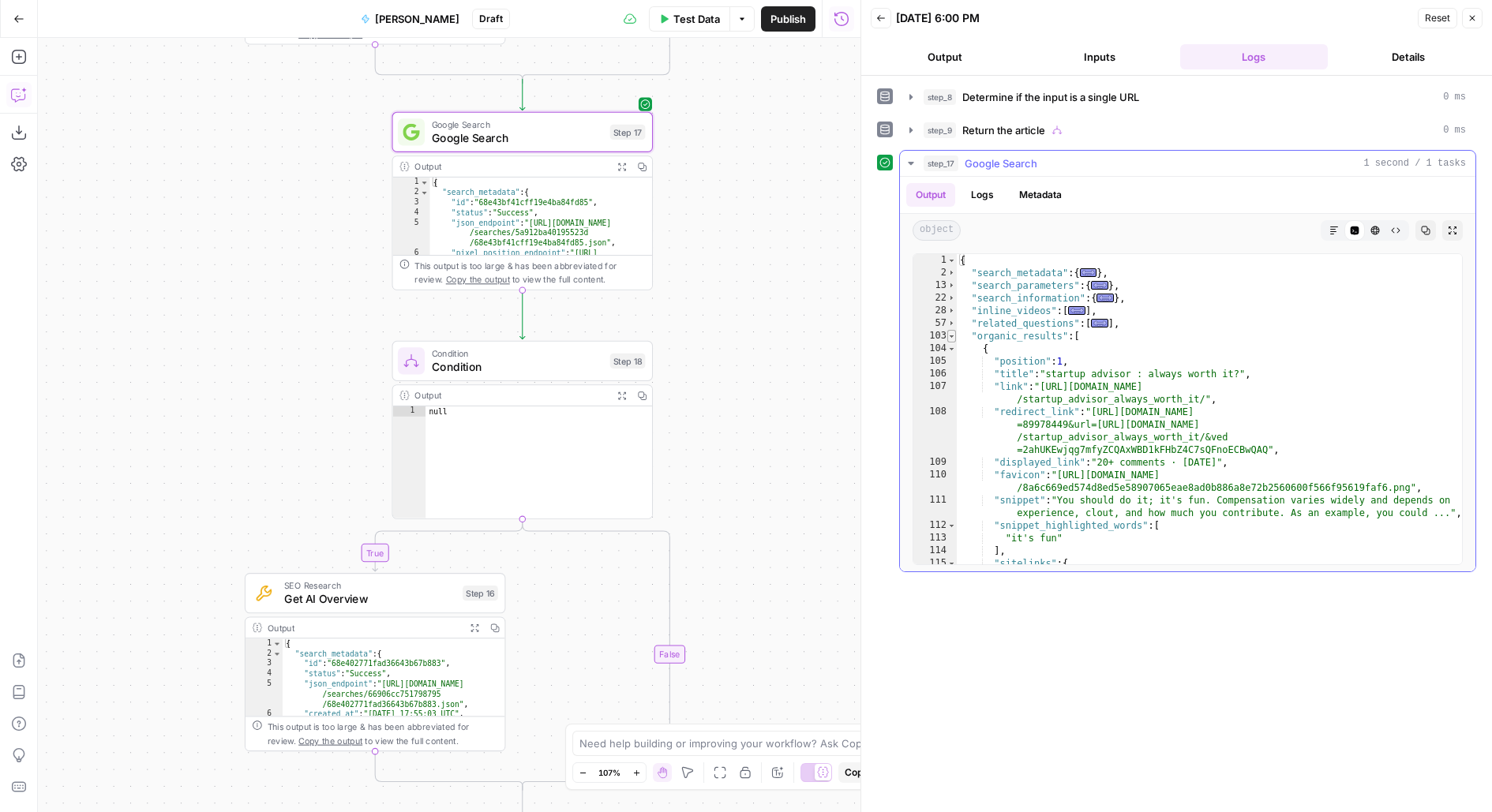
click at [949, 330] on span "Toggle code folding, rows 103 through 254" at bounding box center [951, 336] width 9 height 13
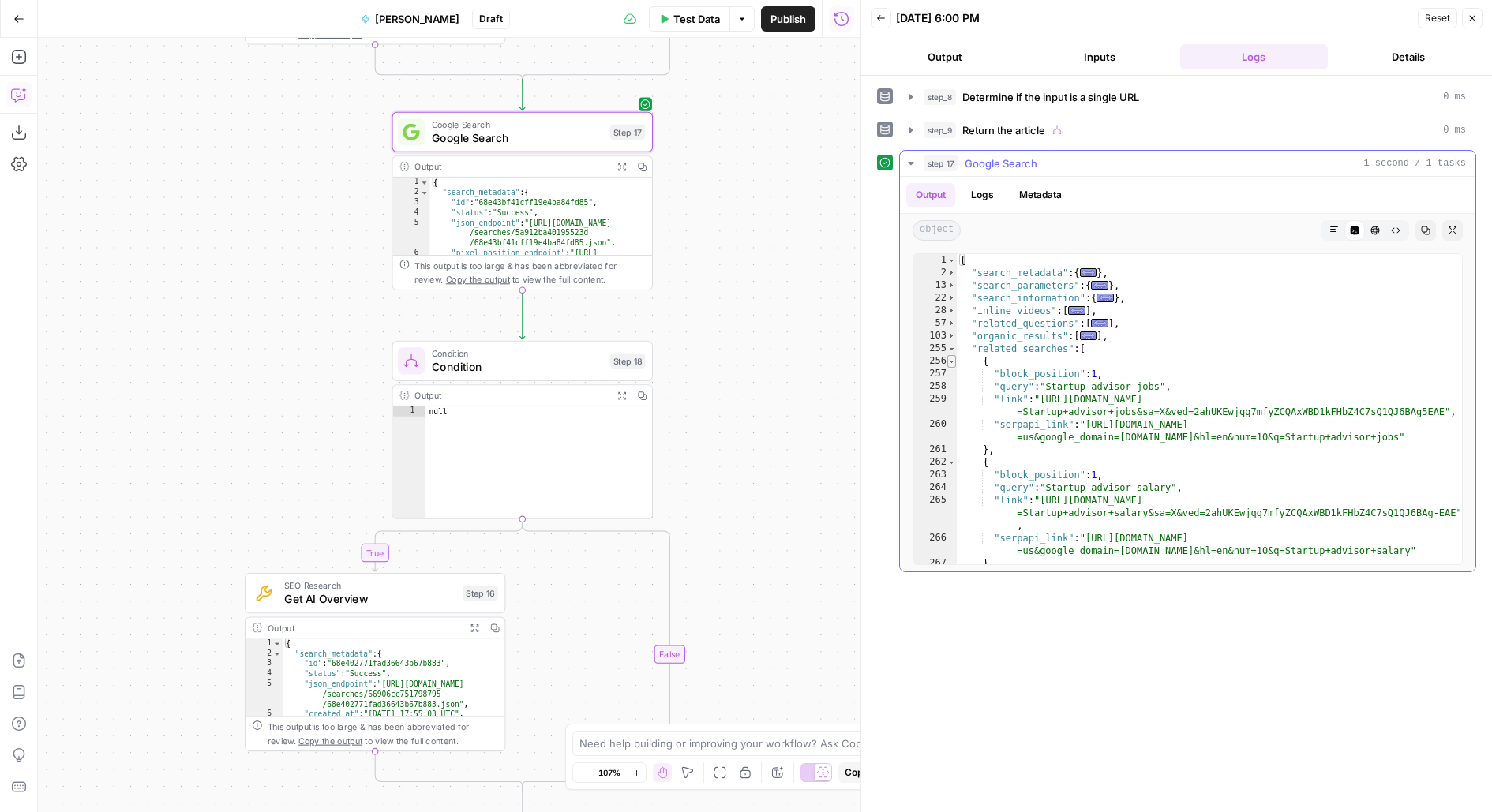
click at [946, 355] on div "256" at bounding box center [935, 361] width 43 height 13
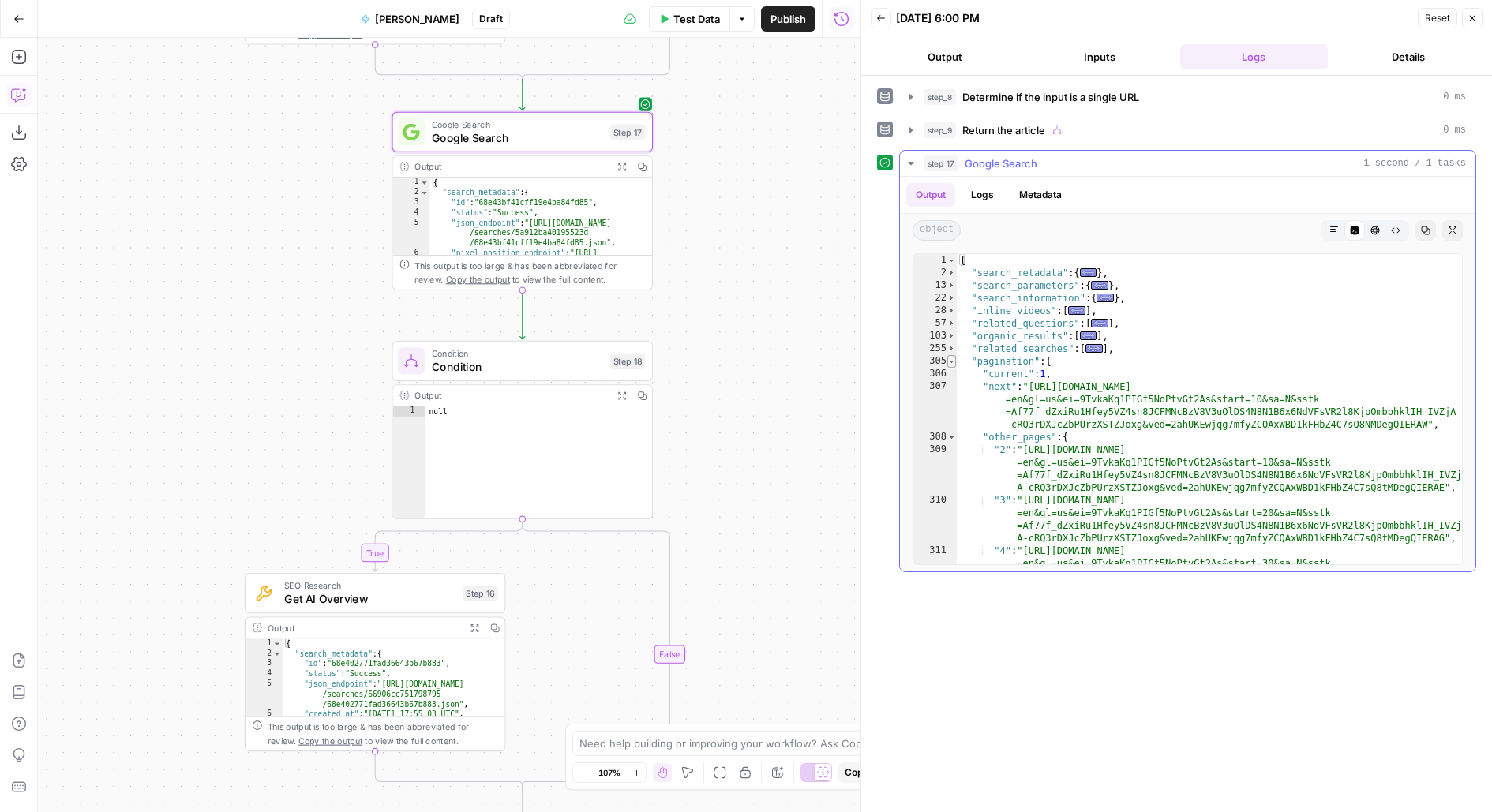
click at [950, 360] on span "Toggle code folding, rows 305 through 319" at bounding box center [951, 361] width 9 height 13
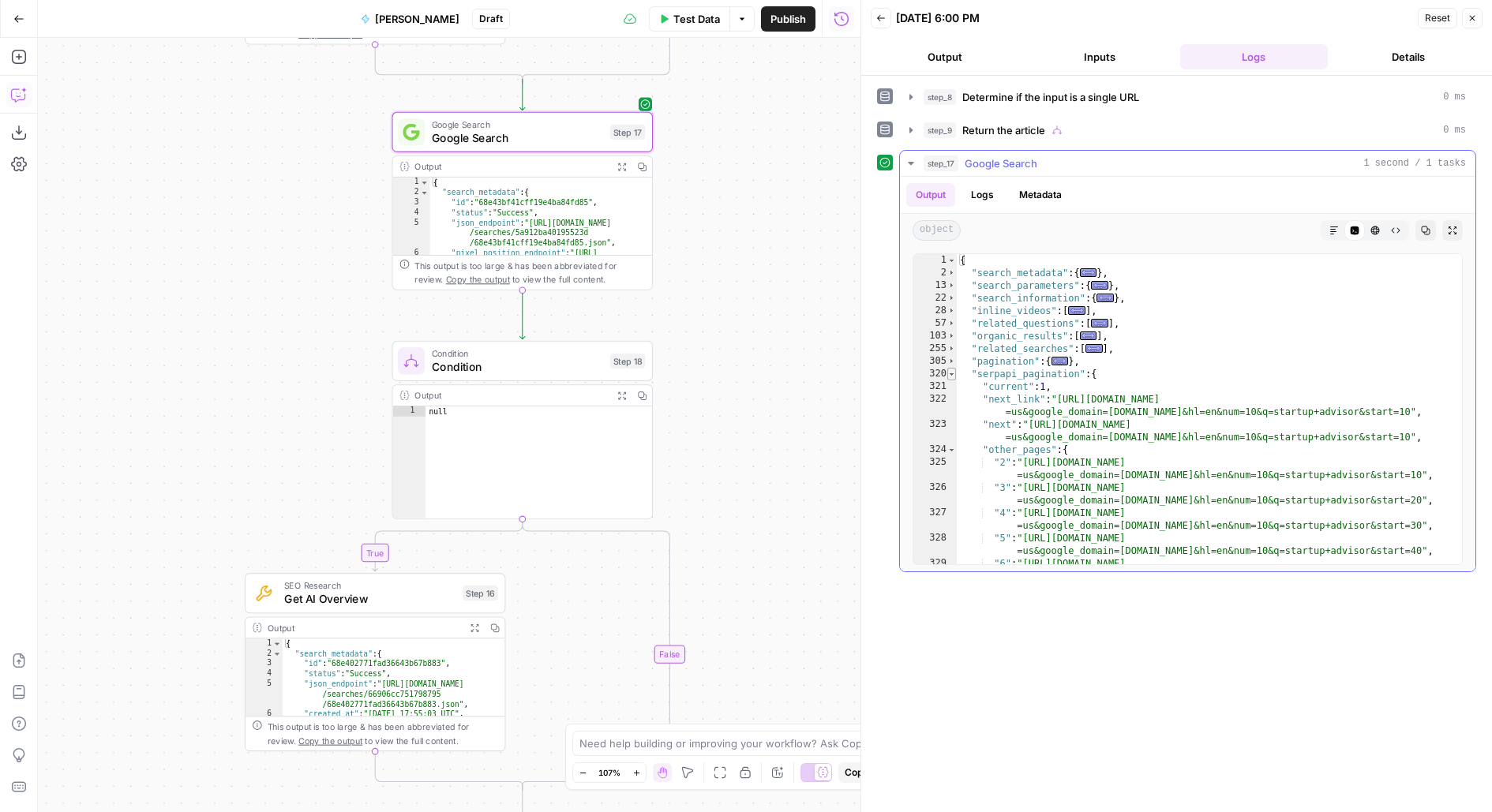
click at [954, 375] on span "Toggle code folding, rows 320 through 335" at bounding box center [951, 374] width 9 height 13
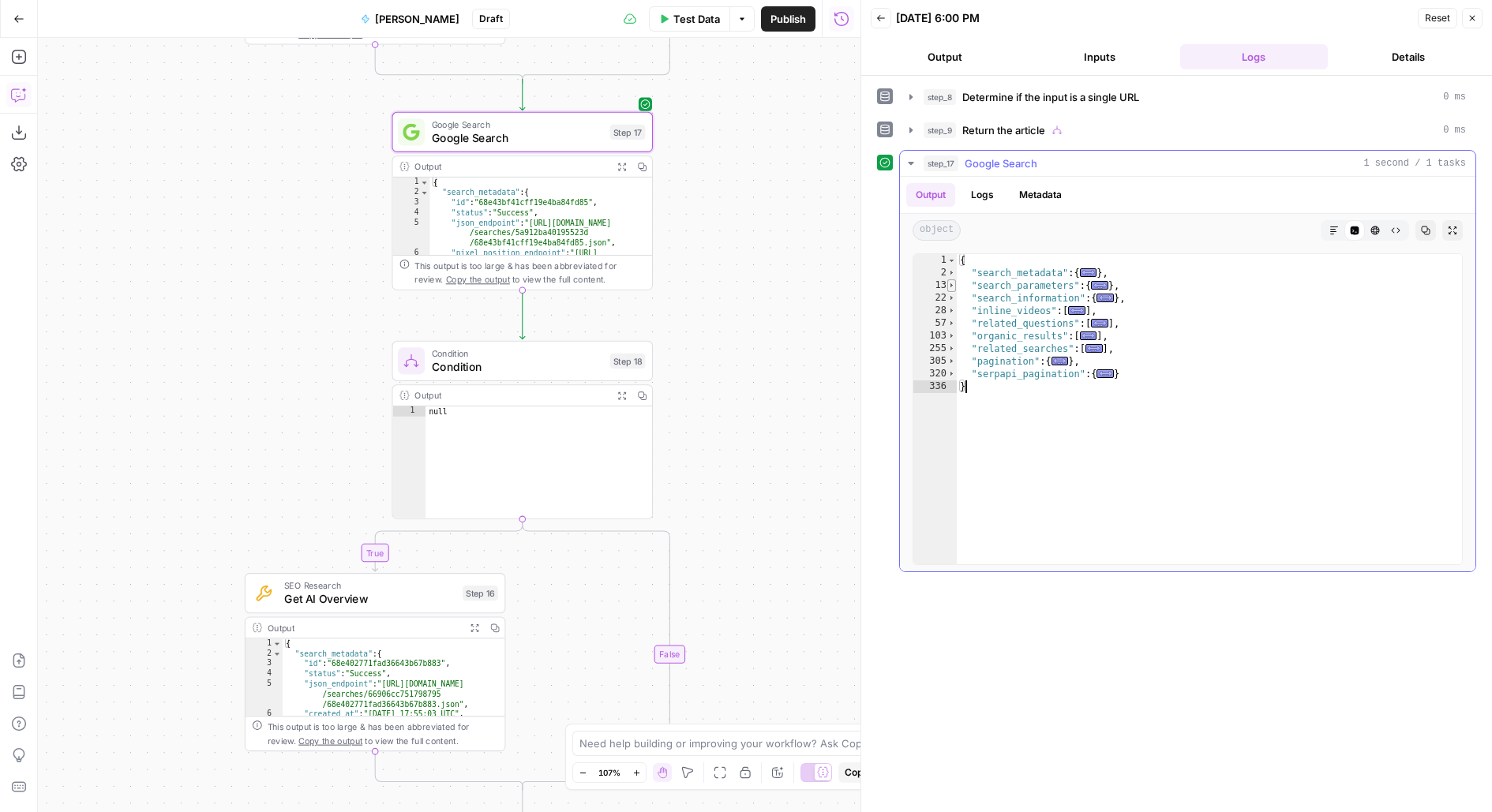
click at [949, 285] on span "Toggle code folding, rows 13 through 21" at bounding box center [951, 285] width 9 height 13
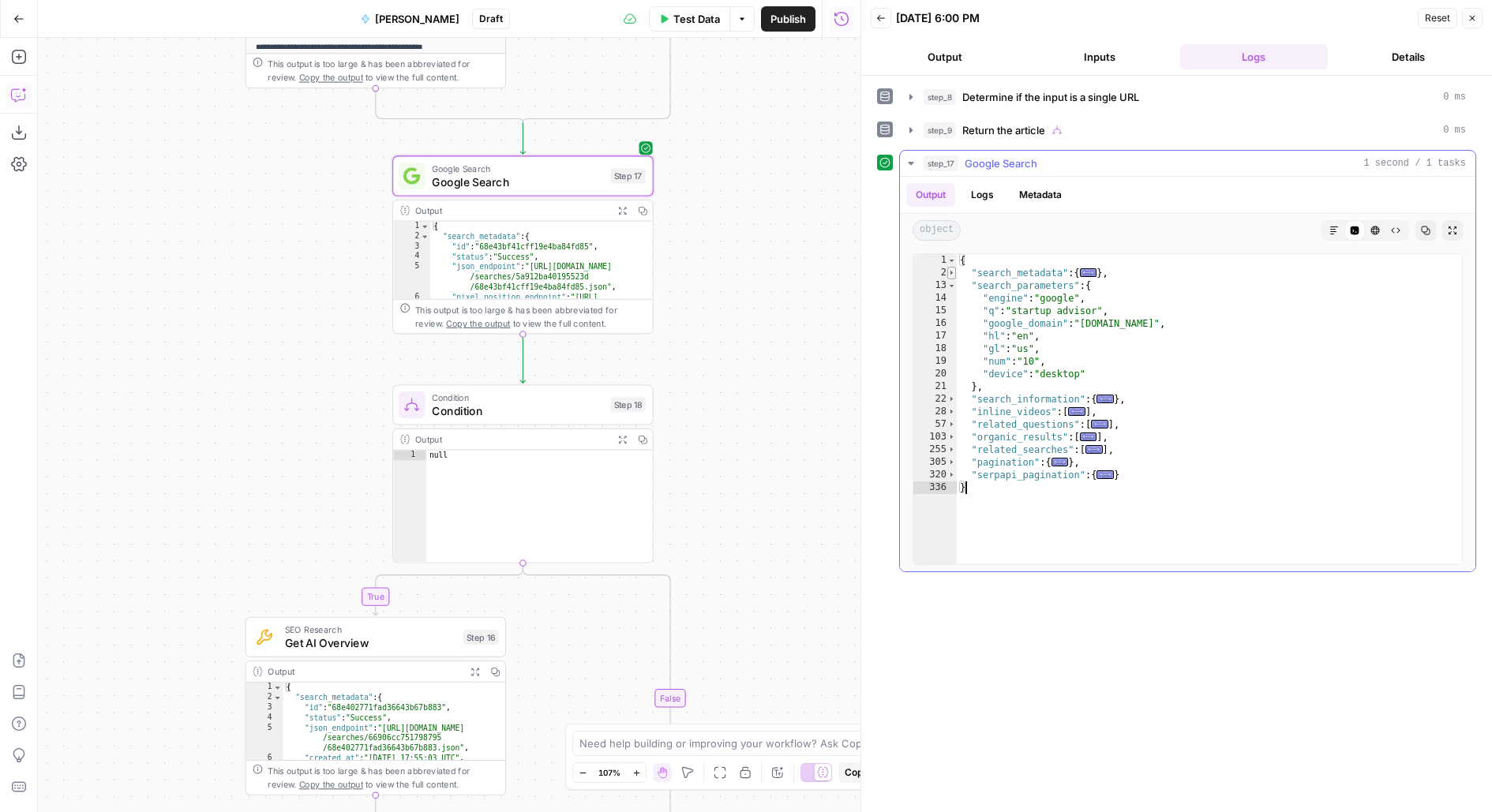
click at [951, 273] on span "Toggle code folding, rows 2 through 12" at bounding box center [951, 272] width 9 height 13
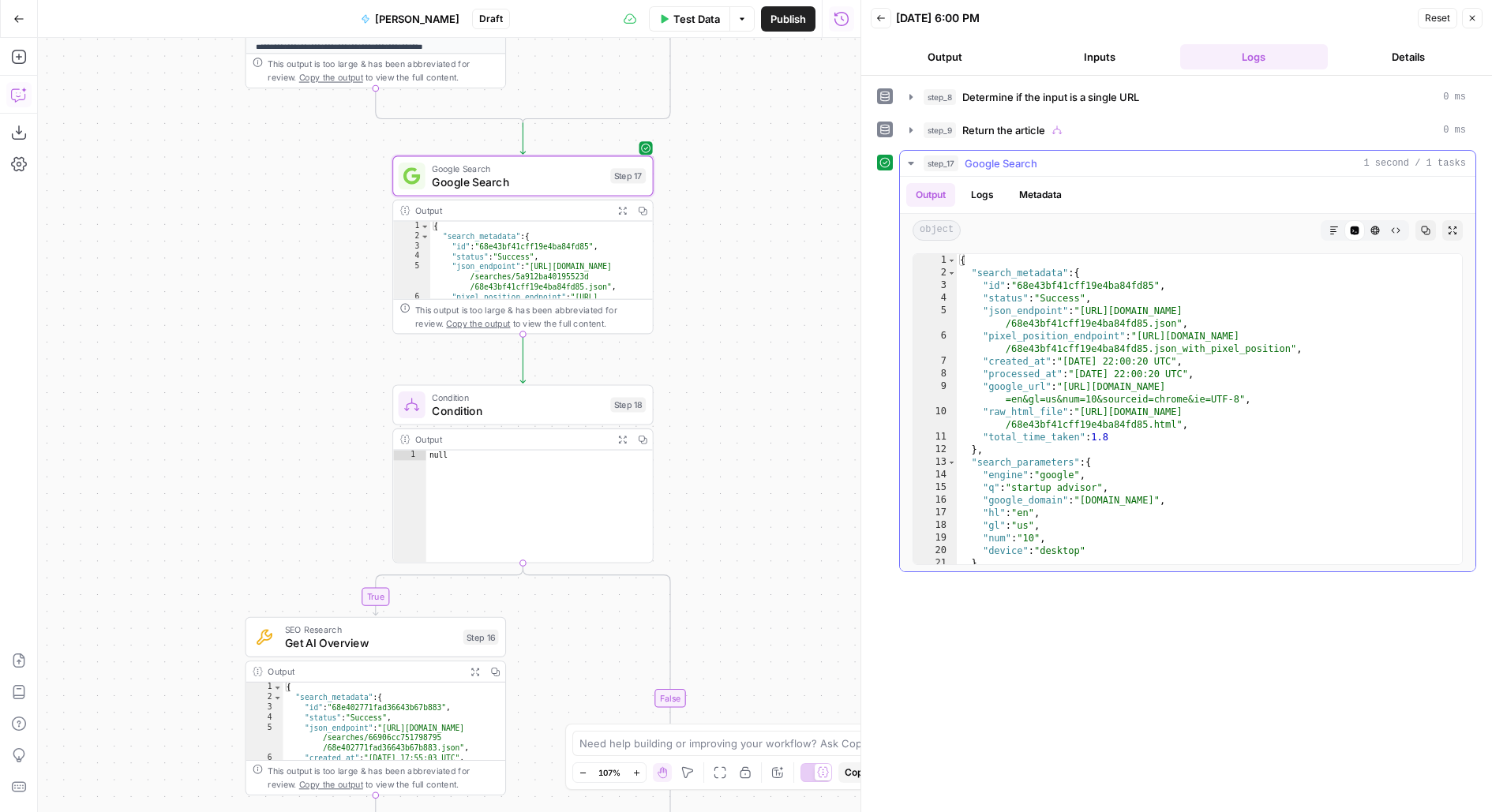
click at [951, 279] on div "3" at bounding box center [935, 285] width 43 height 13
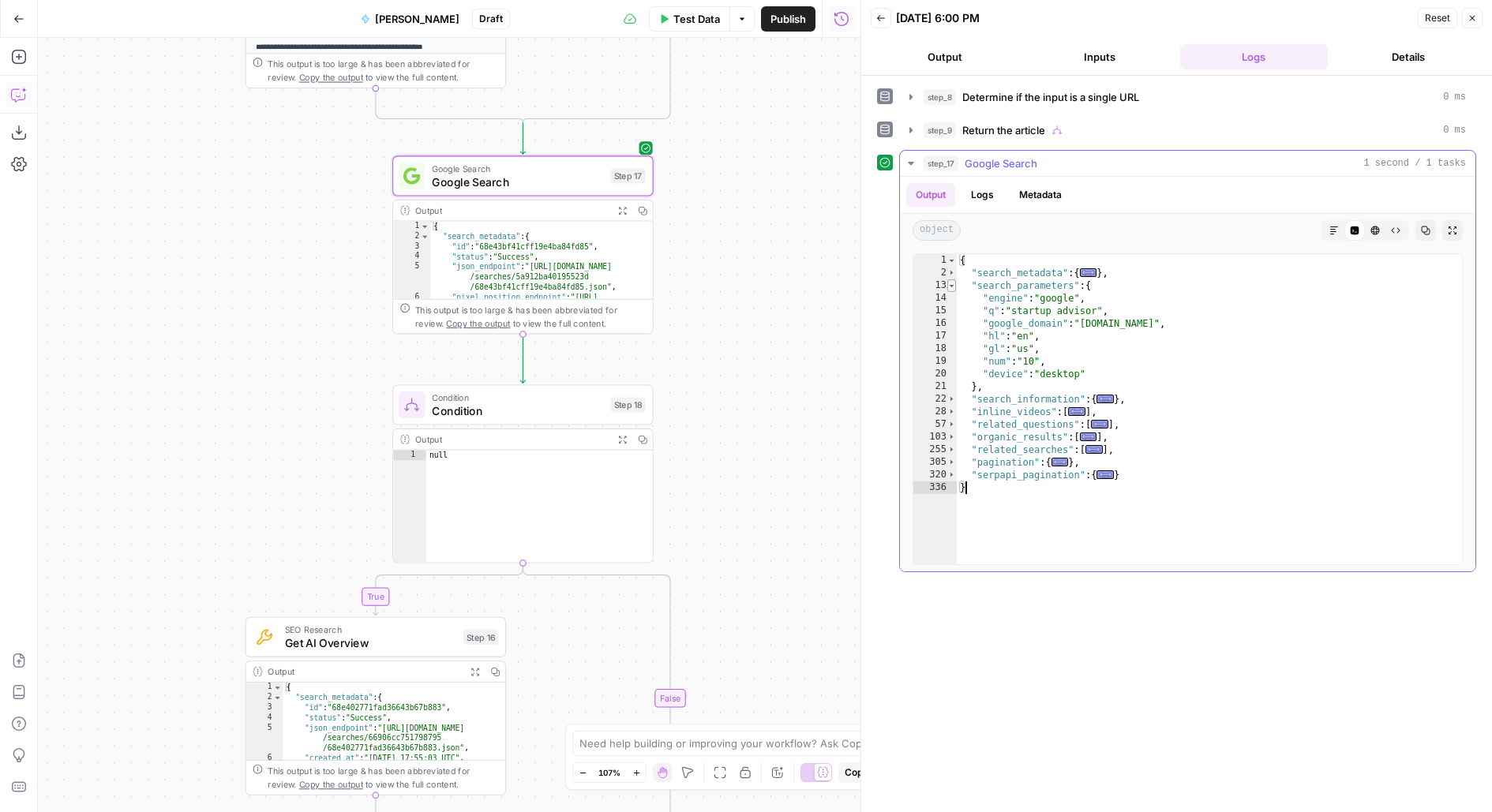
click at [948, 285] on span "Toggle code folding, rows 13 through 21" at bounding box center [951, 285] width 9 height 13
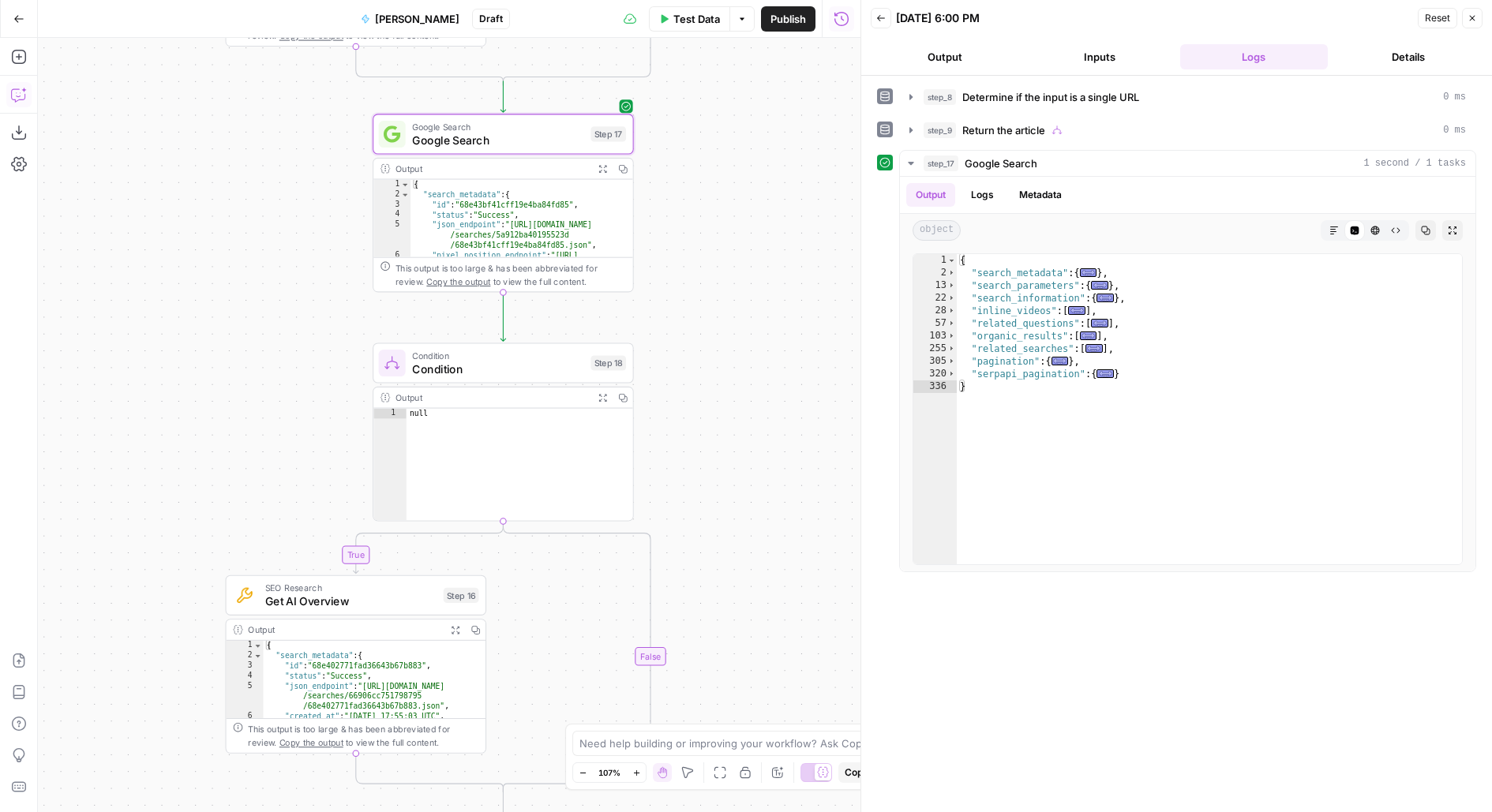
drag, startPoint x: 842, startPoint y: 395, endPoint x: 796, endPoint y: 320, distance: 88.0
click at [796, 321] on div "**********" at bounding box center [449, 425] width 823 height 774
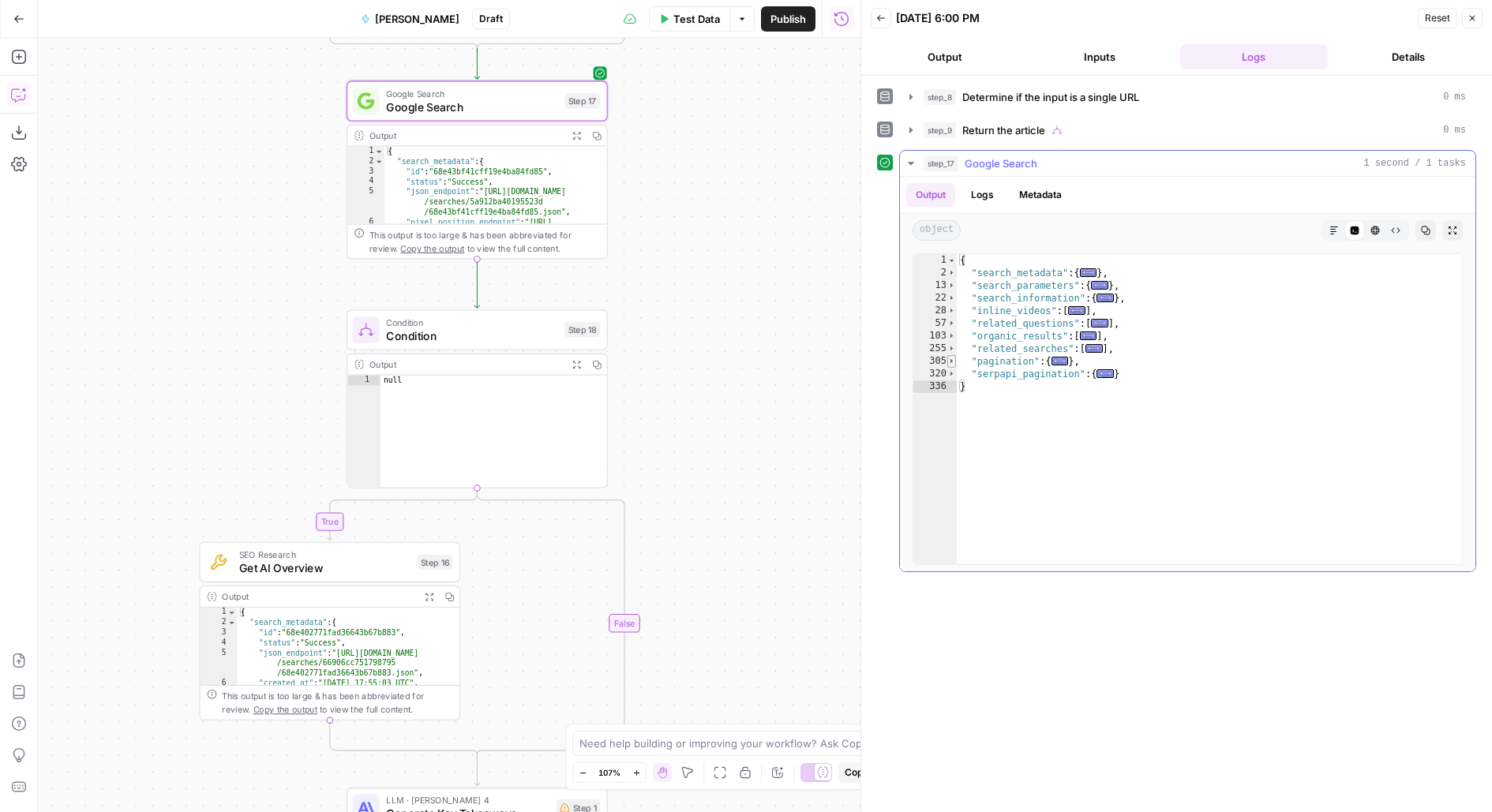
click at [948, 360] on span "Toggle code folding, rows 305 through 319" at bounding box center [951, 361] width 9 height 13
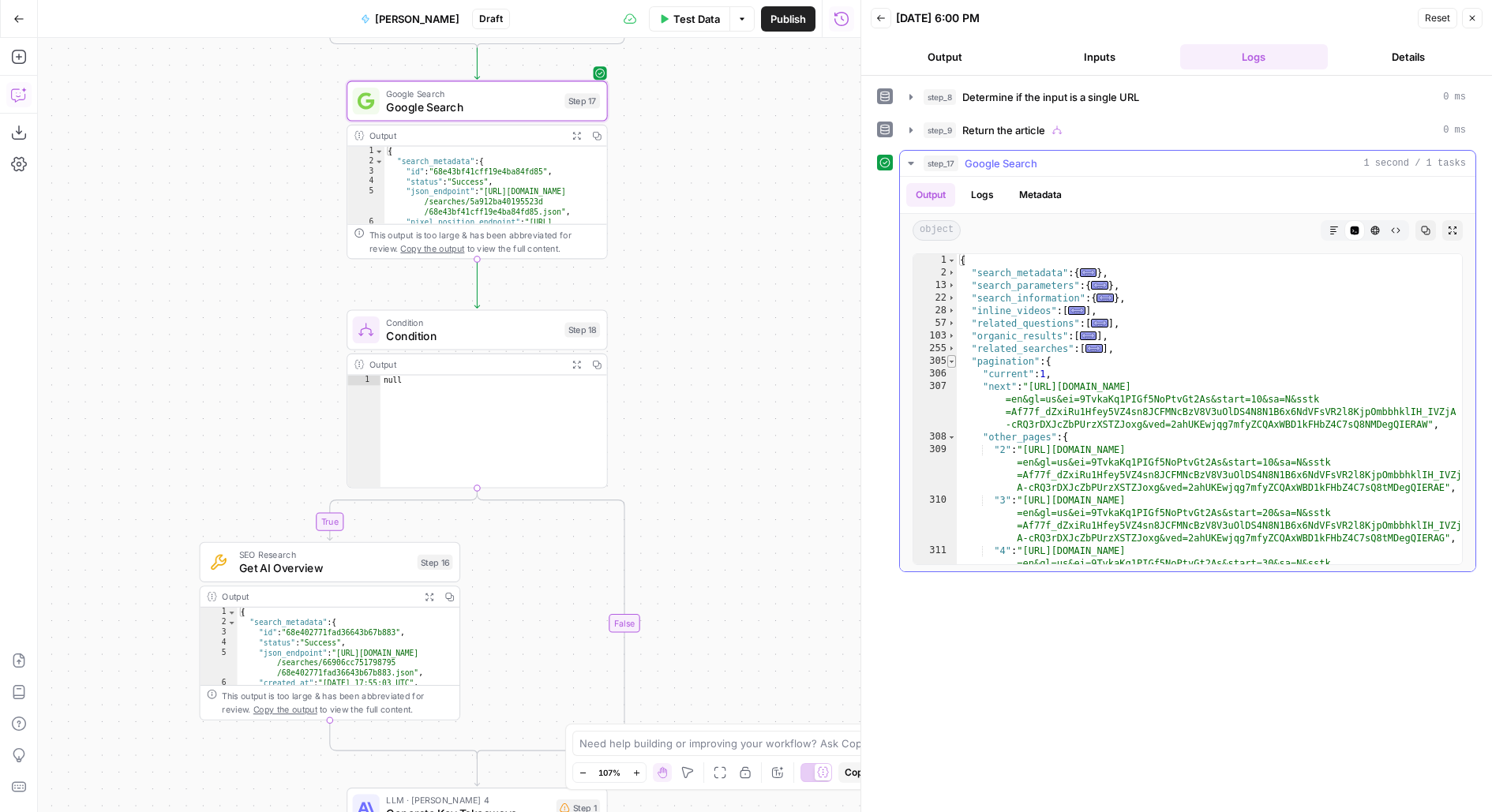
click at [948, 360] on span "Toggle code folding, rows 305 through 319" at bounding box center [951, 361] width 9 height 13
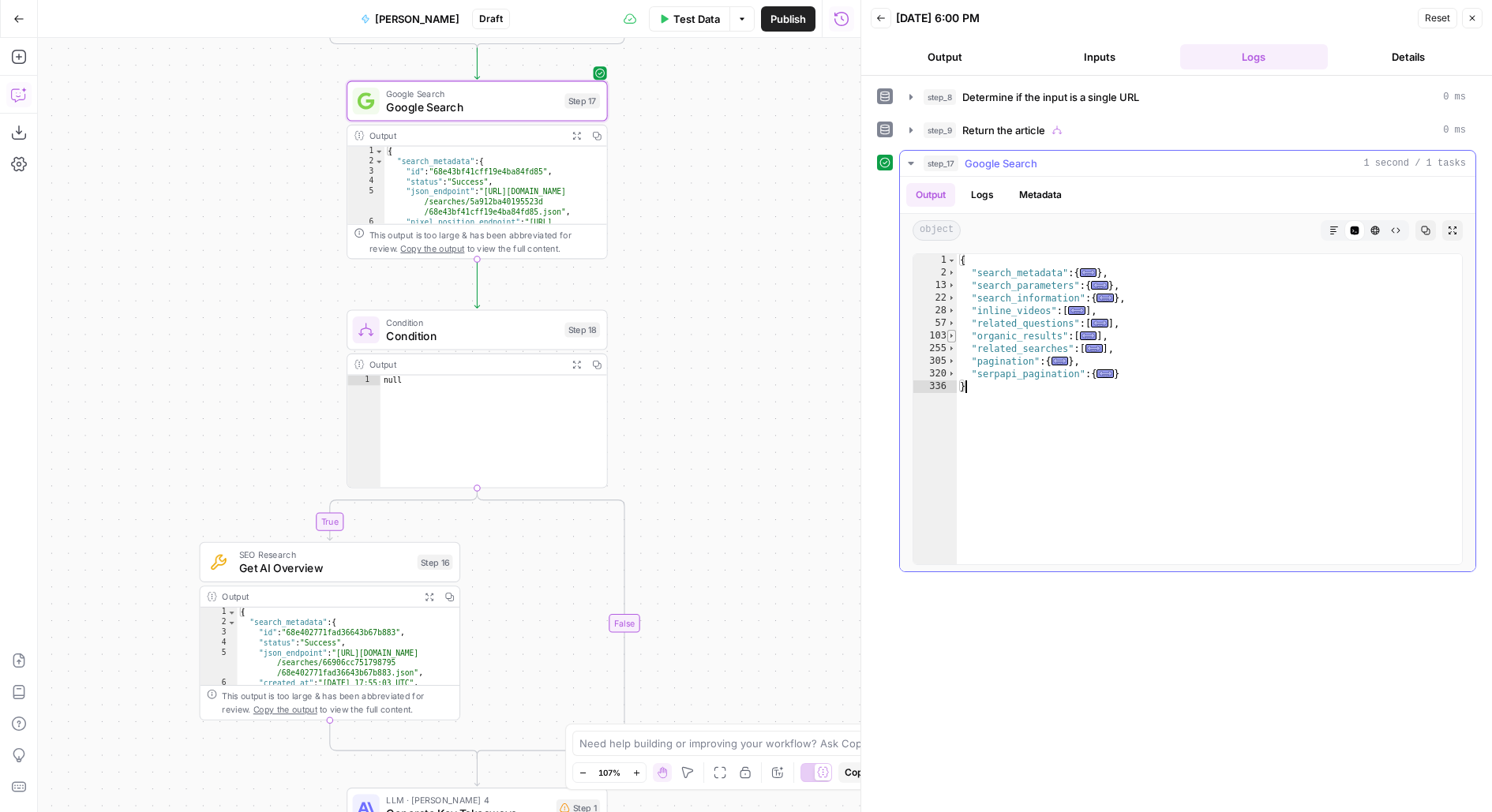
click at [950, 337] on span "Toggle code folding, rows 103 through 254" at bounding box center [951, 336] width 9 height 13
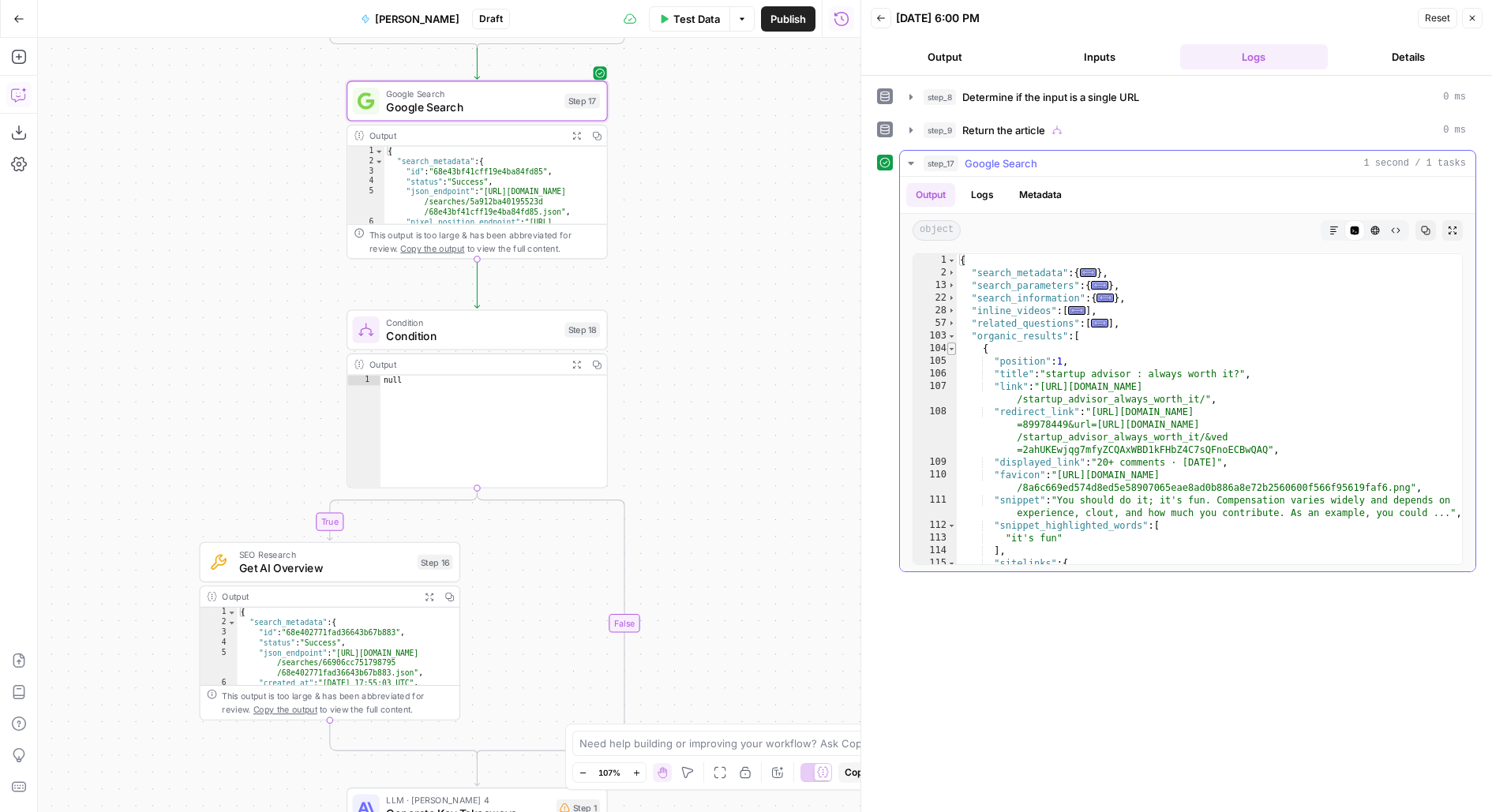
click at [951, 342] on span "Toggle code folding, rows 104 through 132" at bounding box center [951, 348] width 9 height 13
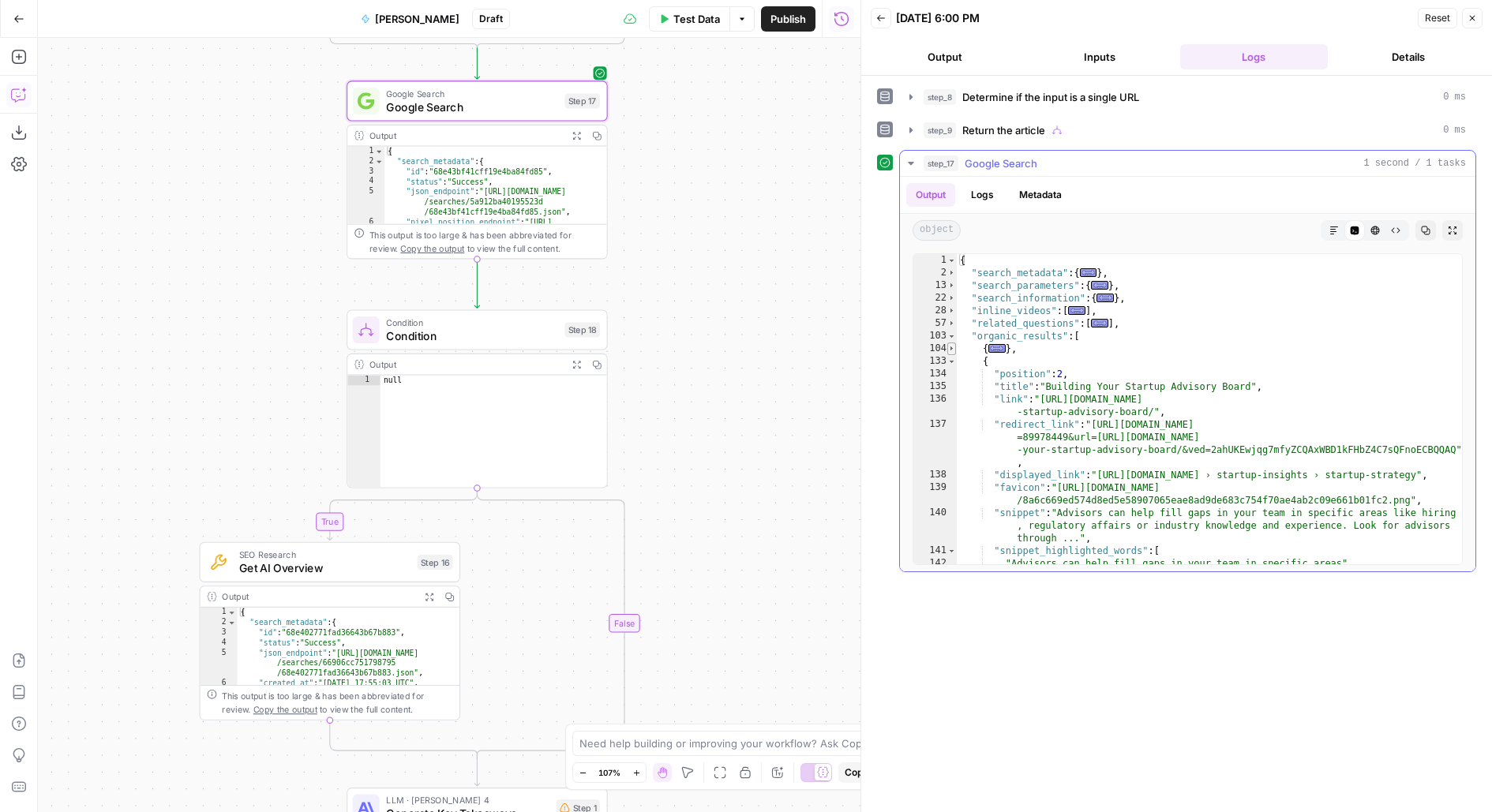
click at [951, 342] on span "Toggle code folding, rows 104 through 132" at bounding box center [951, 348] width 9 height 13
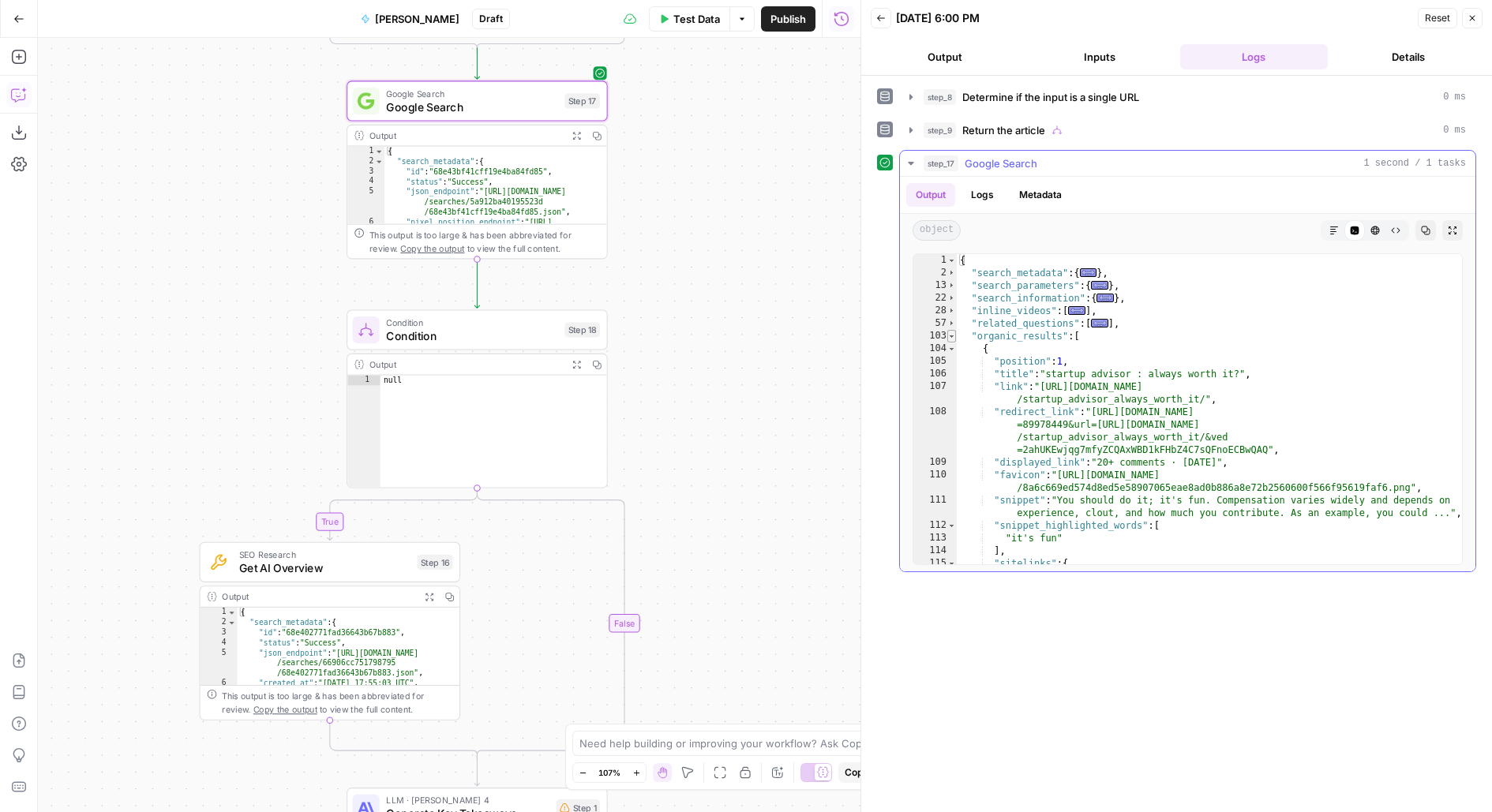
click at [948, 332] on span "Toggle code folding, rows 103 through 254" at bounding box center [951, 336] width 9 height 13
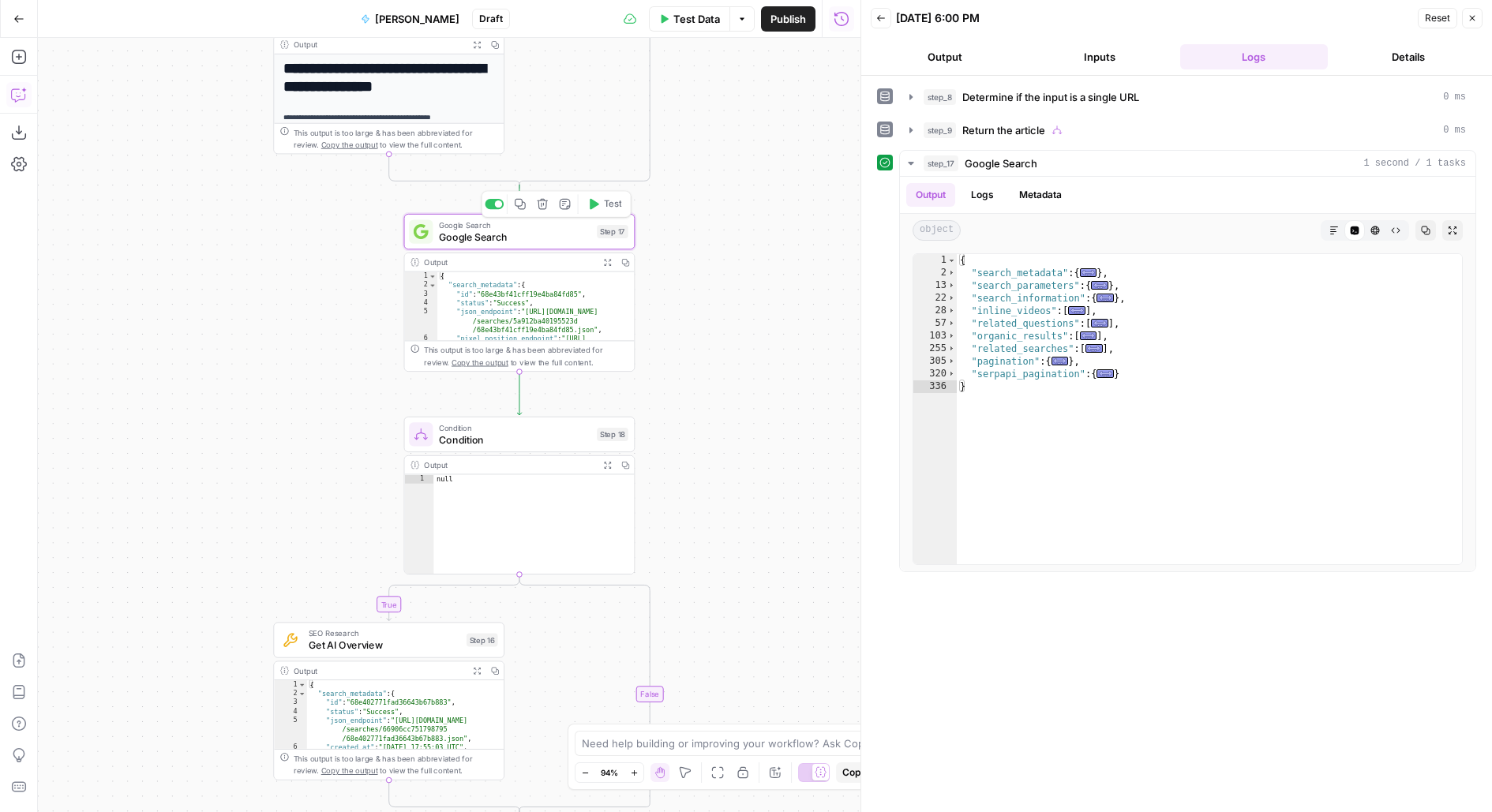
click at [604, 206] on span "Test" at bounding box center [612, 204] width 18 height 14
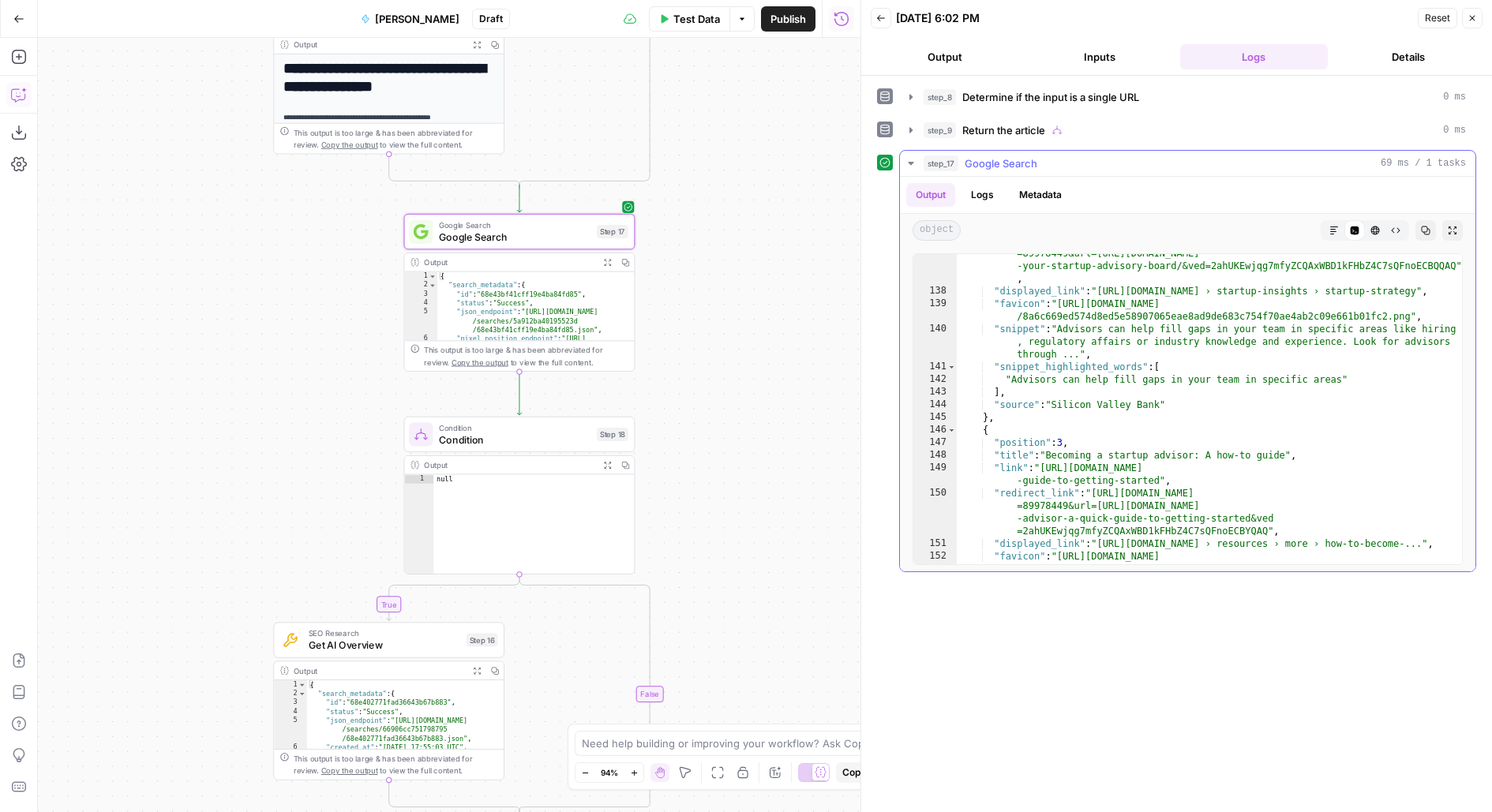
scroll to position [3466, 0]
click at [15, 21] on icon "button" at bounding box center [19, 19] width 11 height 11
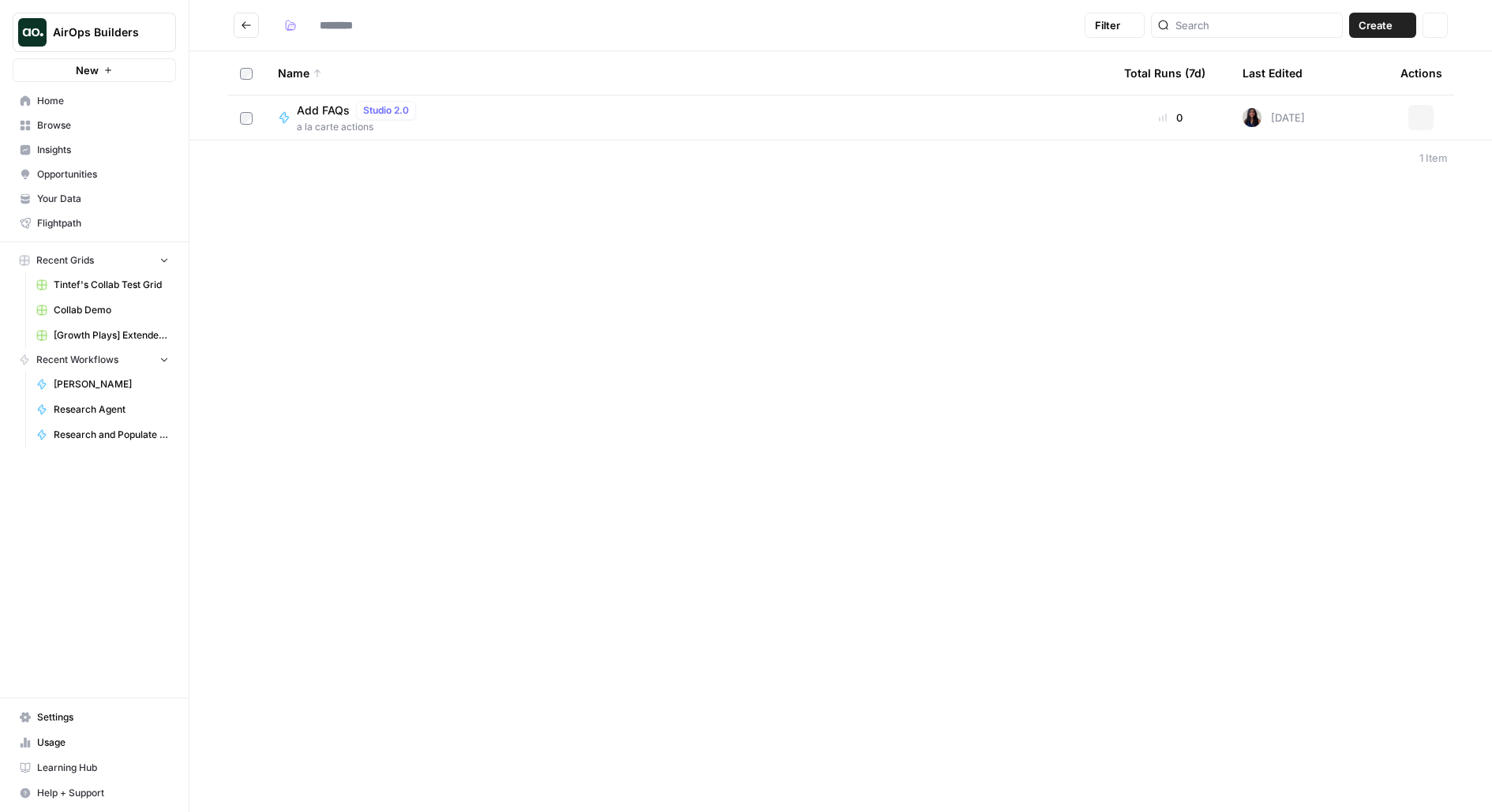
type input "**********"
click at [298, 213] on footer "2 Items" at bounding box center [841, 201] width 1303 height 35
click at [1412, 31] on button "Create" at bounding box center [1383, 25] width 67 height 25
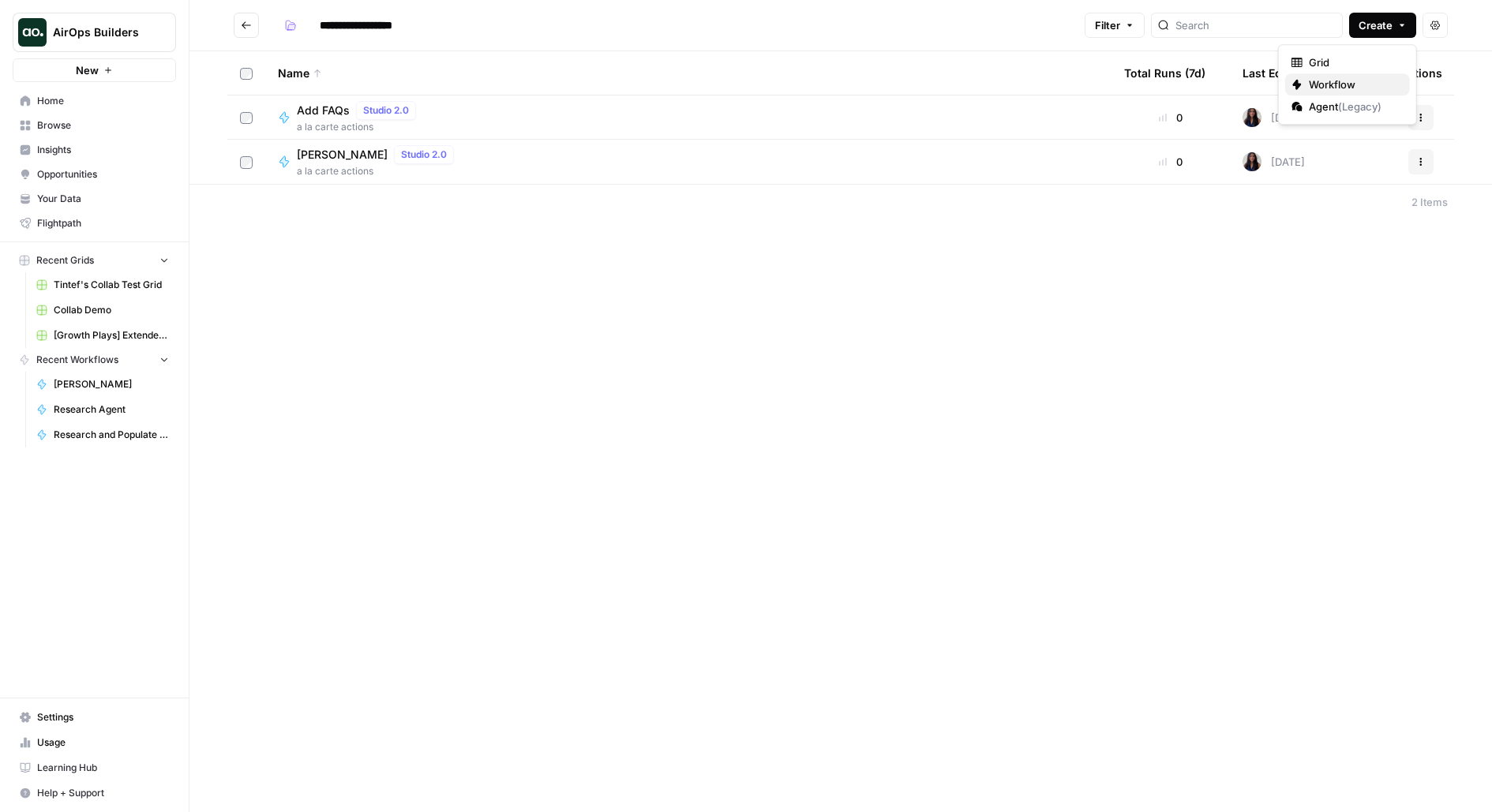
click at [1374, 81] on span "Workflow" at bounding box center [1353, 85] width 88 height 16
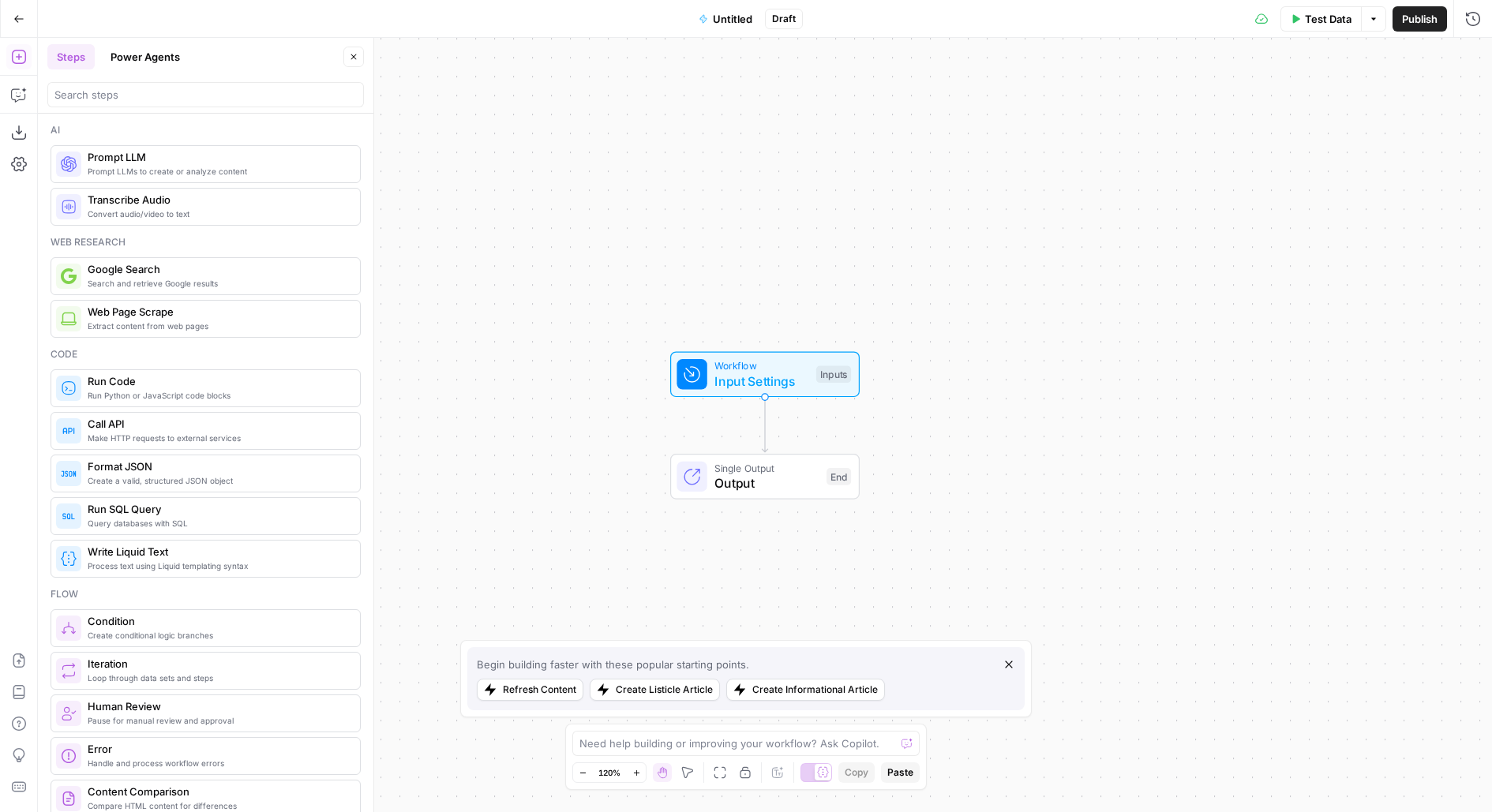
click at [163, 67] on button "Power Agents" at bounding box center [145, 56] width 88 height 25
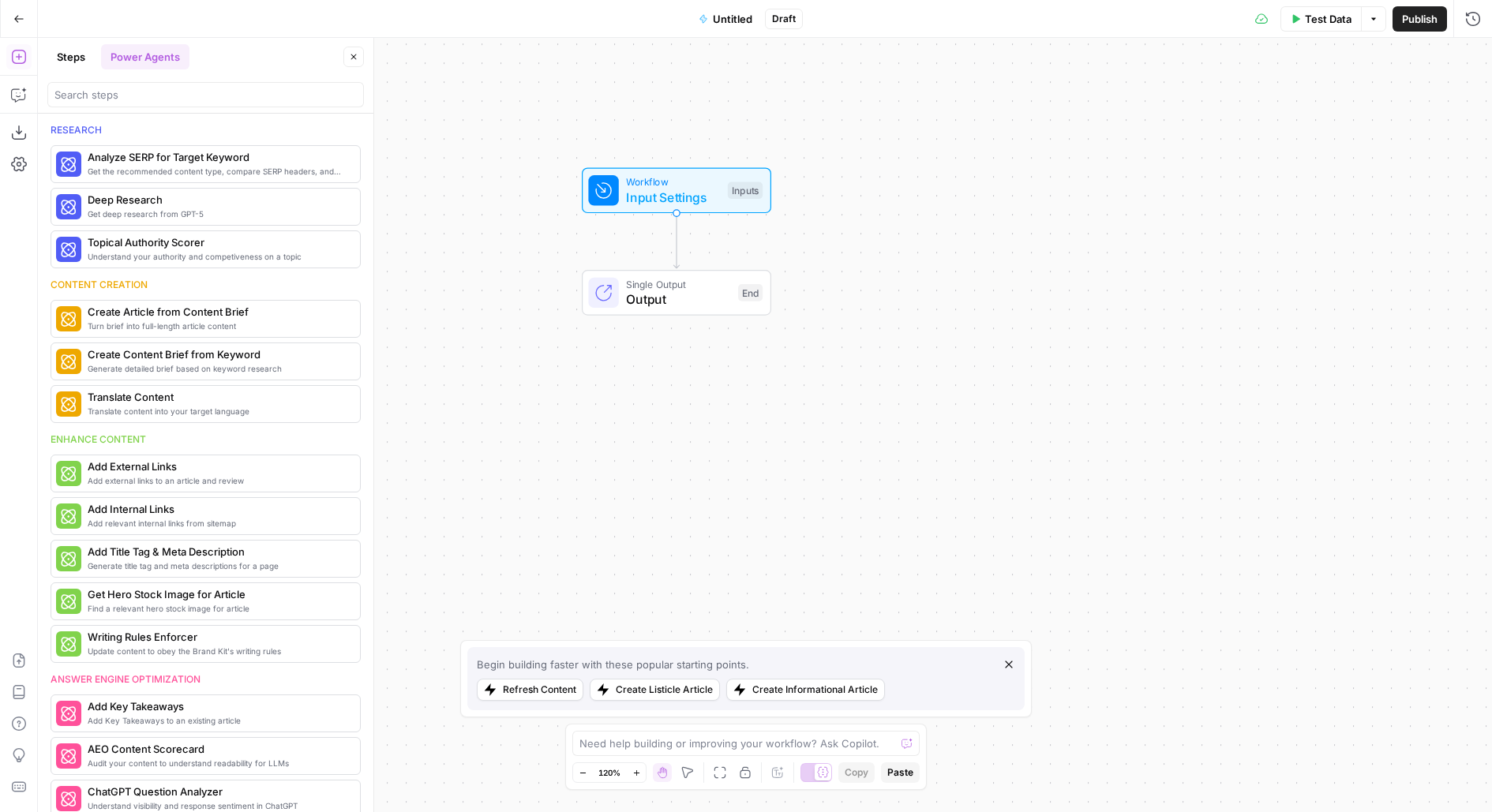
drag, startPoint x: 507, startPoint y: 167, endPoint x: 408, endPoint y: -36, distance: 225.9
click at [408, 0] on html "AirOps Builders New Home Browse Insights Opportunities Your Data Flightpath Rec…" at bounding box center [746, 406] width 1492 height 812
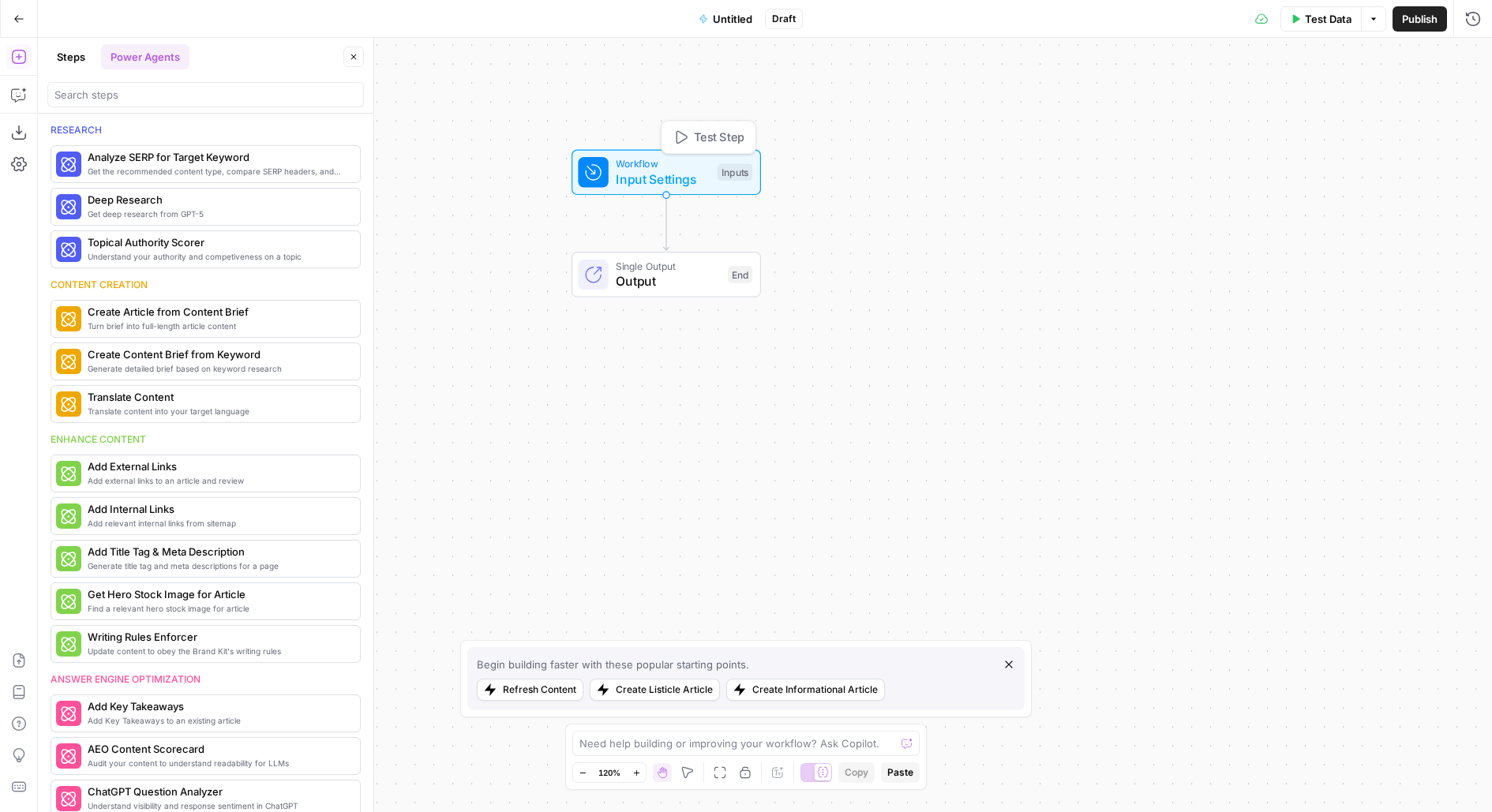
click at [618, 159] on span "Workflow" at bounding box center [663, 163] width 94 height 15
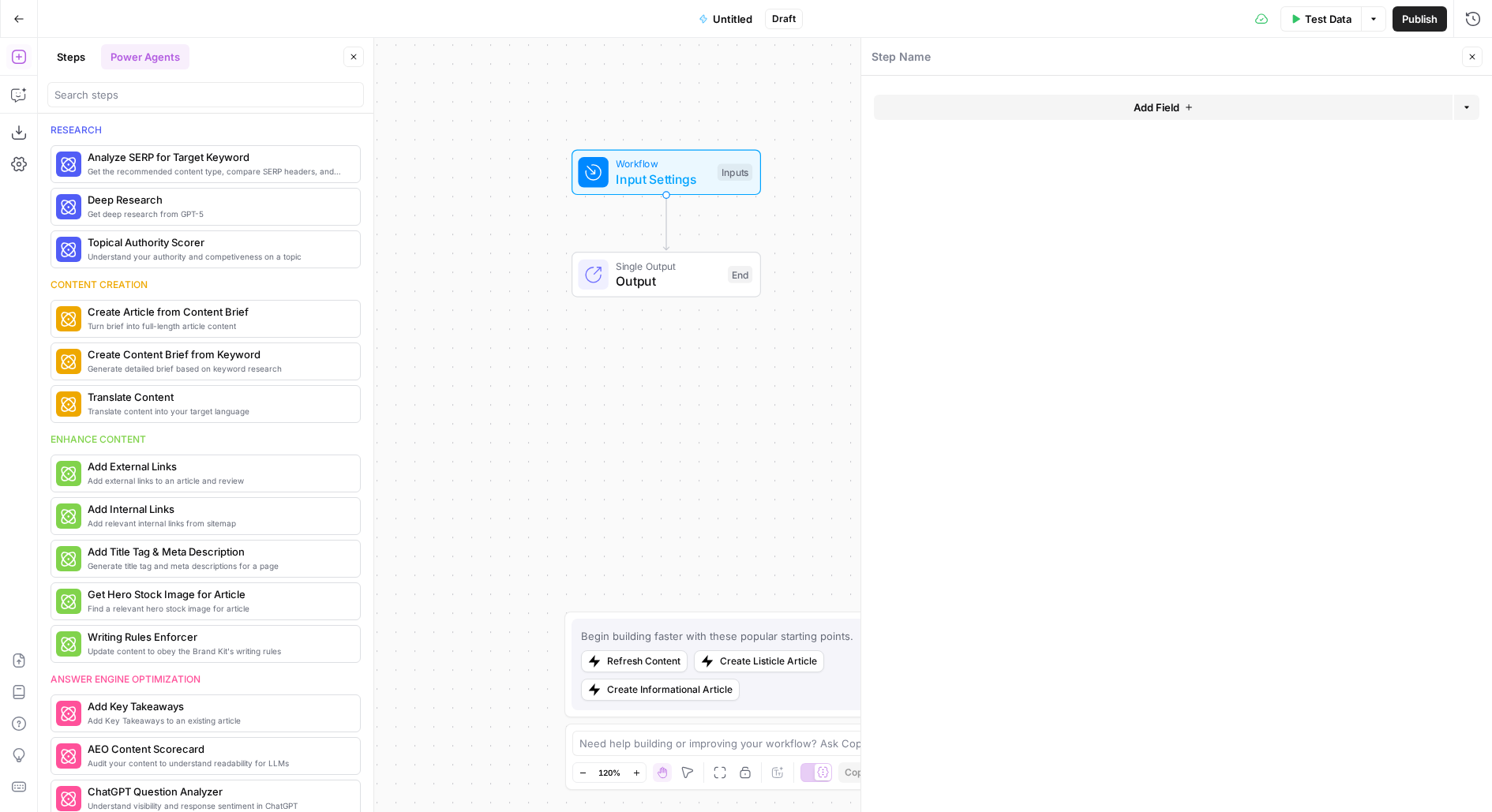
click at [1037, 109] on button "Add Field" at bounding box center [1162, 107] width 579 height 25
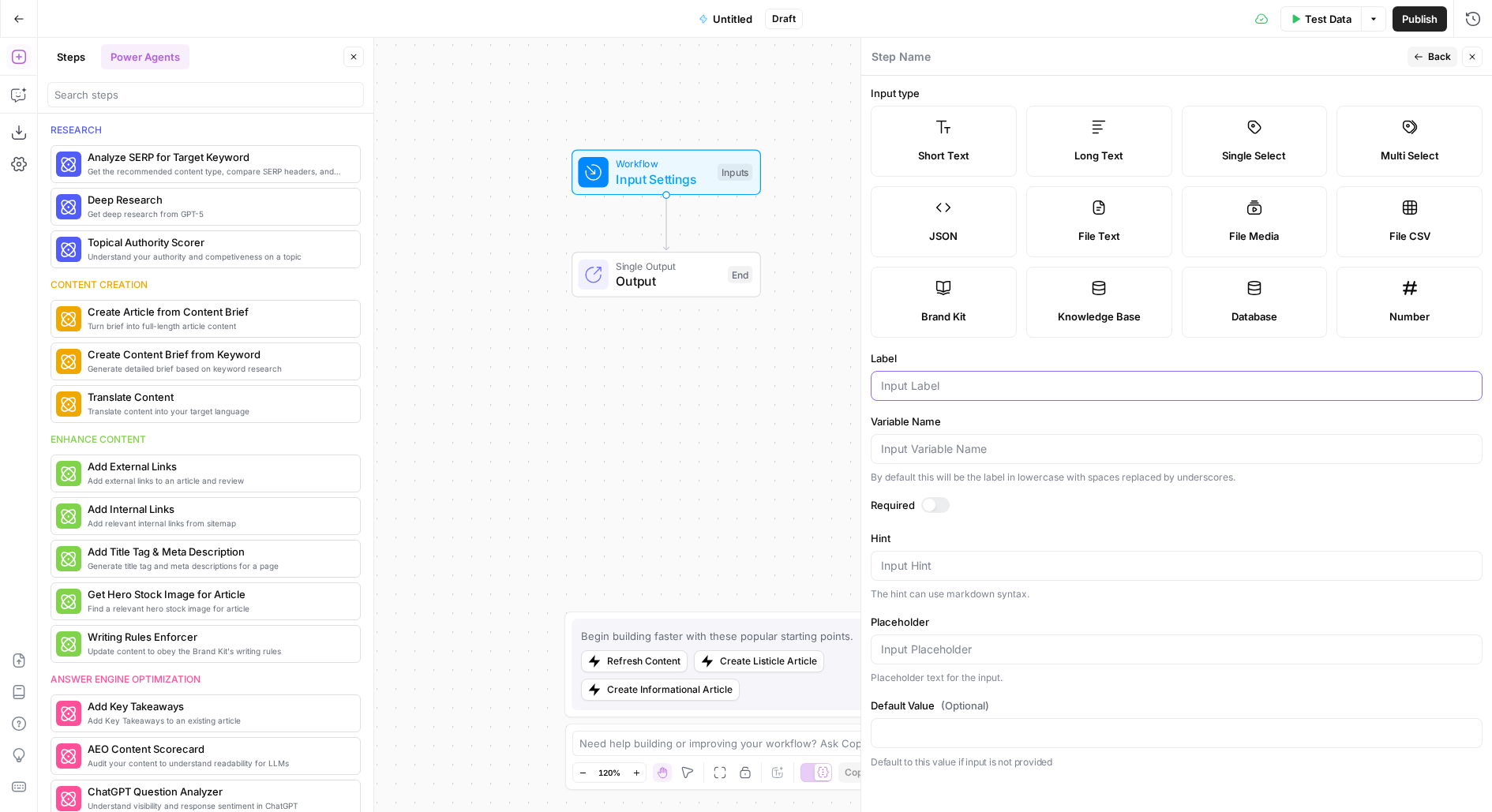
click at [951, 385] on input "Label" at bounding box center [1177, 386] width 592 height 16
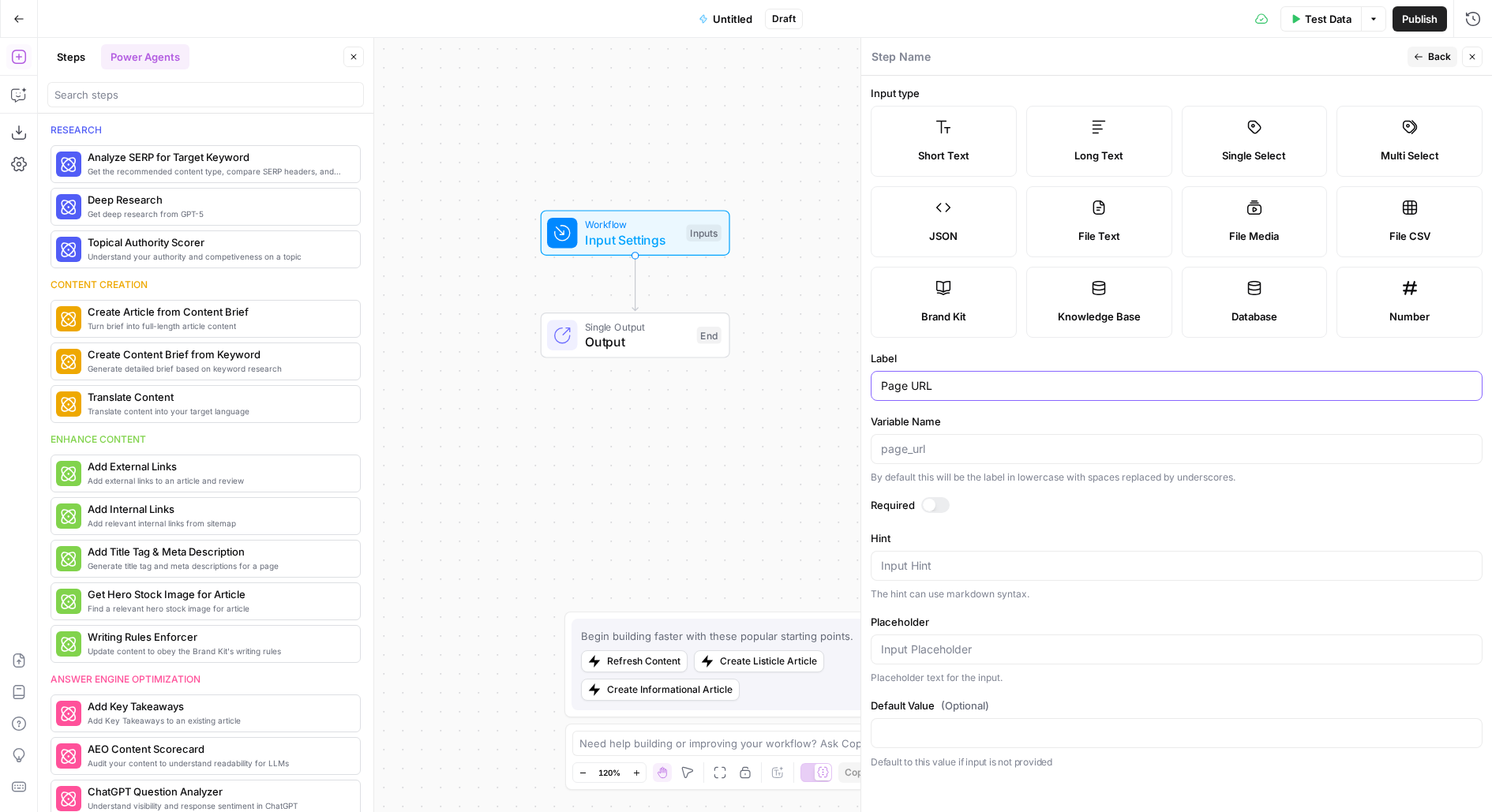
type input "Page URL"
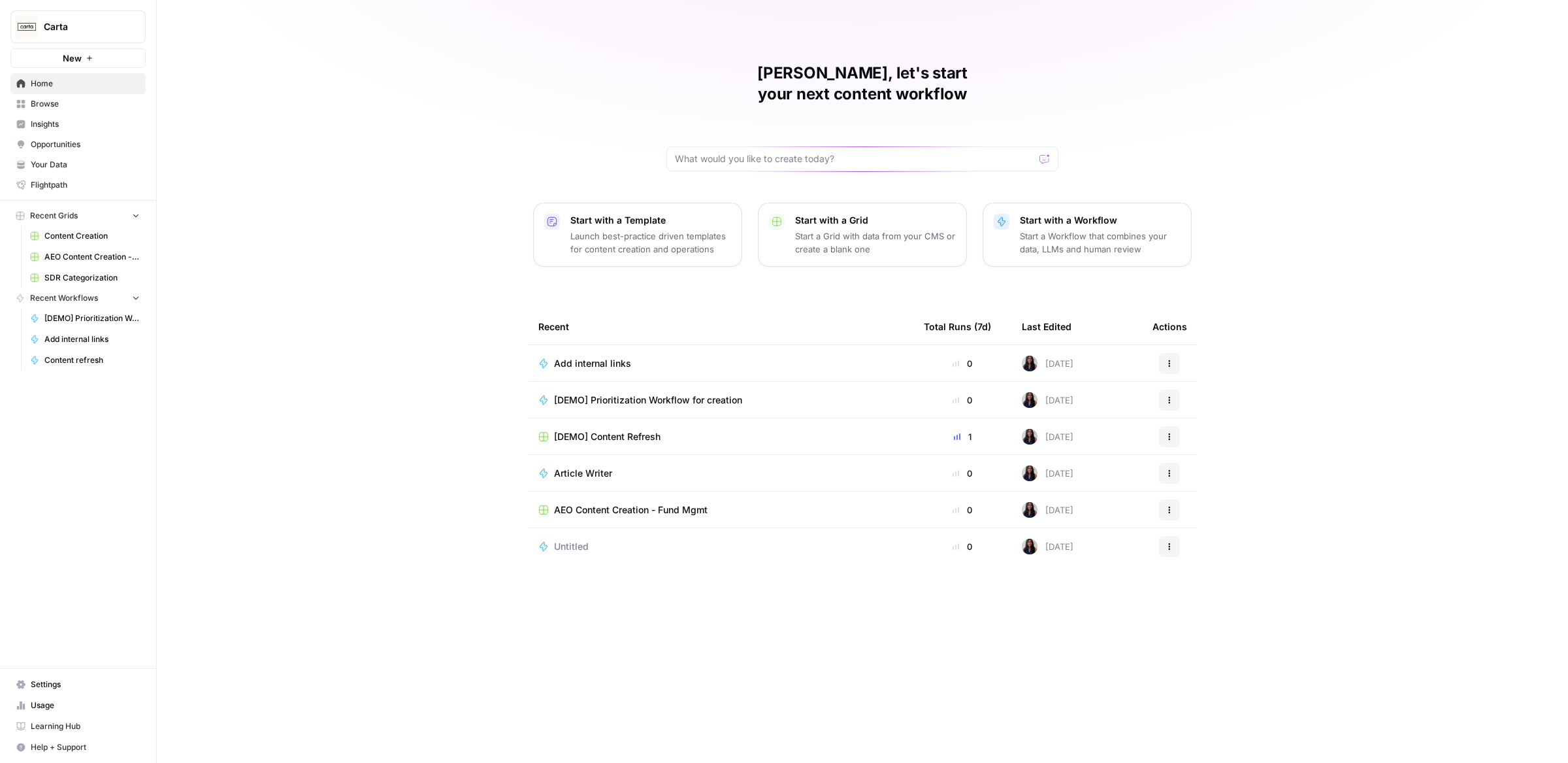
click at [29, 41] on button "Carta" at bounding box center [78, 27] width 135 height 33
type input "buil"
click button "AirOps Builders" at bounding box center [118, 97] width 209 height 21
click at [79, 105] on span "Browse" at bounding box center [85, 104] width 109 height 11
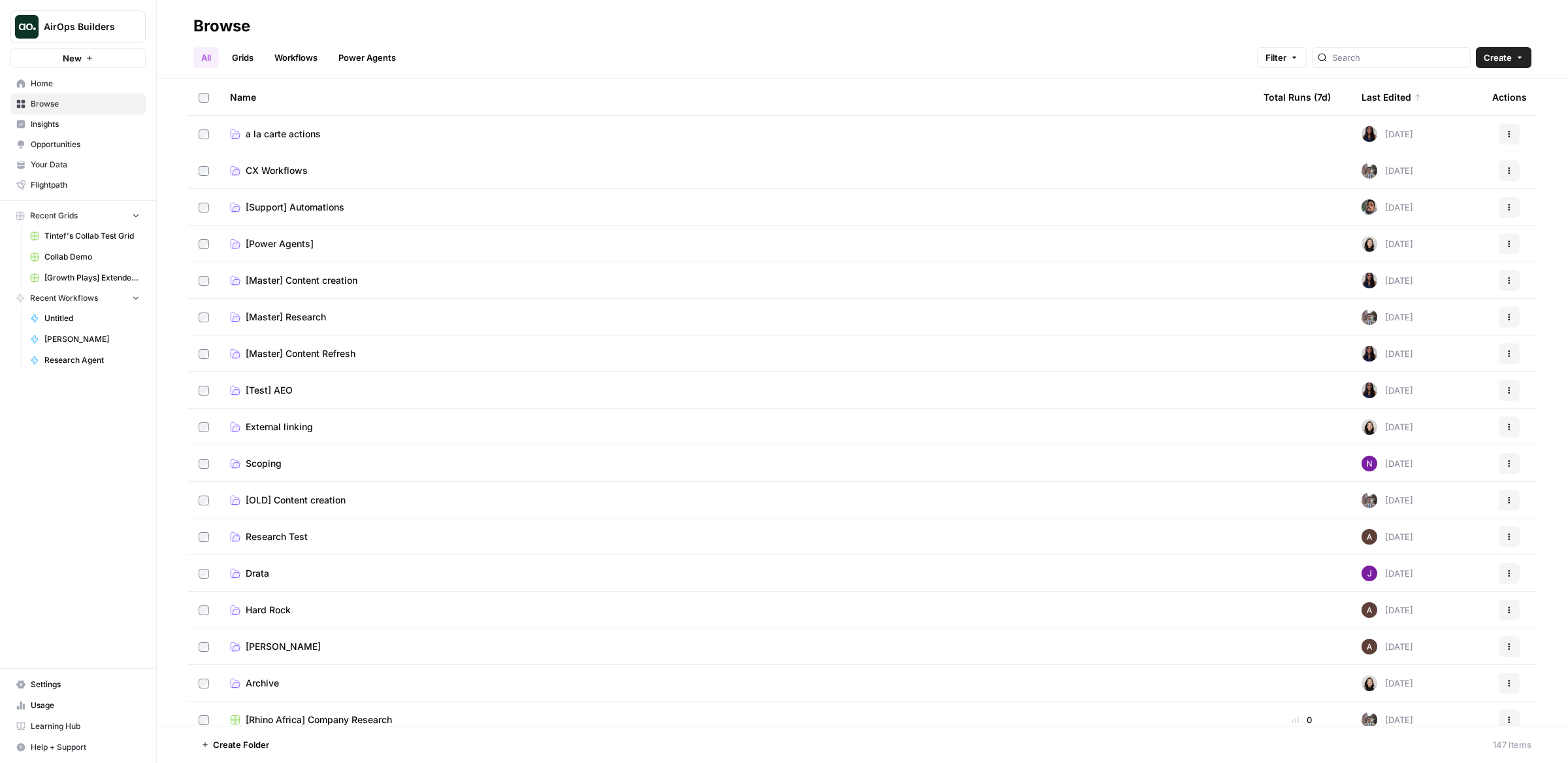
click at [260, 463] on span "Scoping" at bounding box center [263, 464] width 36 height 13
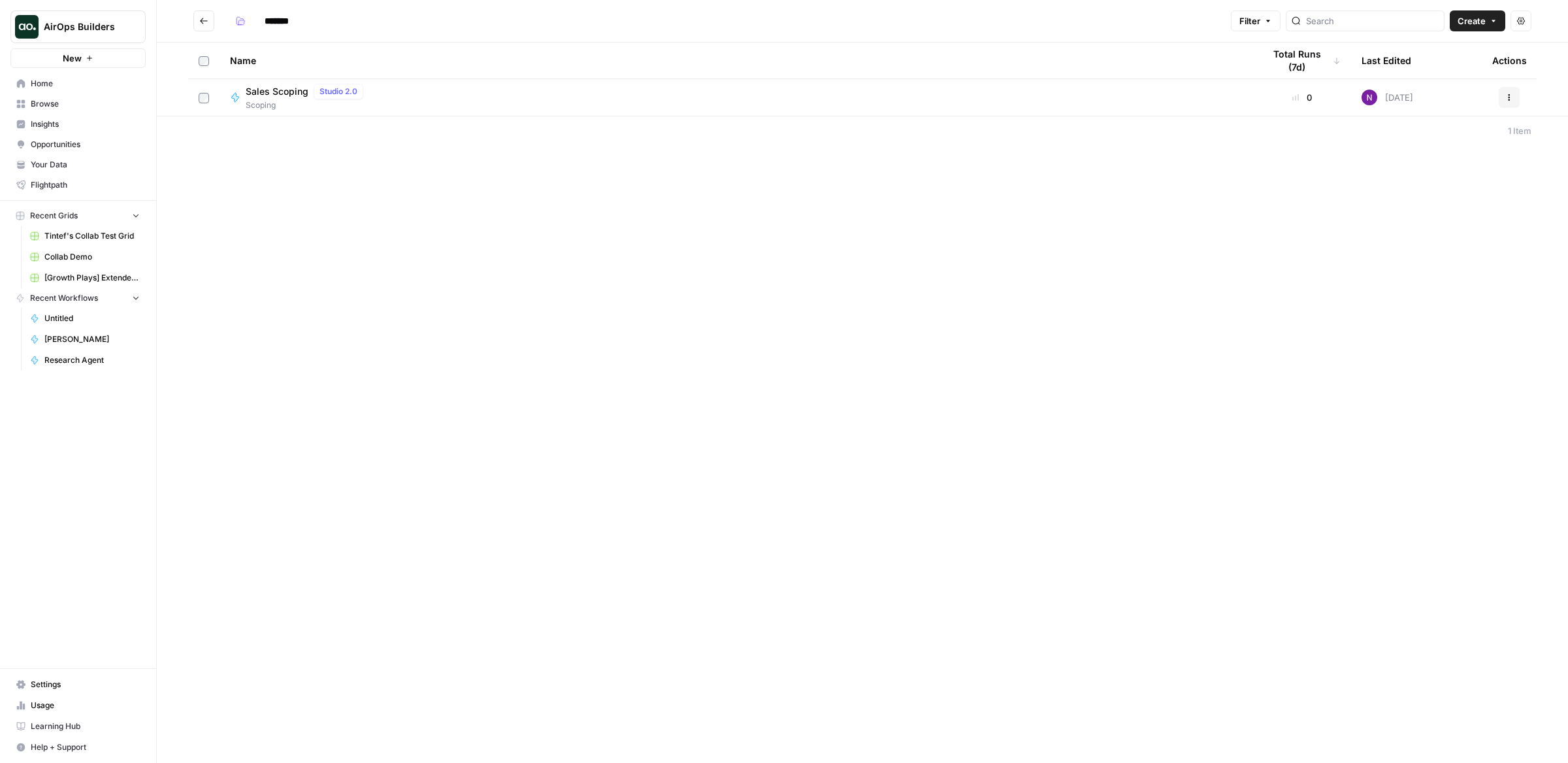
click at [718, 96] on div "Sales Scoping Studio 2.0 Scoping" at bounding box center [736, 97] width 1013 height 27
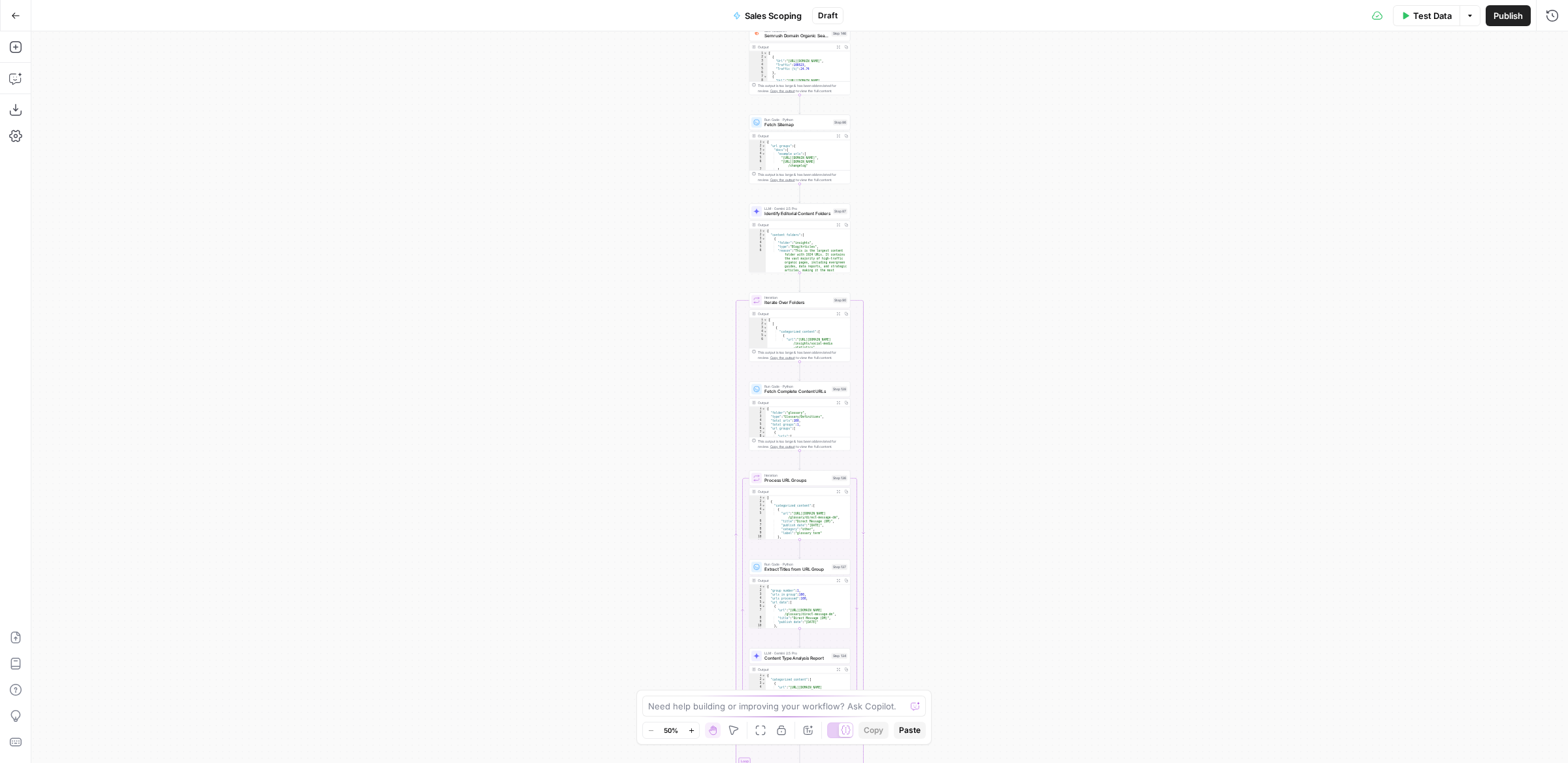
drag, startPoint x: 907, startPoint y: 289, endPoint x: 788, endPoint y: 50, distance: 267.0
click at [789, 50] on div "Workflow Input Settings Inputs SEO Research Semrush Domain Organic Search Pages…" at bounding box center [800, 397] width 1537 height 731
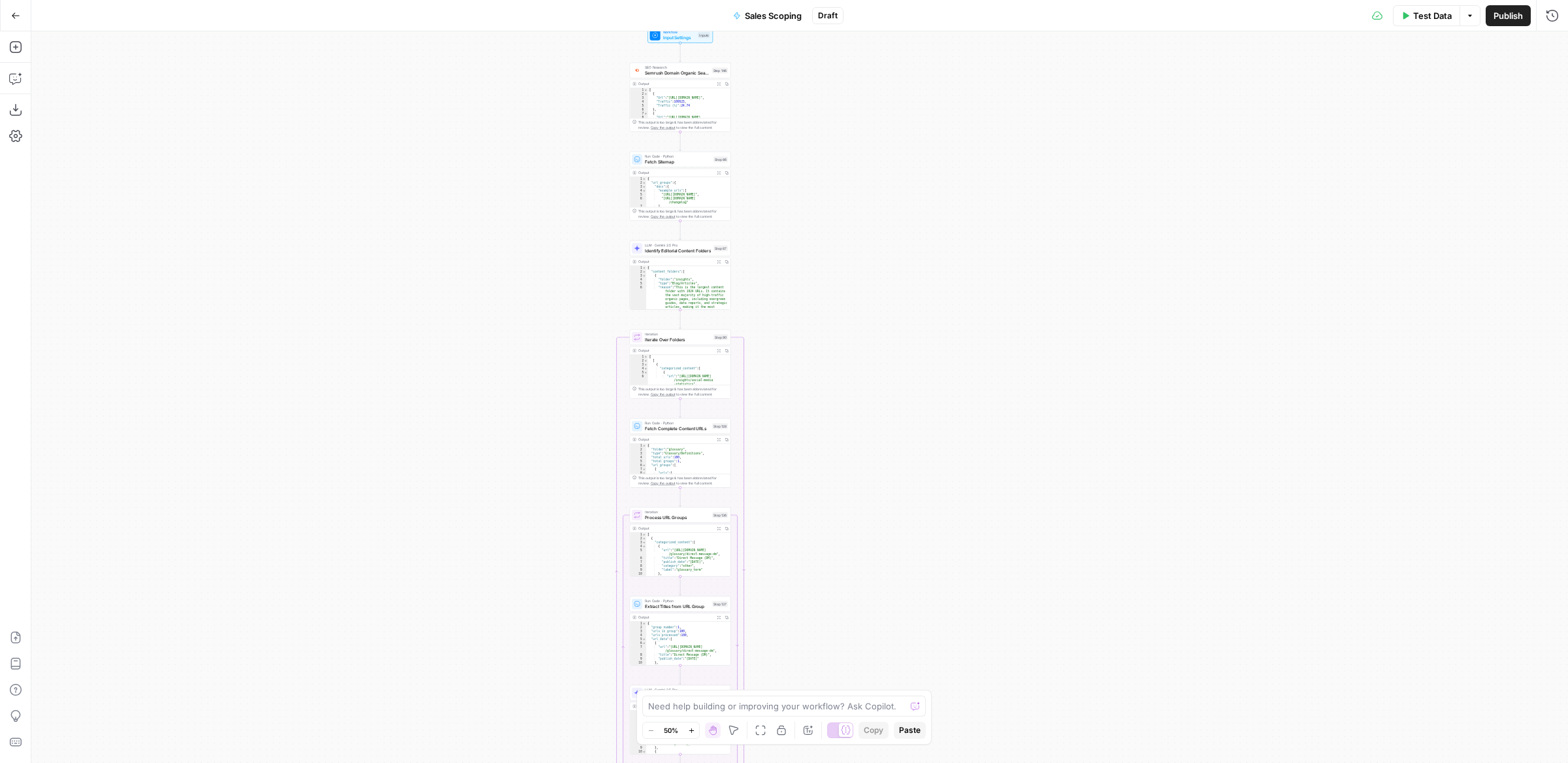
click at [17, 20] on button "Go Back" at bounding box center [15, 15] width 24 height 24
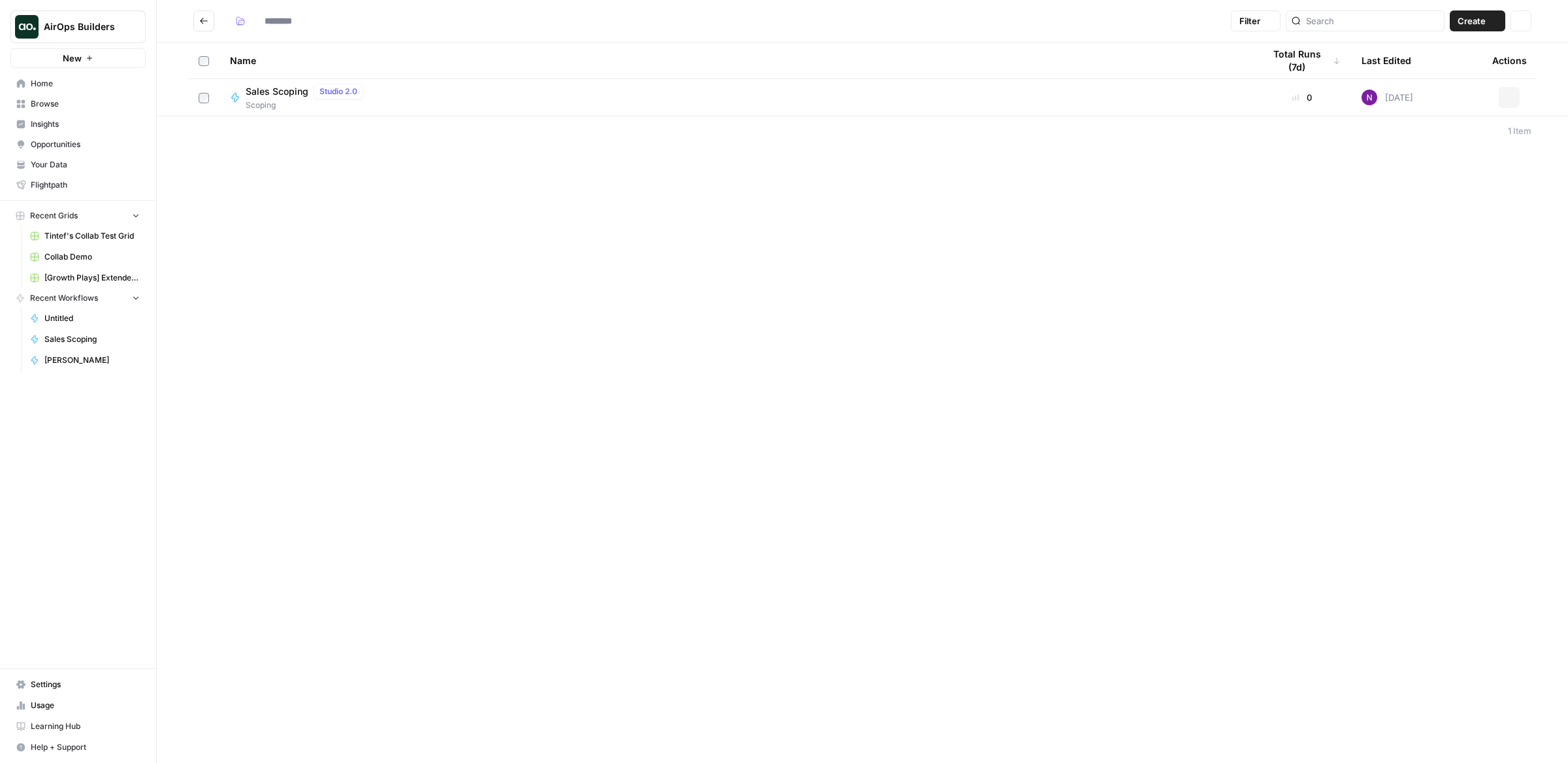
type input "*******"
click at [201, 20] on icon "Go back" at bounding box center [203, 21] width 8 height 6
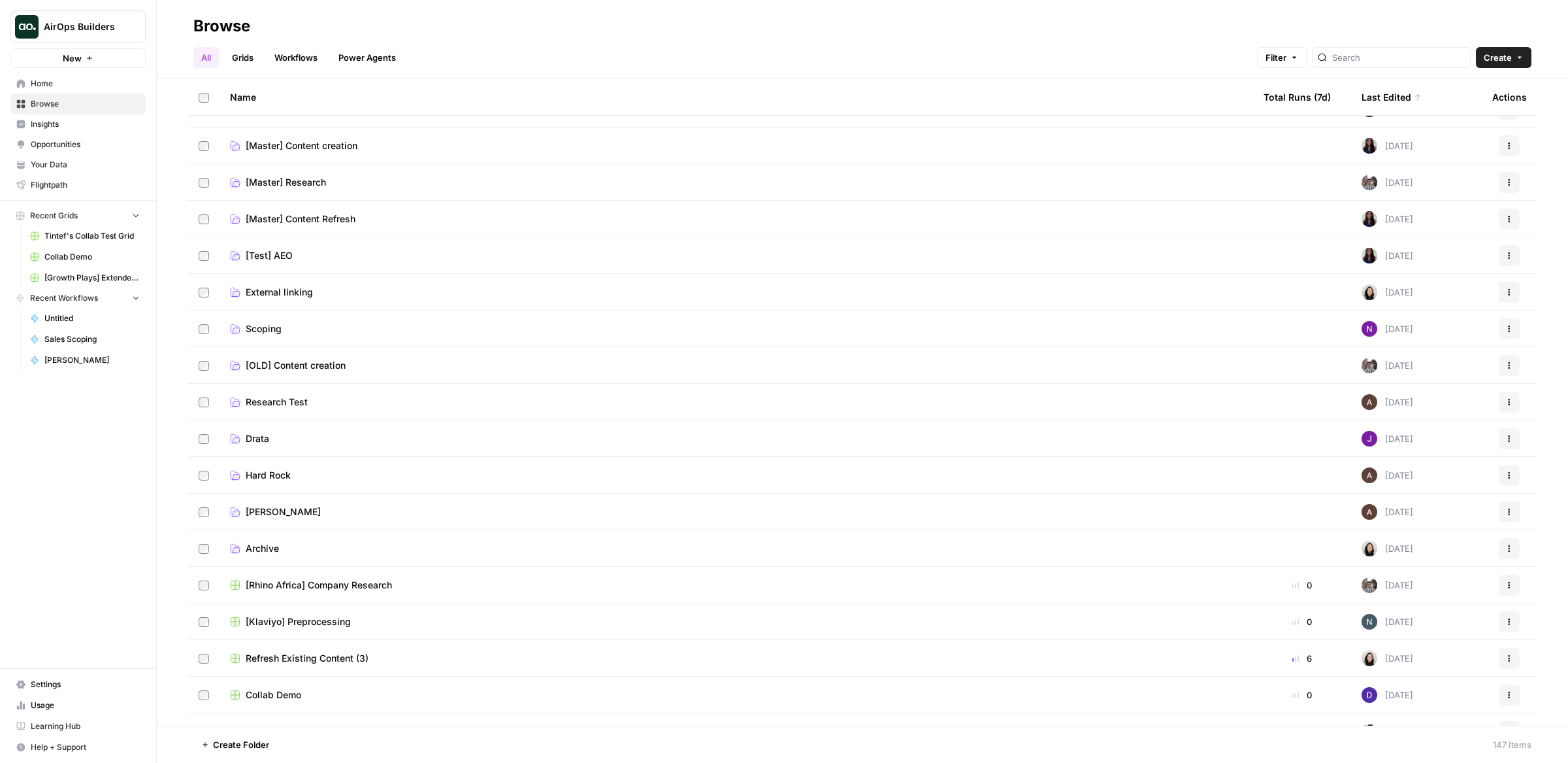
scroll to position [178, 0]
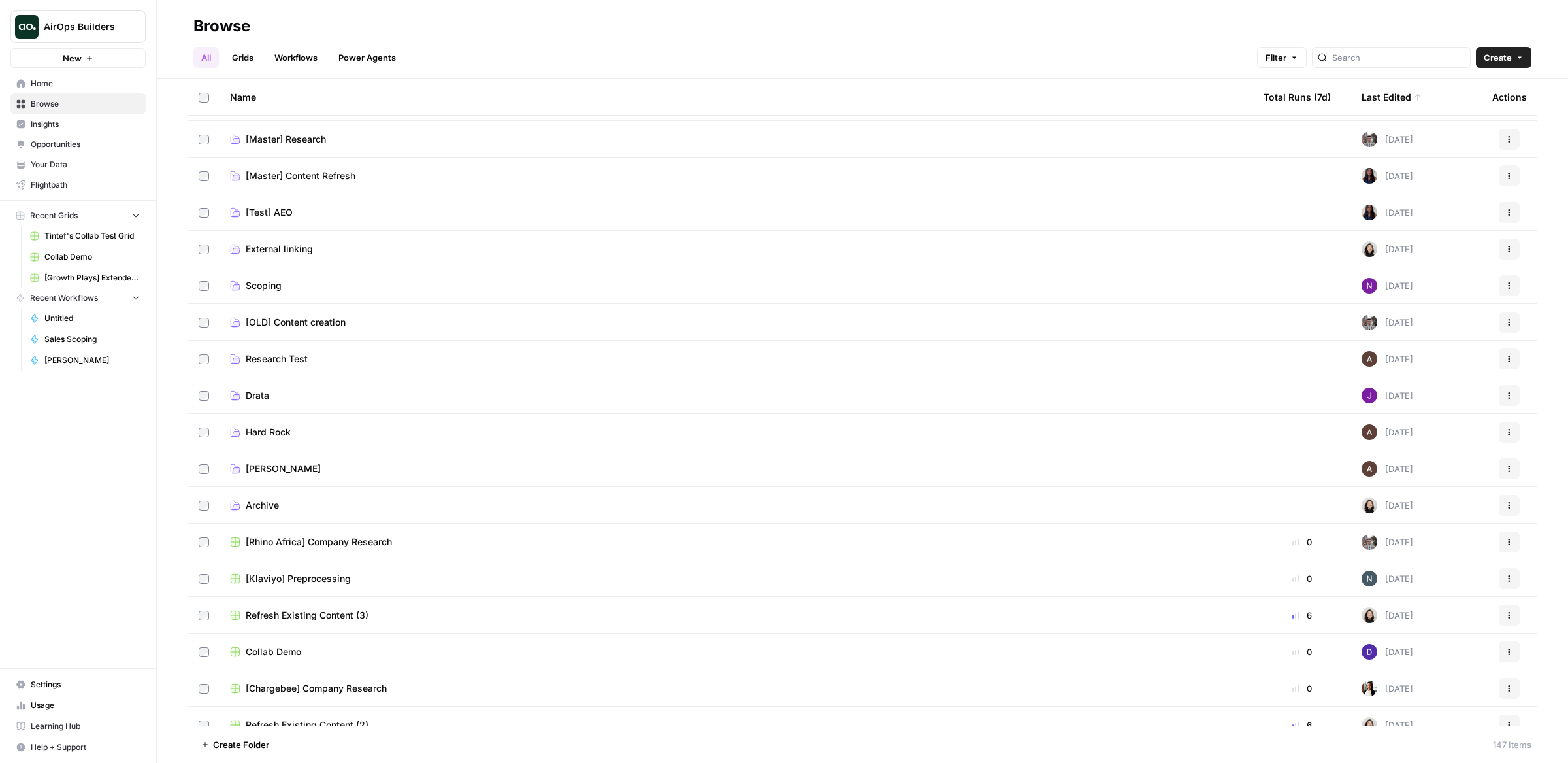
click at [1391, 97] on div "Last Edited" at bounding box center [1392, 97] width 60 height 36
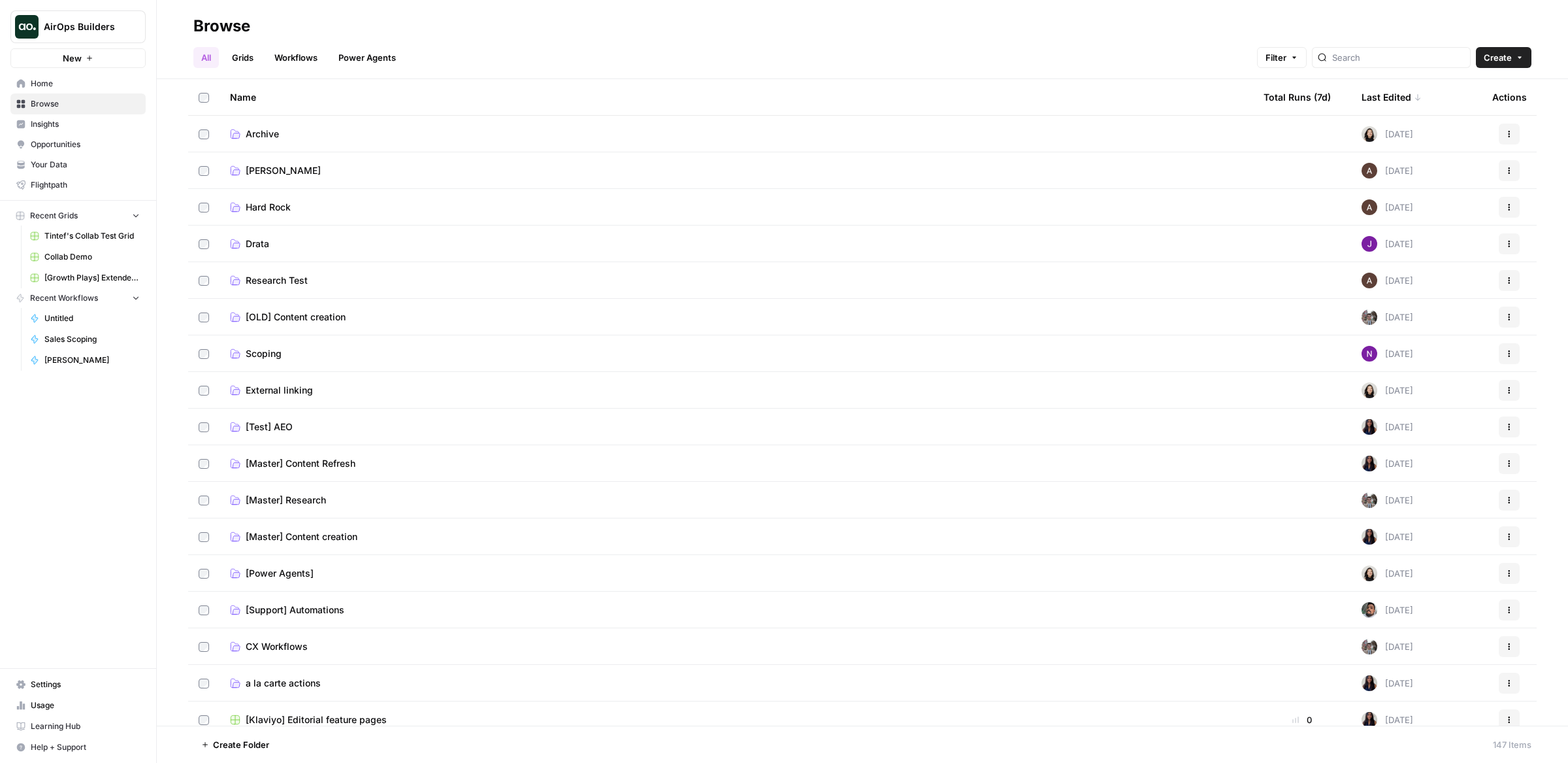
click at [275, 56] on link "Workflows" at bounding box center [296, 57] width 59 height 21
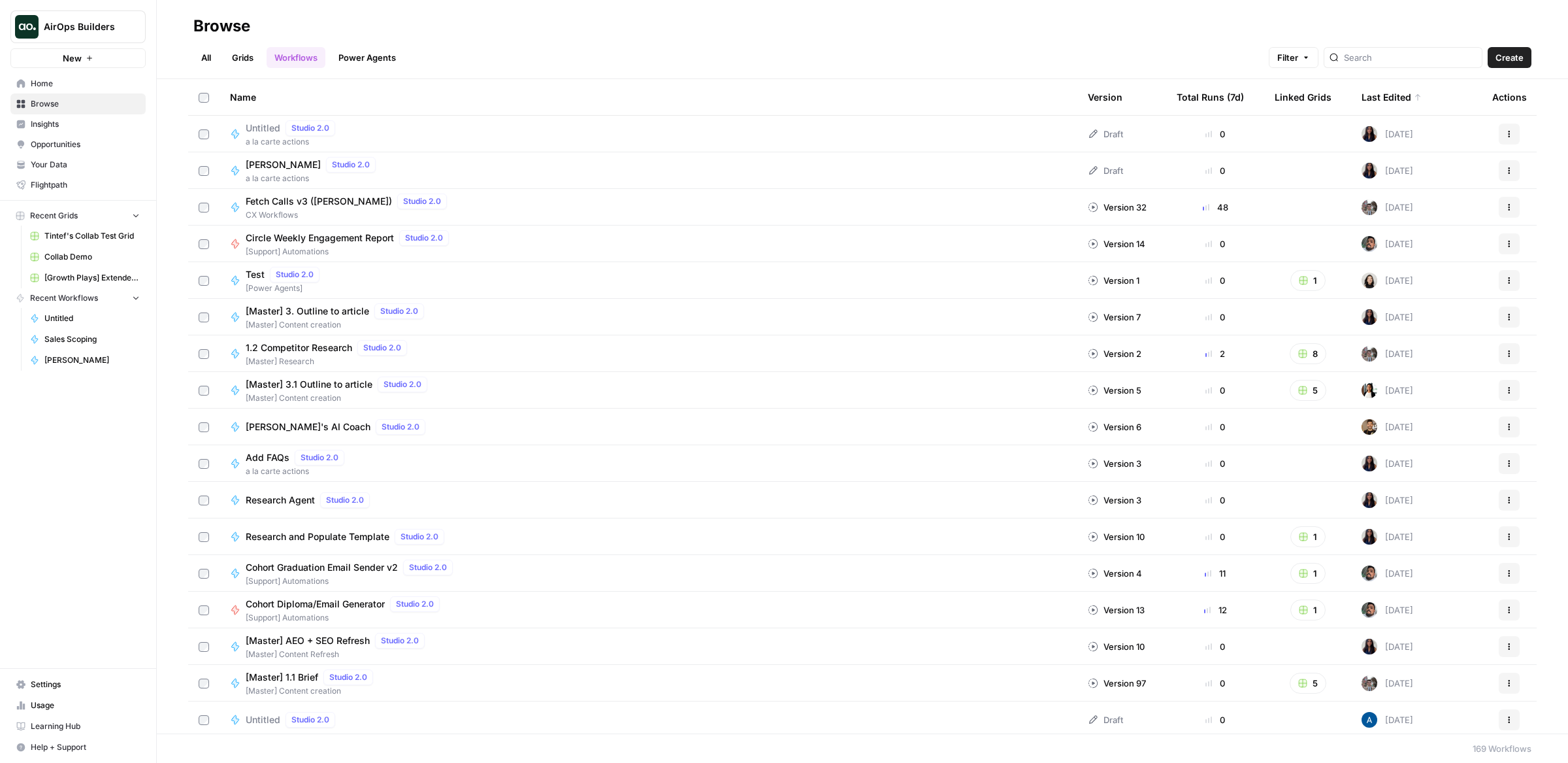
click at [1402, 98] on div "Last Edited" at bounding box center [1392, 97] width 60 height 36
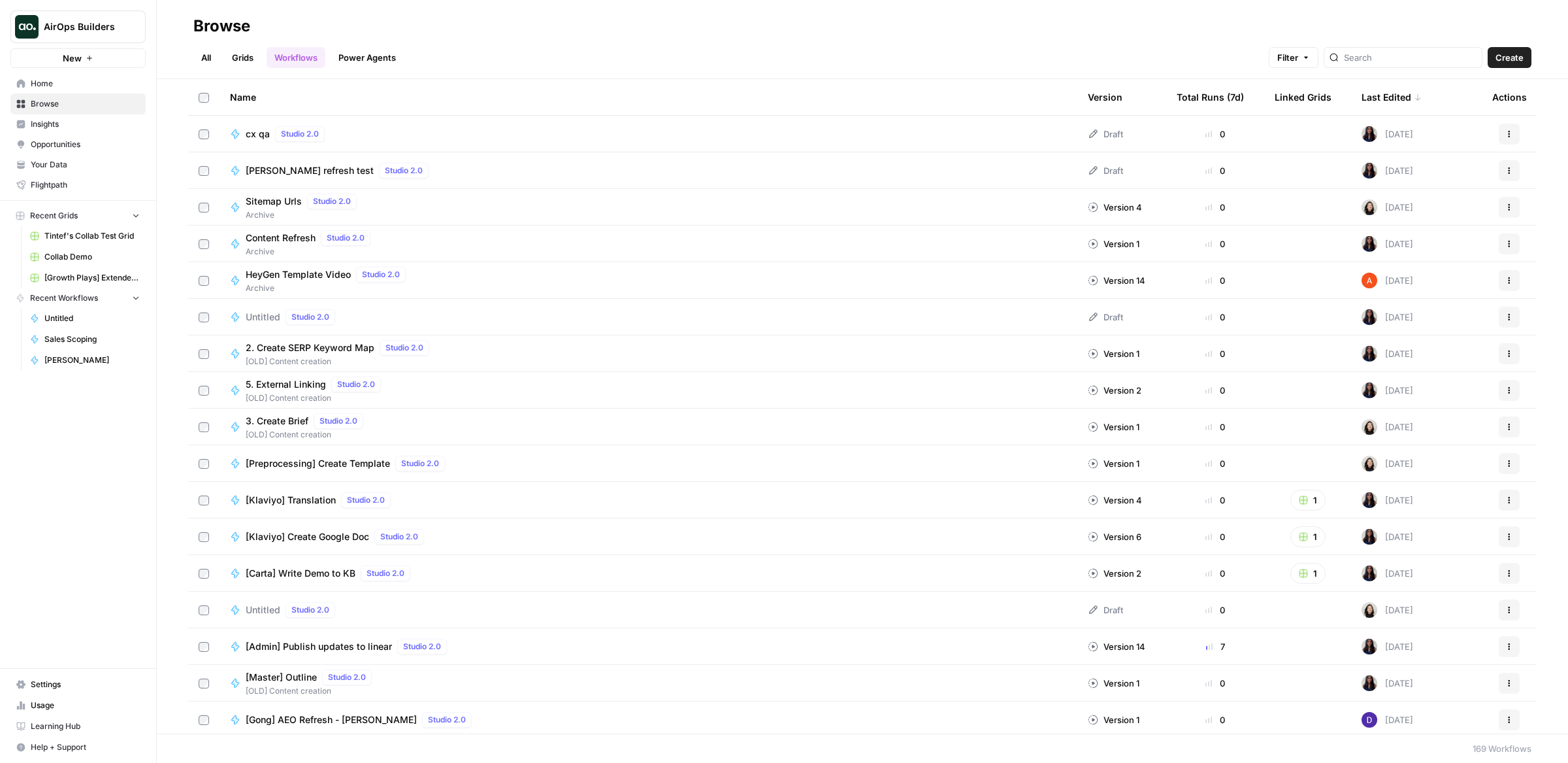
click at [1403, 101] on div "Last Edited" at bounding box center [1392, 97] width 60 height 36
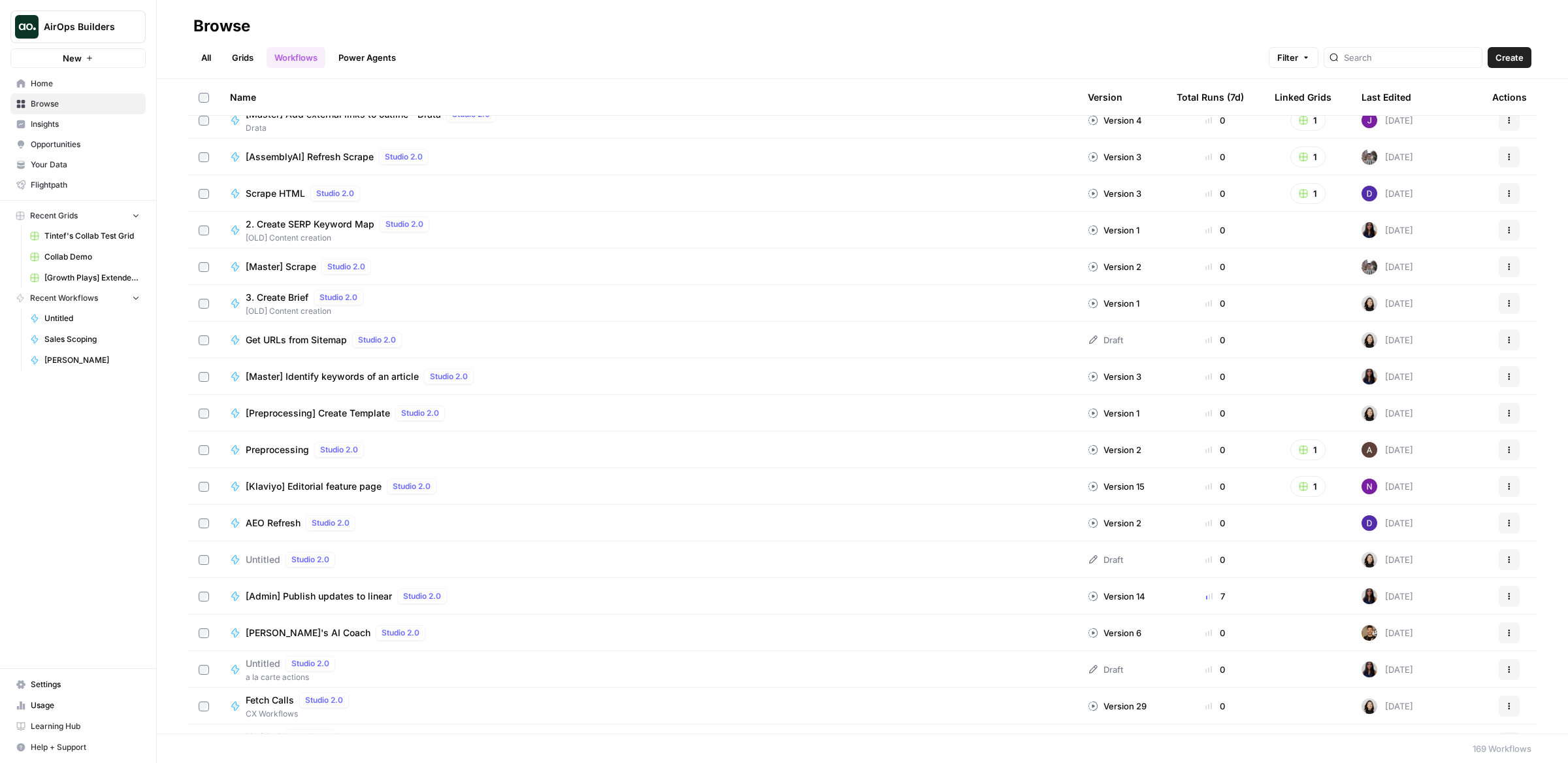
scroll to position [605, 0]
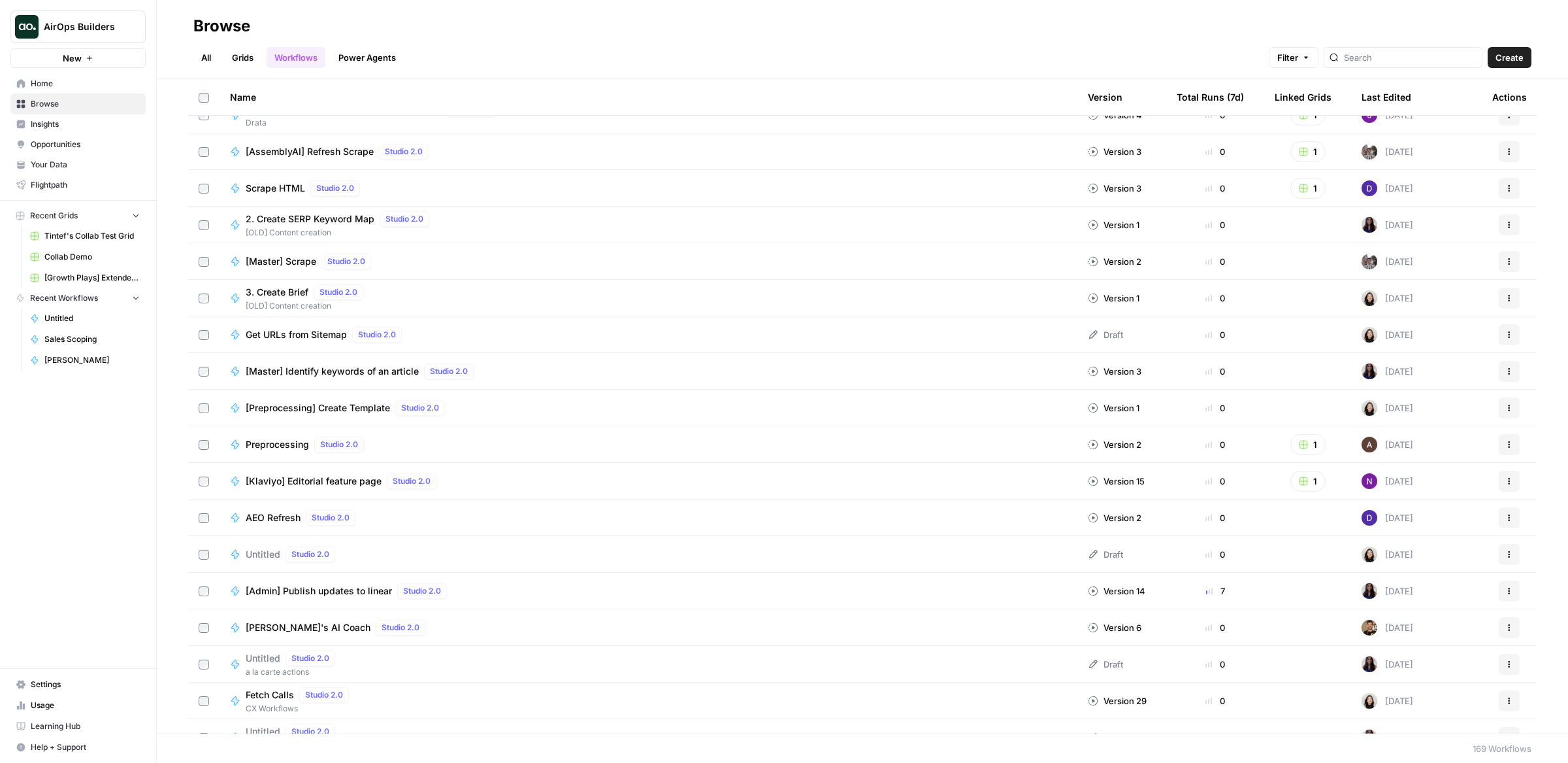
drag, startPoint x: 206, startPoint y: 24, endPoint x: 238, endPoint y: 31, distance: 32.8
click at [238, 31] on div "Browse" at bounding box center [221, 26] width 57 height 21
click at [115, 29] on span "AirOps Builders" at bounding box center [83, 27] width 79 height 13
type input "carta"
click button "Carta" at bounding box center [118, 97] width 209 height 21
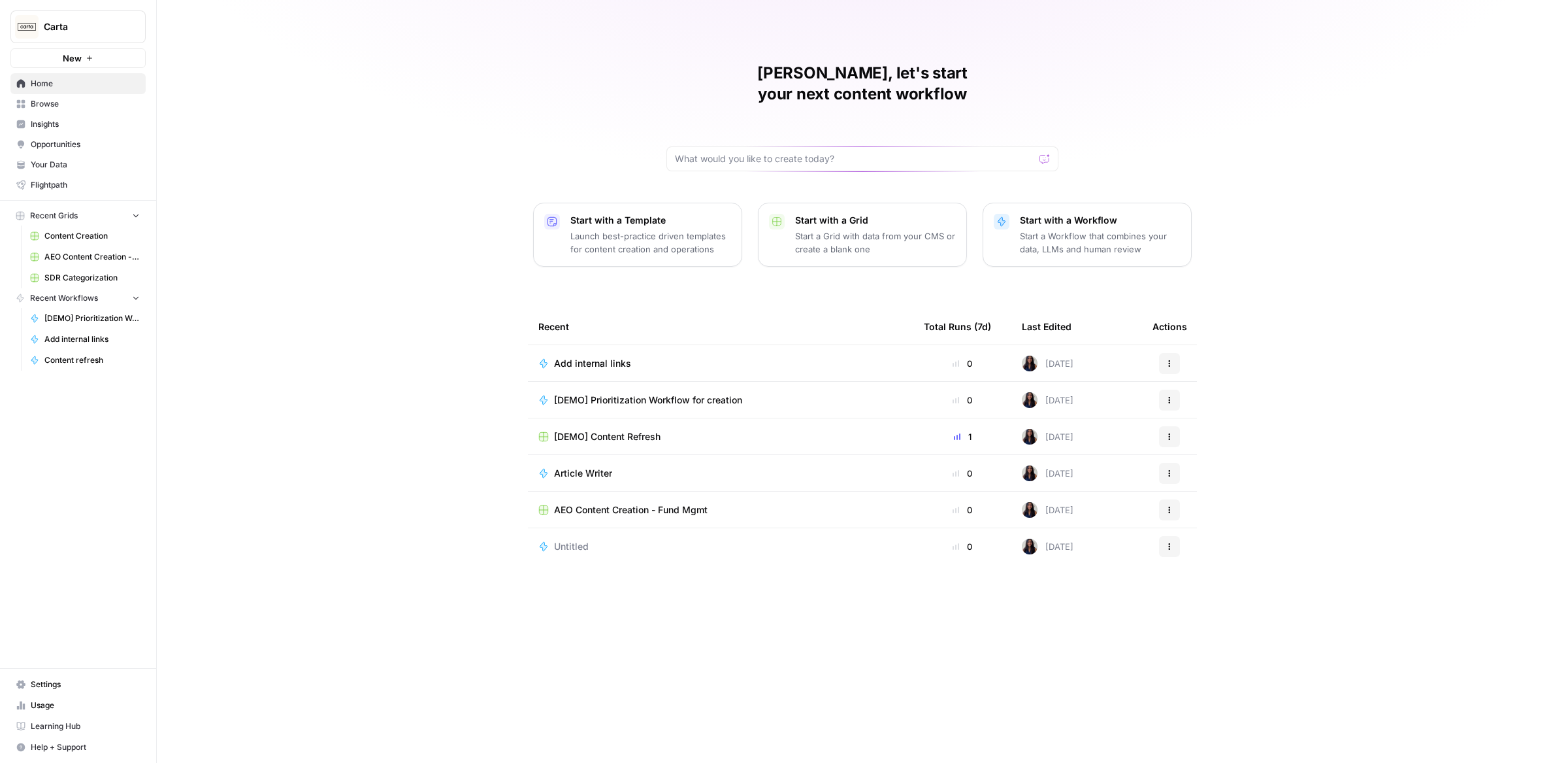
click at [49, 110] on link "Browse" at bounding box center [78, 104] width 135 height 21
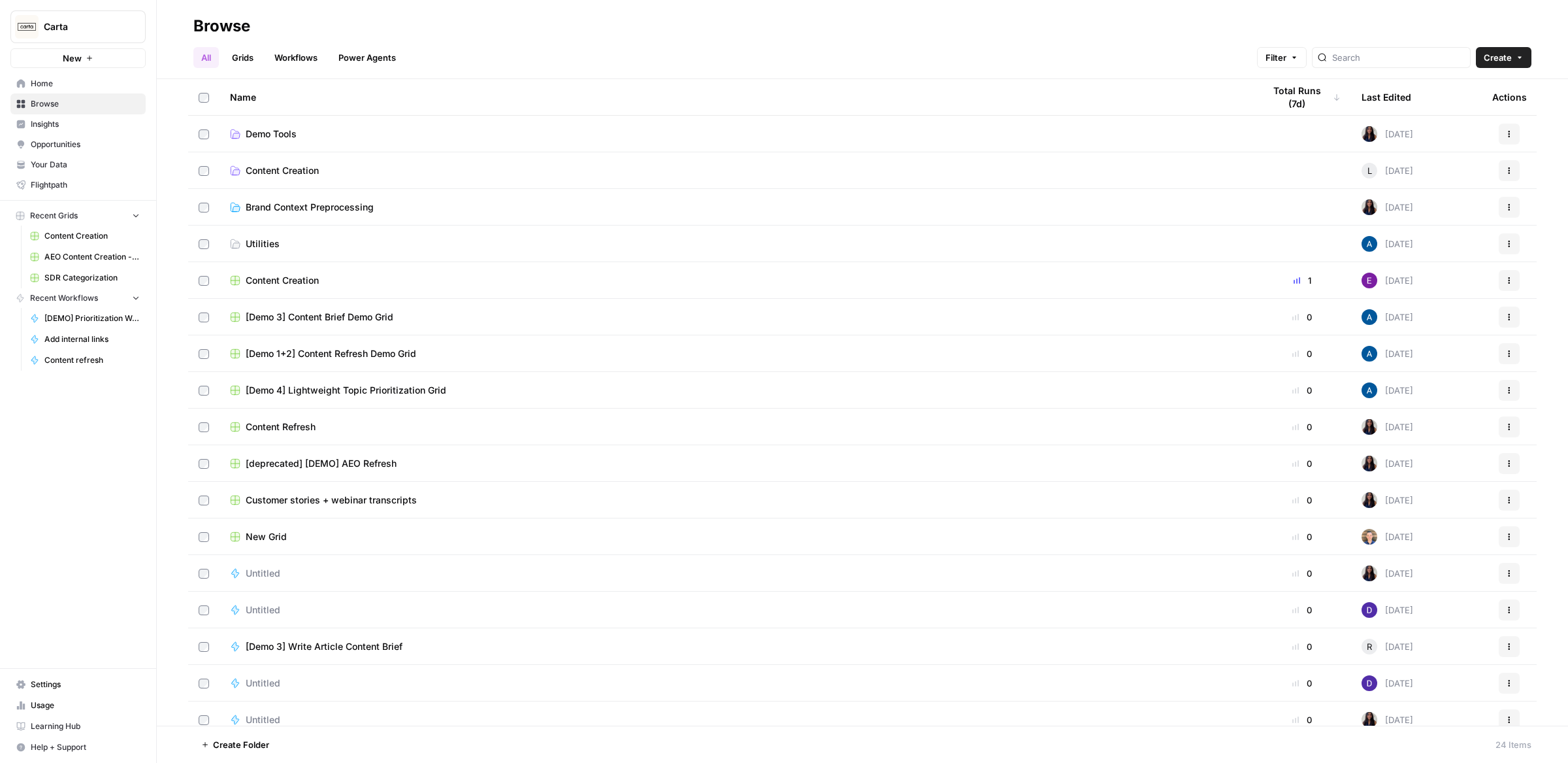
click at [244, 60] on link "Grids" at bounding box center [243, 57] width 37 height 21
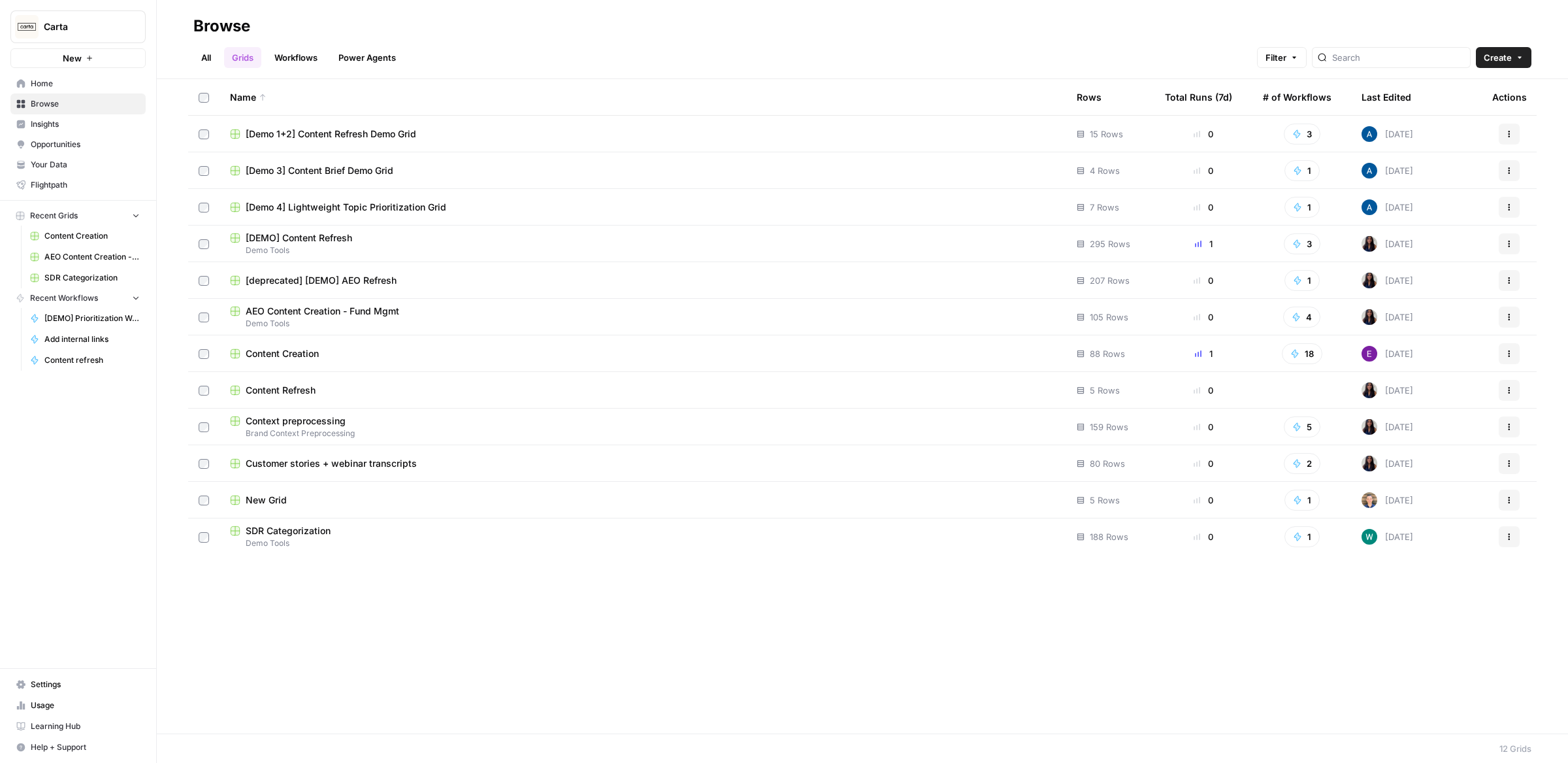
click at [219, 62] on link "All" at bounding box center [206, 57] width 26 height 21
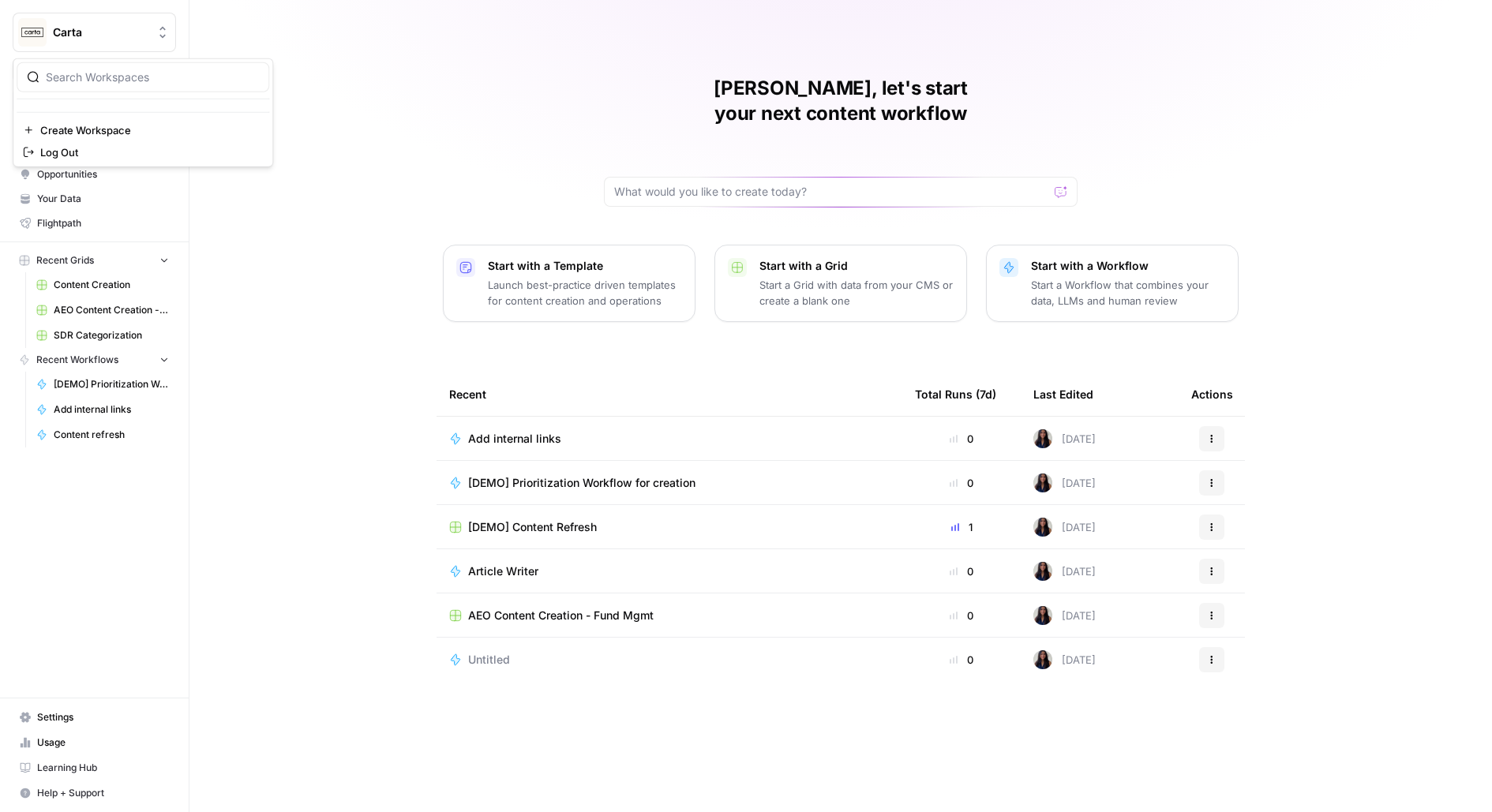
click at [158, 40] on icon "Workspace: Carta" at bounding box center [163, 32] width 16 height 16
type input "ligh"
click button "Lightspeed" at bounding box center [143, 118] width 253 height 25
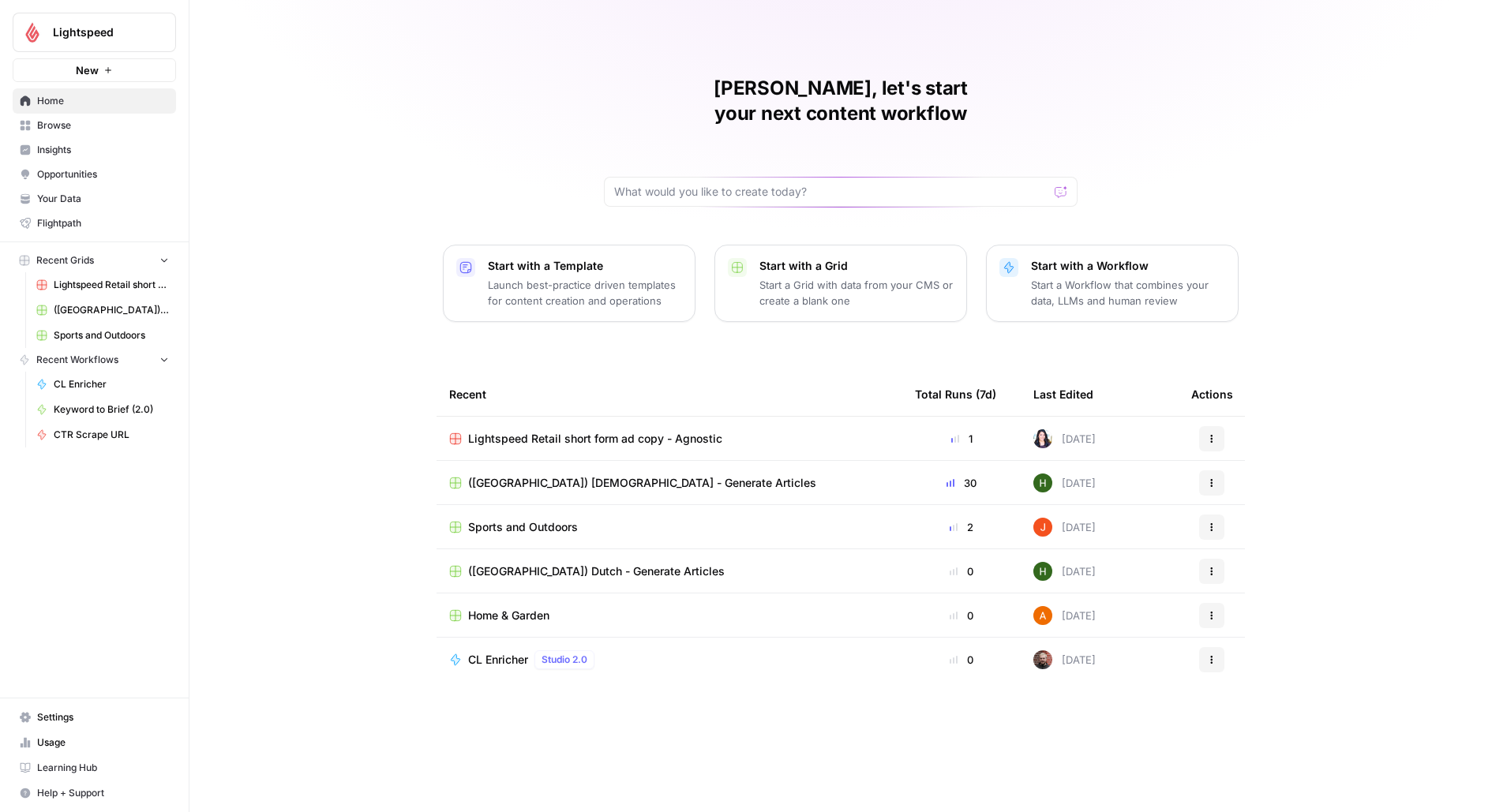
click at [71, 138] on link "Insights" at bounding box center [94, 150] width 163 height 25
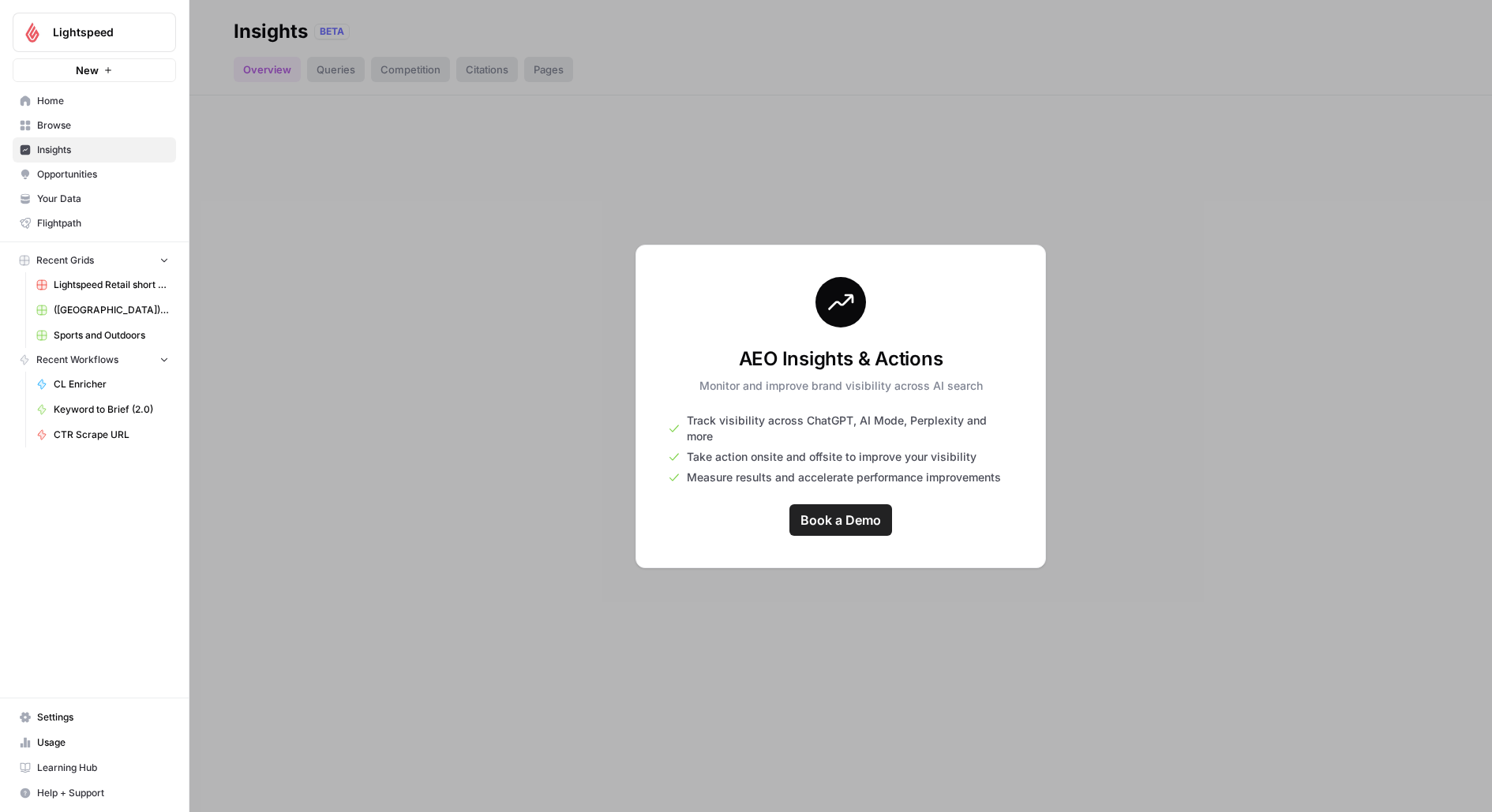
click at [67, 124] on span "Browse" at bounding box center [103, 125] width 131 height 14
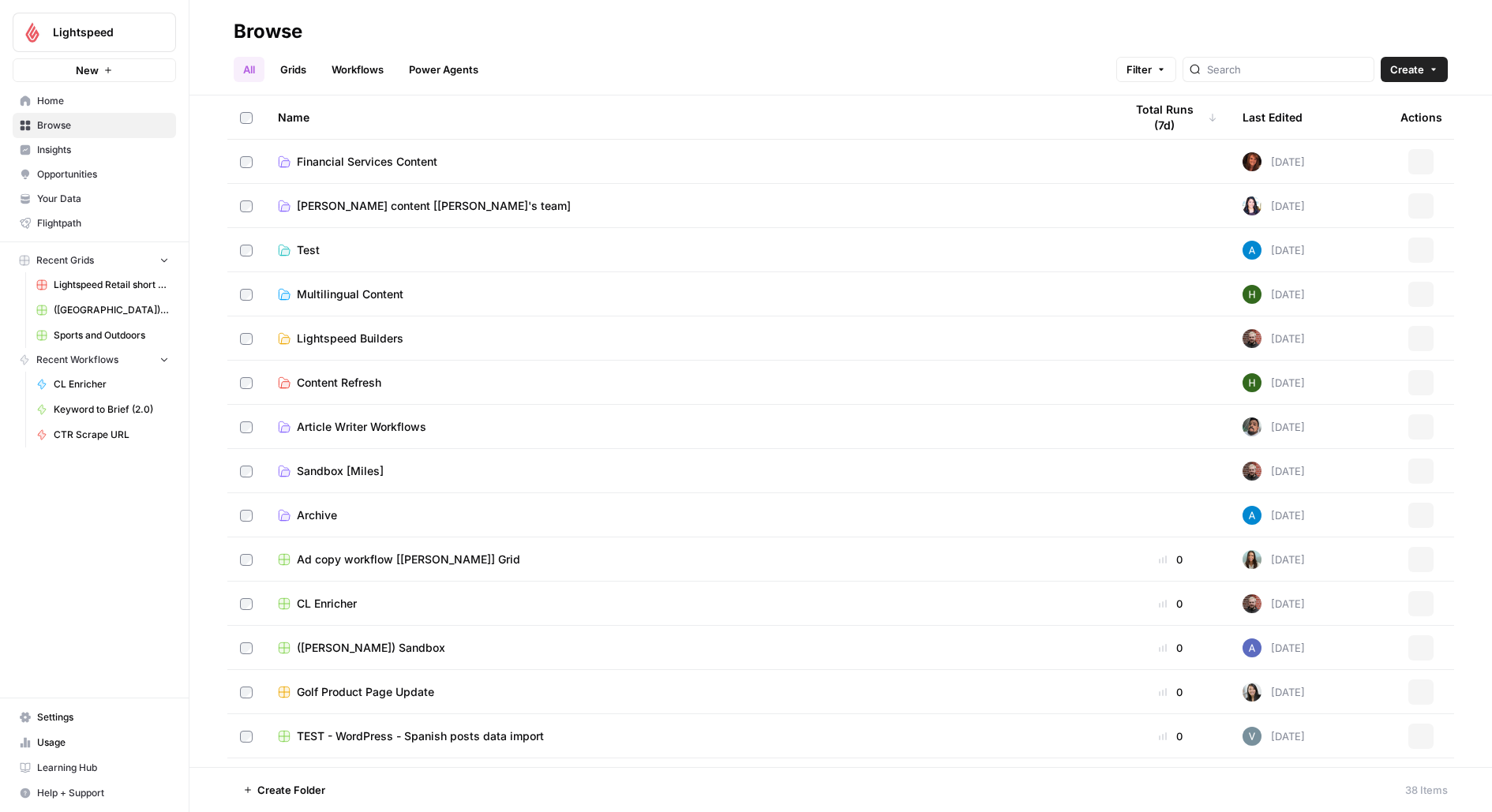
click at [294, 66] on link "Grids" at bounding box center [293, 69] width 45 height 25
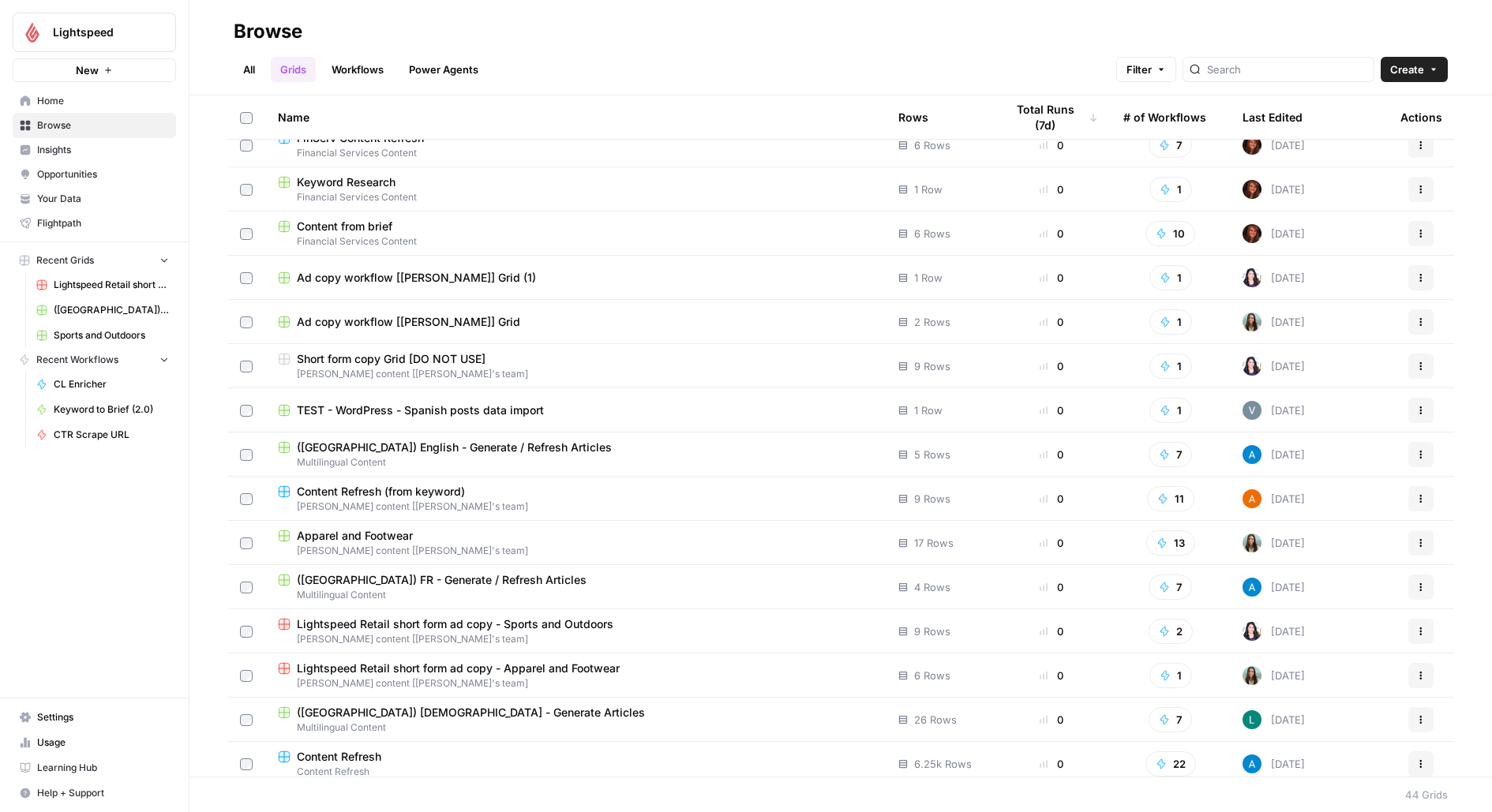
scroll to position [807, 0]
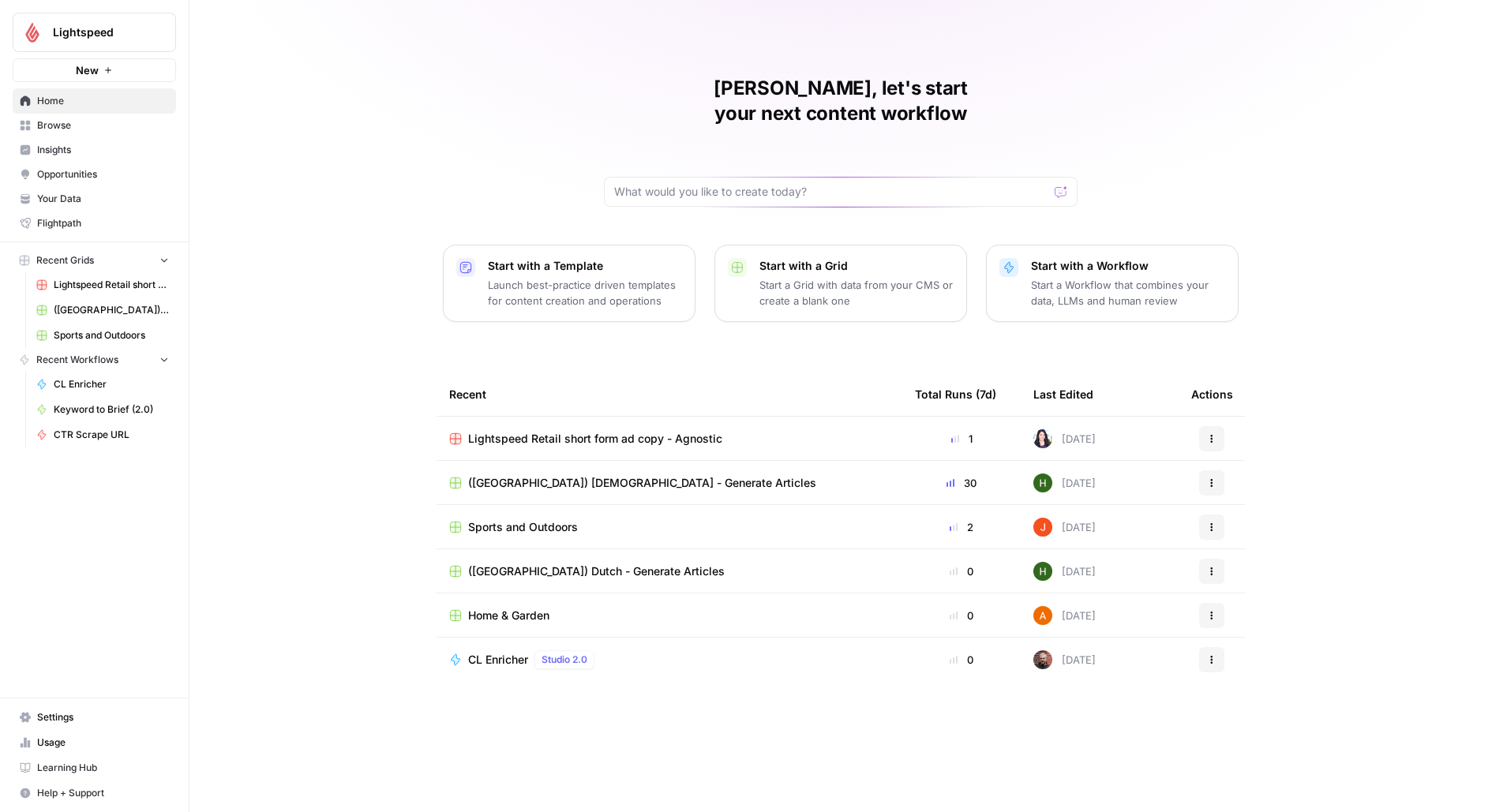
click at [157, 9] on div "Lightspeed New" at bounding box center [94, 41] width 189 height 82
click at [154, 29] on div "Lightspeed" at bounding box center [112, 32] width 118 height 16
type input "cart"
click button "Carta" at bounding box center [143, 118] width 253 height 25
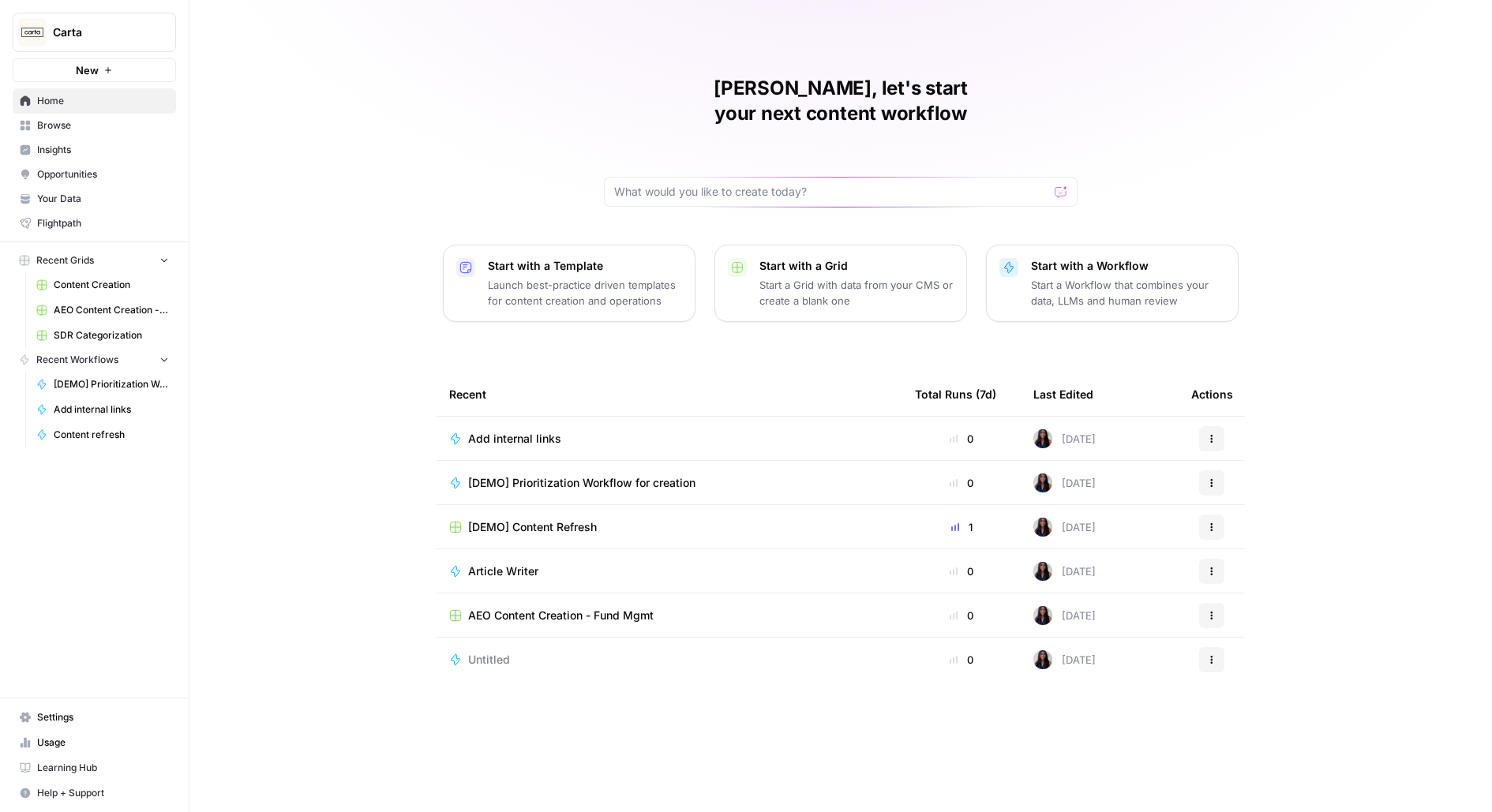
click at [96, 288] on span "Content Creation" at bounding box center [111, 285] width 115 height 14
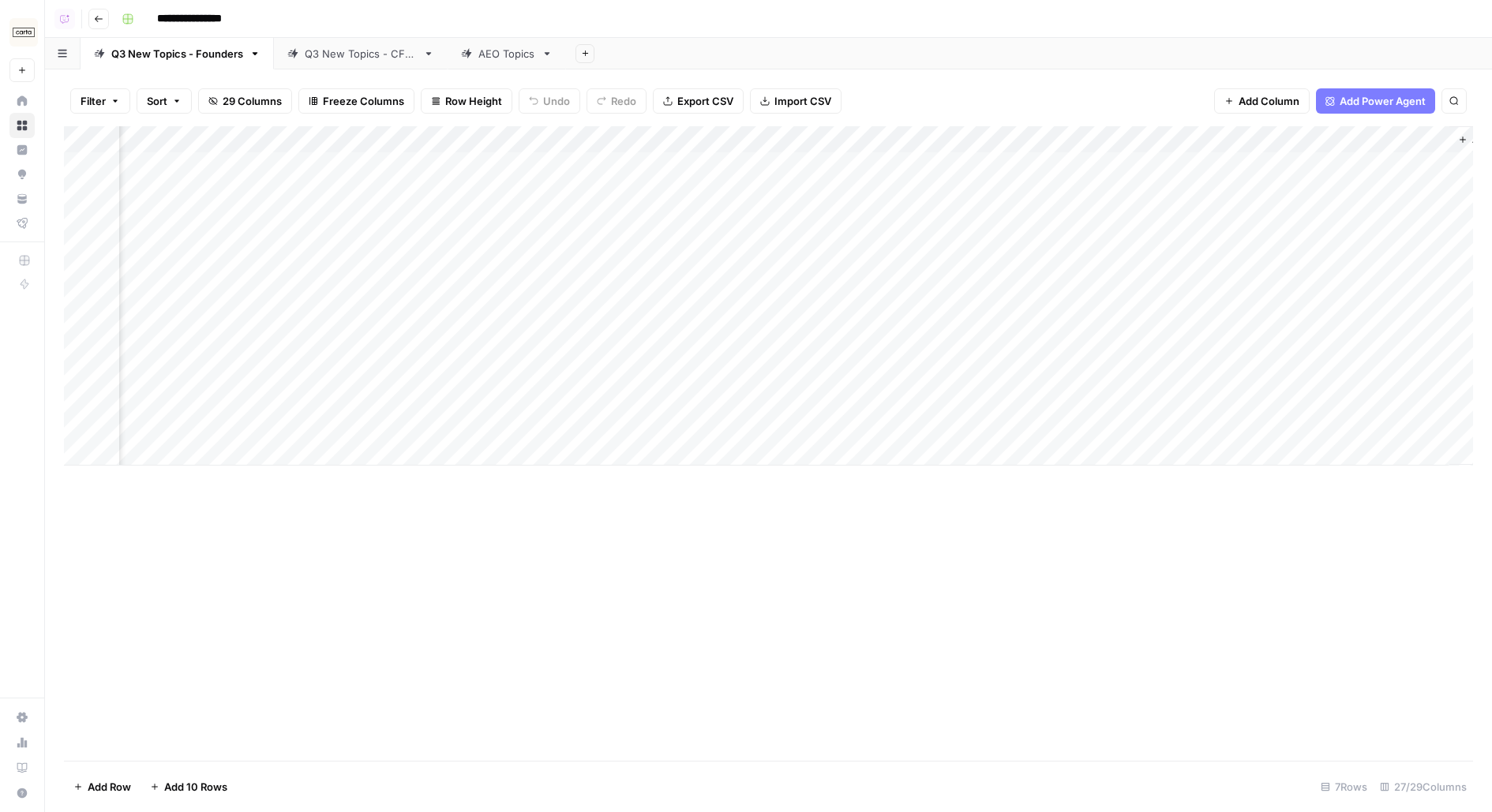
scroll to position [0, 2657]
click at [334, 61] on link "Q3 New Topics - CFOs" at bounding box center [361, 54] width 174 height 32
click at [151, 67] on link "Q3 New Topics - Founders" at bounding box center [177, 54] width 194 height 32
click at [32, 31] on img "Workspace: Carta" at bounding box center [23, 32] width 29 height 29
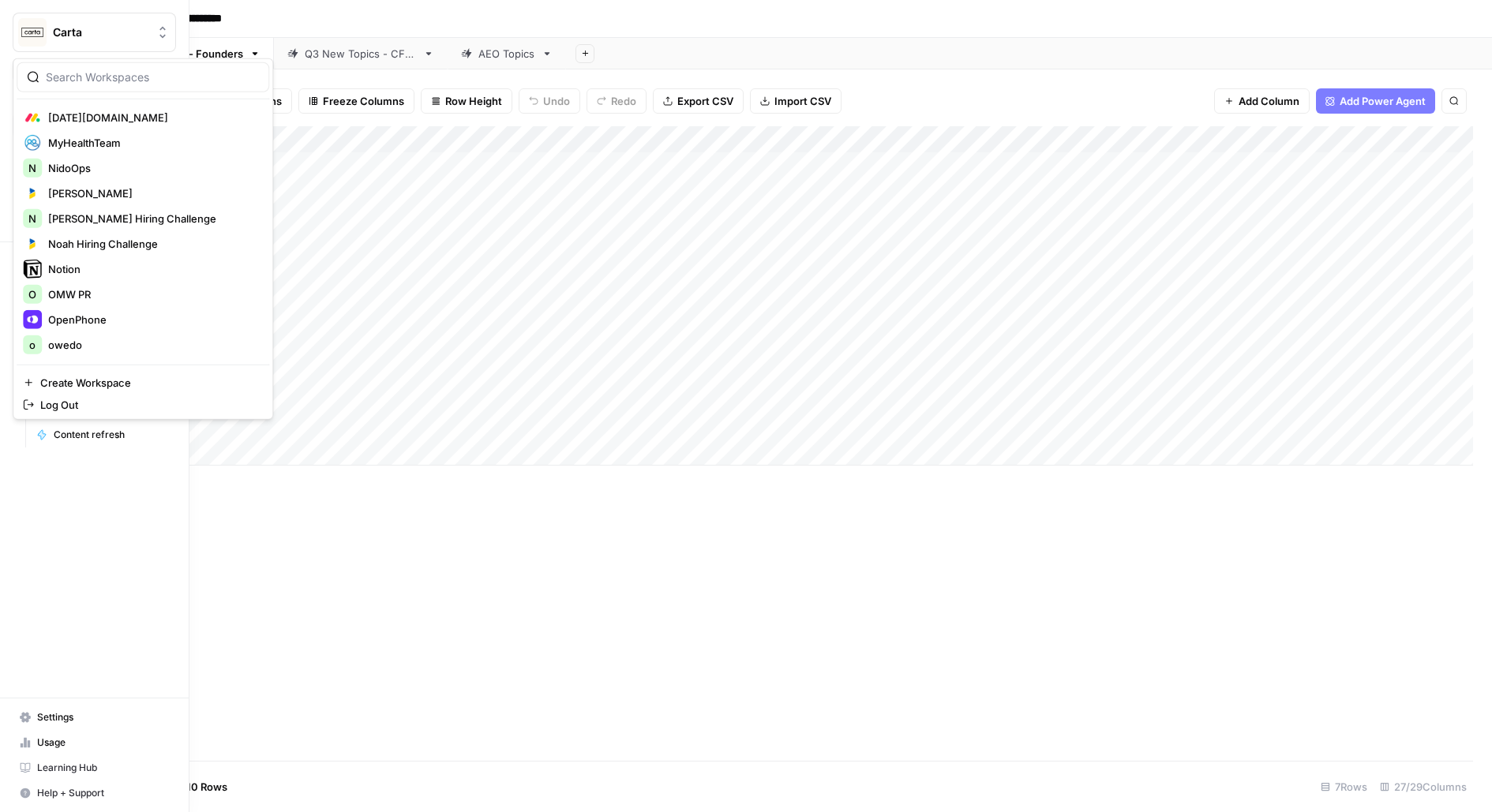
scroll to position [2088, 0]
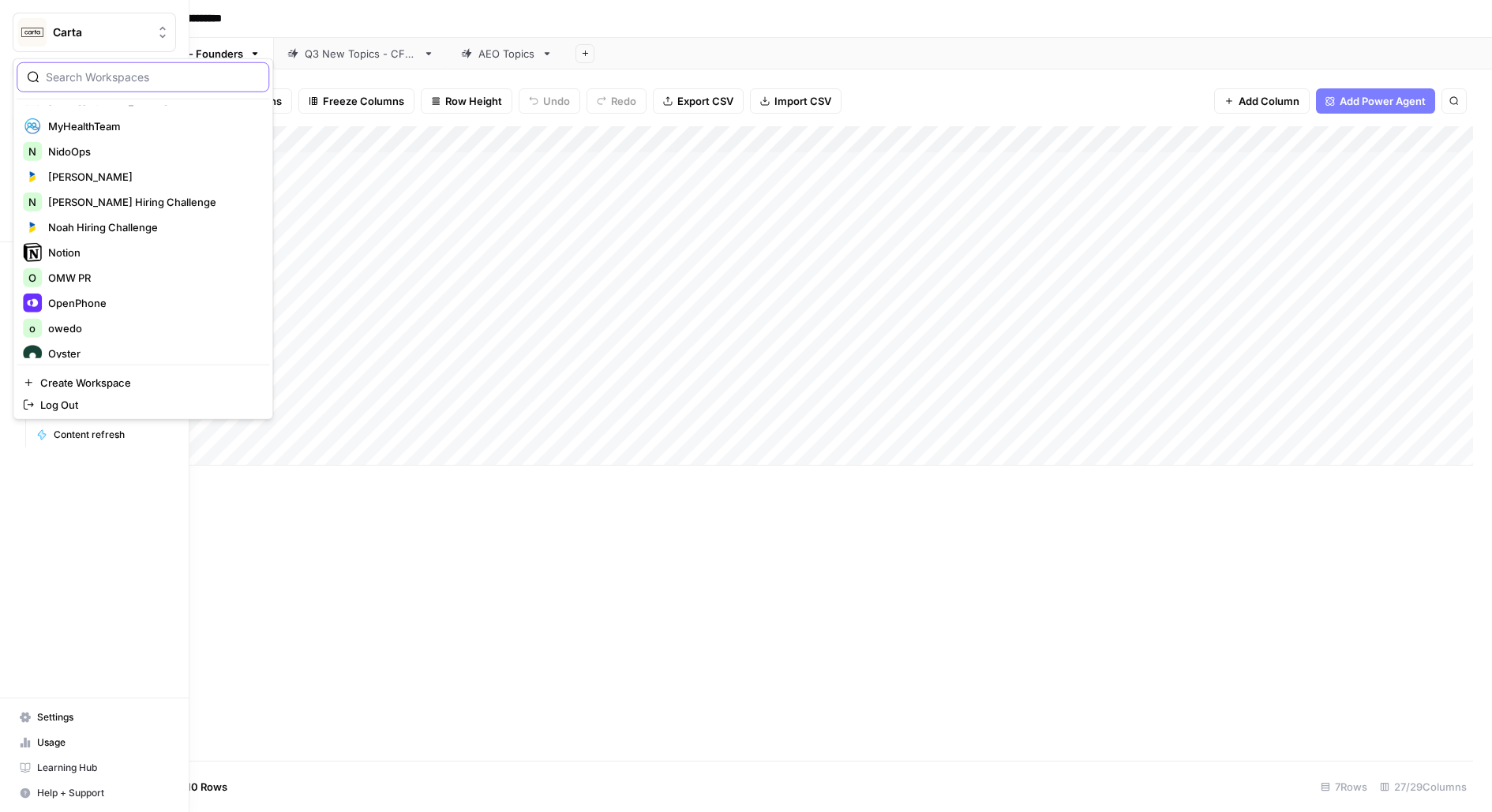
click at [182, 73] on input "search" at bounding box center [152, 77] width 213 height 16
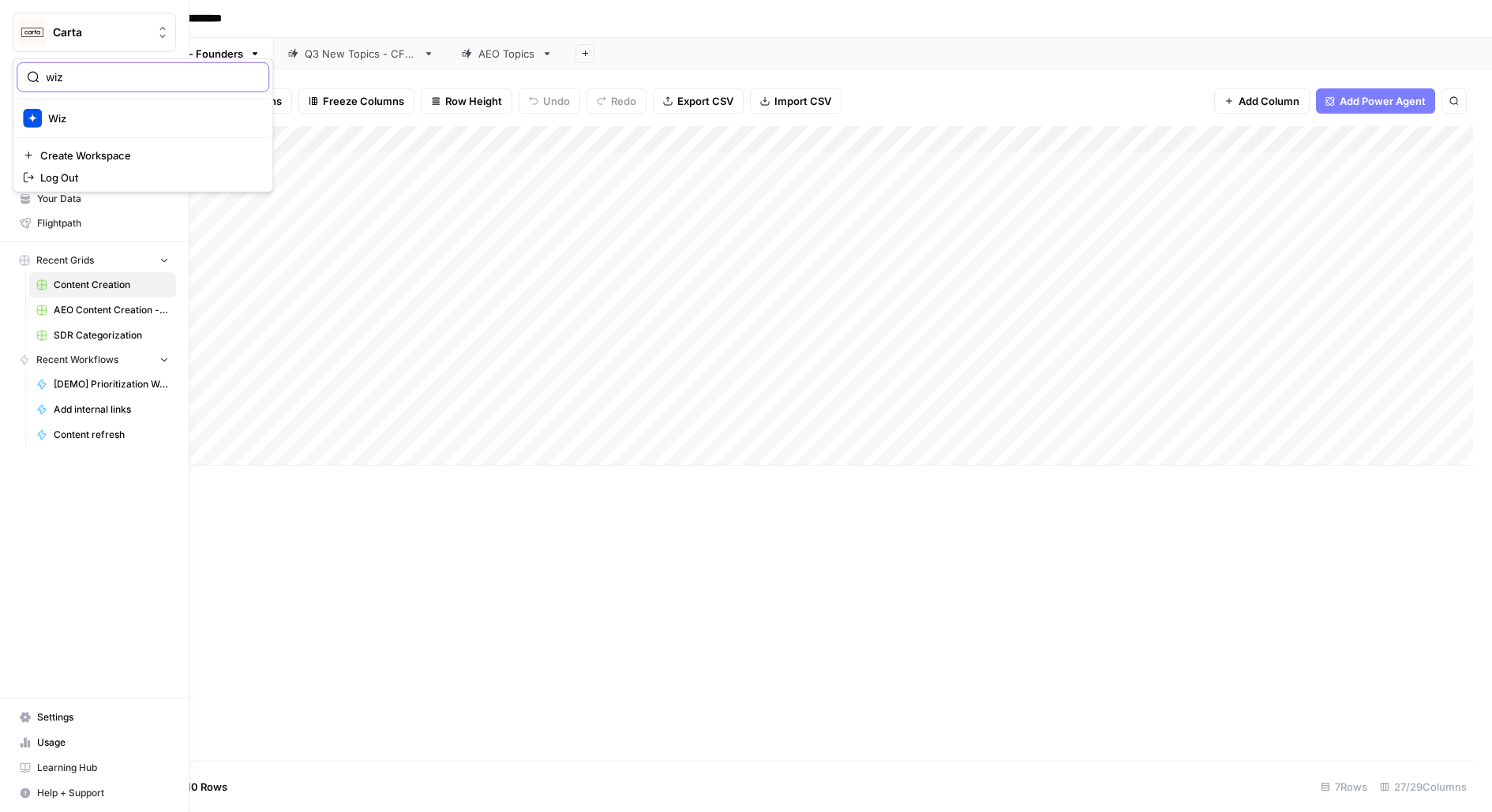
type input "wiz"
click button "Wiz" at bounding box center [143, 118] width 253 height 25
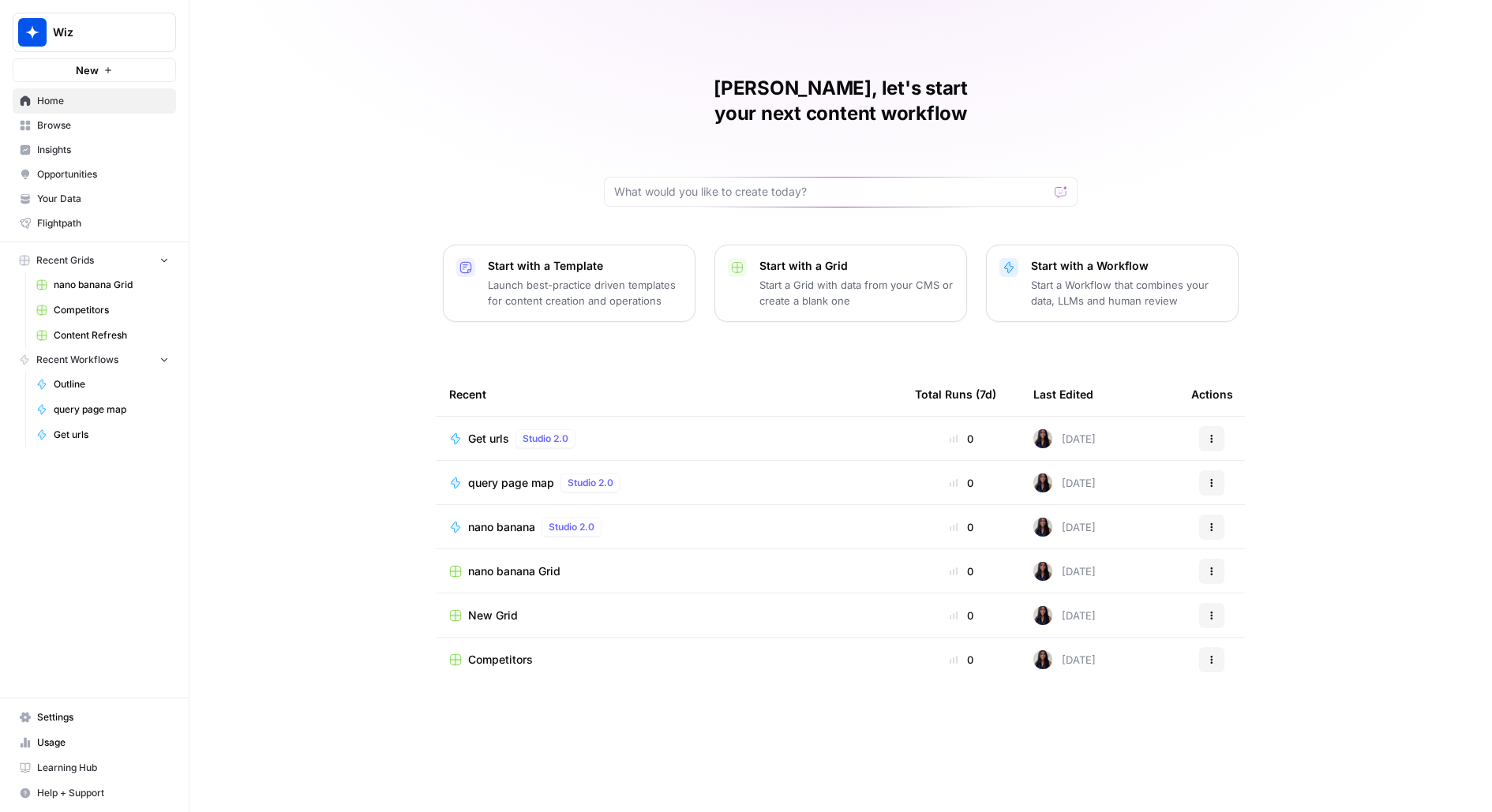
click at [49, 131] on span "Browse" at bounding box center [103, 125] width 131 height 14
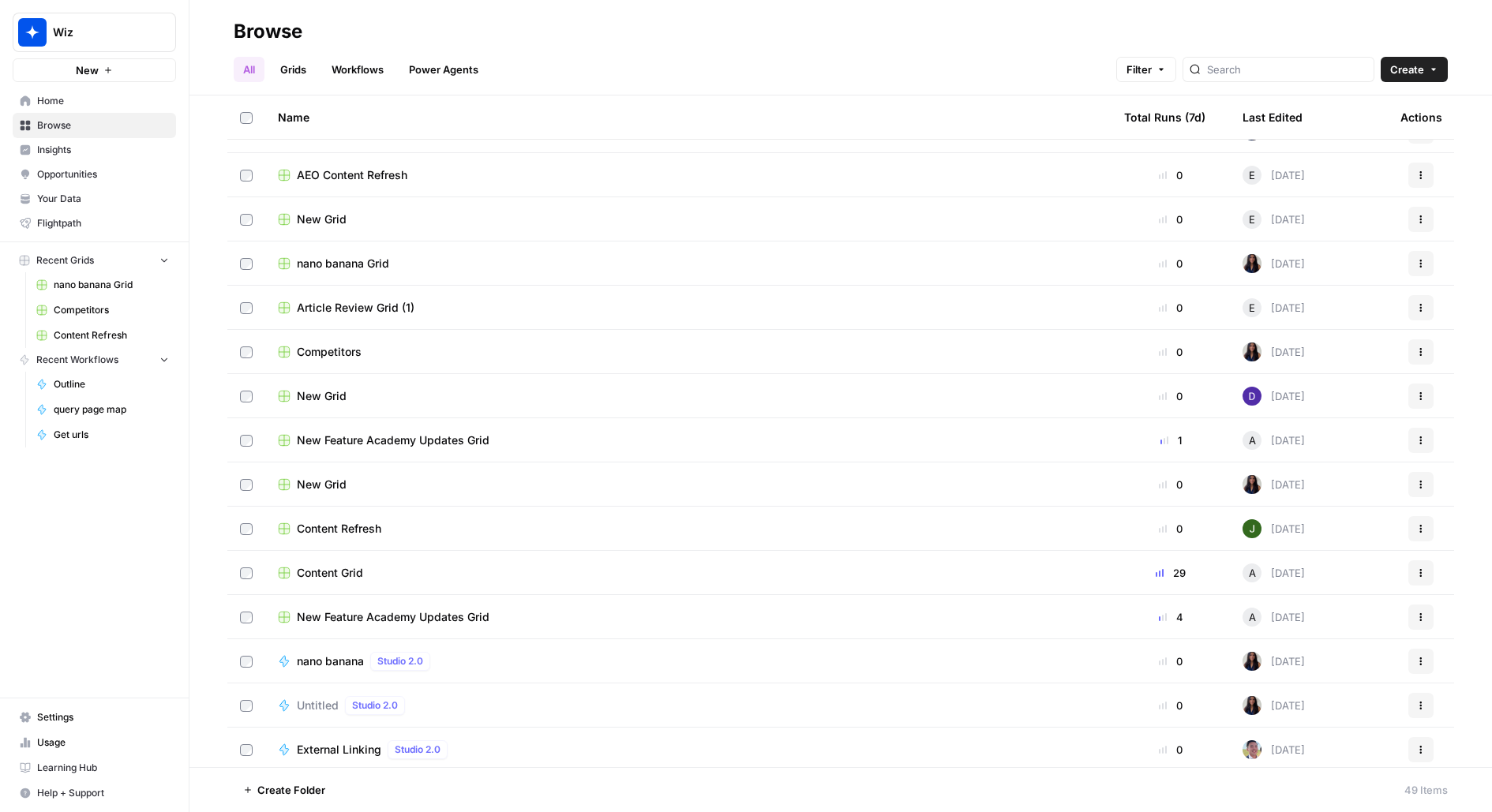
scroll to position [437, 0]
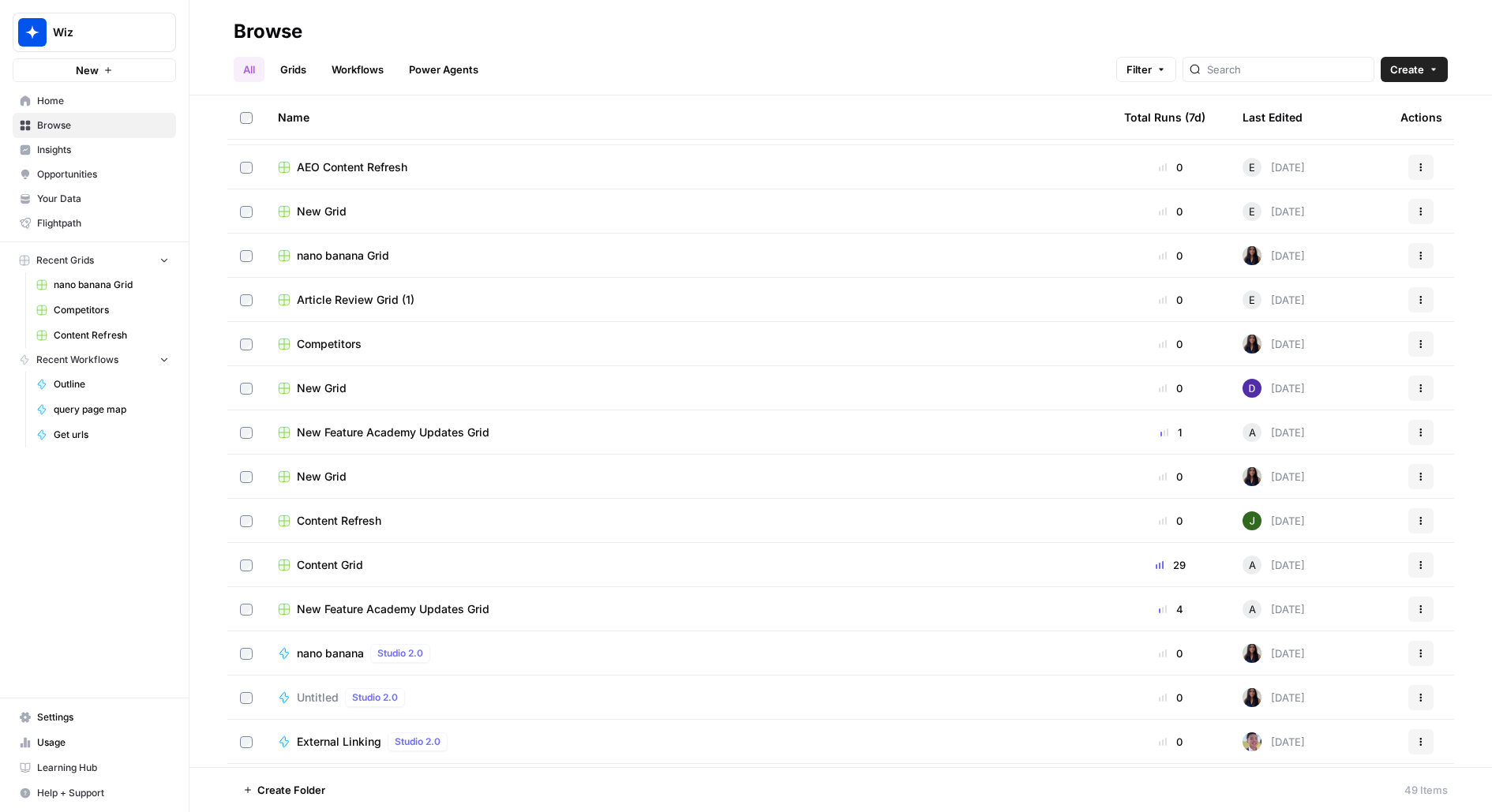
click at [363, 565] on span "Content Grid" at bounding box center [330, 565] width 67 height 16
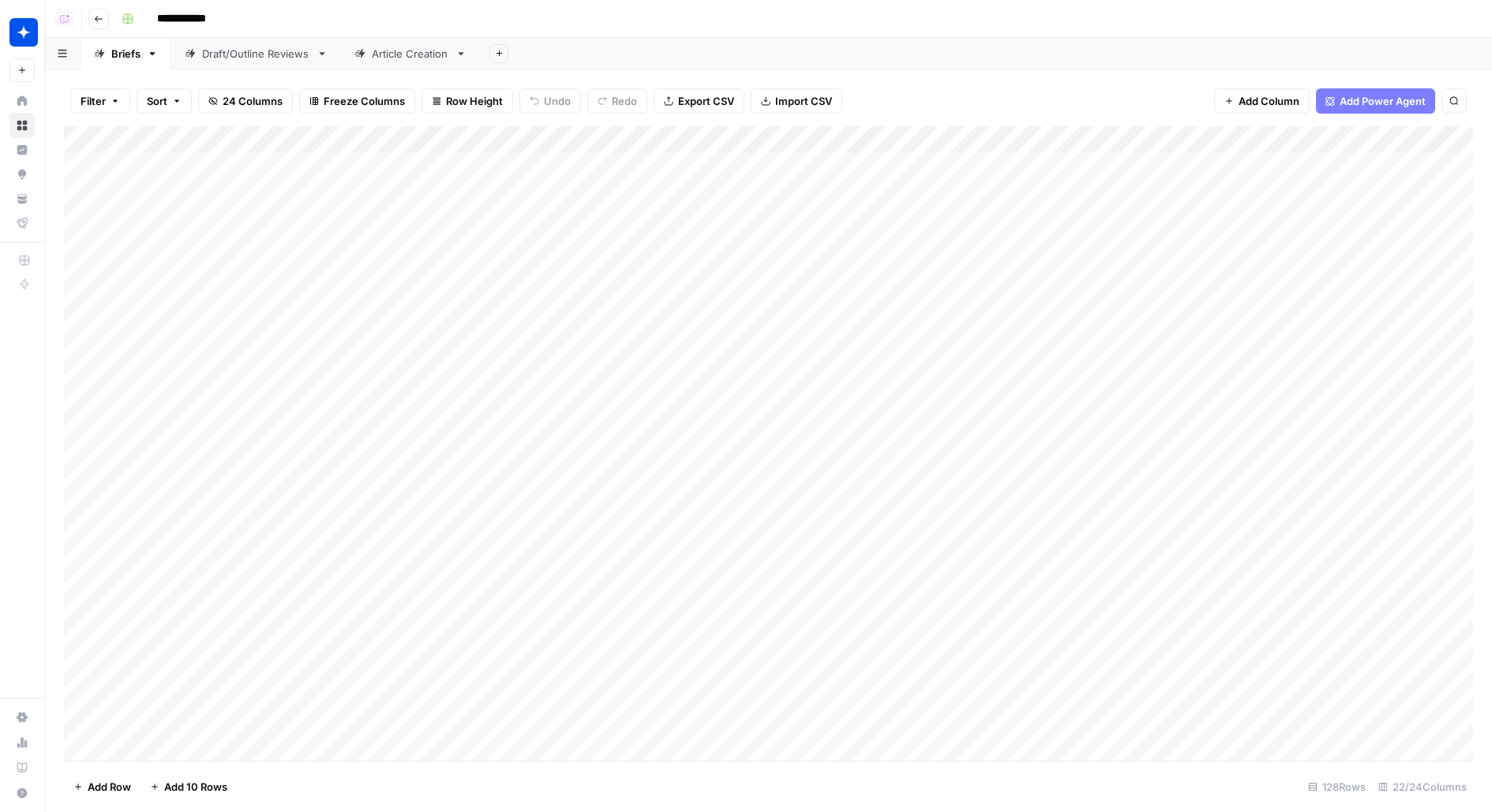
click at [420, 65] on link "Article Creation" at bounding box center [410, 54] width 139 height 32
click at [400, 176] on div "Add Column" at bounding box center [768, 444] width 1409 height 635
click at [400, 176] on textarea "**********" at bounding box center [486, 167] width 293 height 22
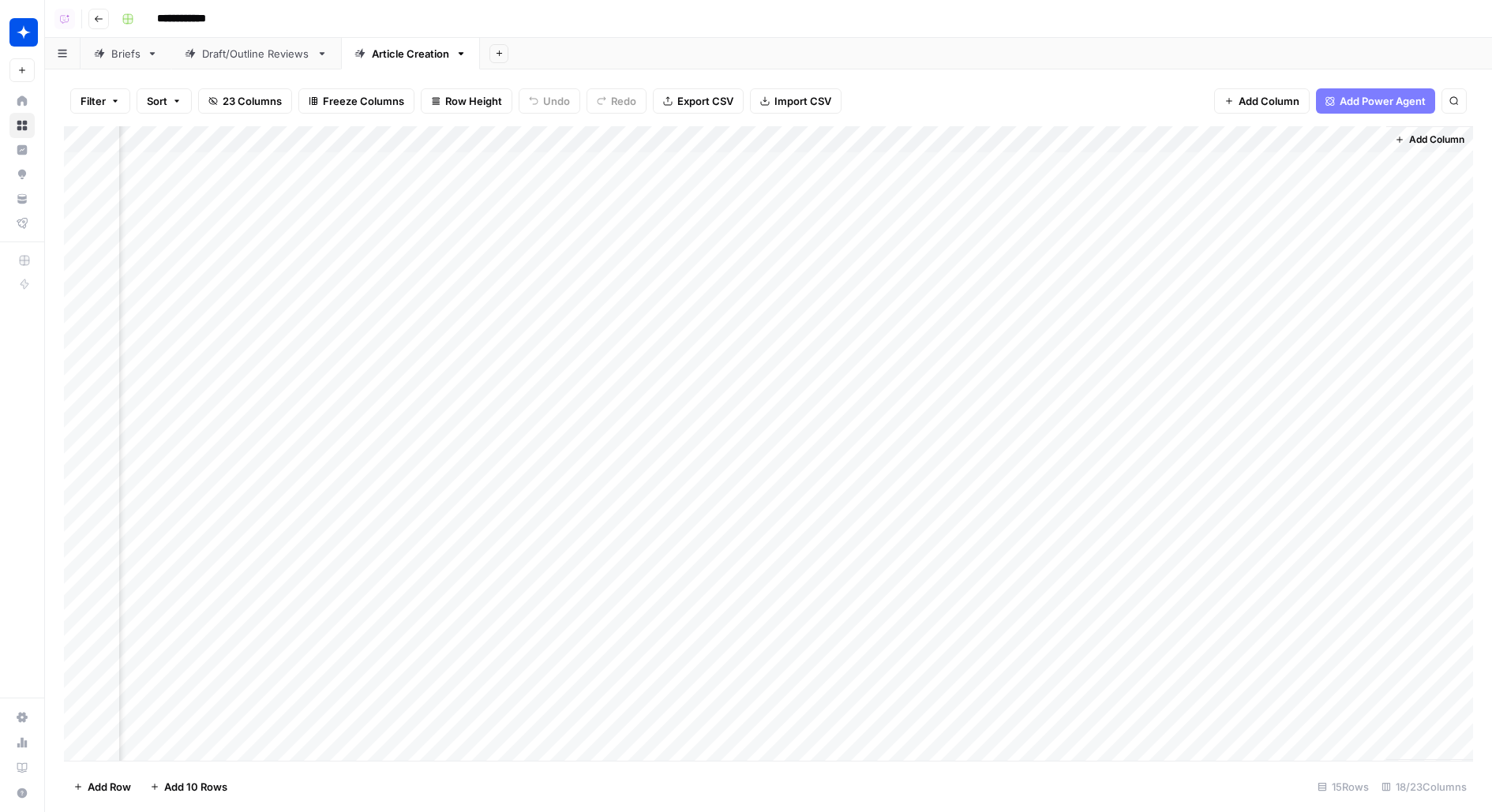
click at [747, 56] on div "Add Sheet" at bounding box center [986, 54] width 1012 height 32
click at [304, 169] on div "Add Column" at bounding box center [768, 444] width 1409 height 635
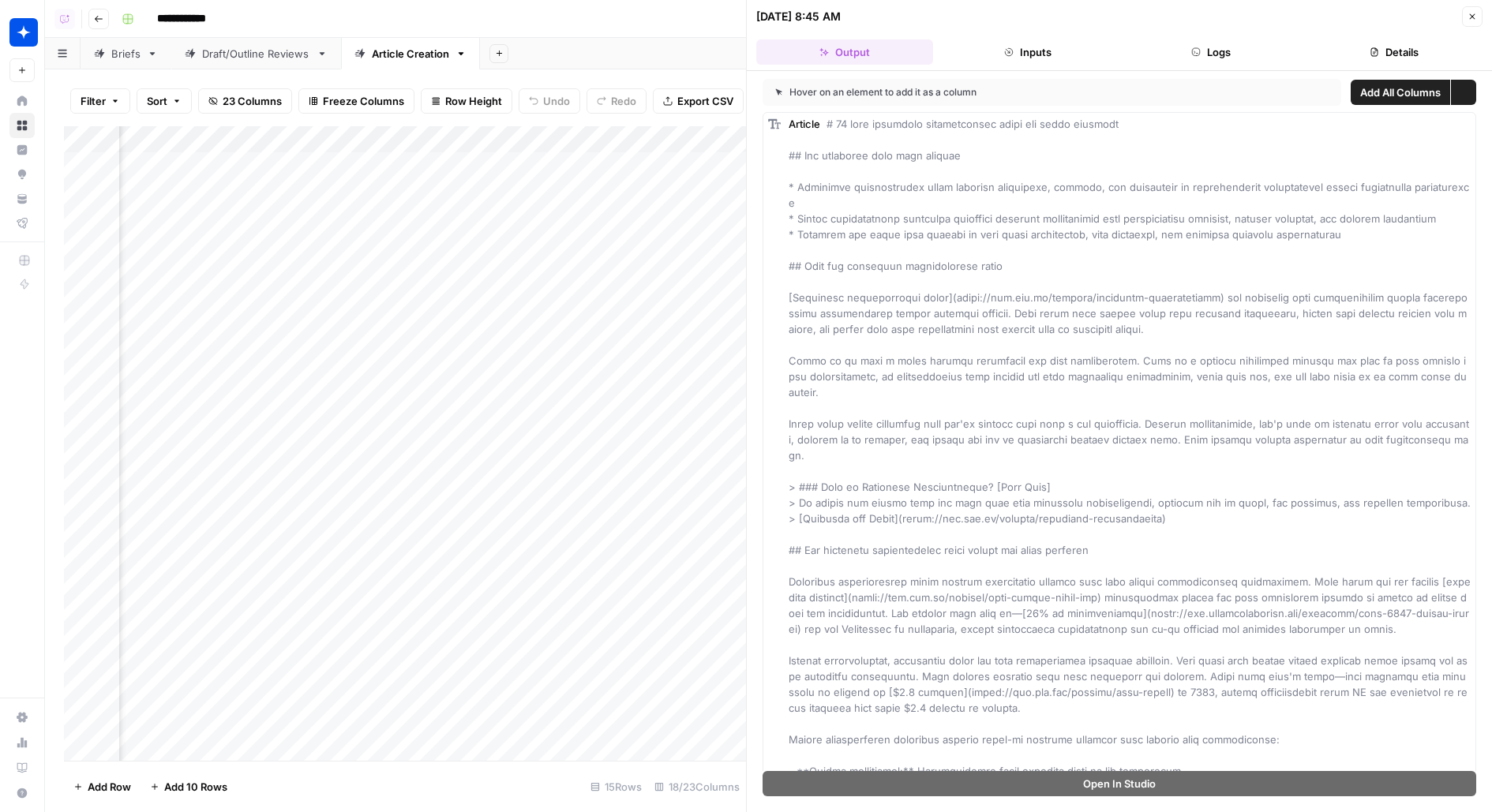
click at [1229, 48] on button "Logs" at bounding box center [1211, 52] width 176 height 25
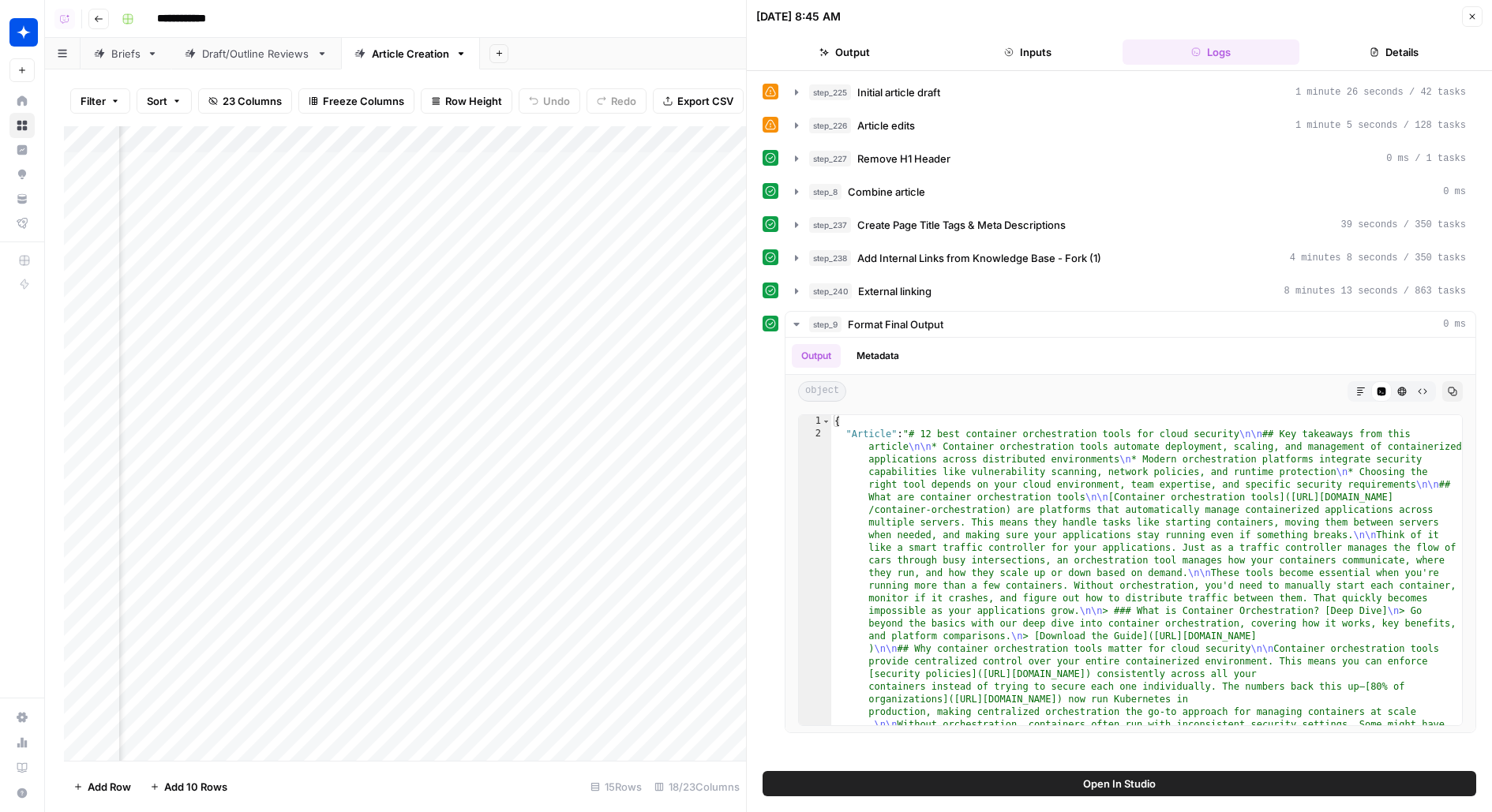
click at [927, 773] on button "Open In Studio" at bounding box center [1119, 783] width 714 height 25
click at [954, 223] on span "Create Page Title Tags & Meta Descriptions" at bounding box center [961, 225] width 208 height 16
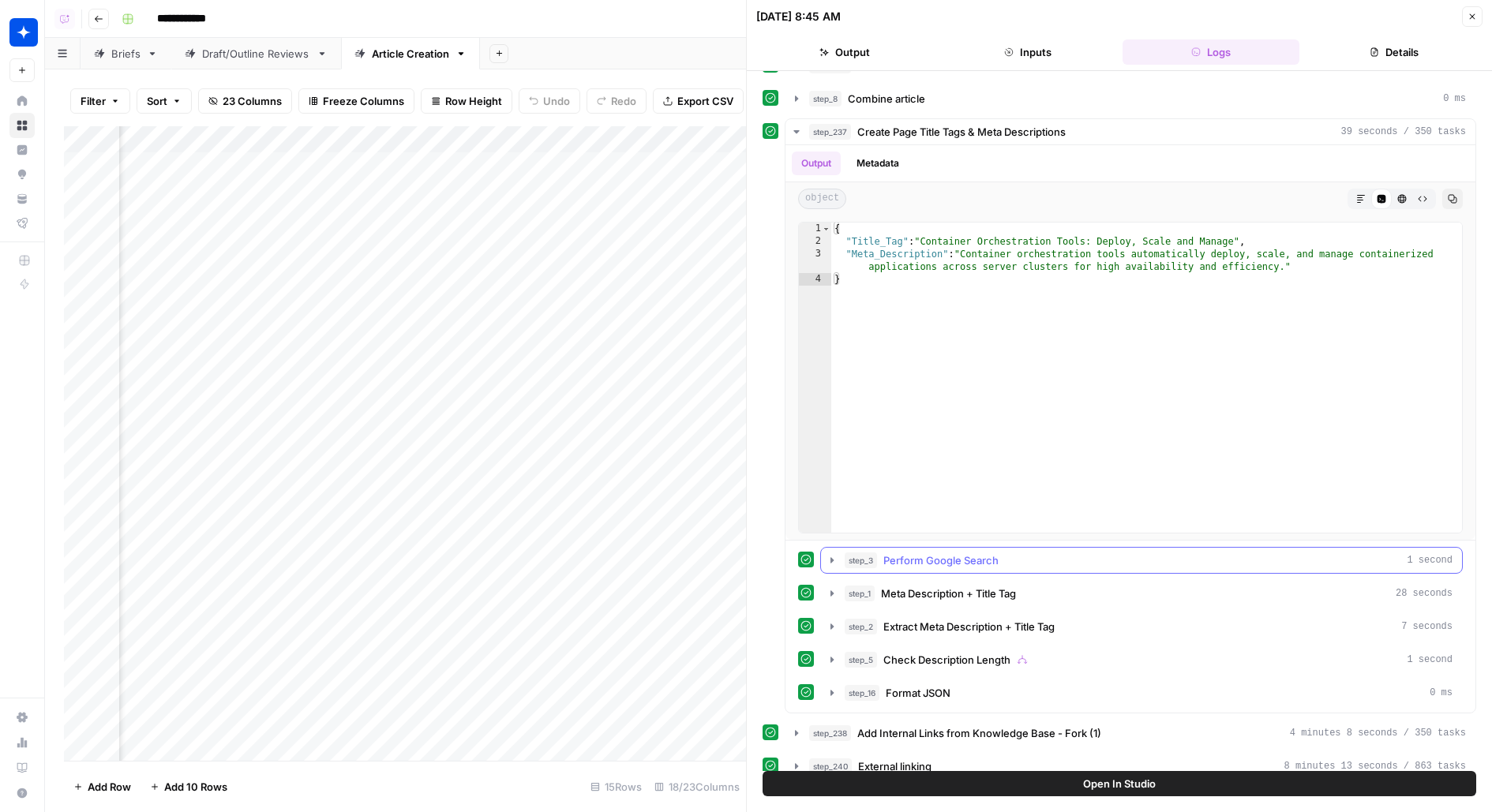
scroll to position [123, 0]
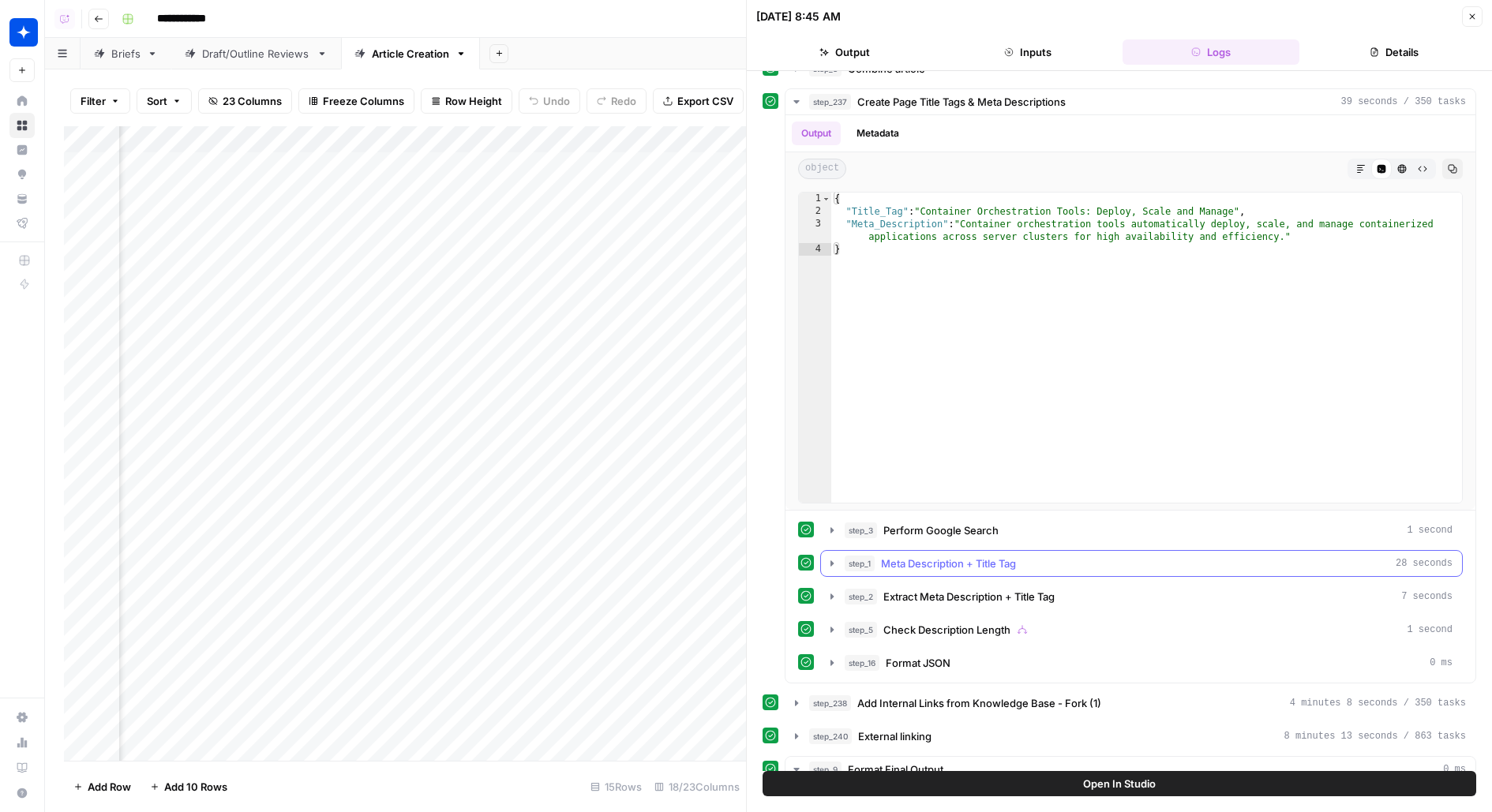
click at [1016, 556] on span "Meta Description + Title Tag" at bounding box center [949, 564] width 135 height 16
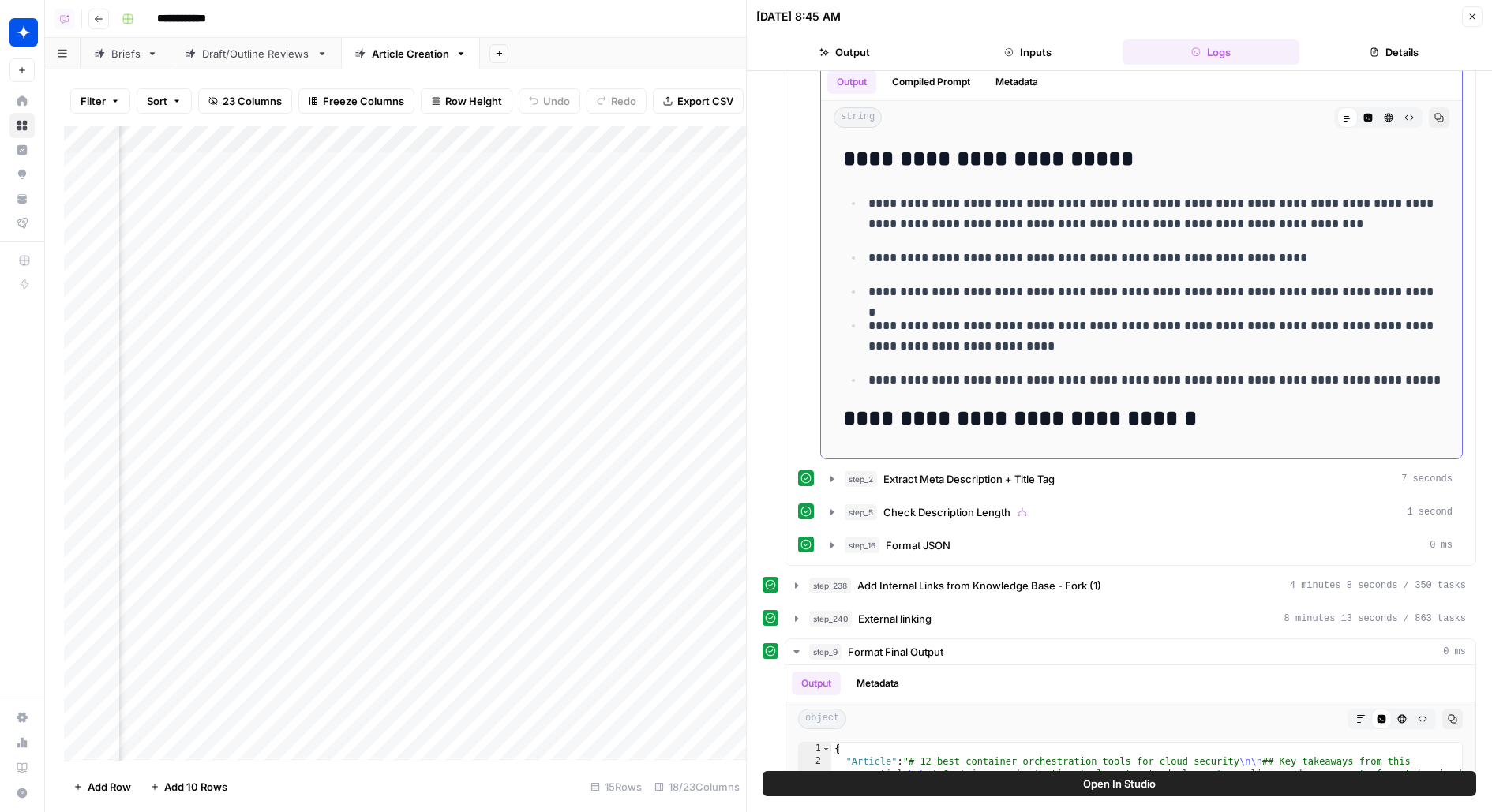
scroll to position [654, 0]
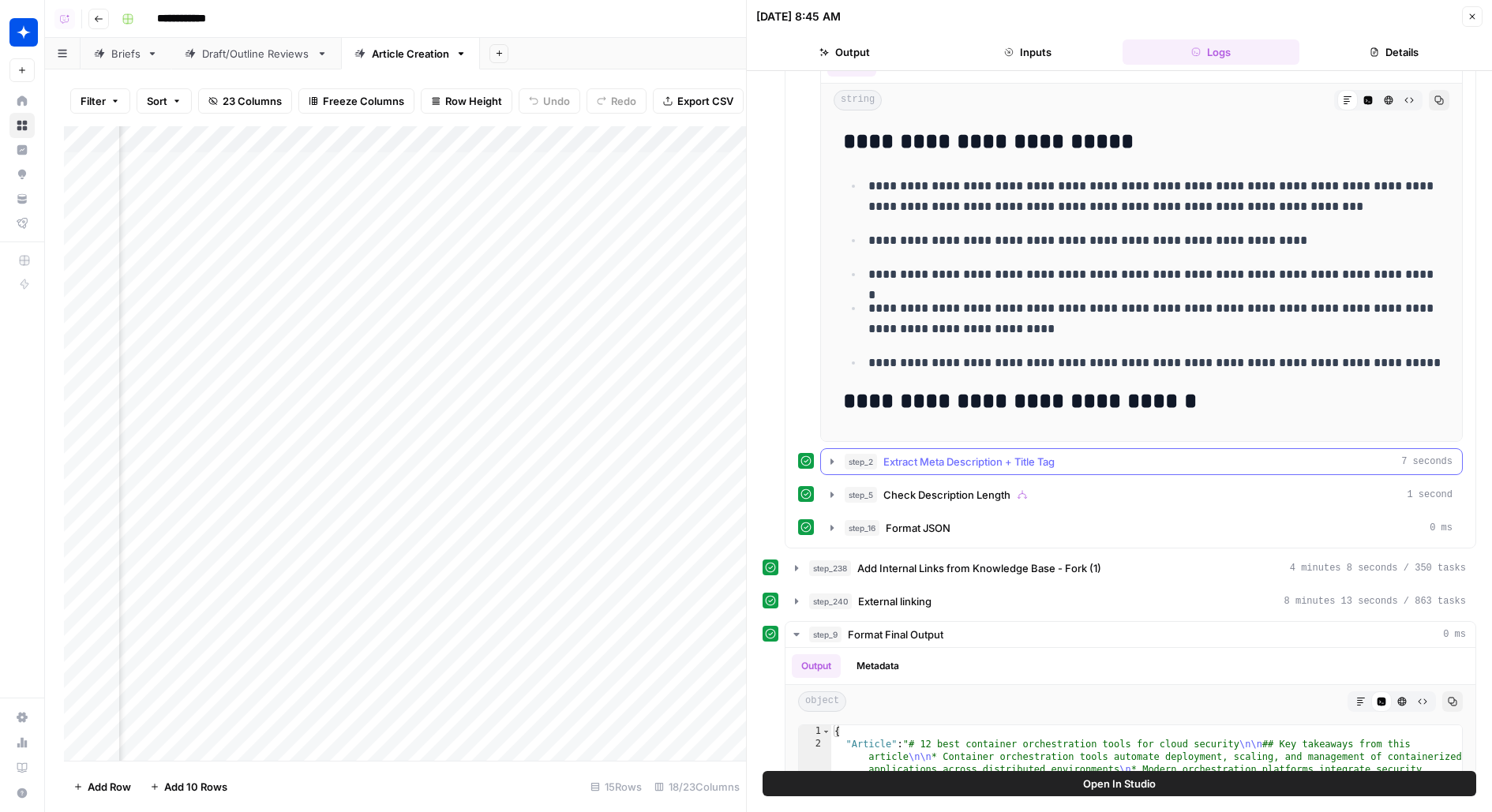
click at [1039, 458] on span "Extract Meta Description + Title Tag" at bounding box center [969, 462] width 171 height 16
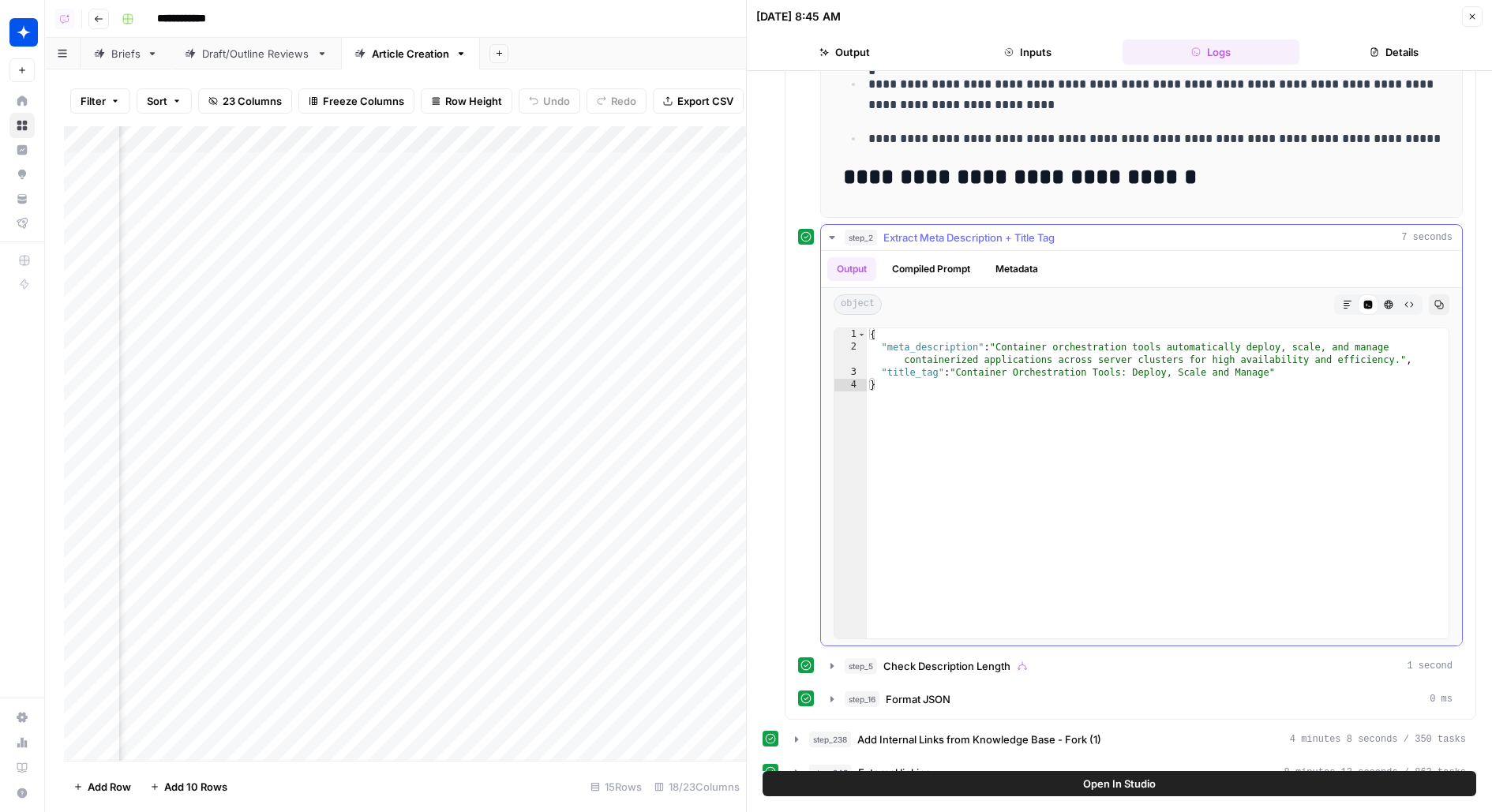
scroll to position [879, 0]
click at [958, 258] on button "Compiled Prompt" at bounding box center [931, 268] width 97 height 23
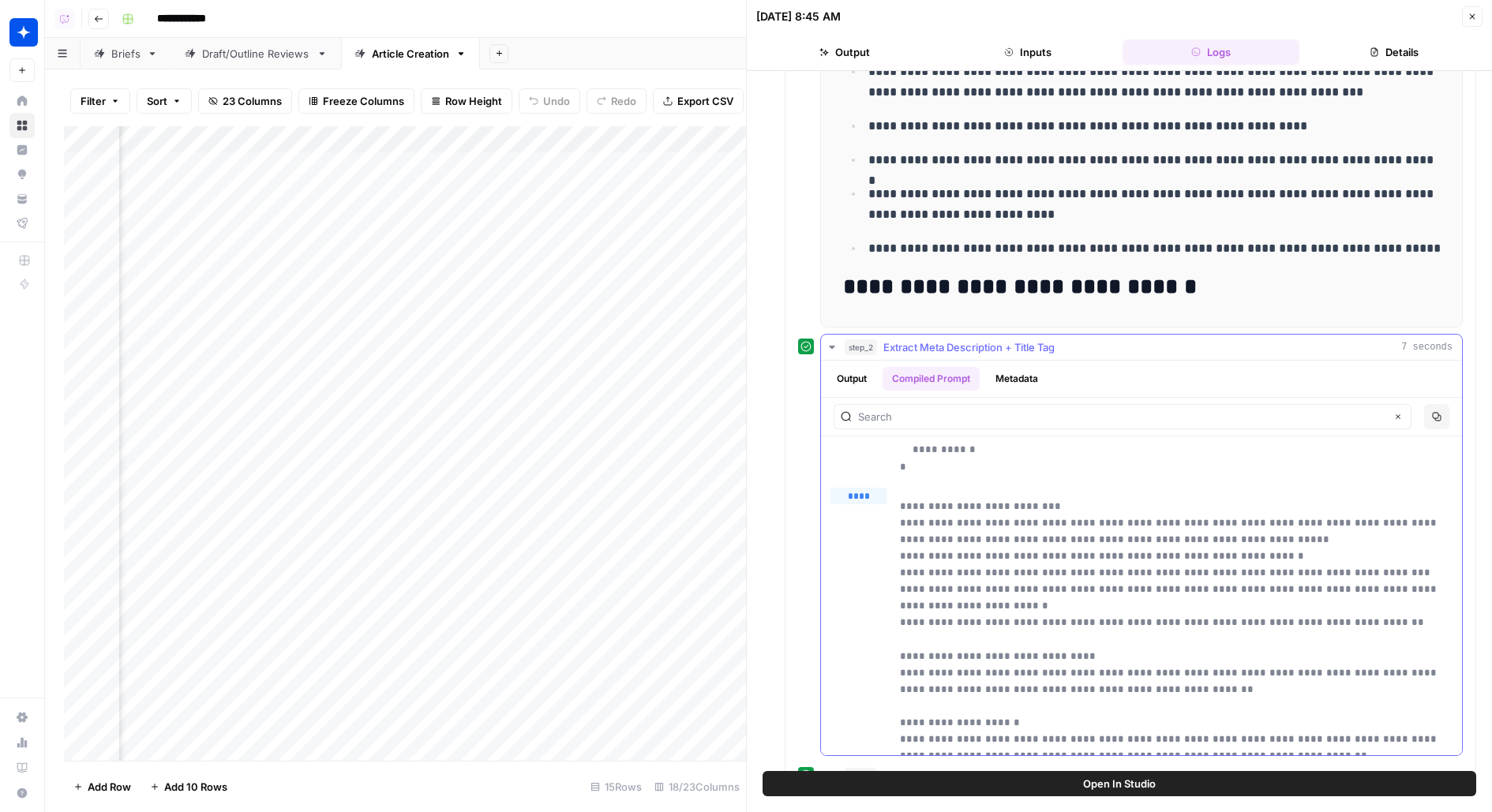
scroll to position [0, 0]
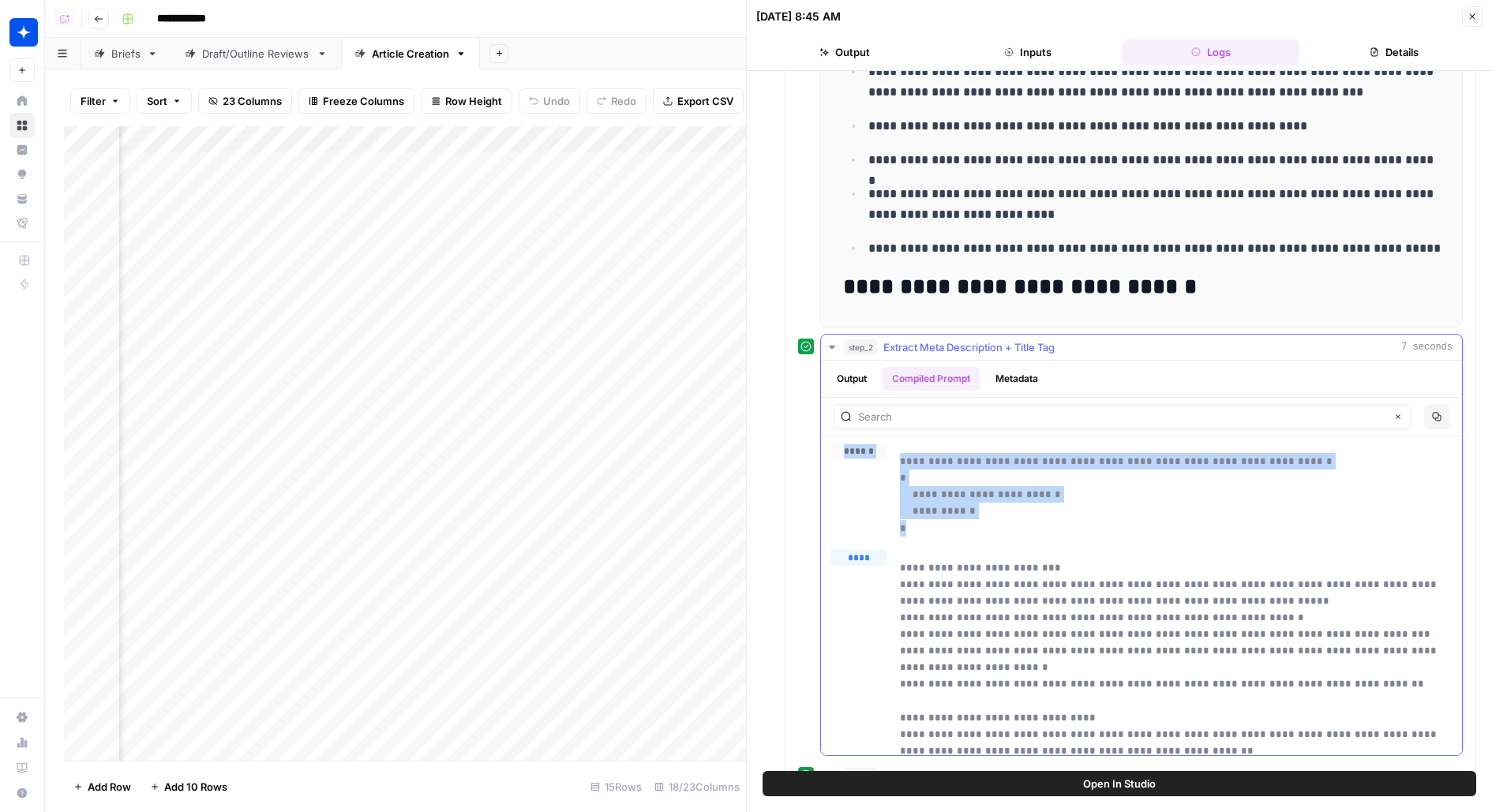
drag, startPoint x: 938, startPoint y: 519, endPoint x: 876, endPoint y: 437, distance: 102.8
click at [876, 443] on div "**********" at bounding box center [1141, 489] width 622 height 94
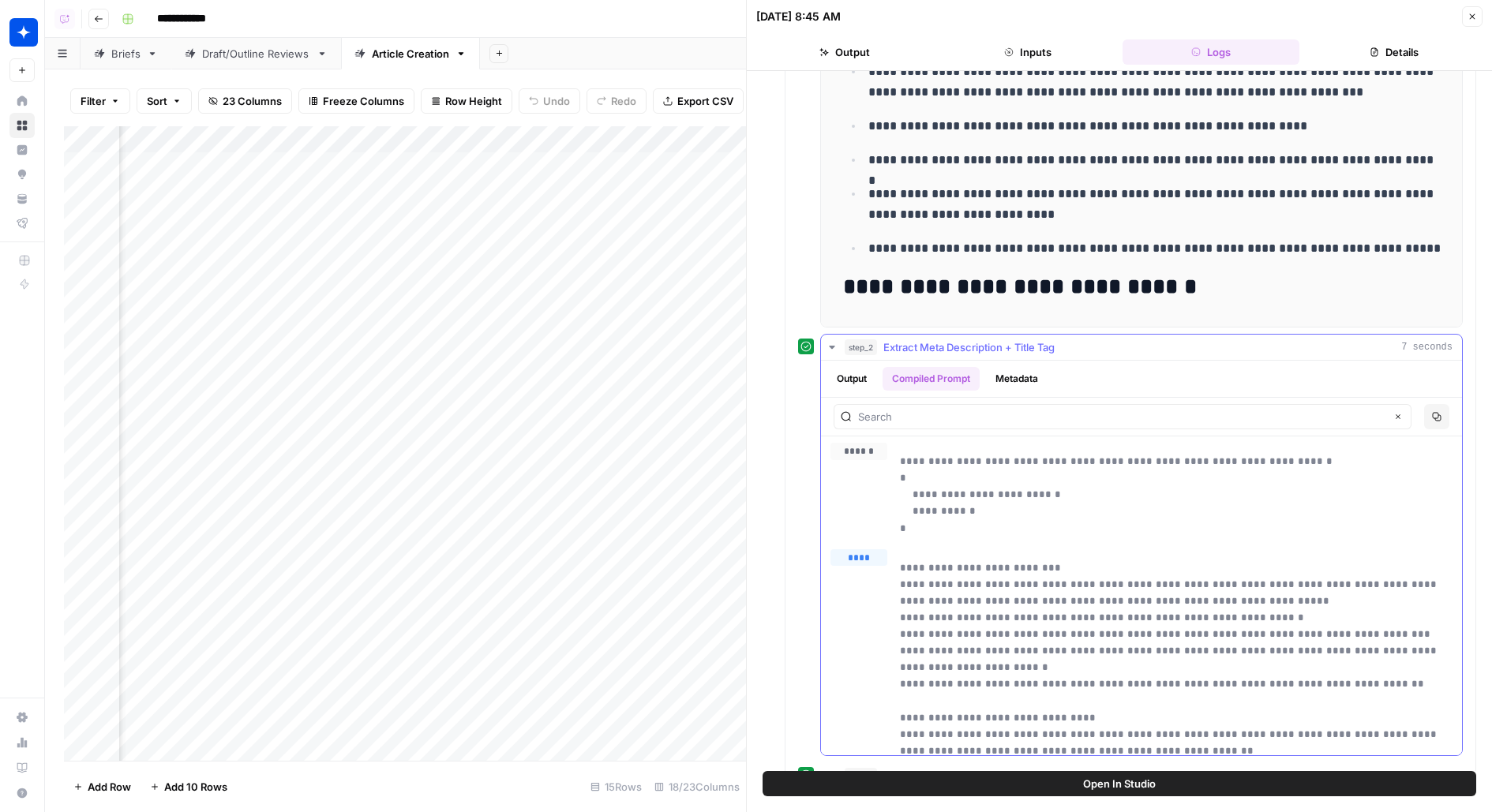
click at [924, 487] on p "**********" at bounding box center [1176, 495] width 554 height 84
click at [934, 549] on div "**********" at bounding box center [1175, 737] width 553 height 376
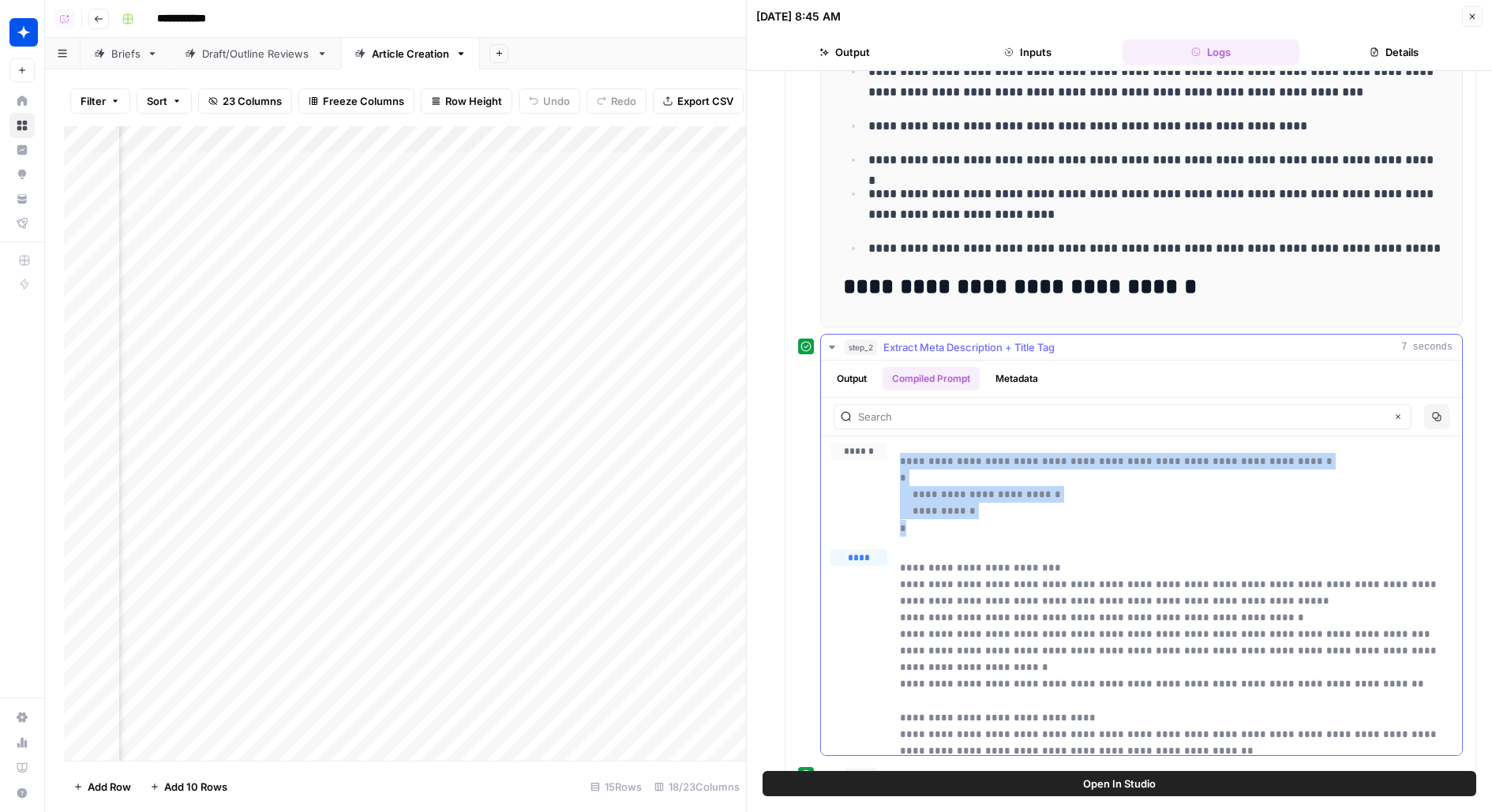
drag, startPoint x: 947, startPoint y: 525, endPoint x: 898, endPoint y: 460, distance: 81.4
click at [898, 460] on div "**********" at bounding box center [1141, 489] width 622 height 94
copy p "**********"
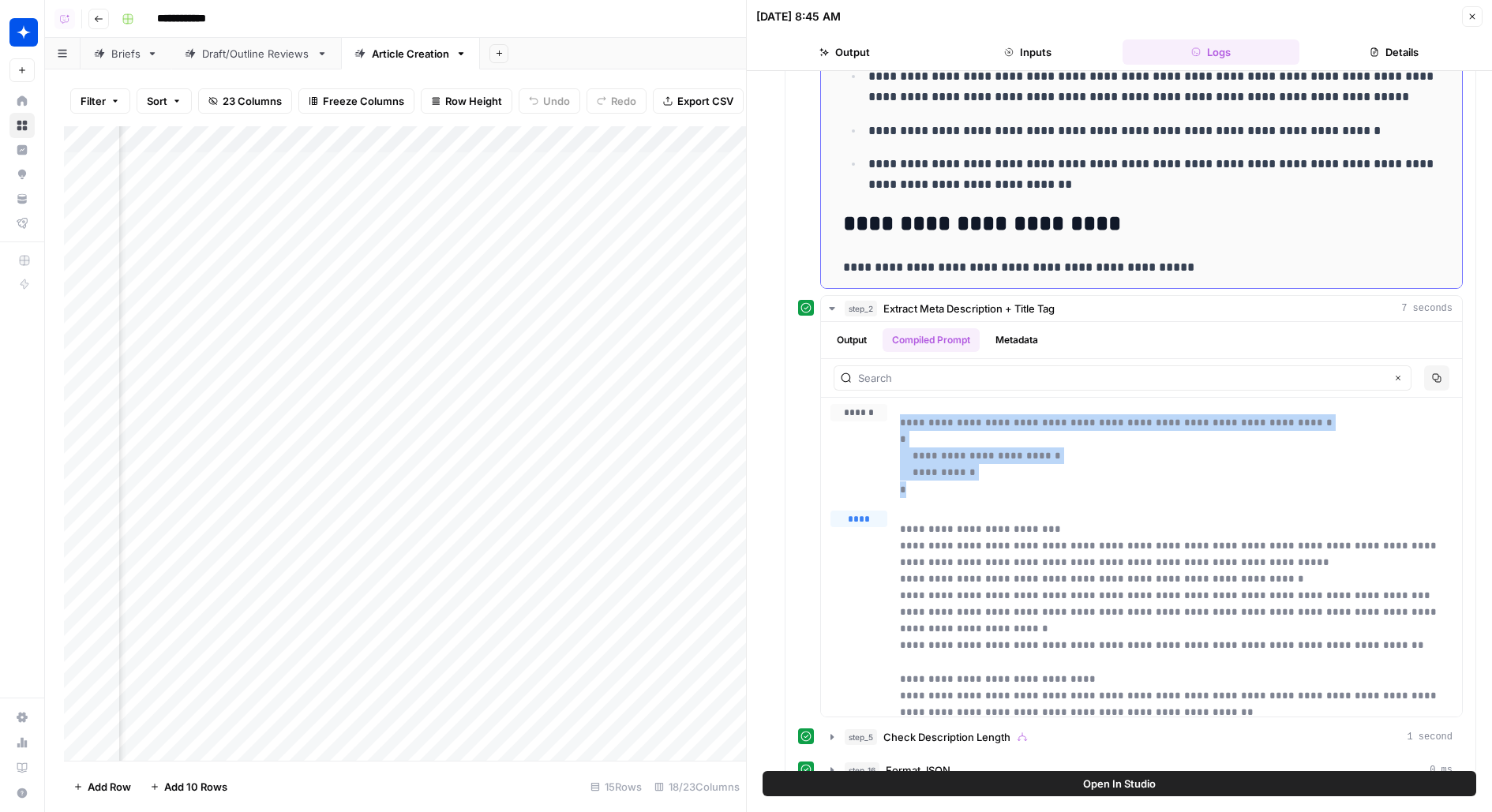
scroll to position [914, 0]
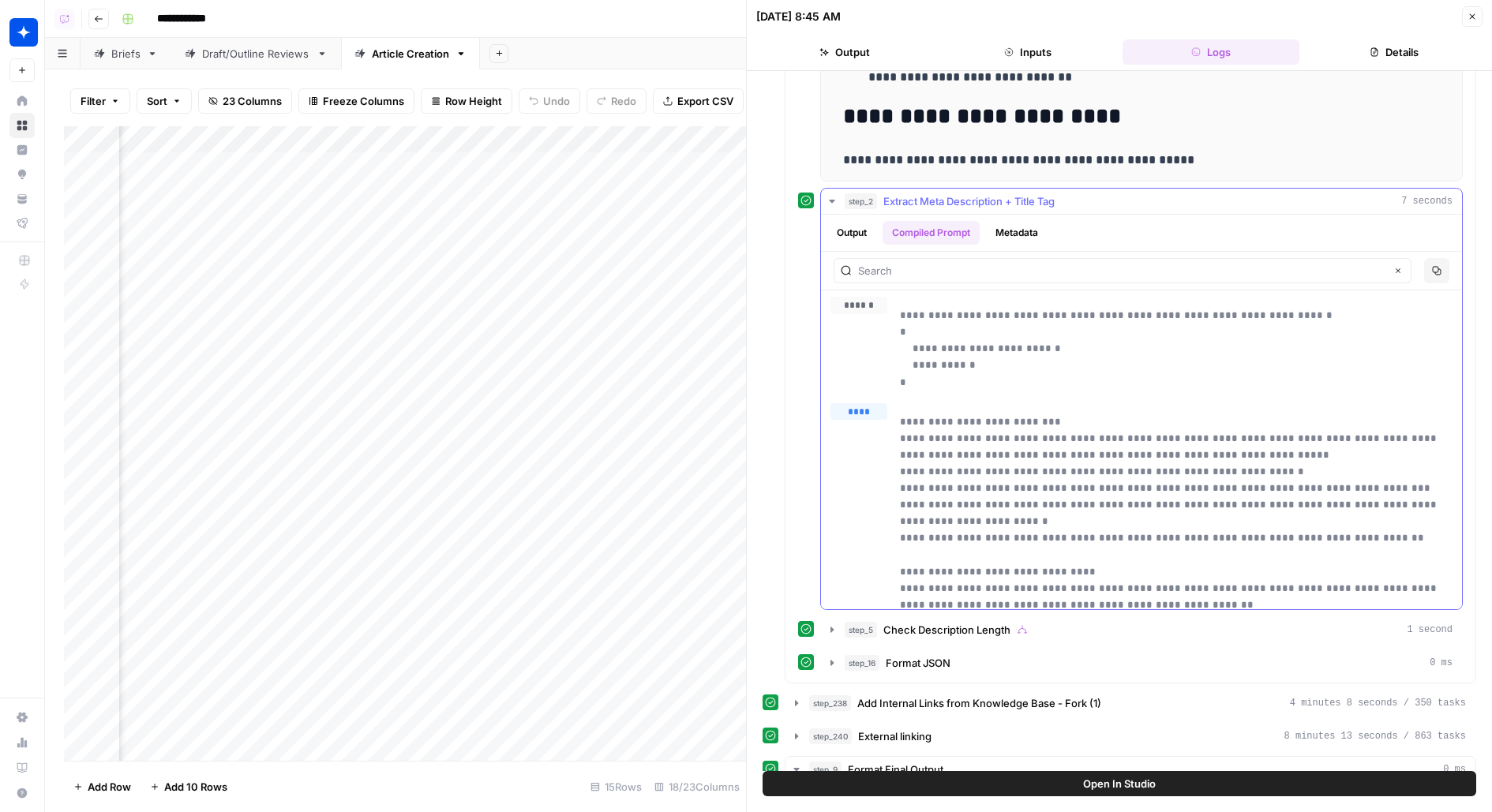
click at [1110, 321] on p "**********" at bounding box center [1176, 348] width 554 height 84
click at [1444, 263] on button "Copy" at bounding box center [1436, 270] width 25 height 25
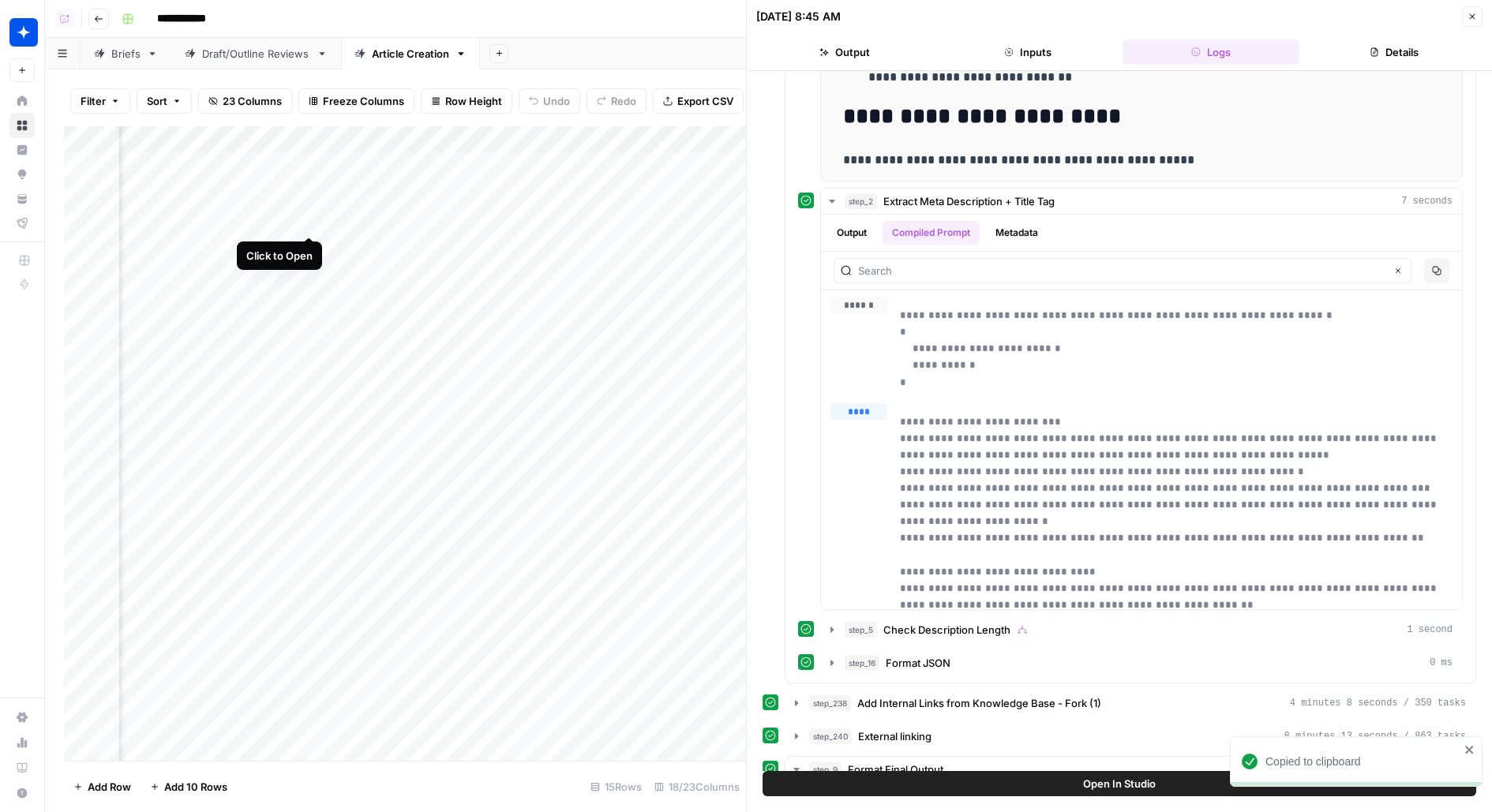
click at [313, 207] on div "Add Column" at bounding box center [405, 444] width 682 height 635
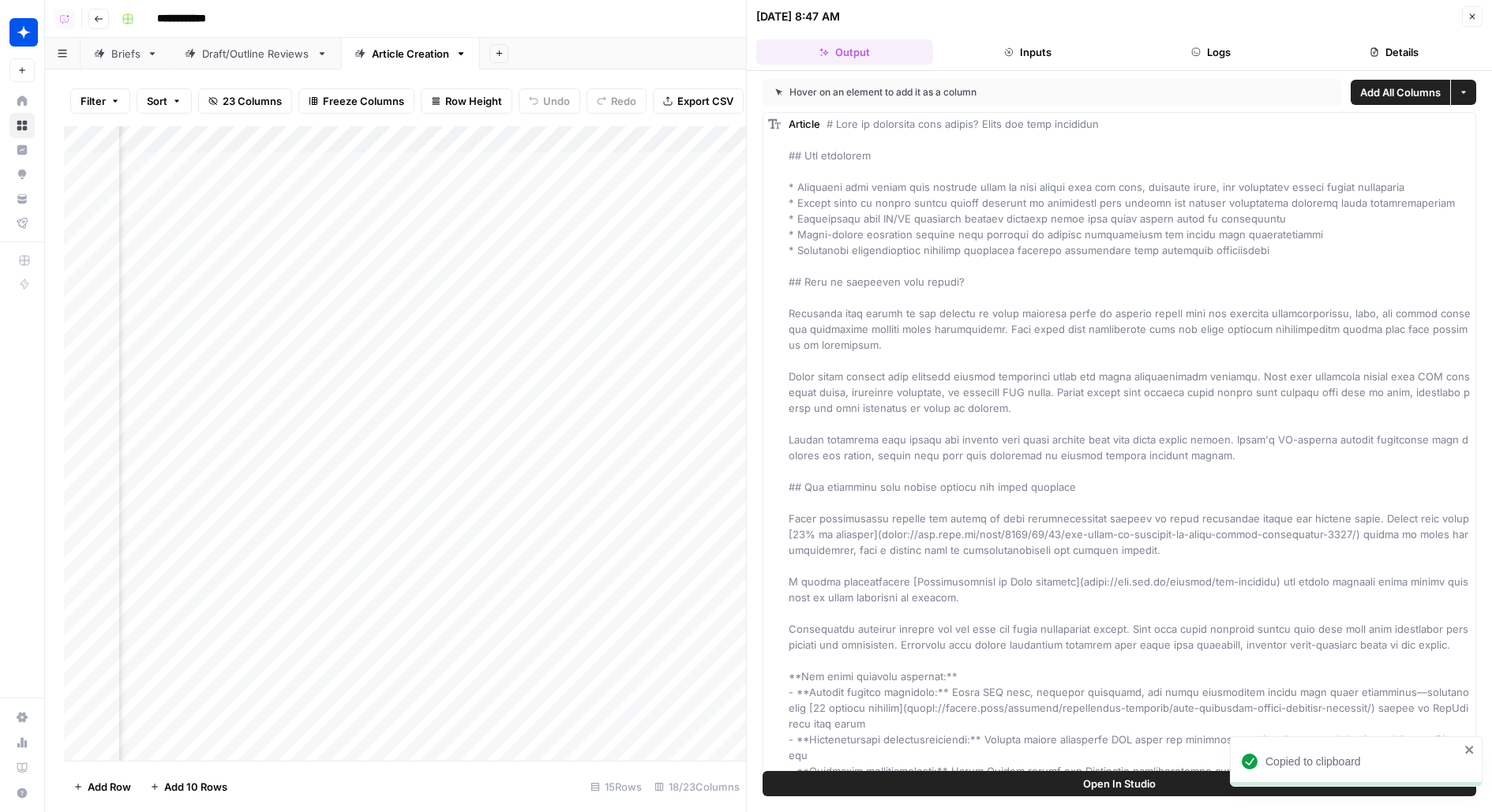
click at [1233, 58] on button "Logs" at bounding box center [1211, 52] width 176 height 25
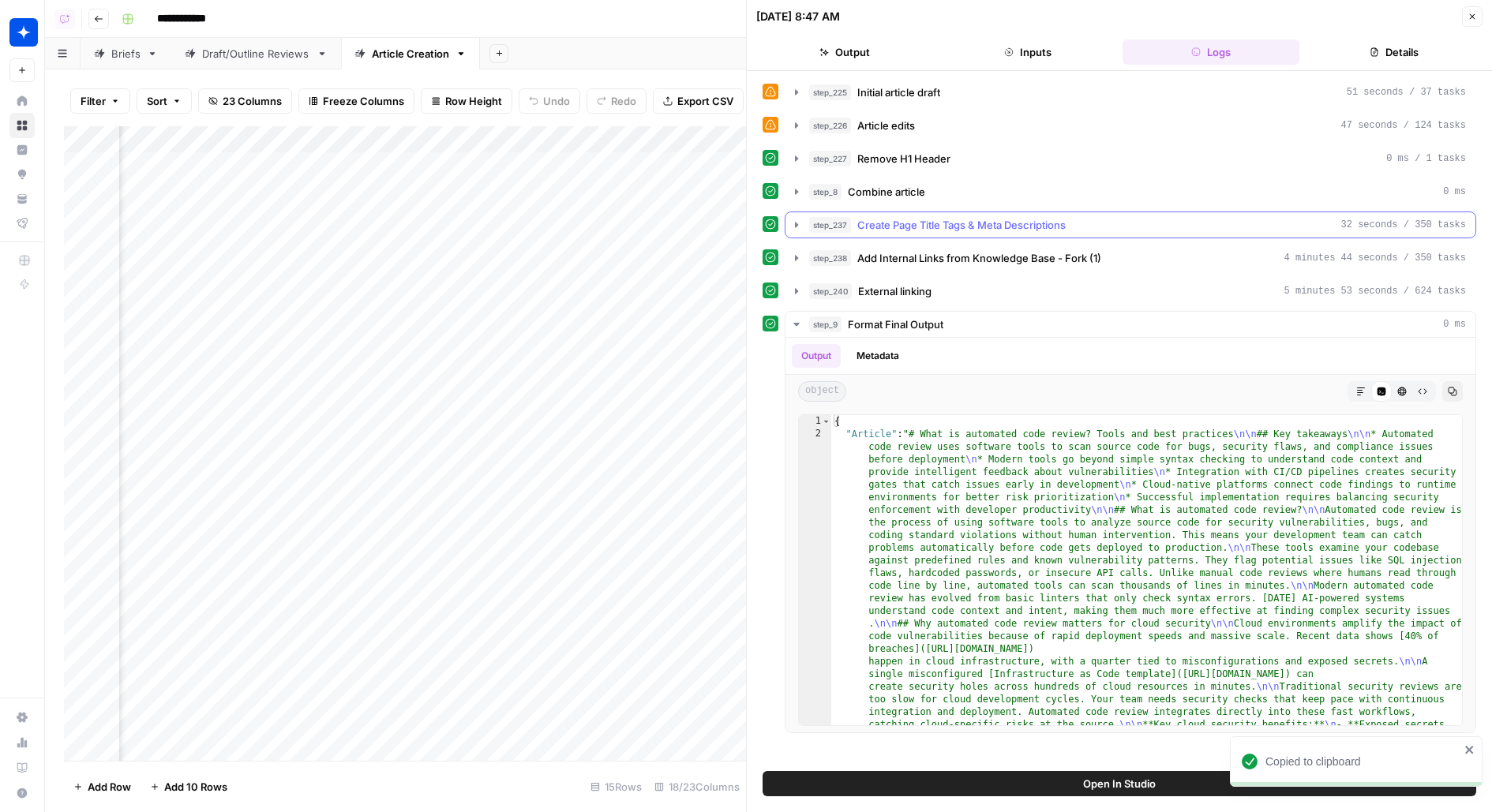
click at [1035, 229] on button "step_237 Create Page Title Tags & Meta Descriptions 32 seconds / 350 tasks" at bounding box center [1130, 225] width 690 height 25
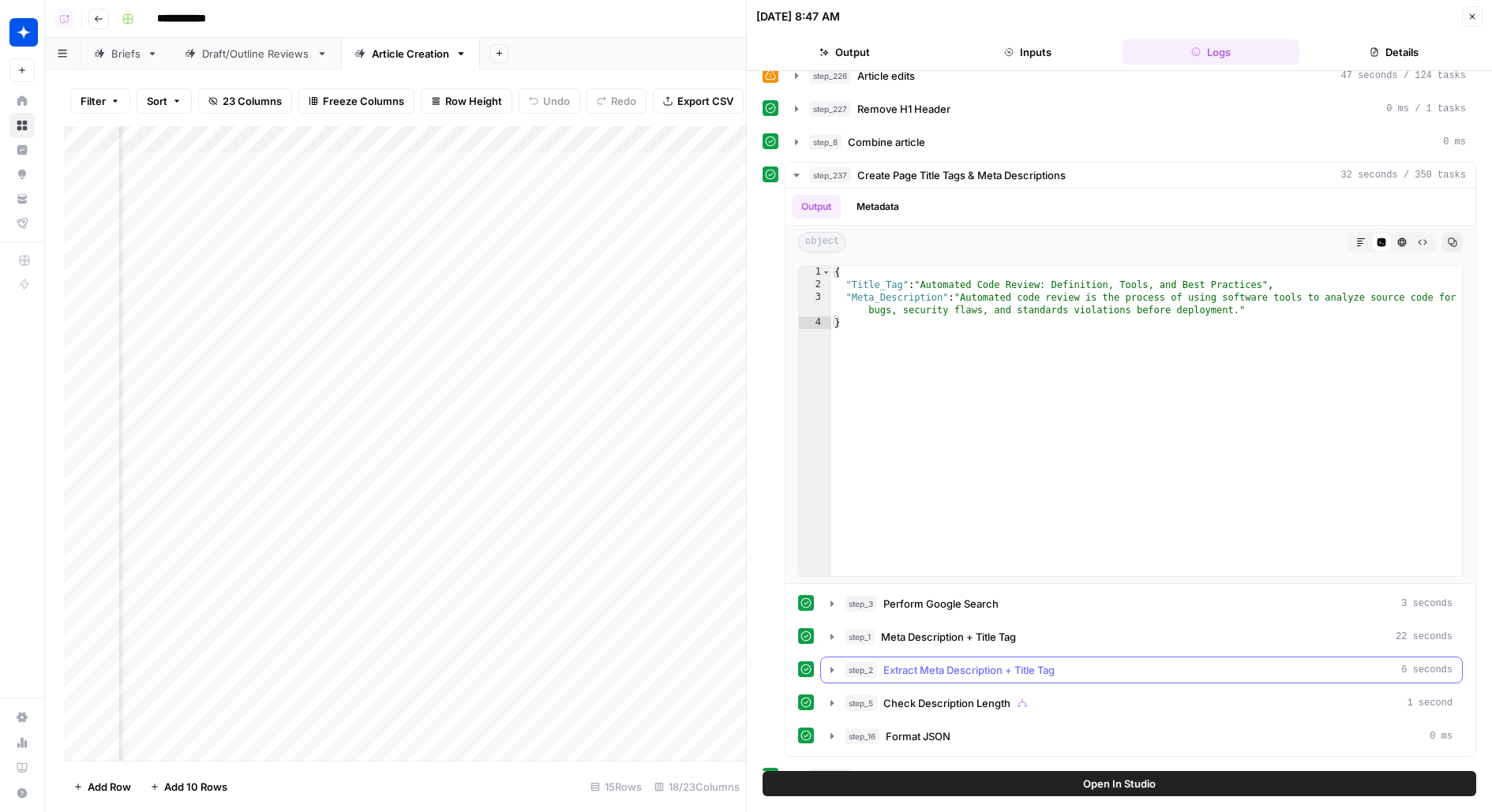
scroll to position [67, 0]
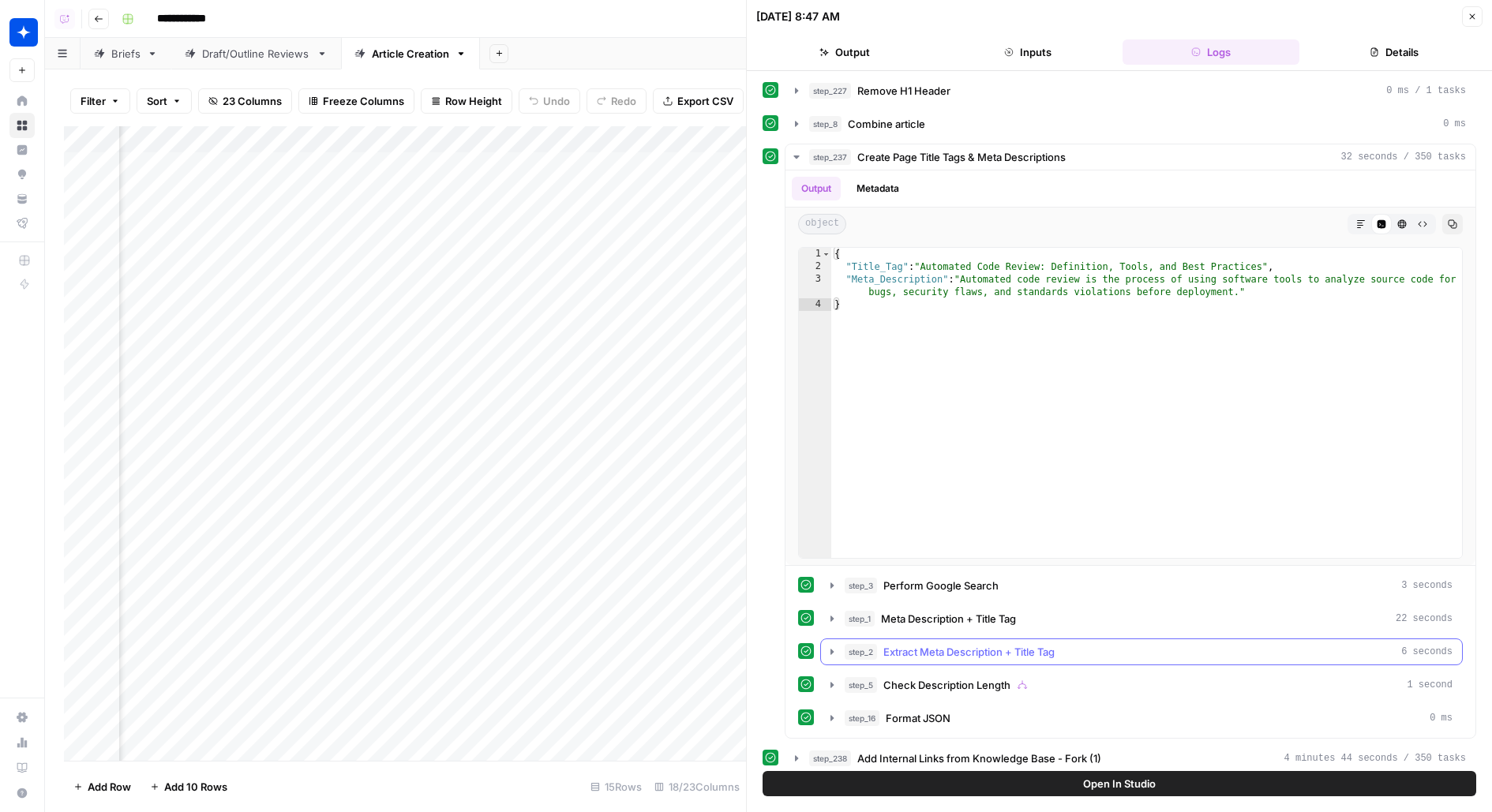
click at [1039, 652] on span "Extract Meta Description + Title Tag" at bounding box center [969, 652] width 171 height 16
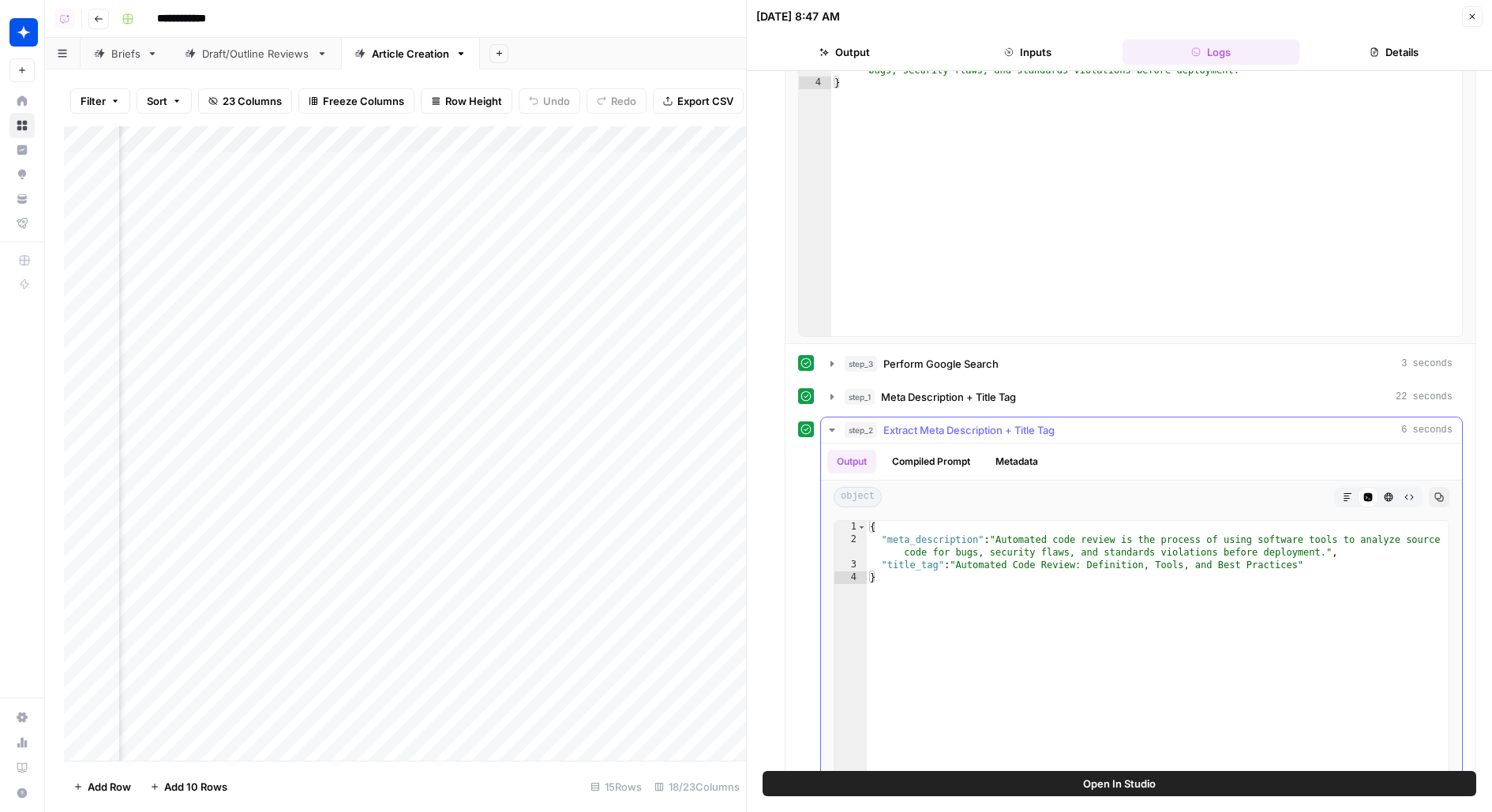
scroll to position [297, 0]
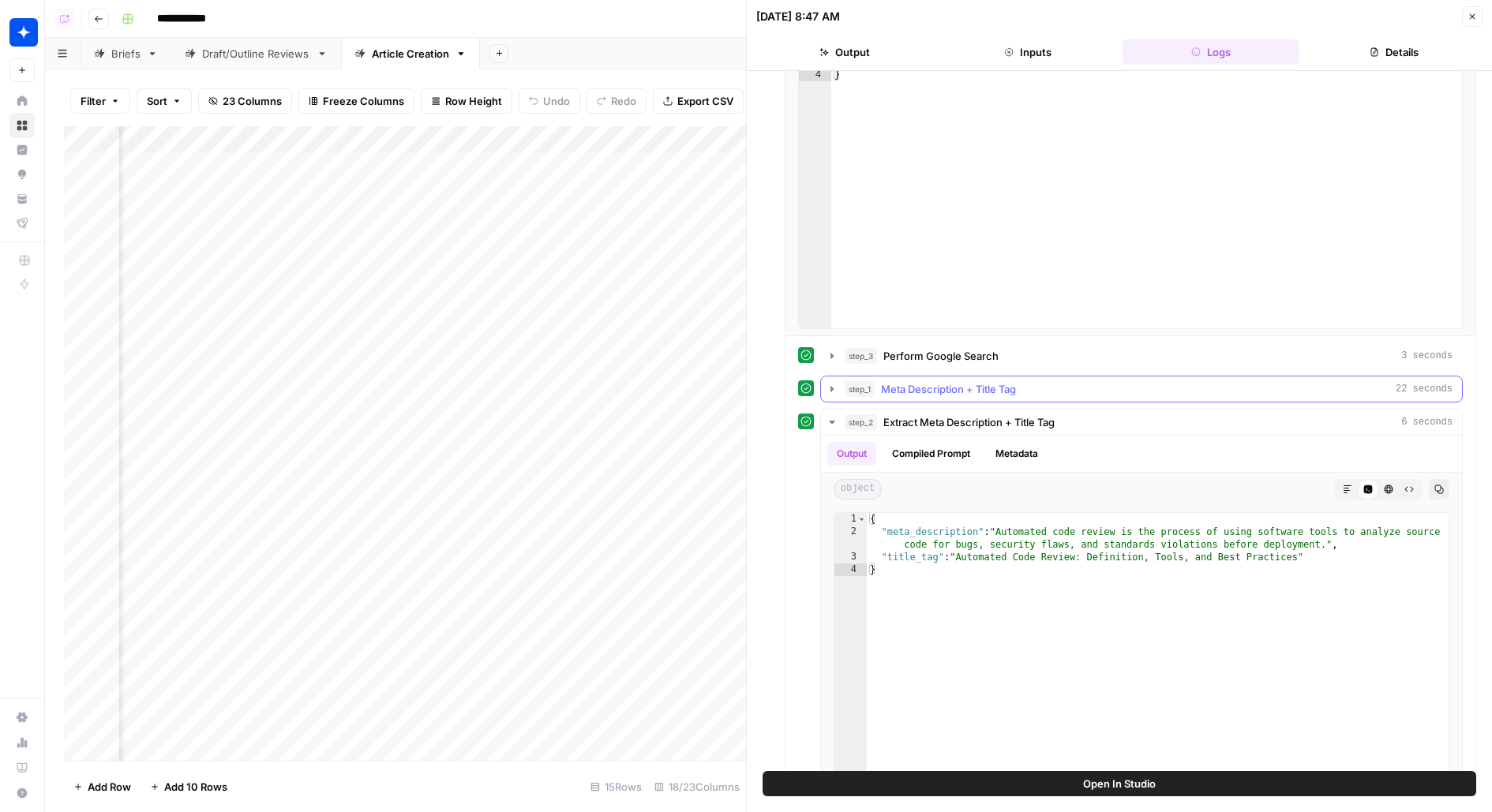
click at [1068, 385] on div "step_1 Meta Description + Title Tag 22 seconds" at bounding box center [1149, 389] width 608 height 16
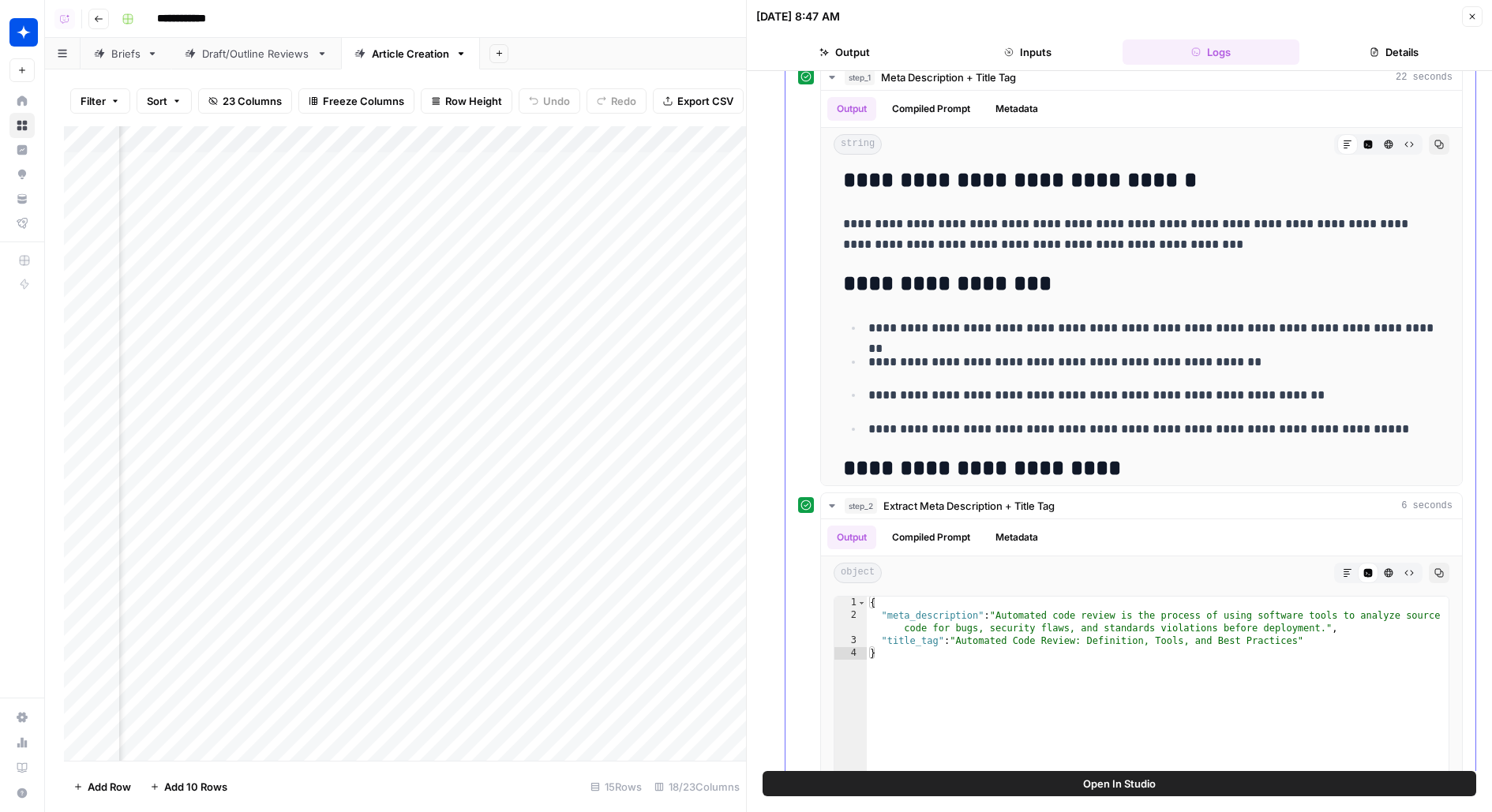
scroll to position [624, 0]
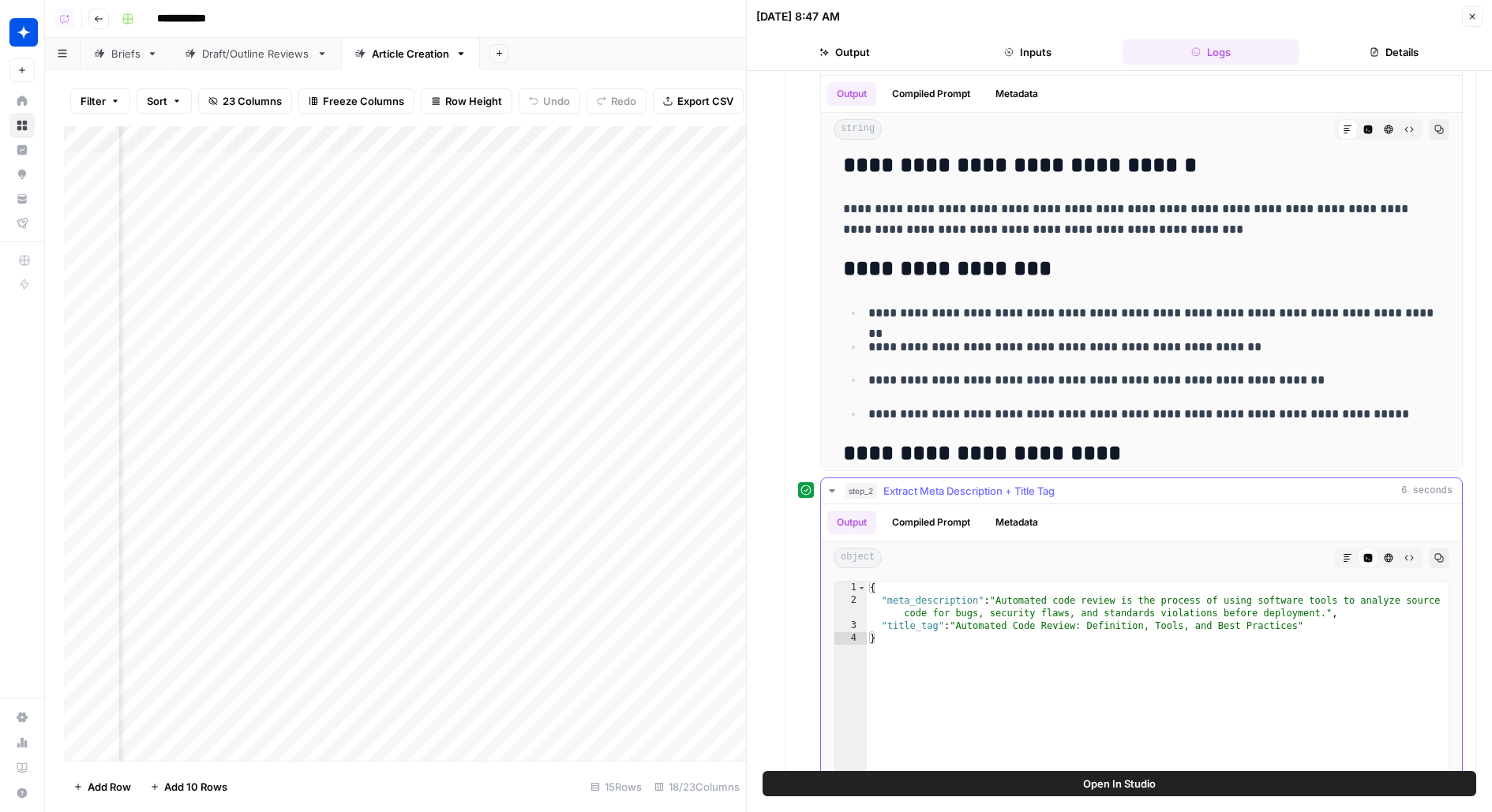
click at [949, 490] on span "Extract Meta Description + Title Tag" at bounding box center [969, 491] width 171 height 16
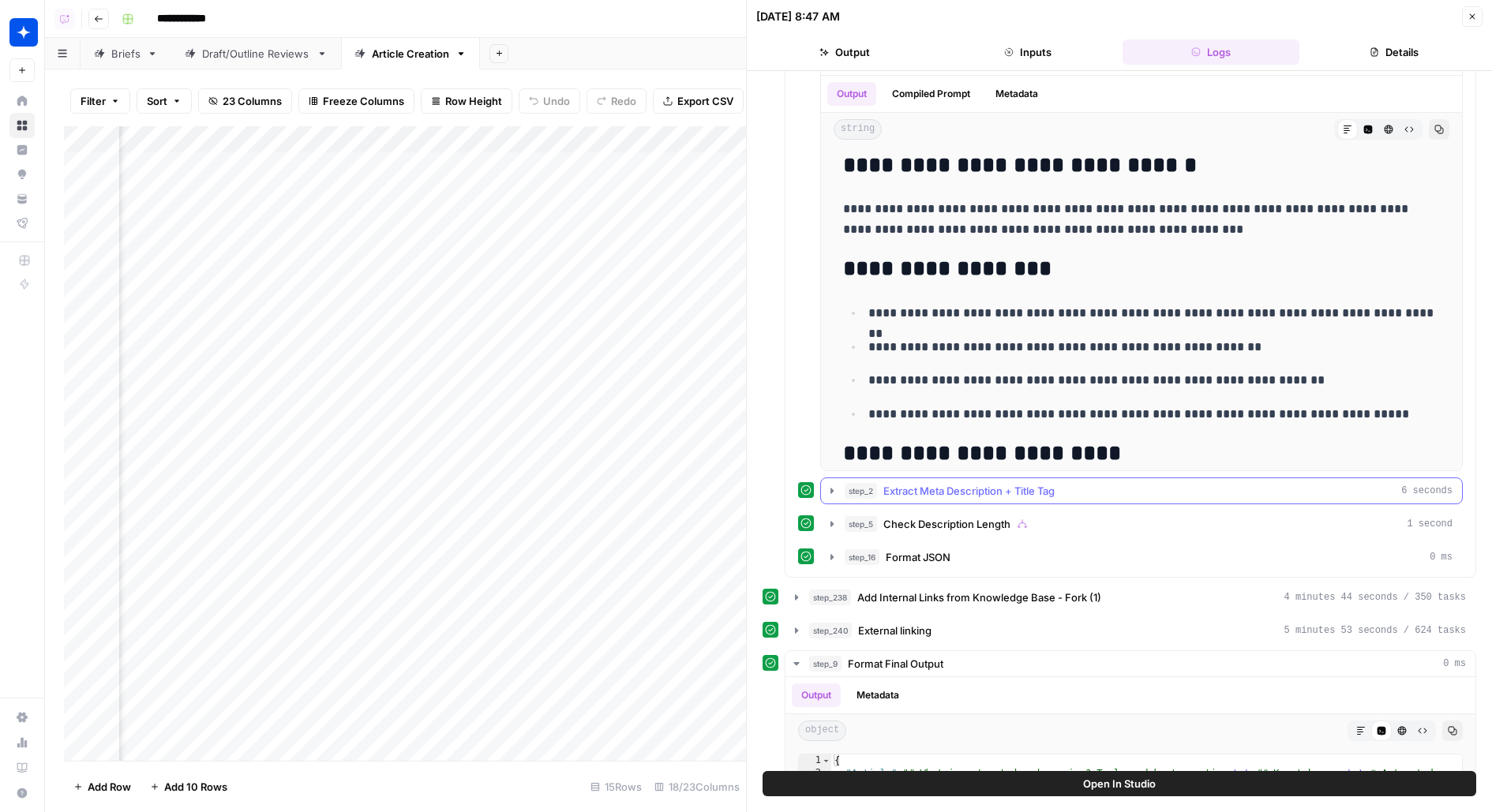
click at [947, 491] on span "Extract Meta Description + Title Tag" at bounding box center [969, 491] width 171 height 16
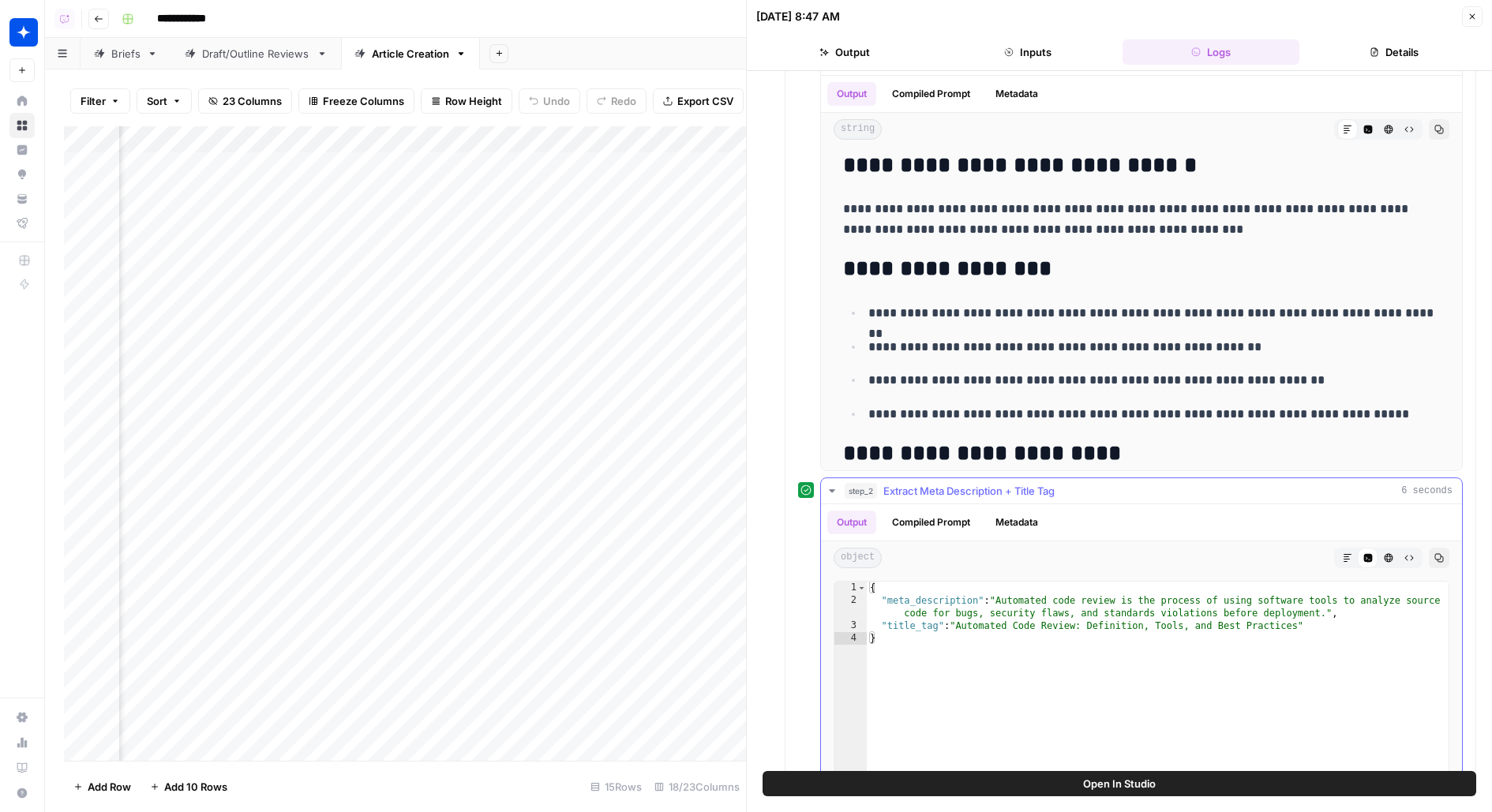
click at [949, 517] on button "Compiled Prompt" at bounding box center [931, 521] width 97 height 23
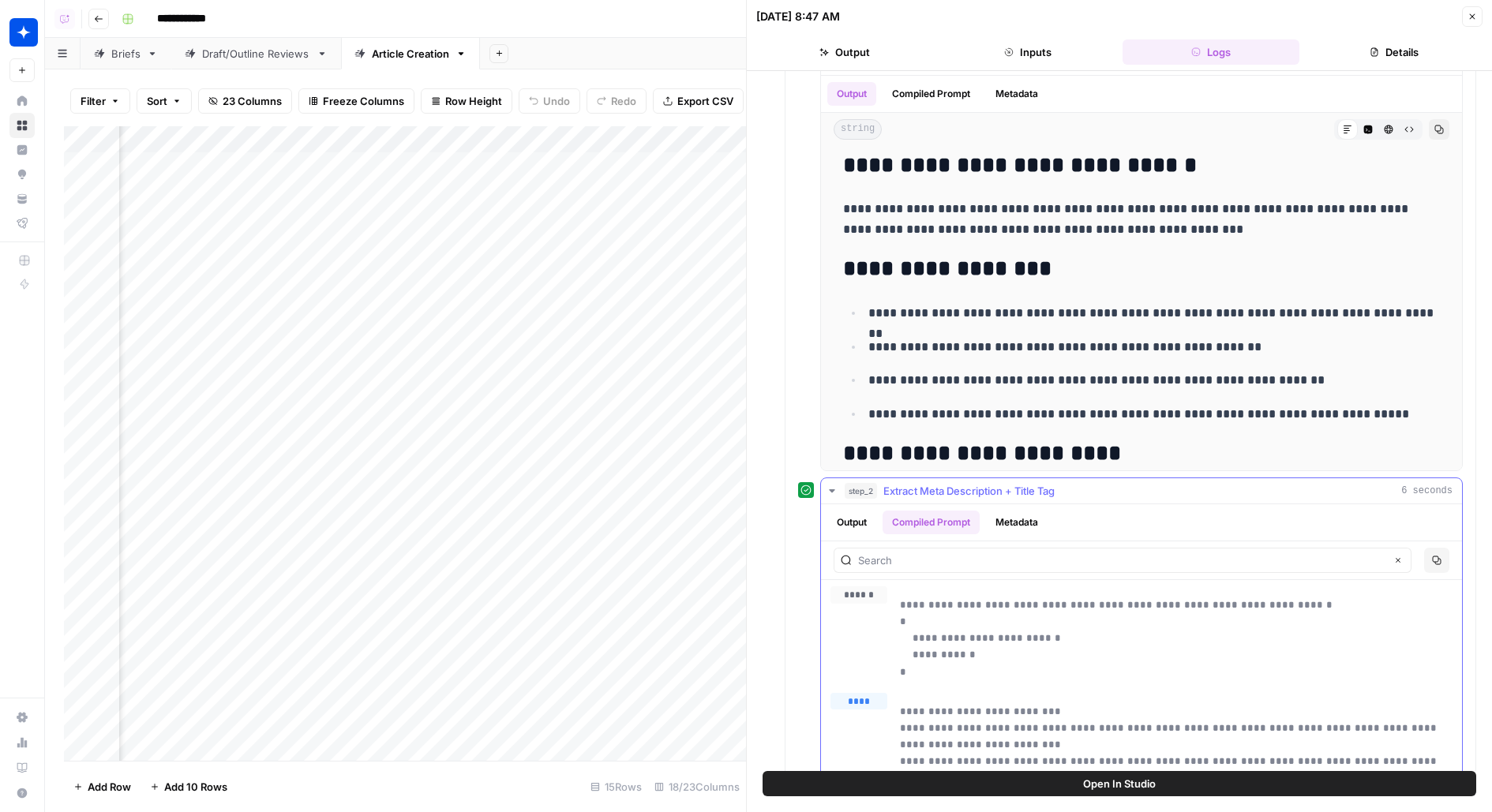
click at [1444, 550] on button "Copy" at bounding box center [1436, 559] width 25 height 25
click at [310, 249] on div "Add Column" at bounding box center [405, 444] width 682 height 635
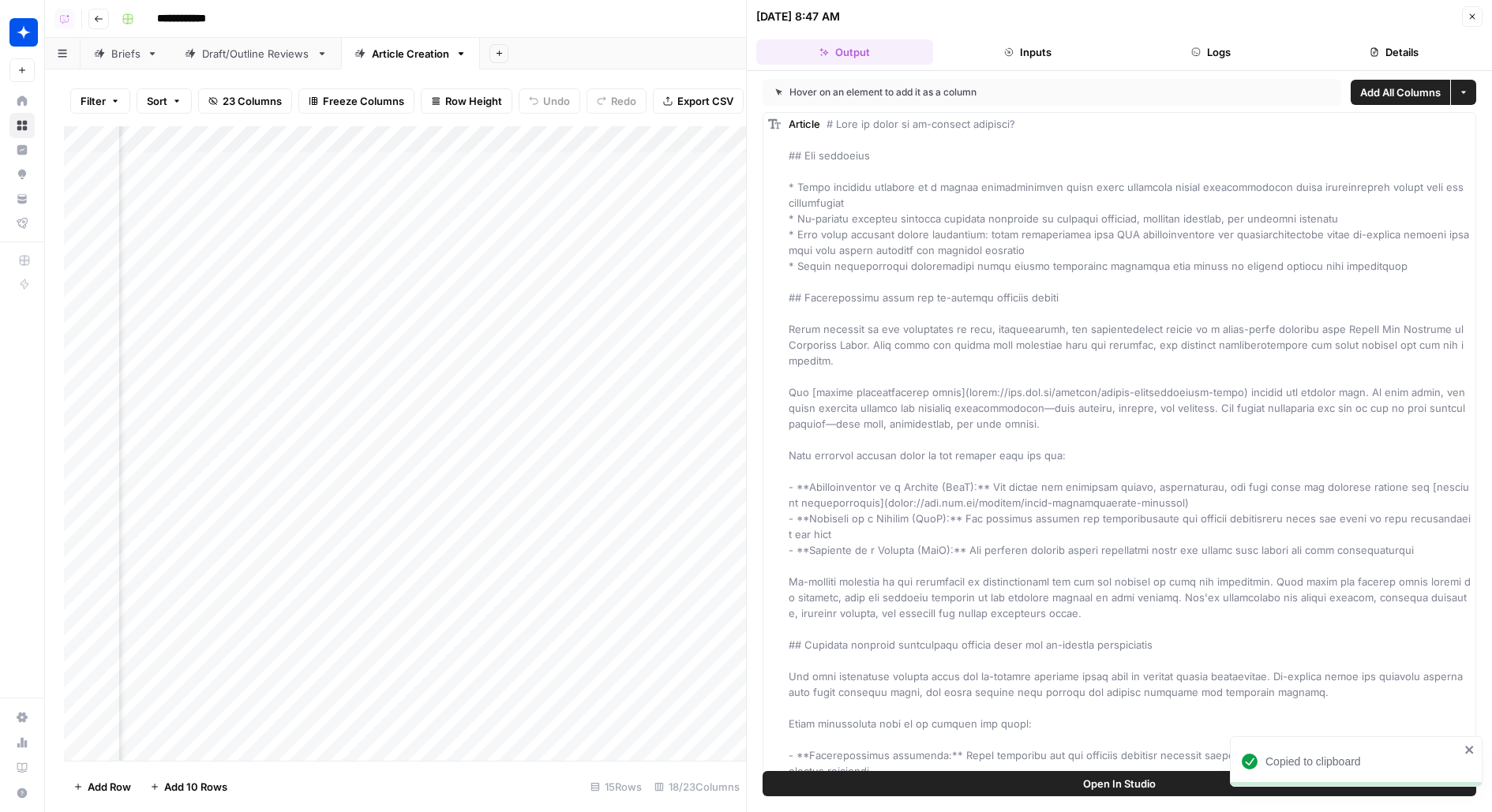
click at [1237, 51] on button "Logs" at bounding box center [1211, 52] width 176 height 25
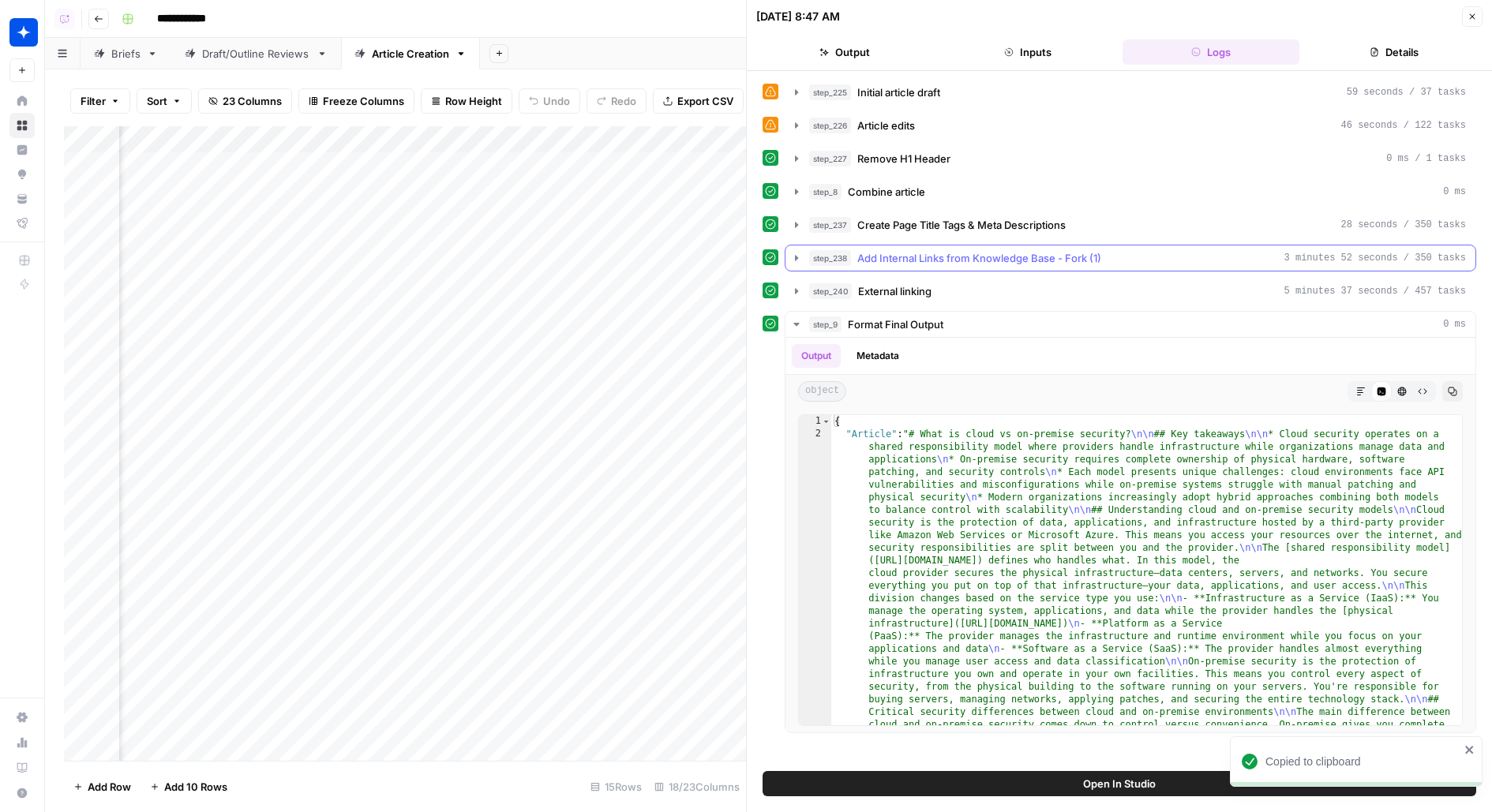
click at [1034, 250] on span "Add Internal Links from Knowledge Base - Fork (1)" at bounding box center [979, 258] width 244 height 16
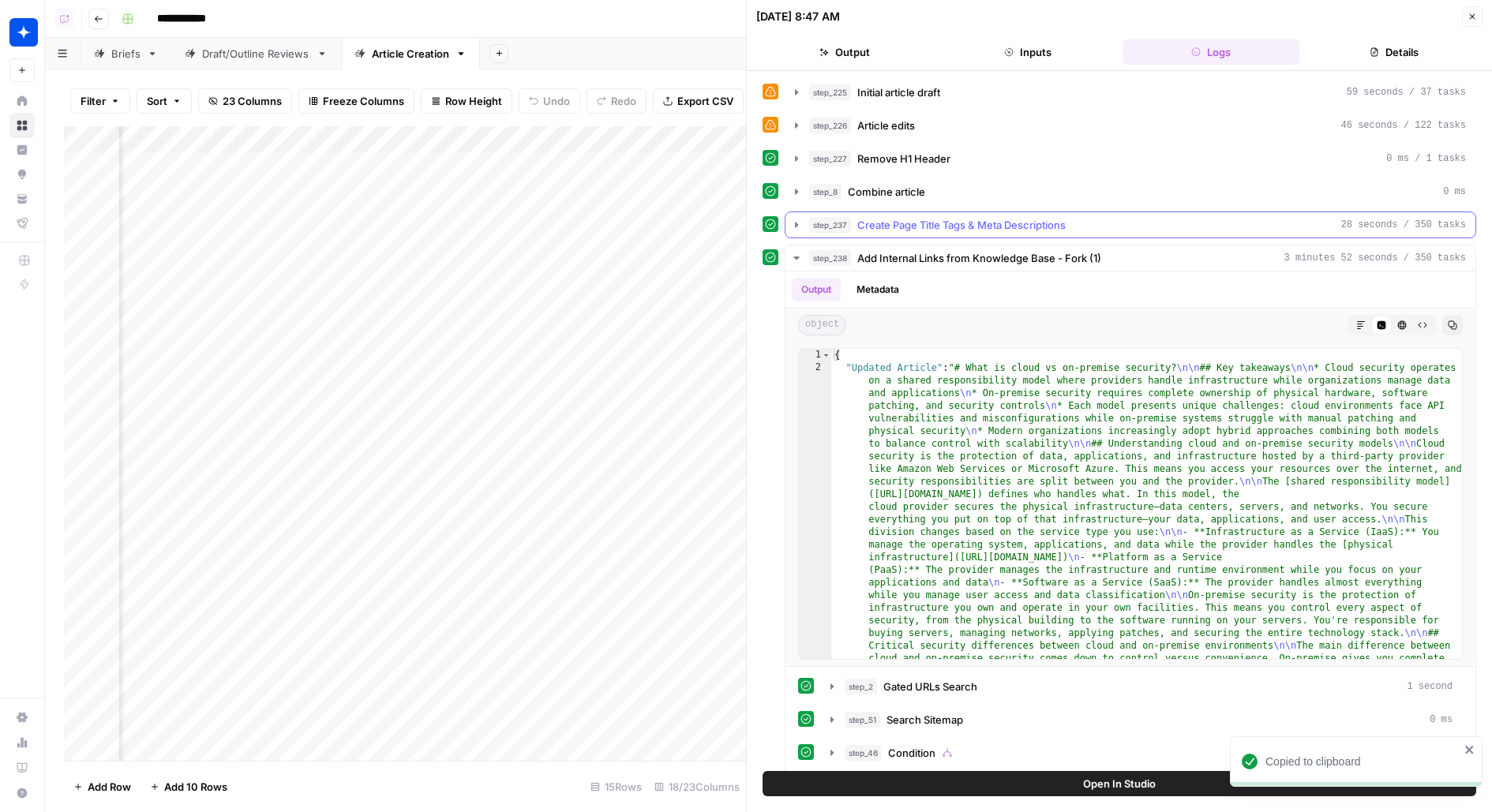
click at [1026, 217] on span "Create Page Title Tags & Meta Descriptions" at bounding box center [961, 225] width 208 height 16
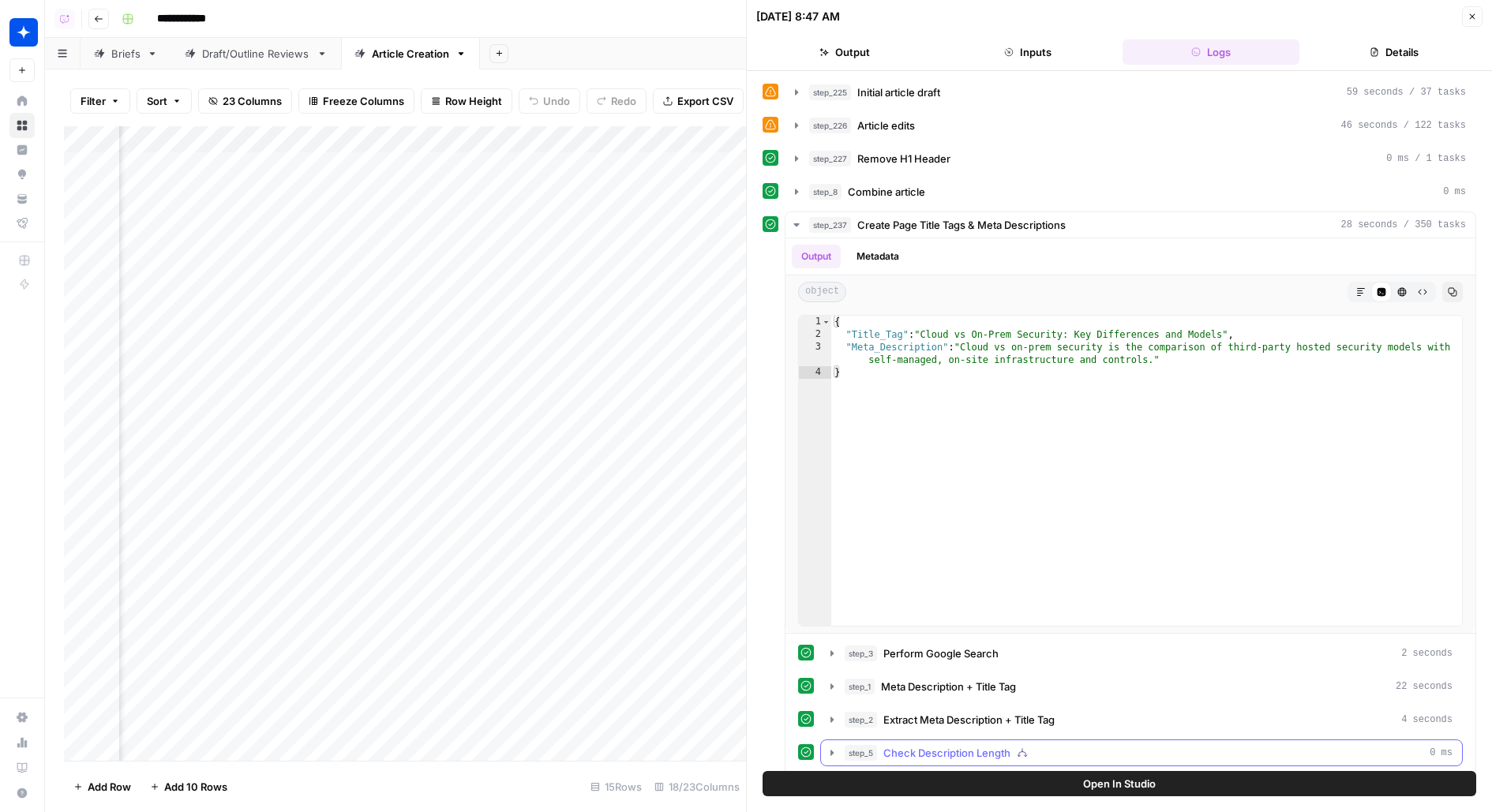
click at [918, 745] on span "Check Description Length" at bounding box center [946, 753] width 127 height 16
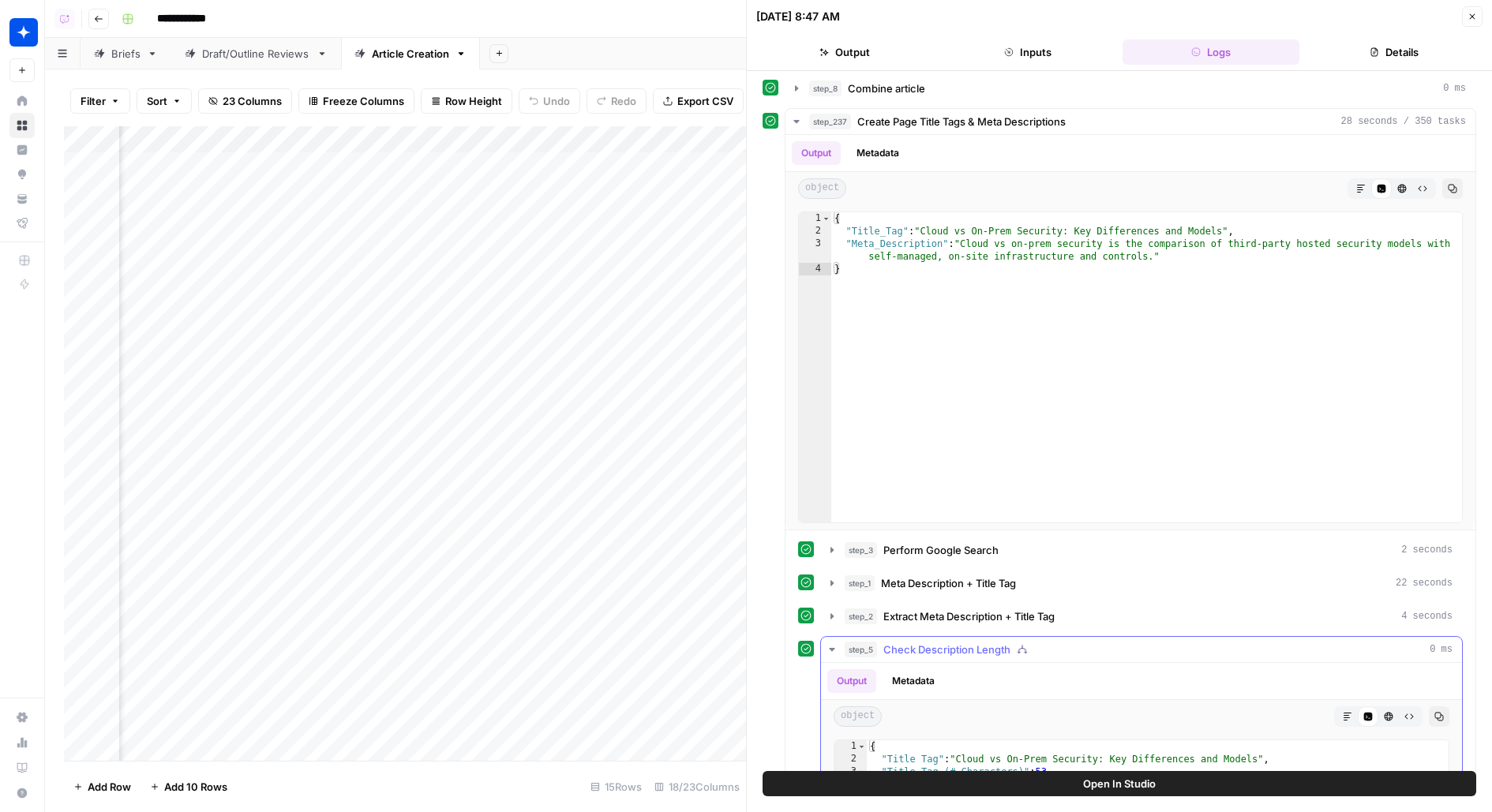
scroll to position [211, 0]
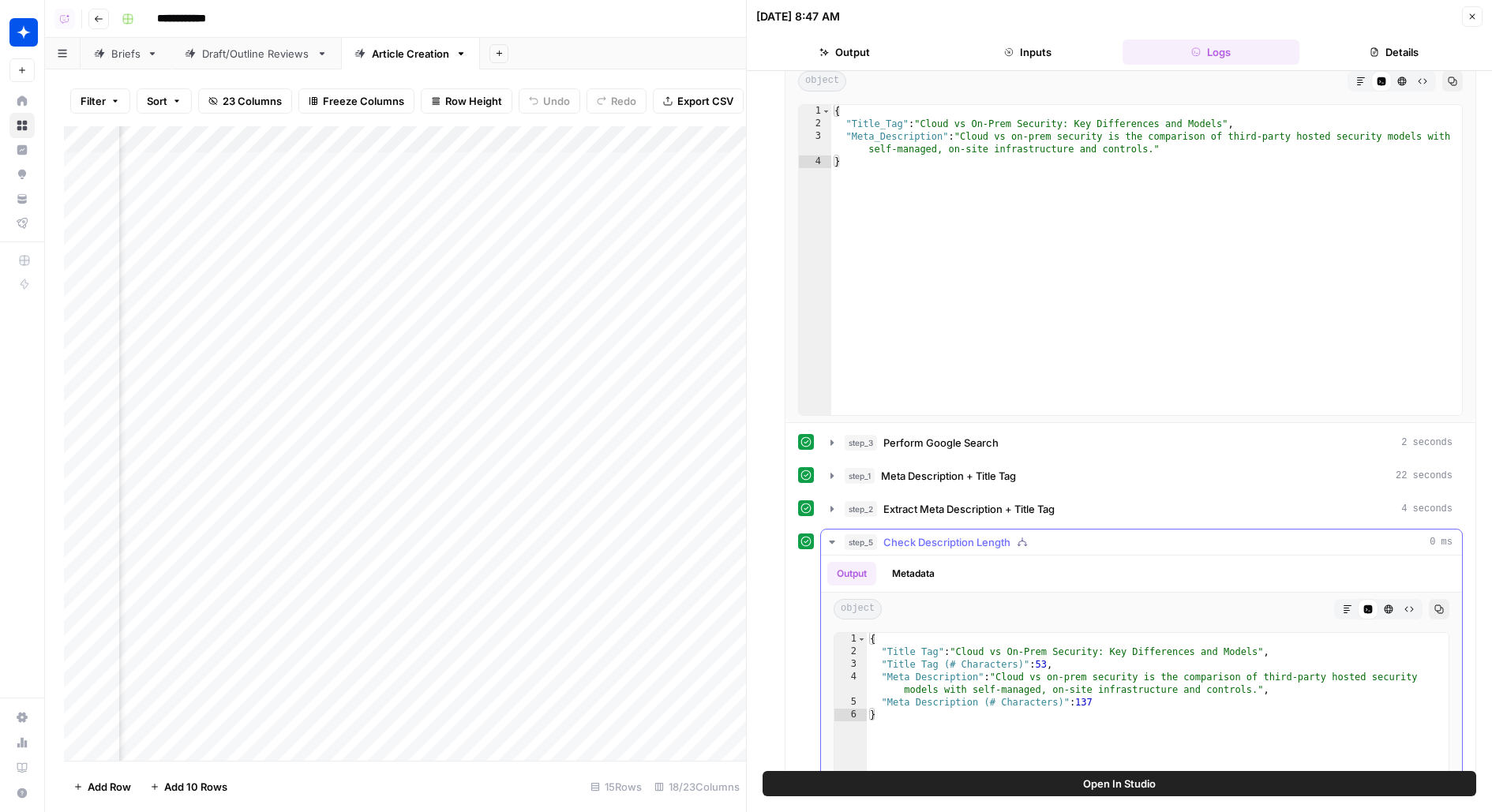
click at [1018, 510] on span "Extract Meta Description + Title Tag" at bounding box center [969, 509] width 171 height 16
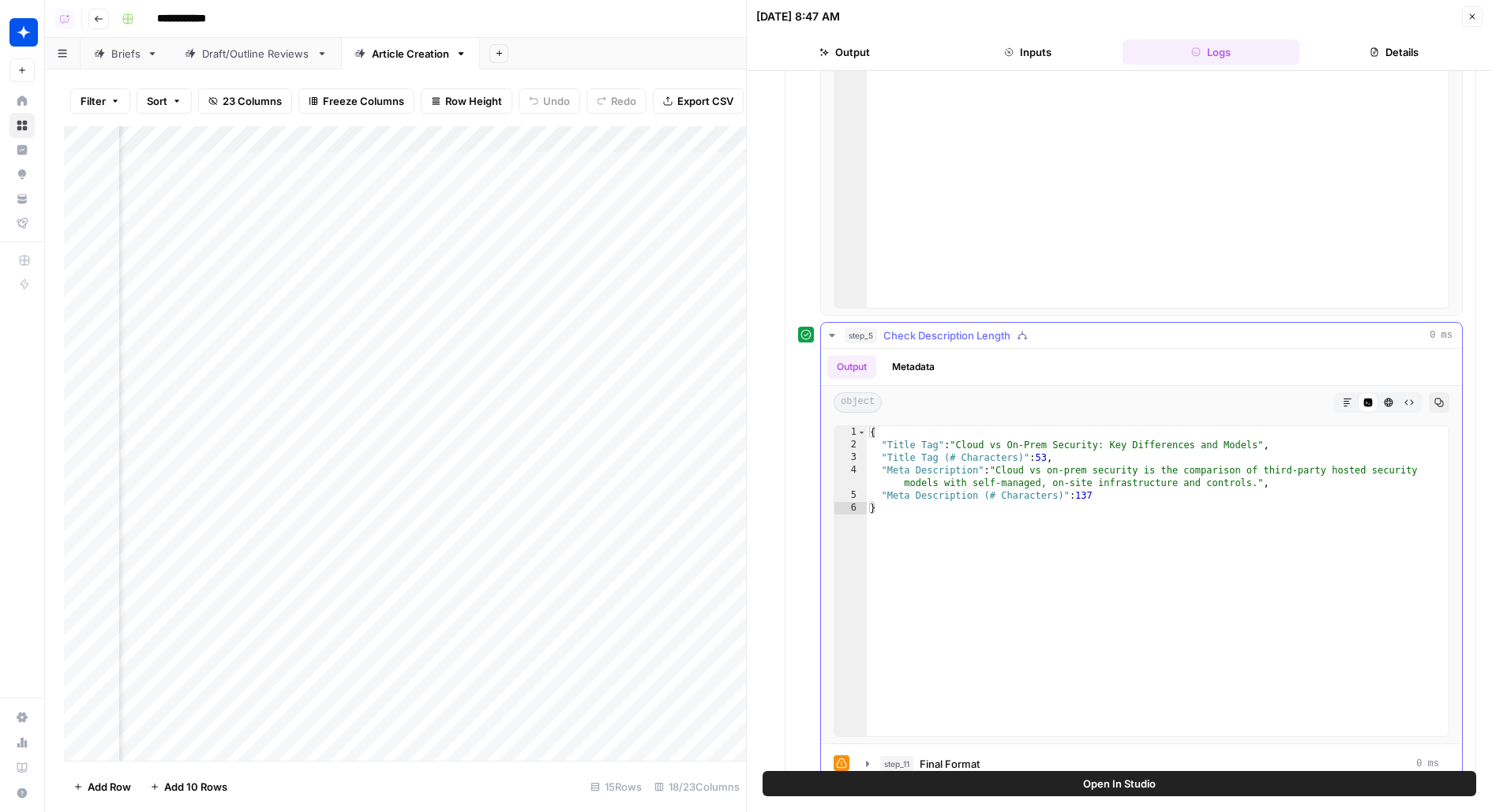
click at [1007, 332] on span "Check Description Length" at bounding box center [946, 336] width 127 height 16
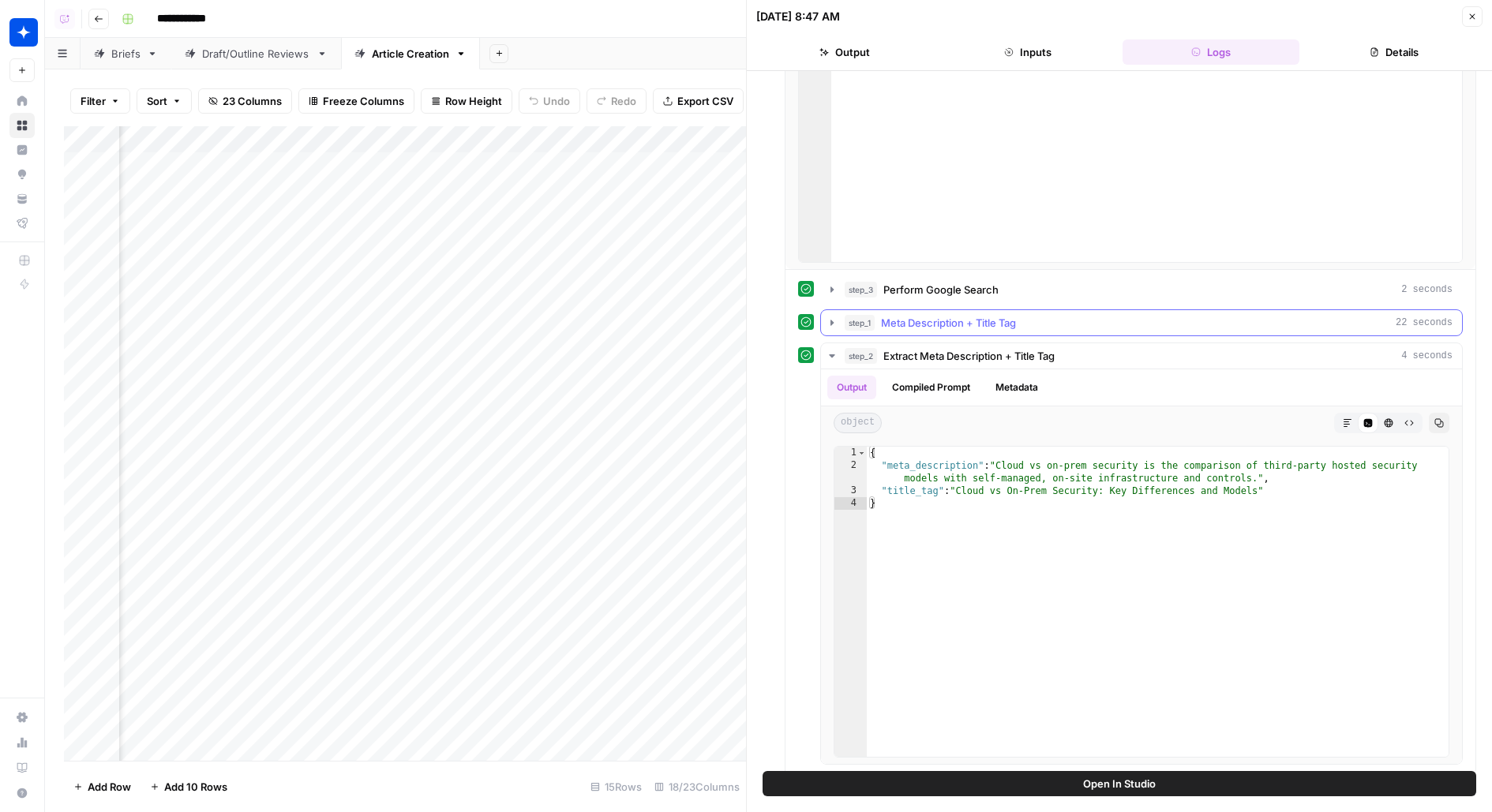
scroll to position [361, 0]
click at [987, 320] on span "Meta Description + Title Tag" at bounding box center [949, 326] width 135 height 16
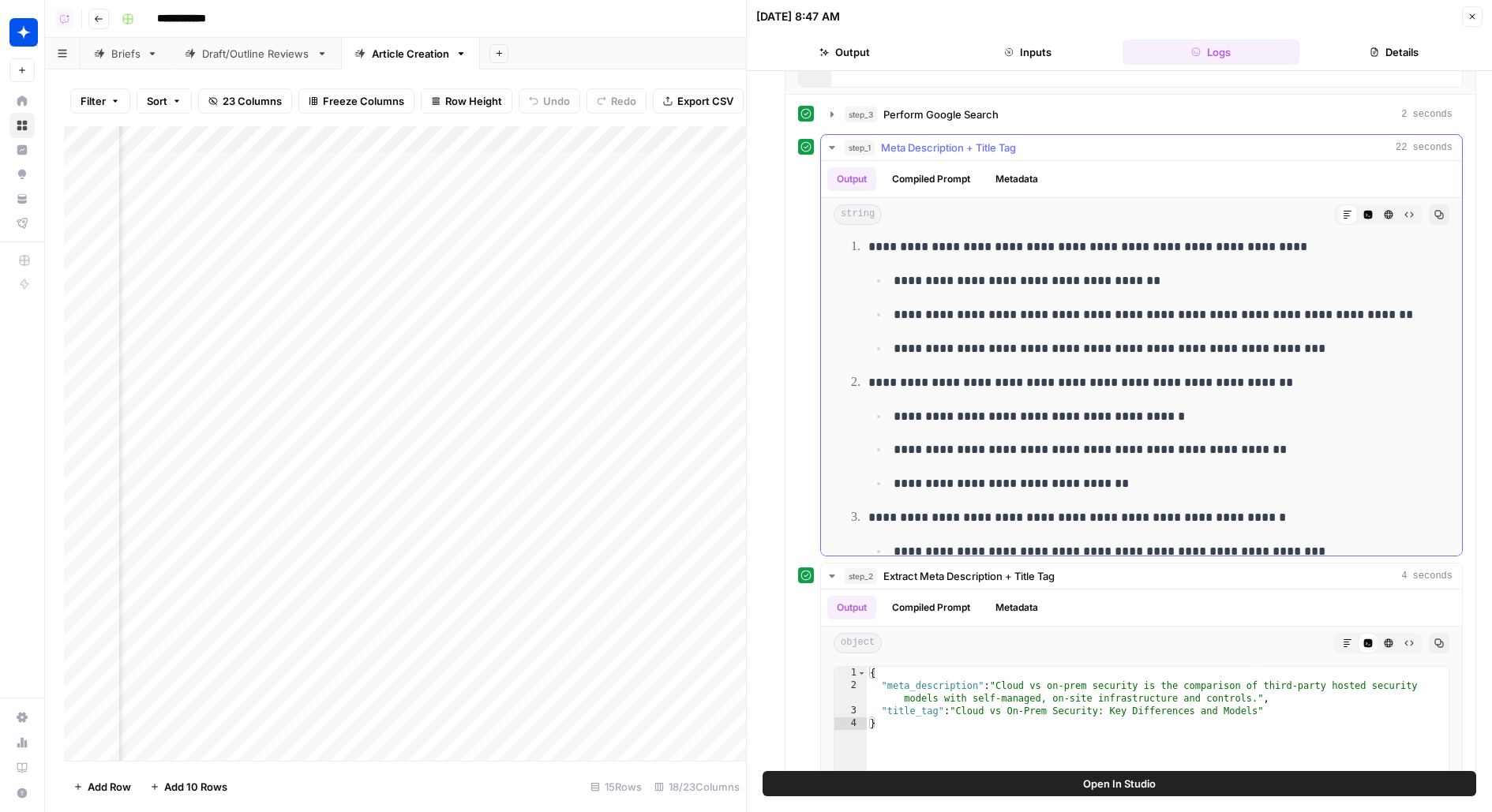
scroll to position [608, 0]
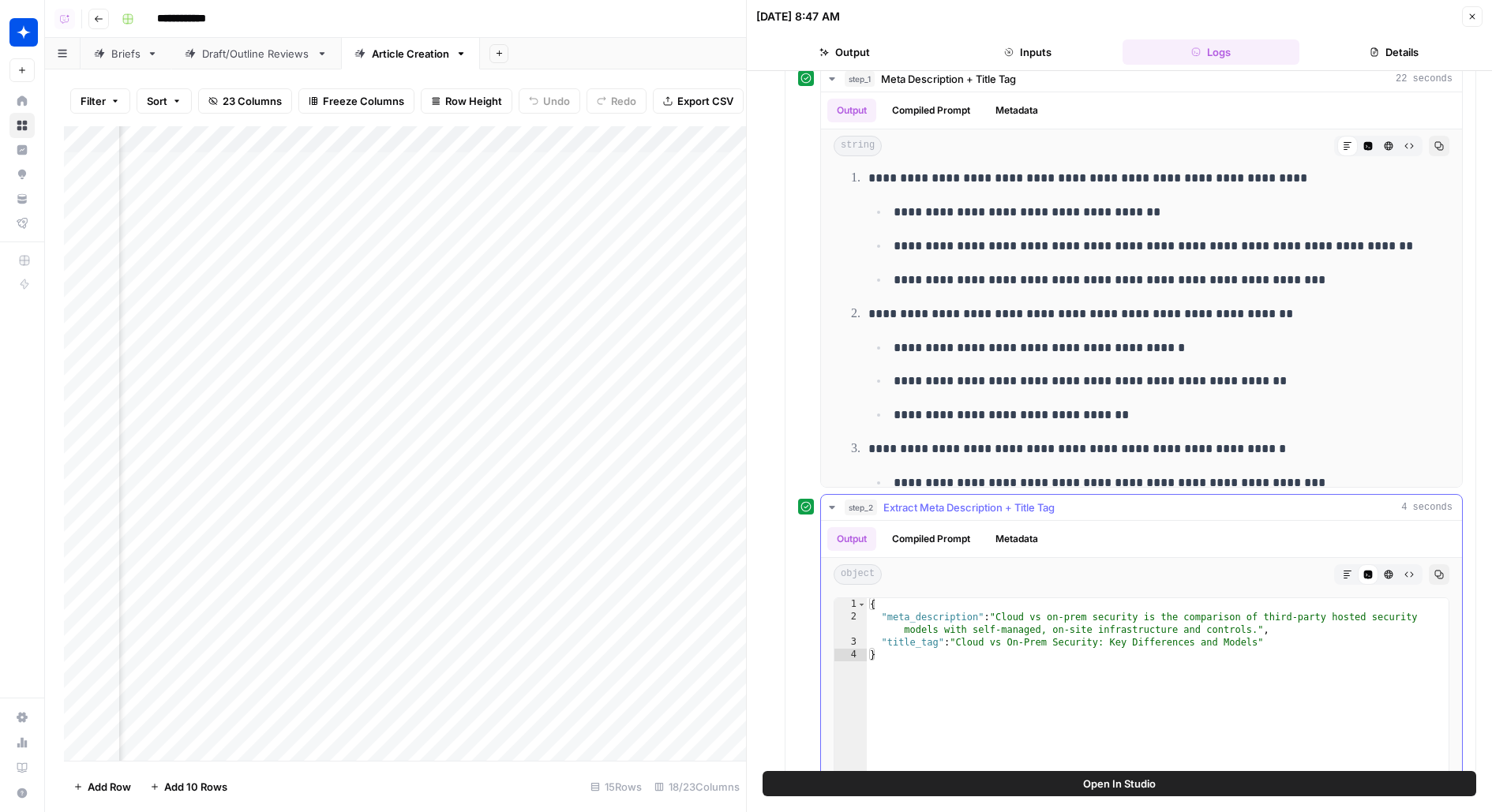
click at [933, 535] on button "Compiled Prompt" at bounding box center [931, 539] width 97 height 23
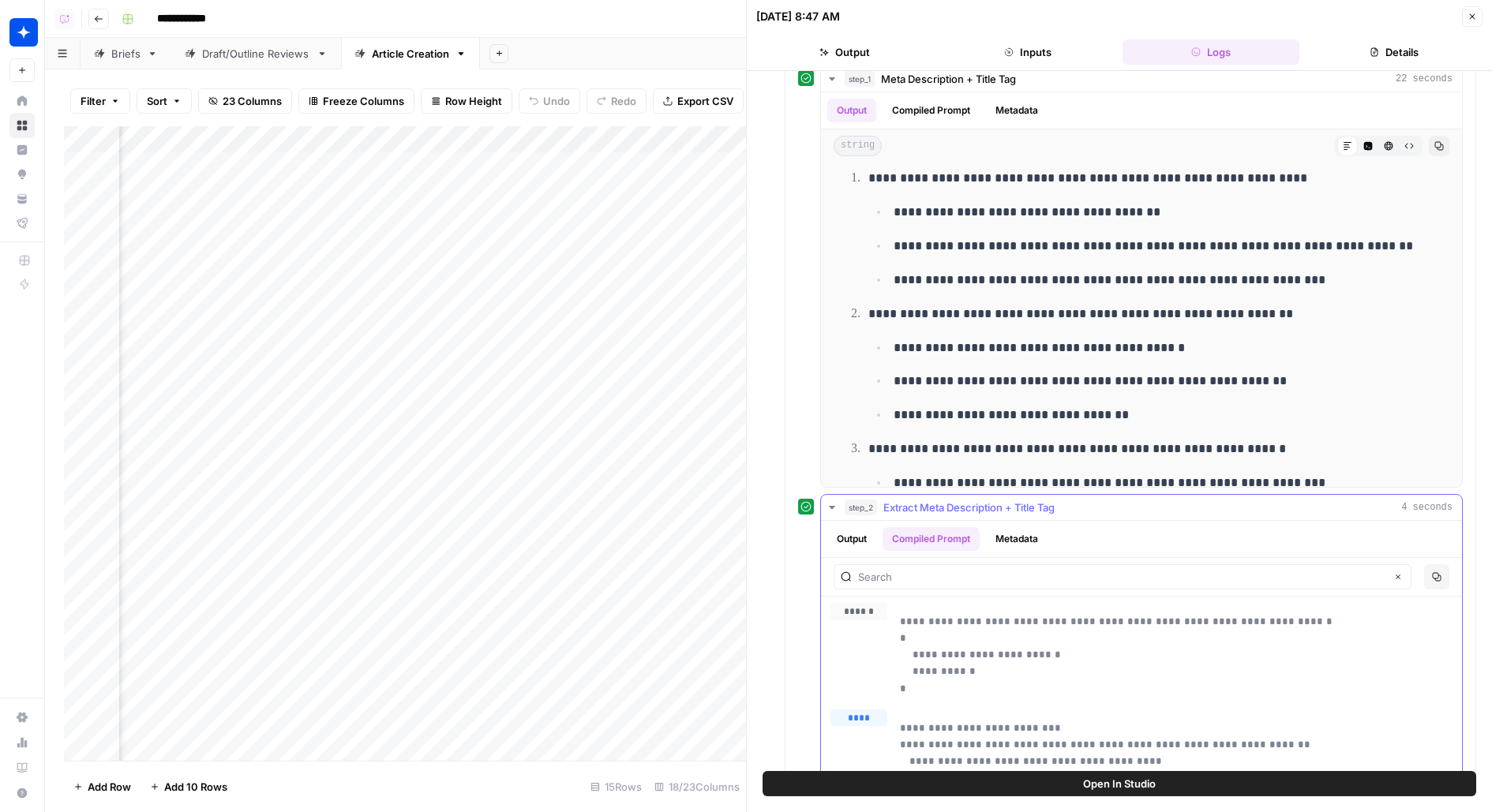
click at [1437, 576] on button "Copy" at bounding box center [1436, 577] width 25 height 25
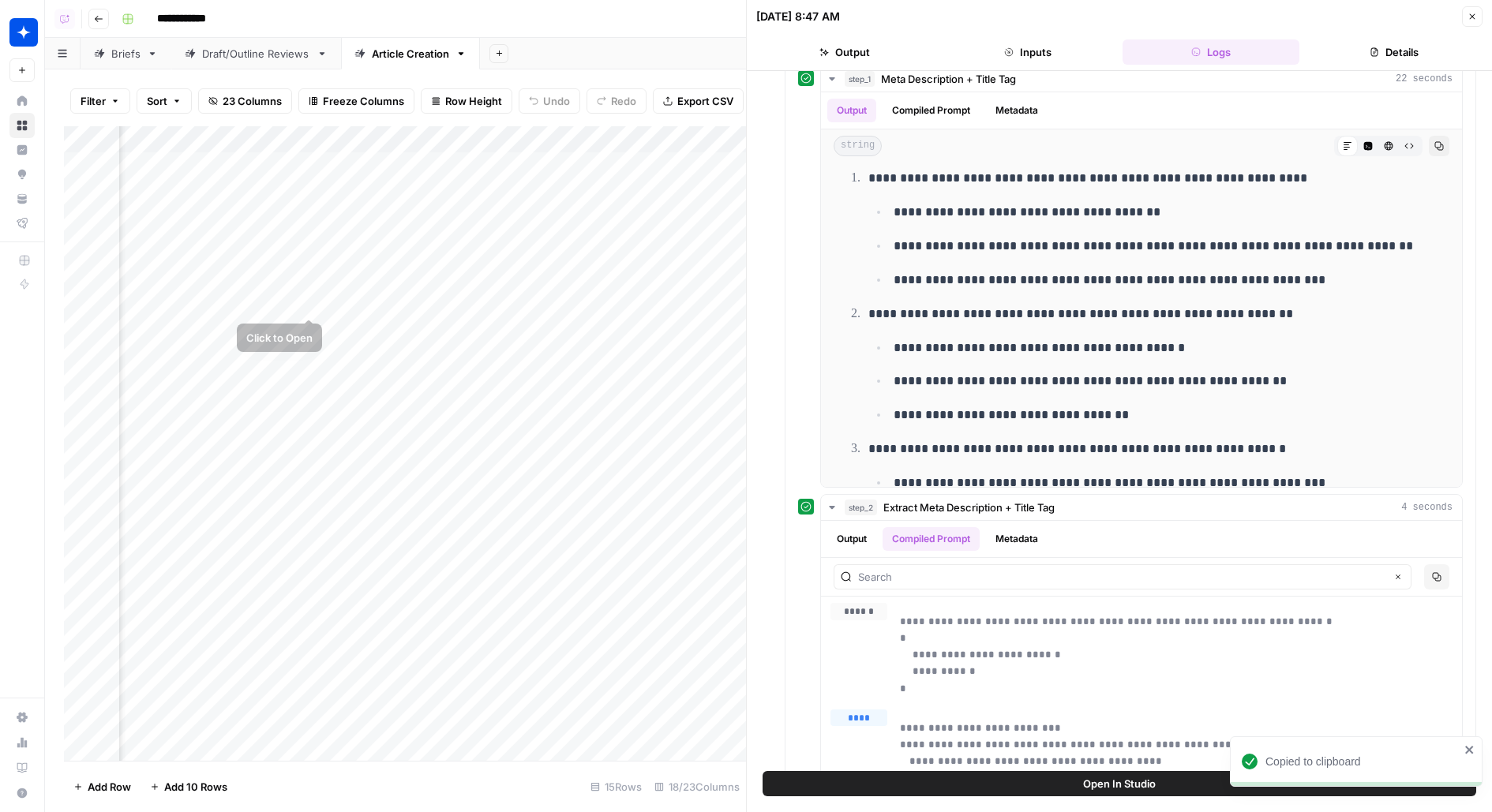
click at [314, 290] on div "Add Column" at bounding box center [405, 444] width 682 height 635
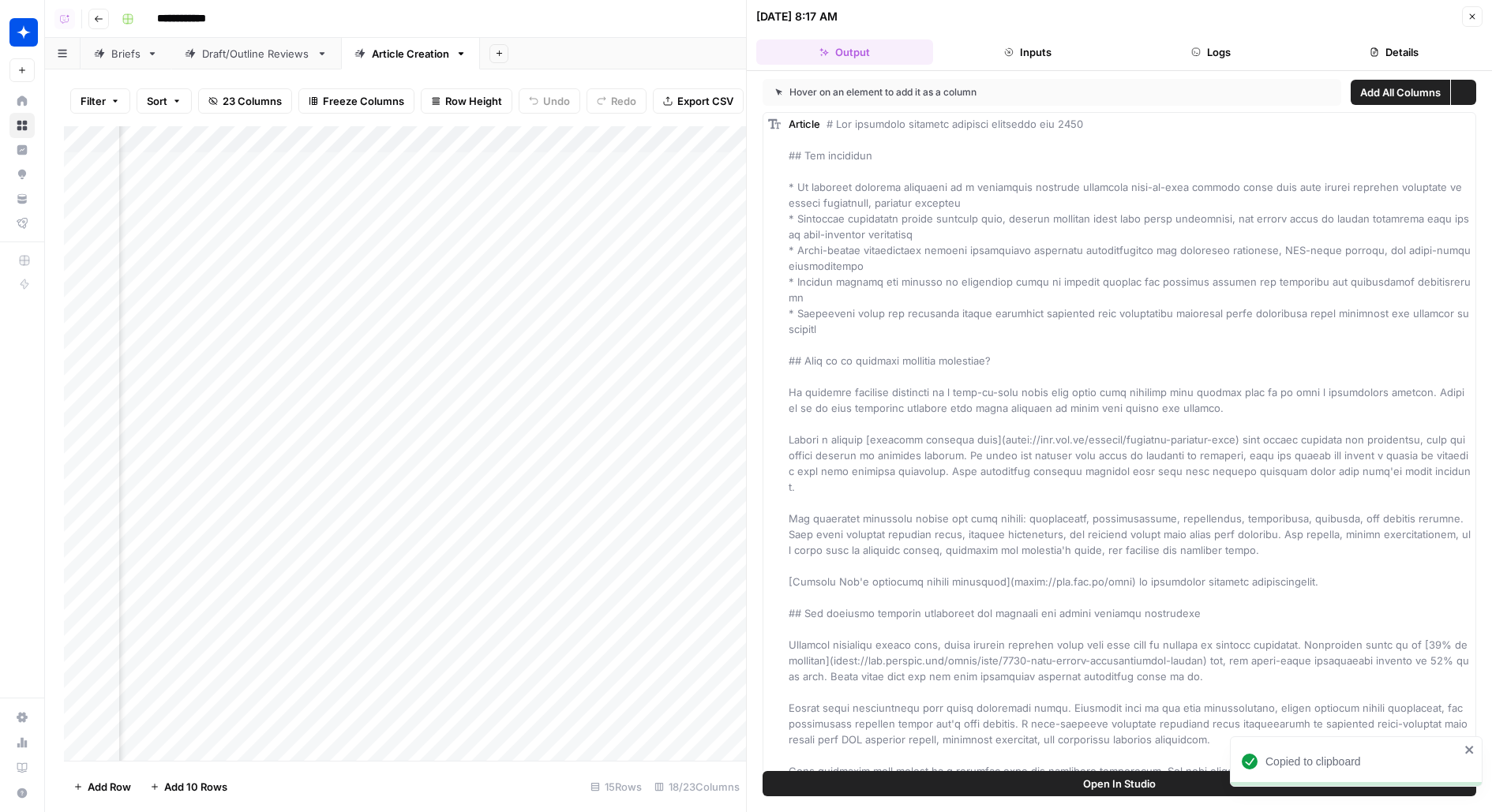
click at [1286, 54] on button "Logs" at bounding box center [1211, 52] width 176 height 25
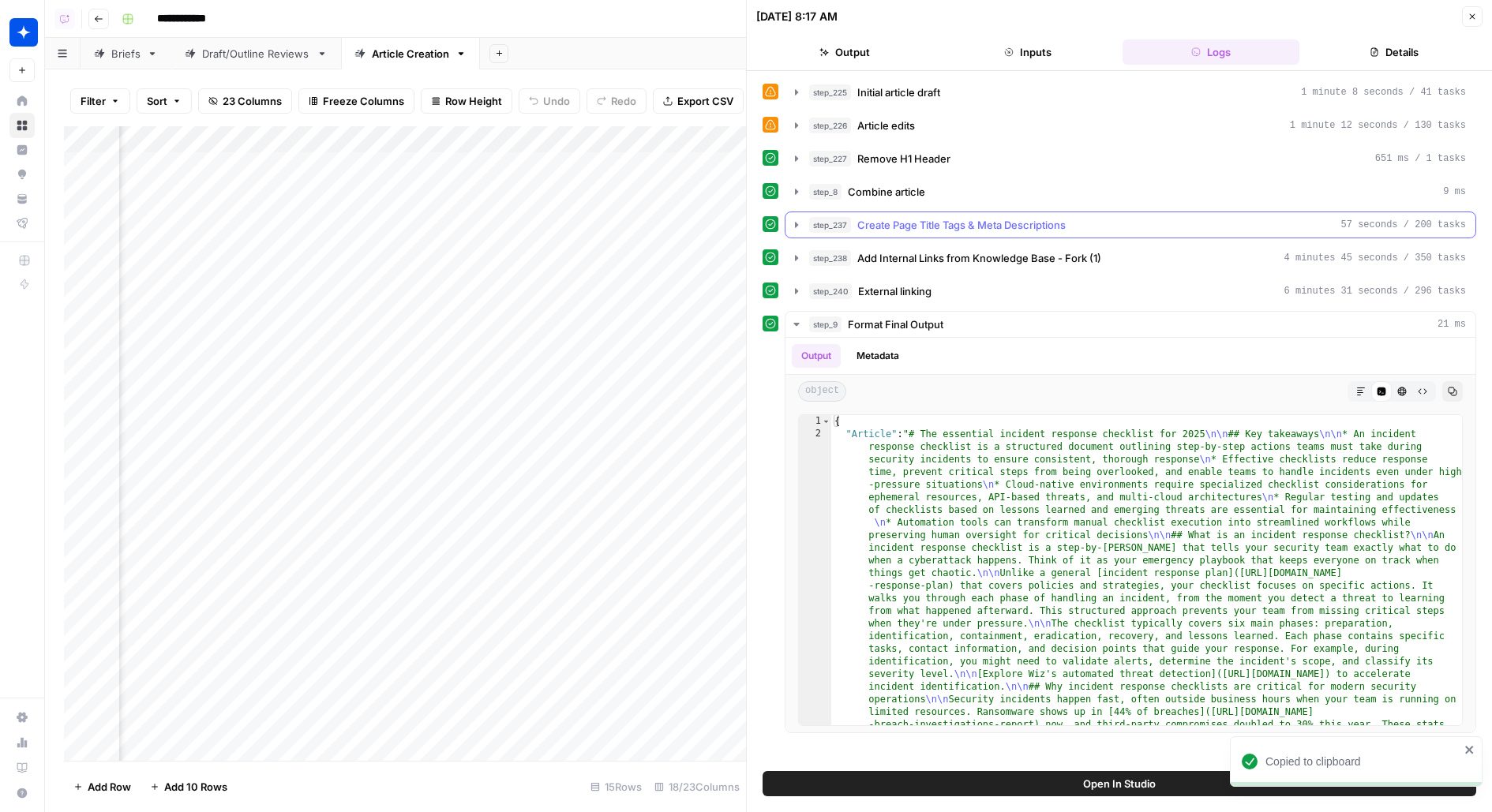
click at [1215, 221] on div "step_237 Create Page Title Tags & Meta Descriptions 57 seconds / 200 tasks" at bounding box center [1137, 225] width 656 height 16
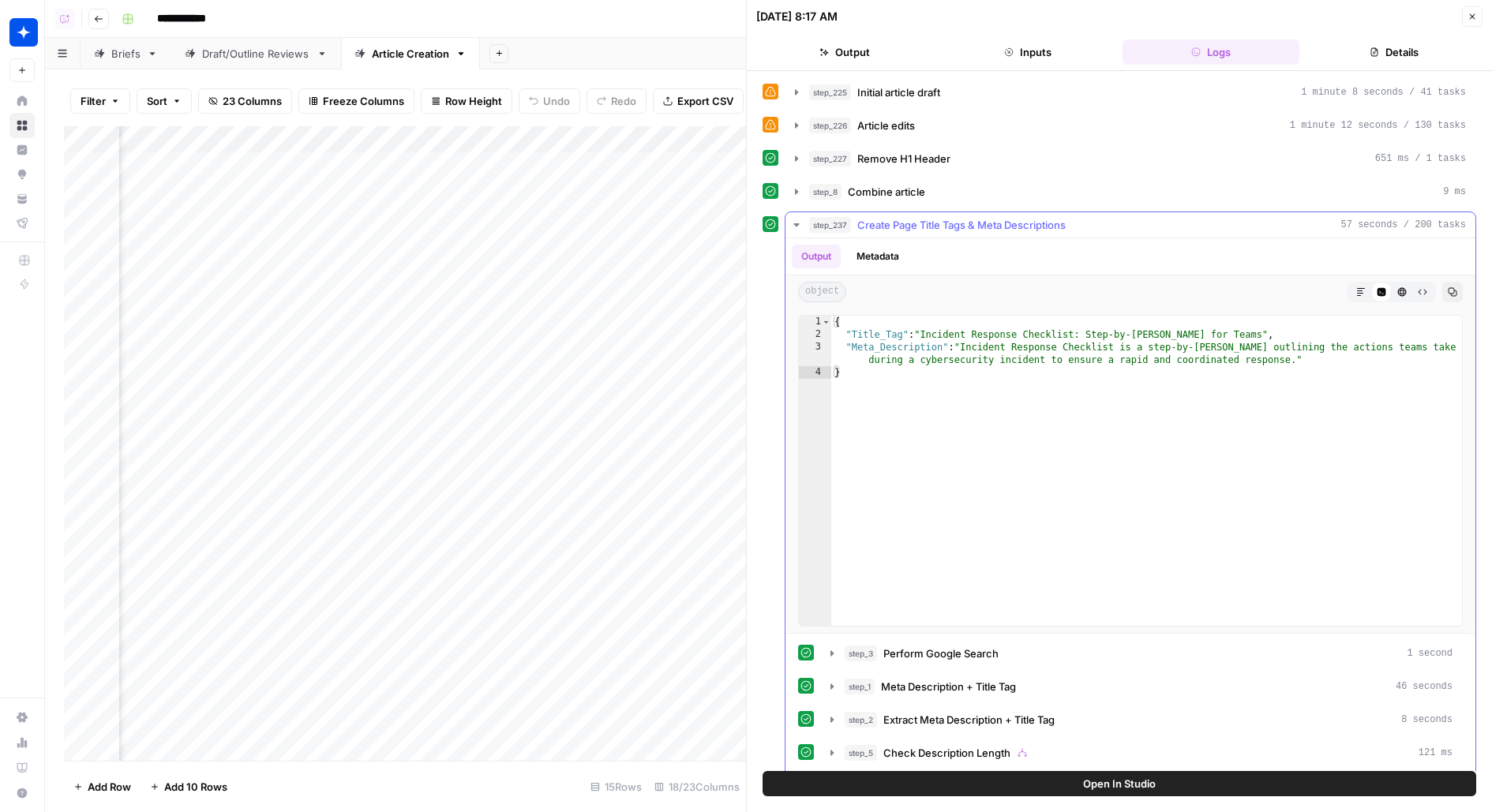
click at [885, 262] on button "Metadata" at bounding box center [877, 256] width 61 height 23
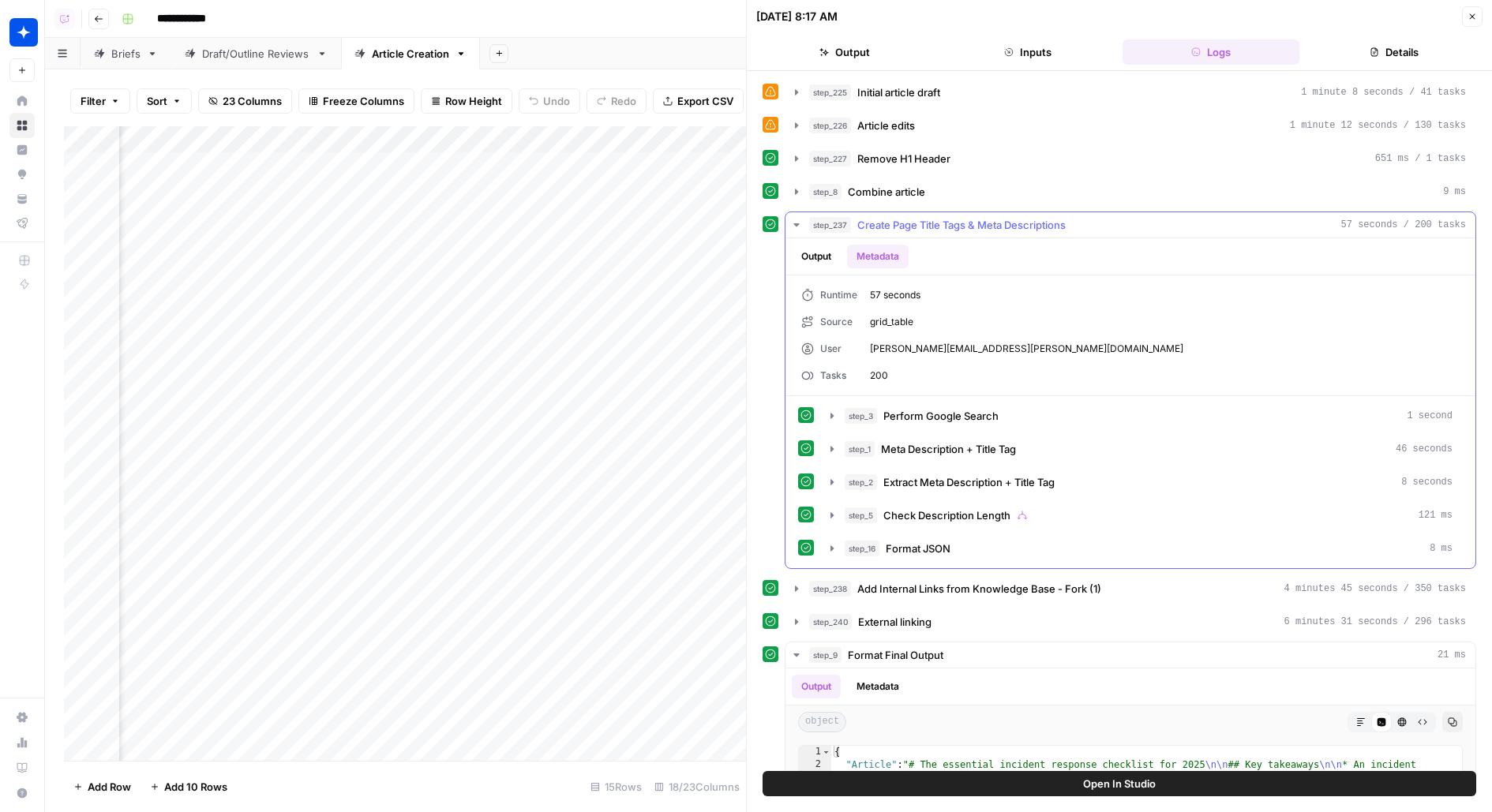
click at [818, 259] on button "Output" at bounding box center [816, 256] width 49 height 23
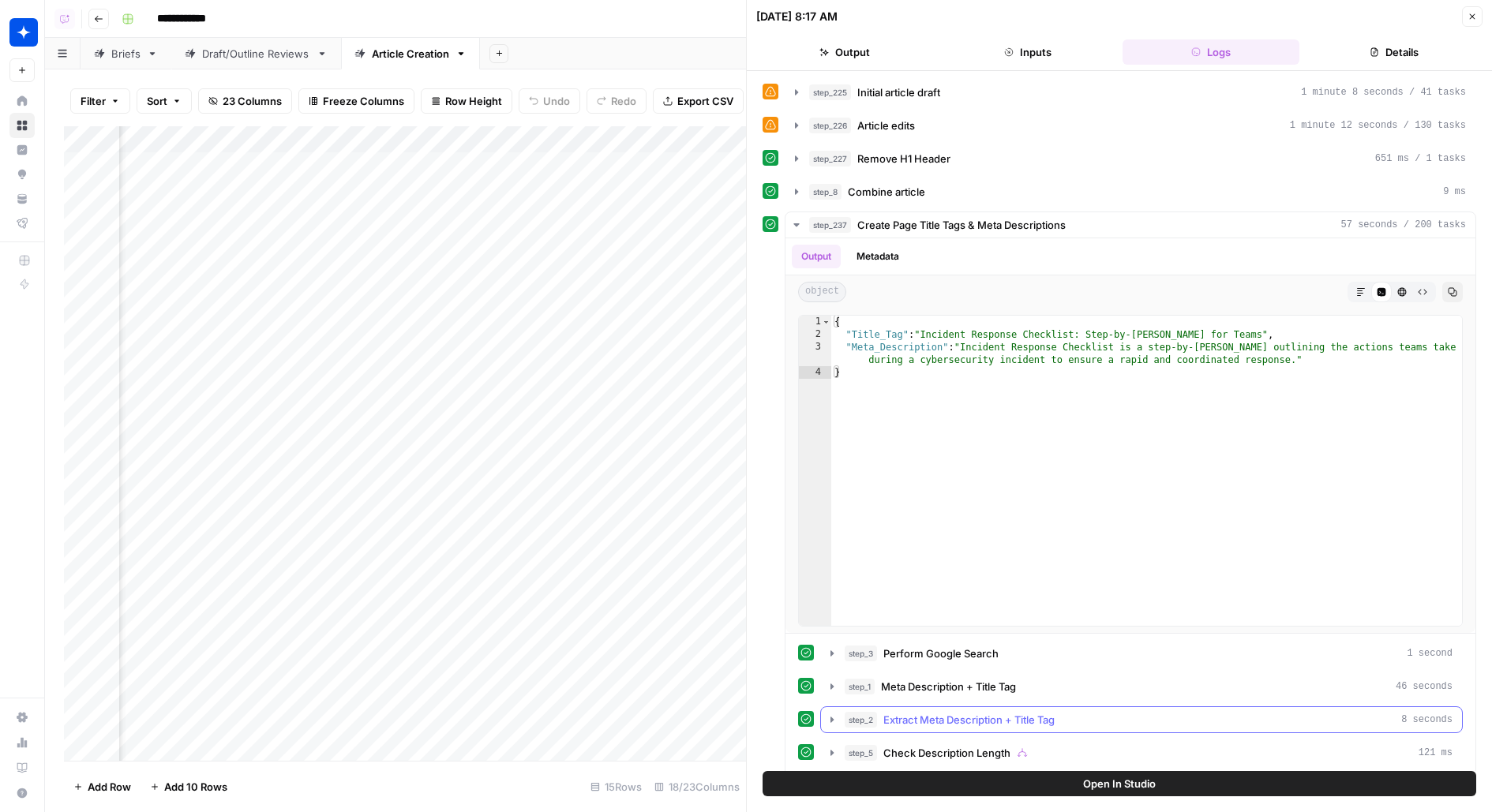
click at [918, 714] on span "Extract Meta Description + Title Tag" at bounding box center [969, 719] width 171 height 16
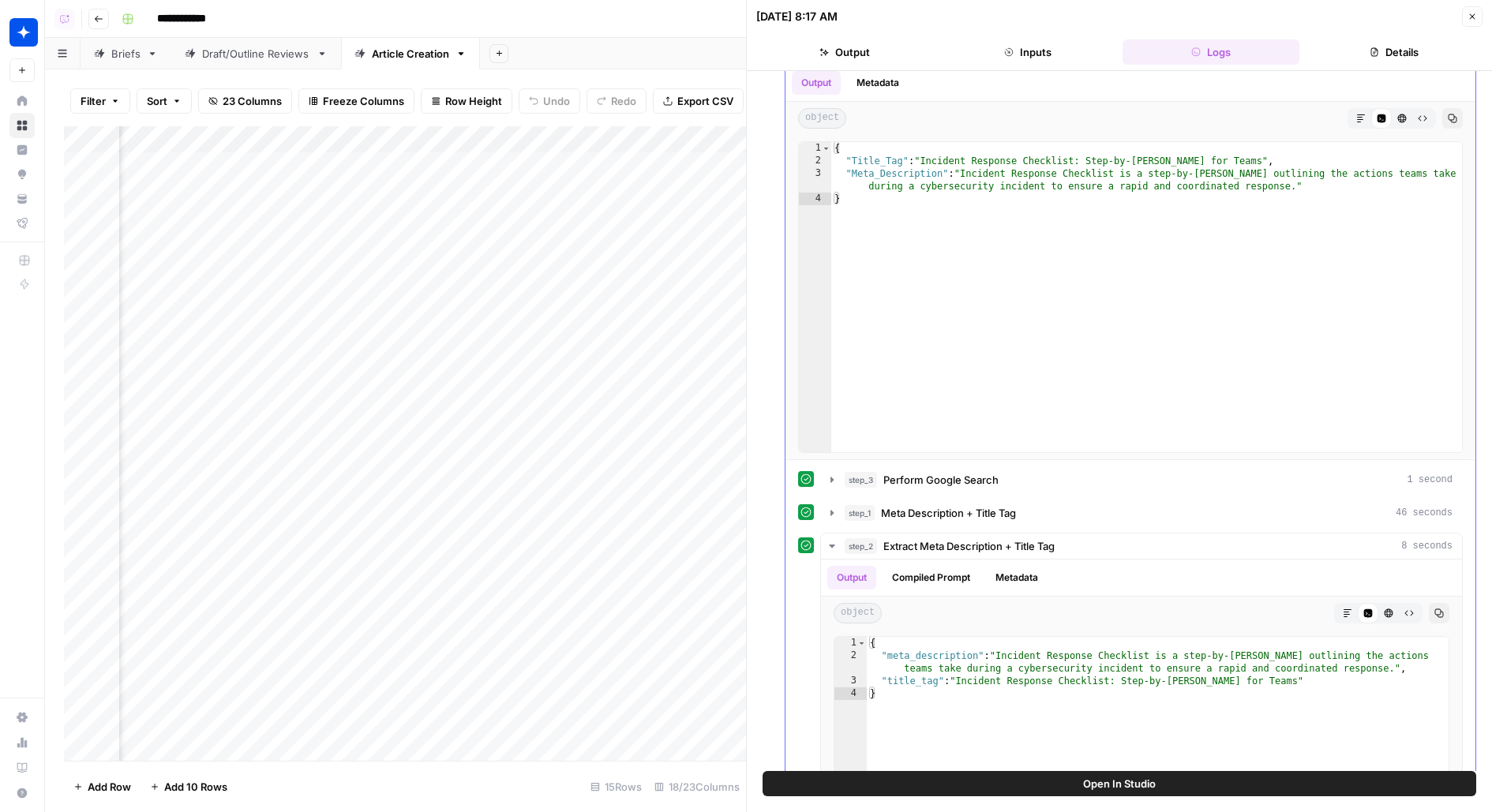
scroll to position [214, 0]
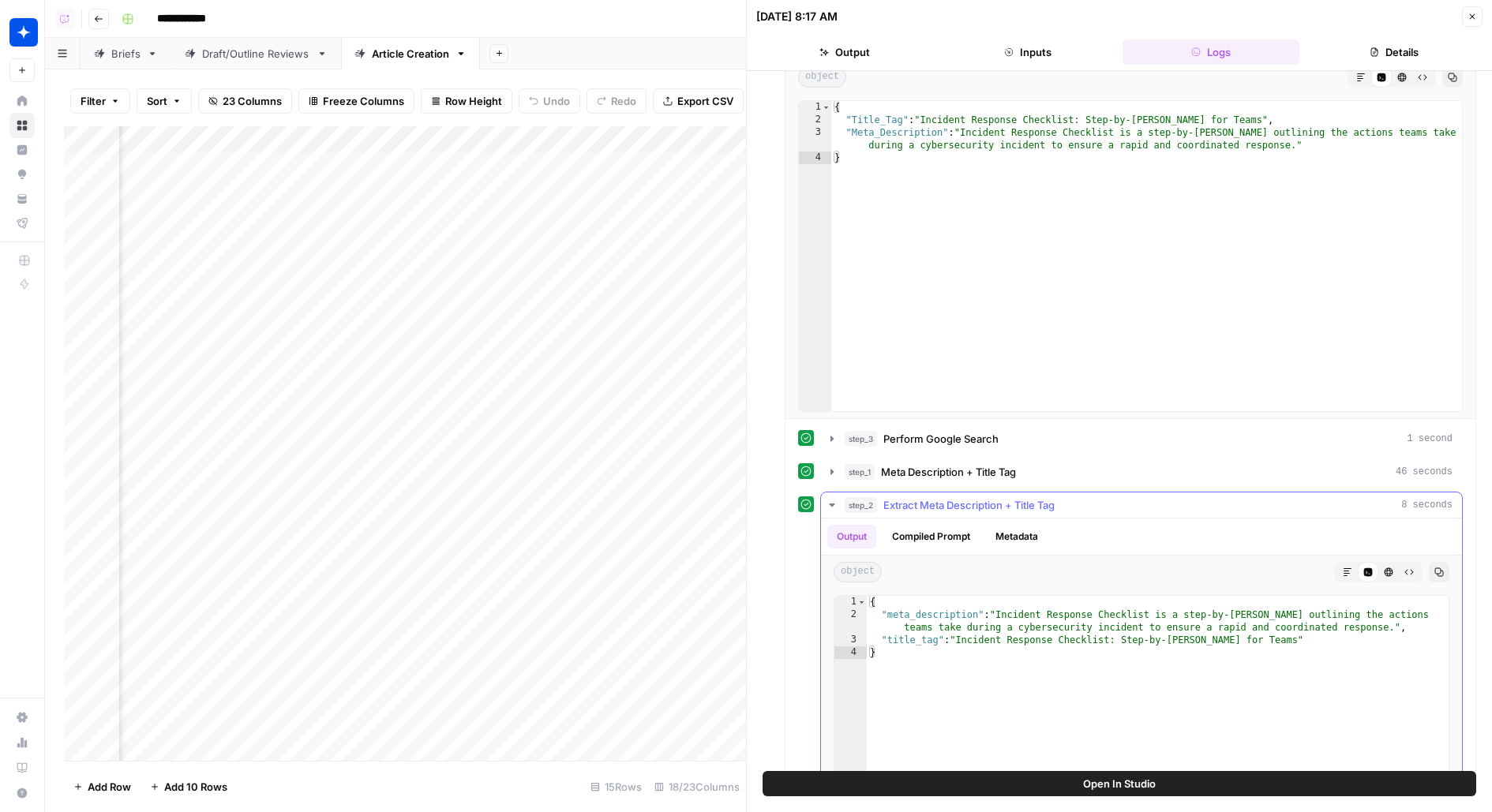
click at [944, 556] on div "object Markdown Code Editor HTML Viewer Raw Output Copy" at bounding box center [1141, 572] width 641 height 33
click at [944, 532] on button "Compiled Prompt" at bounding box center [931, 536] width 97 height 23
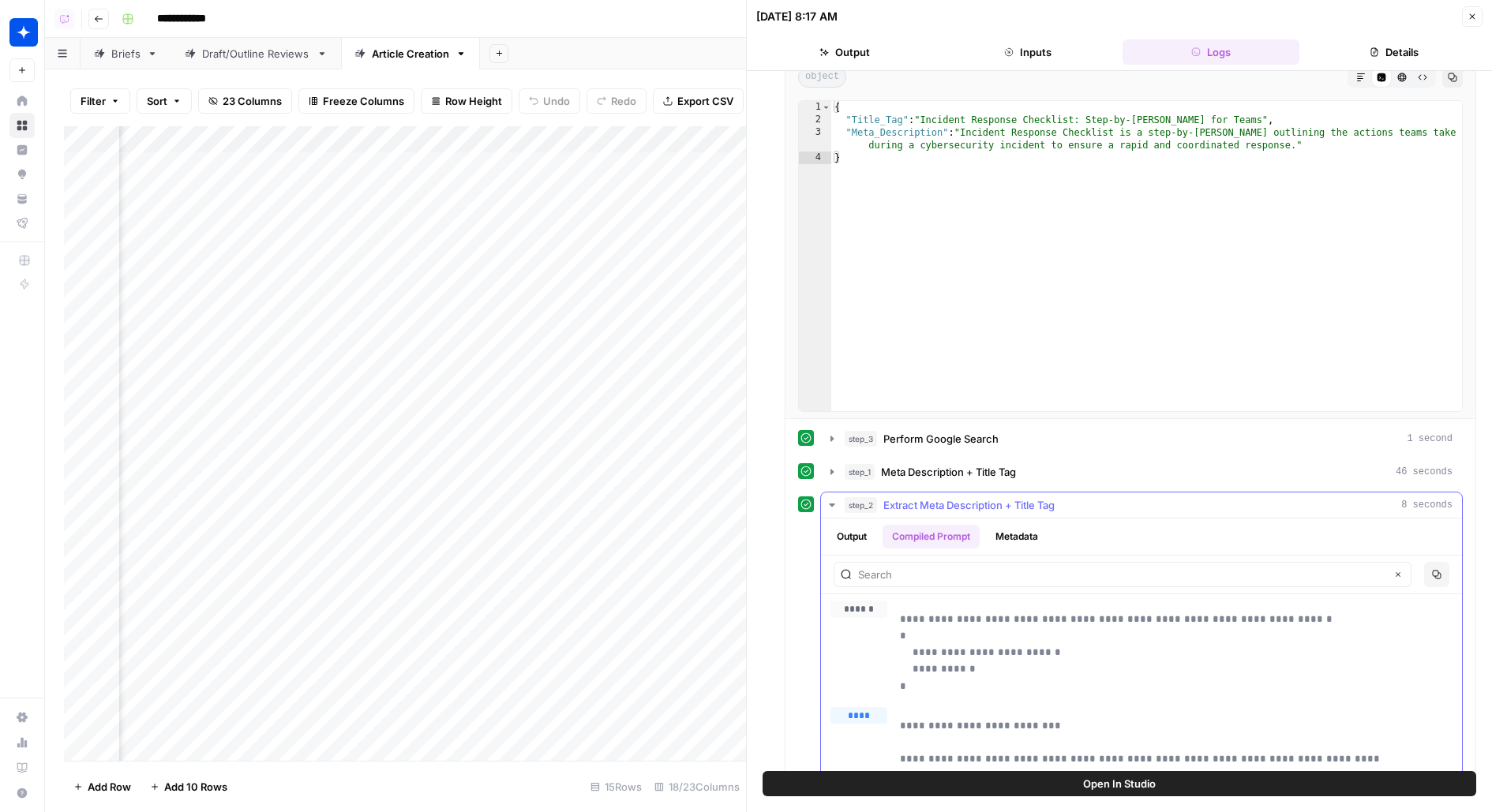
click at [1445, 565] on button "Copy" at bounding box center [1436, 574] width 25 height 25
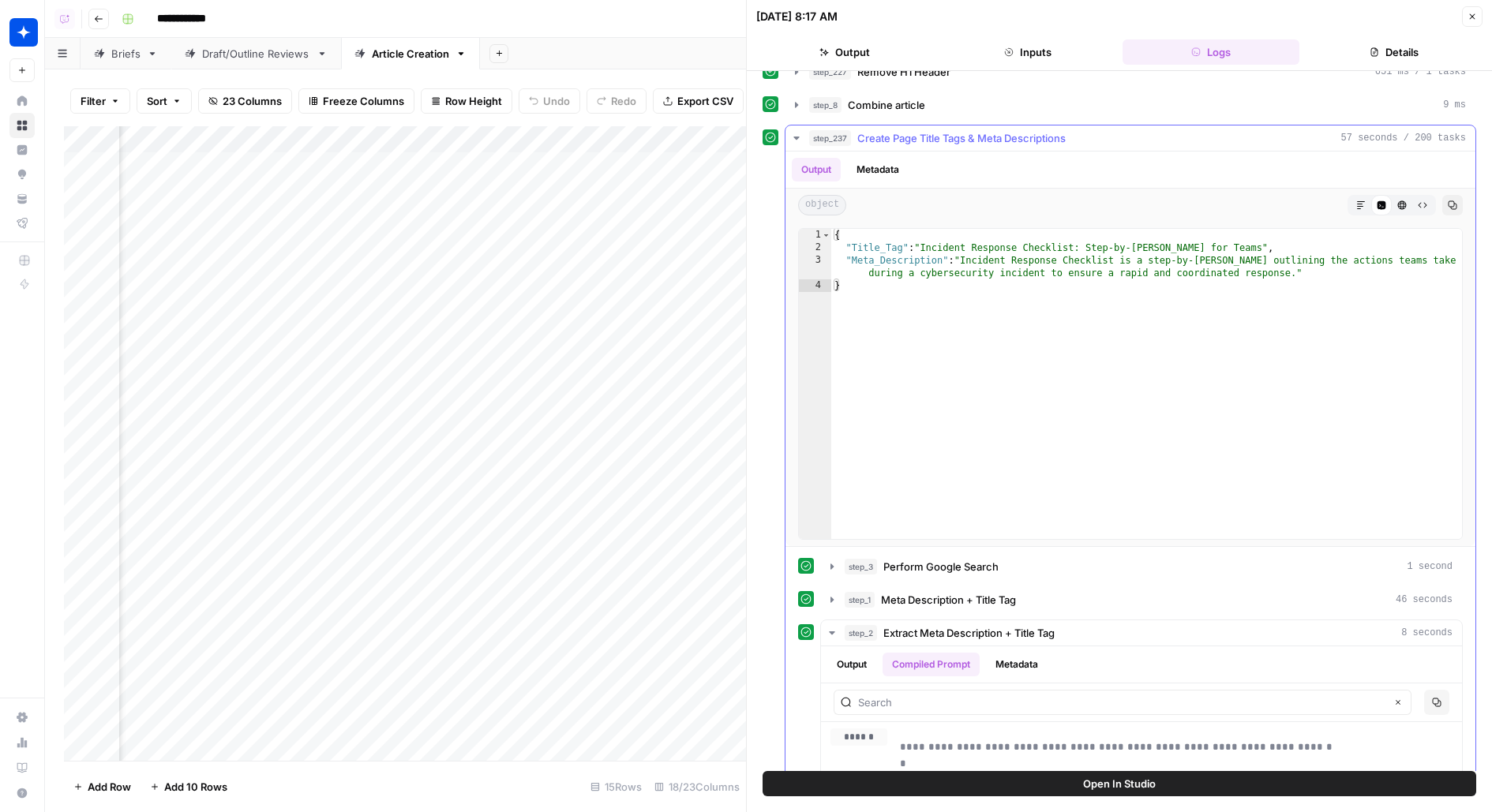
scroll to position [33, 0]
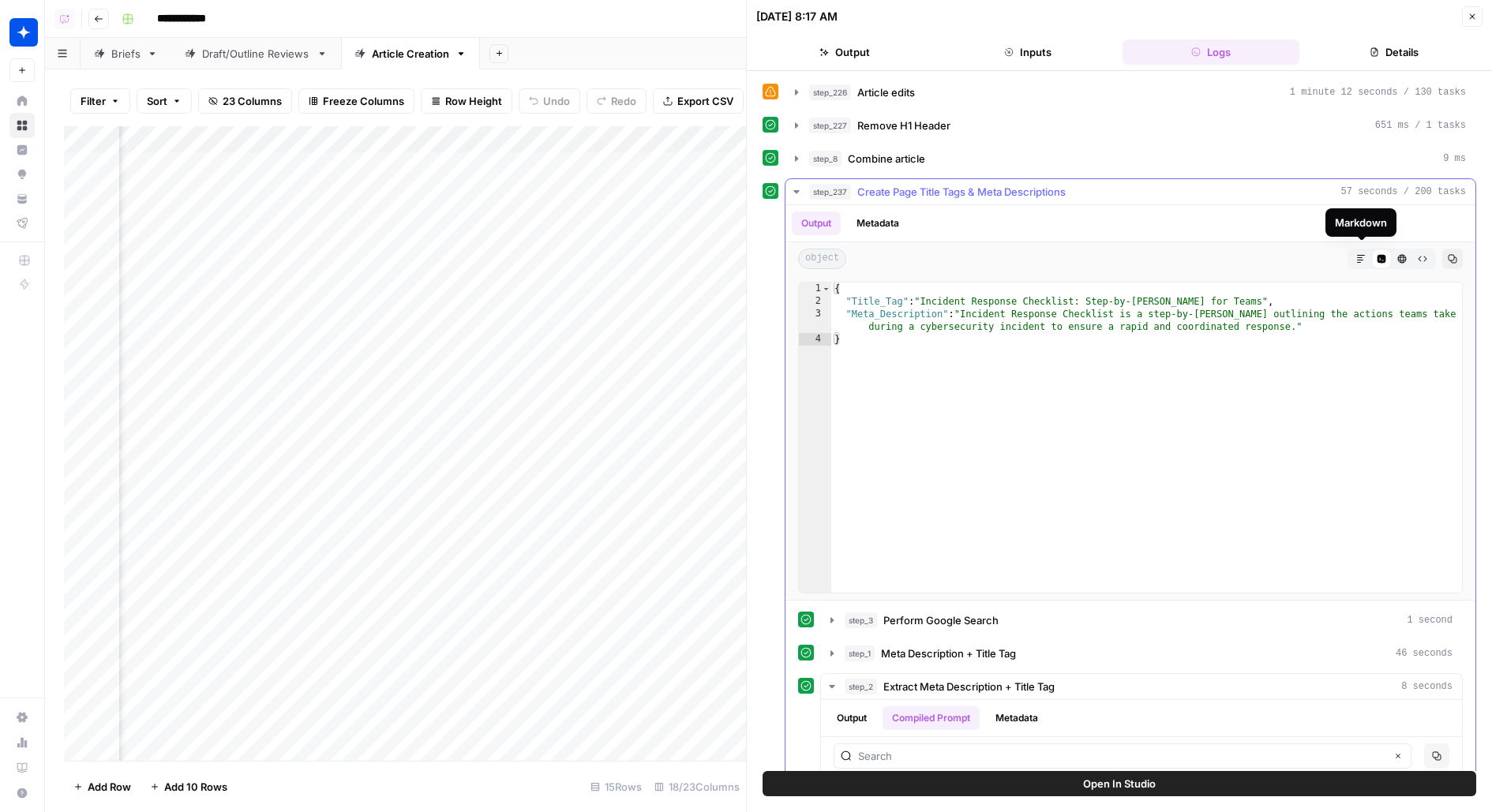
click at [1361, 258] on icon "button" at bounding box center [1361, 259] width 10 height 10
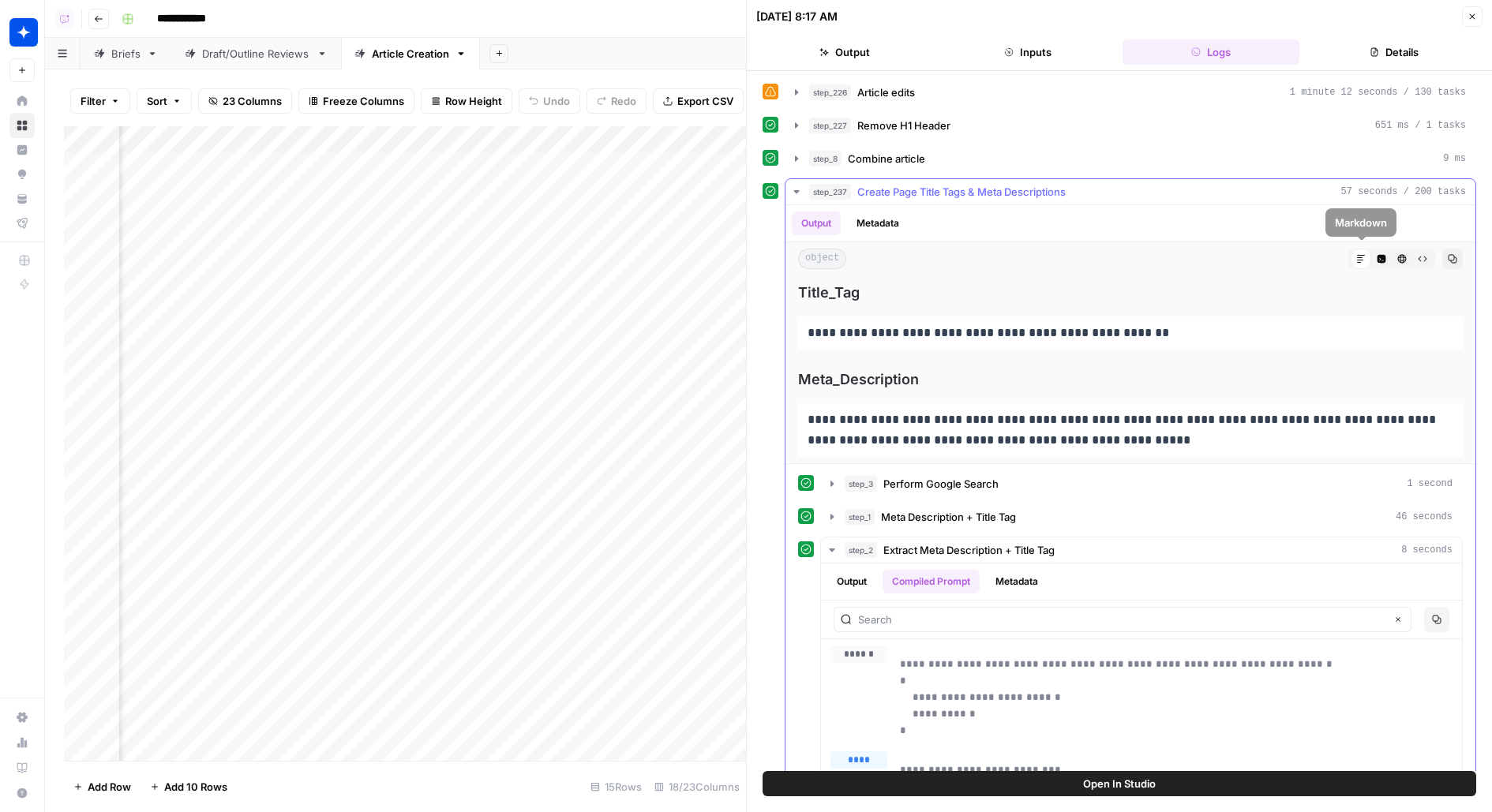
click at [1385, 261] on button "Code Editor" at bounding box center [1381, 259] width 21 height 21
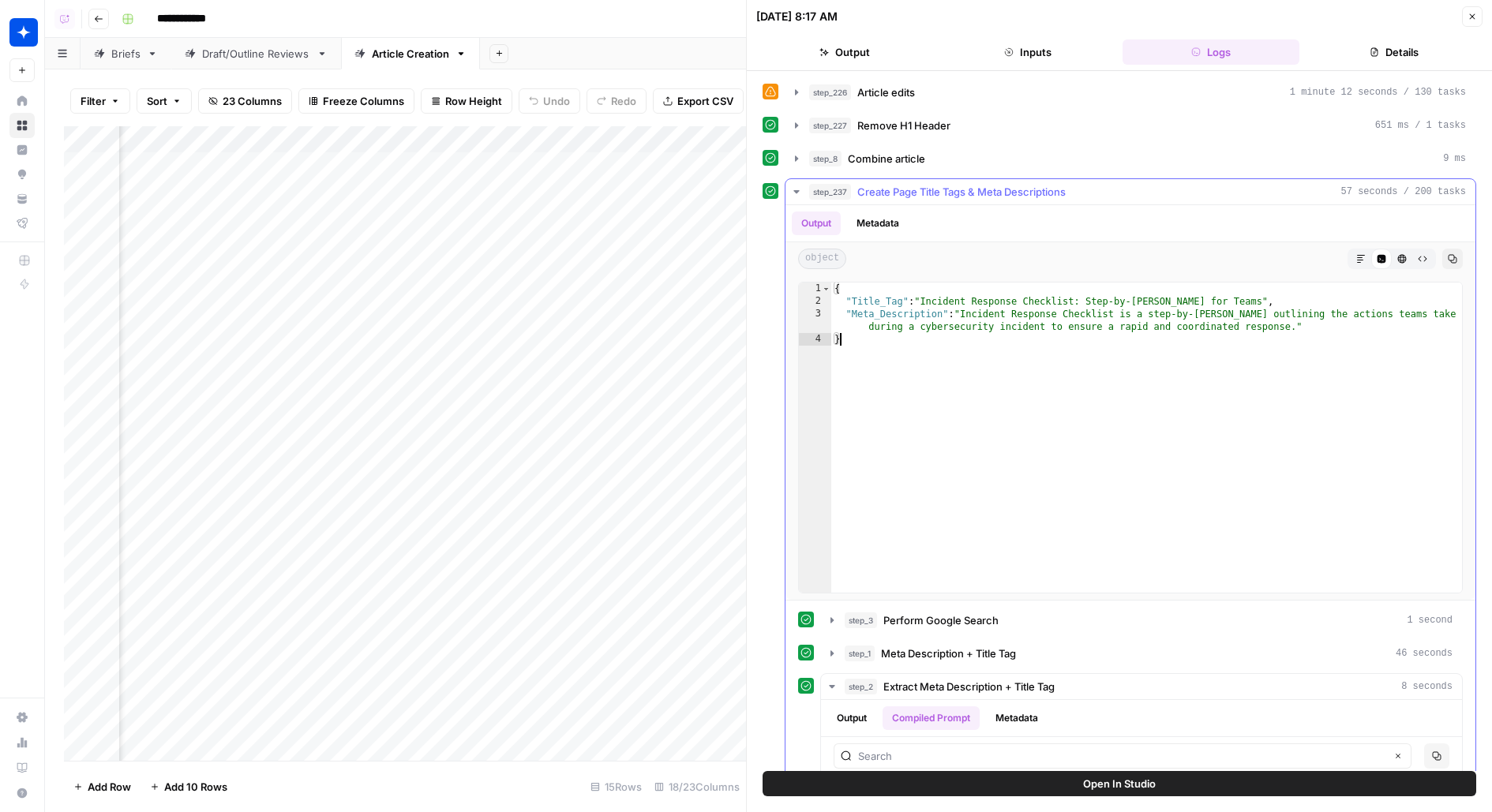
drag, startPoint x: 1014, startPoint y: 416, endPoint x: 722, endPoint y: 150, distance: 395.0
click at [722, 151] on body "**********" at bounding box center [746, 406] width 1492 height 812
type textarea "**********"
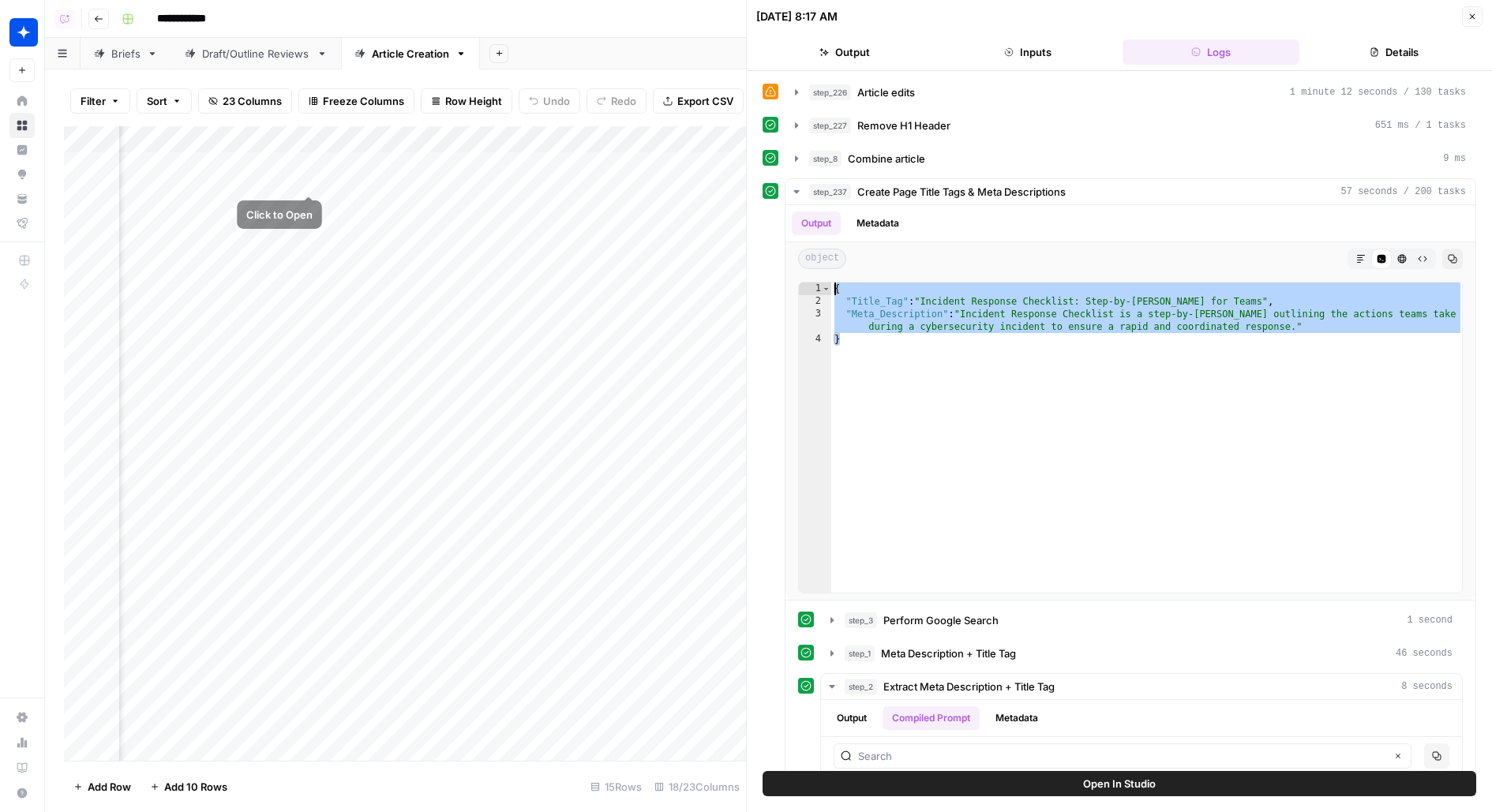
click at [302, 167] on div "Add Column" at bounding box center [405, 444] width 682 height 635
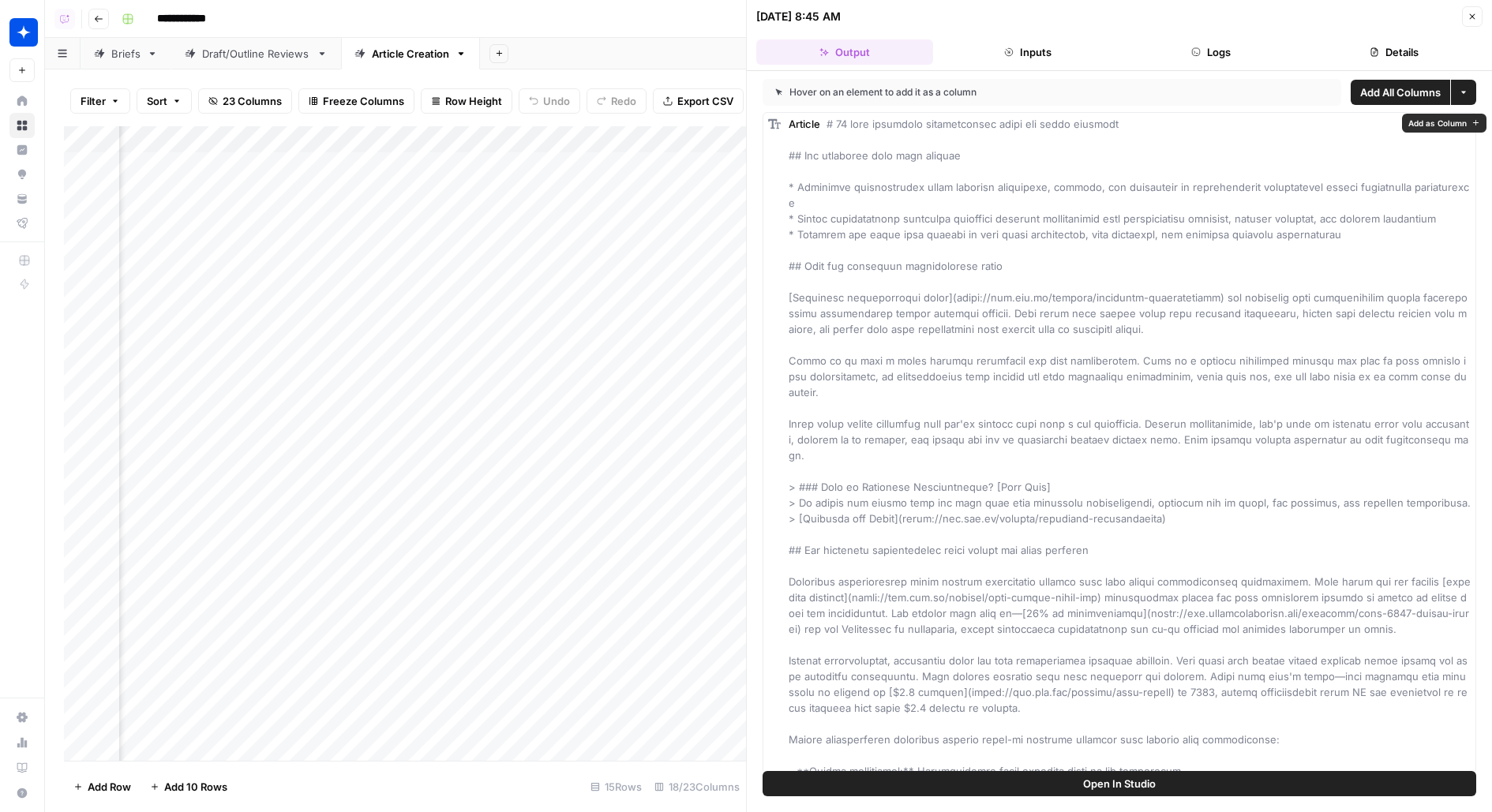
click at [1231, 54] on button "Logs" at bounding box center [1211, 52] width 176 height 25
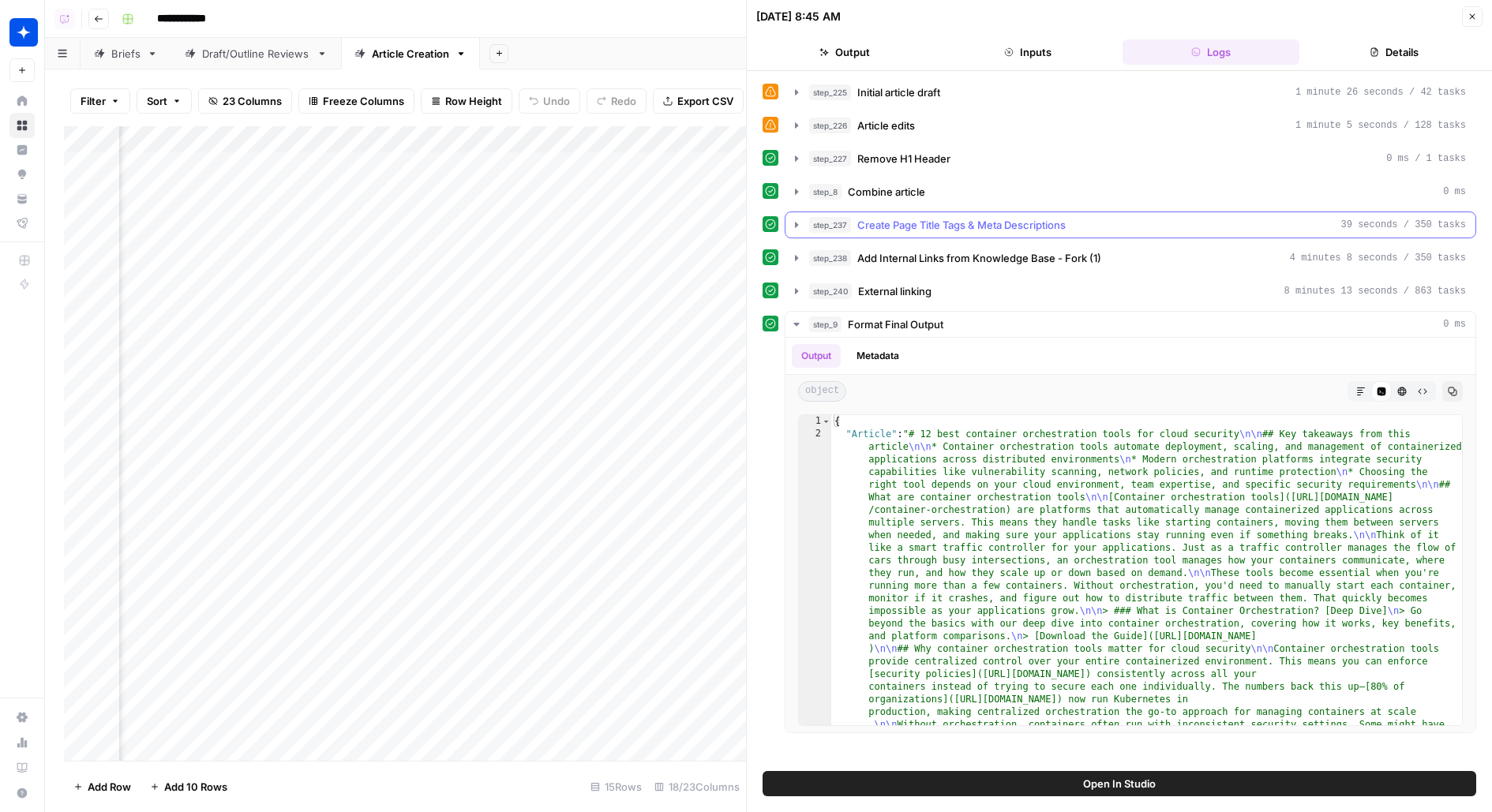
click at [945, 227] on span "Create Page Title Tags & Meta Descriptions" at bounding box center [961, 225] width 208 height 16
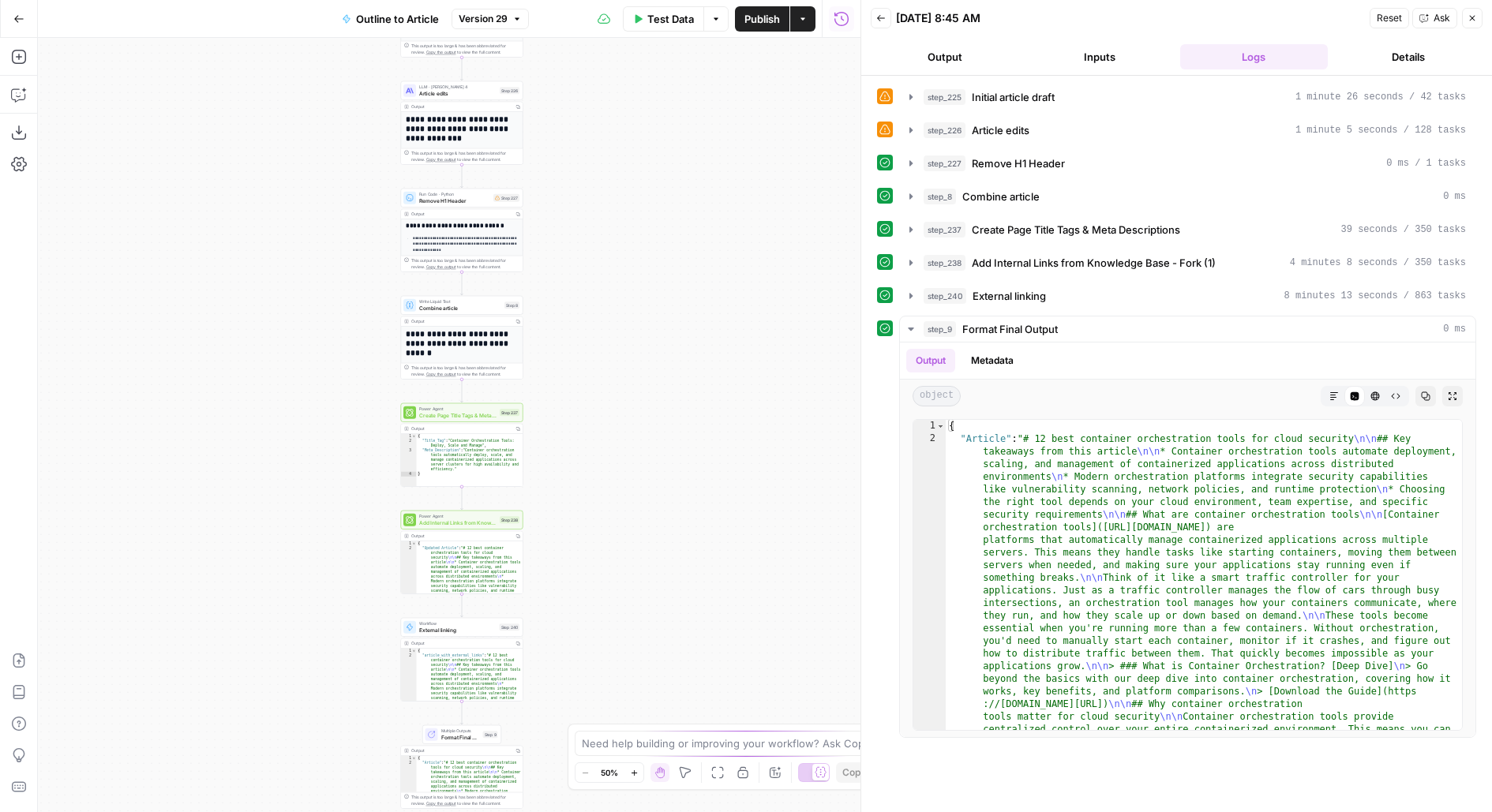
drag, startPoint x: 578, startPoint y: 675, endPoint x: 631, endPoint y: 531, distance: 153.4
click at [629, 531] on div "**********" at bounding box center [449, 425] width 823 height 774
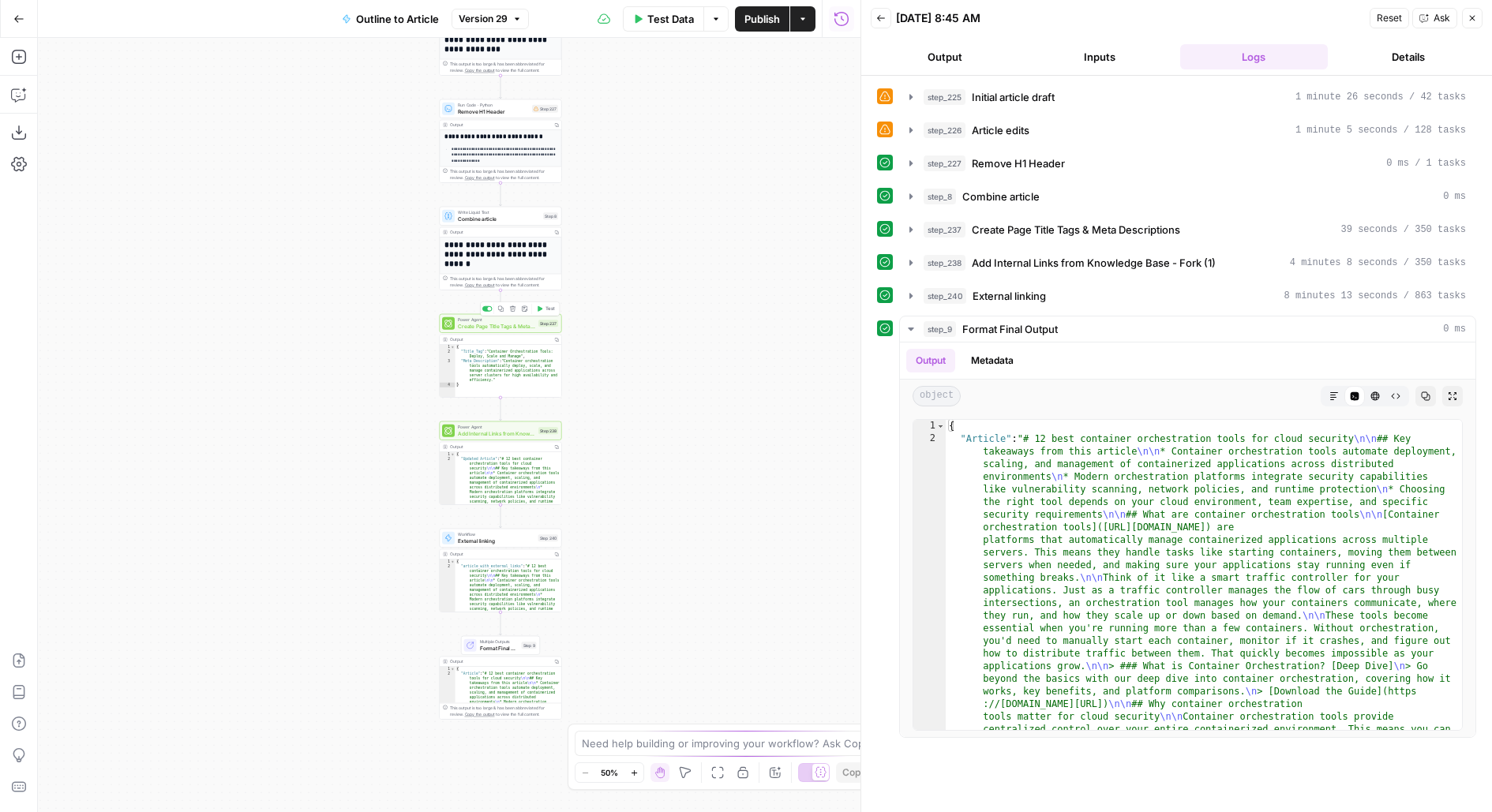
click at [530, 329] on span "Create Page Title Tags & Meta Descriptions" at bounding box center [496, 325] width 77 height 8
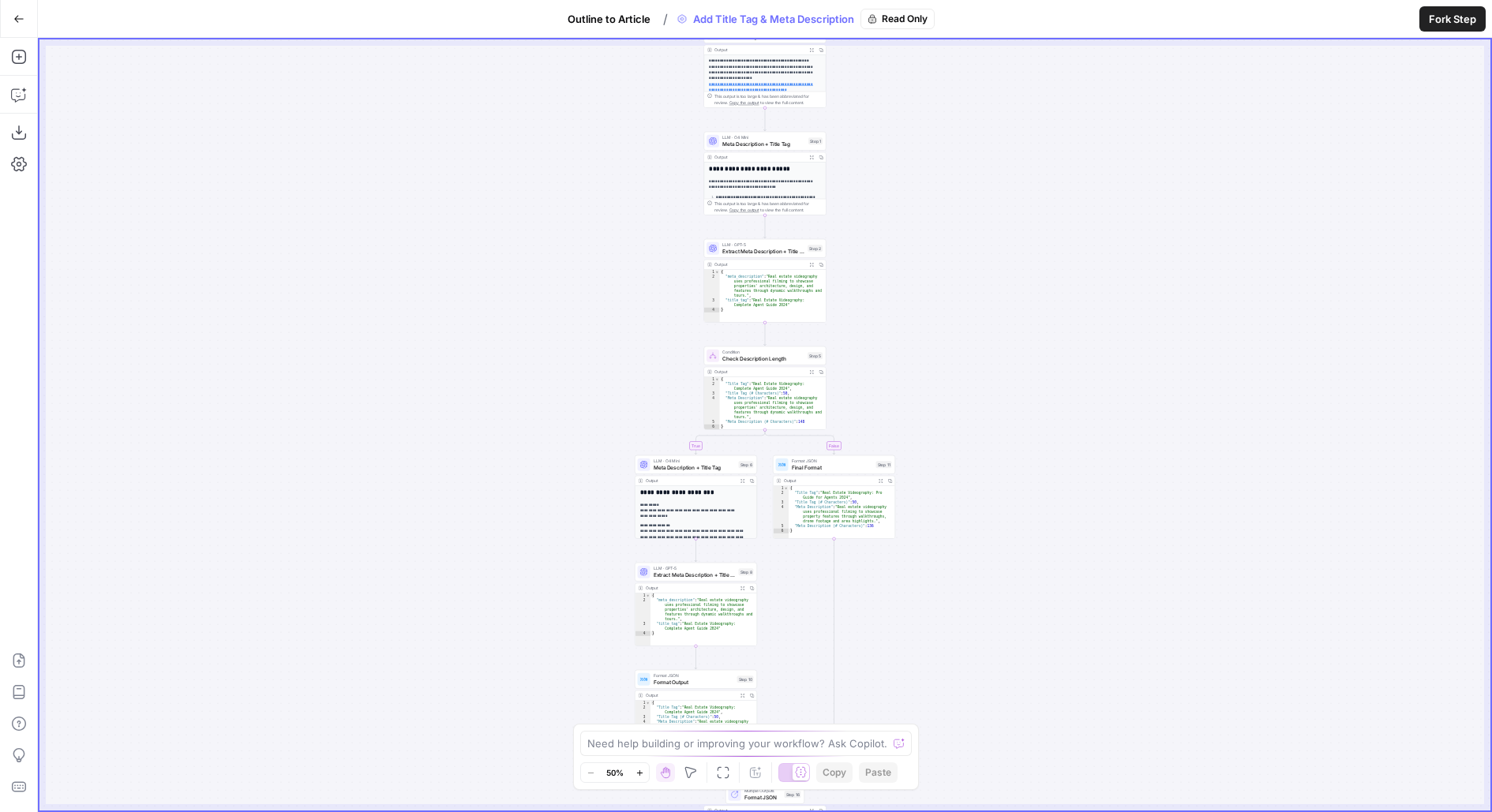
click at [592, 23] on span "Outline to Article" at bounding box center [609, 19] width 83 height 16
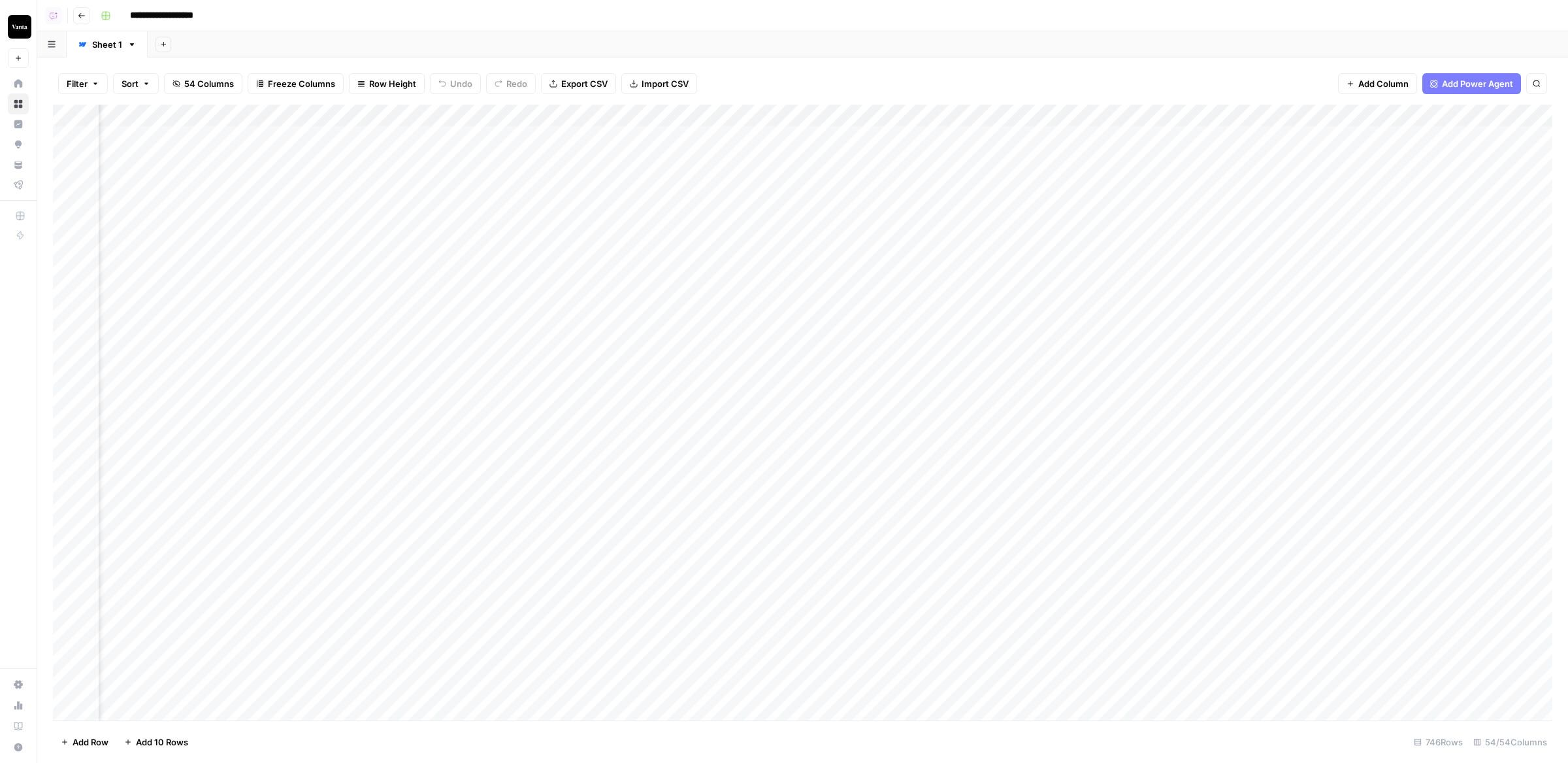
scroll to position [0, 478]
click at [415, 181] on div "Add Column" at bounding box center [803, 413] width 1500 height 617
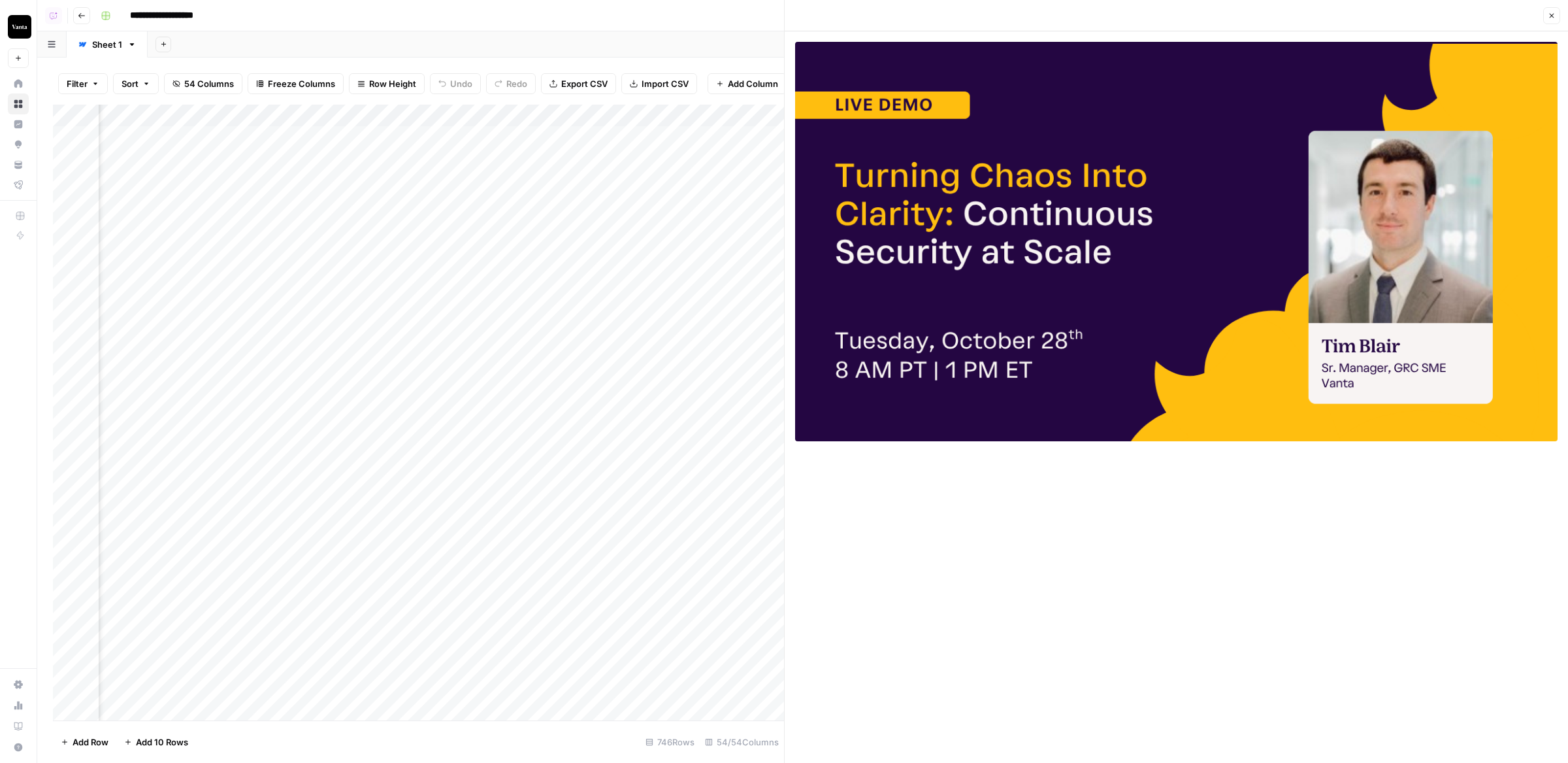
click at [1552, 17] on icon "button" at bounding box center [1552, 15] width 8 height 8
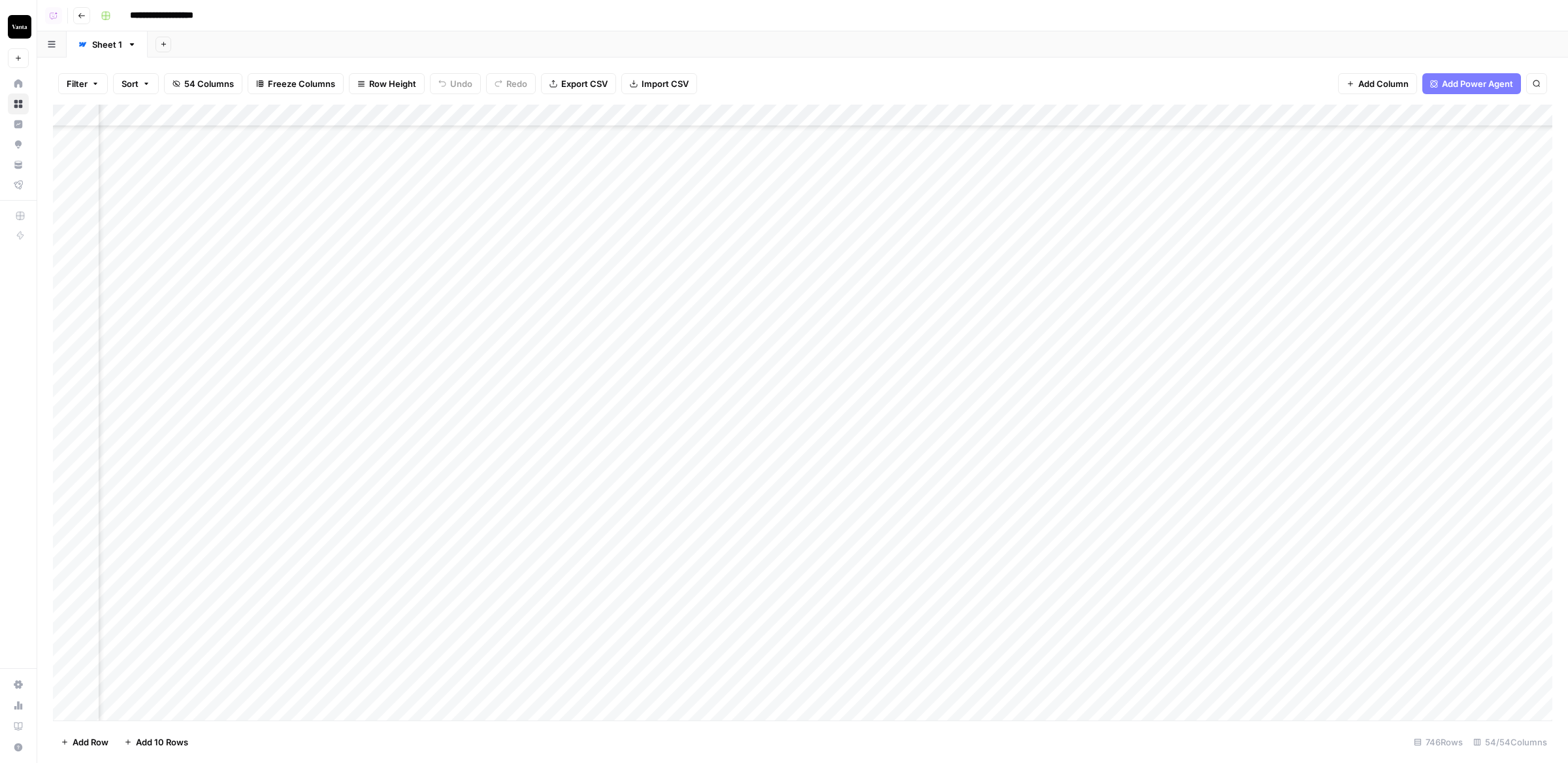
scroll to position [1027, 7120]
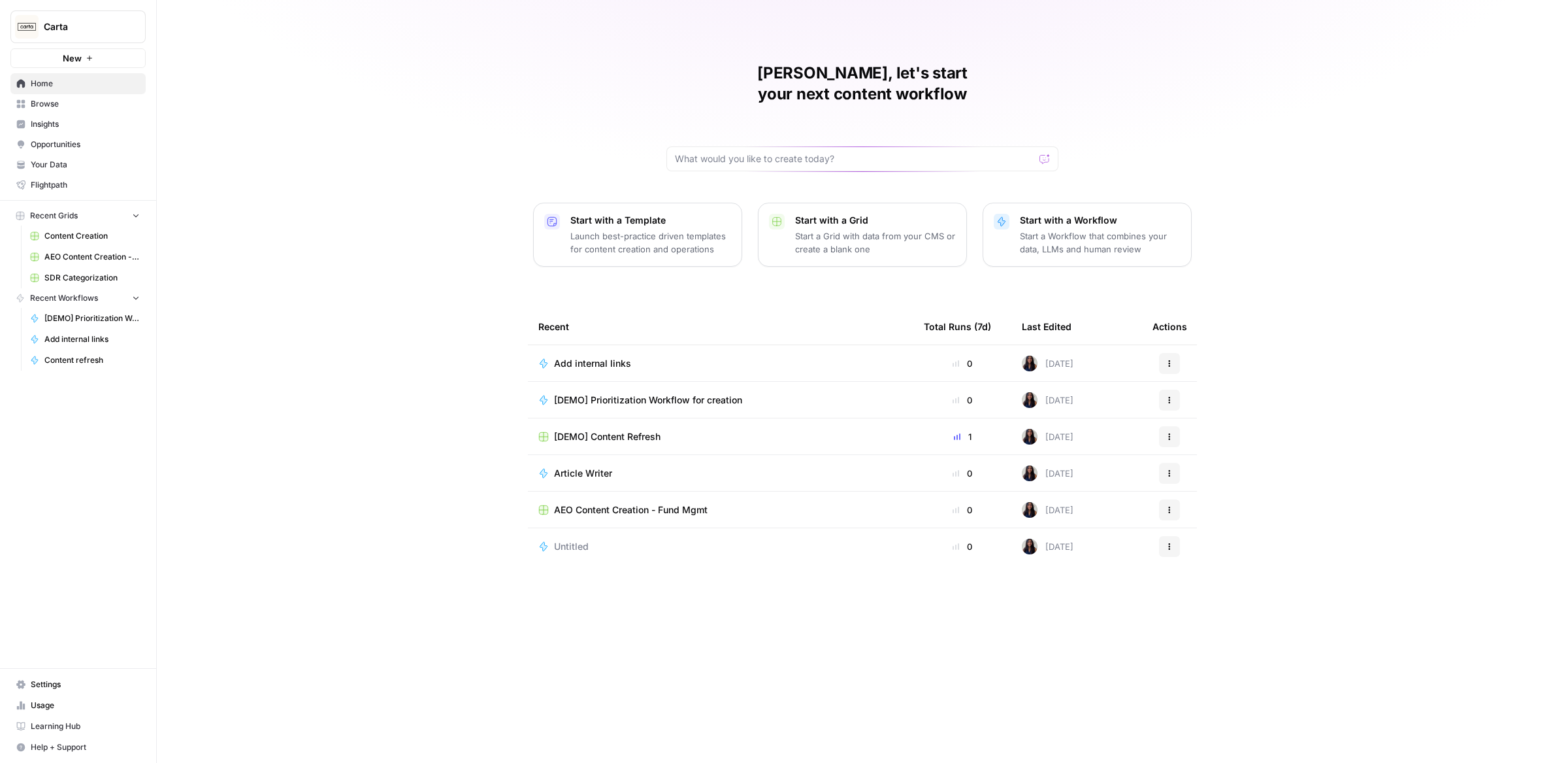
click at [32, 24] on img "Workspace: Carta" at bounding box center [26, 27] width 24 height 24
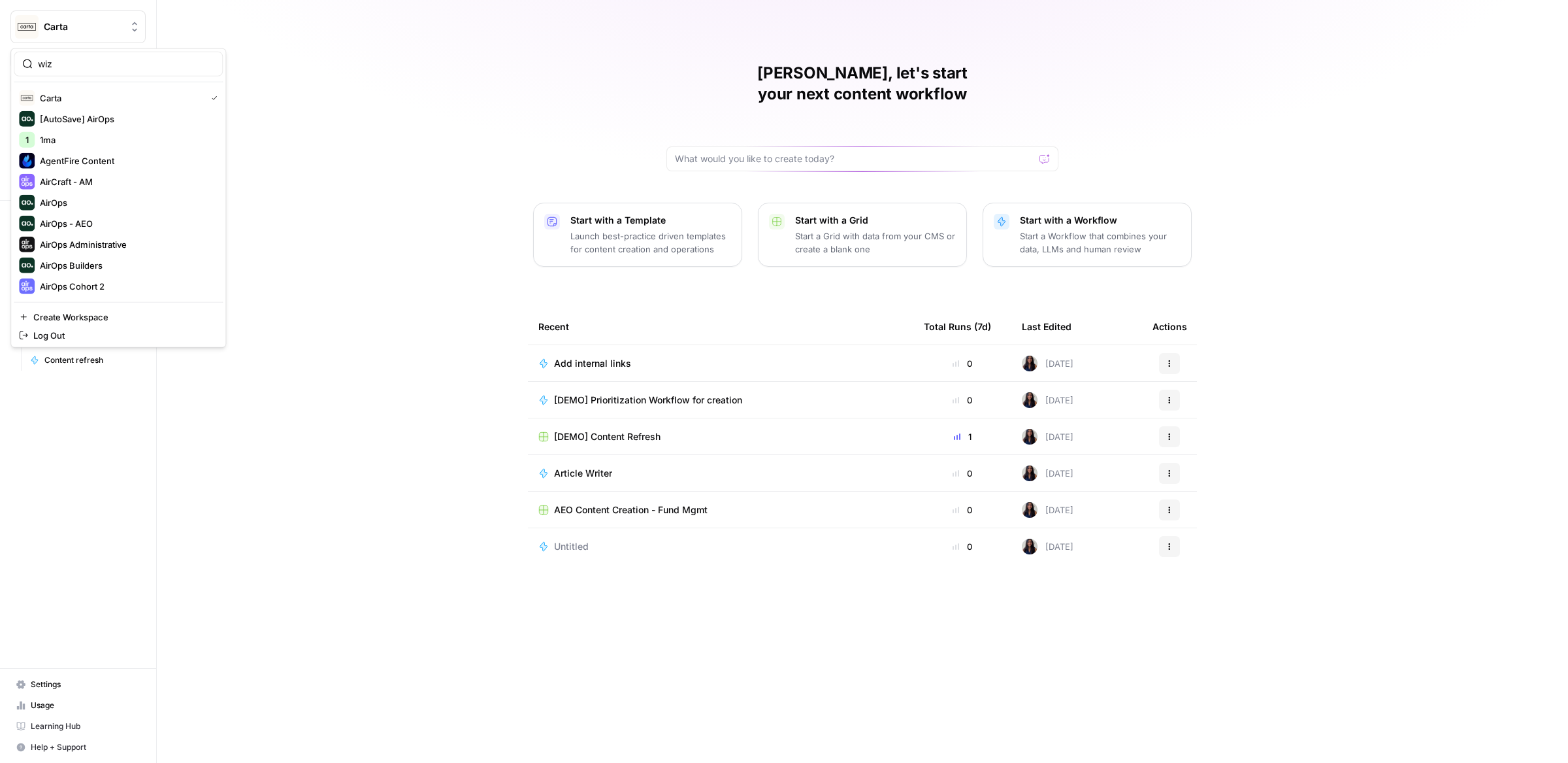
type input "wiz"
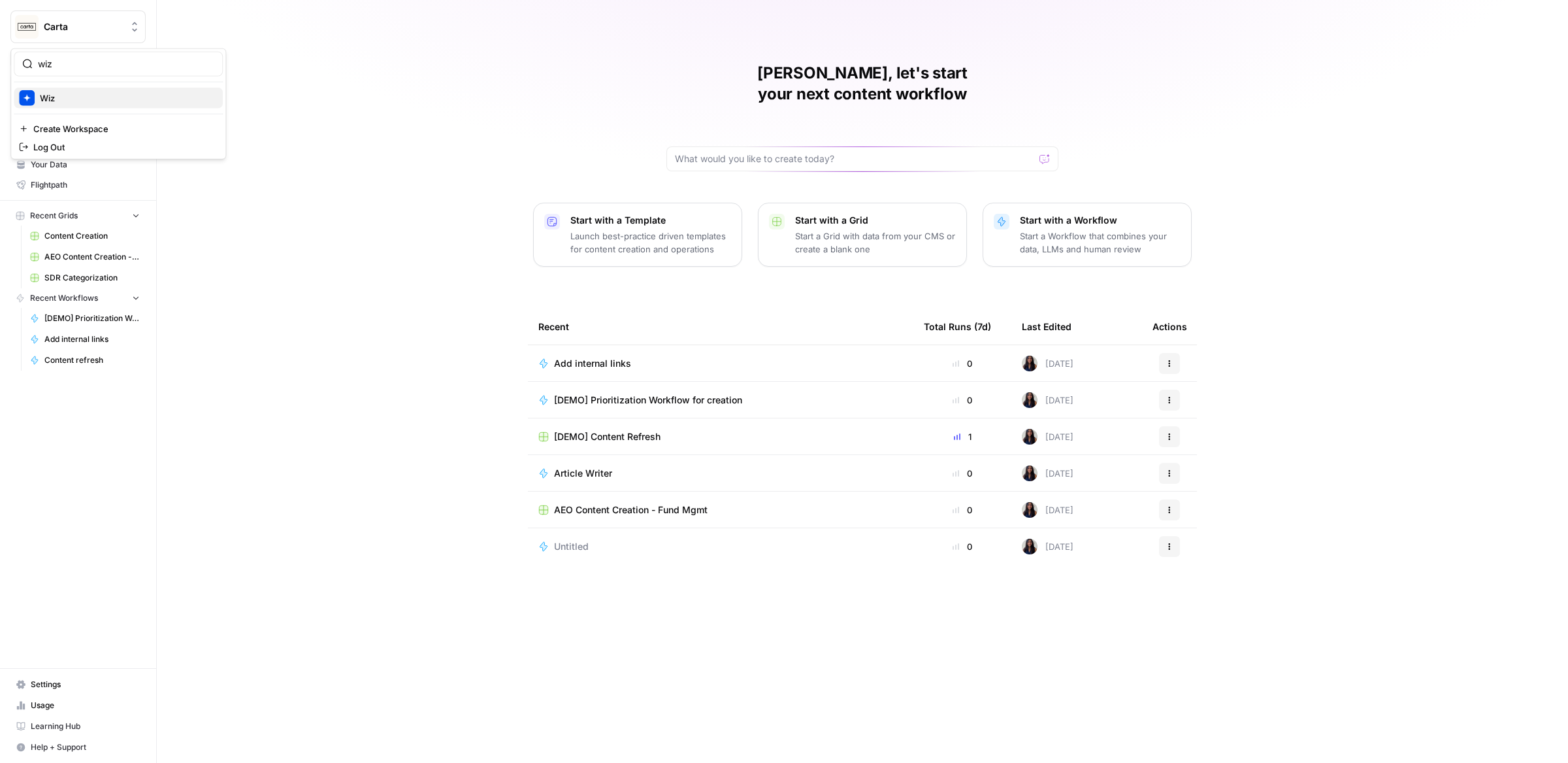
click button "Wiz" at bounding box center [118, 97] width 209 height 21
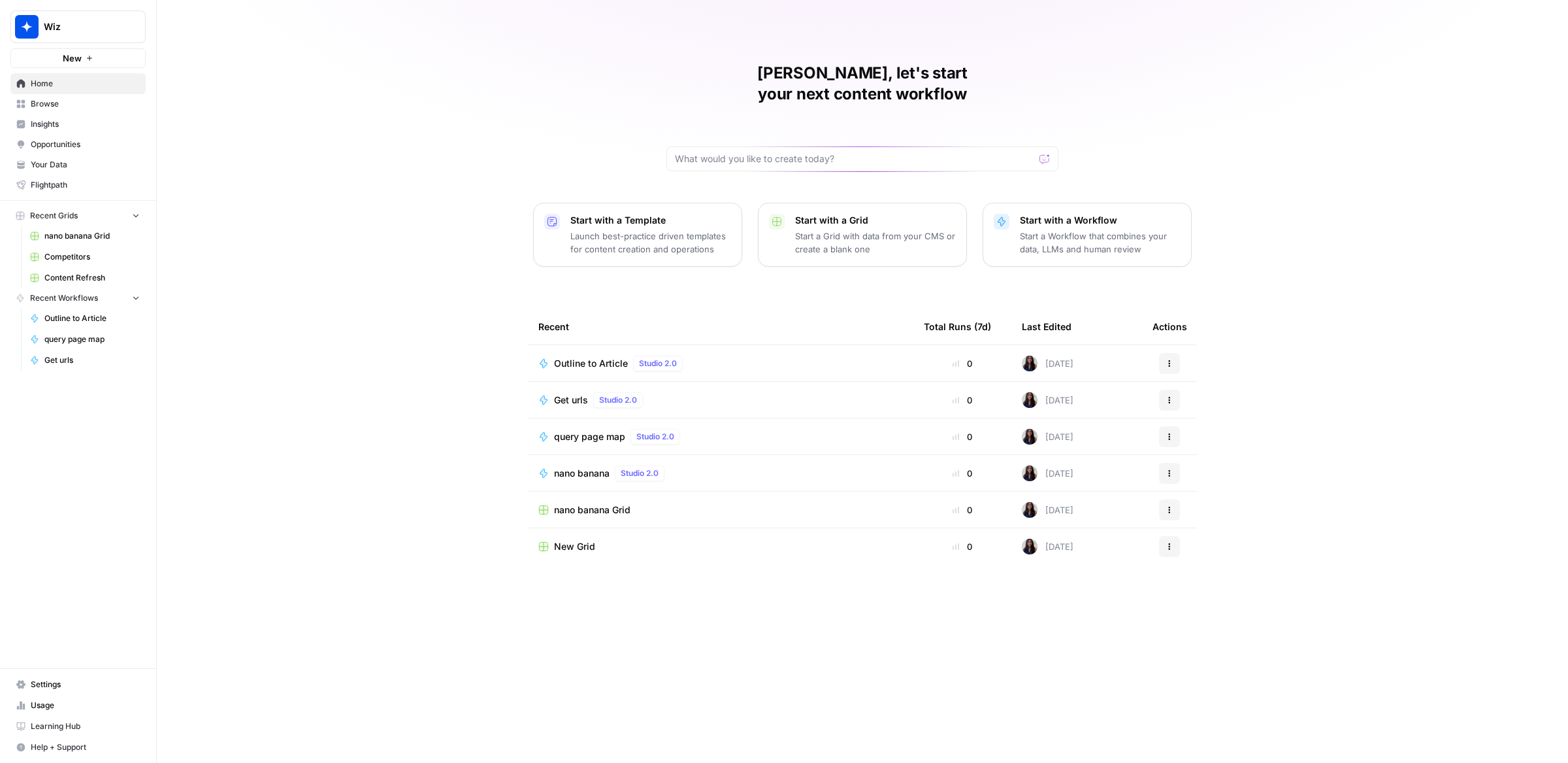
click at [60, 9] on div "Wiz New" at bounding box center [78, 34] width 156 height 68
click at [46, 110] on link "Browse" at bounding box center [78, 104] width 135 height 21
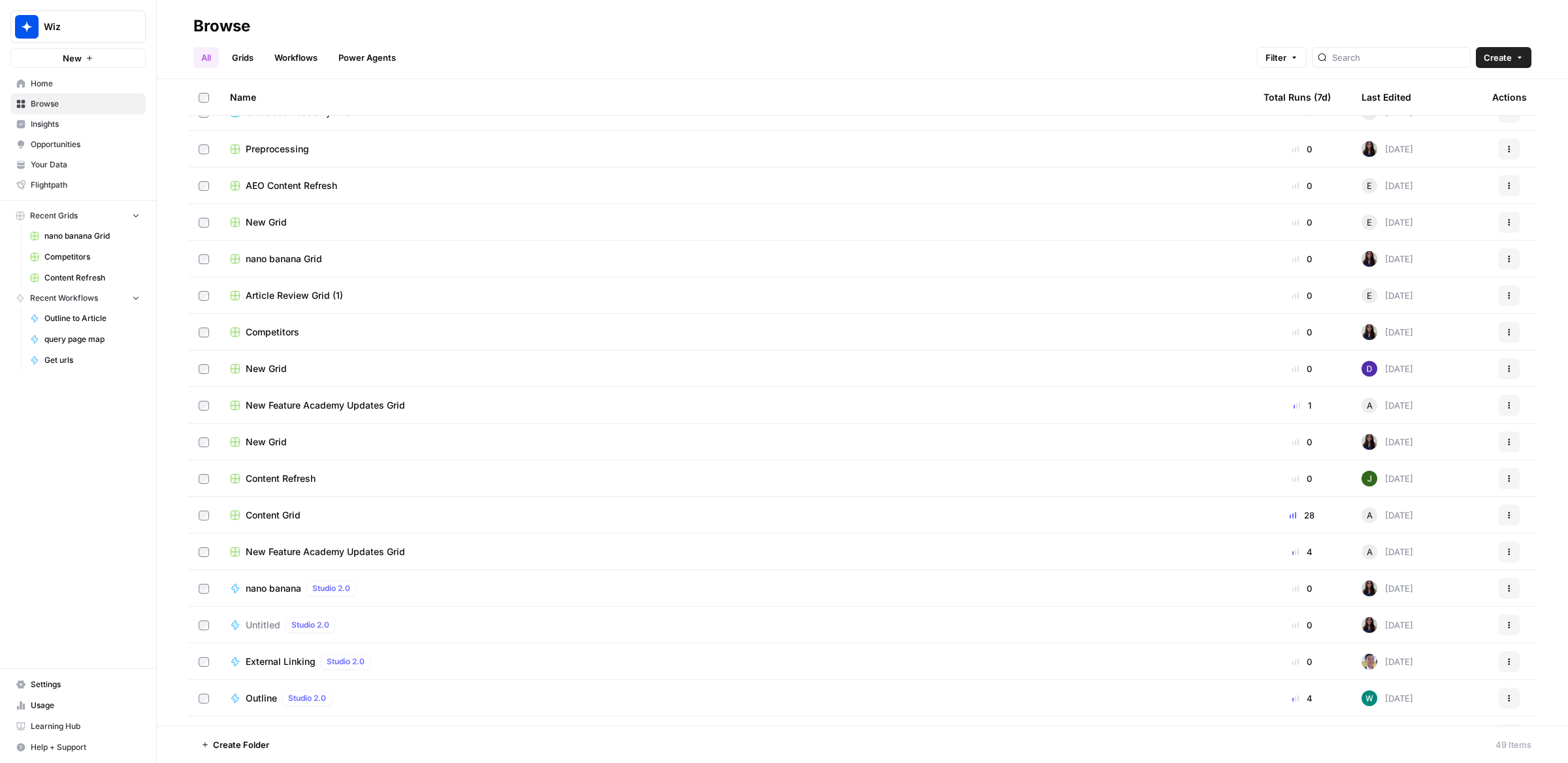
scroll to position [342, 0]
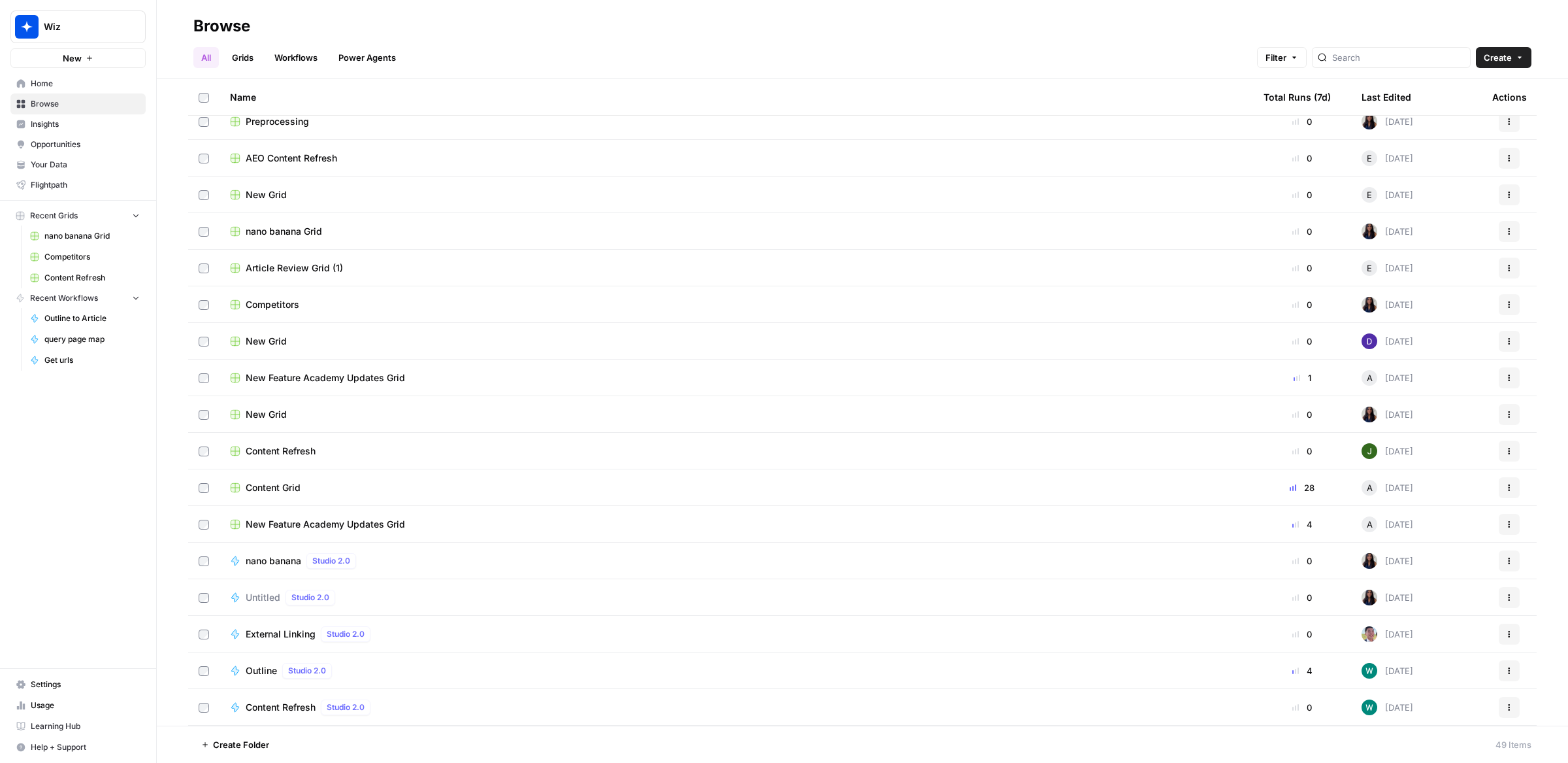
click at [291, 495] on td "Content Grid" at bounding box center [737, 487] width 1034 height 36
click at [284, 485] on span "Content Grid" at bounding box center [273, 488] width 55 height 13
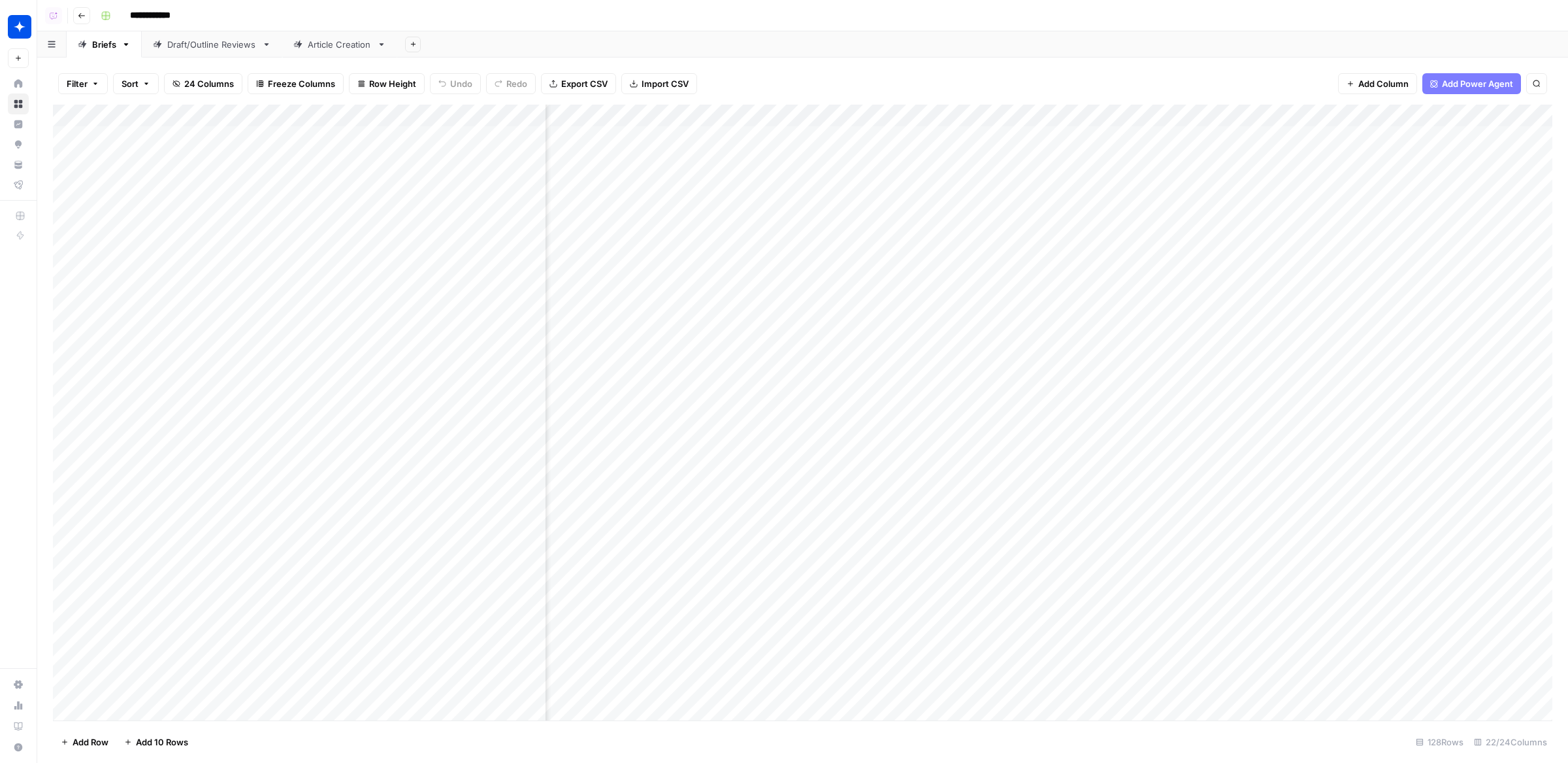
scroll to position [0, 1440]
click at [191, 58] on div "Filter Sort 24 Columns Freeze Columns Row Height Undo Redo Export CSV Import CS…" at bounding box center [803, 410] width 1531 height 706
click at [333, 19] on div "**********" at bounding box center [825, 15] width 1460 height 21
click at [333, 35] on link "Article Creation" at bounding box center [339, 44] width 115 height 27
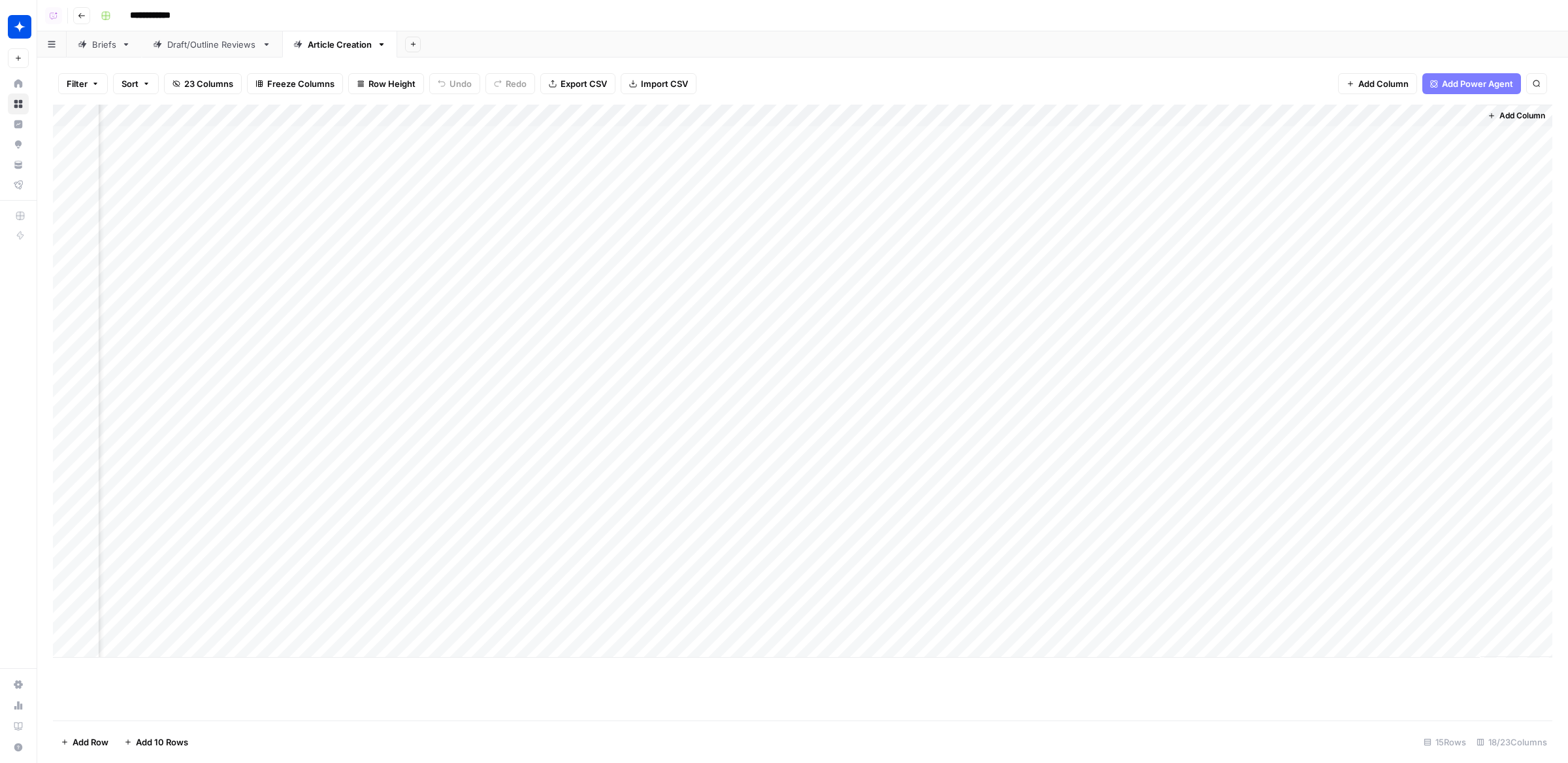
click at [355, 138] on div "Add Column" at bounding box center [803, 381] width 1500 height 553
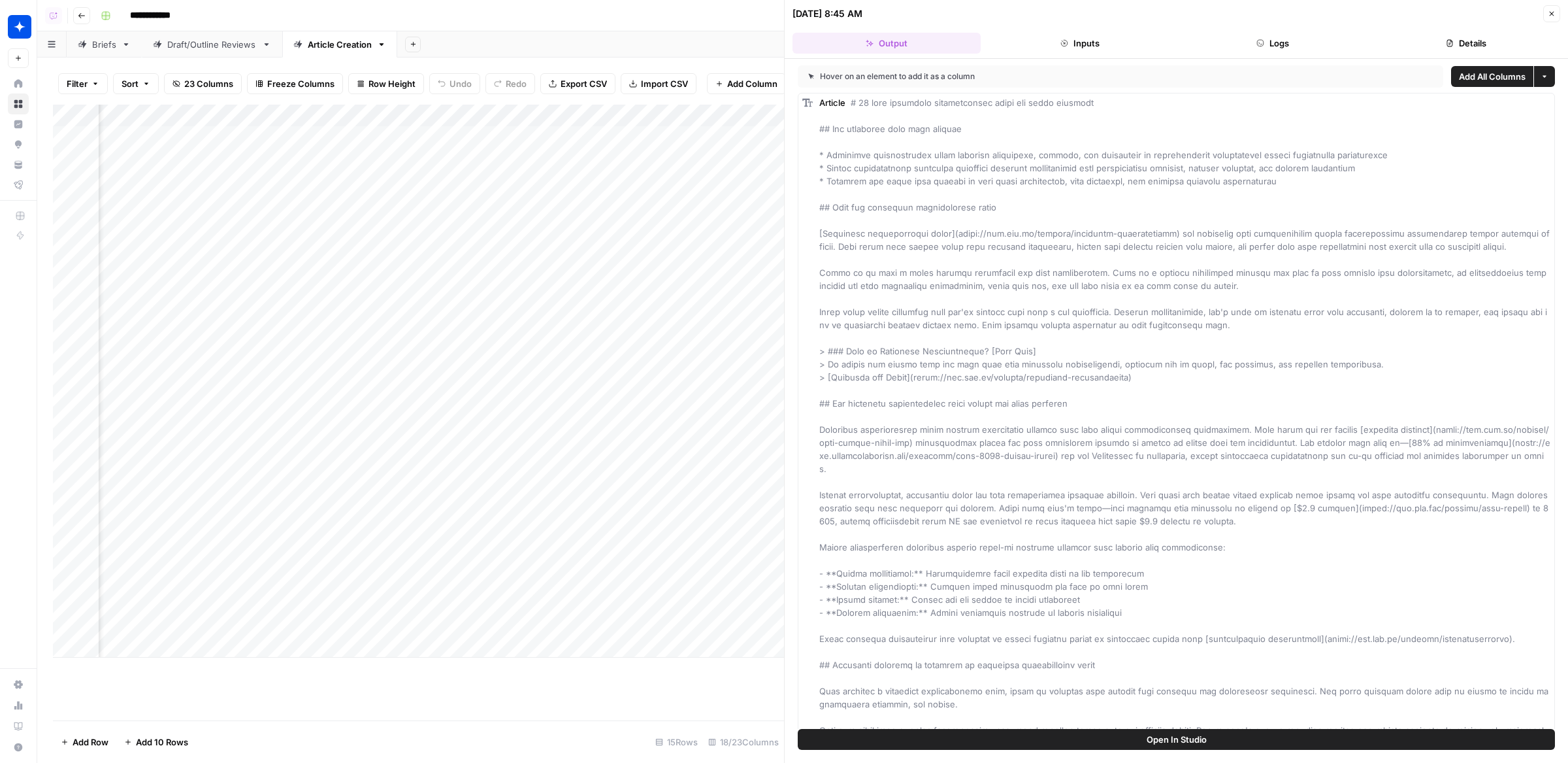
click at [1278, 40] on button "Logs" at bounding box center [1273, 43] width 188 height 21
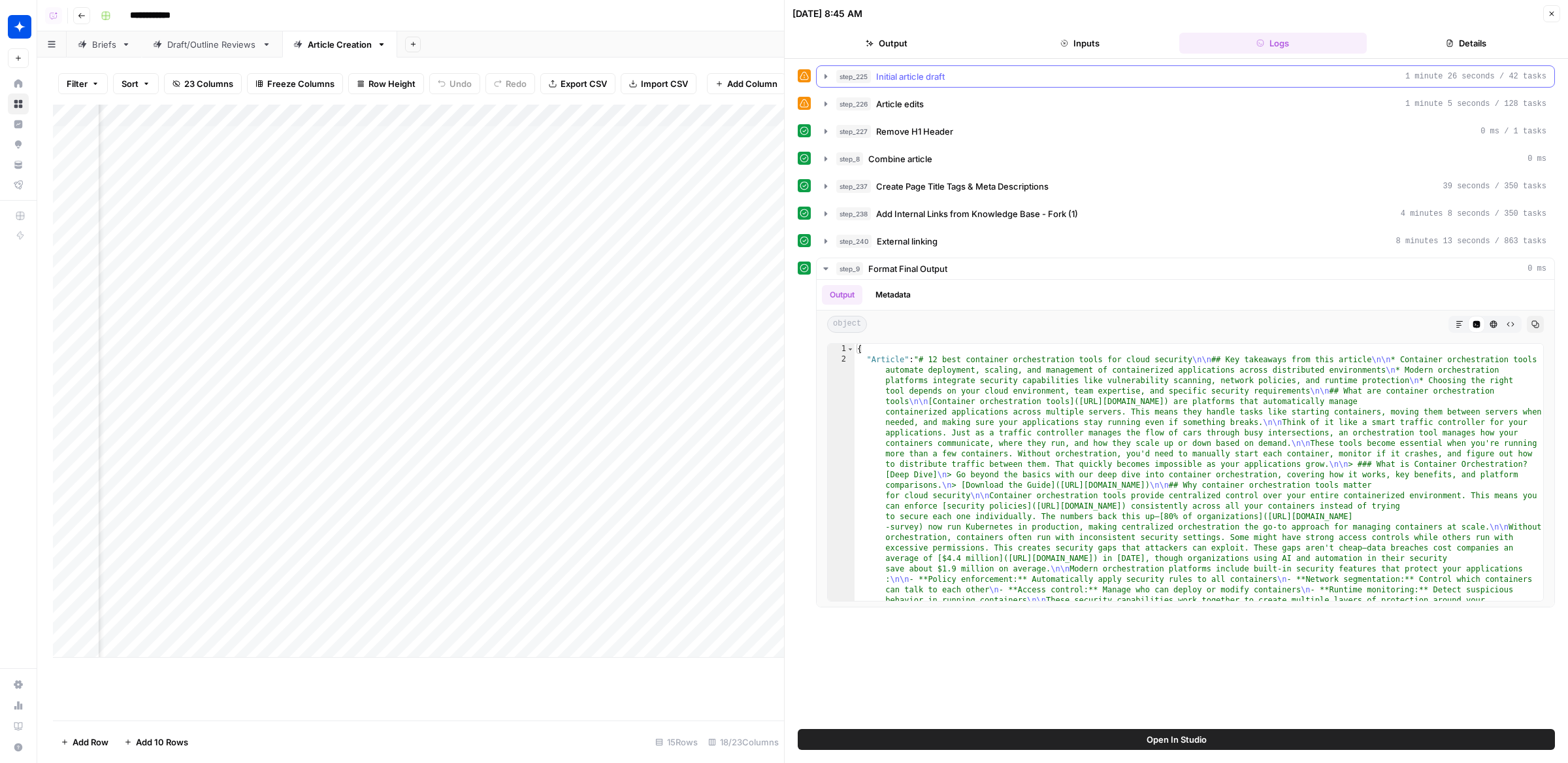
click at [1171, 77] on div "step_225 Initial article draft 1 minute 26 seconds / 42 tasks" at bounding box center [1191, 77] width 710 height 13
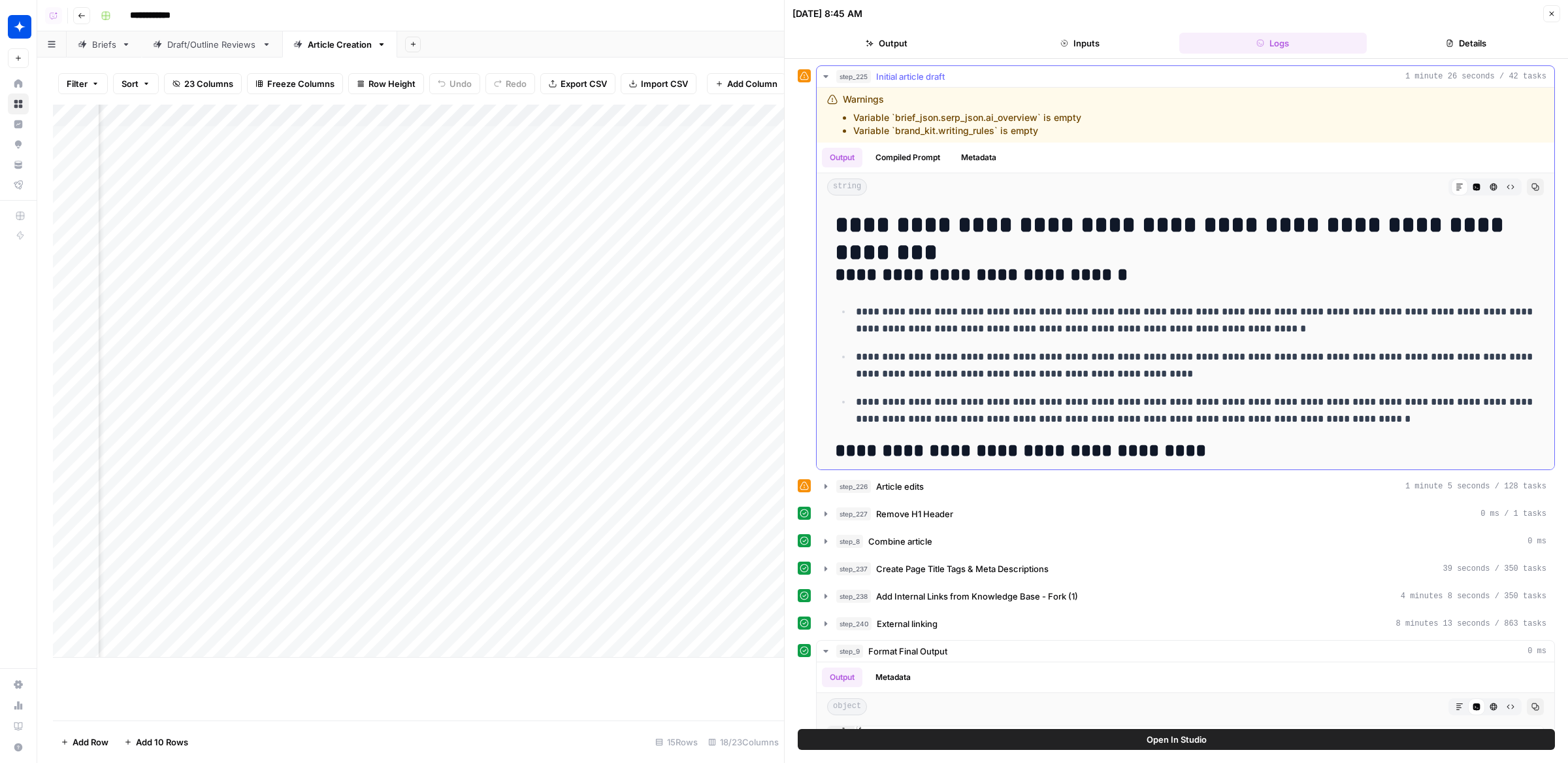
click at [1170, 77] on div "step_225 Initial article draft 1 minute 26 seconds / 42 tasks" at bounding box center [1191, 77] width 710 height 13
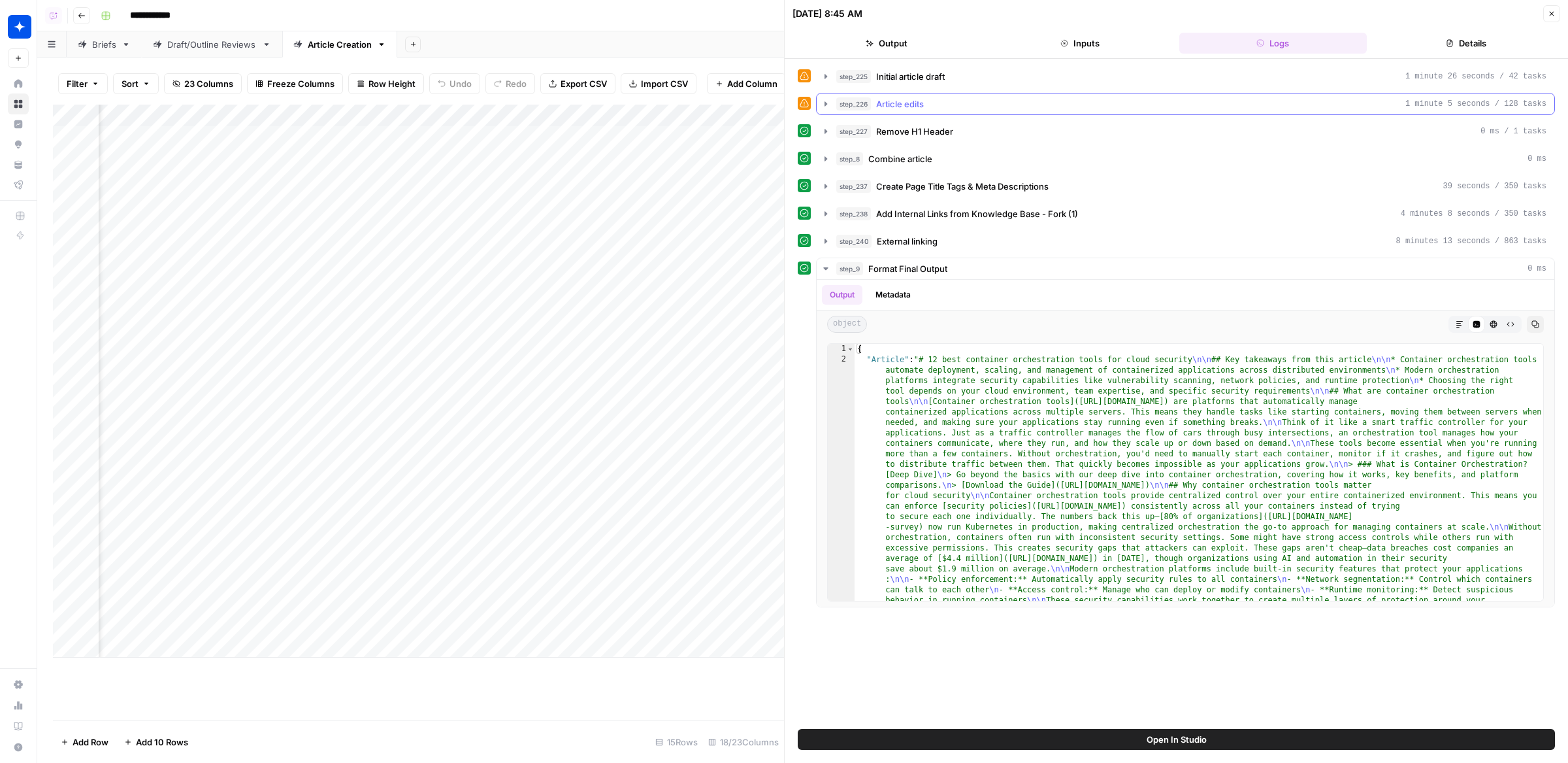
click at [1160, 109] on button "step_226 Article edits 1 minute 5 seconds / 128 tasks" at bounding box center [1186, 104] width 737 height 21
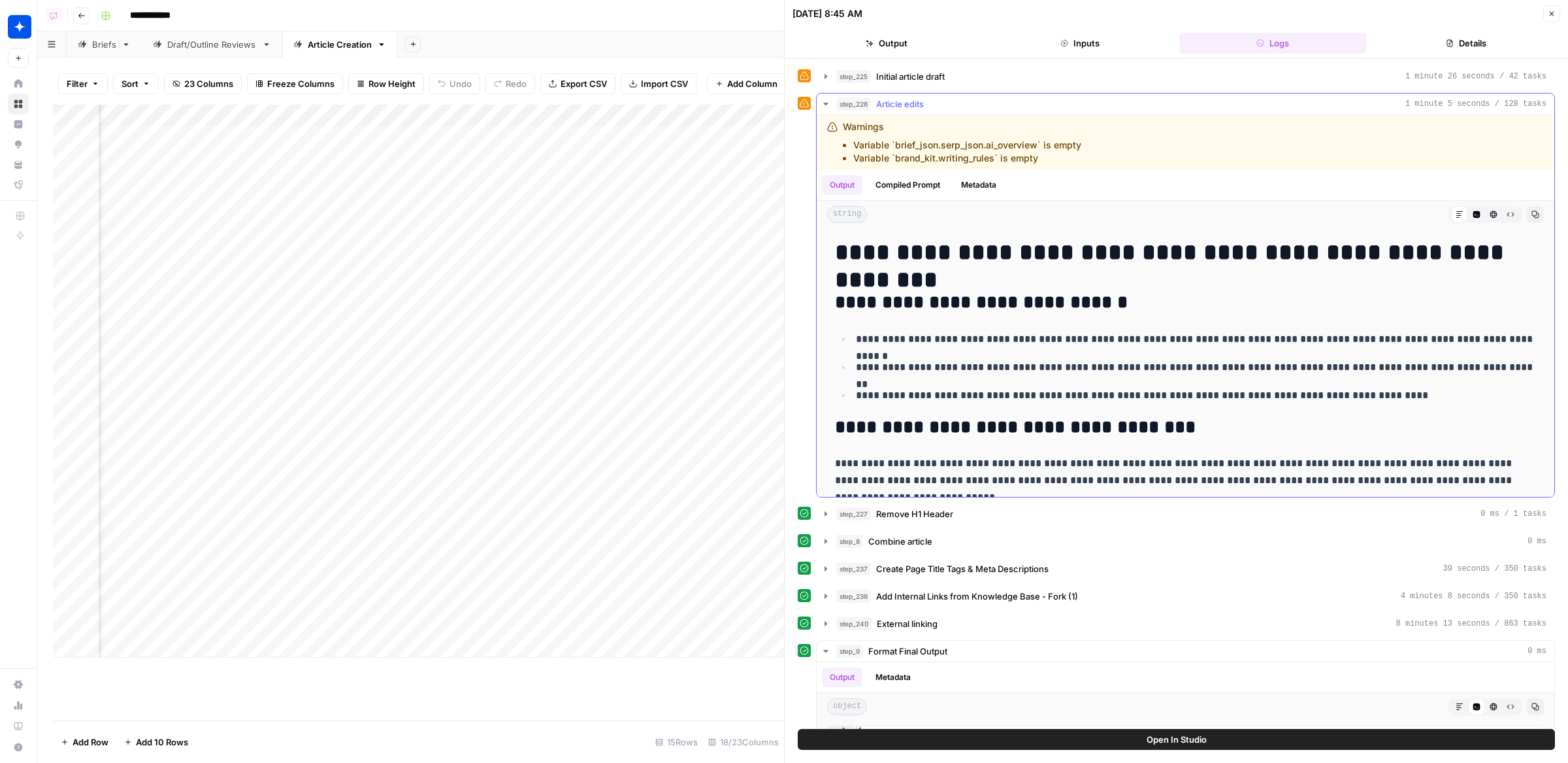
click at [1160, 110] on button "step_226 Article edits 1 minute 5 seconds / 128 tasks" at bounding box center [1186, 104] width 737 height 21
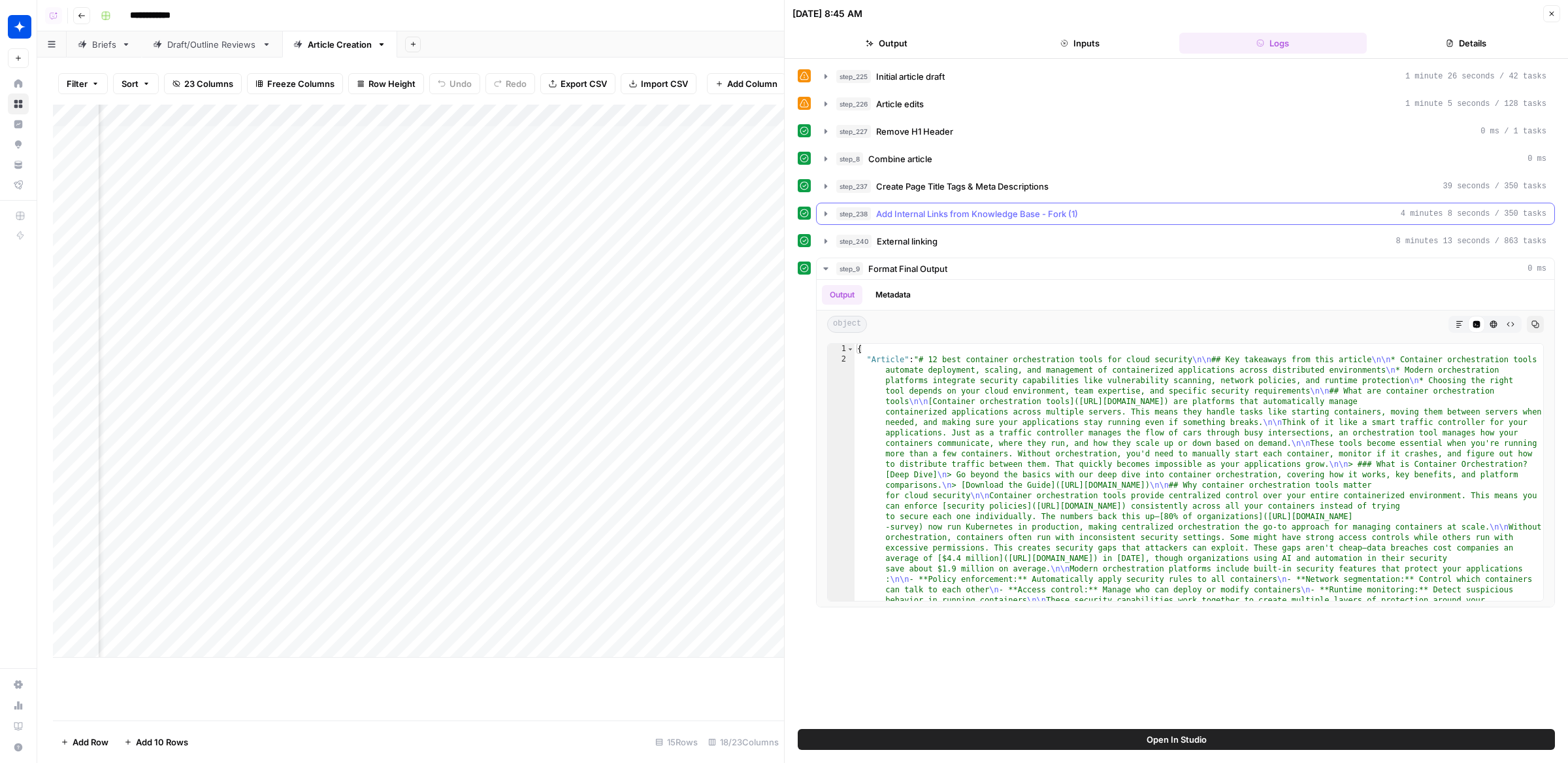
click at [978, 210] on span "Add Internal Links from Knowledge Base - Fork (1)" at bounding box center [977, 213] width 202 height 13
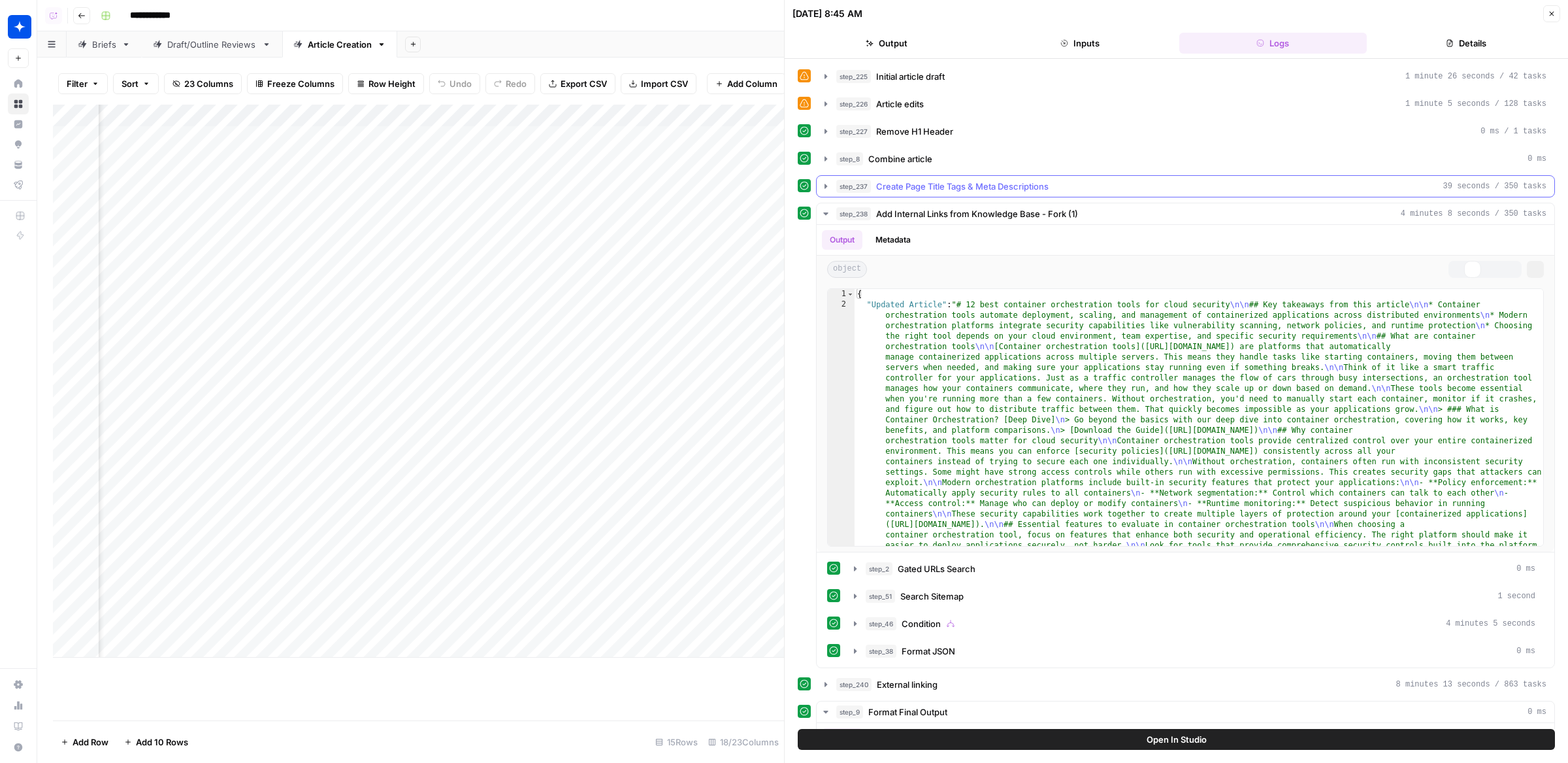
click at [977, 189] on span "Create Page Title Tags & Meta Descriptions" at bounding box center [962, 186] width 173 height 13
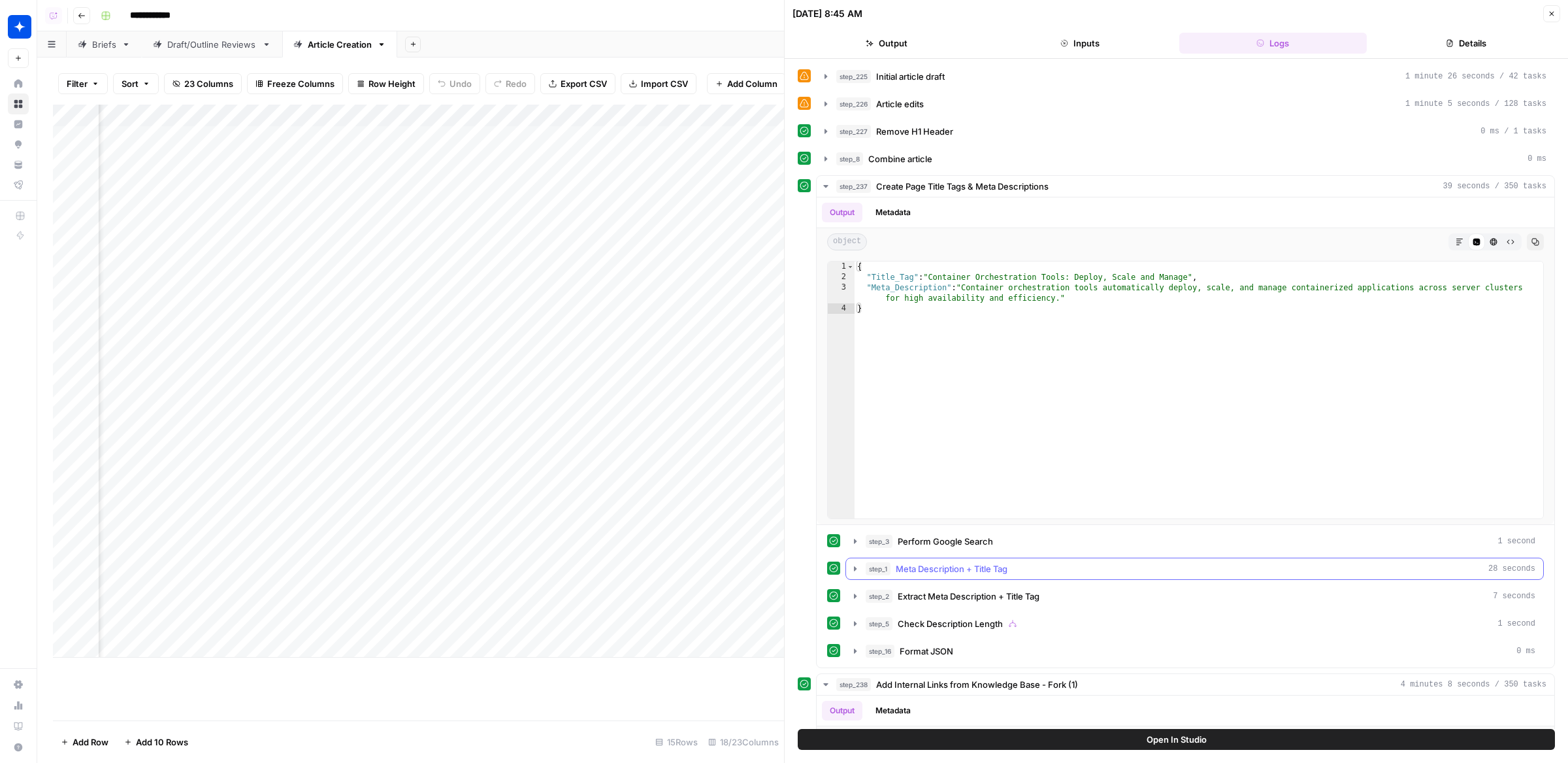
click at [947, 569] on span "Meta Description + Title Tag" at bounding box center [952, 569] width 112 height 13
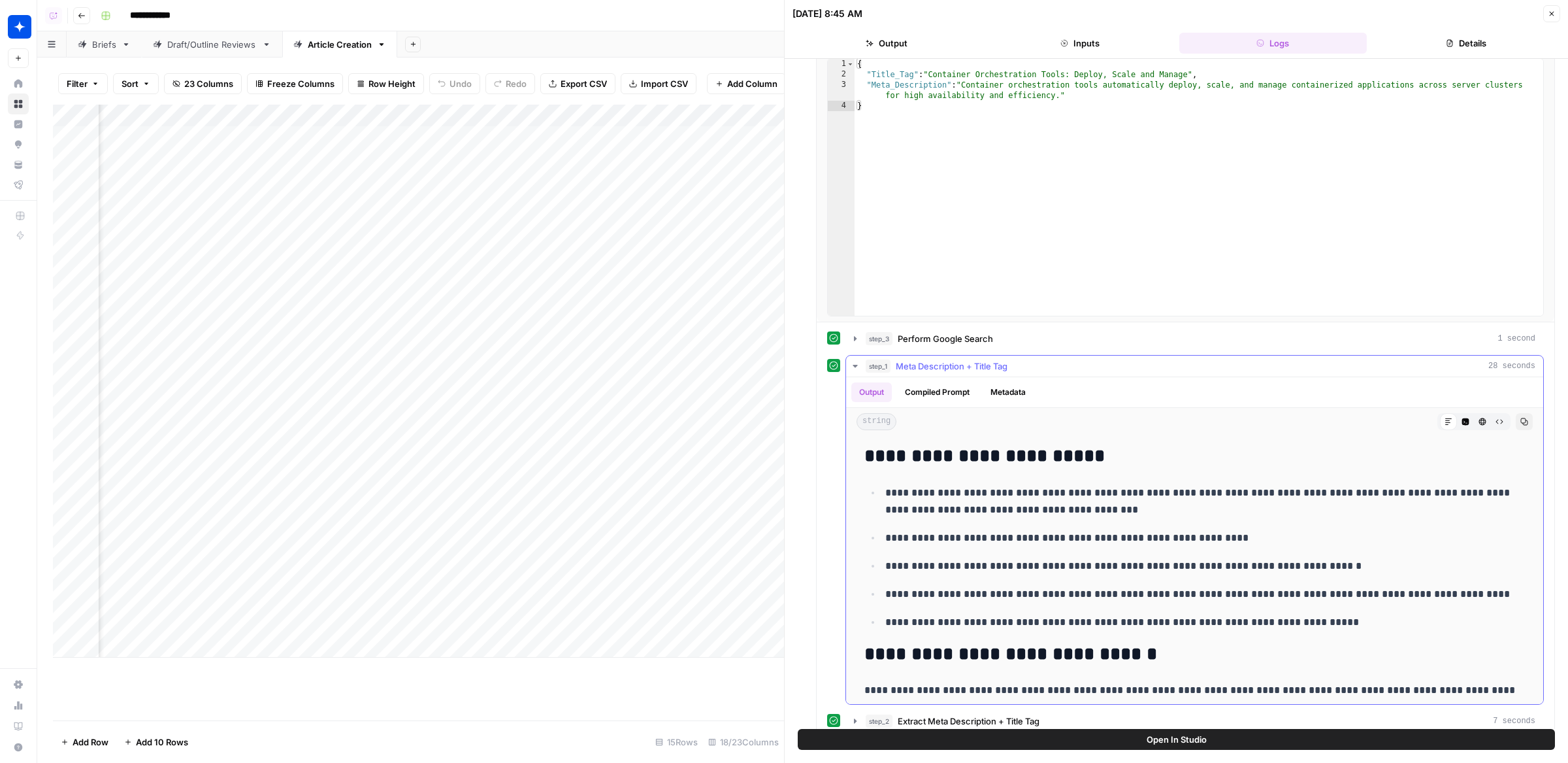
scroll to position [204, 0]
click at [959, 381] on button "Compiled Prompt" at bounding box center [937, 390] width 80 height 19
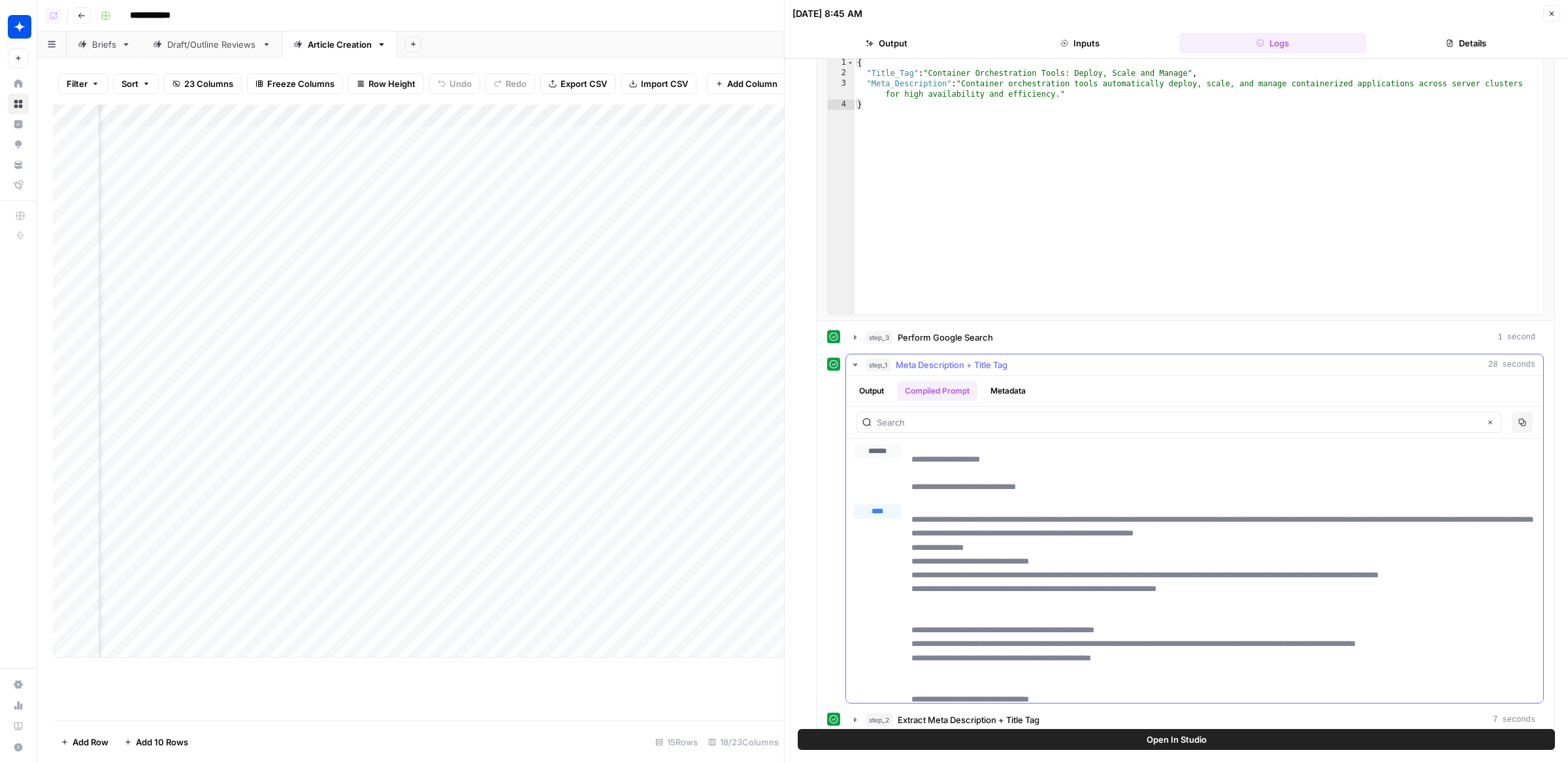
click at [1524, 418] on icon "button" at bounding box center [1522, 422] width 8 height 8
click at [367, 168] on div "Add Column" at bounding box center [418, 381] width 731 height 553
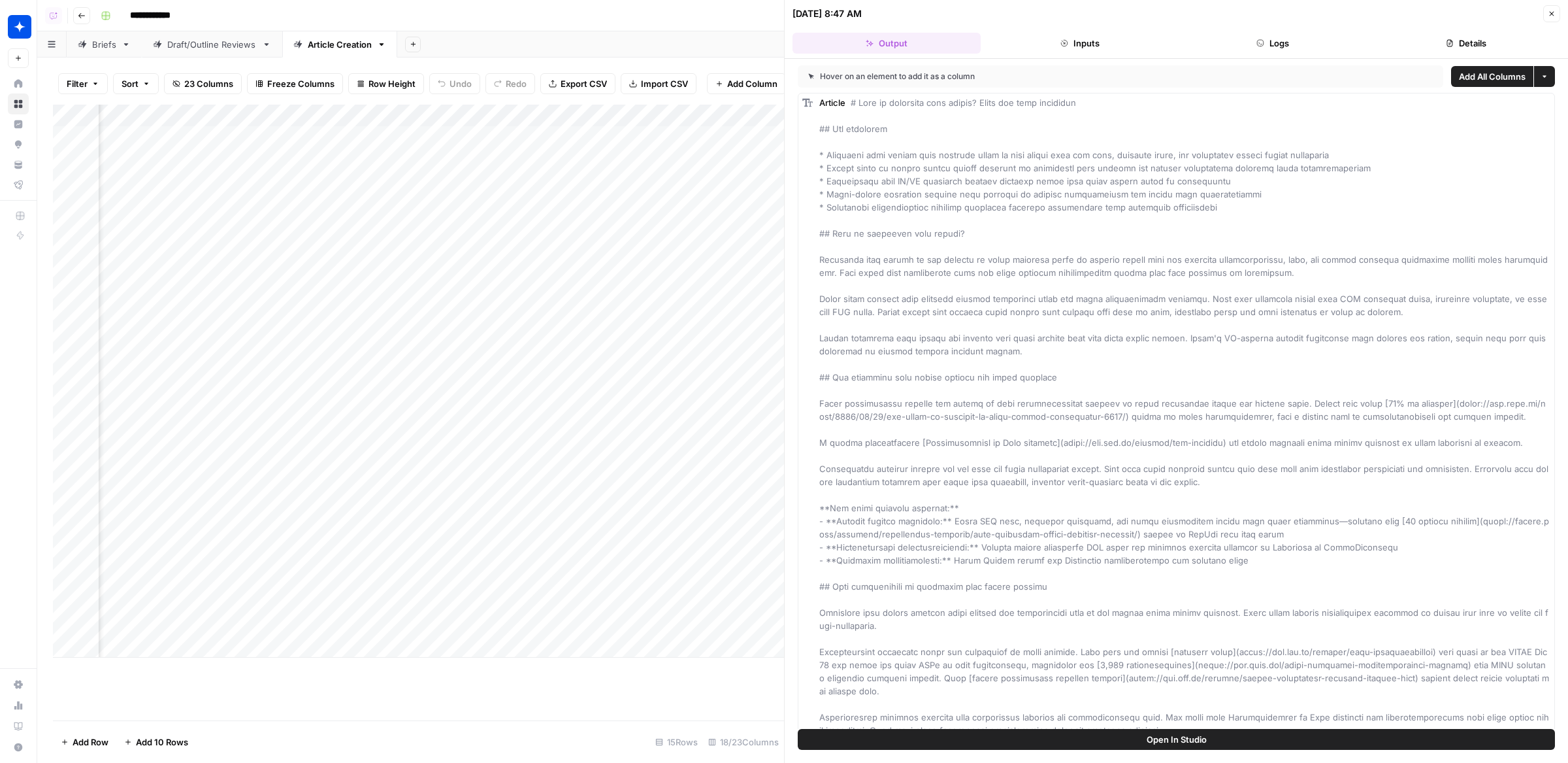
click at [1300, 38] on button "Logs" at bounding box center [1273, 43] width 188 height 21
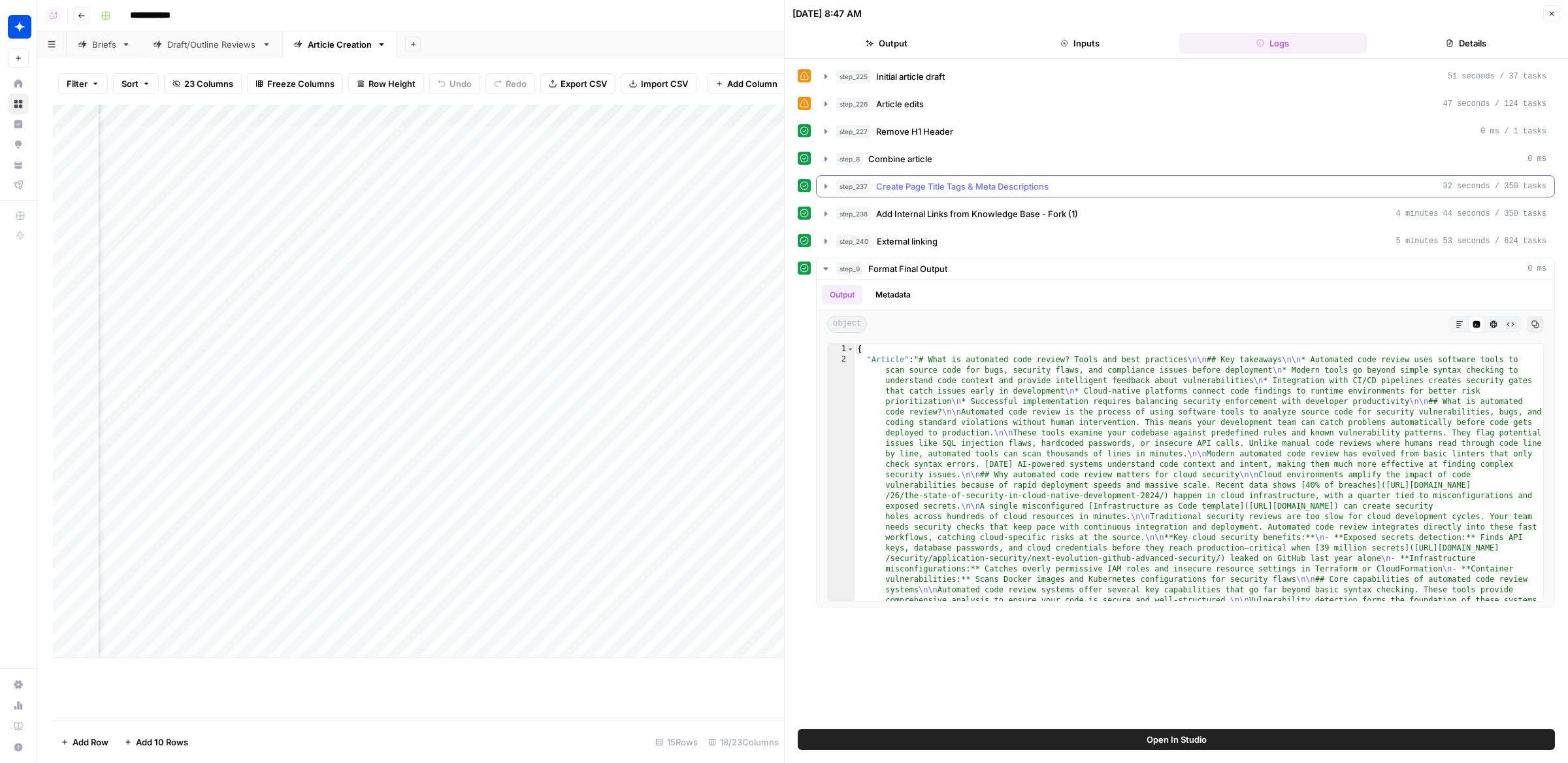
click at [1015, 186] on span "Create Page Title Tags & Meta Descriptions" at bounding box center [962, 186] width 173 height 13
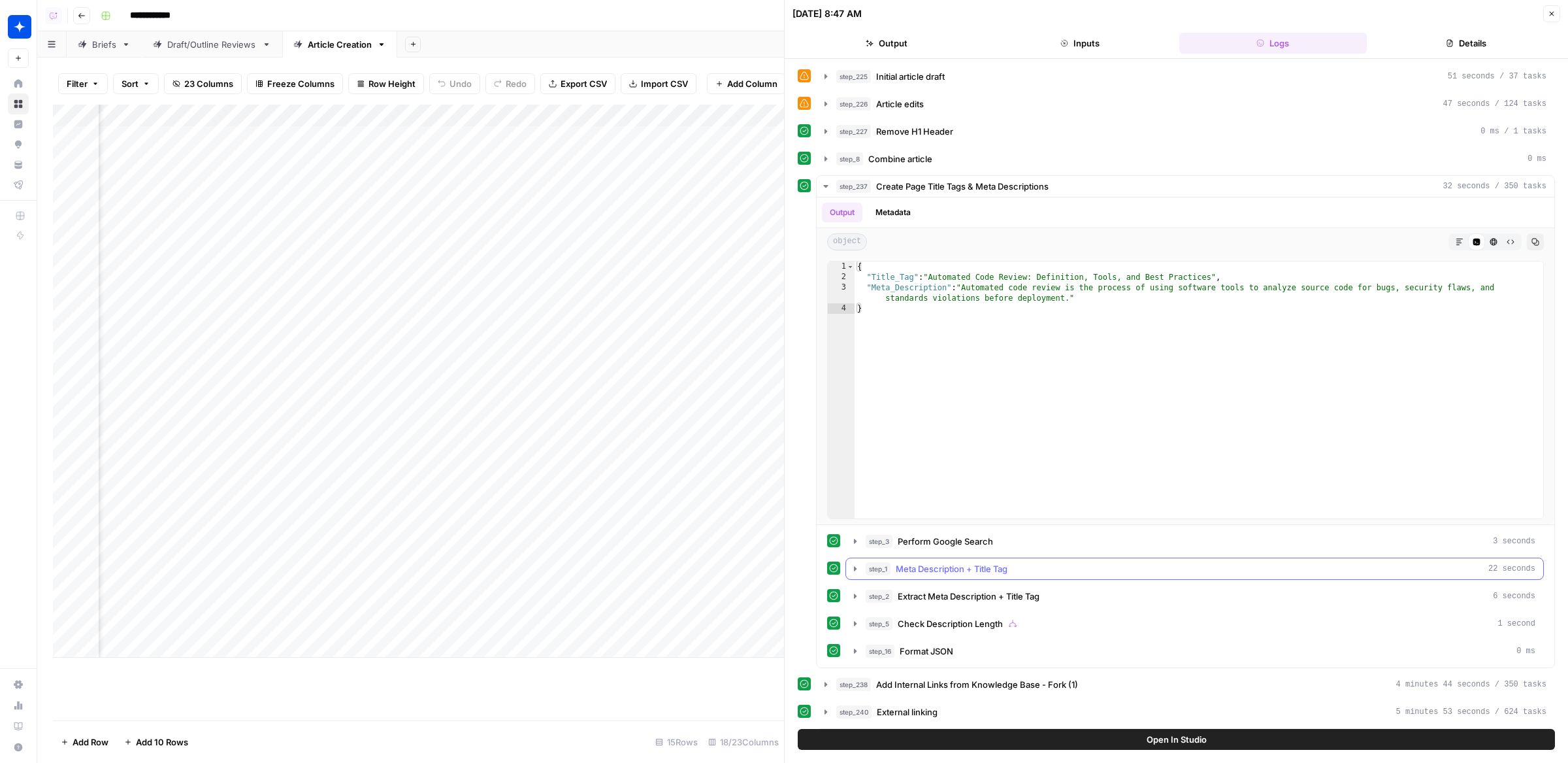
click at [962, 569] on span "Meta Description + Title Tag" at bounding box center [952, 569] width 112 height 13
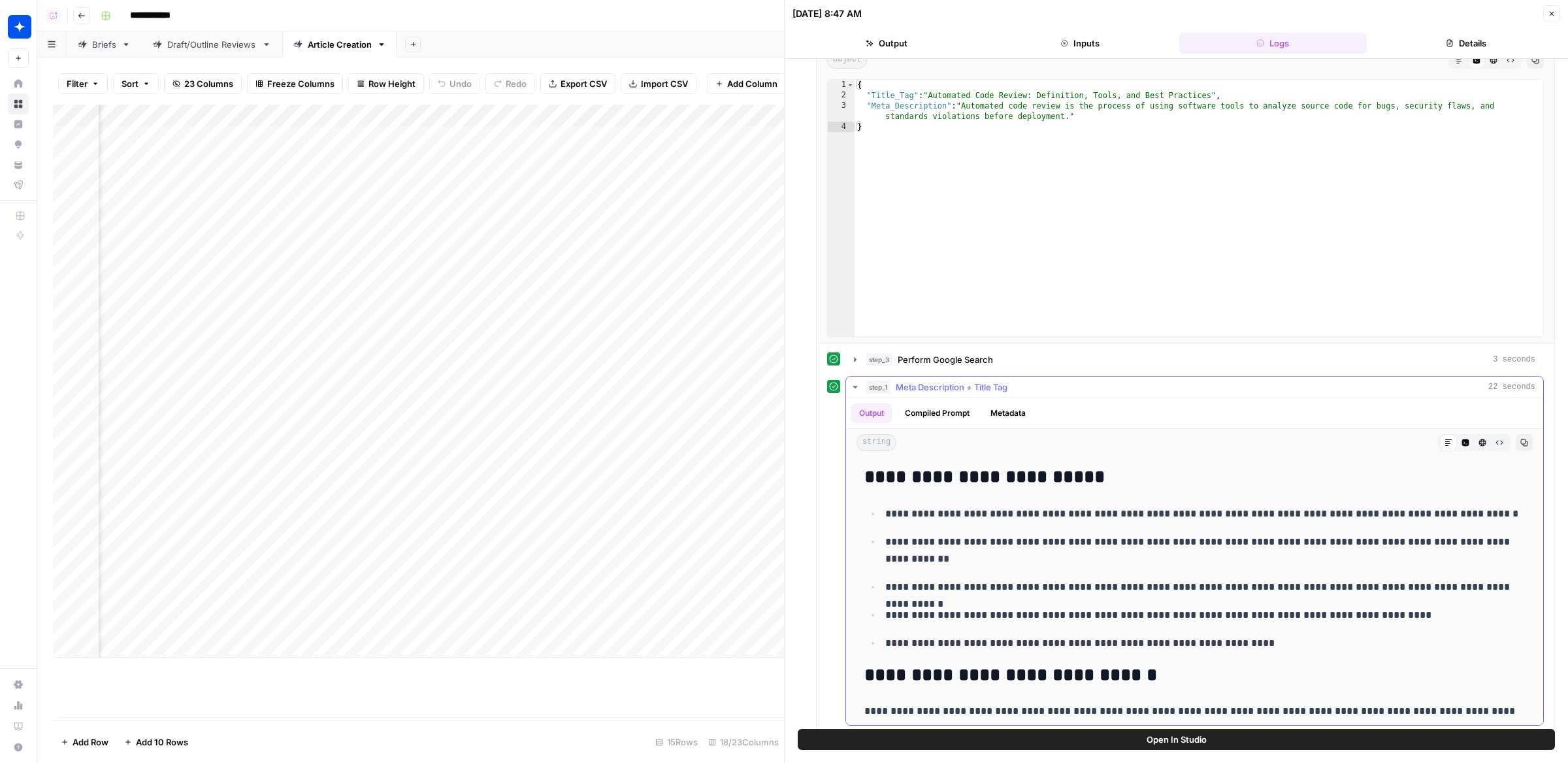
scroll to position [184, 0]
click at [947, 404] on button "Compiled Prompt" at bounding box center [937, 410] width 80 height 19
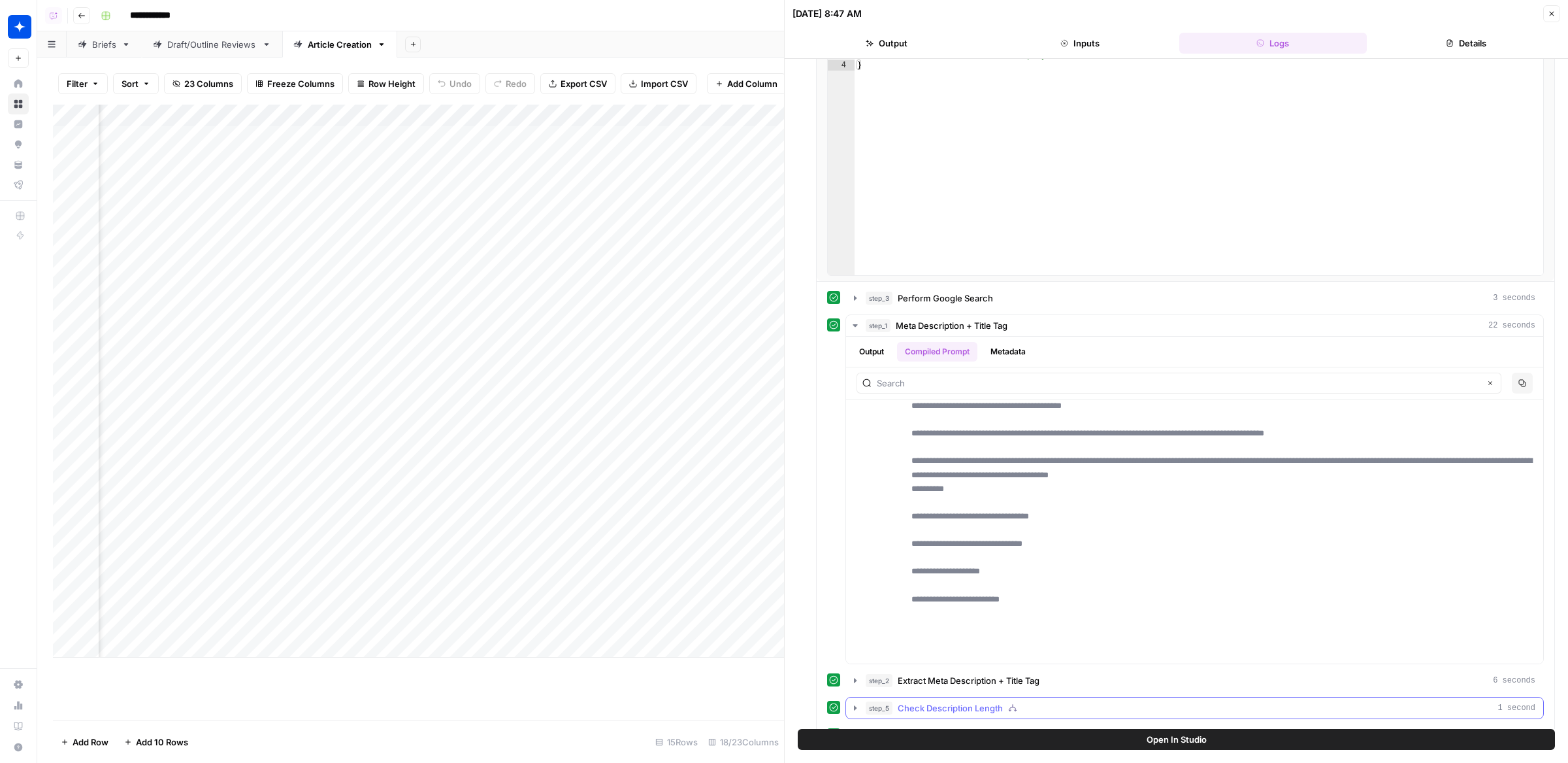
scroll to position [241, 0]
click at [1530, 378] on button "Copy" at bounding box center [1522, 385] width 21 height 21
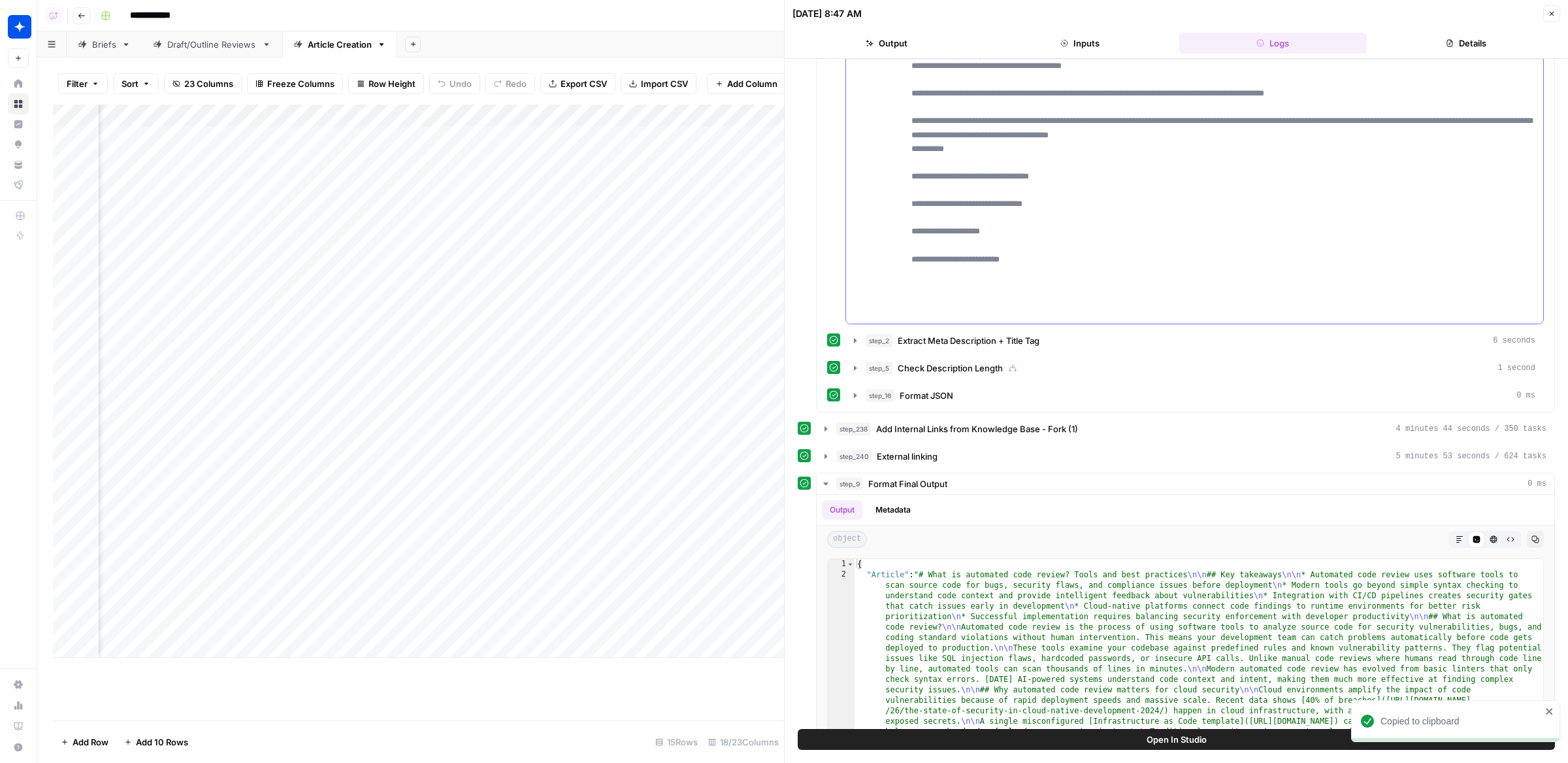
scroll to position [606, 0]
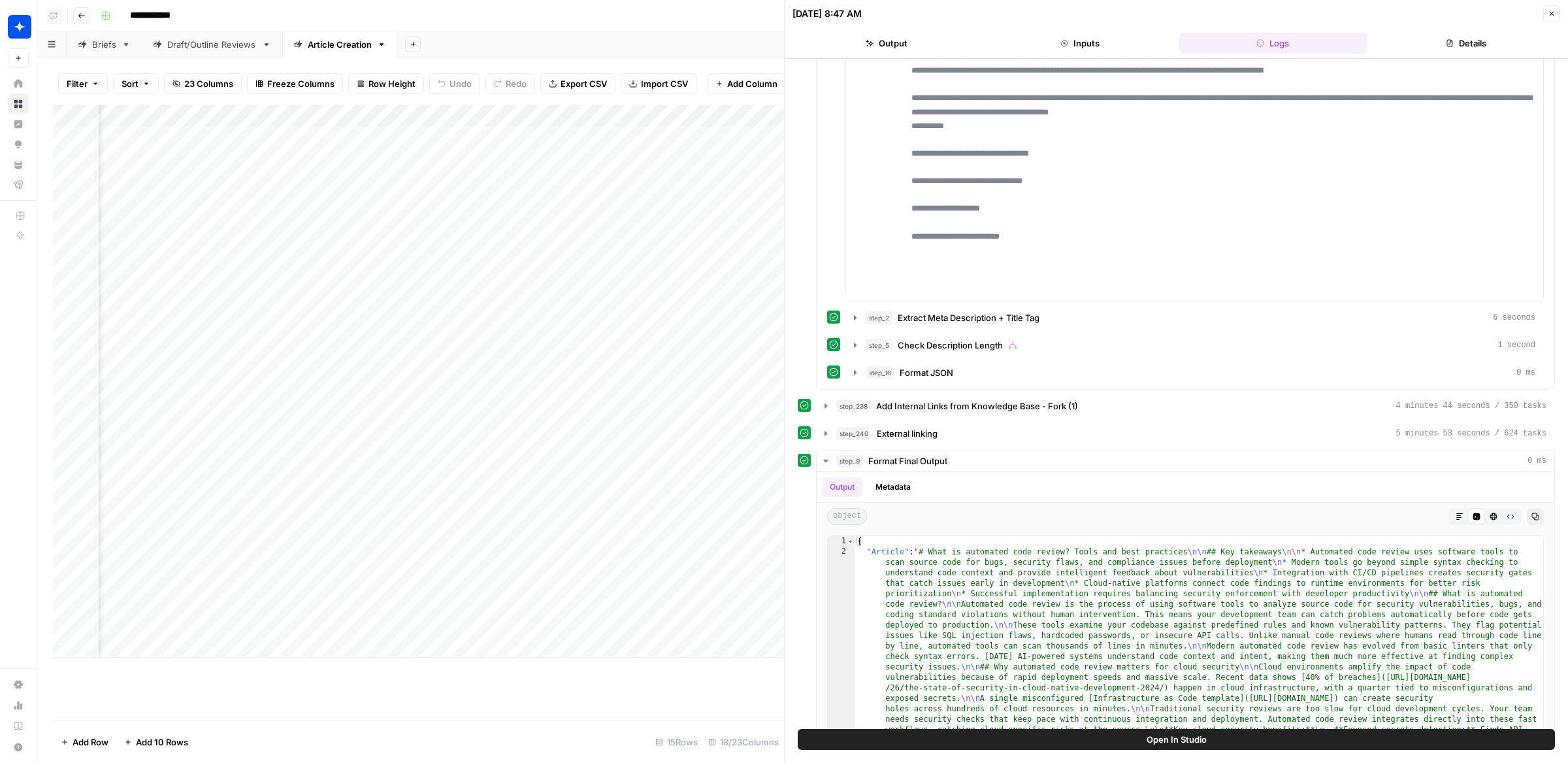
click at [369, 203] on div "Add Column" at bounding box center [418, 381] width 731 height 553
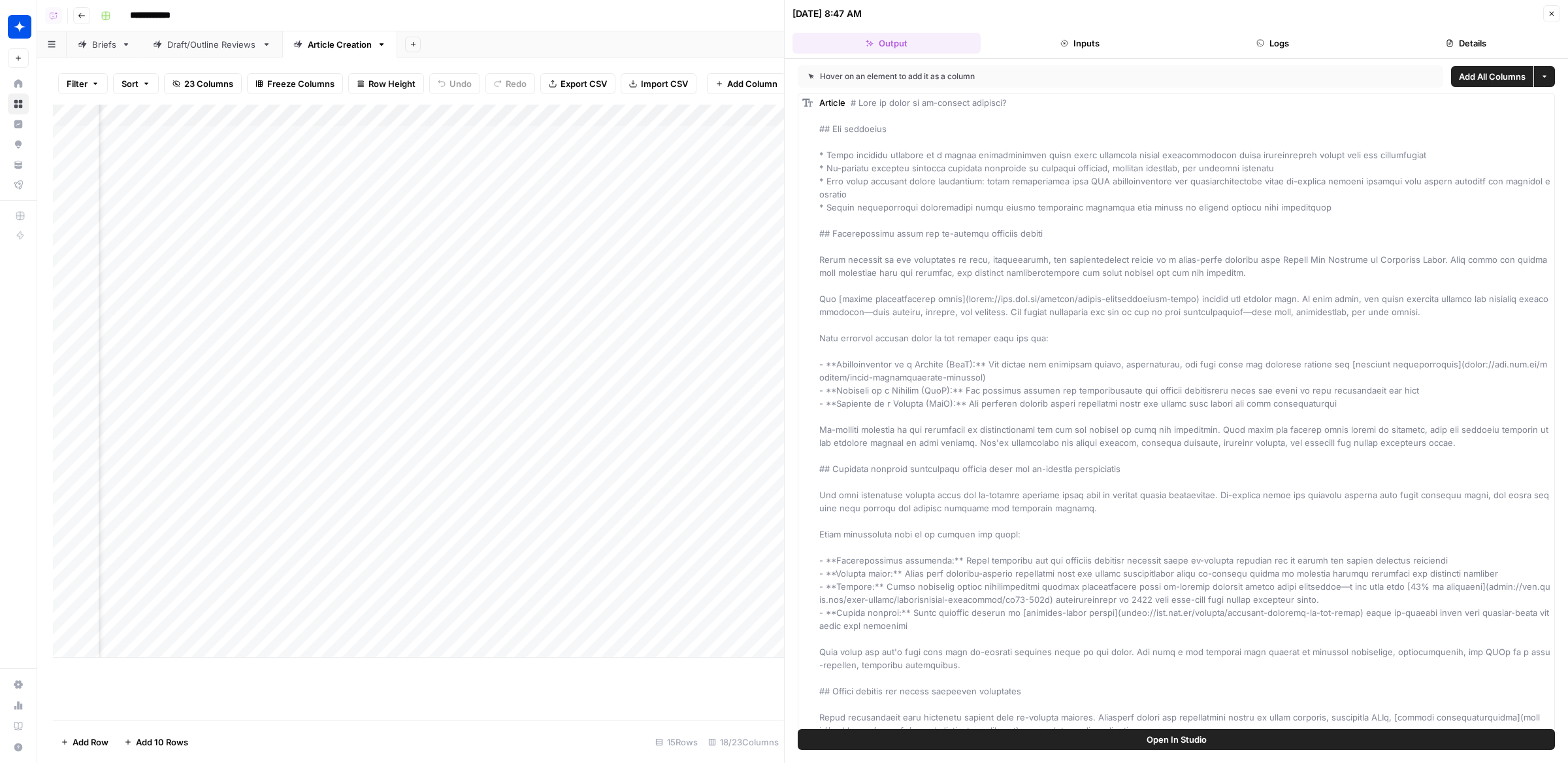
click at [1243, 27] on header "[DATE] 8:47 AM Close Output Inputs Logs Details" at bounding box center [1176, 29] width 783 height 59
click at [1244, 49] on button "Logs" at bounding box center [1273, 43] width 188 height 21
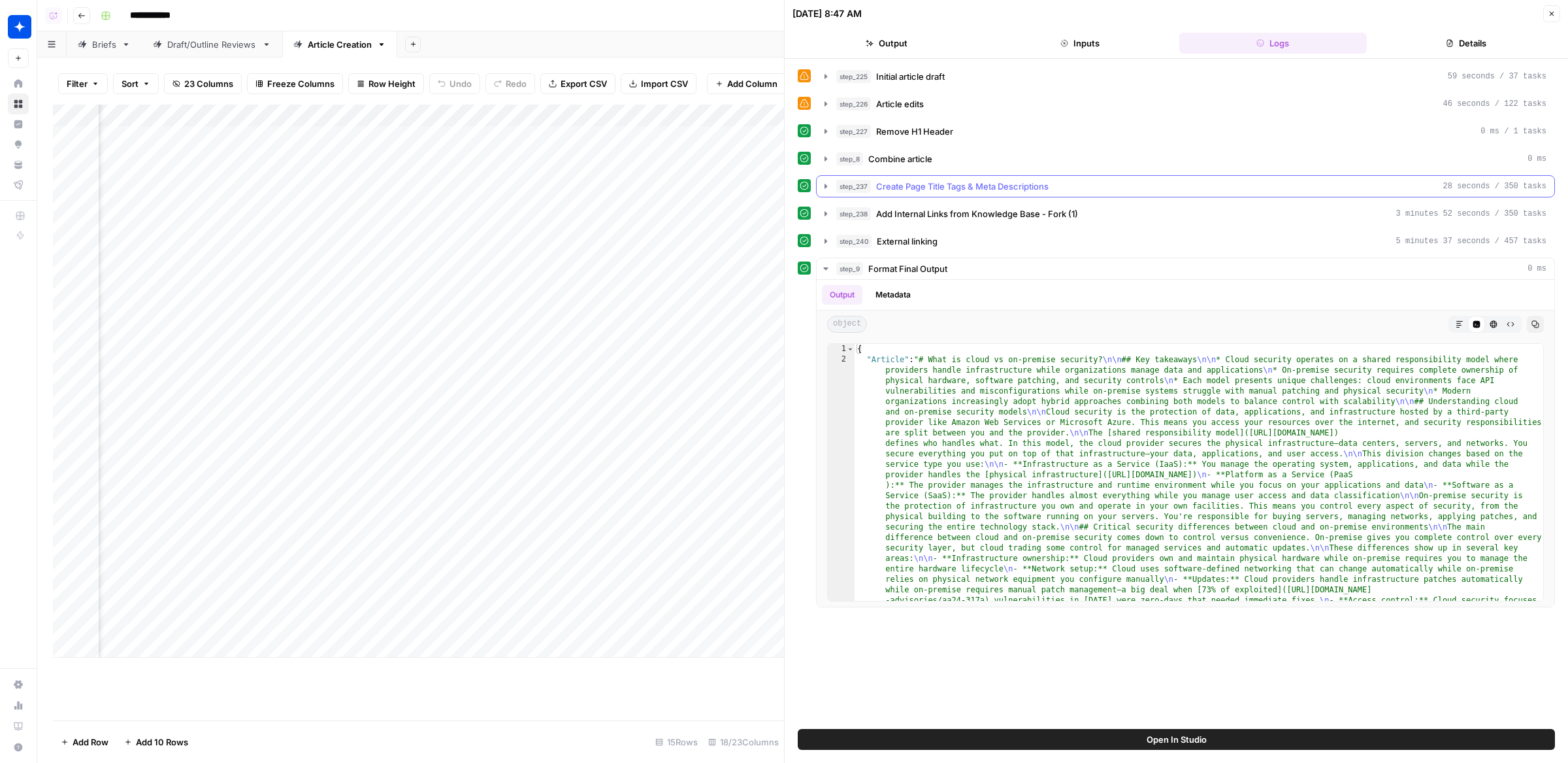
click at [967, 182] on span "Create Page Title Tags & Meta Descriptions" at bounding box center [962, 186] width 173 height 13
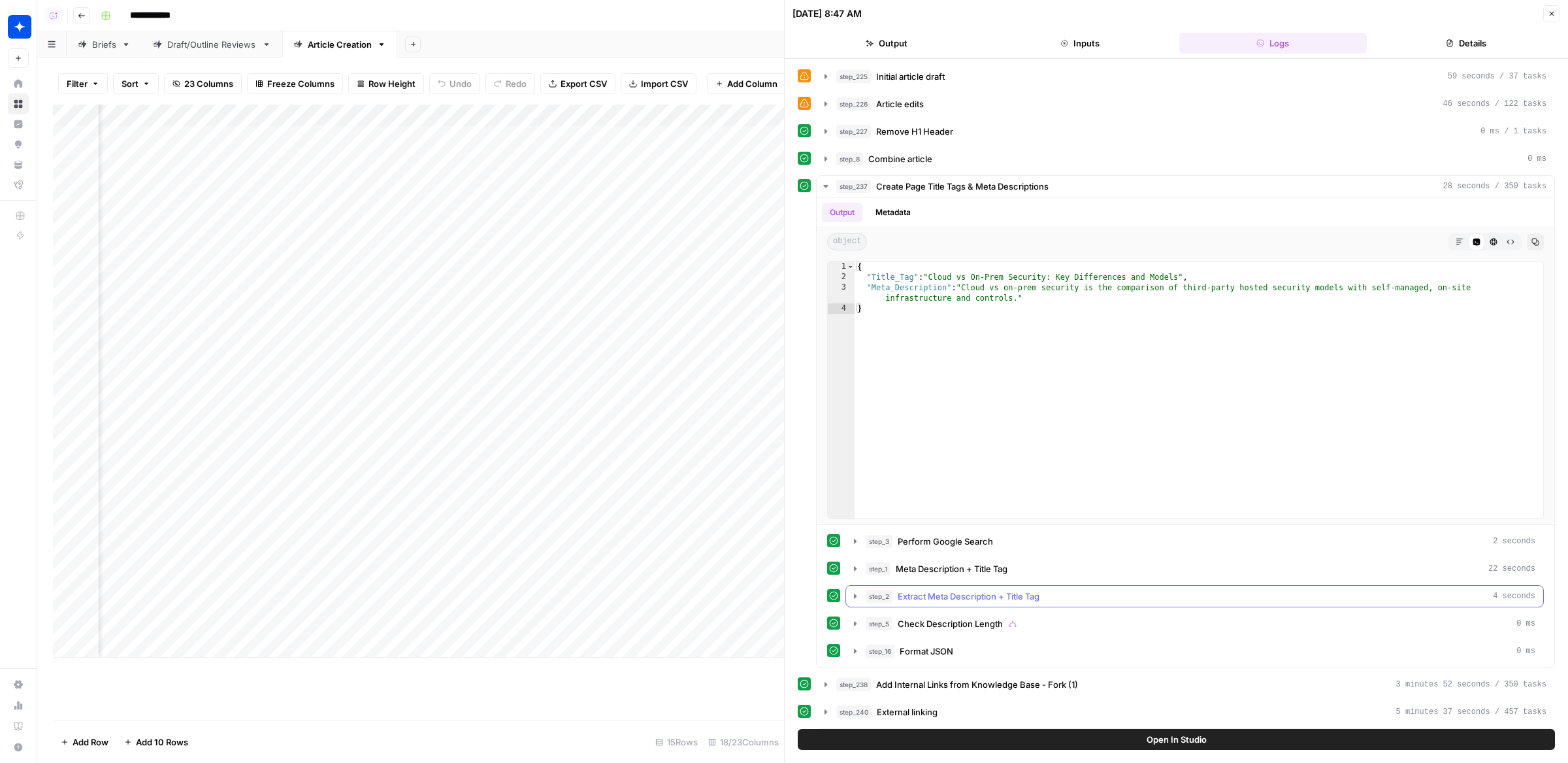
click at [916, 593] on span "Extract Meta Description + Title Tag" at bounding box center [969, 596] width 142 height 13
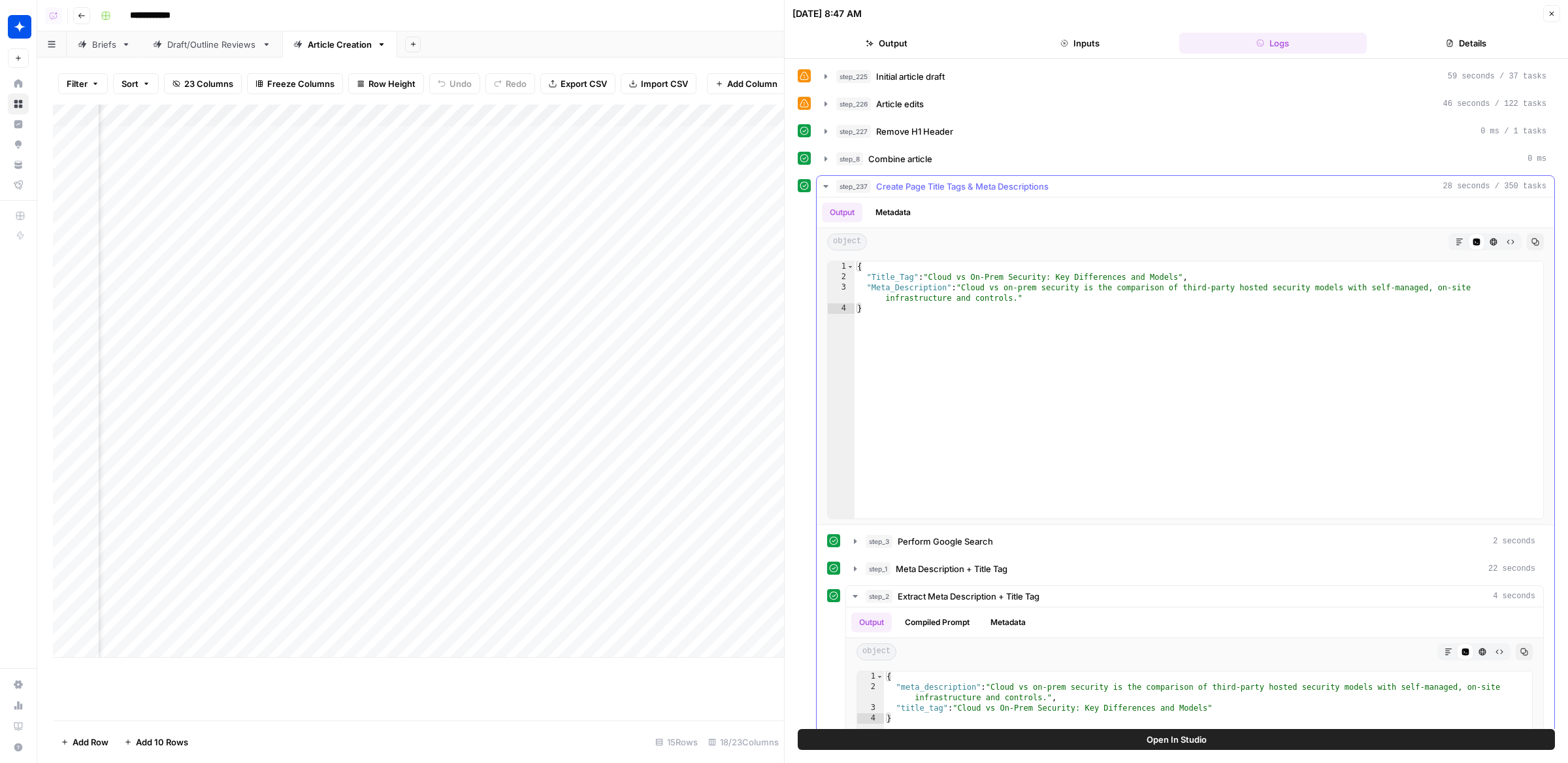
click at [916, 549] on div "step_3 Perform Google Search 2 seconds step_1 Meta Description + Title Tag 22 s…" at bounding box center [1185, 760] width 717 height 460
click at [942, 562] on span "Meta Description + Title Tag" at bounding box center [952, 569] width 112 height 13
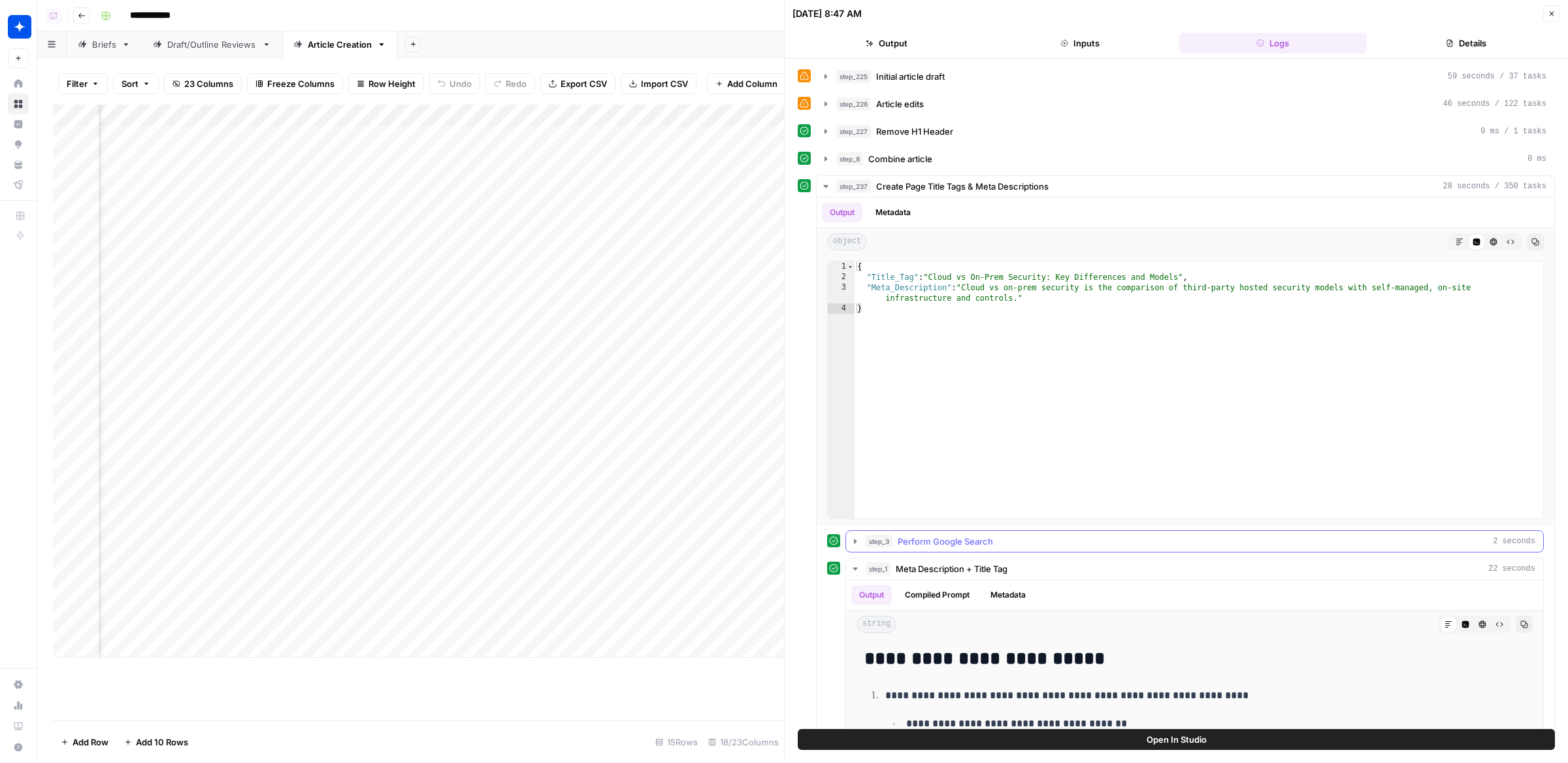
scroll to position [316, 0]
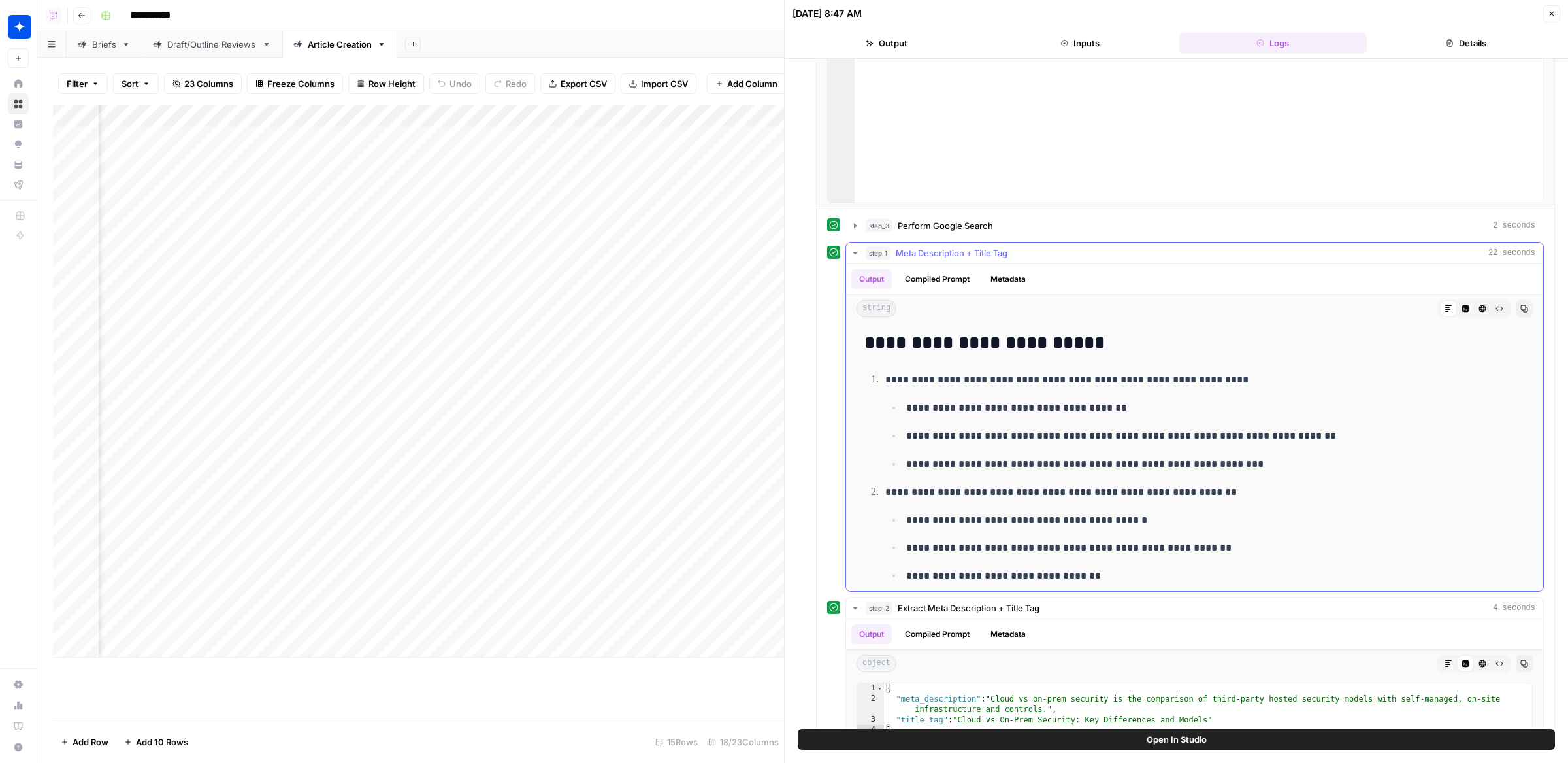
click at [1524, 305] on icon "button" at bounding box center [1525, 309] width 7 height 7
click at [959, 276] on button "Compiled Prompt" at bounding box center [937, 279] width 80 height 19
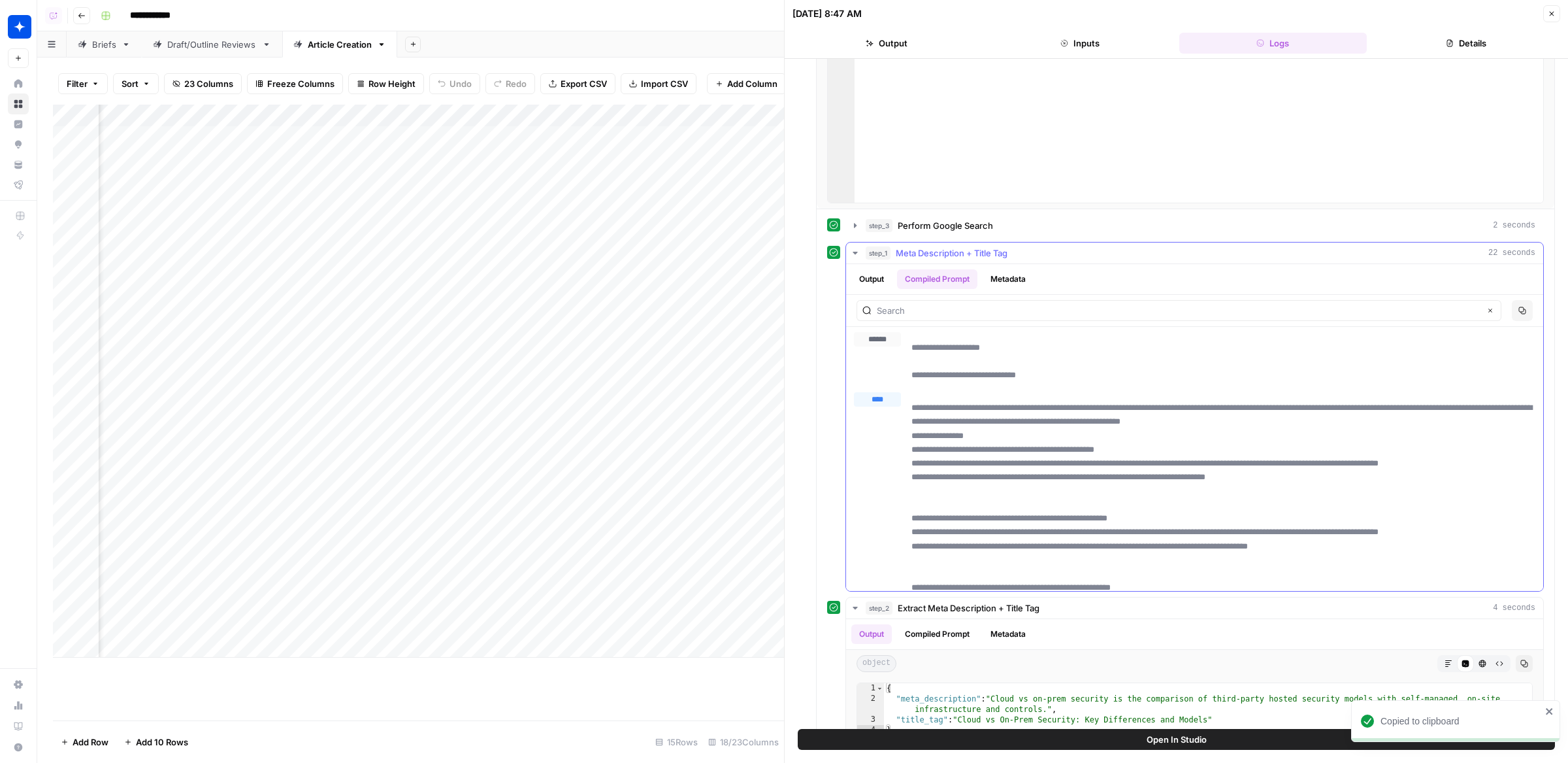
click at [1520, 307] on icon "button" at bounding box center [1522, 310] width 8 height 8
click at [372, 242] on div "Add Column" at bounding box center [418, 381] width 731 height 553
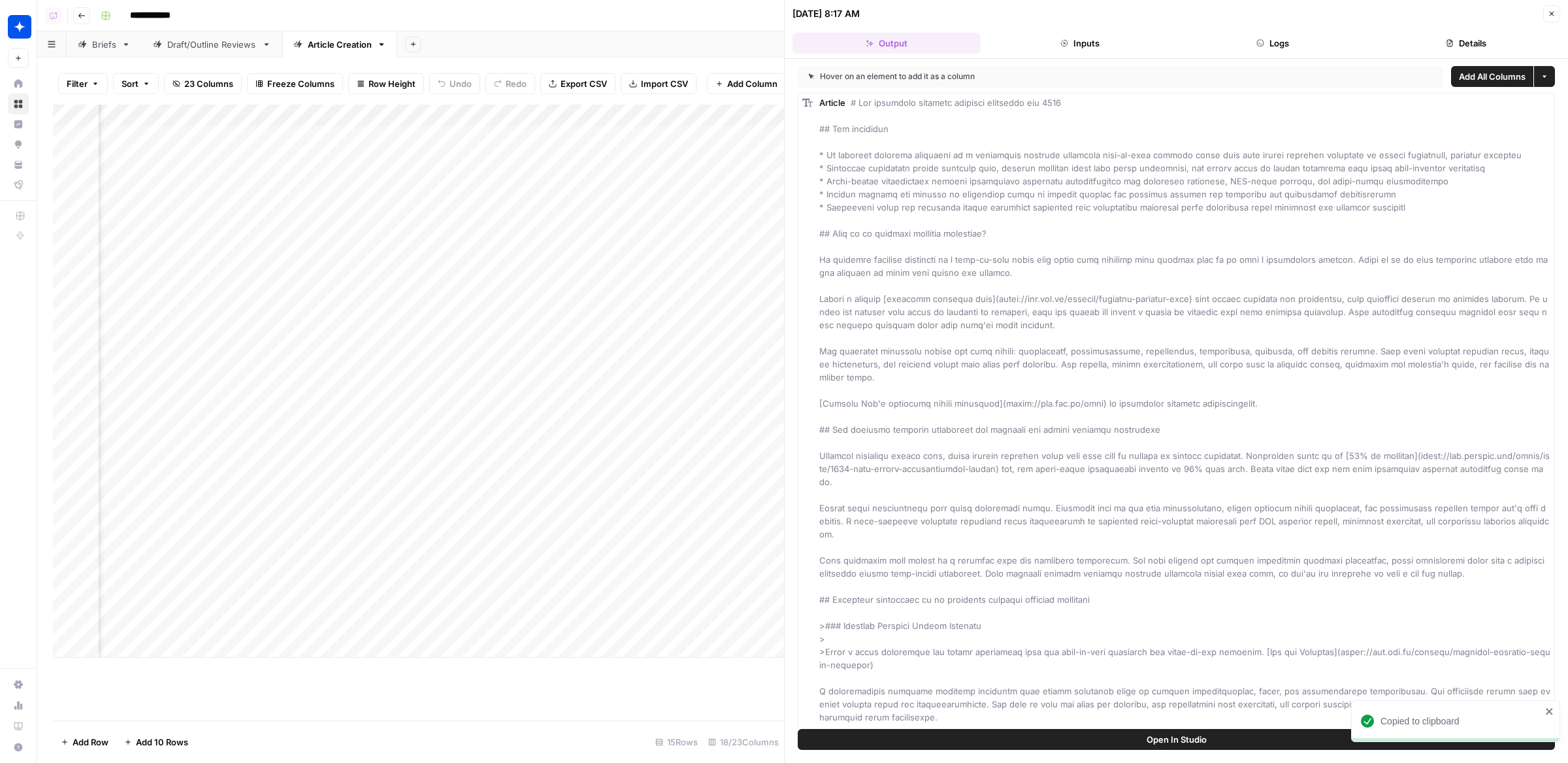
click at [1322, 49] on button "Logs" at bounding box center [1273, 43] width 188 height 21
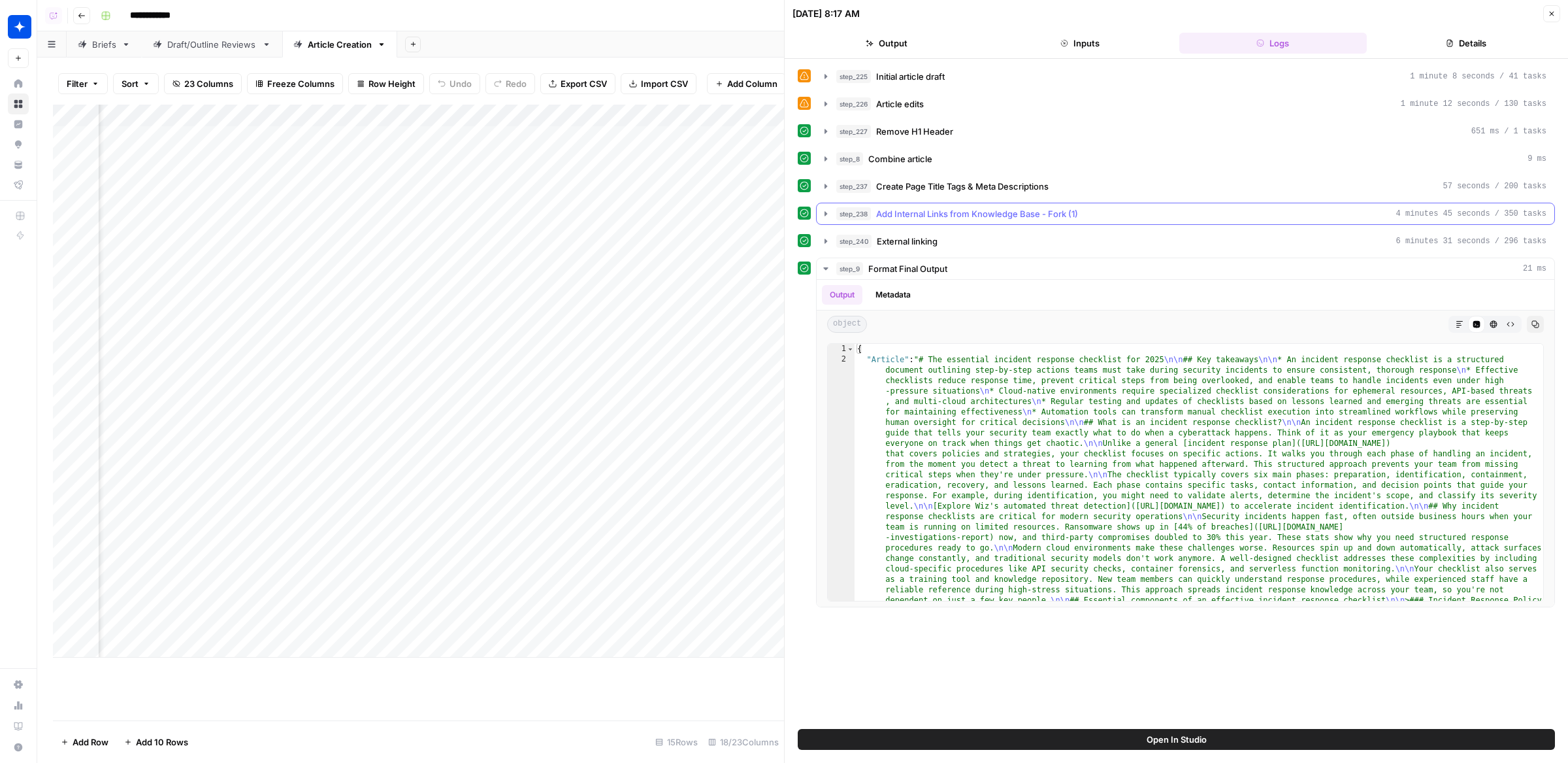
click at [992, 210] on span "Add Internal Links from Knowledge Base - Fork (1)" at bounding box center [977, 213] width 202 height 13
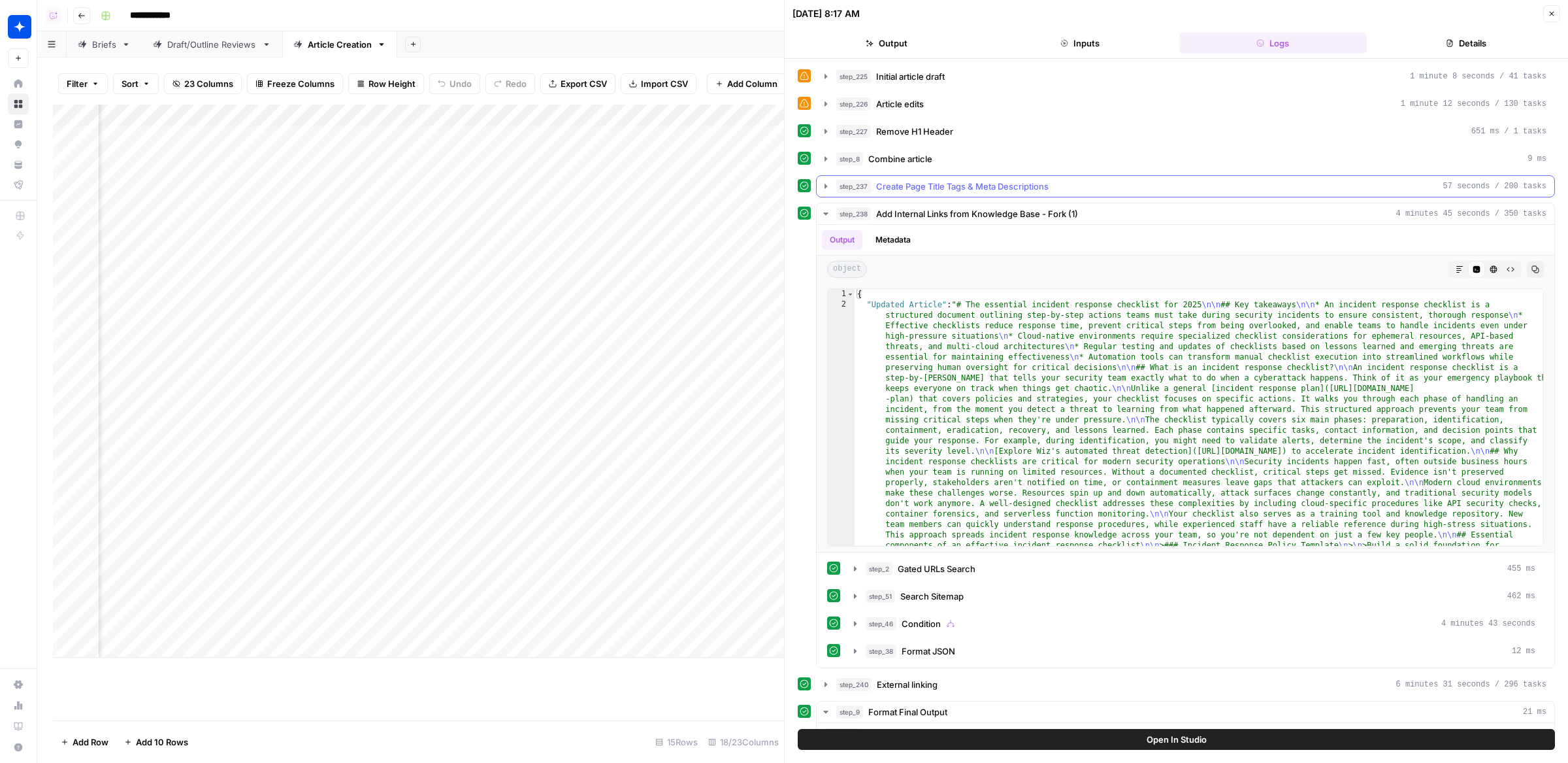
click at [992, 188] on span "Create Page Title Tags & Meta Descriptions" at bounding box center [962, 186] width 173 height 13
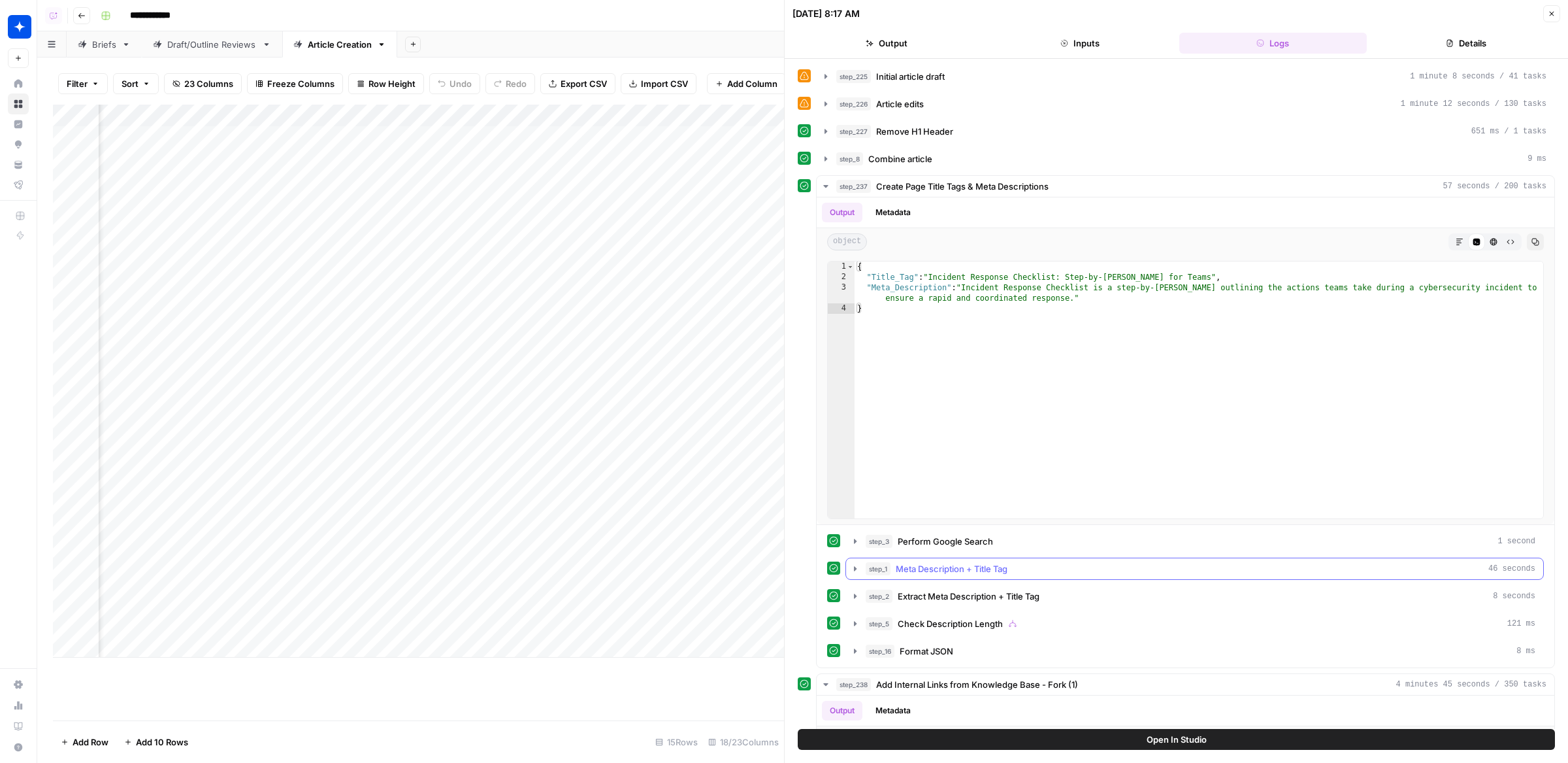
click at [954, 571] on button "step_1 Meta Description + Title Tag 46 seconds" at bounding box center [1195, 568] width 697 height 21
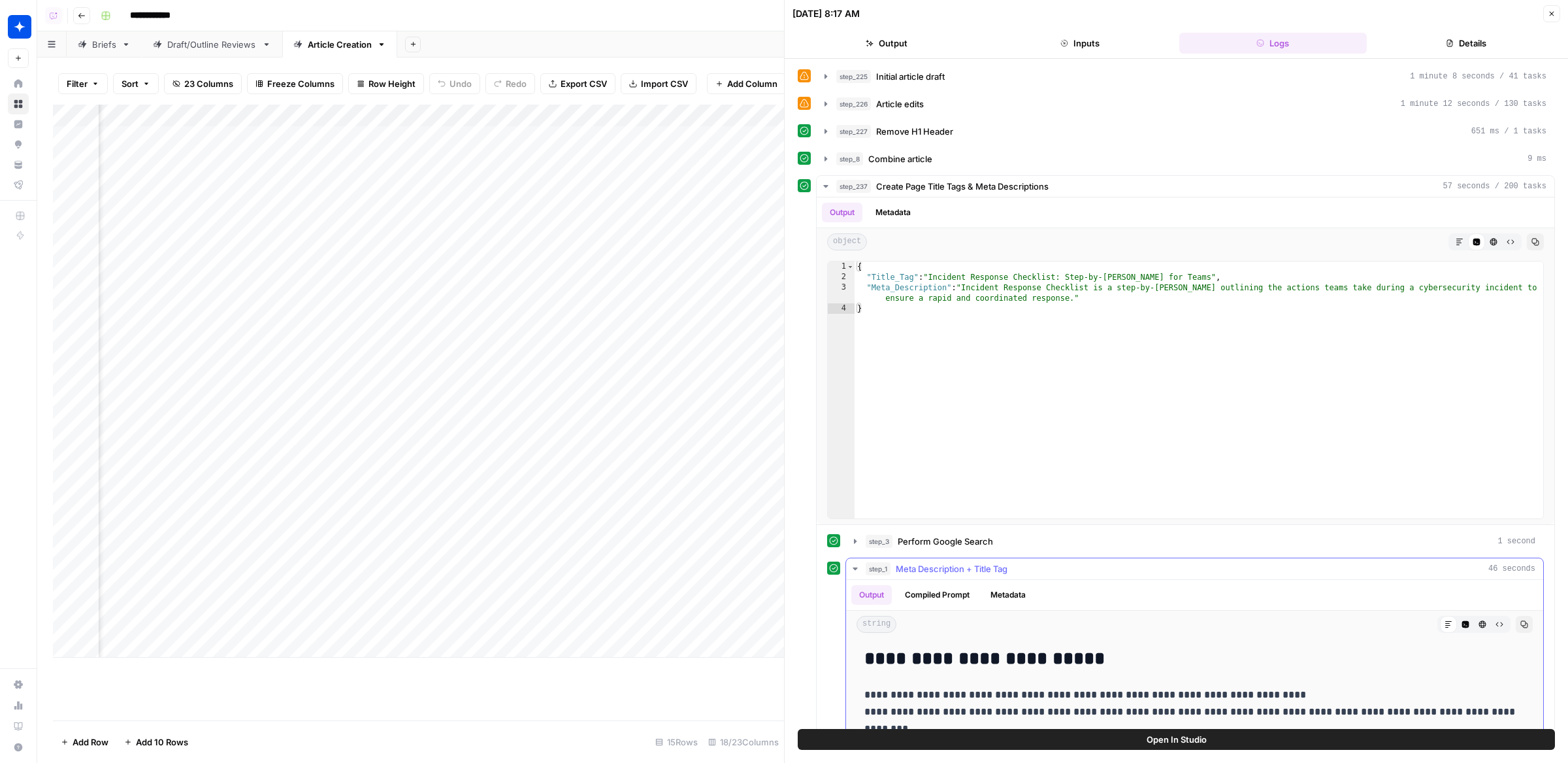
click at [949, 587] on button "Compiled Prompt" at bounding box center [937, 595] width 80 height 19
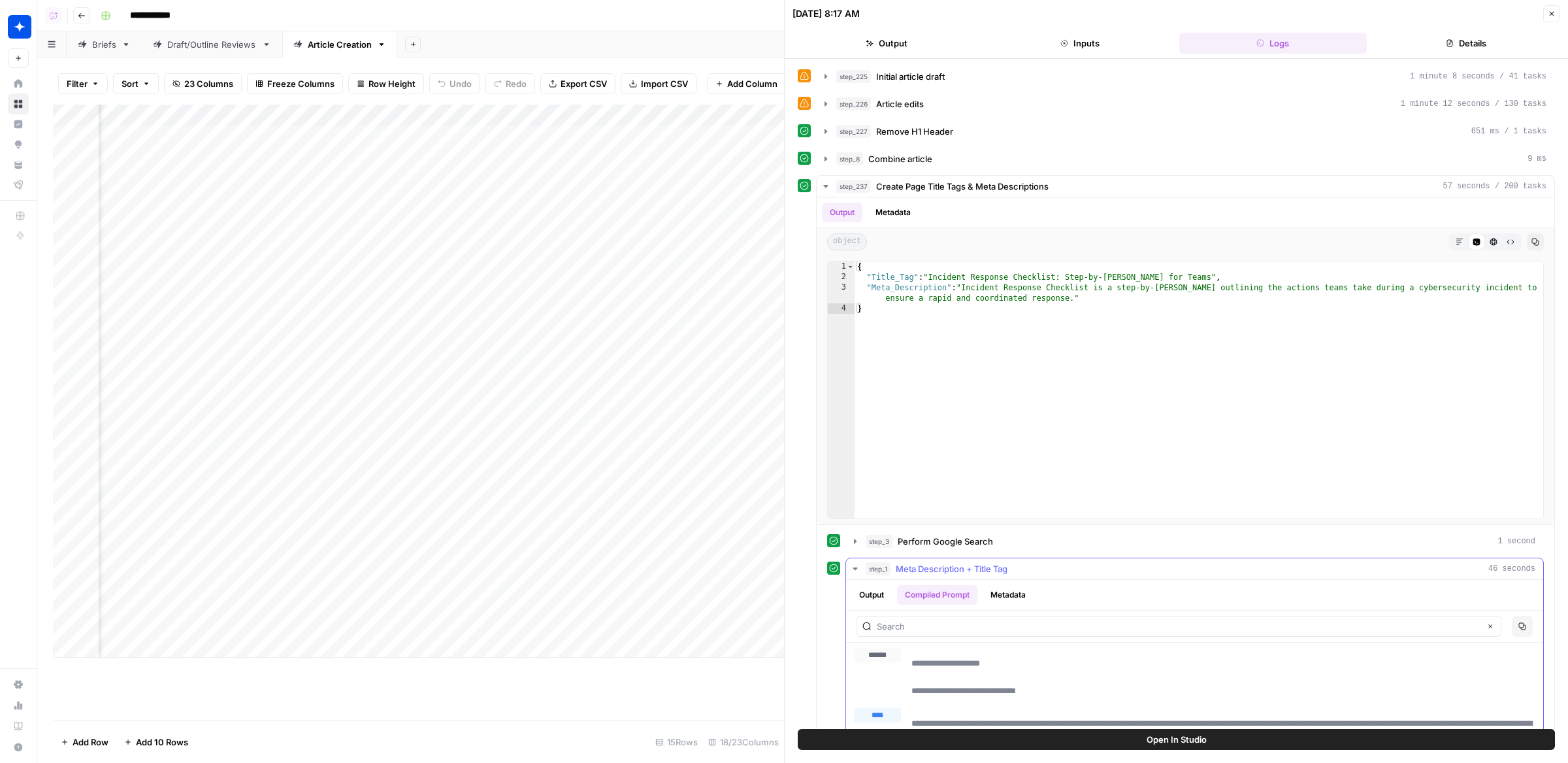
click at [1516, 619] on button "Copy" at bounding box center [1522, 626] width 21 height 21
